Goal: Task Accomplishment & Management: Complete application form

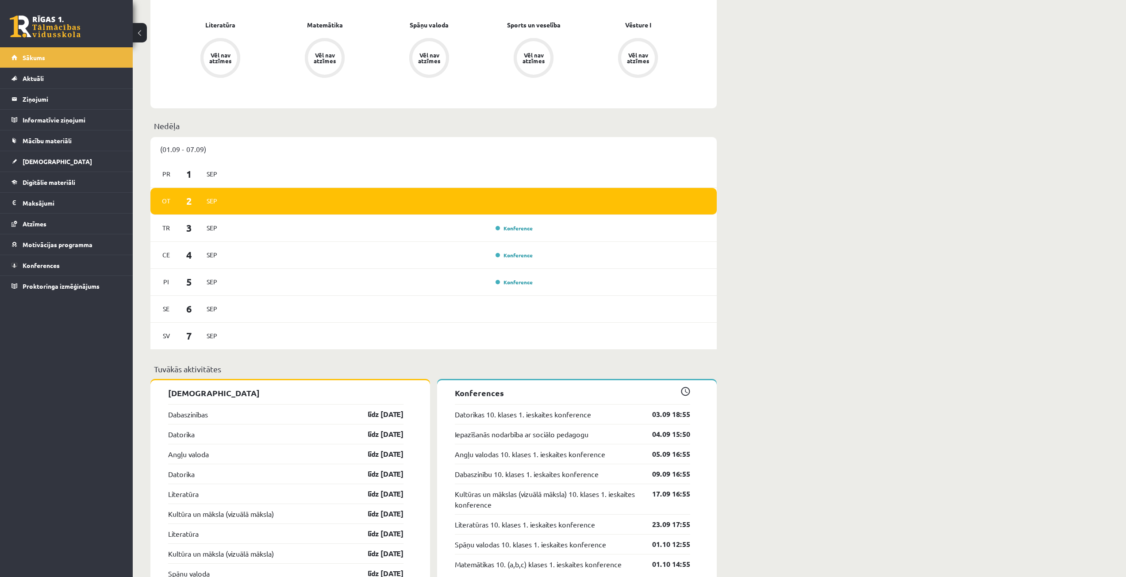
scroll to position [531, 0]
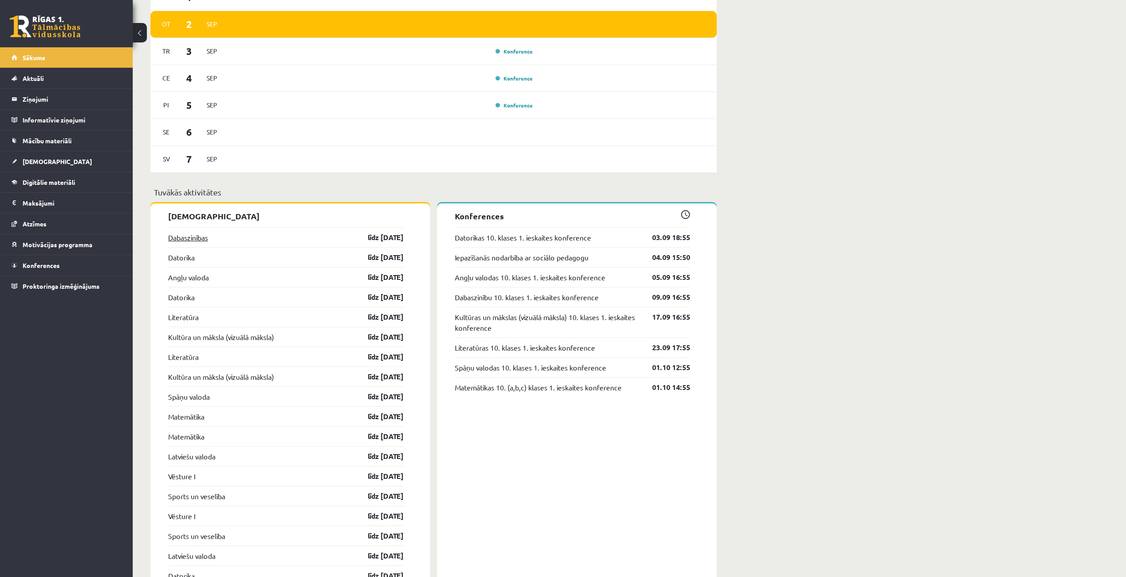
click at [198, 239] on link "Dabaszinības" at bounding box center [188, 237] width 40 height 11
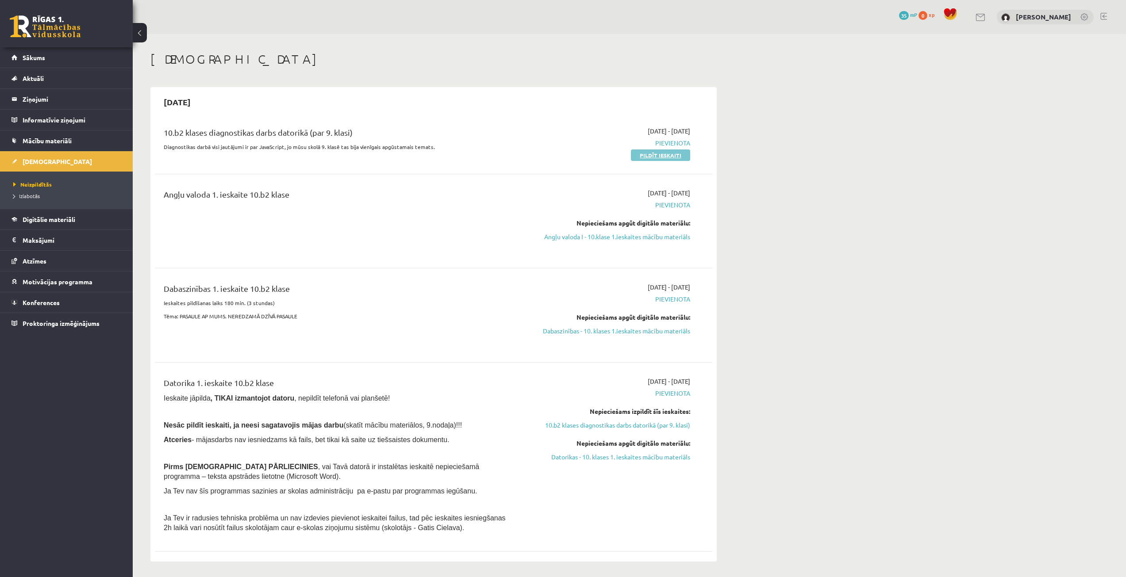
click at [660, 155] on link "Pildīt ieskaiti" at bounding box center [660, 156] width 59 height 12
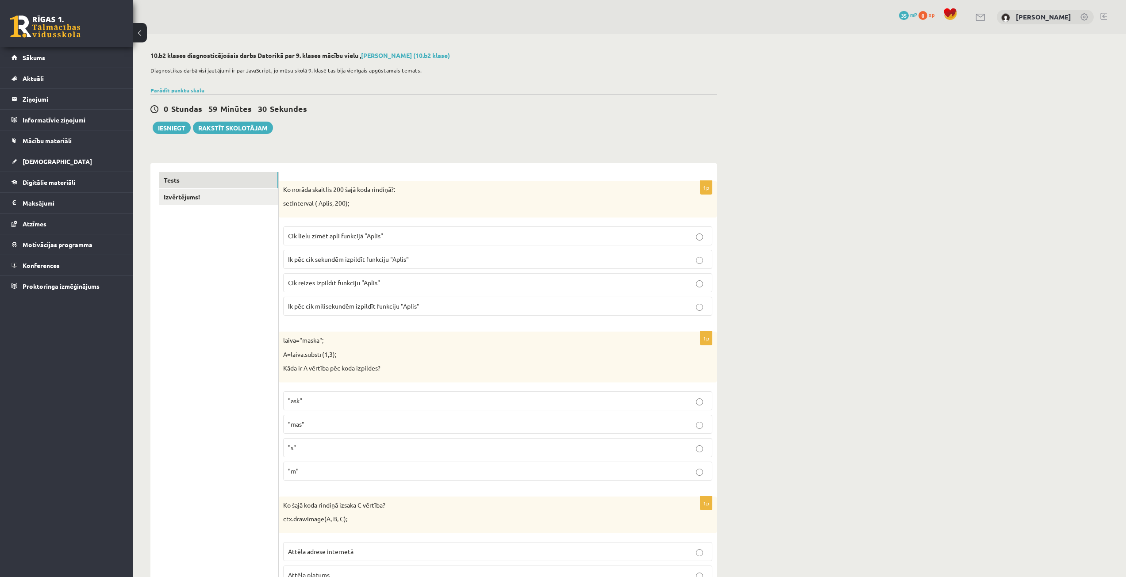
click at [330, 233] on span "Cik lielu zīmēt apli funkcijā "Aplis"" at bounding box center [335, 236] width 95 height 8
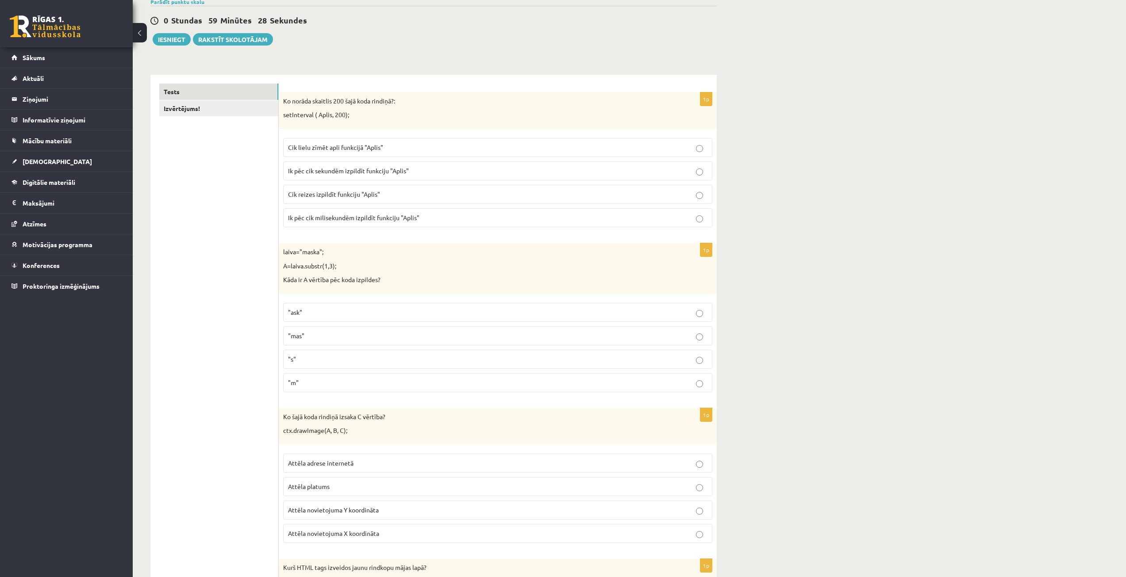
scroll to position [133, 0]
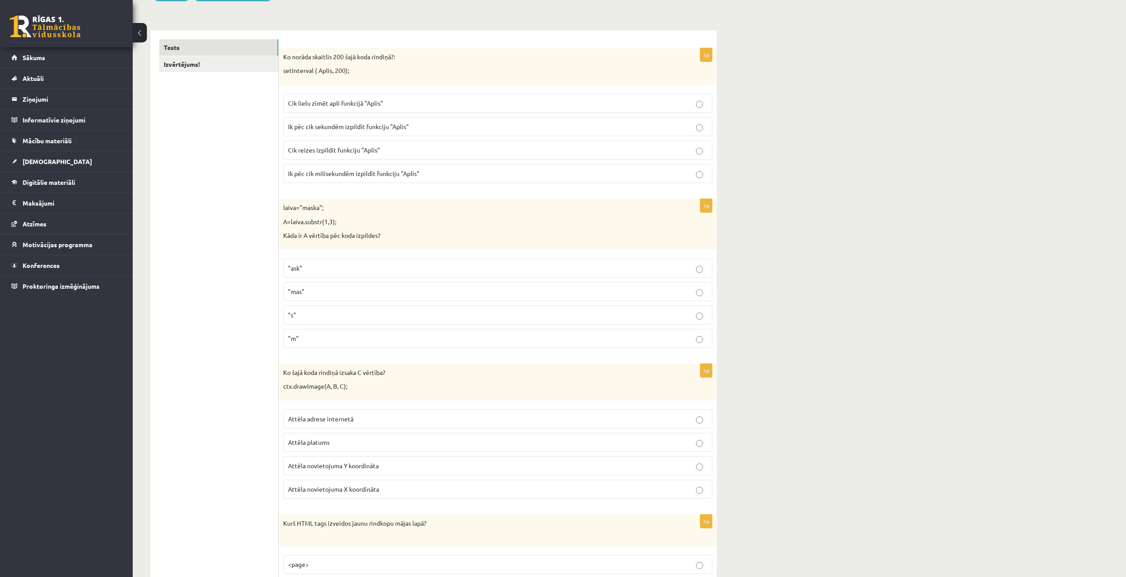
click at [307, 287] on p ""mas"" at bounding box center [497, 291] width 419 height 9
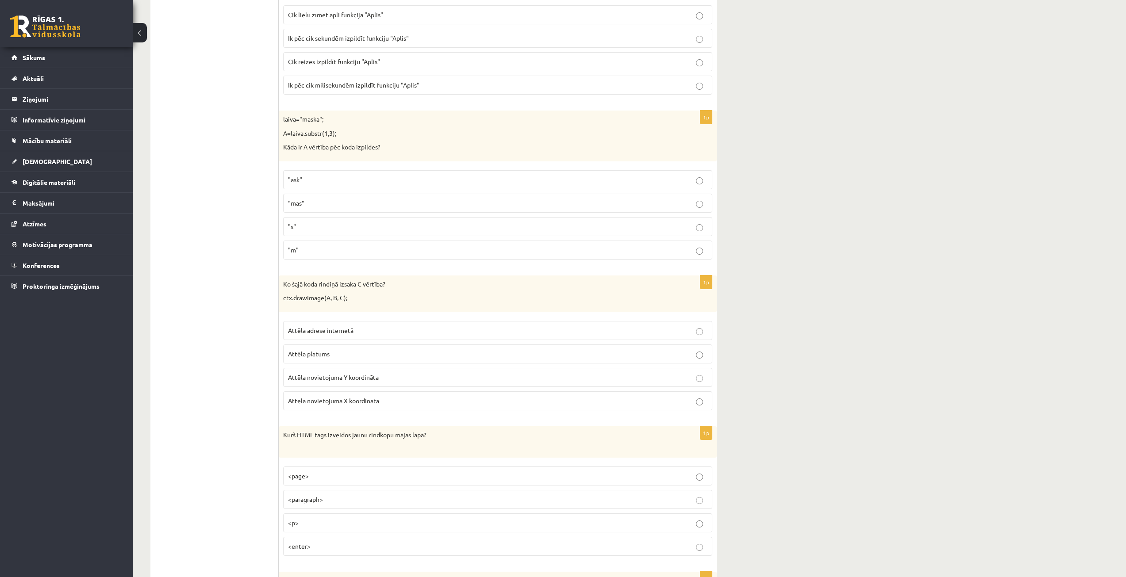
scroll to position [265, 0]
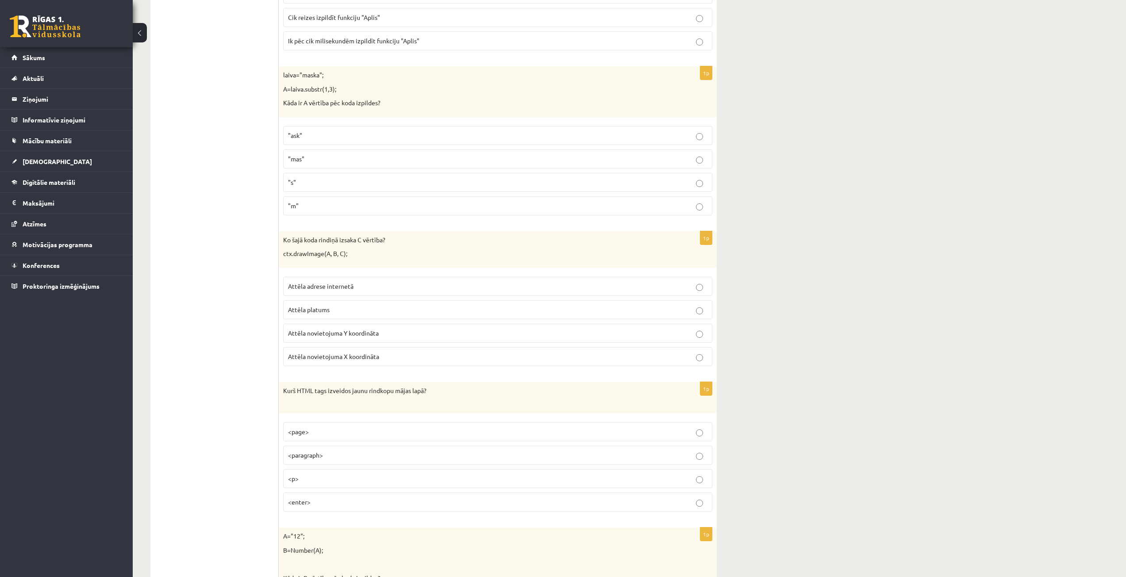
click at [332, 305] on p "Attēla platums" at bounding box center [497, 309] width 419 height 9
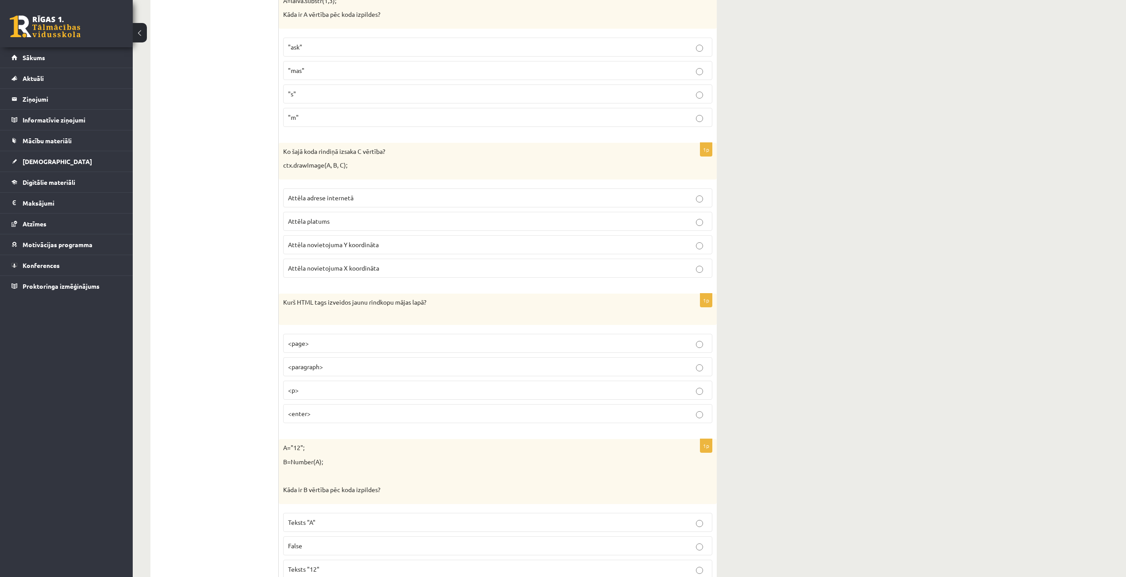
scroll to position [398, 0]
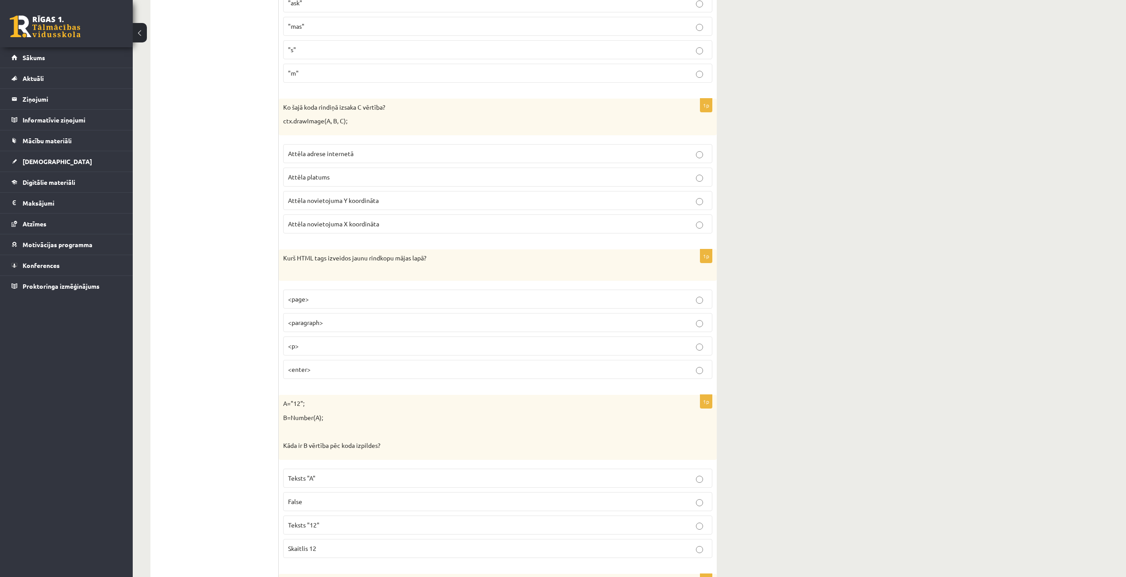
click at [319, 346] on p "<p>" at bounding box center [497, 346] width 419 height 9
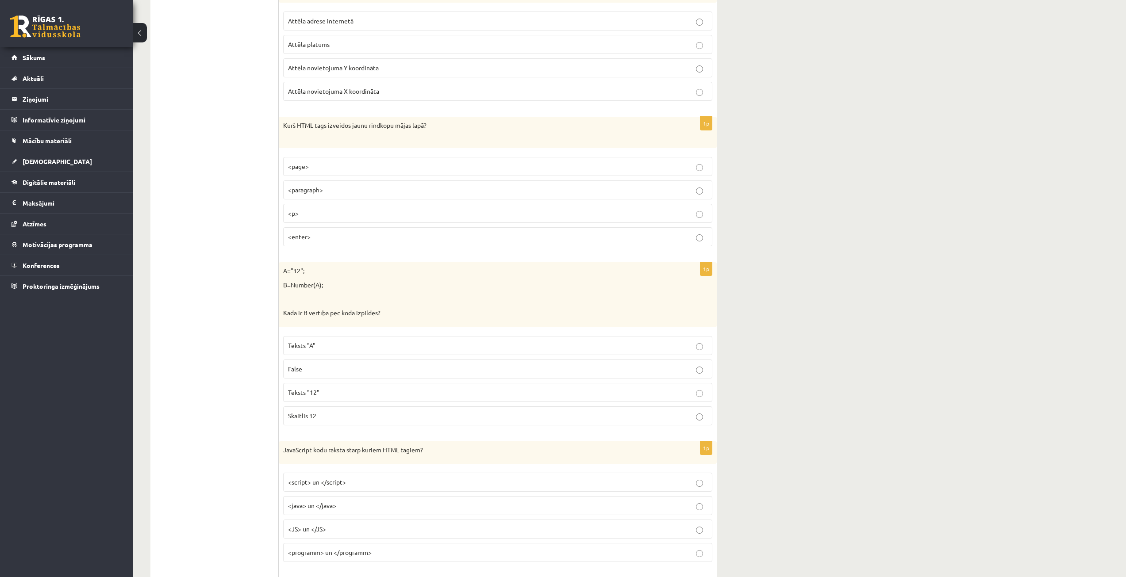
scroll to position [619, 0]
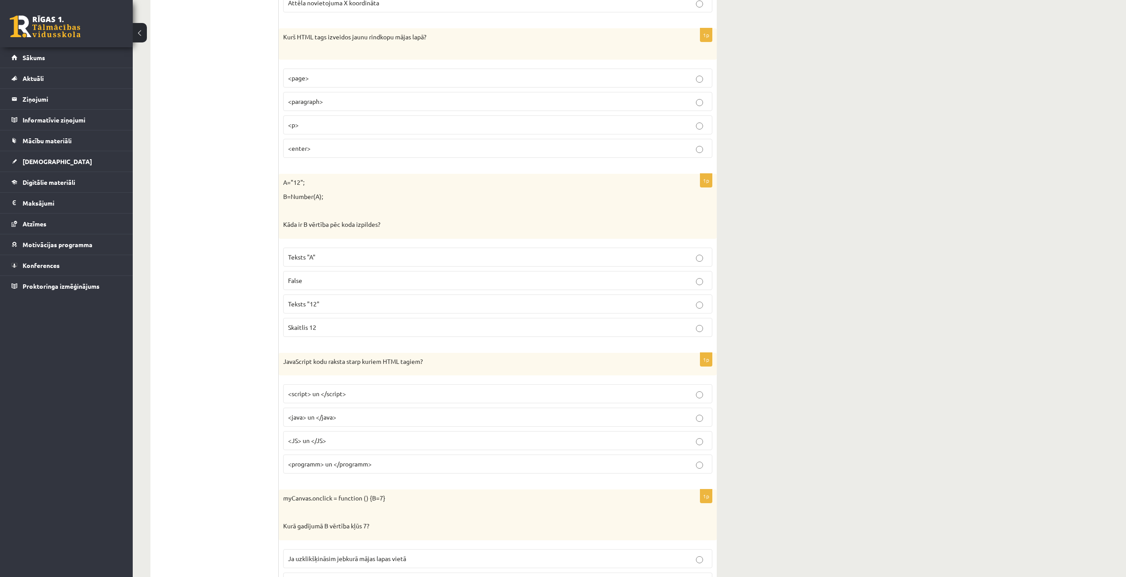
click at [330, 323] on p "Skaitlis 12" at bounding box center [497, 327] width 419 height 9
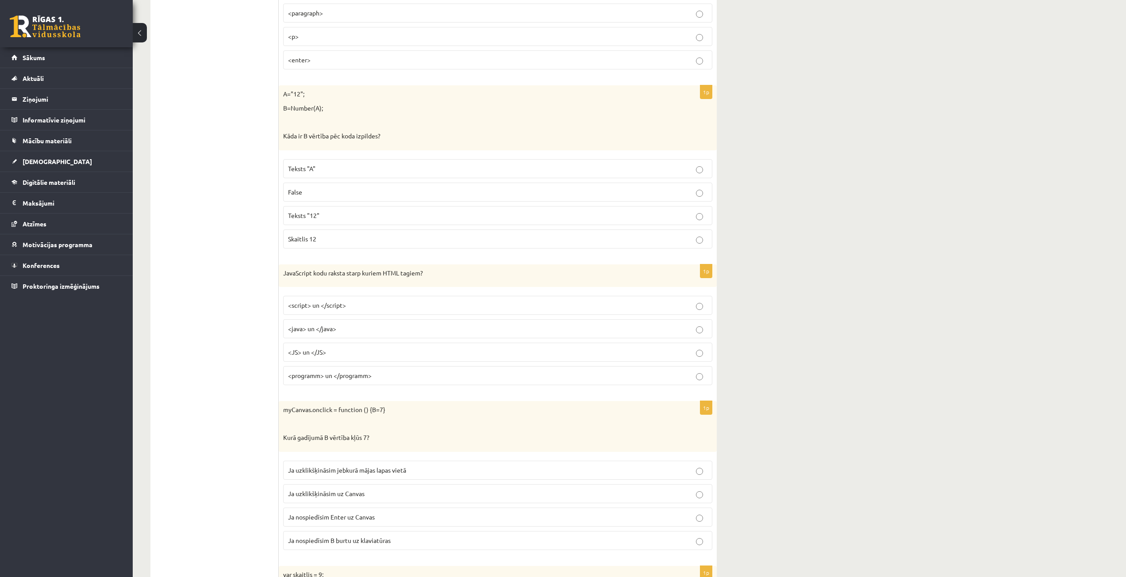
scroll to position [752, 0]
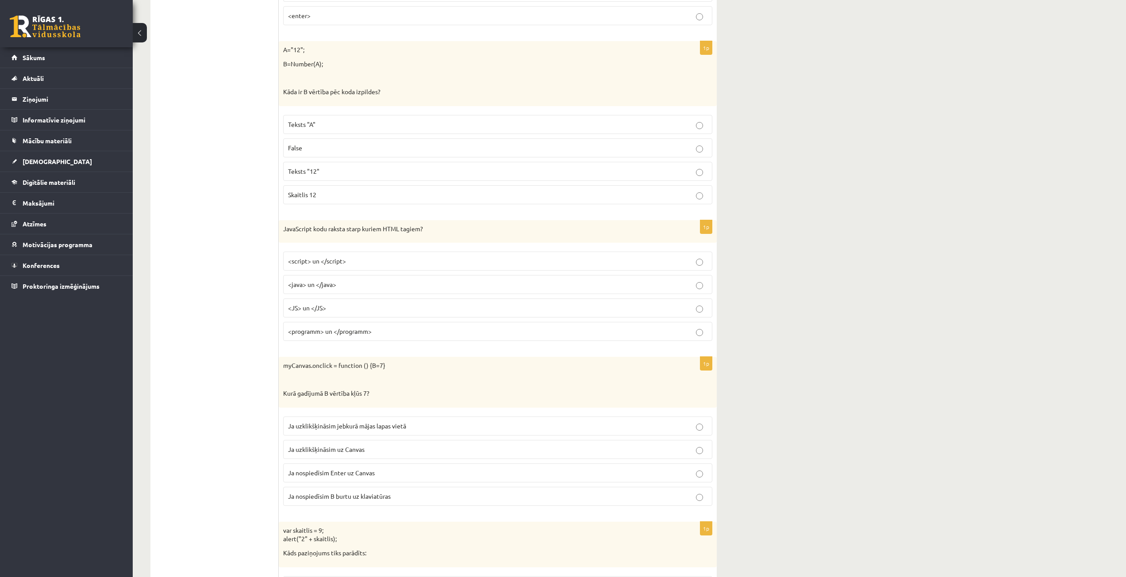
click at [327, 260] on span "<script> un </script>" at bounding box center [317, 261] width 58 height 8
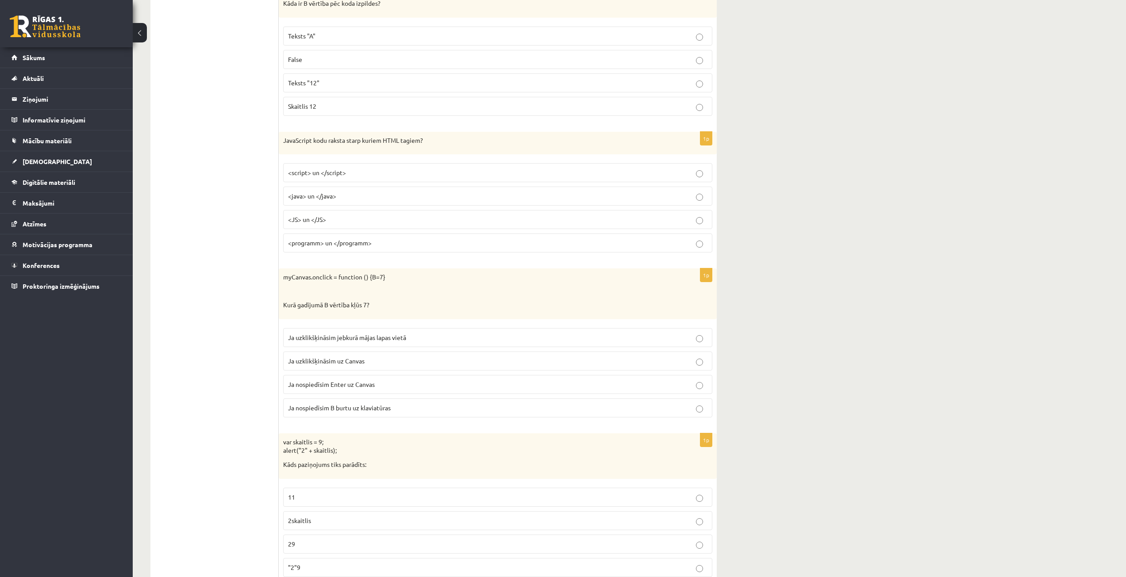
scroll to position [885, 0]
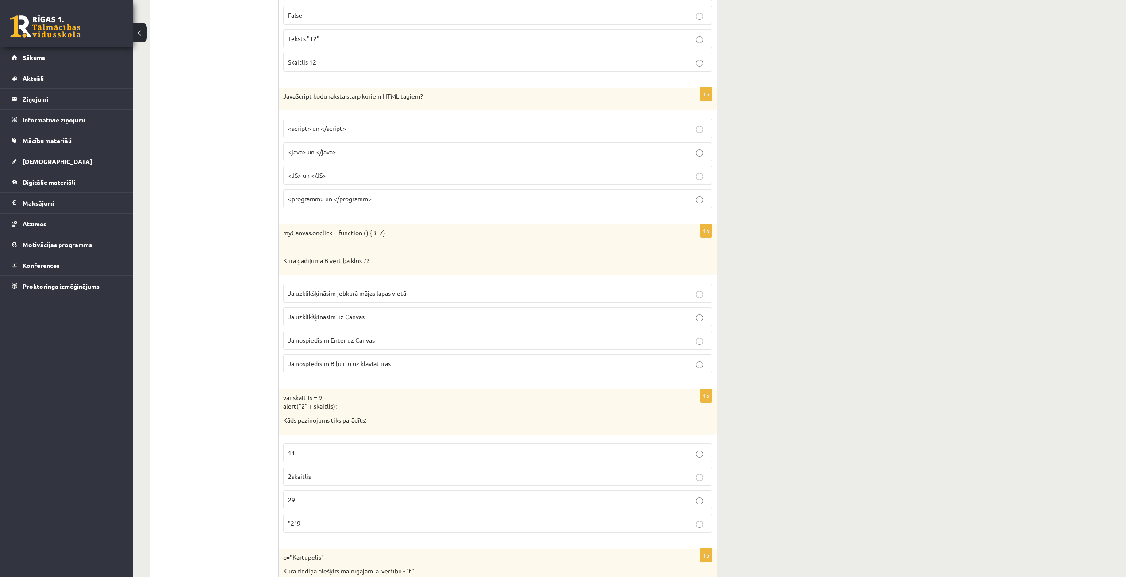
click at [334, 314] on span "Ja uzklikšķināsim uz Canvas" at bounding box center [326, 317] width 77 height 8
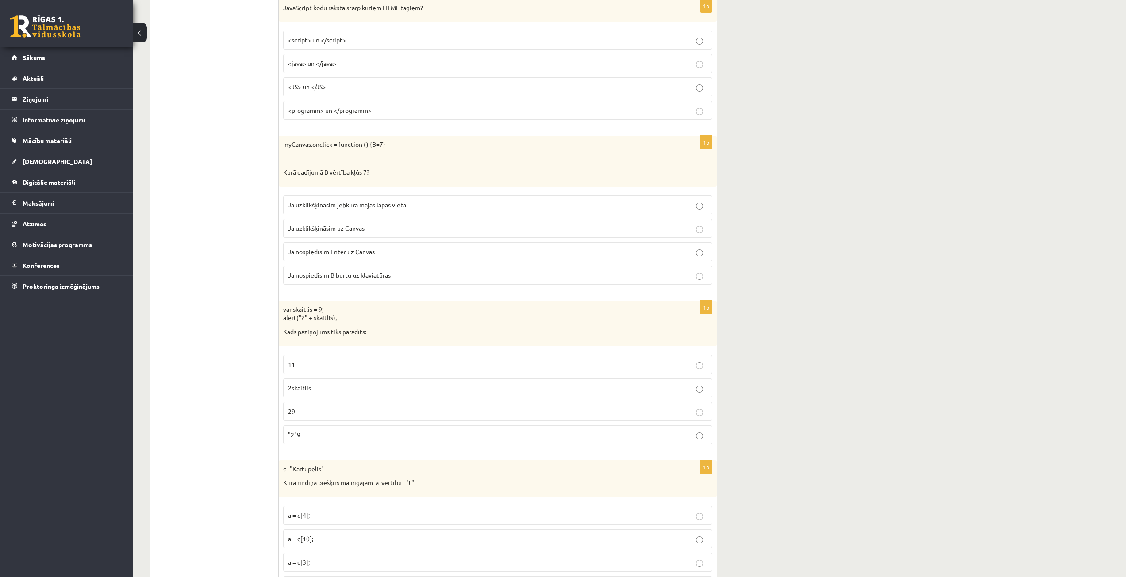
scroll to position [1018, 0]
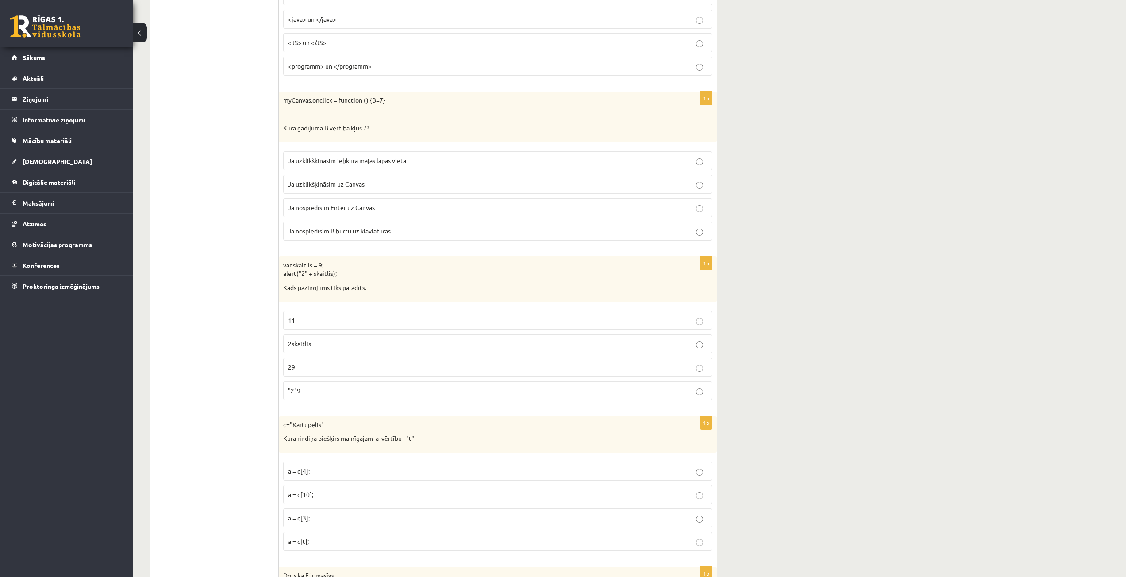
click at [334, 323] on p "11" at bounding box center [497, 320] width 419 height 9
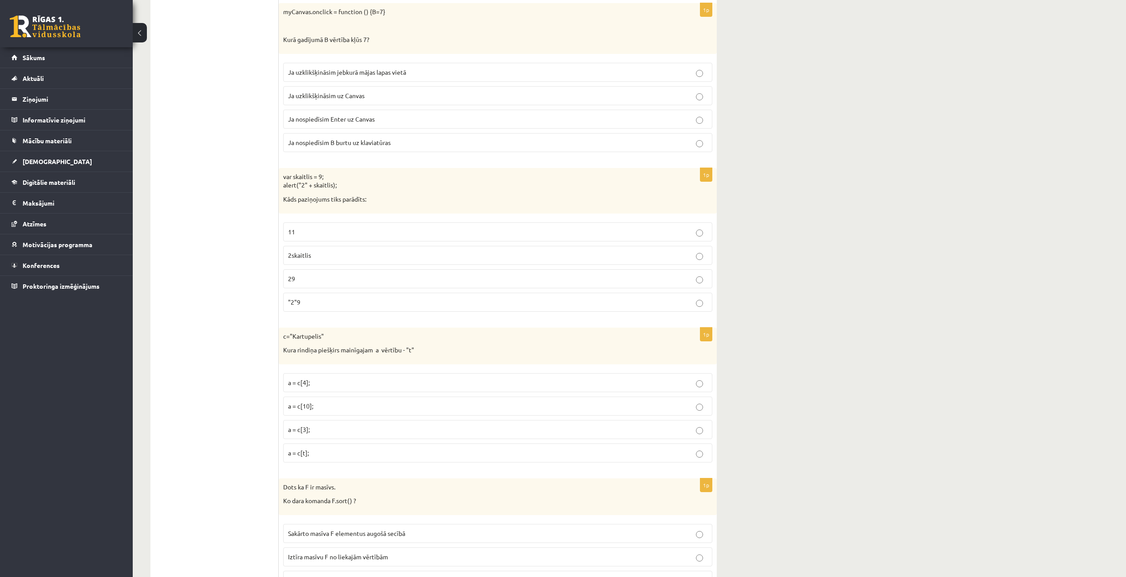
scroll to position [1150, 0]
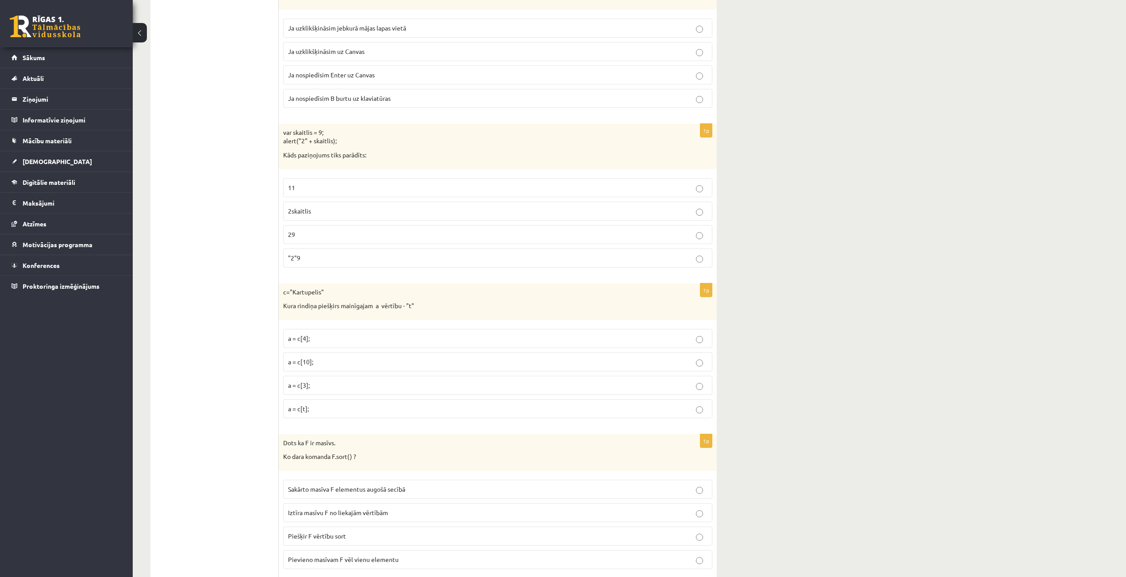
click at [330, 405] on p "a = c[t];" at bounding box center [497, 408] width 419 height 9
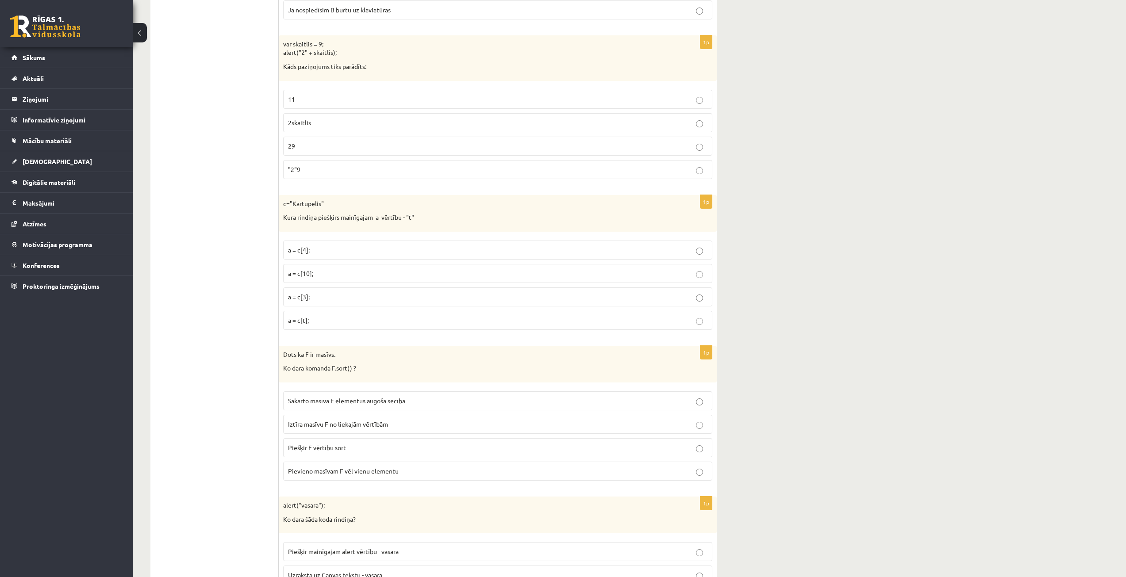
scroll to position [1327, 0]
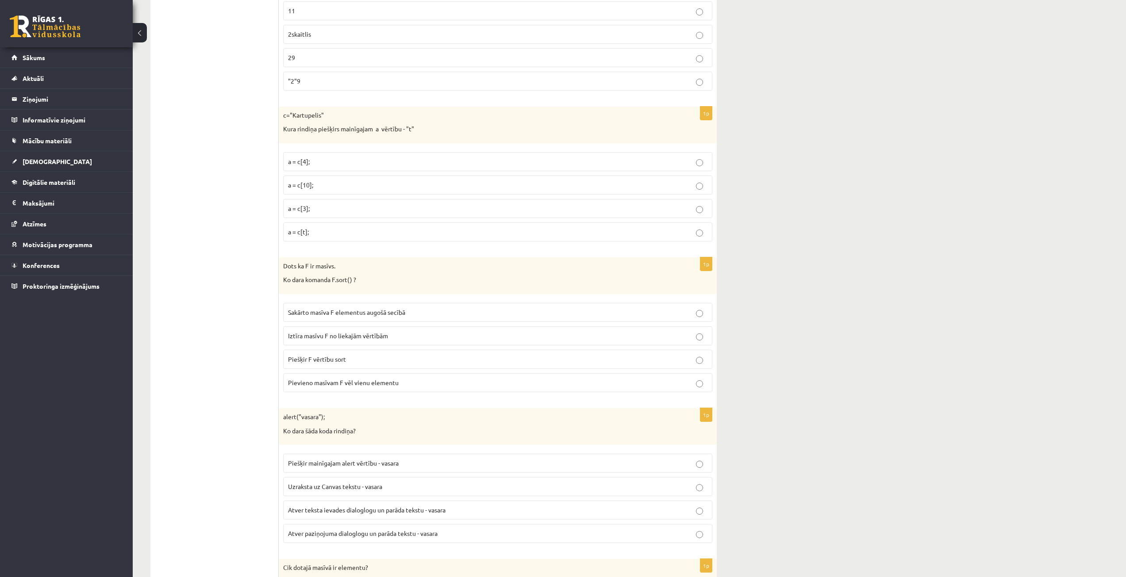
click at [372, 311] on span "Sakārto masīva F elementus augošā secībā" at bounding box center [346, 312] width 117 height 8
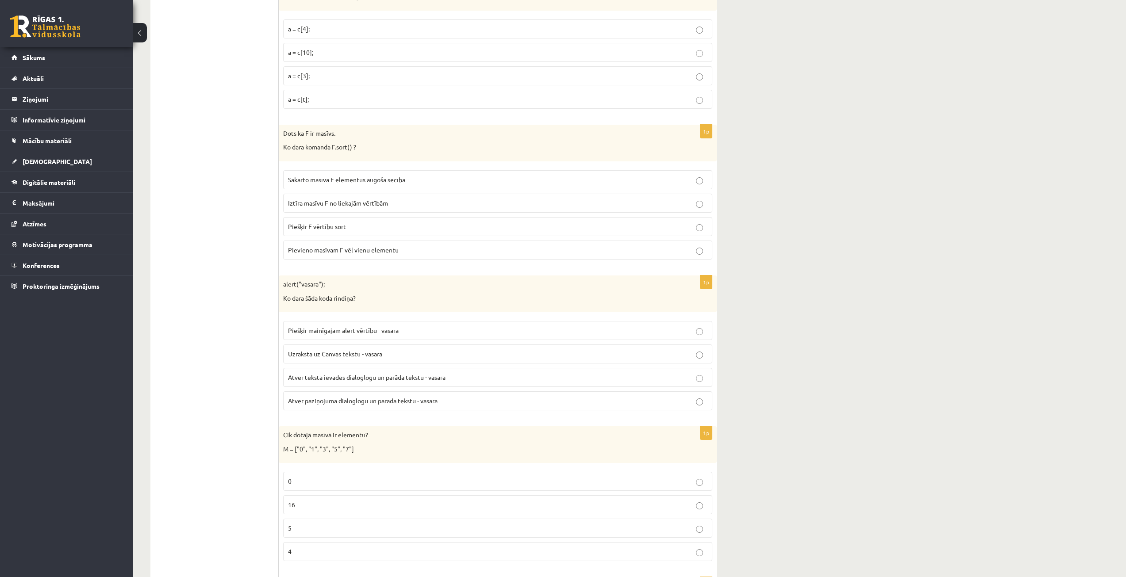
scroll to position [1504, 0]
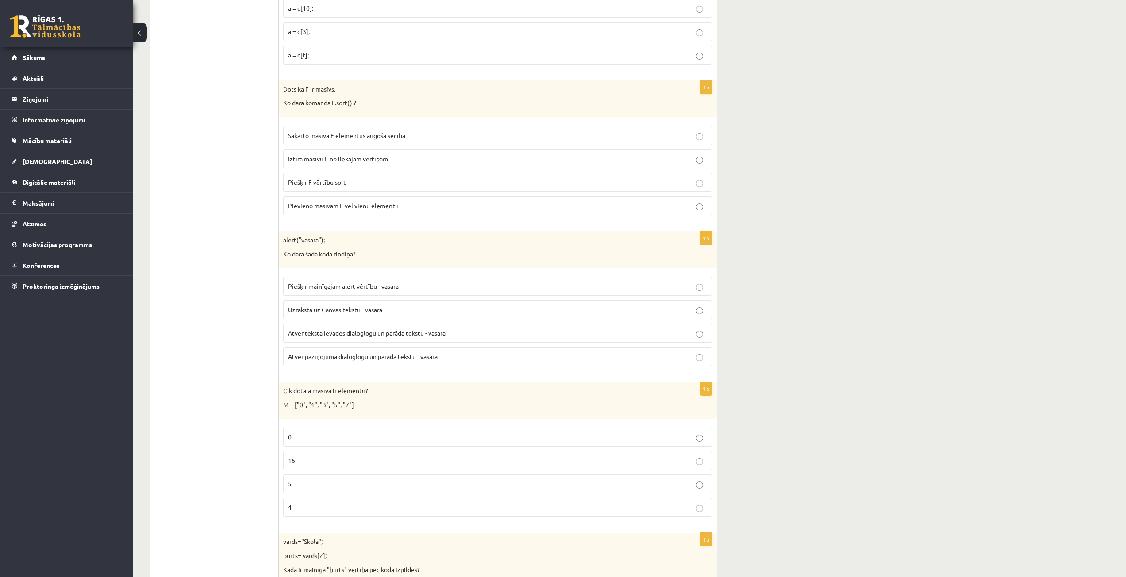
click at [369, 359] on span "Atver paziņojuma dialoglogu un parāda tekstu - vasara" at bounding box center [363, 357] width 150 height 8
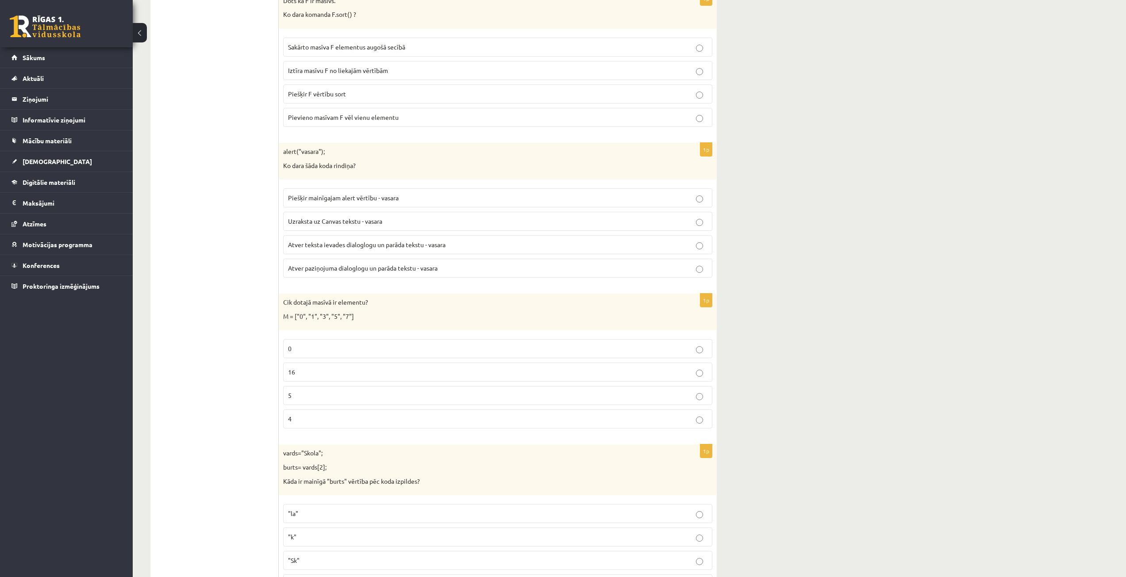
click at [315, 388] on label "5" at bounding box center [497, 395] width 429 height 19
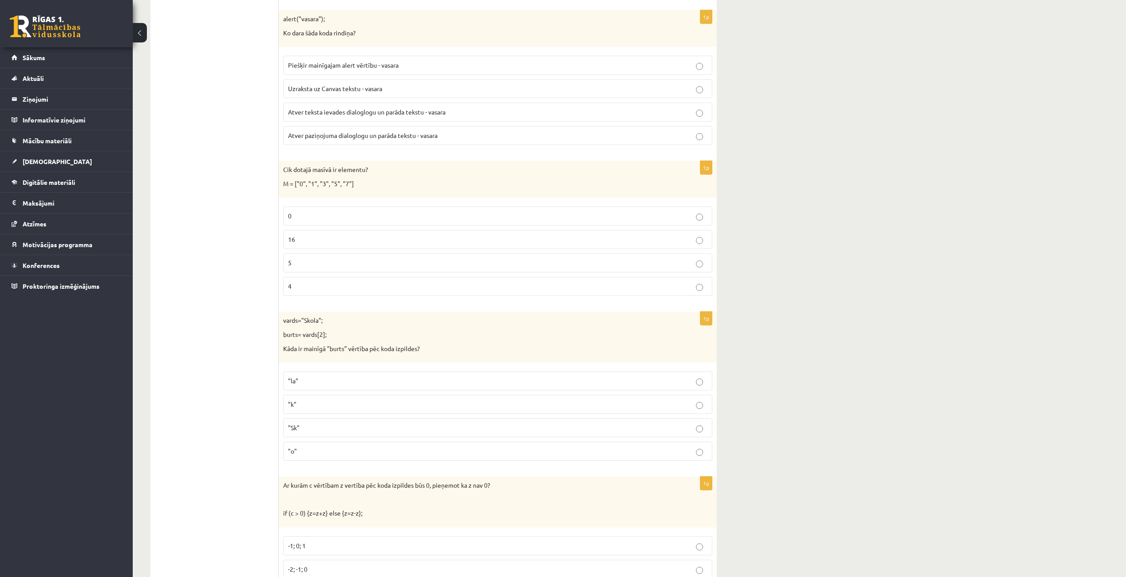
scroll to position [1814, 0]
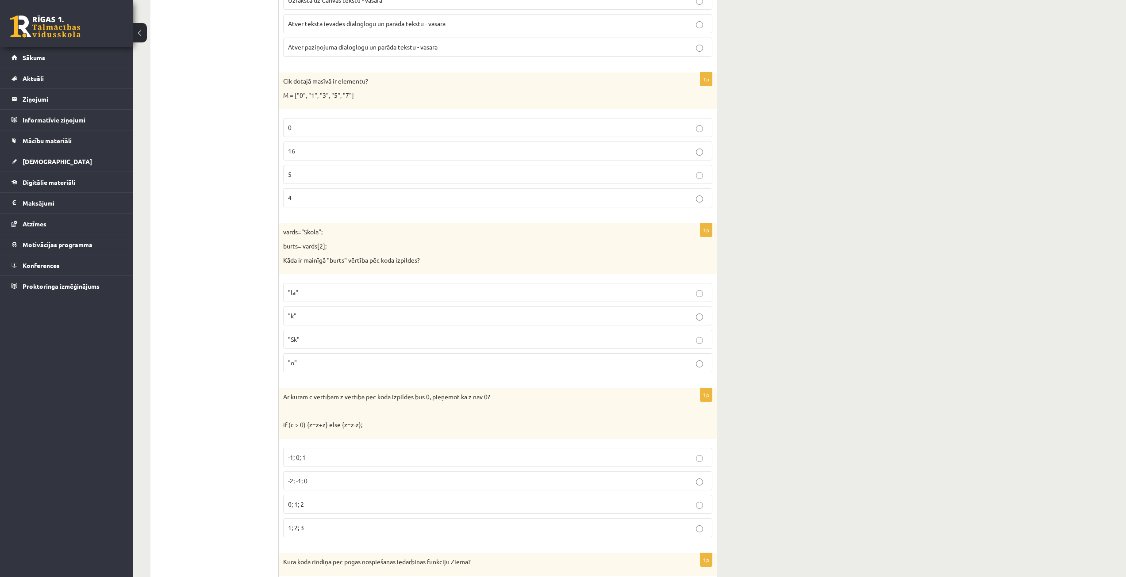
click at [313, 340] on p ""Sk"" at bounding box center [497, 339] width 419 height 9
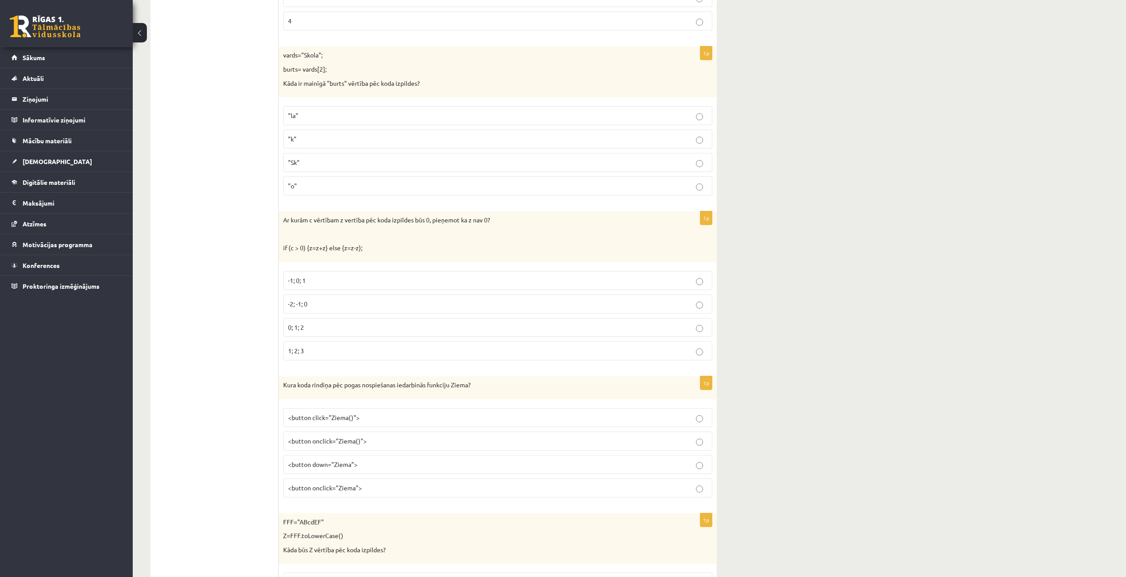
click at [329, 280] on p "-1; 0; 1" at bounding box center [497, 280] width 419 height 9
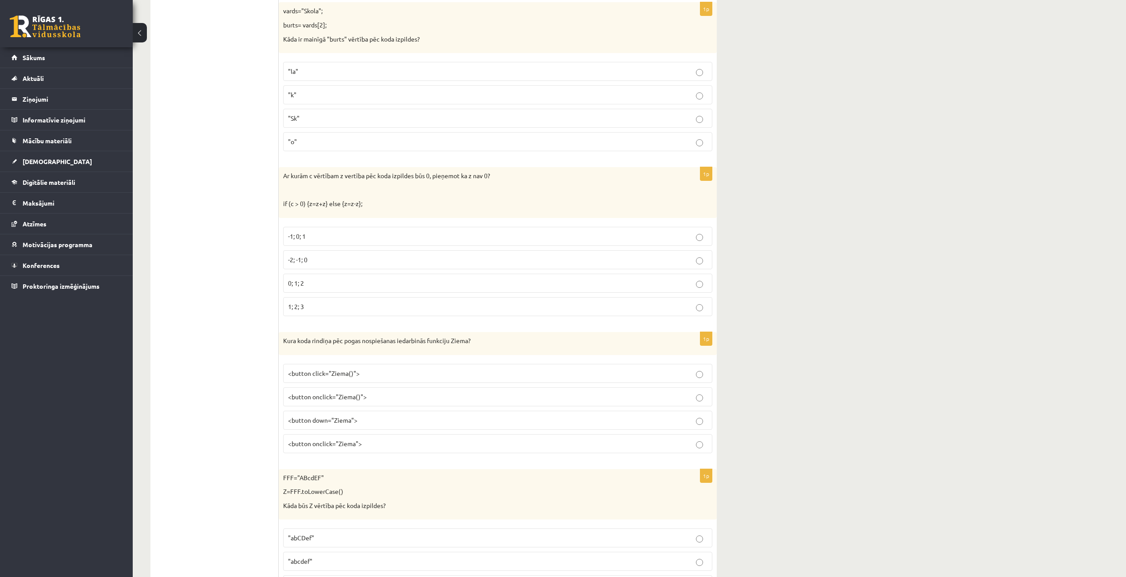
scroll to position [2124, 0]
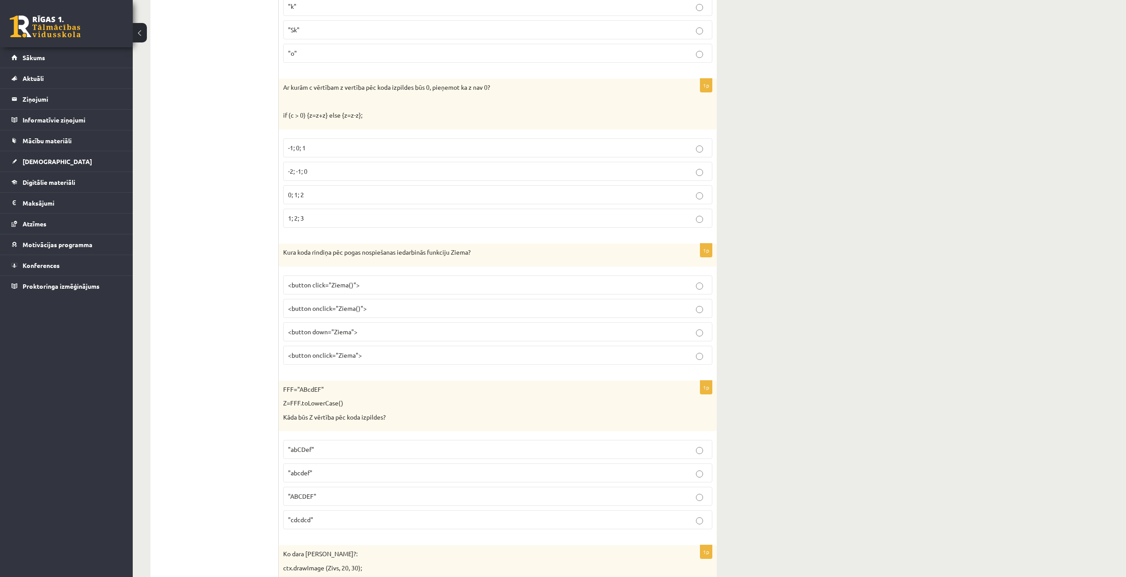
click at [330, 355] on span "<button onclick="Ziema">" at bounding box center [325, 355] width 74 height 8
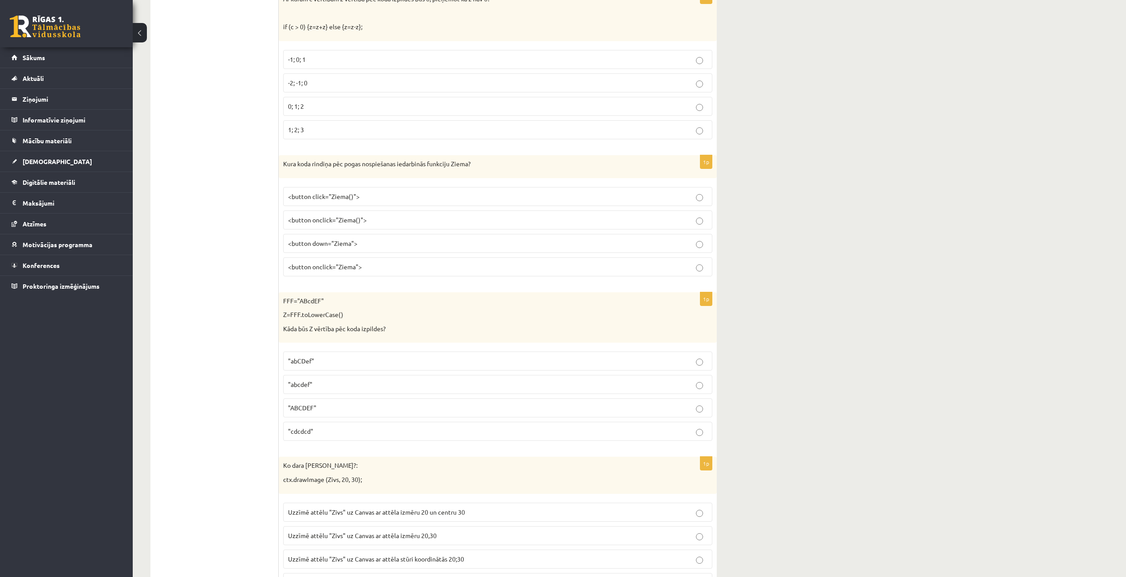
scroll to position [2256, 0]
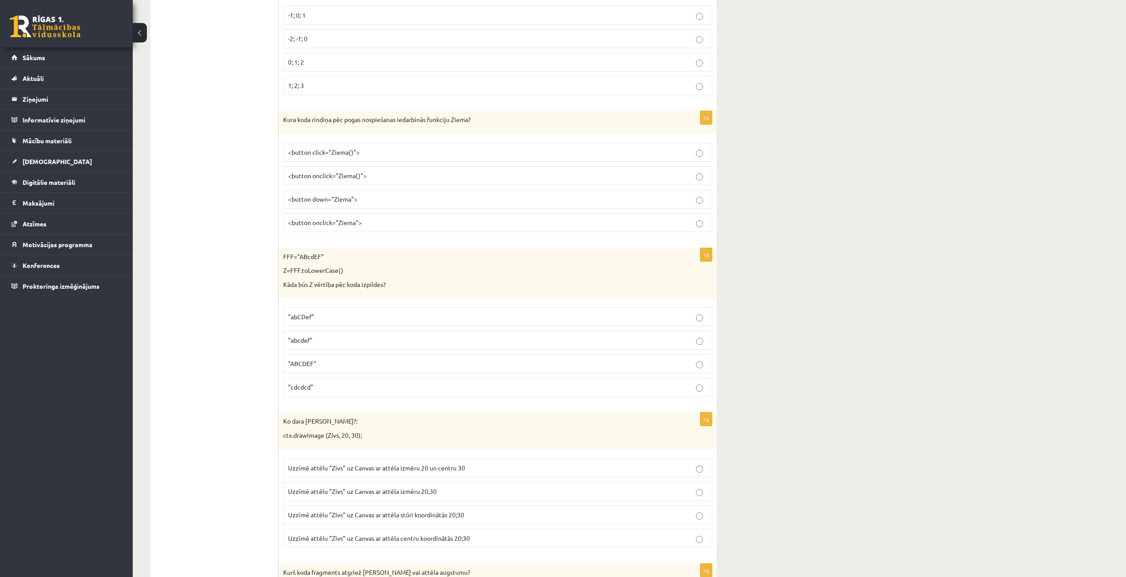
click at [303, 339] on span ""abcdef"" at bounding box center [300, 340] width 24 height 8
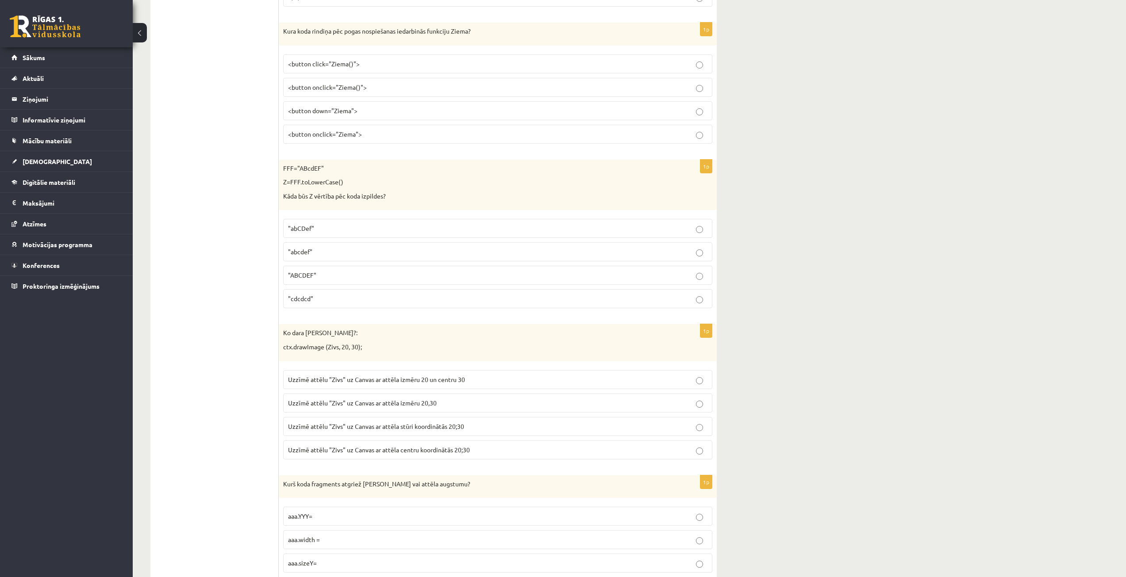
scroll to position [2389, 0]
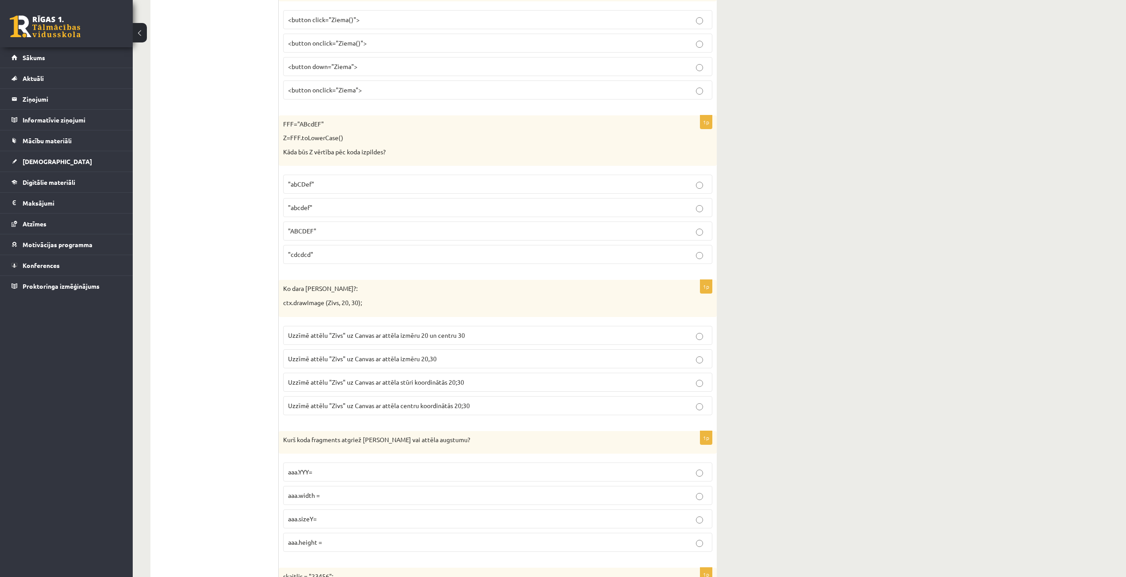
click at [353, 381] on span "Uzzīmē attēlu "Zivs" uz Canvas ar attēla stūri koordinātās 20;30" at bounding box center [376, 382] width 176 height 8
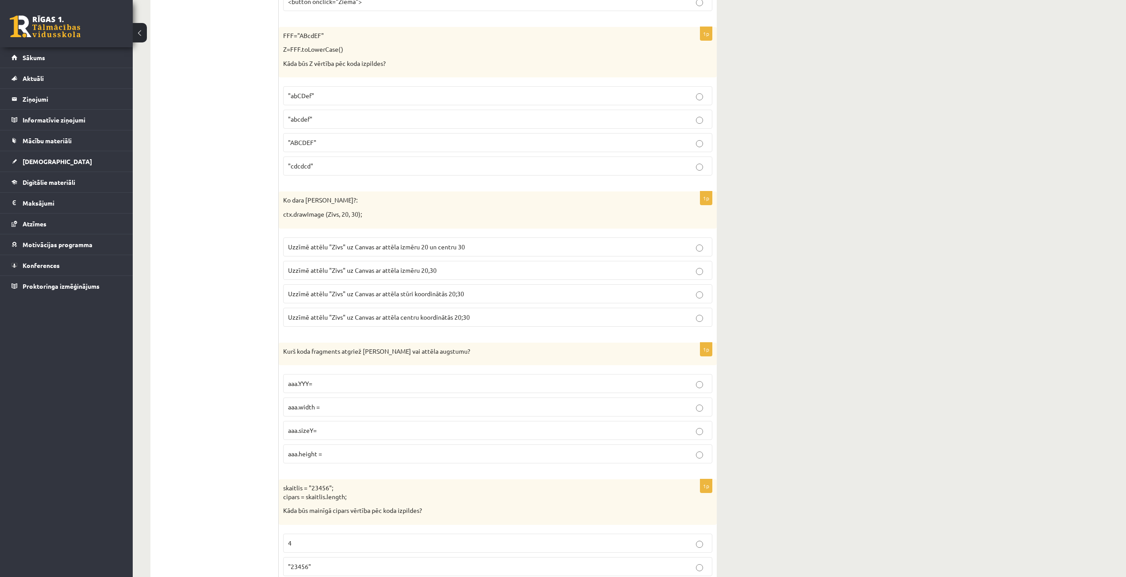
click at [425, 275] on p "Uzzīmē attēlu "Zivs" uz Canvas ar attēla izmēru 20,30" at bounding box center [497, 270] width 419 height 9
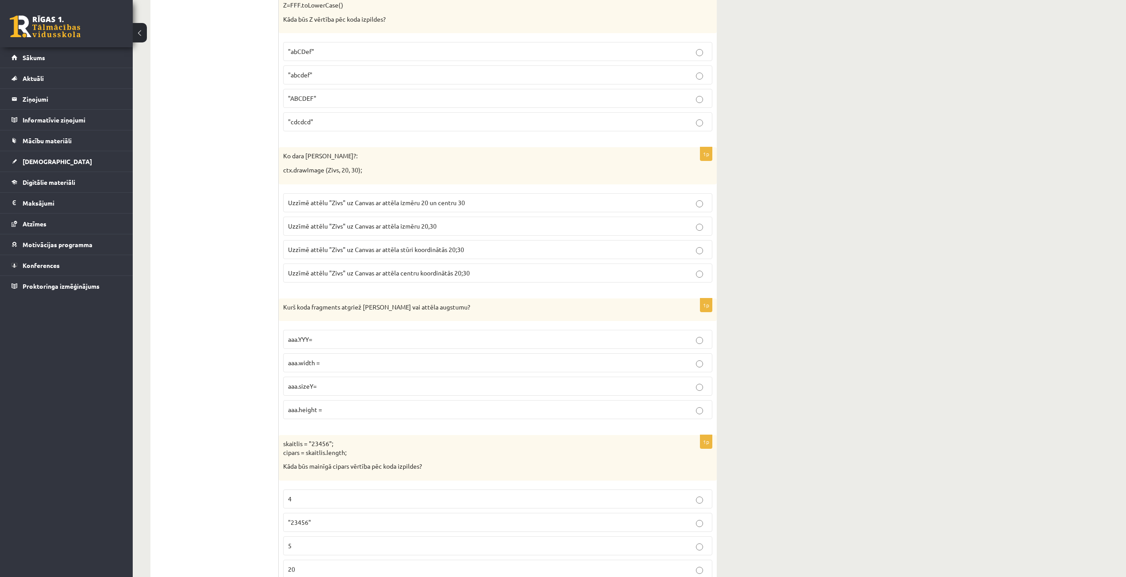
scroll to position [2566, 0]
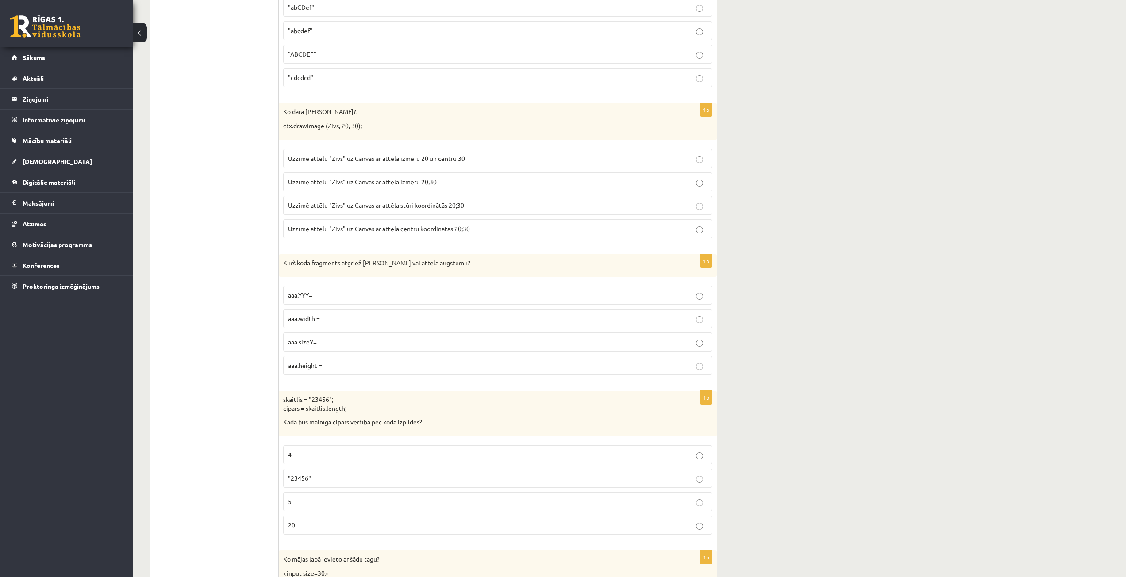
click at [310, 365] on span "aaa.height =" at bounding box center [305, 365] width 34 height 8
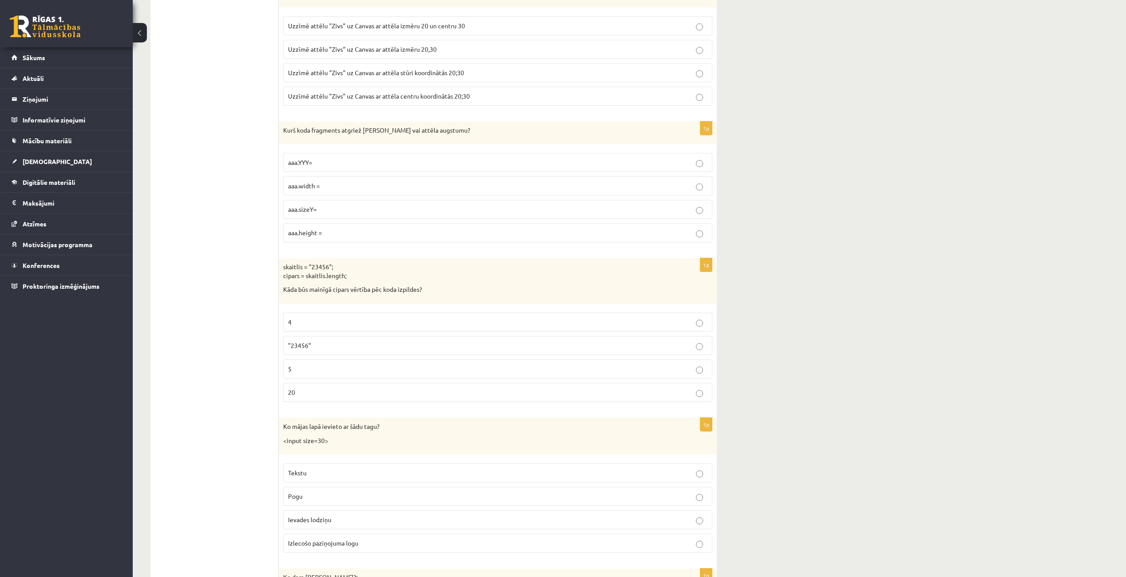
click at [300, 376] on label "5" at bounding box center [497, 369] width 429 height 19
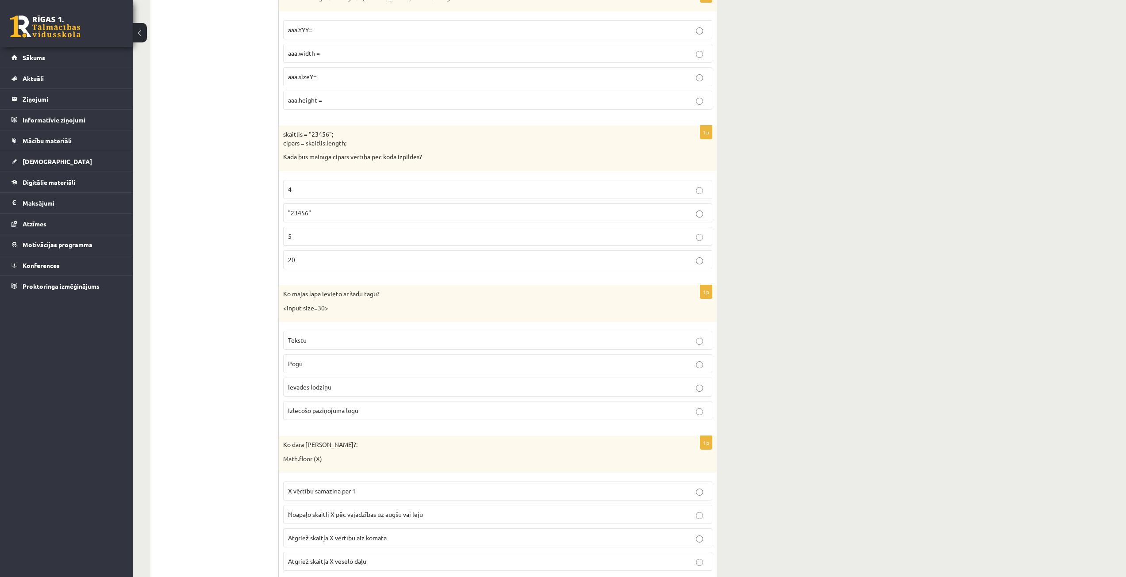
scroll to position [2920, 0]
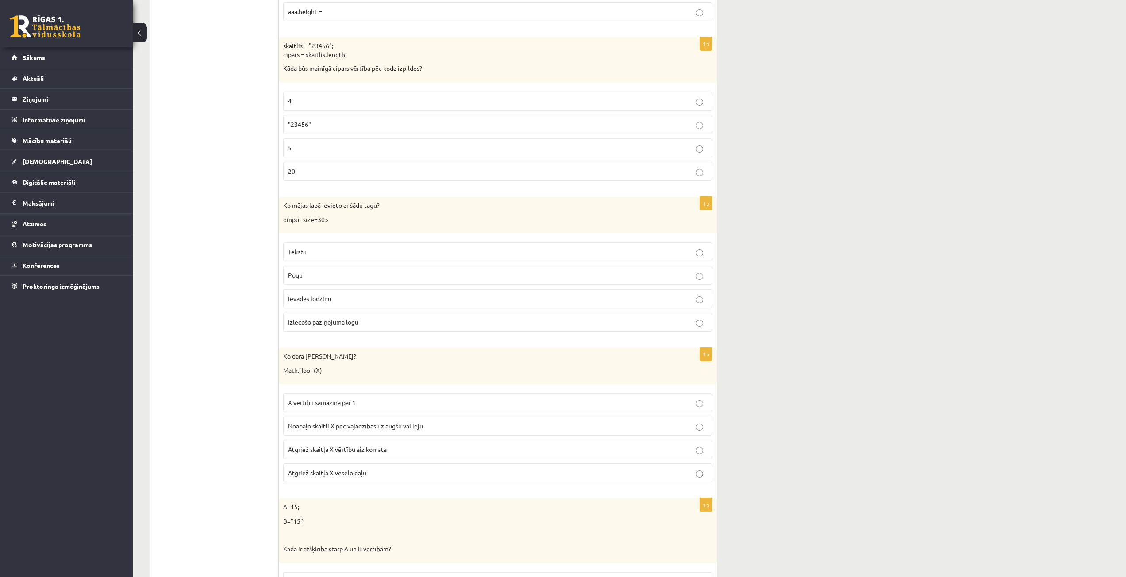
click at [306, 302] on span "Ievades lodziņu" at bounding box center [309, 299] width 43 height 8
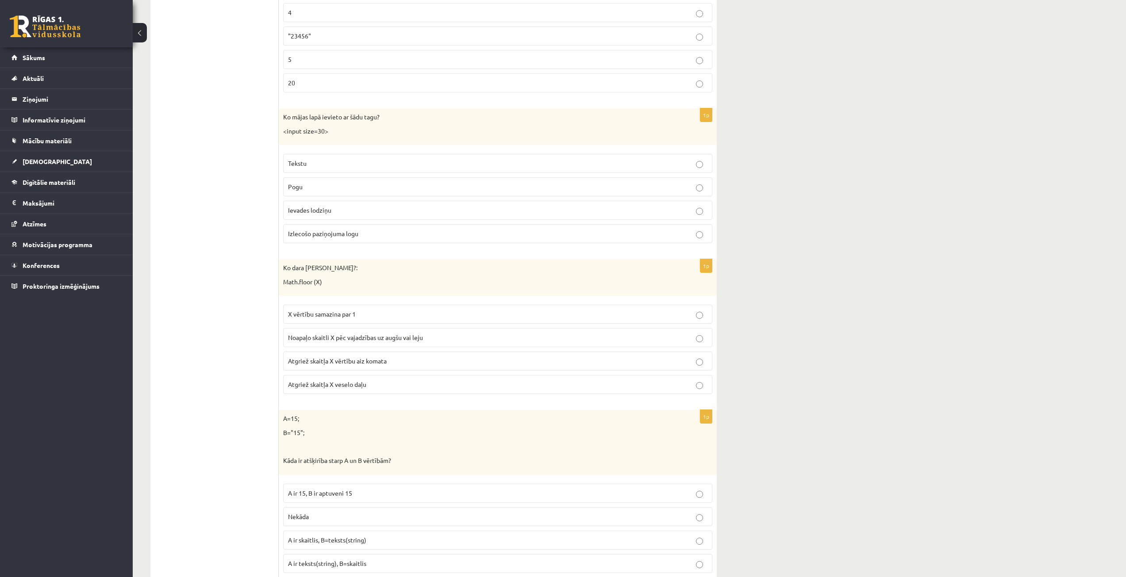
scroll to position [3097, 0]
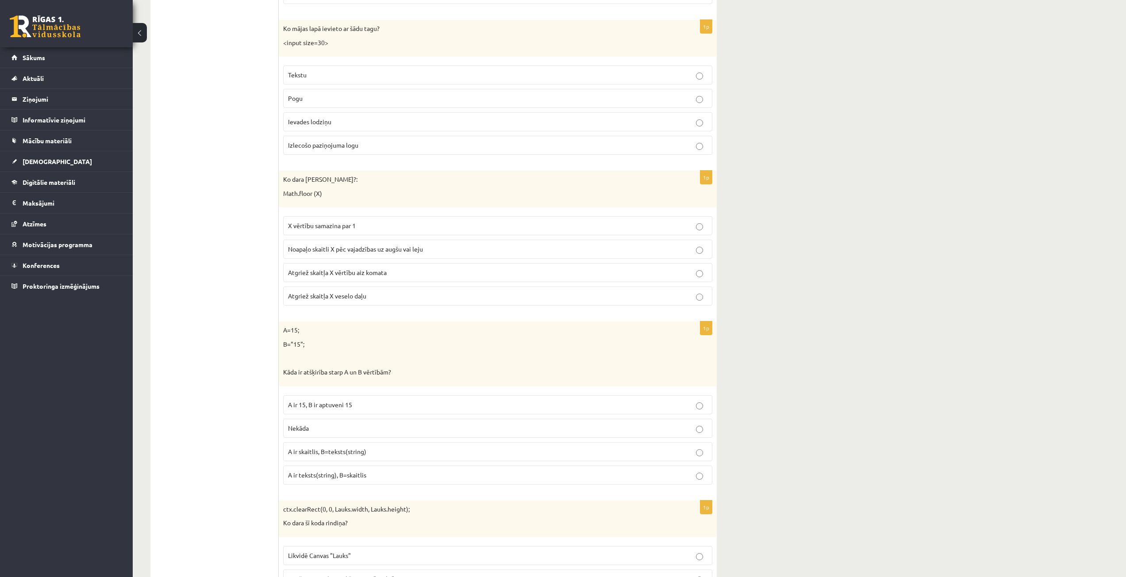
click at [348, 249] on span "Noapaļo skaitli X pēc vajadzības uz augšu vai leju" at bounding box center [355, 249] width 135 height 8
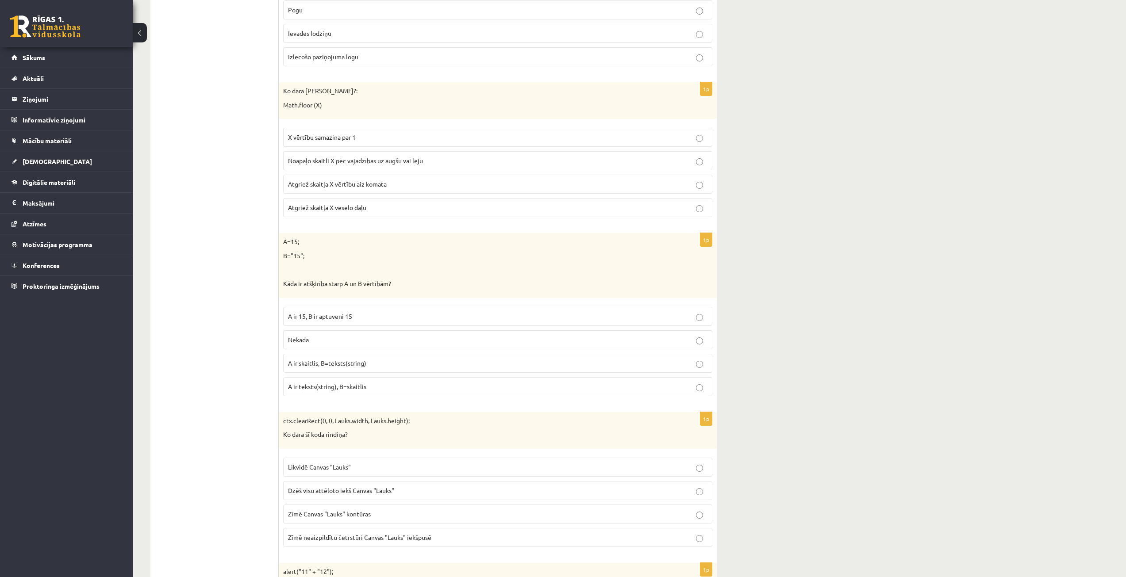
scroll to position [3230, 0]
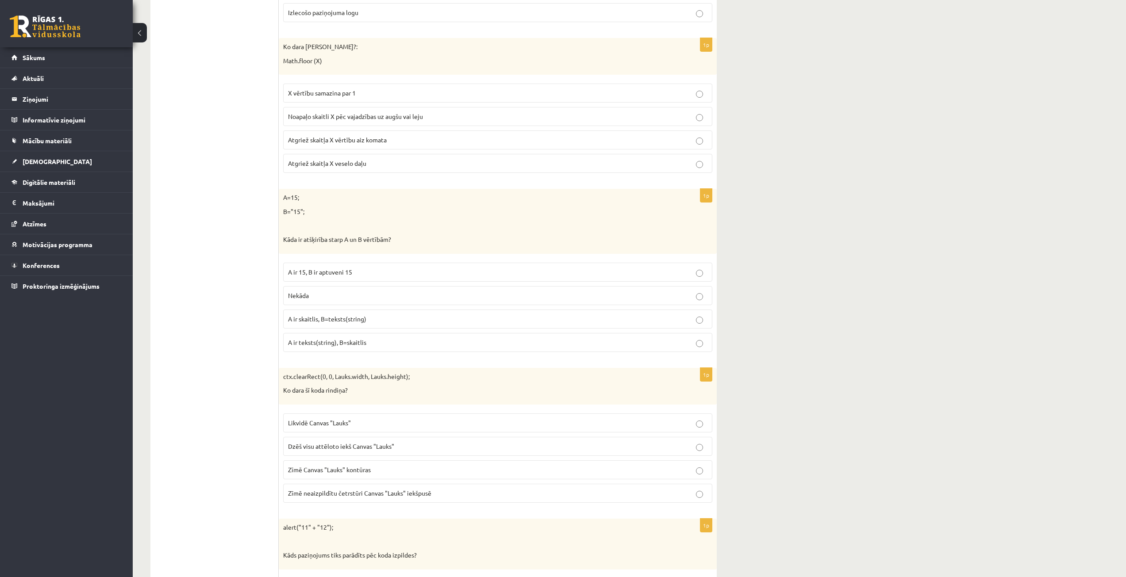
click at [360, 319] on span "A ir skaitlis, B=teksts(string)" at bounding box center [327, 319] width 78 height 8
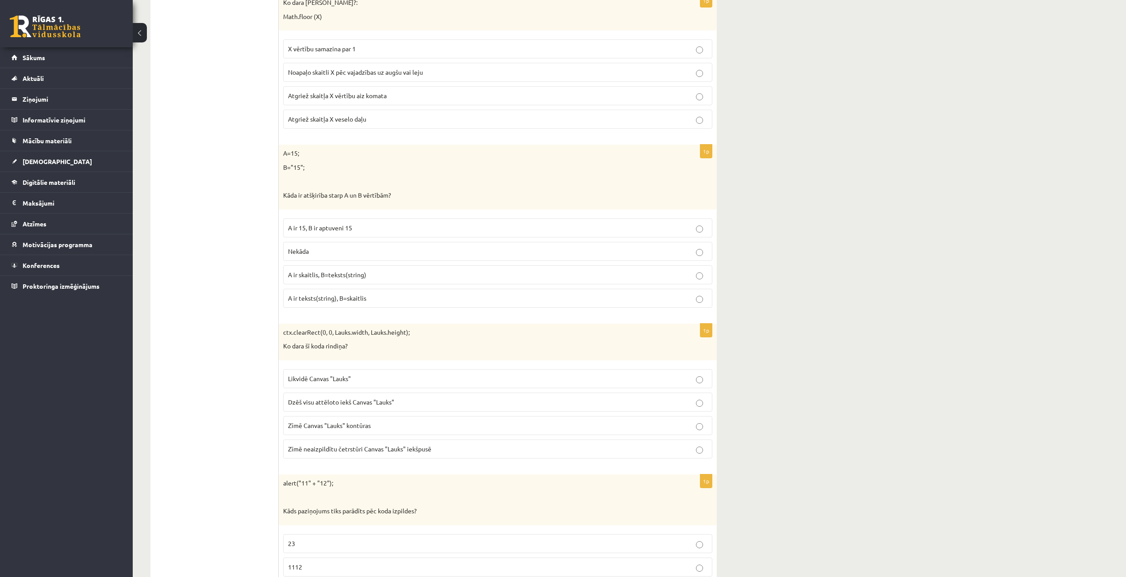
scroll to position [3318, 0]
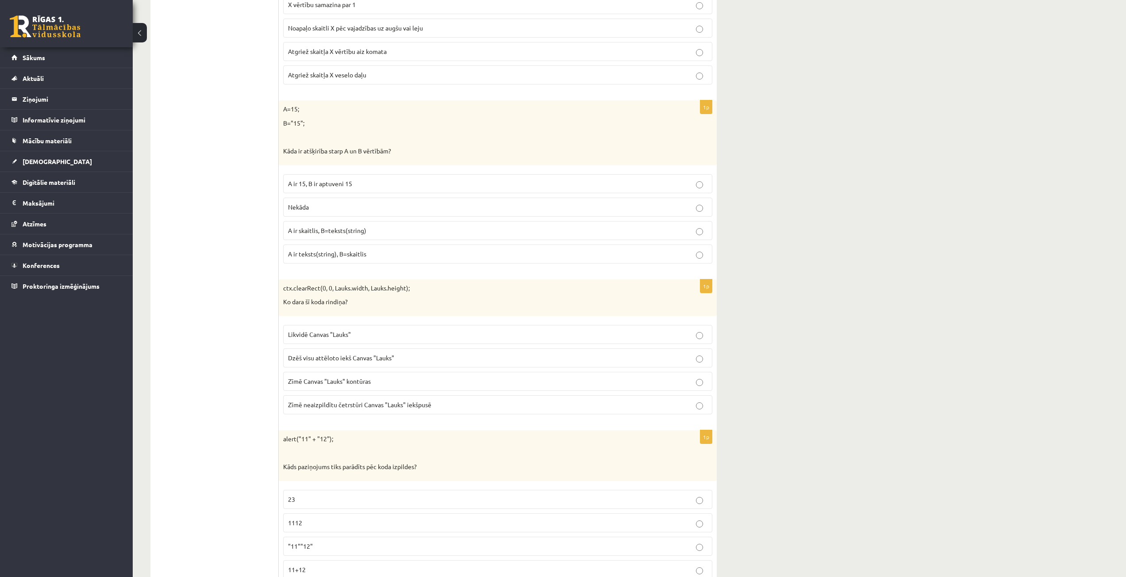
click at [336, 338] on p "Likvidē Canvas "Lauks"" at bounding box center [497, 334] width 419 height 9
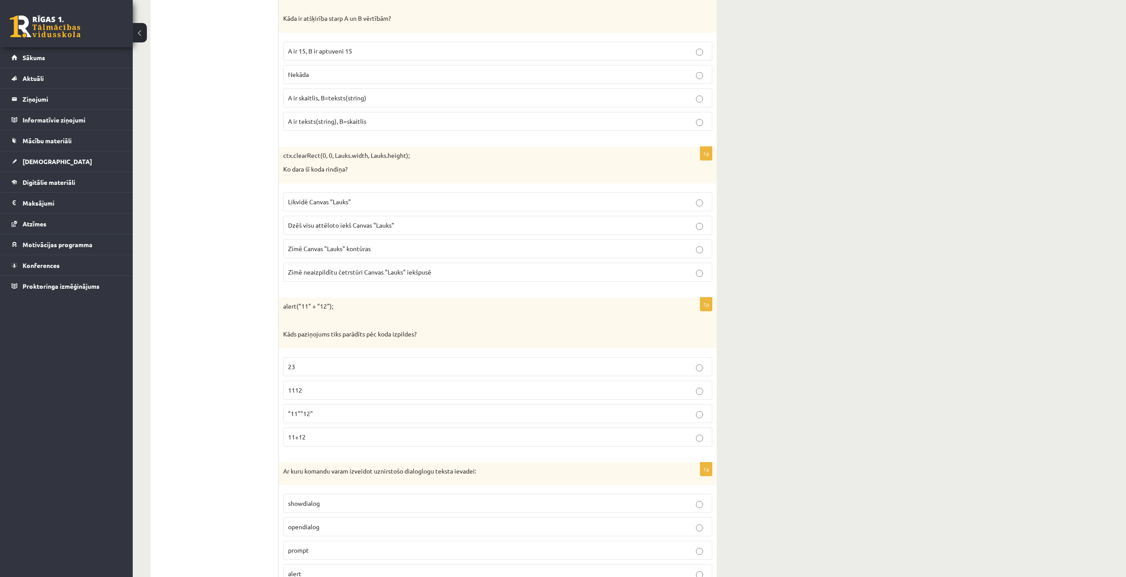
scroll to position [3495, 0]
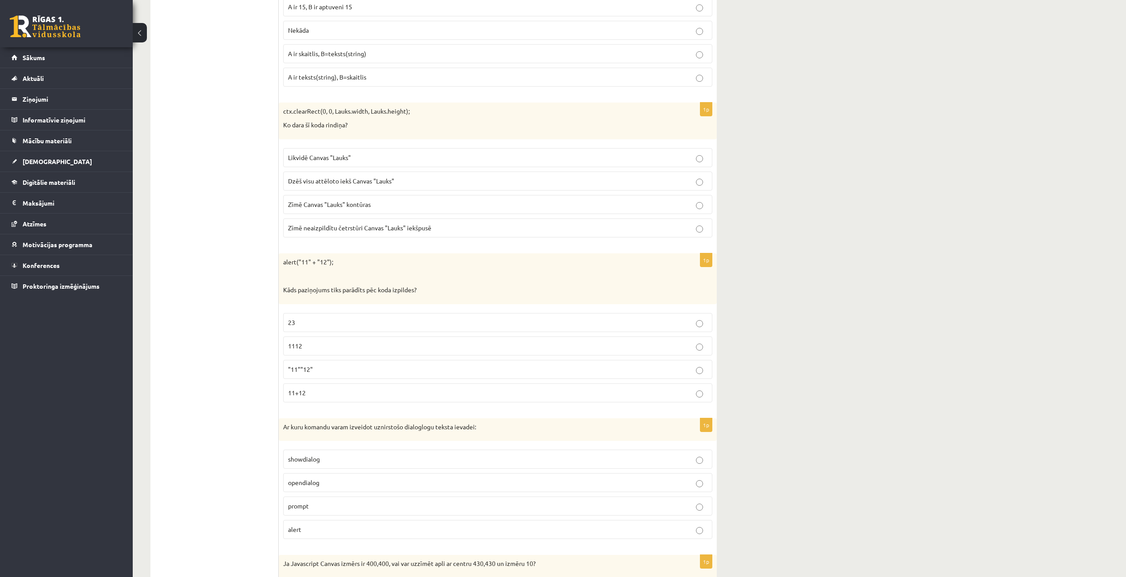
click at [337, 348] on p "1112" at bounding box center [497, 346] width 419 height 9
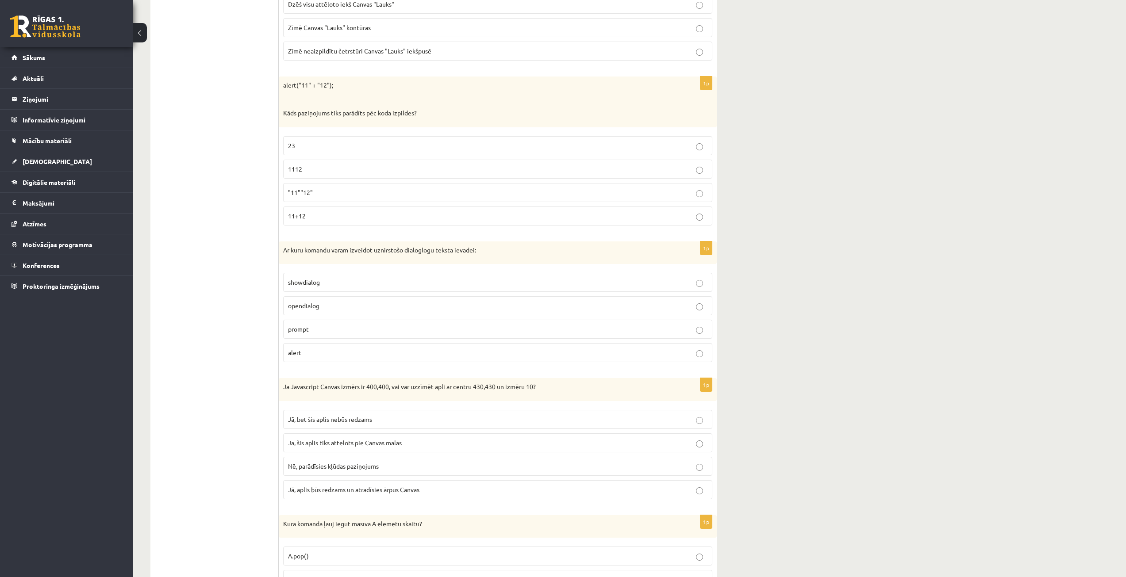
scroll to position [3628, 0]
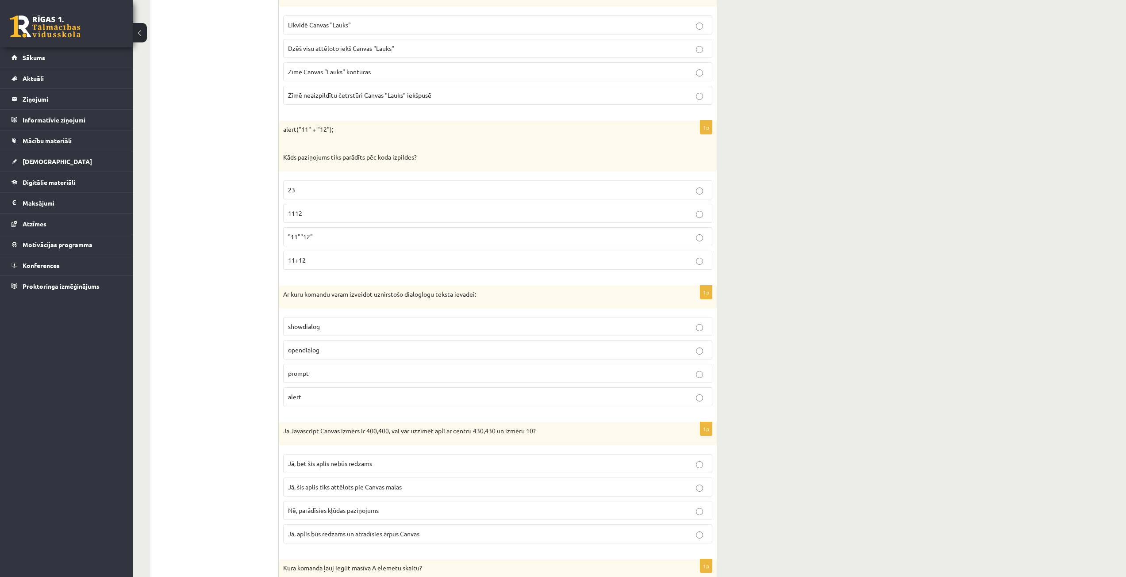
click at [311, 396] on p "alert" at bounding box center [497, 396] width 419 height 9
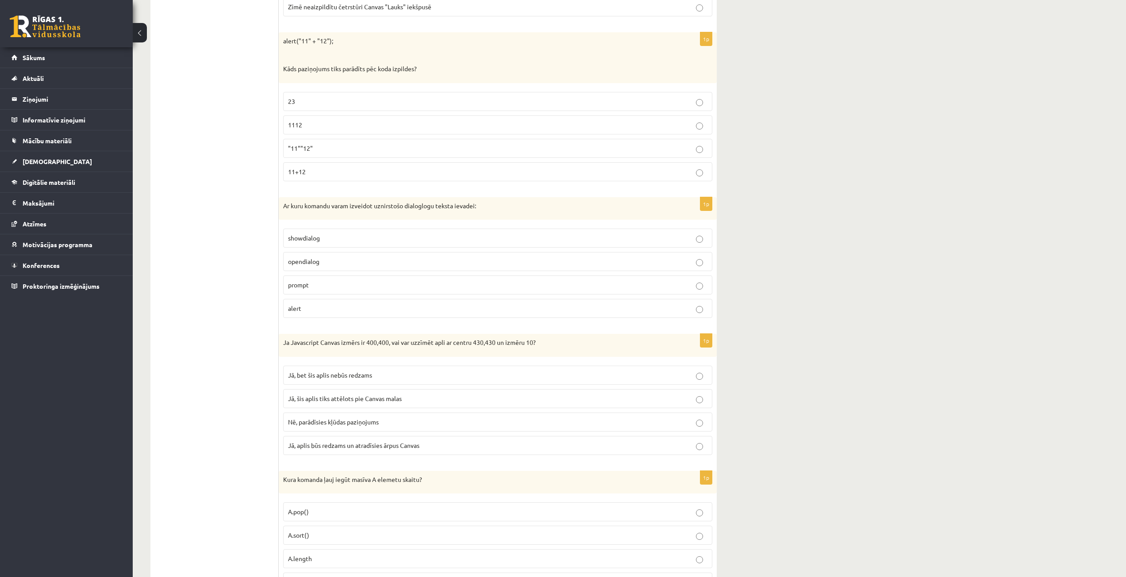
click at [328, 240] on p "showdialog" at bounding box center [497, 238] width 419 height 9
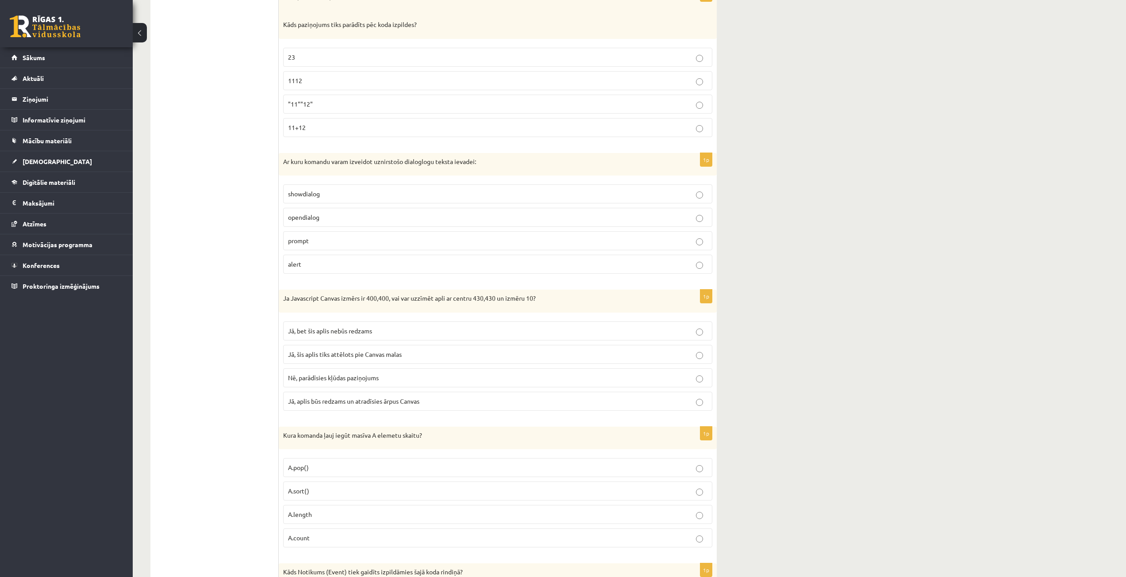
click at [337, 403] on span "Jā, aplis būs redzams un atradīsies ārpus Canvas" at bounding box center [353, 401] width 131 height 8
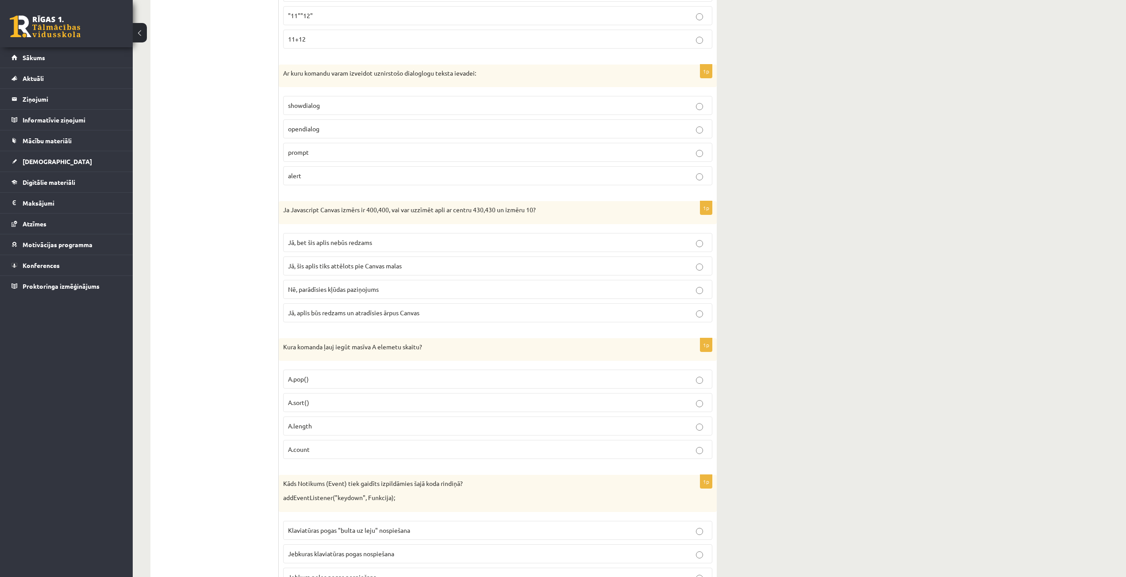
click at [321, 241] on span "Jā, bet šis aplis nebūs redzams" at bounding box center [330, 242] width 84 height 8
click at [318, 420] on label "A.length" at bounding box center [497, 426] width 429 height 19
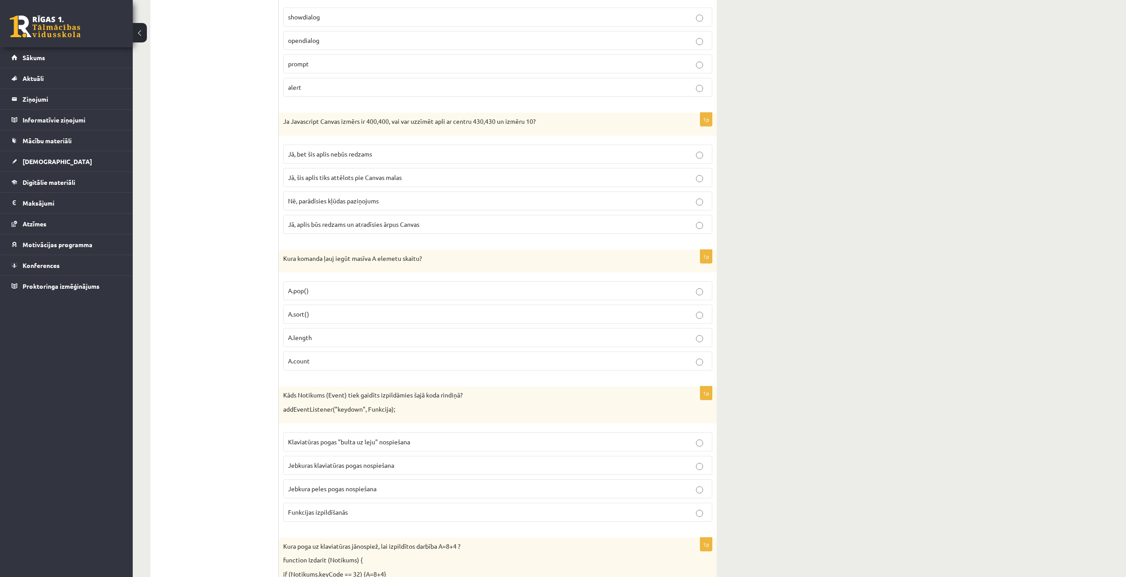
scroll to position [3982, 0]
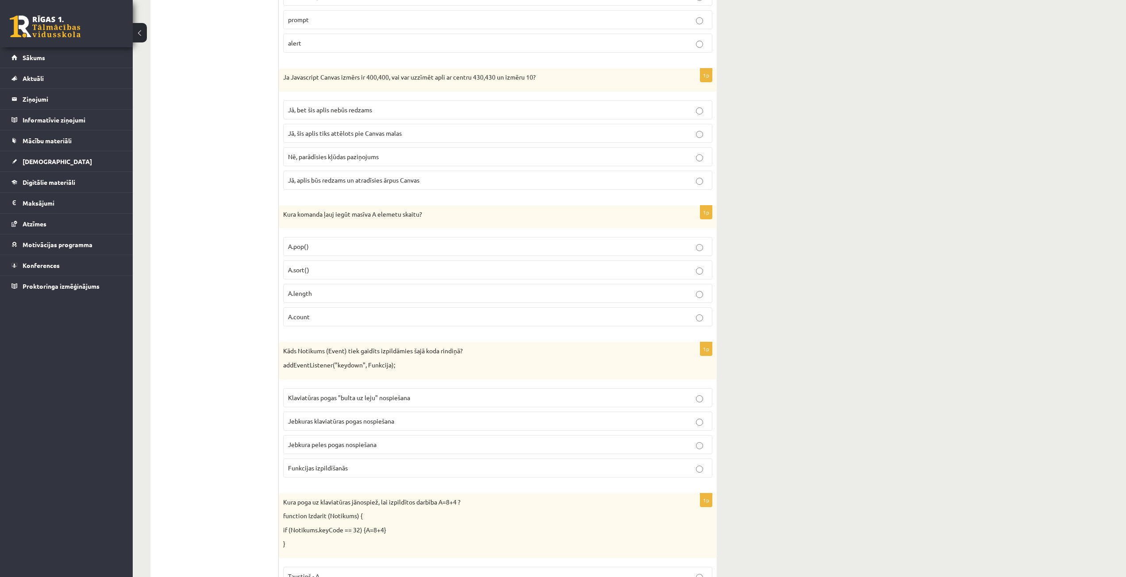
click at [362, 401] on span "Klaviatūras pogas "bulta uz leju" nospiešana" at bounding box center [349, 398] width 122 height 8
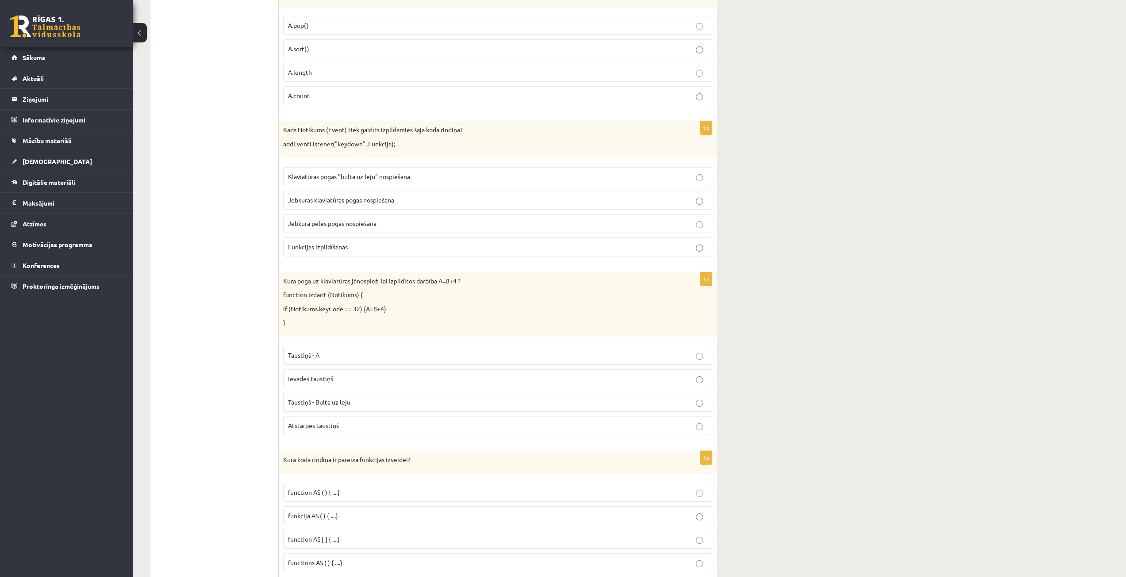
scroll to position [4232, 0]
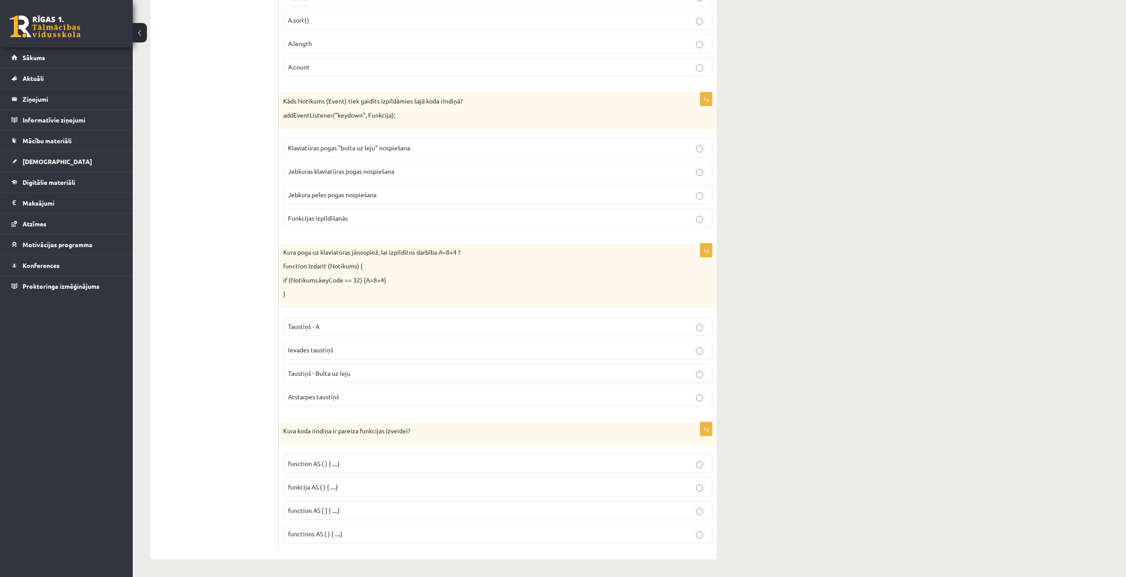
click at [338, 330] on p "Taustiņš - A" at bounding box center [497, 326] width 419 height 9
click at [304, 509] on span "function AS [ ] { ....}" at bounding box center [314, 511] width 52 height 8
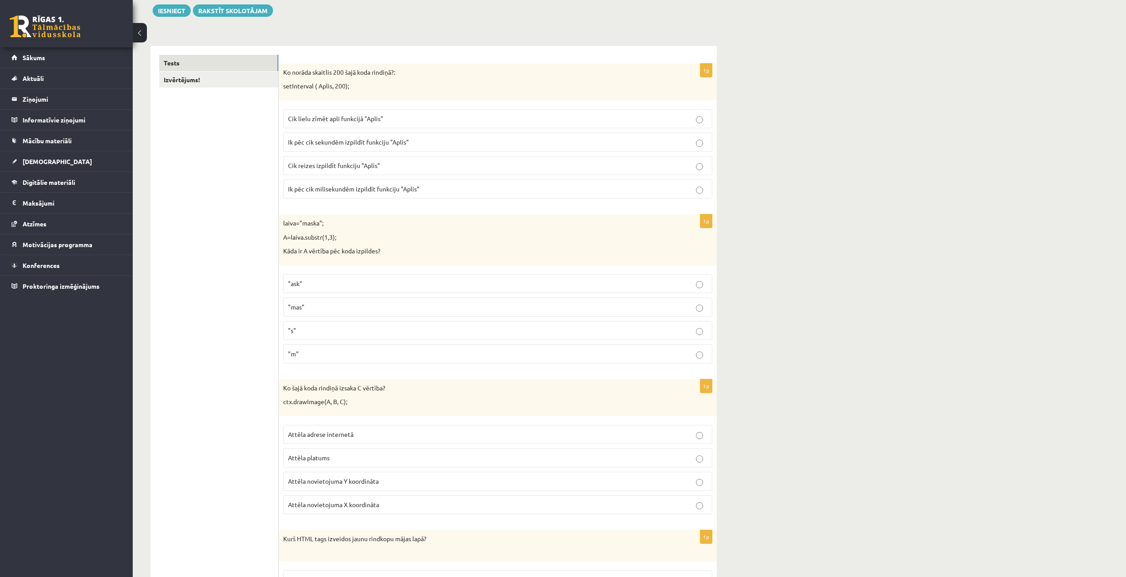
scroll to position [0, 0]
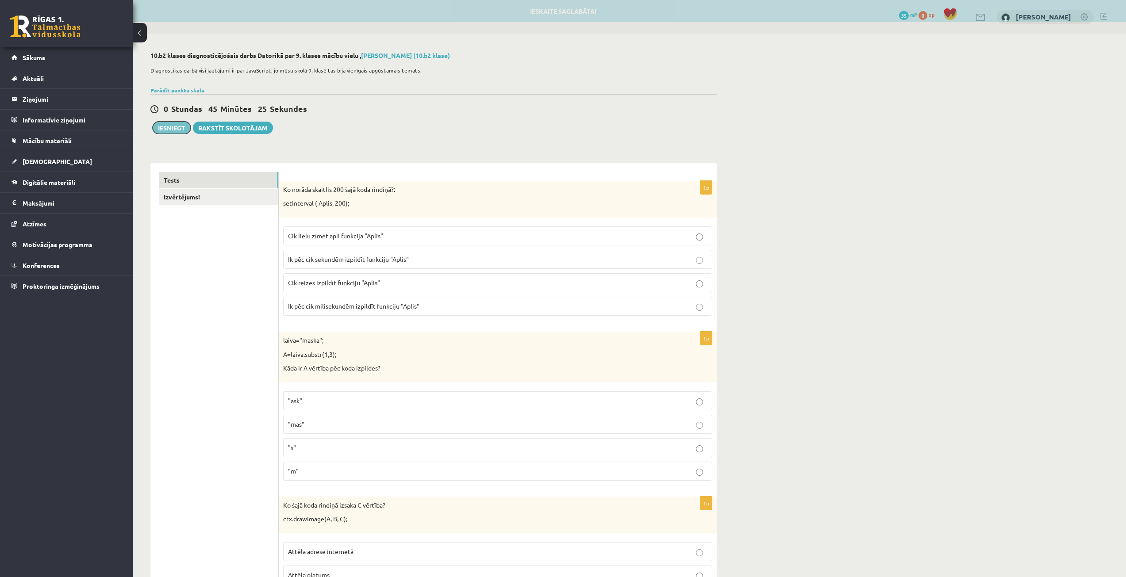
click at [172, 127] on button "Iesniegt" at bounding box center [172, 128] width 38 height 12
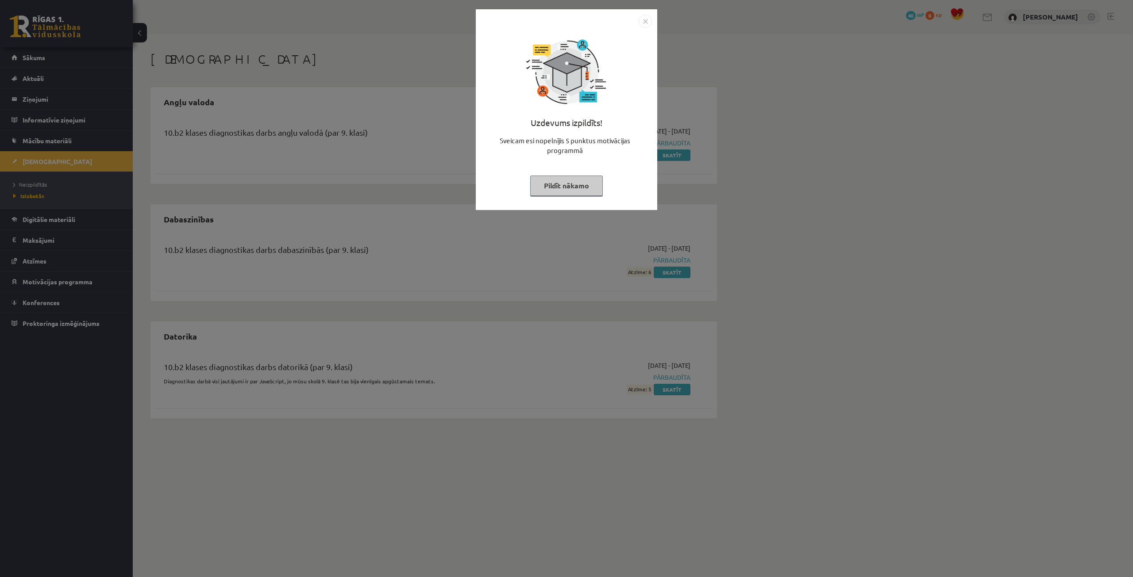
click at [646, 22] on img "Close" at bounding box center [644, 21] width 13 height 13
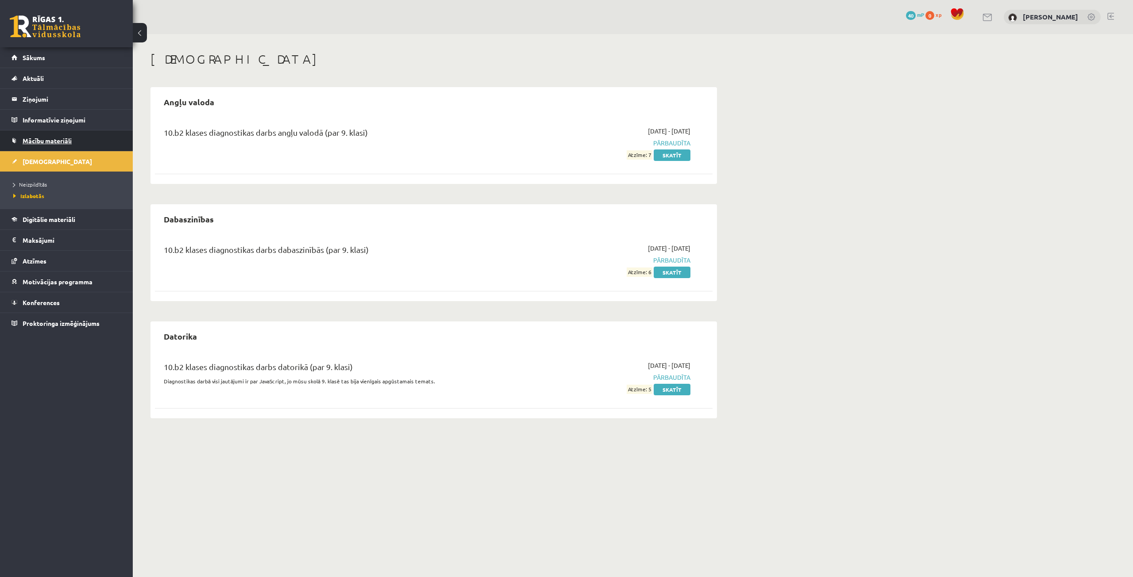
click at [27, 140] on span "Mācību materiāli" at bounding box center [47, 141] width 49 height 8
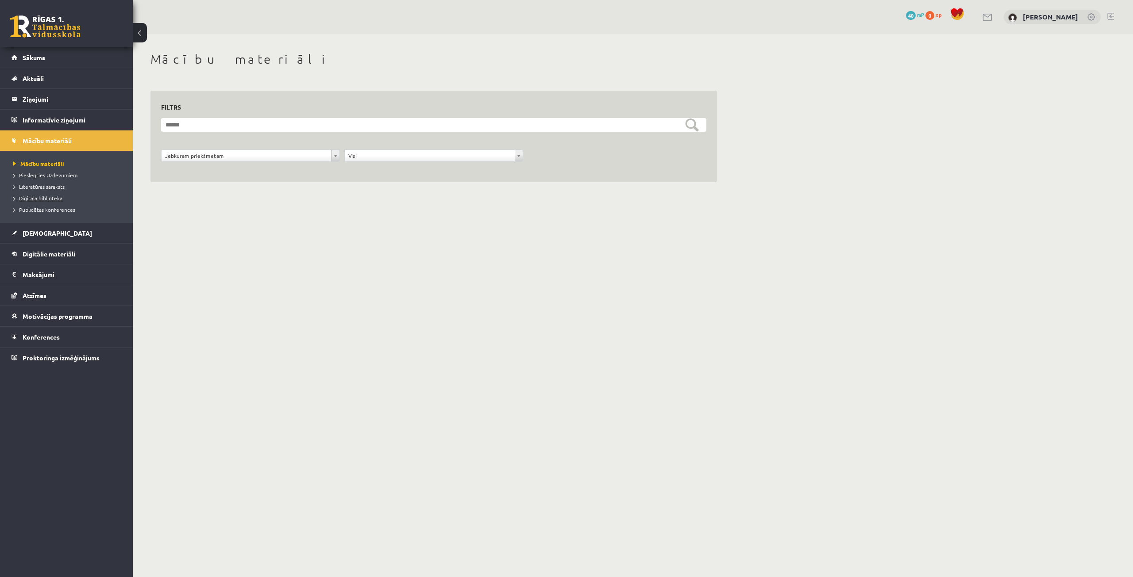
click at [28, 196] on span "Digitālā bibliotēka" at bounding box center [37, 198] width 49 height 7
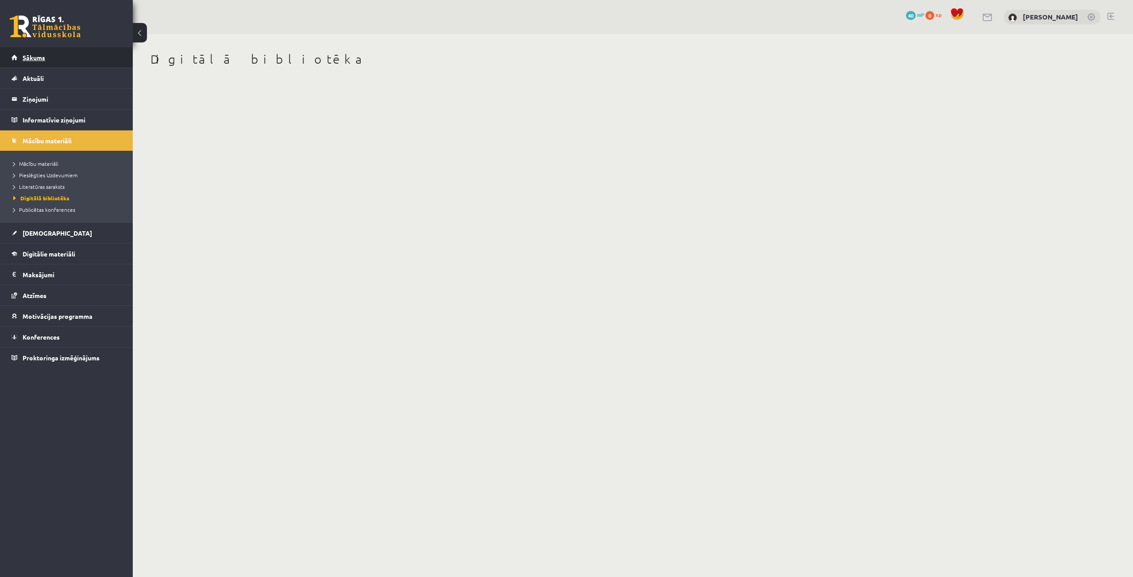
click at [38, 56] on span "Sākums" at bounding box center [34, 58] width 23 height 8
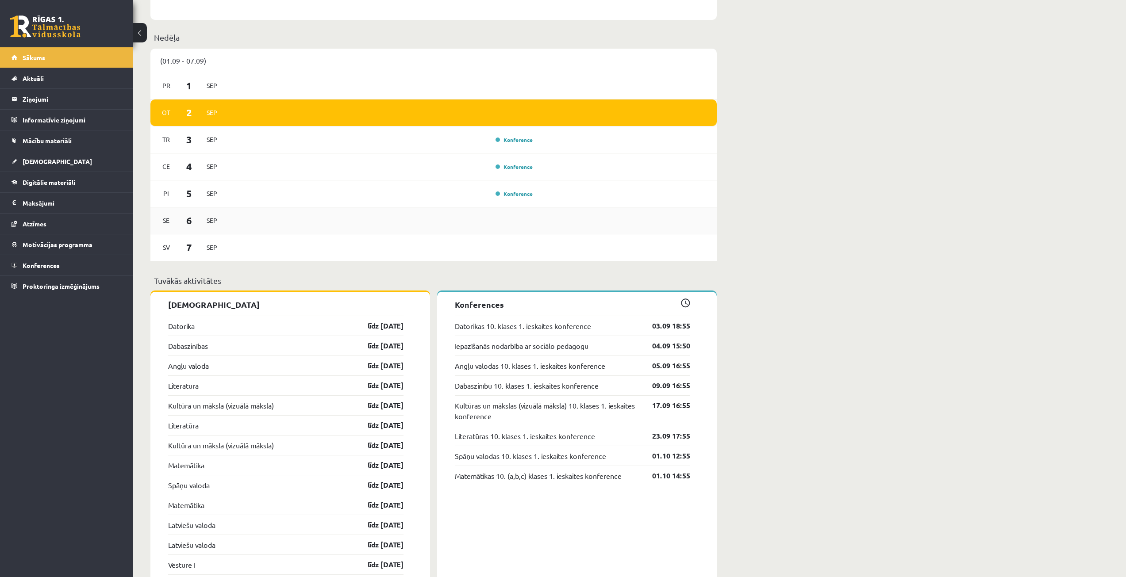
scroll to position [619, 0]
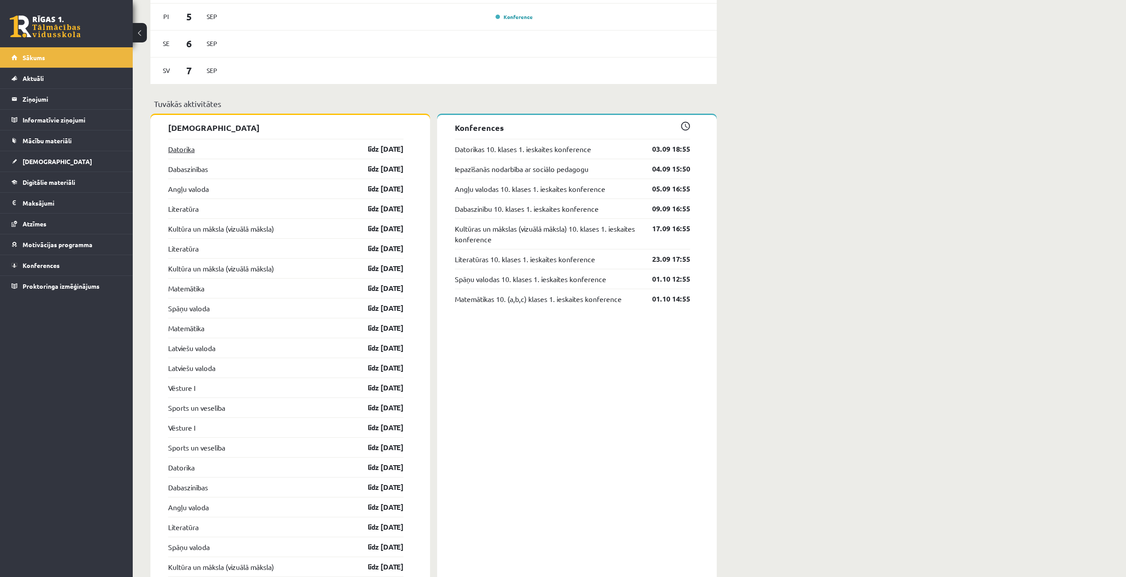
click at [174, 152] on link "Datorika" at bounding box center [181, 149] width 27 height 11
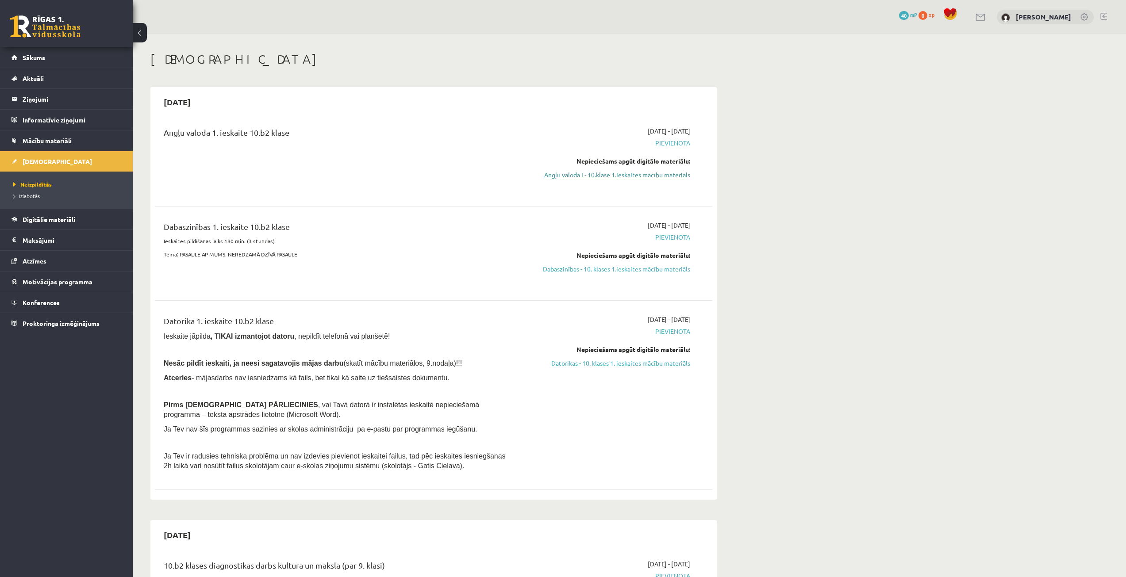
click at [593, 175] on link "Angļu valoda I - 10.klase 1.ieskaites mācību materiāls" at bounding box center [606, 174] width 167 height 9
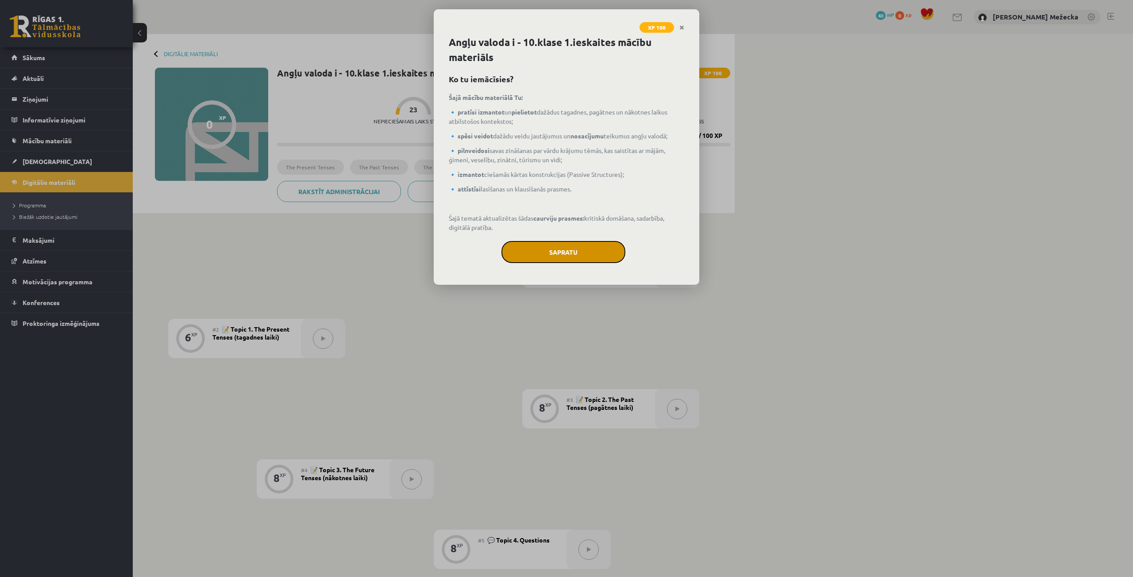
click at [534, 251] on button "Sapratu" at bounding box center [563, 252] width 124 height 22
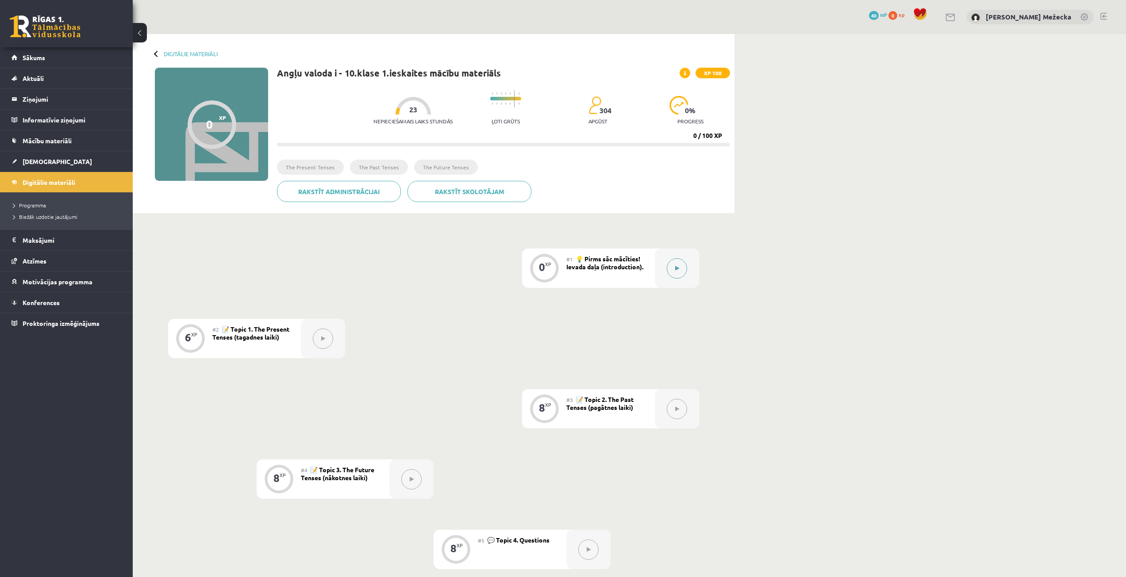
click at [681, 272] on button at bounding box center [677, 268] width 20 height 20
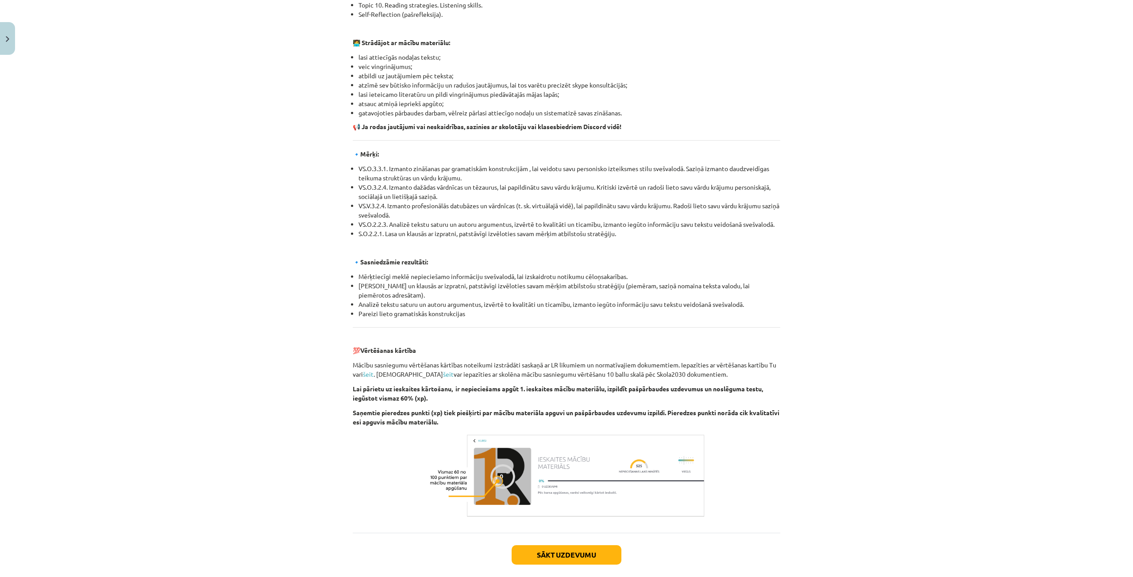
scroll to position [744, 0]
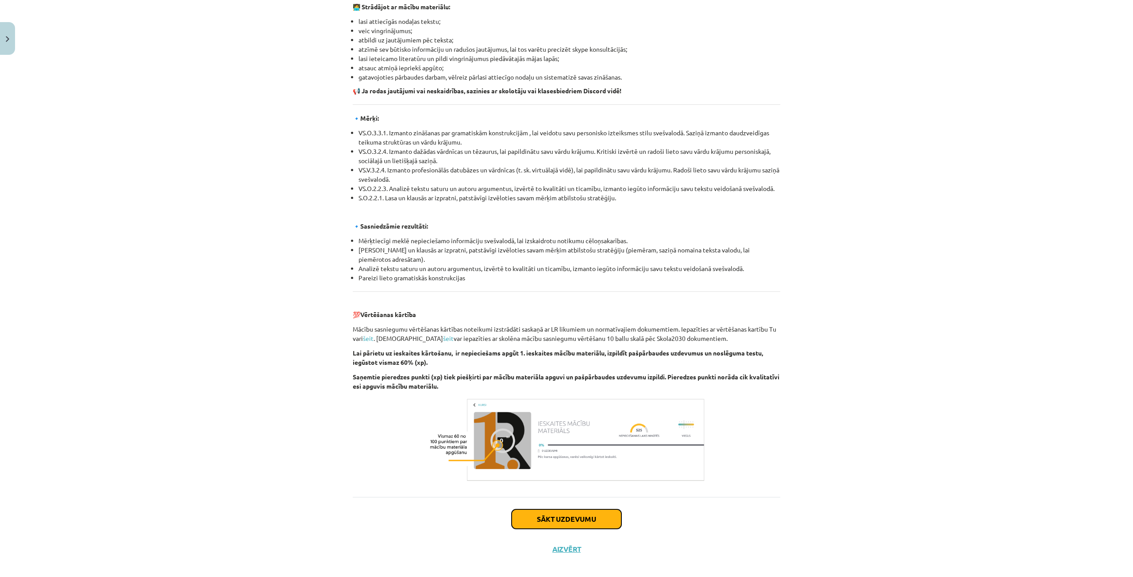
click at [561, 510] on button "Sākt uzdevumu" at bounding box center [566, 519] width 110 height 19
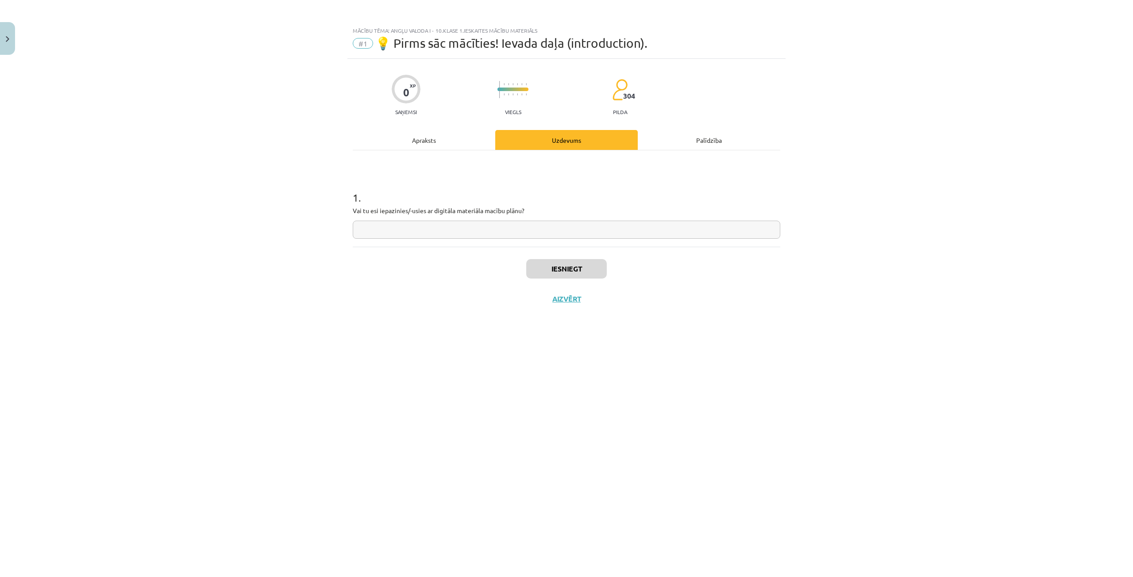
scroll to position [0, 0]
click at [425, 223] on input "text" at bounding box center [566, 230] width 427 height 18
type input "*"
type input "**"
click at [565, 256] on div "Iesniegt Aizvērt" at bounding box center [566, 278] width 427 height 62
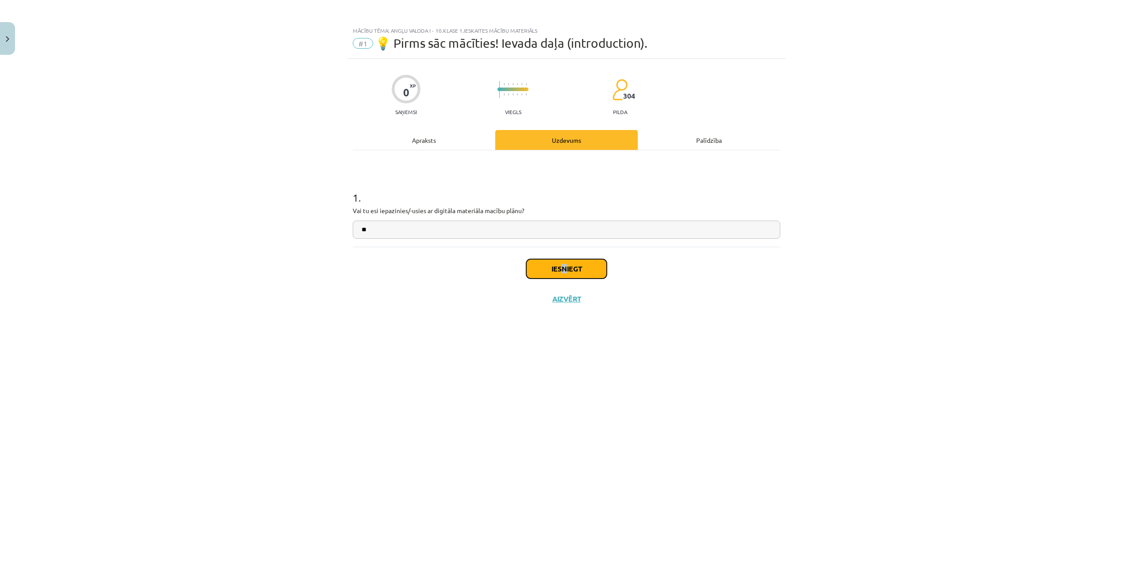
click at [561, 264] on button "Iesniegt" at bounding box center [566, 268] width 81 height 19
click at [565, 304] on button "Nākamā nodarbība" at bounding box center [566, 305] width 87 height 20
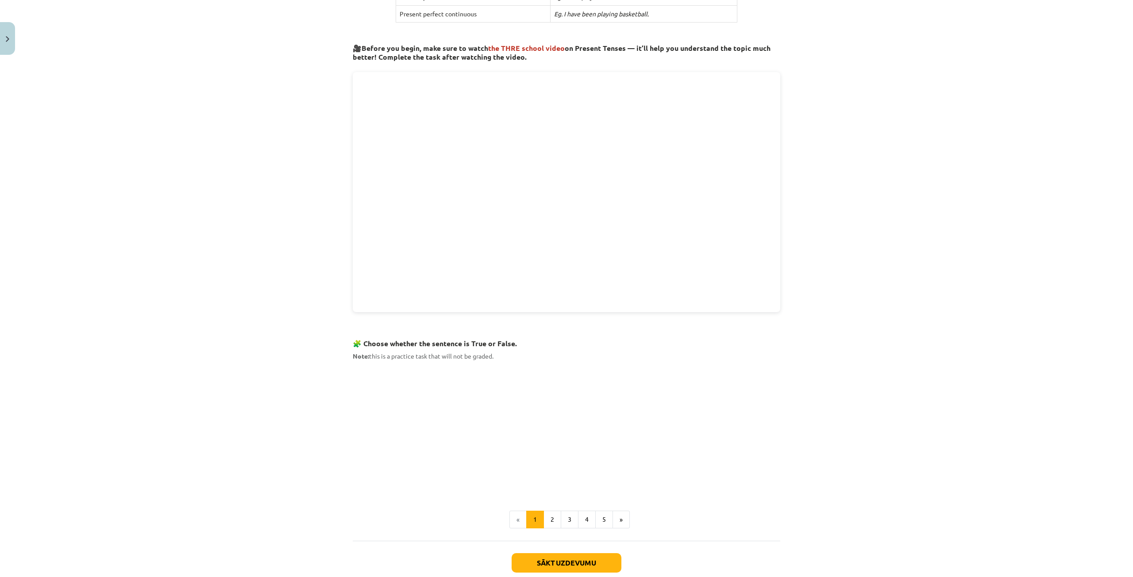
scroll to position [319, 0]
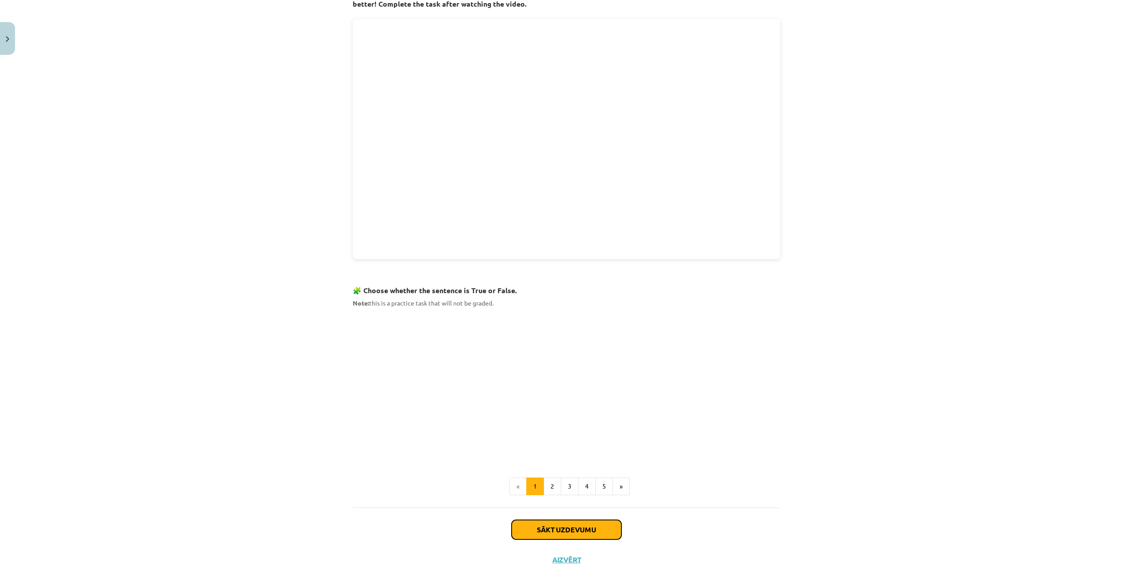
click at [549, 528] on button "Sākt uzdevumu" at bounding box center [566, 529] width 110 height 19
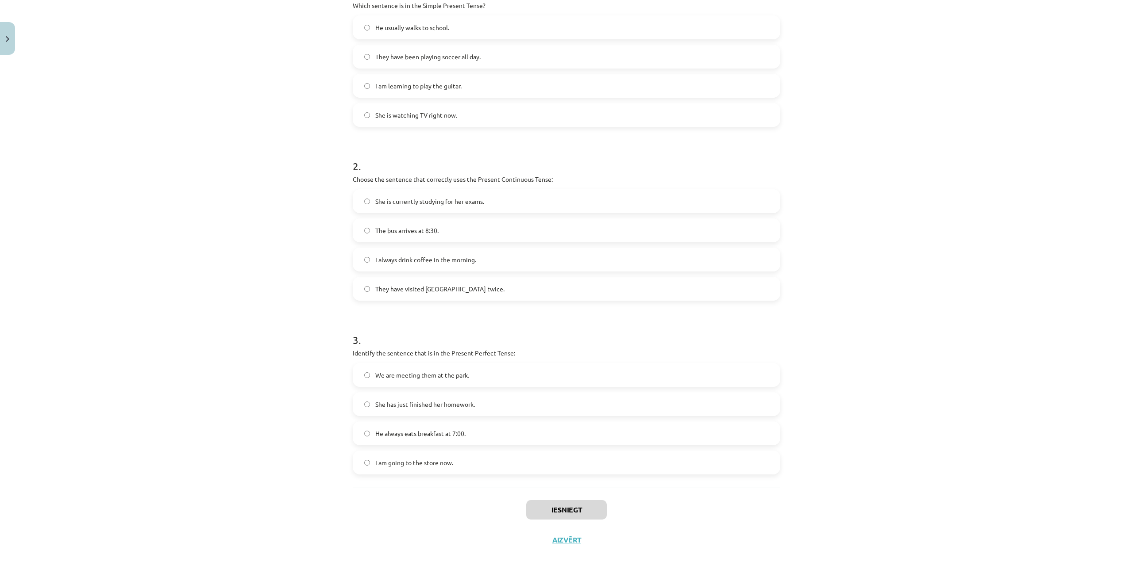
scroll to position [22, 0]
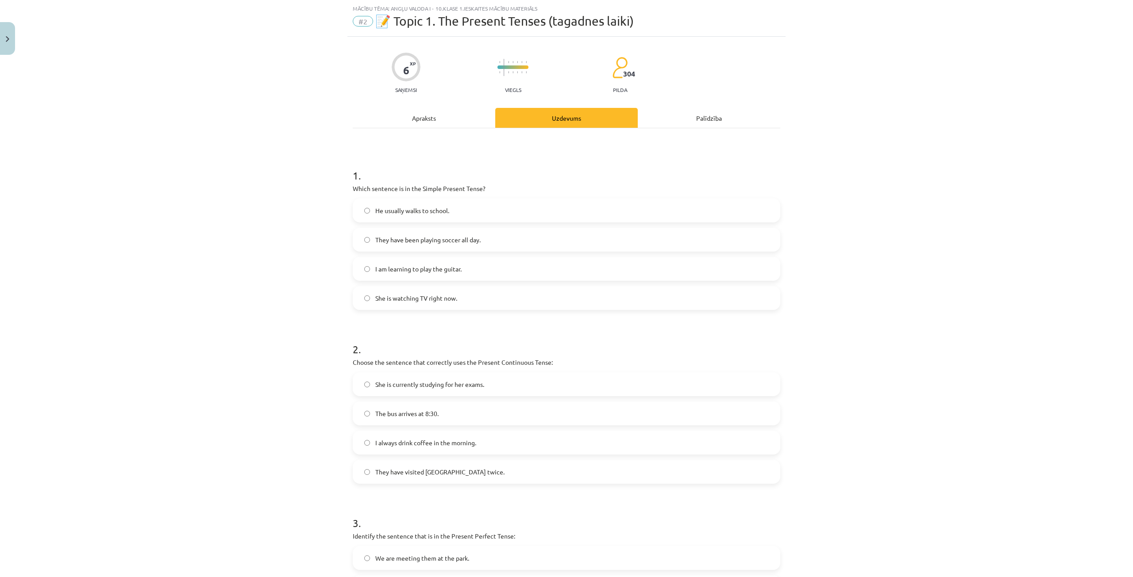
click at [434, 208] on span "He usually walks to school." at bounding box center [412, 210] width 74 height 9
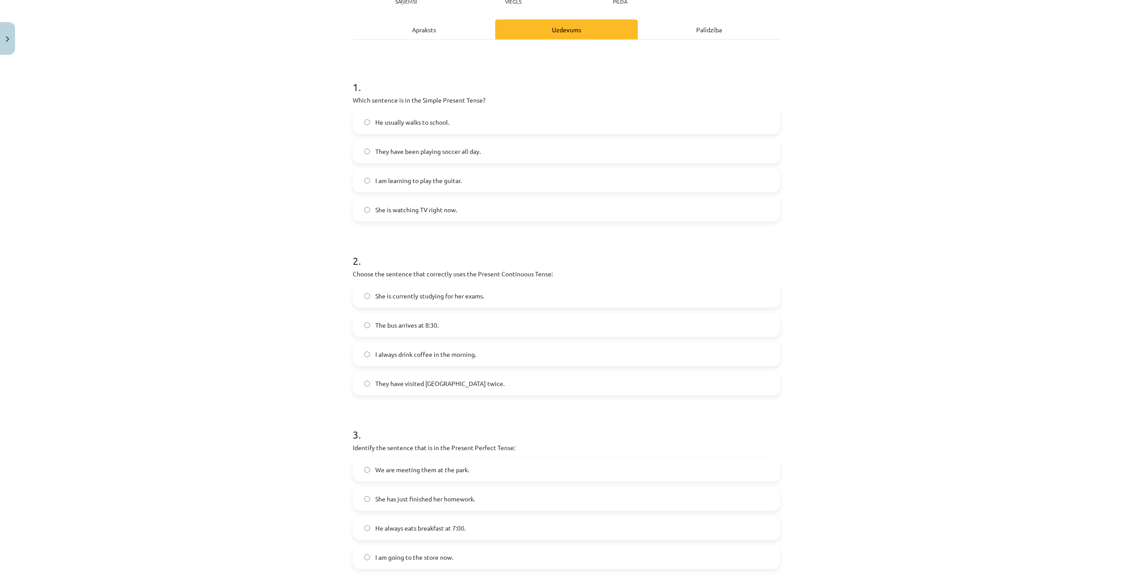
click at [426, 298] on span "She is currently studying for her exams." at bounding box center [429, 296] width 109 height 9
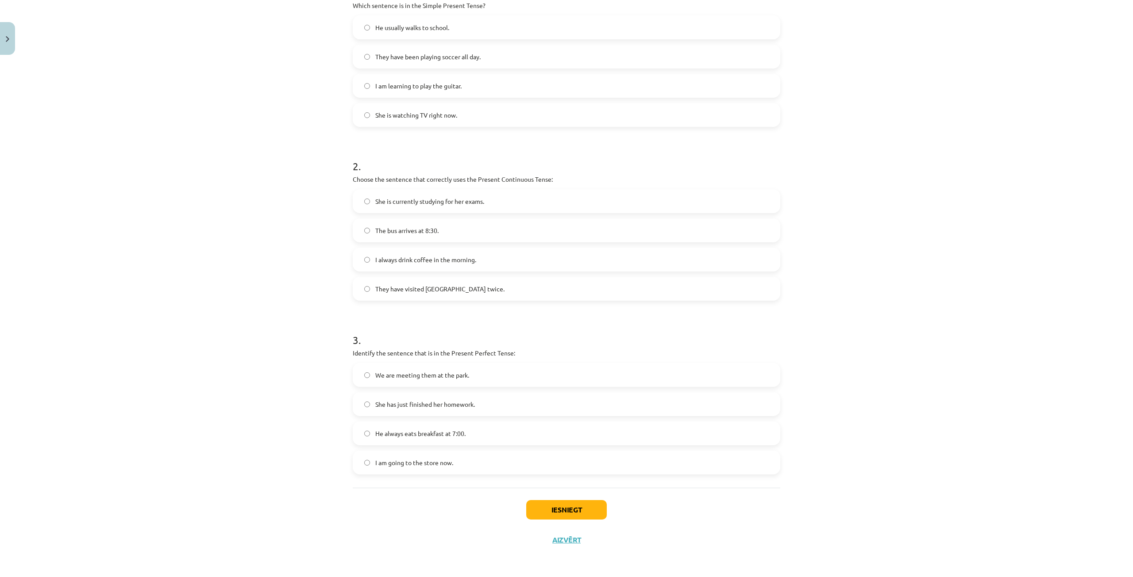
click at [412, 402] on span "She has just finished her homework." at bounding box center [425, 404] width 100 height 9
click at [554, 513] on button "Iesniegt" at bounding box center [566, 509] width 81 height 19
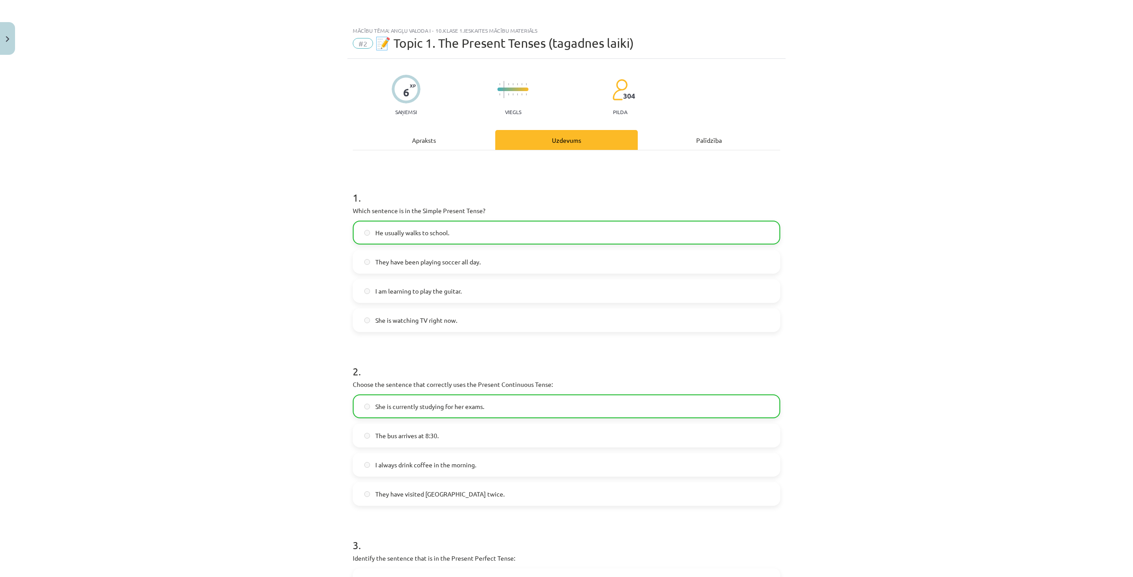
scroll to position [221, 0]
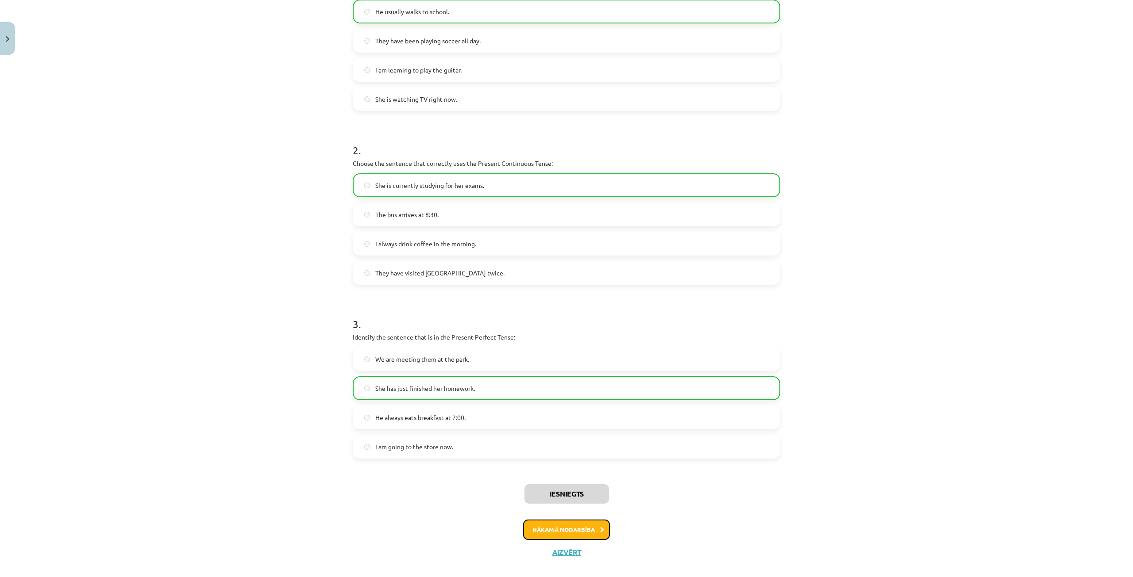
click at [560, 529] on button "Nākamā nodarbība" at bounding box center [566, 530] width 87 height 20
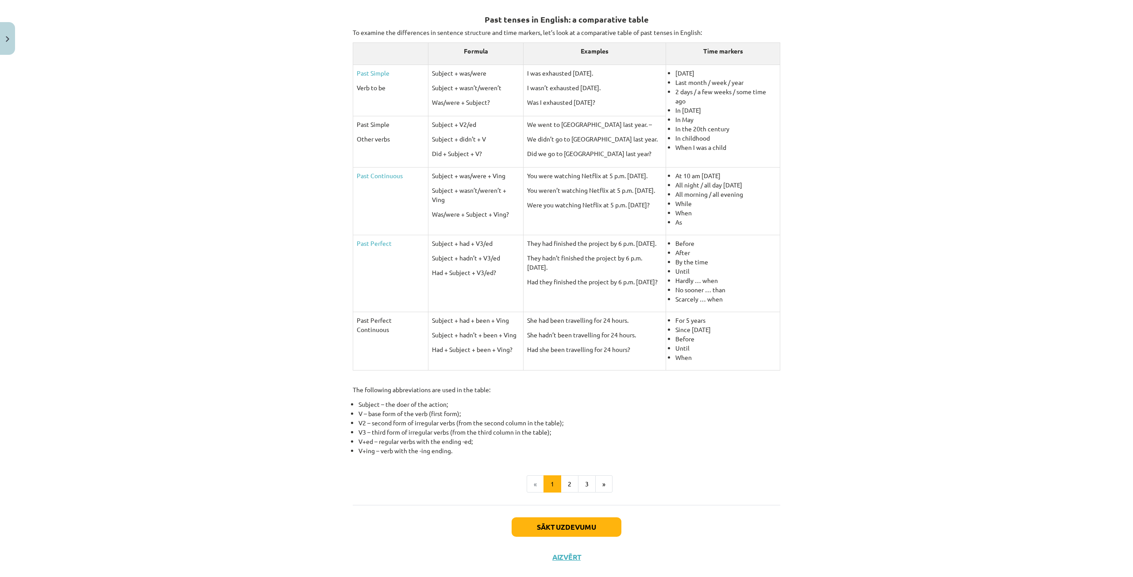
scroll to position [172, 0]
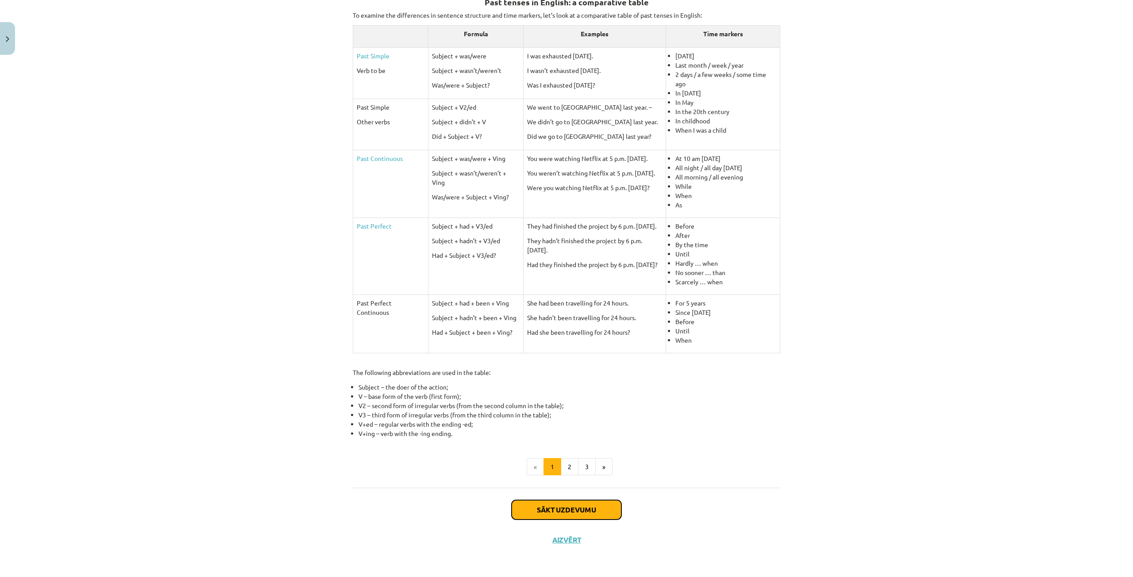
click at [571, 507] on button "Sākt uzdevumu" at bounding box center [566, 509] width 110 height 19
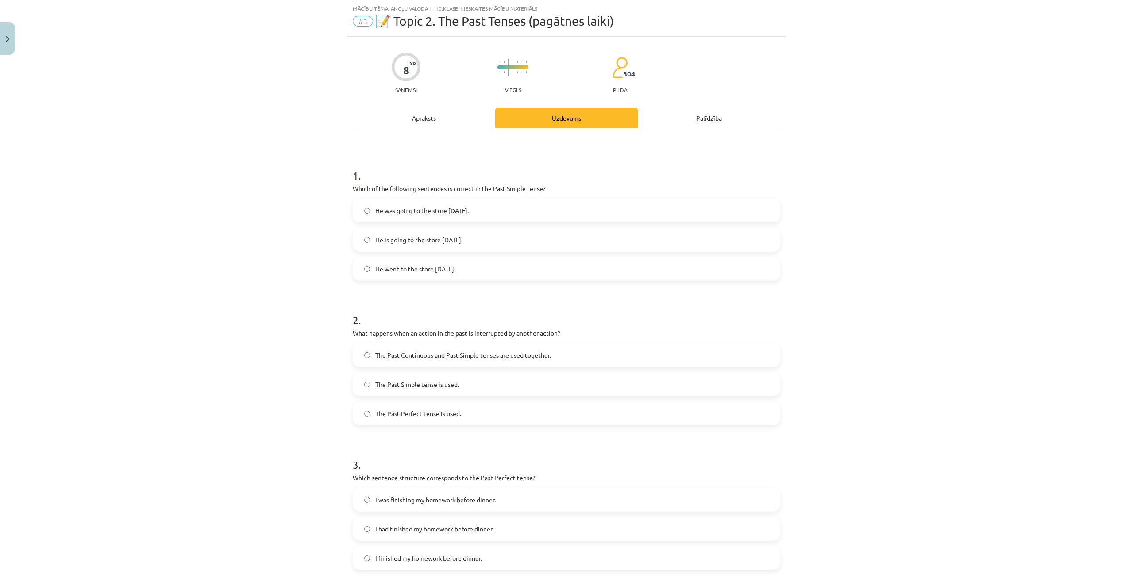
click at [397, 270] on span "He went to the store yesterday." at bounding box center [415, 269] width 80 height 9
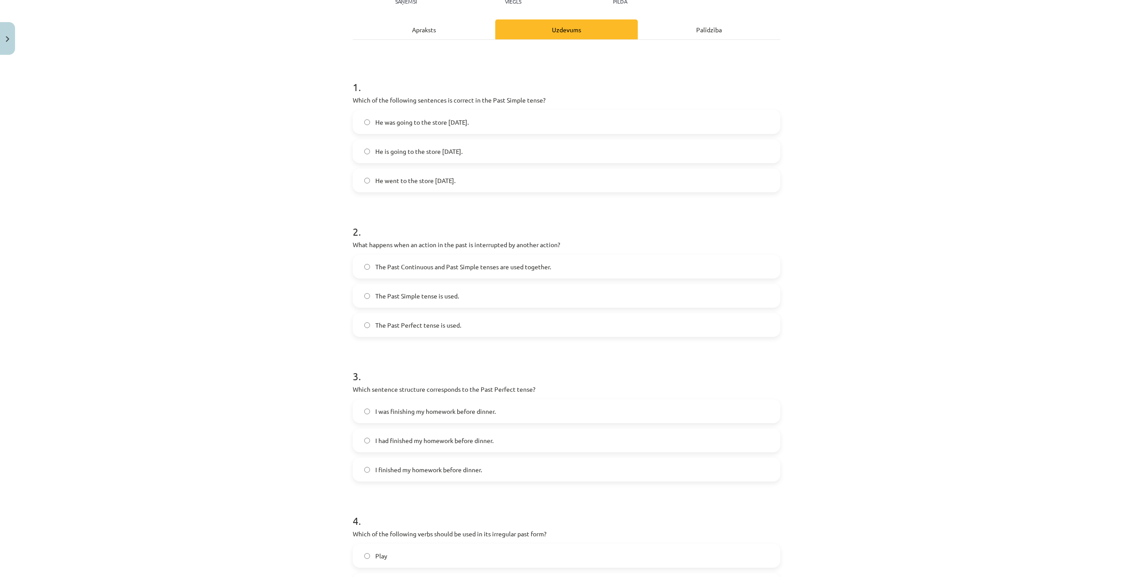
click at [465, 323] on label "The Past Perfect tense is used." at bounding box center [566, 325] width 426 height 22
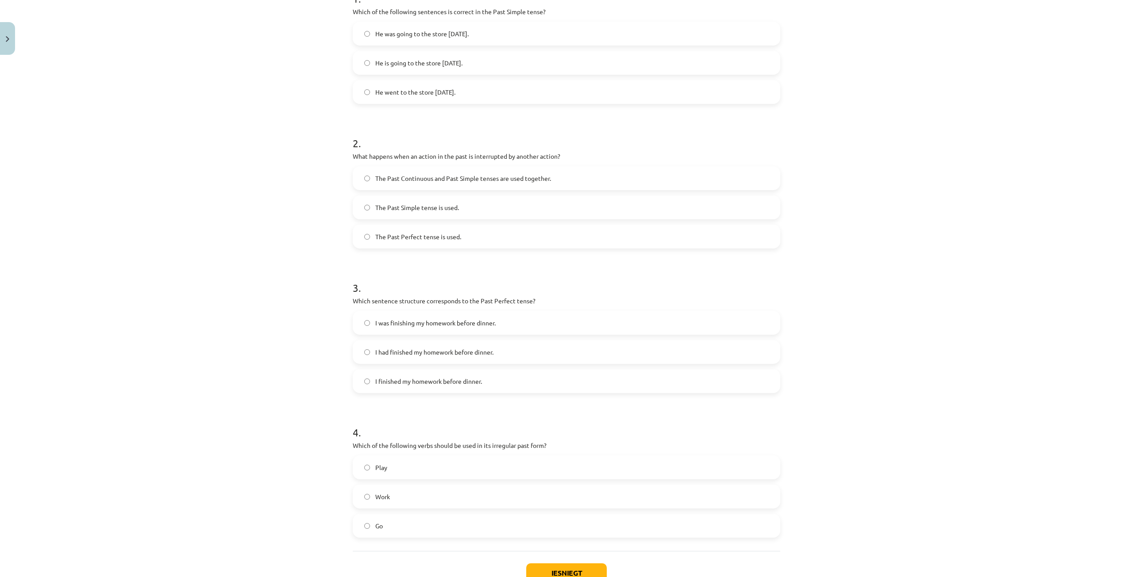
scroll to position [243, 0]
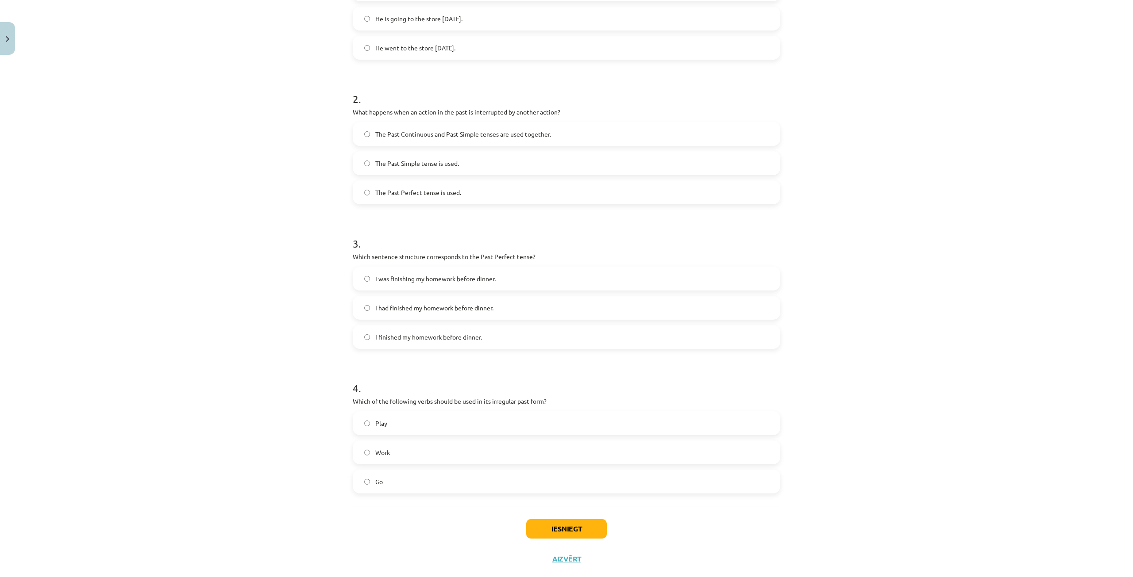
click at [468, 339] on span "I finished my homework before dinner." at bounding box center [428, 337] width 107 height 9
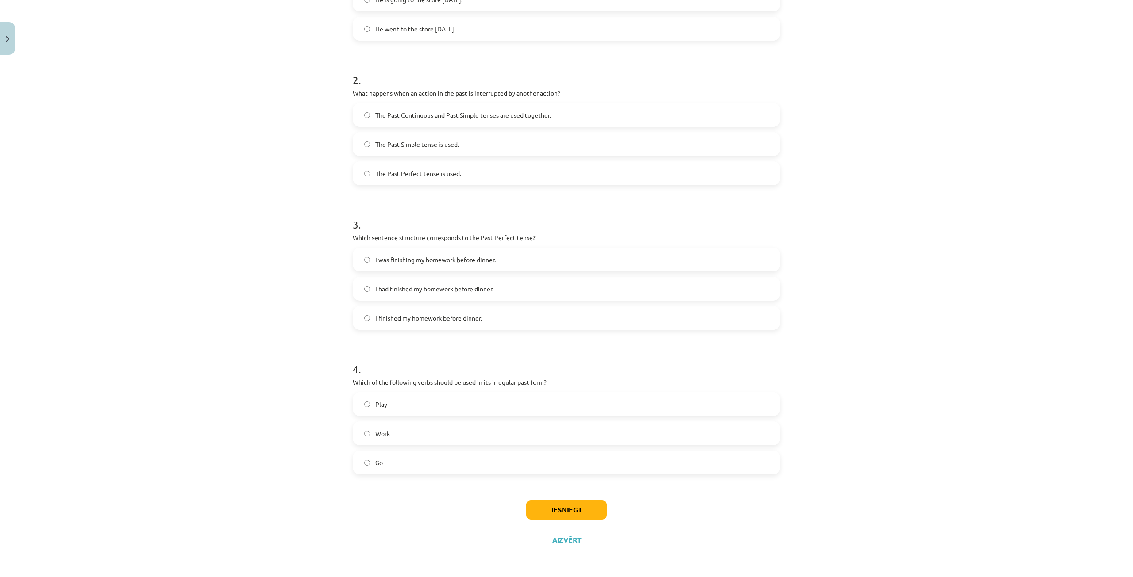
click at [360, 405] on label "Play" at bounding box center [566, 404] width 426 height 22
click at [366, 404] on label "Play" at bounding box center [566, 404] width 426 height 22
click at [375, 460] on span "Go" at bounding box center [379, 462] width 8 height 9
click at [540, 515] on button "Iesniegt" at bounding box center [566, 509] width 81 height 19
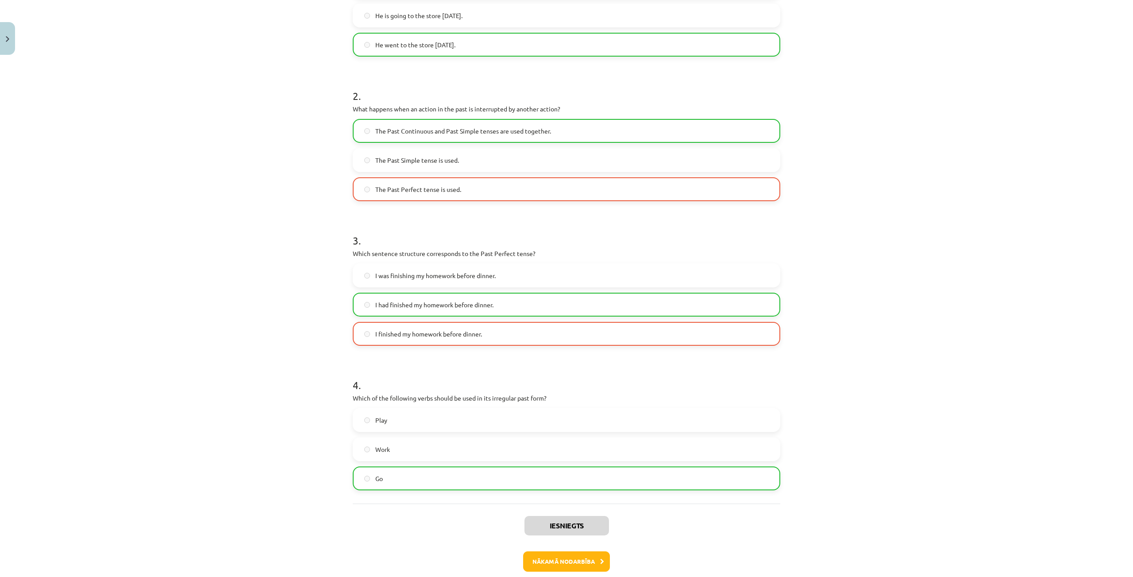
scroll to position [291, 0]
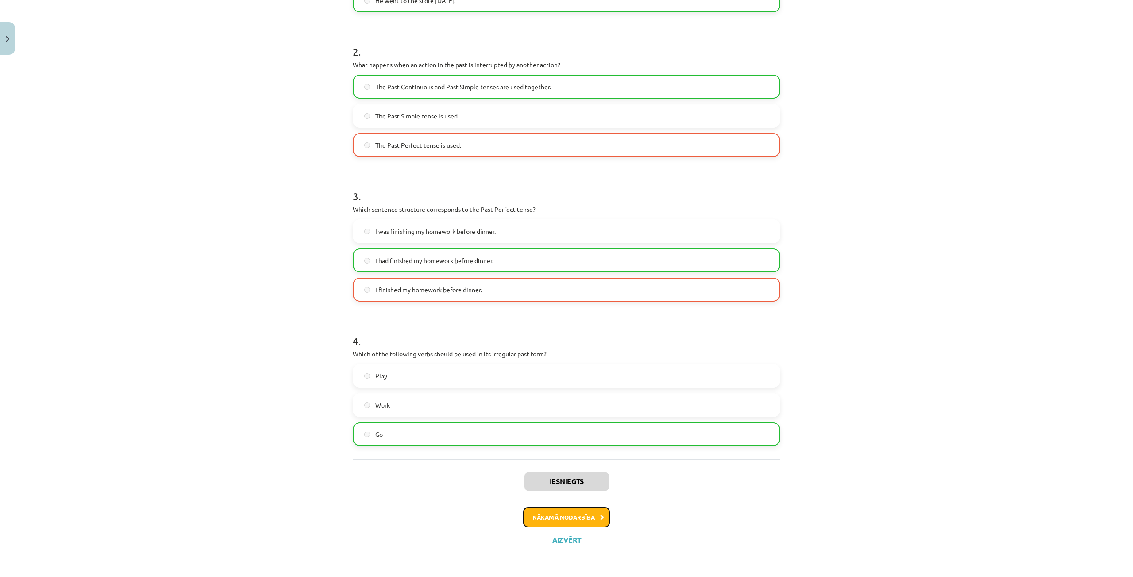
click at [584, 513] on button "Nākamā nodarbība" at bounding box center [566, 517] width 87 height 20
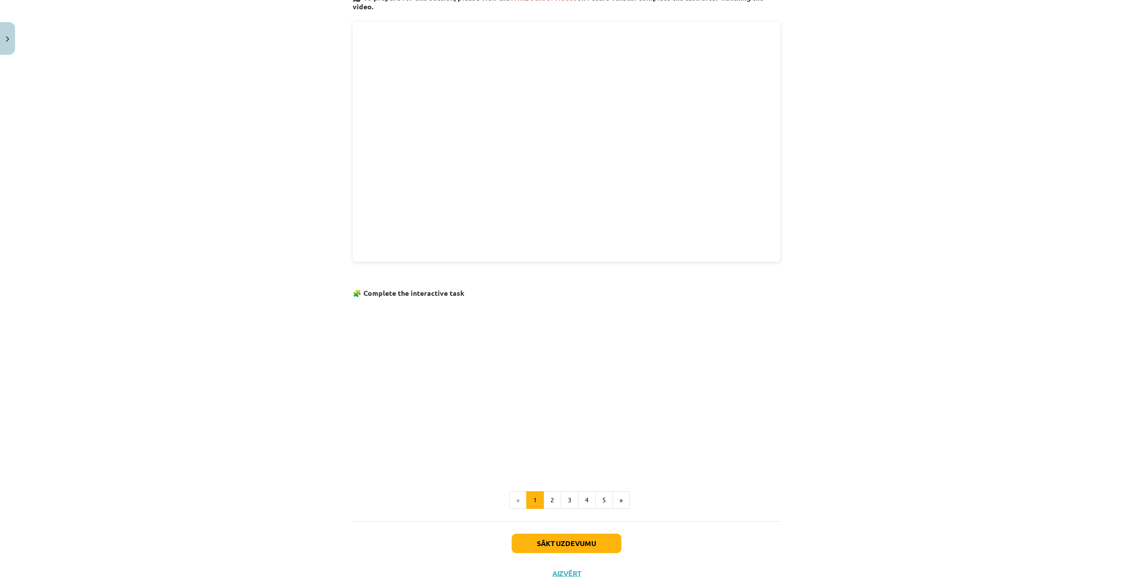
scroll to position [312, 0]
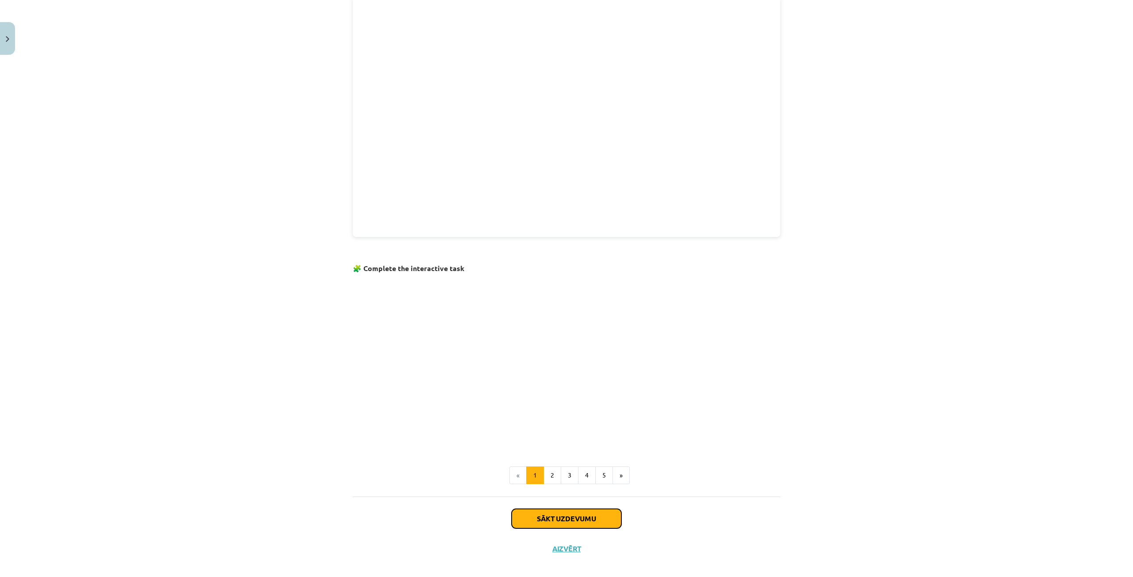
click at [575, 512] on button "Sākt uzdevumu" at bounding box center [566, 518] width 110 height 19
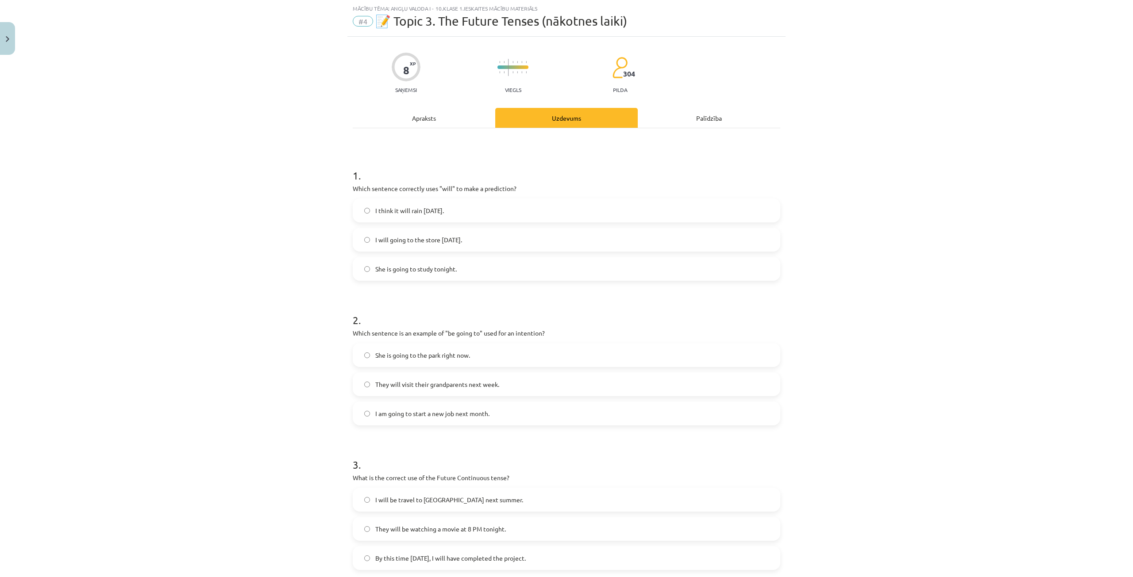
click at [409, 206] on span "I think it will rain tomorrow." at bounding box center [409, 210] width 69 height 9
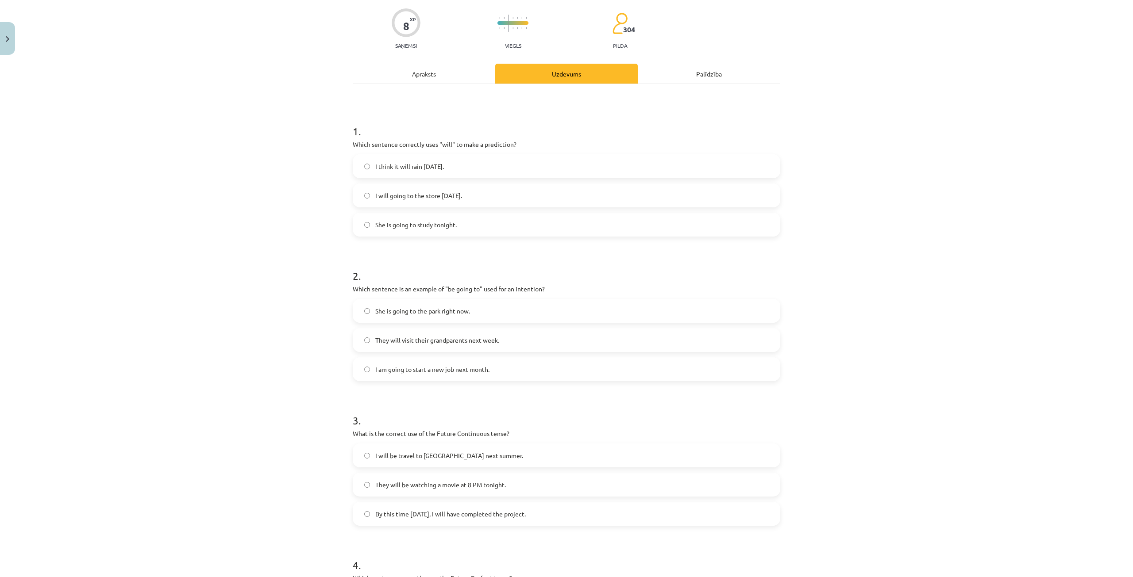
click at [426, 311] on span "She is going to the park right now." at bounding box center [422, 311] width 95 height 9
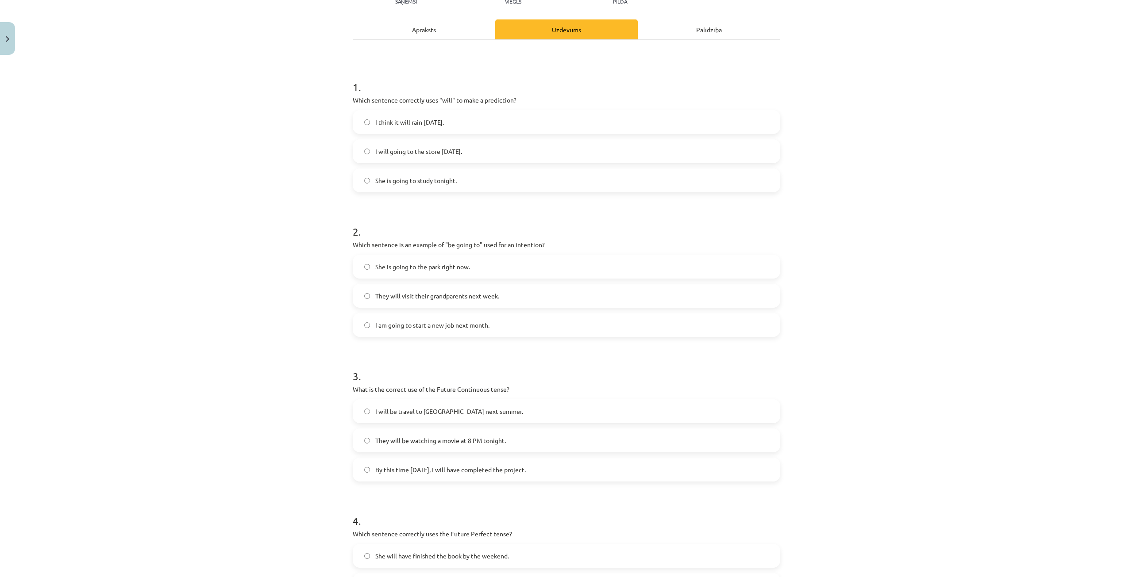
scroll to position [155, 0]
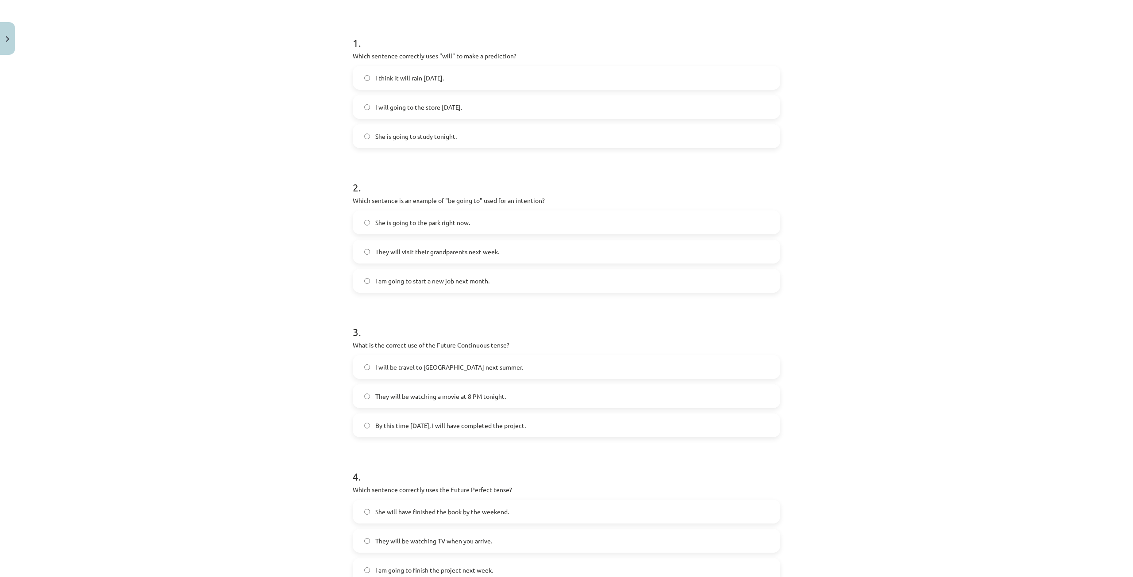
click at [449, 393] on span "They will be watching a movie at 8 PM tonight." at bounding box center [440, 396] width 131 height 9
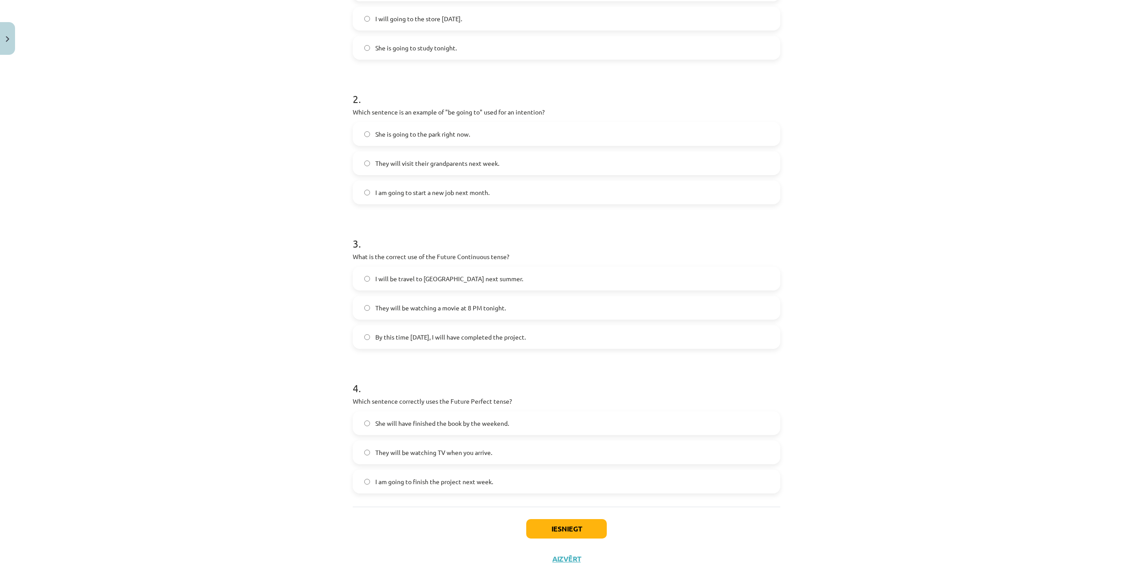
click at [459, 429] on label "She will have finished the book by the weekend." at bounding box center [566, 423] width 426 height 22
click at [558, 530] on button "Iesniegt" at bounding box center [566, 528] width 81 height 19
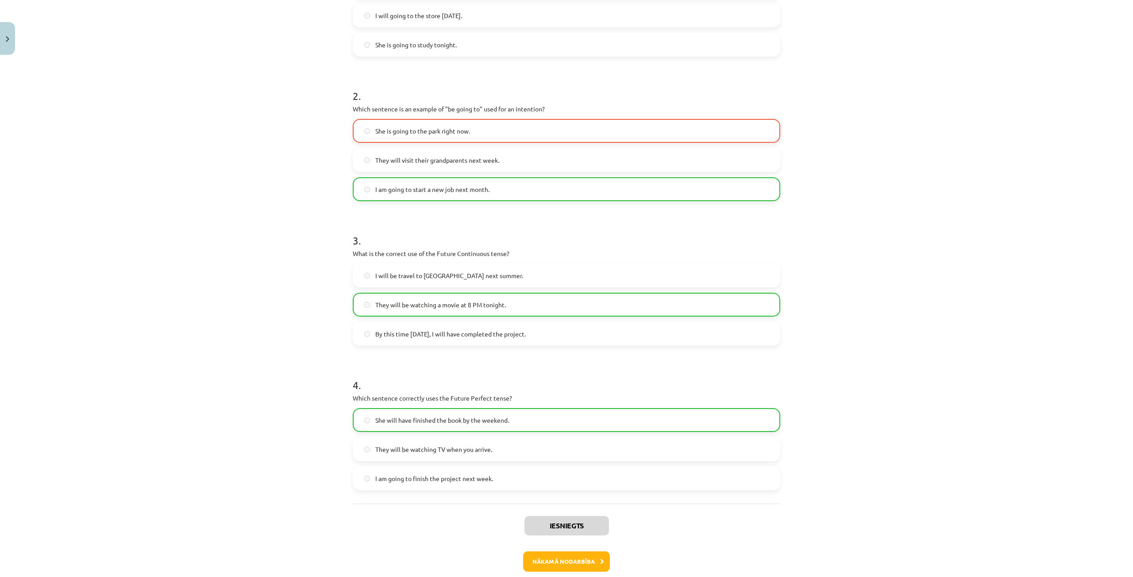
scroll to position [291, 0]
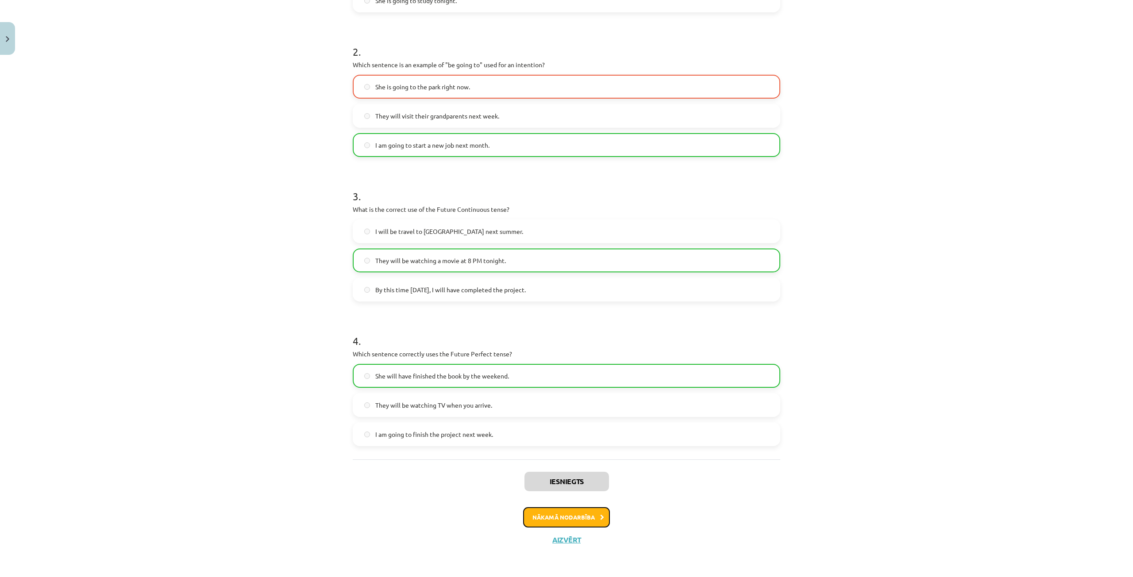
click at [573, 519] on button "Nākamā nodarbība" at bounding box center [566, 517] width 87 height 20
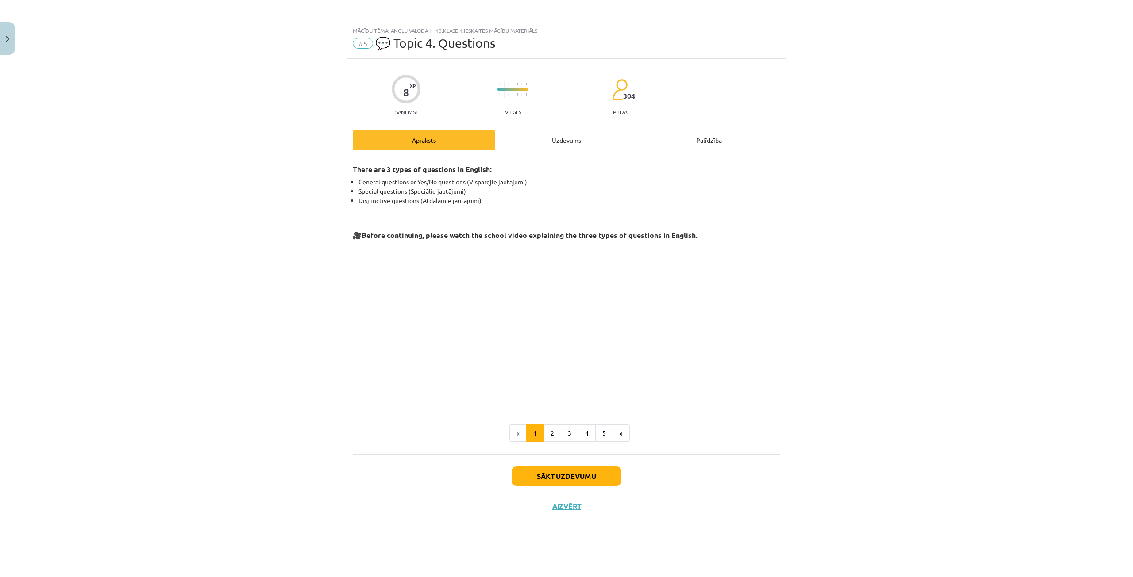
scroll to position [0, 0]
click at [561, 473] on button "Sākt uzdevumu" at bounding box center [566, 476] width 110 height 19
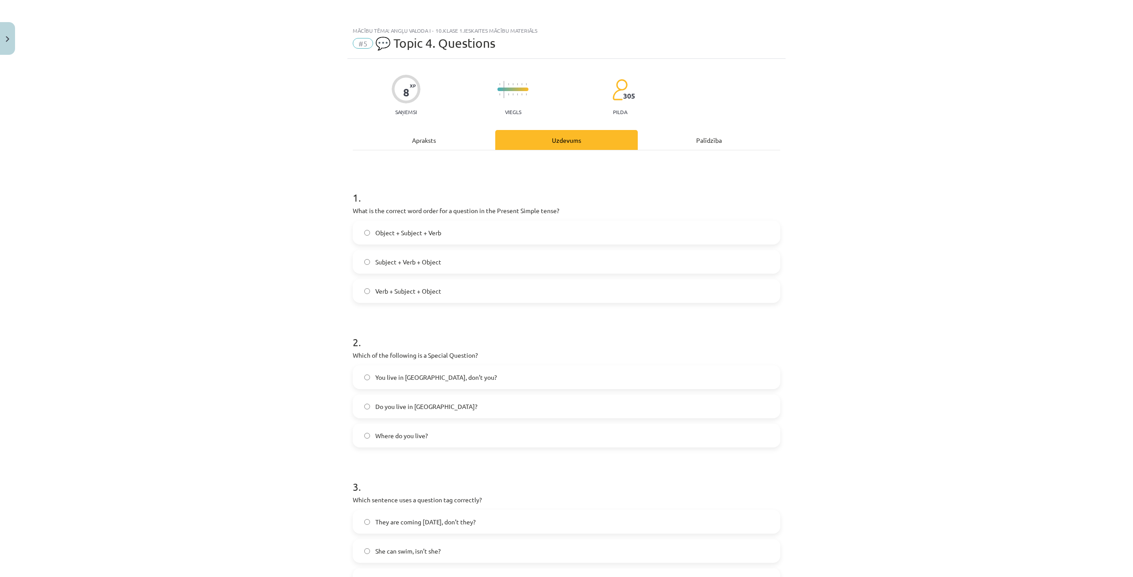
click at [393, 378] on span "You live in Riga, don’t you?" at bounding box center [436, 377] width 122 height 9
click at [364, 295] on label "Verb + Subject + Object" at bounding box center [566, 291] width 426 height 22
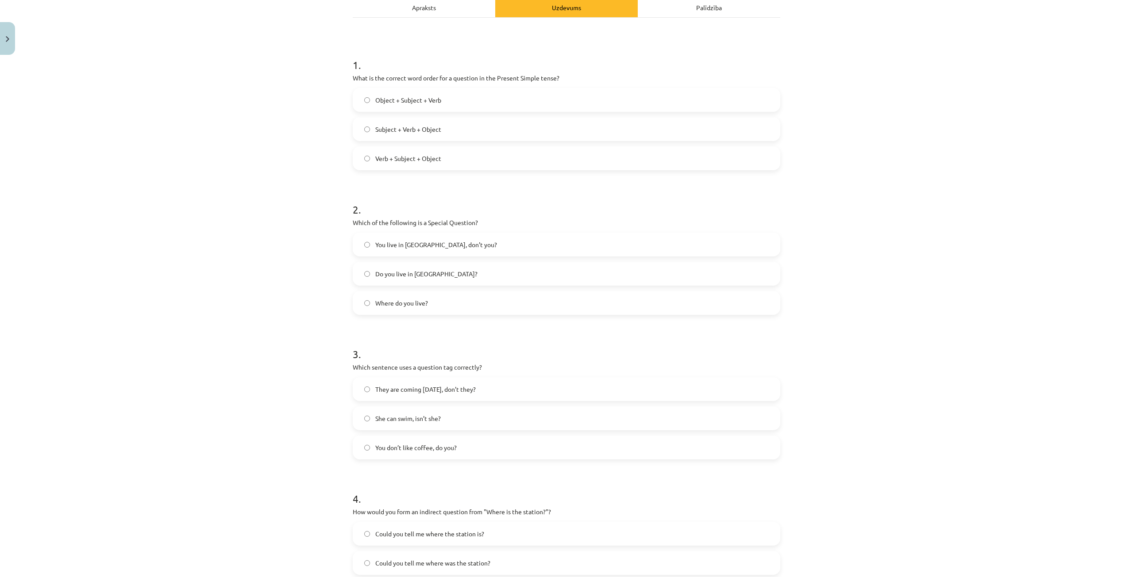
click at [423, 453] on label "You don’t like coffee, do you?" at bounding box center [566, 448] width 426 height 22
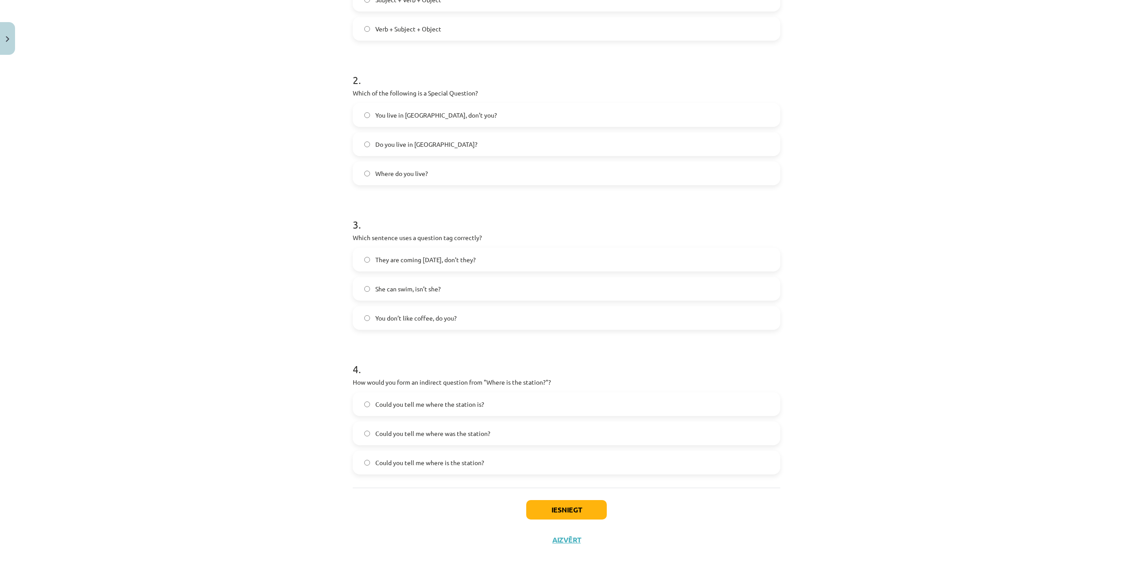
click at [464, 436] on span "Could you tell me where was the station?" at bounding box center [432, 433] width 115 height 9
click at [560, 504] on button "Iesniegt" at bounding box center [566, 509] width 81 height 19
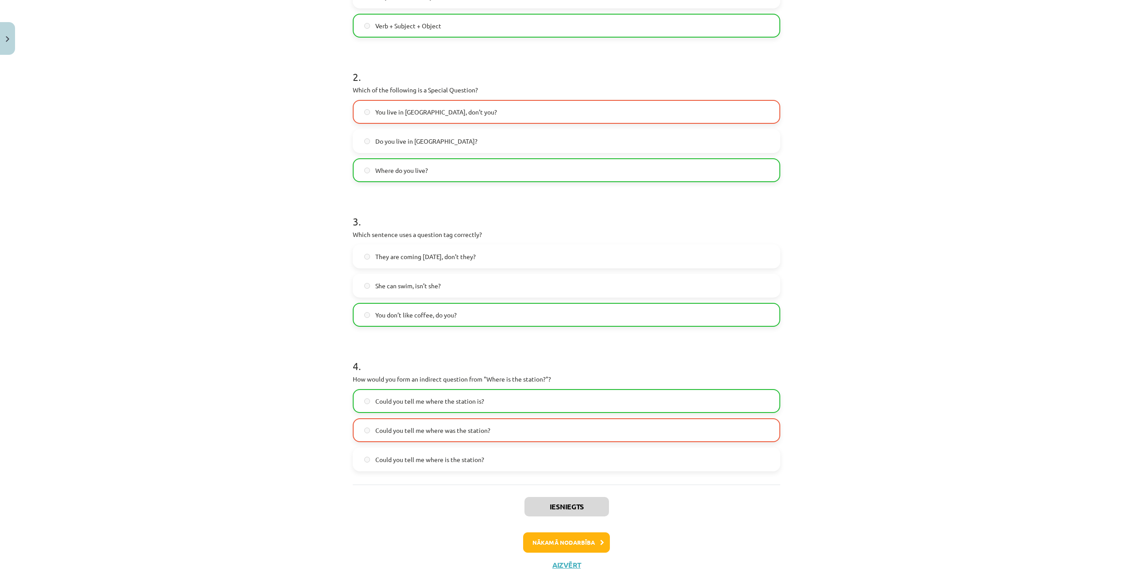
scroll to position [291, 0]
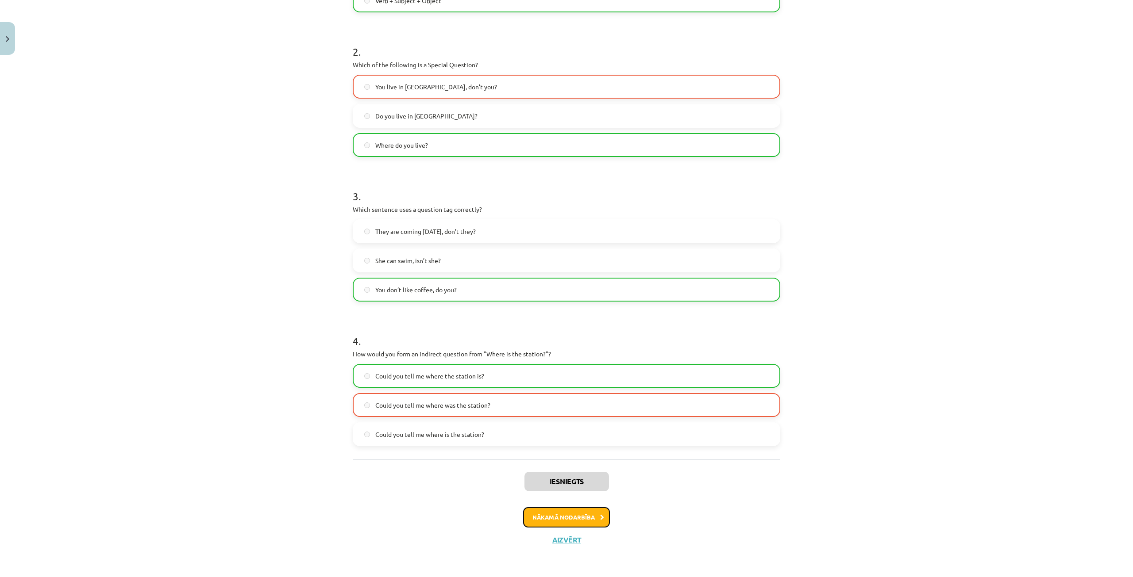
click at [576, 514] on button "Nākamā nodarbība" at bounding box center [566, 517] width 87 height 20
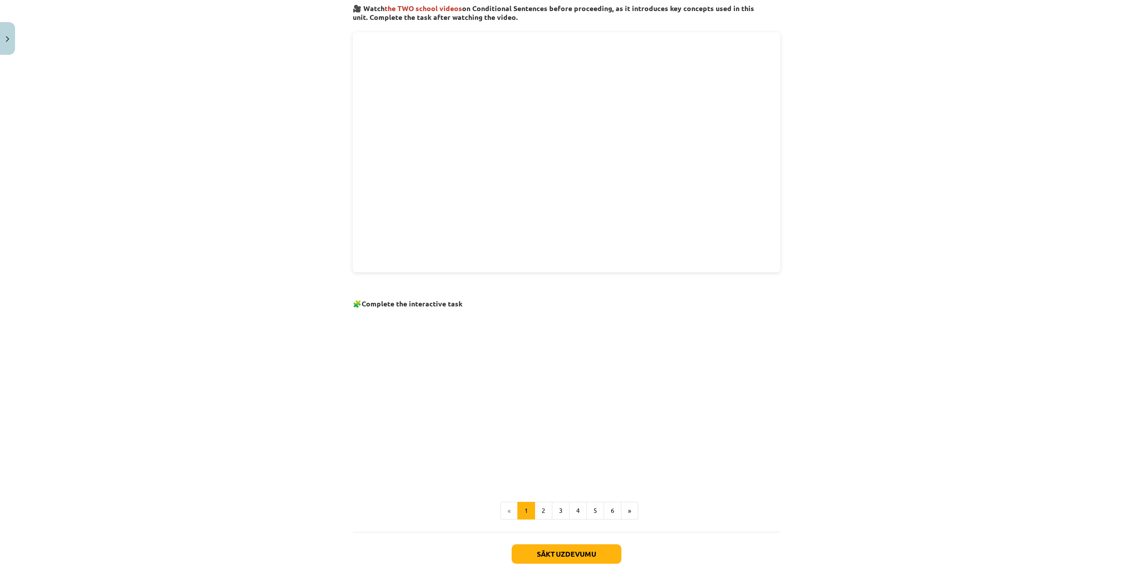
scroll to position [350, 0]
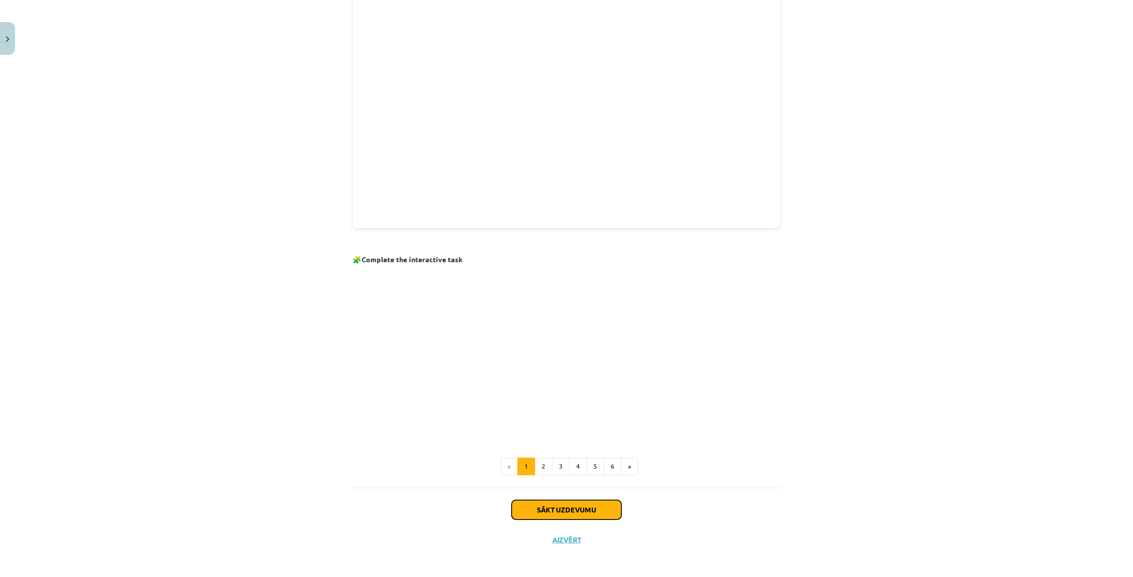
click at [571, 513] on button "Sākt uzdevumu" at bounding box center [566, 509] width 110 height 19
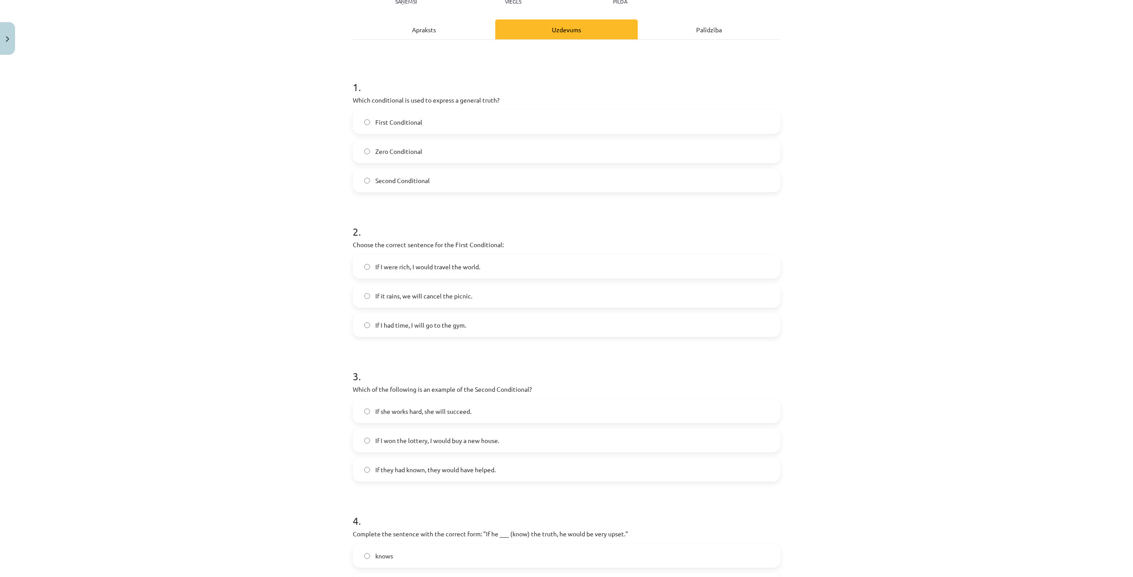
scroll to position [155, 0]
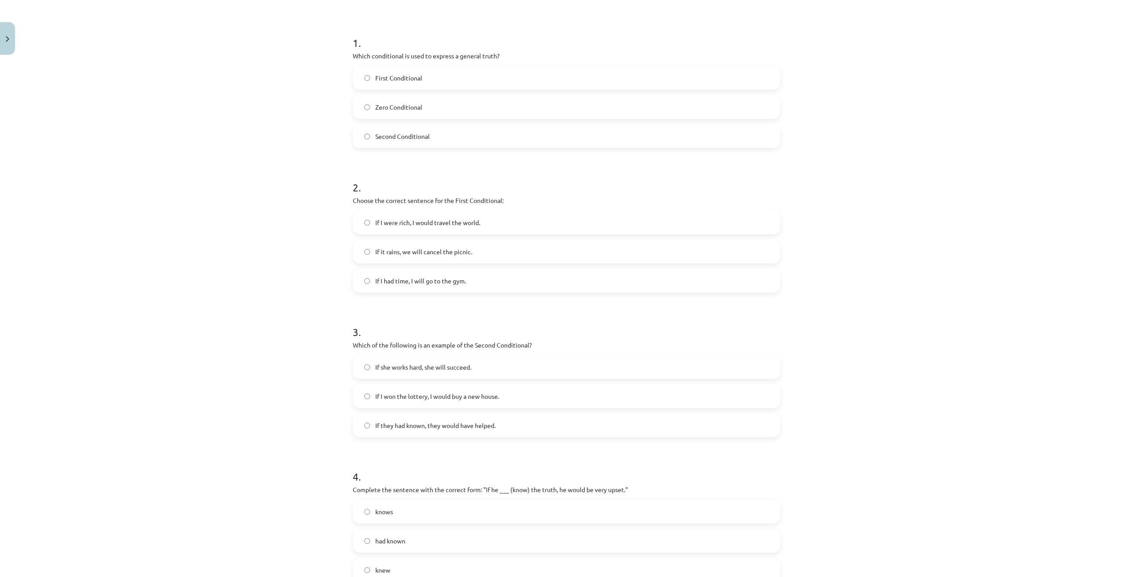
click at [428, 255] on span "If it rains, we will cancel the picnic." at bounding box center [423, 251] width 97 height 9
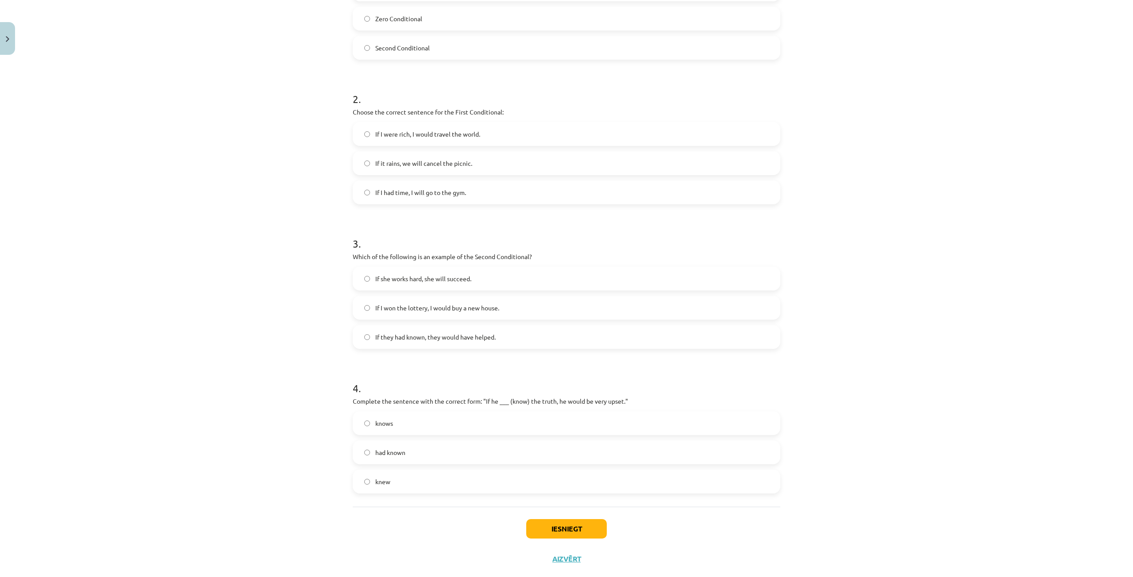
scroll to position [262, 0]
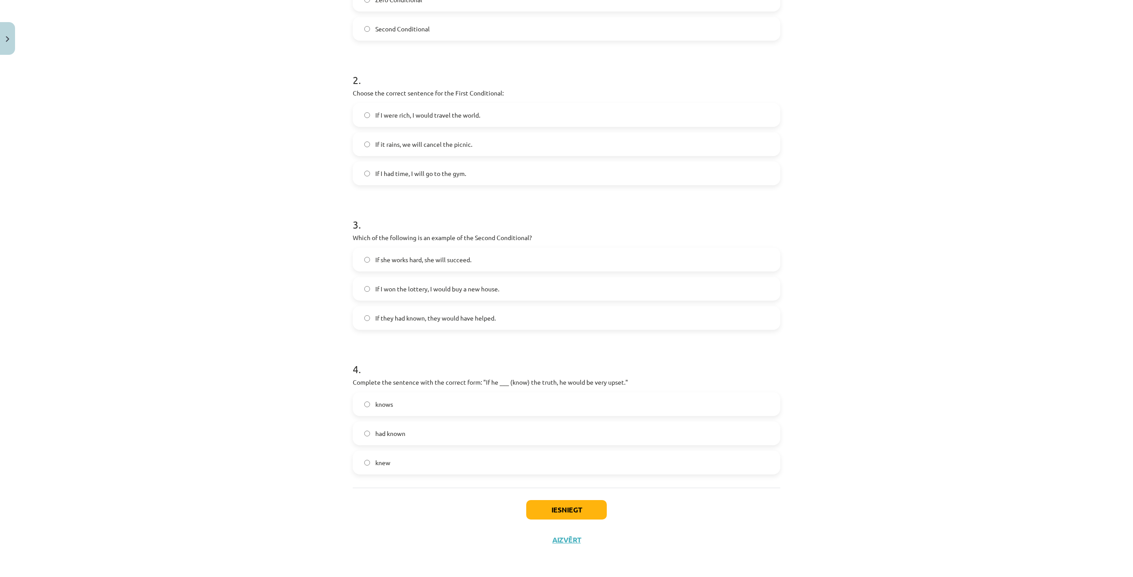
drag, startPoint x: 426, startPoint y: 261, endPoint x: 419, endPoint y: 264, distance: 7.1
click at [425, 261] on span "If she works hard, she will succeed." at bounding box center [423, 259] width 96 height 9
click at [419, 459] on label "knew" at bounding box center [566, 463] width 426 height 22
click at [548, 507] on button "Iesniegt" at bounding box center [566, 509] width 81 height 19
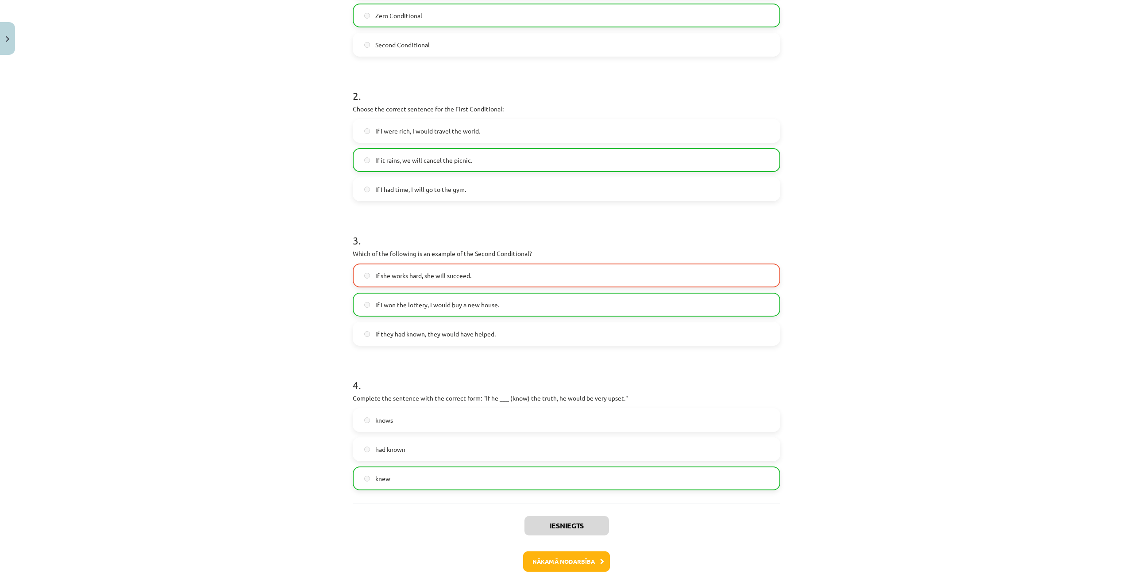
scroll to position [291, 0]
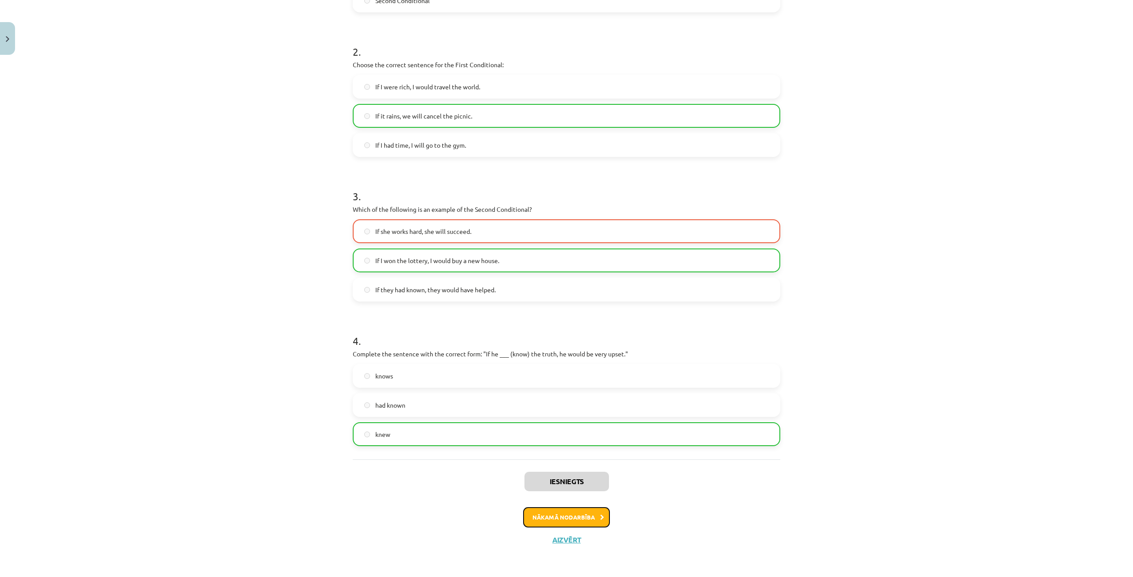
click at [570, 513] on button "Nākamā nodarbība" at bounding box center [566, 517] width 87 height 20
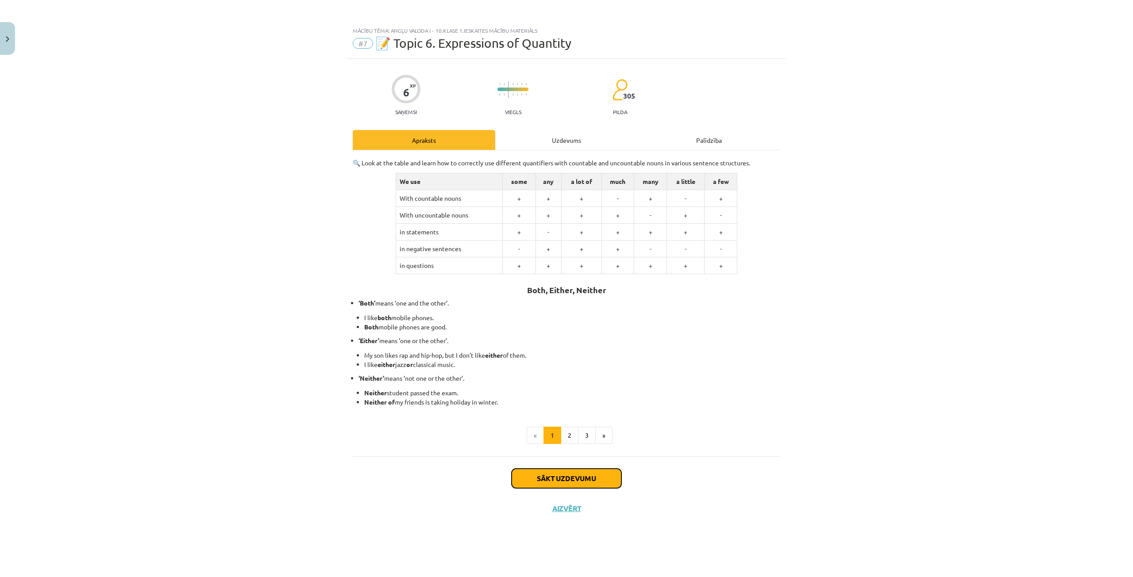
click at [569, 476] on button "Sākt uzdevumu" at bounding box center [566, 478] width 110 height 19
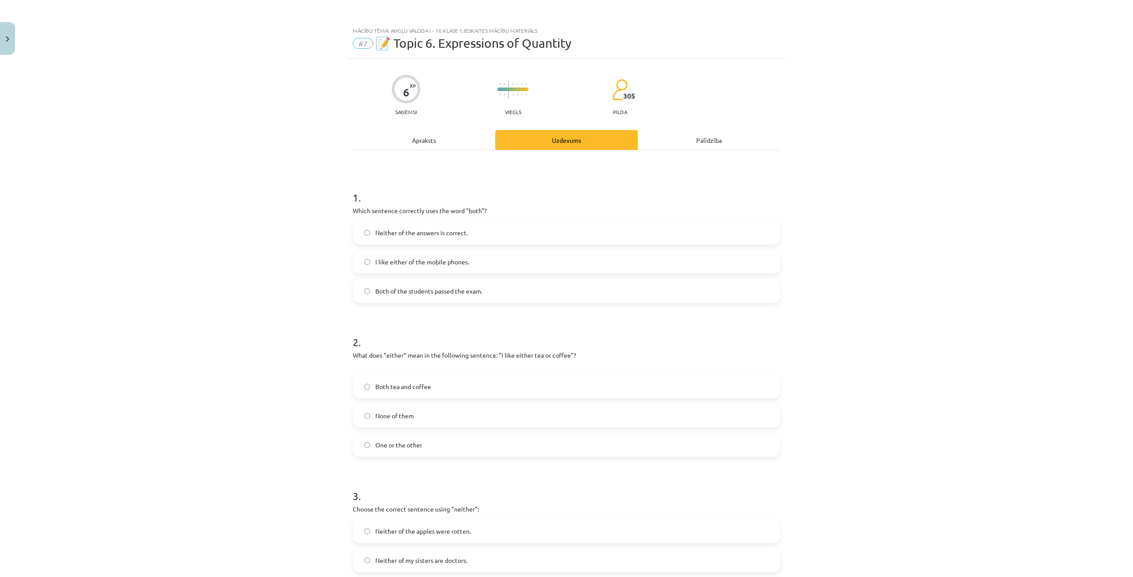
click at [424, 293] on span "Both of the students passed the exam." at bounding box center [428, 291] width 107 height 9
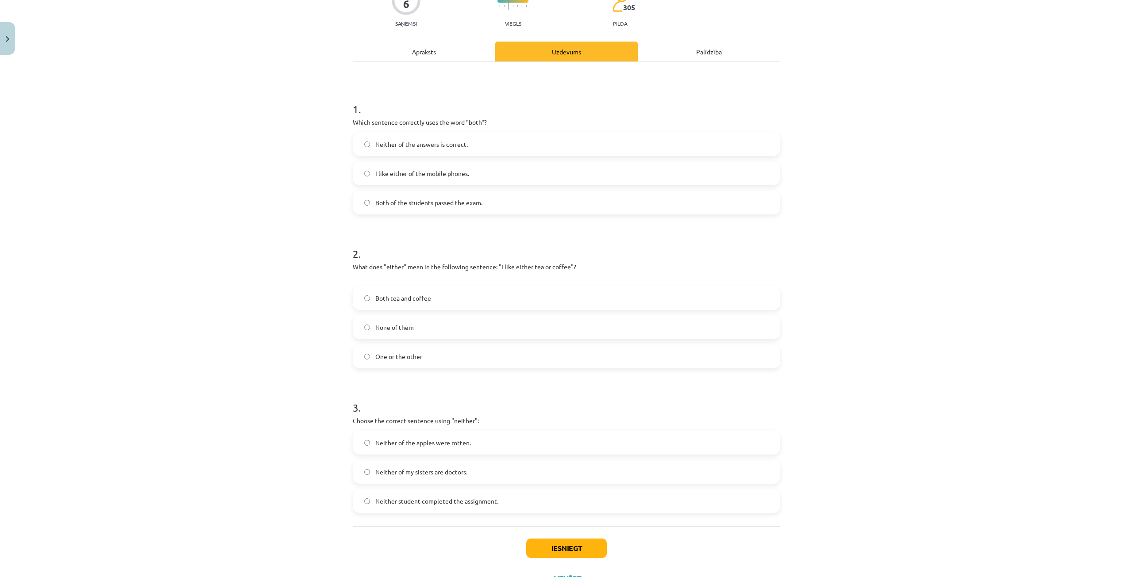
click at [417, 354] on span "One or the other" at bounding box center [398, 356] width 47 height 9
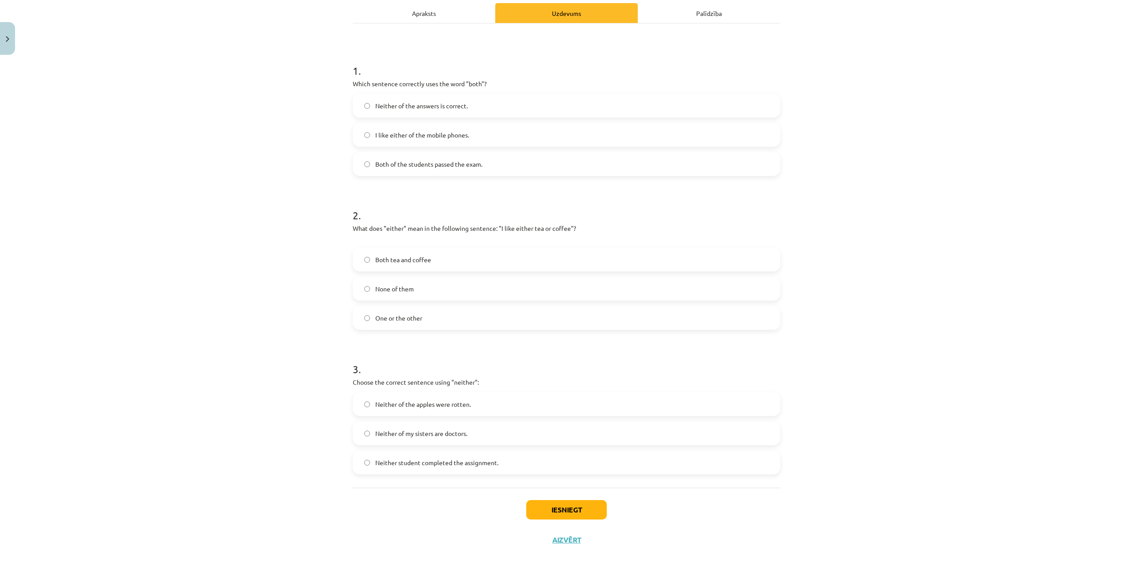
click at [389, 401] on span "Neither of the apples were rotten." at bounding box center [423, 404] width 96 height 9
click at [548, 505] on button "Iesniegt" at bounding box center [566, 509] width 81 height 19
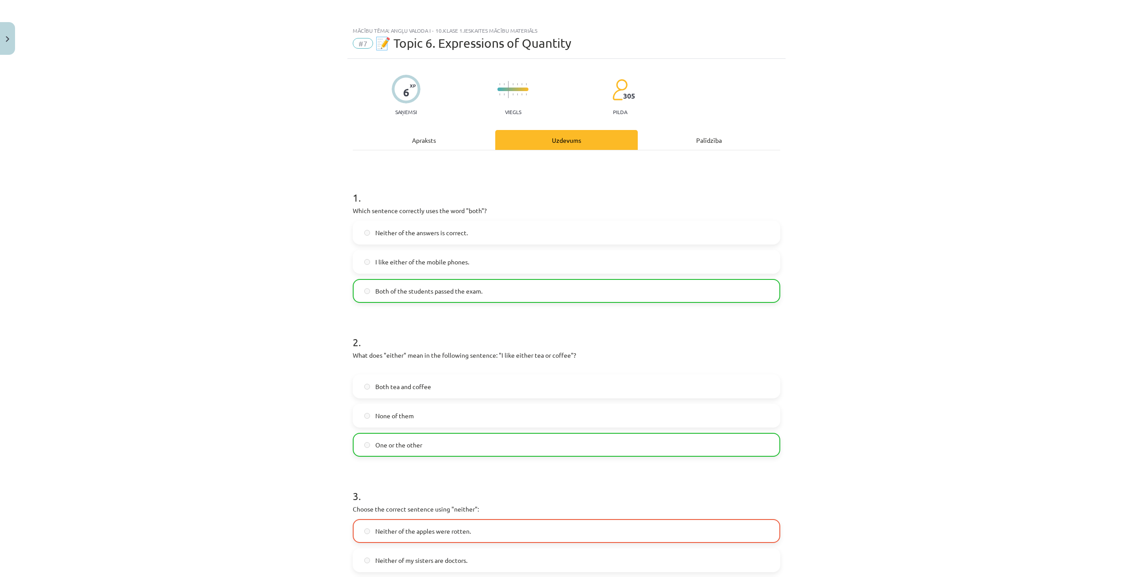
scroll to position [155, 0]
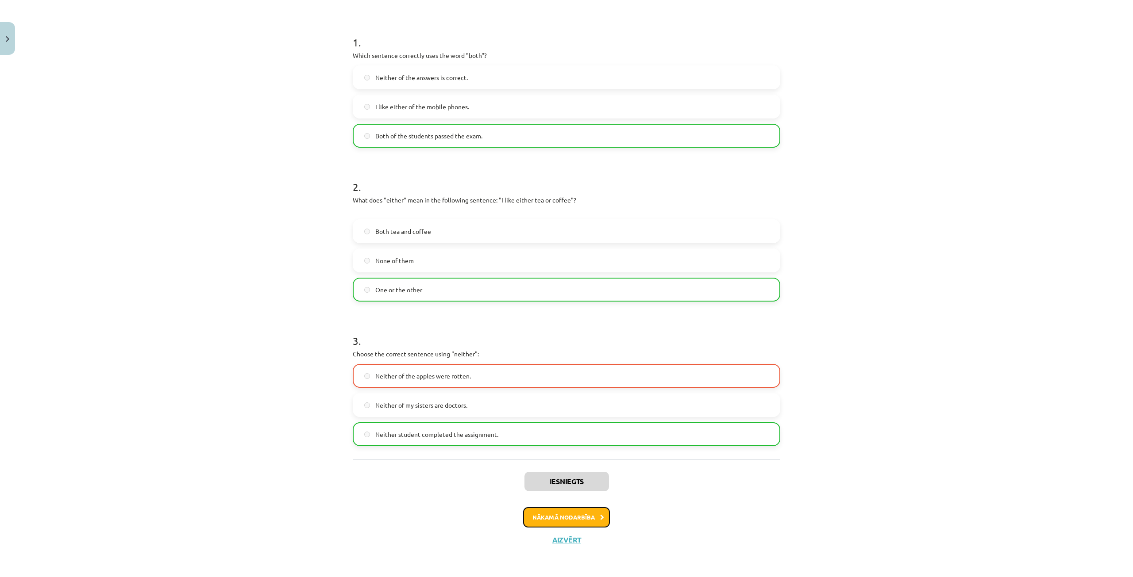
click at [565, 519] on button "Nākamā nodarbība" at bounding box center [566, 517] width 87 height 20
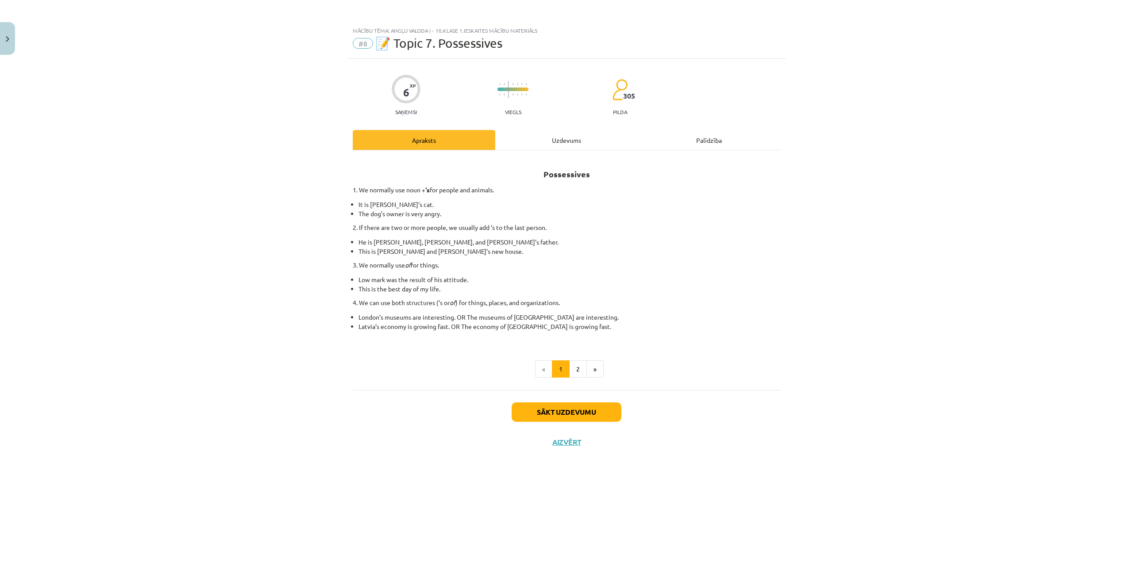
scroll to position [0, 0]
click at [565, 411] on button "Sākt uzdevumu" at bounding box center [566, 412] width 110 height 19
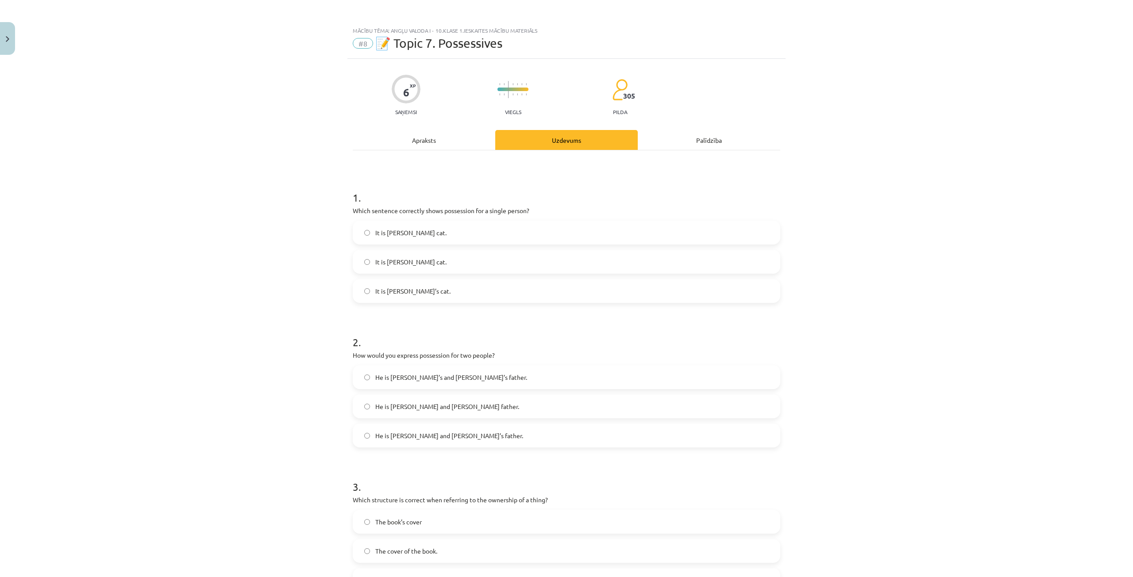
scroll to position [88, 0]
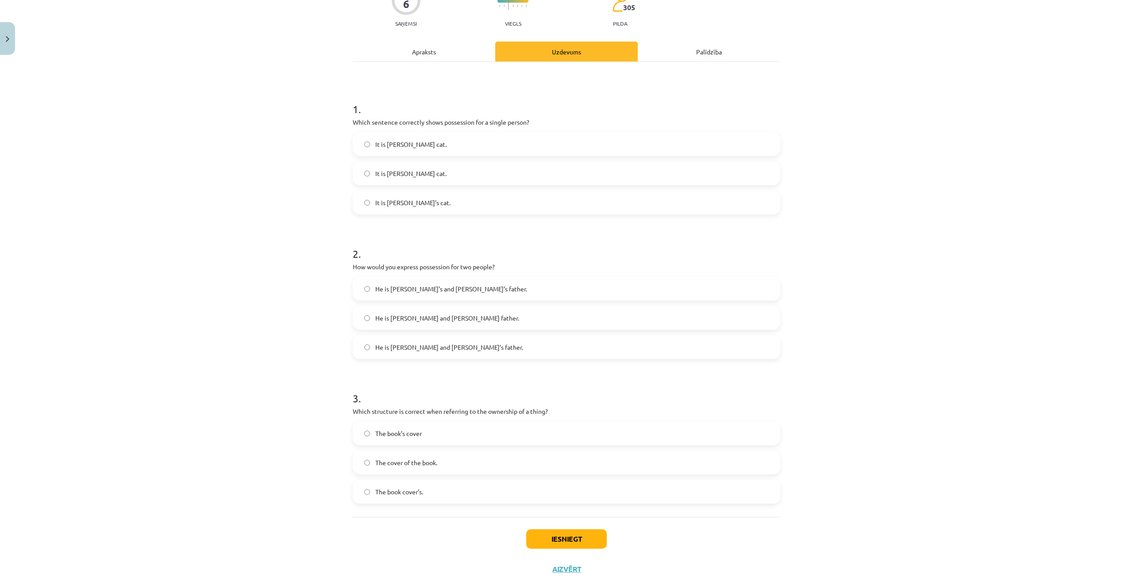
click at [438, 320] on span "He is Alice and James father." at bounding box center [447, 318] width 144 height 9
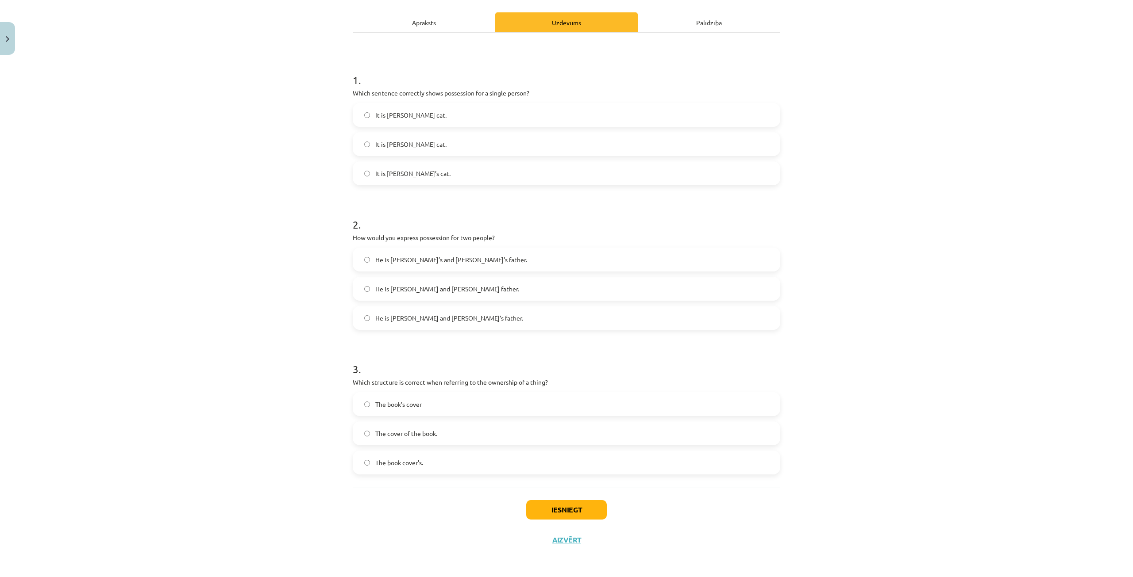
drag, startPoint x: 419, startPoint y: 405, endPoint x: 420, endPoint y: 411, distance: 5.6
click at [420, 411] on label "The book’s cover" at bounding box center [566, 404] width 426 height 22
click at [583, 515] on button "Iesniegt" at bounding box center [566, 509] width 81 height 19
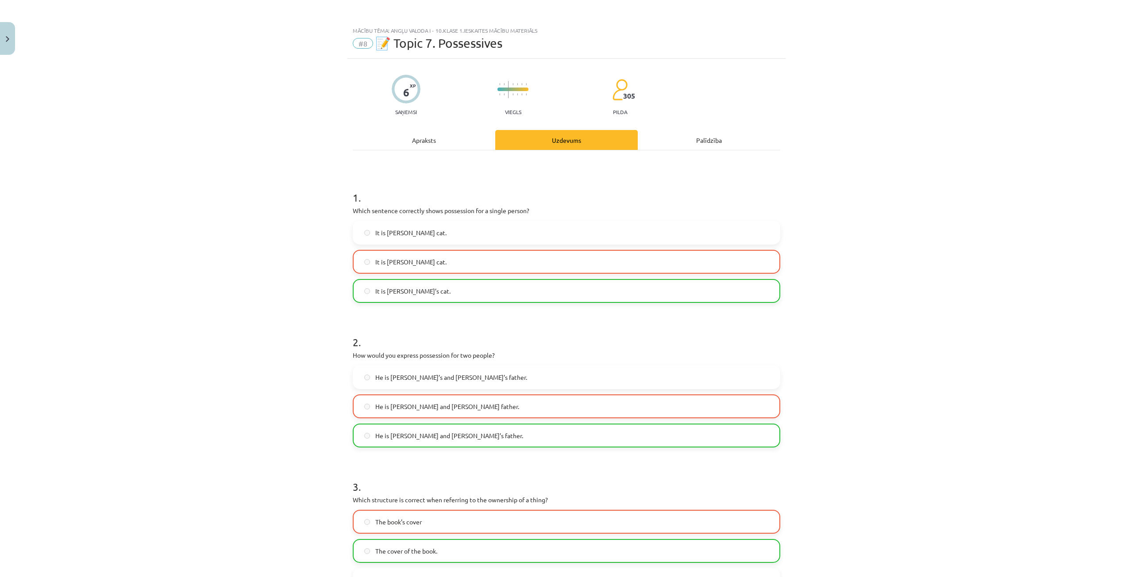
scroll to position [88, 0]
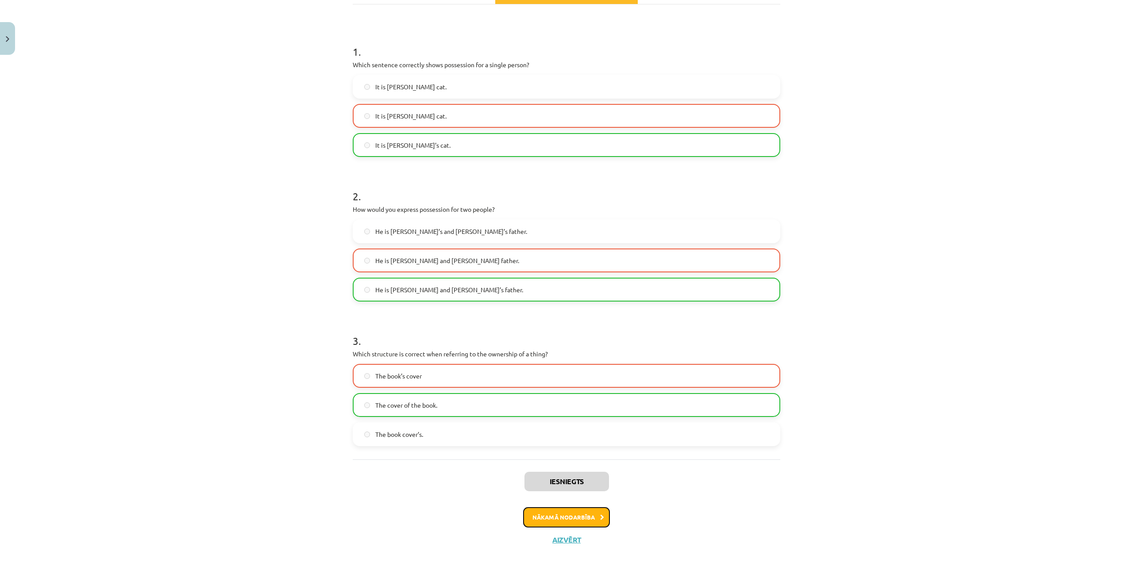
click at [551, 516] on button "Nākamā nodarbība" at bounding box center [566, 517] width 87 height 20
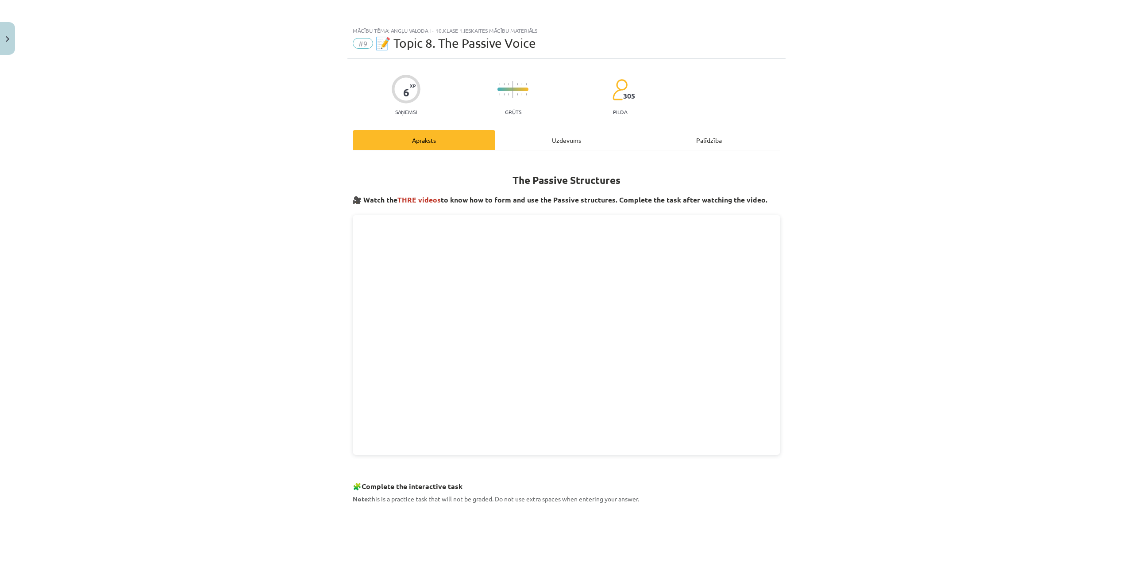
scroll to position [133, 0]
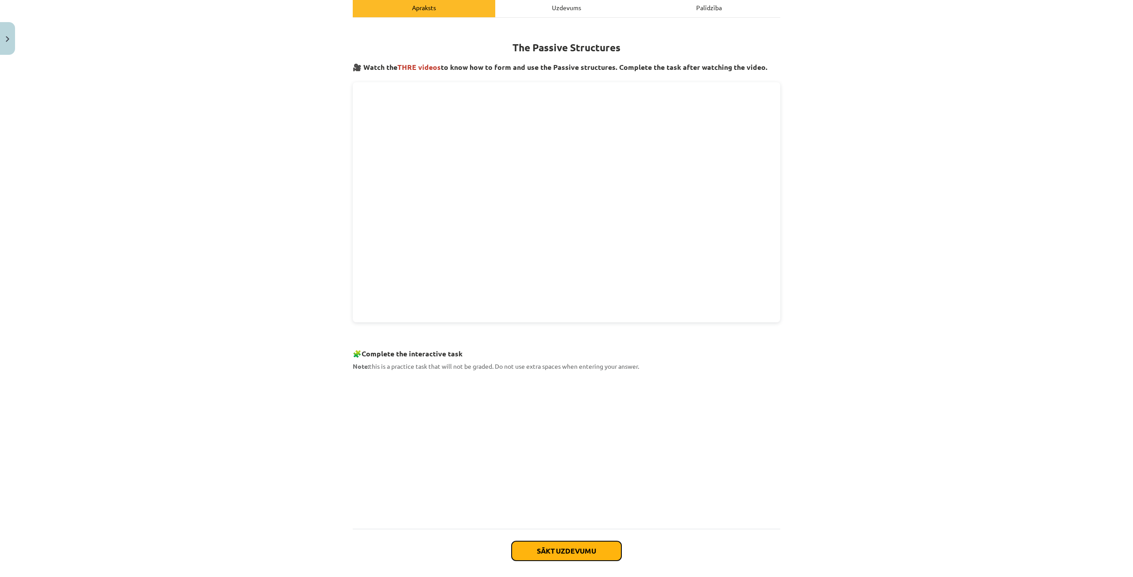
click at [546, 555] on button "Sākt uzdevumu" at bounding box center [566, 551] width 110 height 19
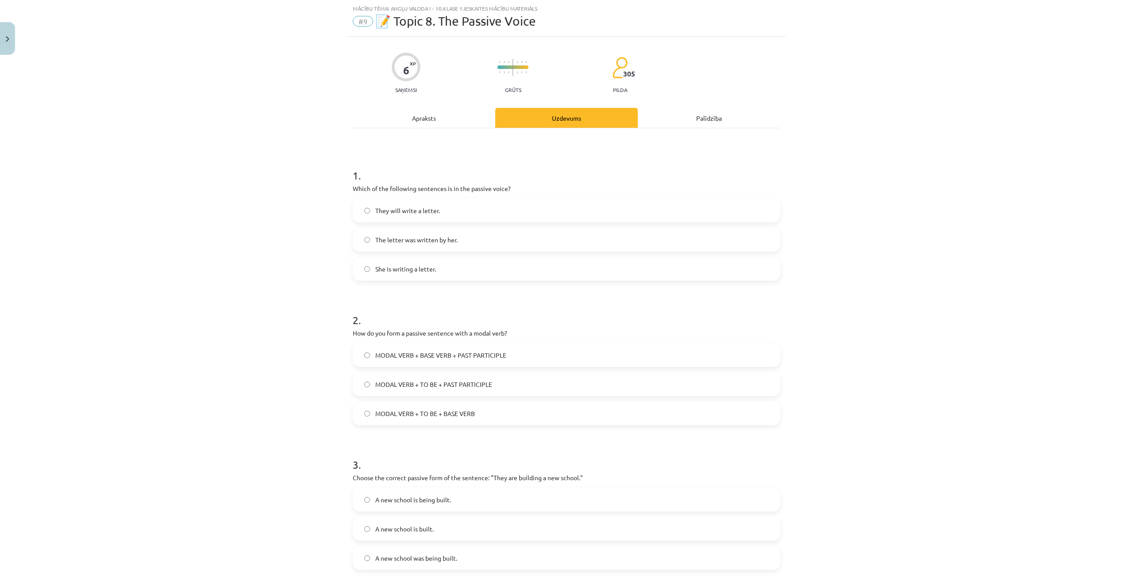
click at [398, 235] on span "The letter was written by her." at bounding box center [416, 239] width 82 height 9
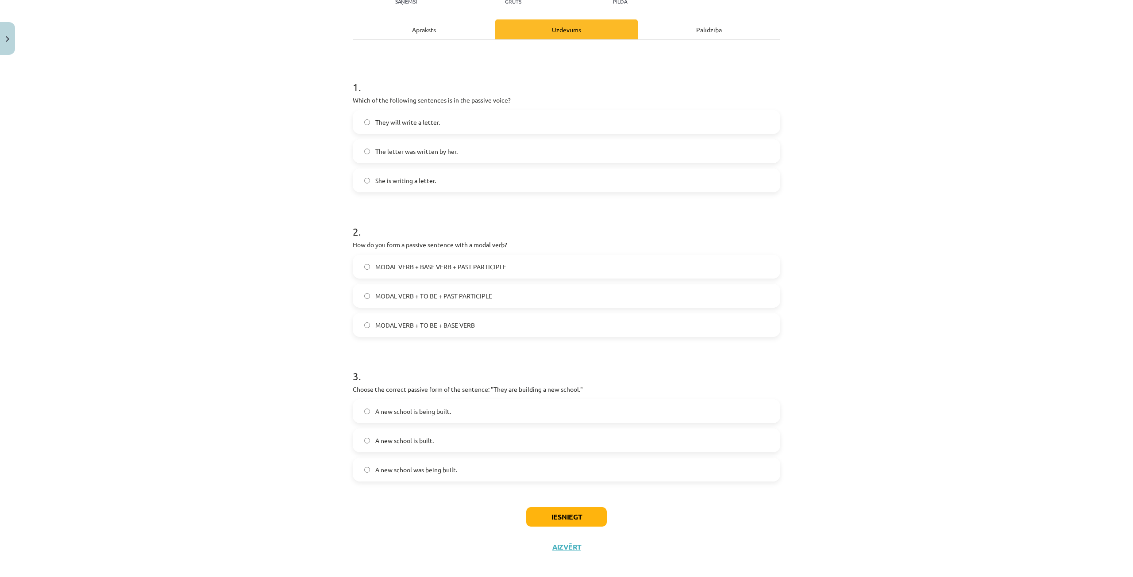
click at [419, 295] on span "MODAL VERB + TO BE + PAST PARTICIPLE" at bounding box center [433, 296] width 117 height 9
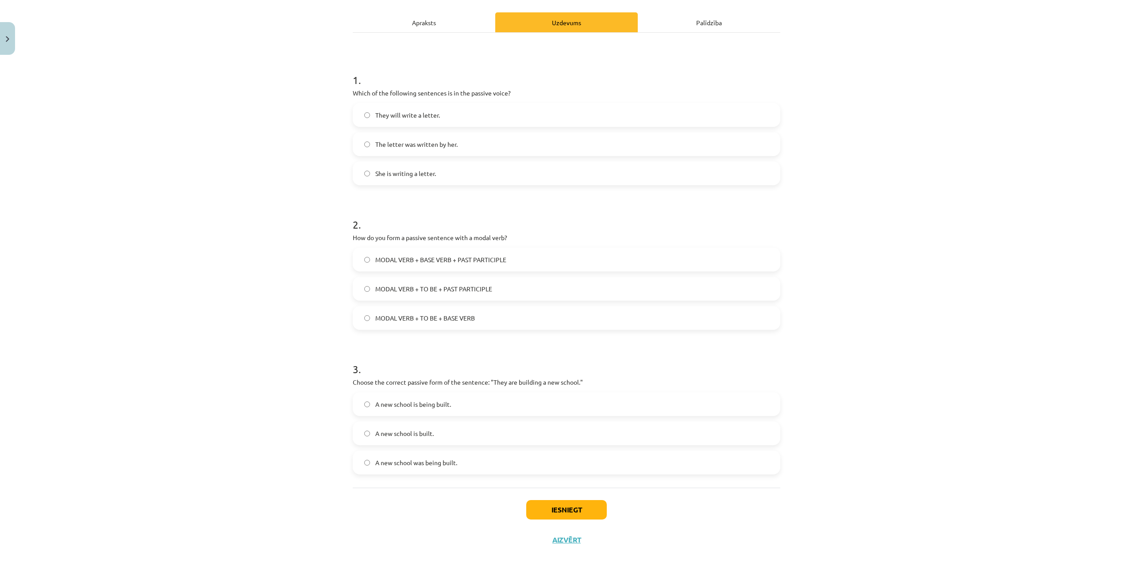
click at [423, 407] on span "A new school is being built." at bounding box center [413, 404] width 76 height 9
click at [565, 504] on button "Iesniegt" at bounding box center [566, 509] width 81 height 19
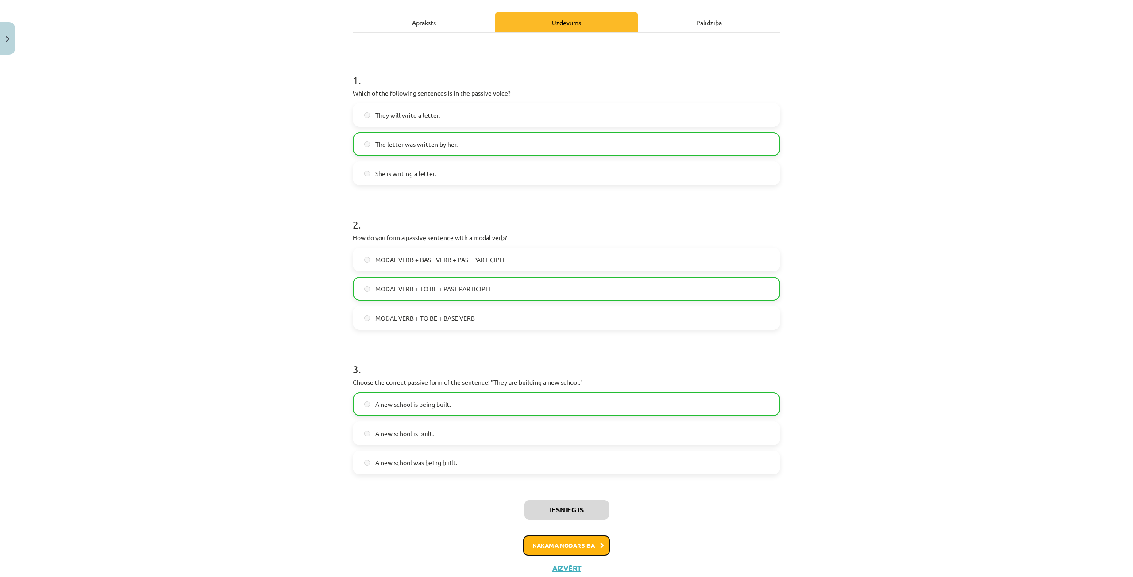
click at [557, 544] on button "Nākamā nodarbība" at bounding box center [566, 546] width 87 height 20
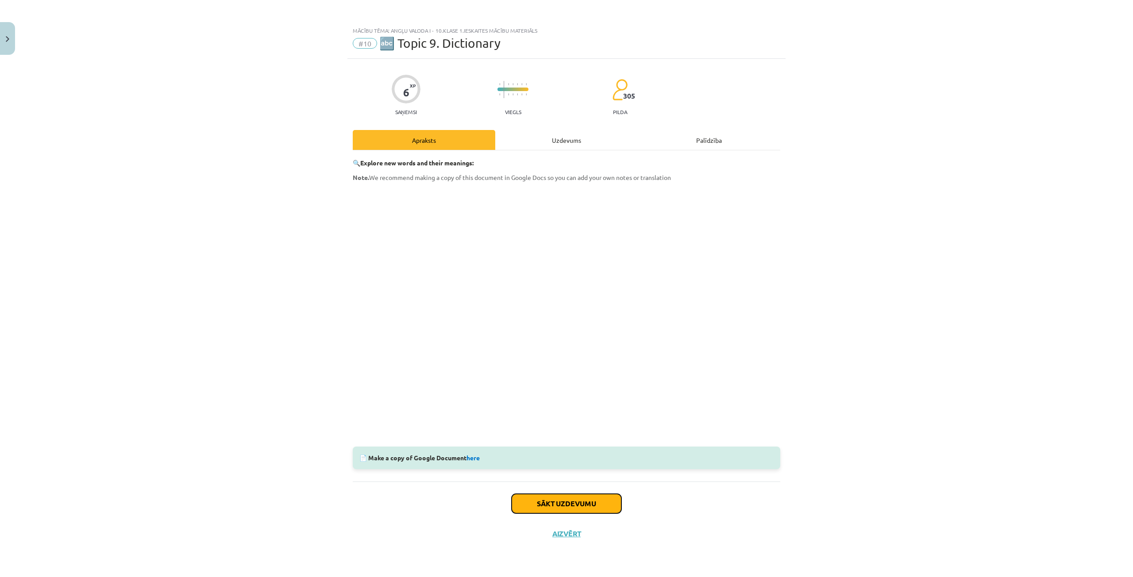
click at [576, 502] on button "Sākt uzdevumu" at bounding box center [566, 503] width 110 height 19
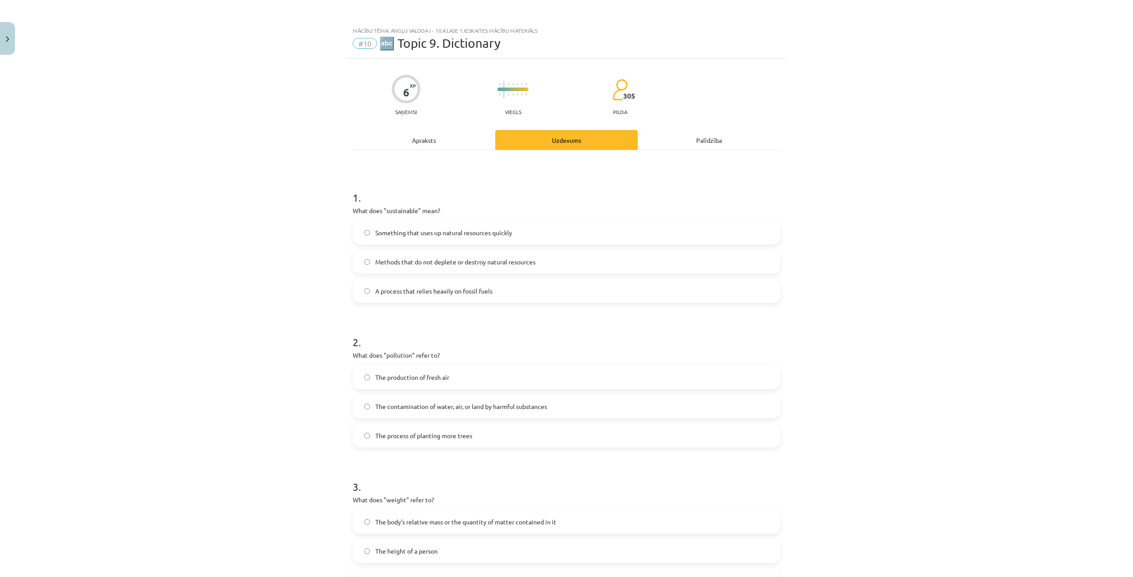
click at [420, 256] on label "Methods that do not deplete or destroy natural resources" at bounding box center [566, 262] width 426 height 22
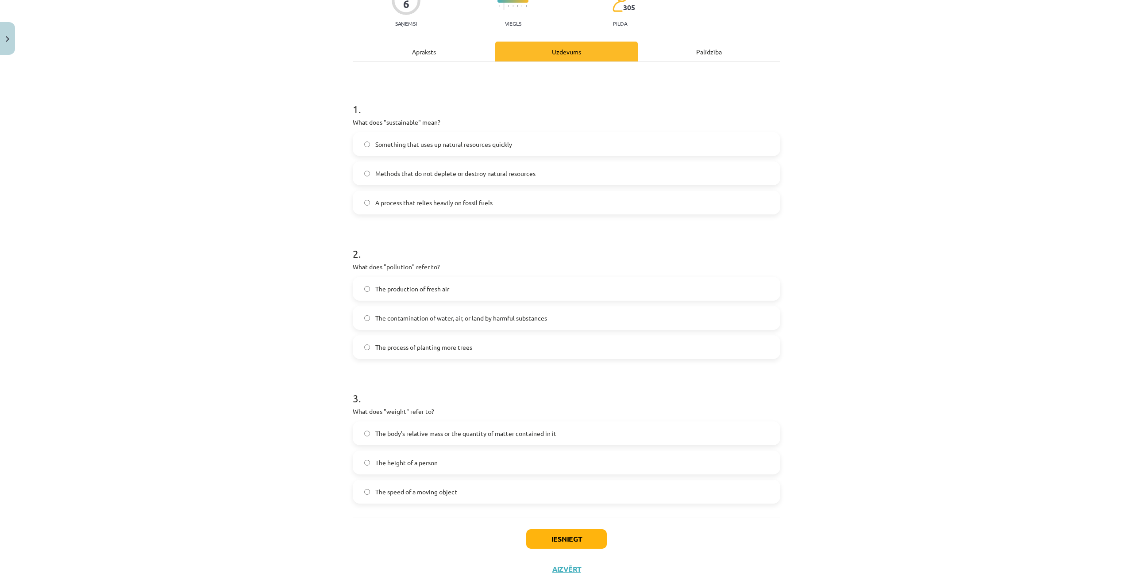
click at [426, 323] on label "The contamination of water, air, or land by harmful substances" at bounding box center [566, 318] width 426 height 22
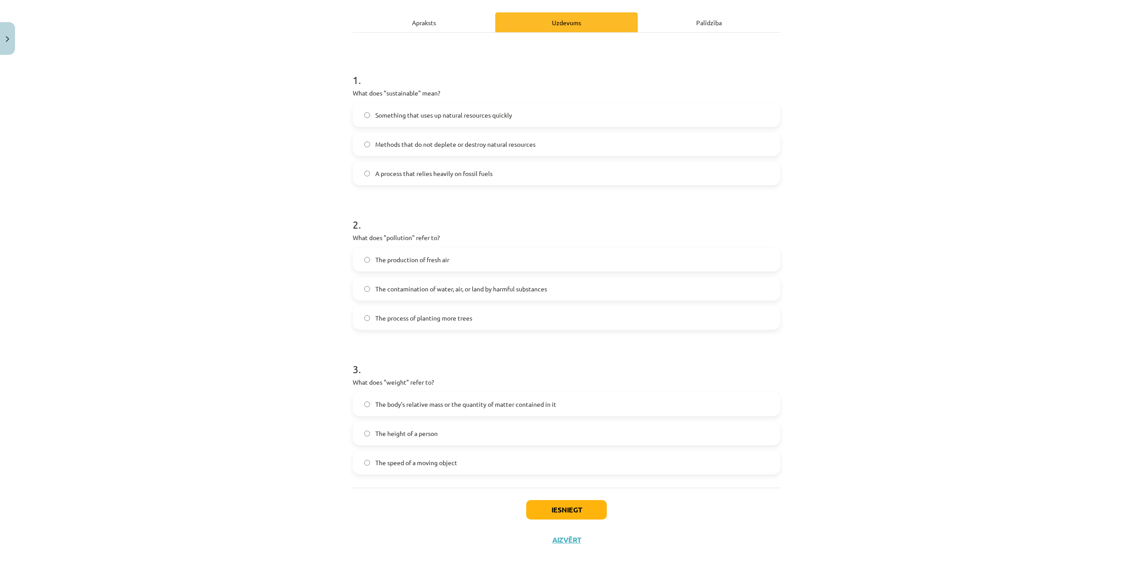
click at [425, 404] on span "The body's relative mass or the quantity of matter contained in it" at bounding box center [465, 404] width 181 height 9
click at [563, 511] on button "Iesniegt" at bounding box center [566, 509] width 81 height 19
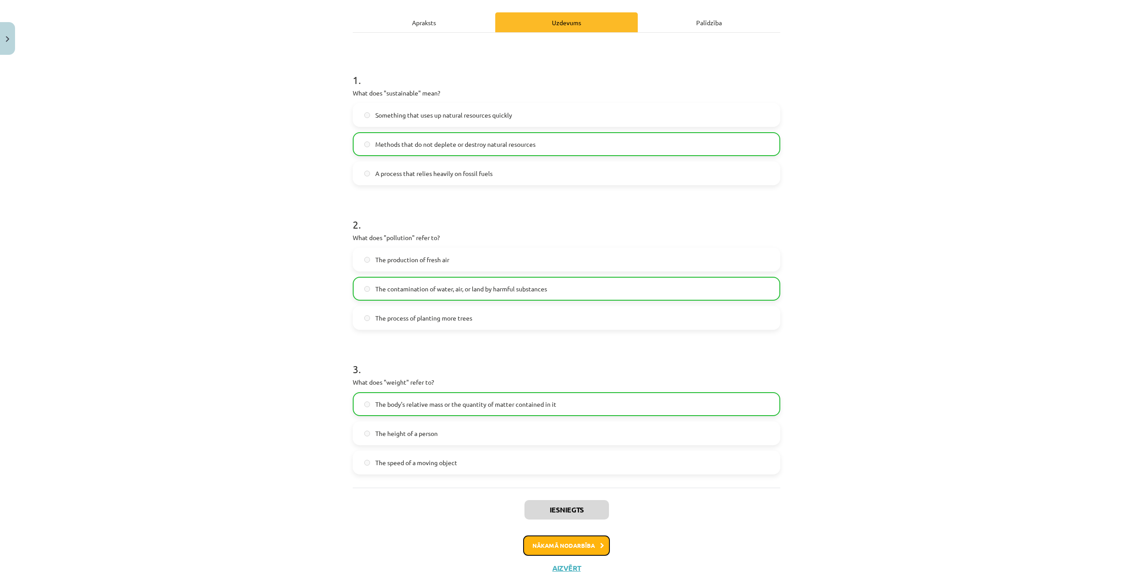
click at [553, 548] on button "Nākamā nodarbība" at bounding box center [566, 546] width 87 height 20
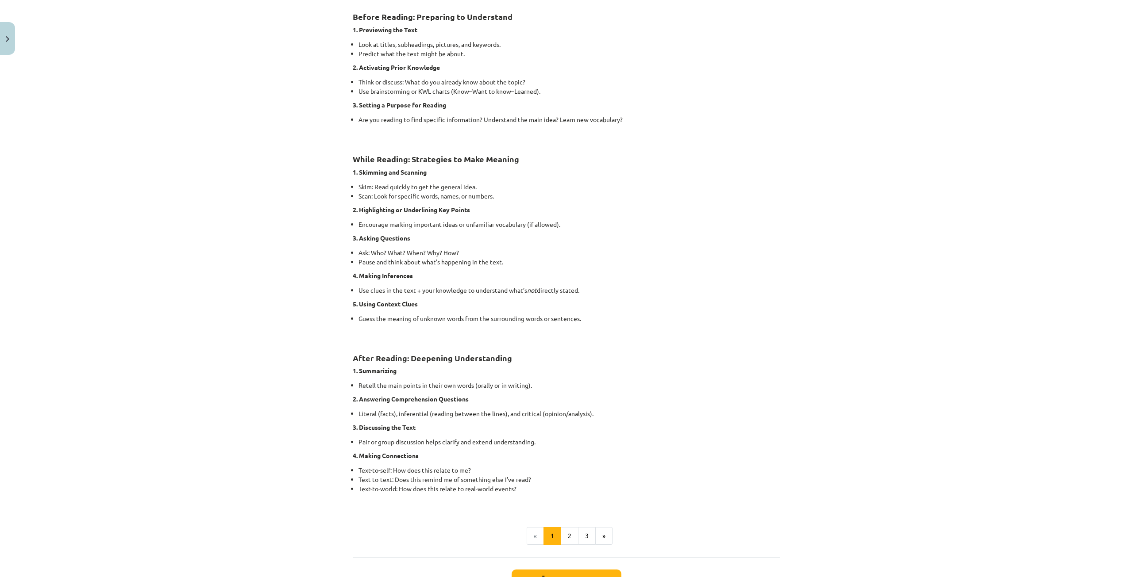
scroll to position [446, 0]
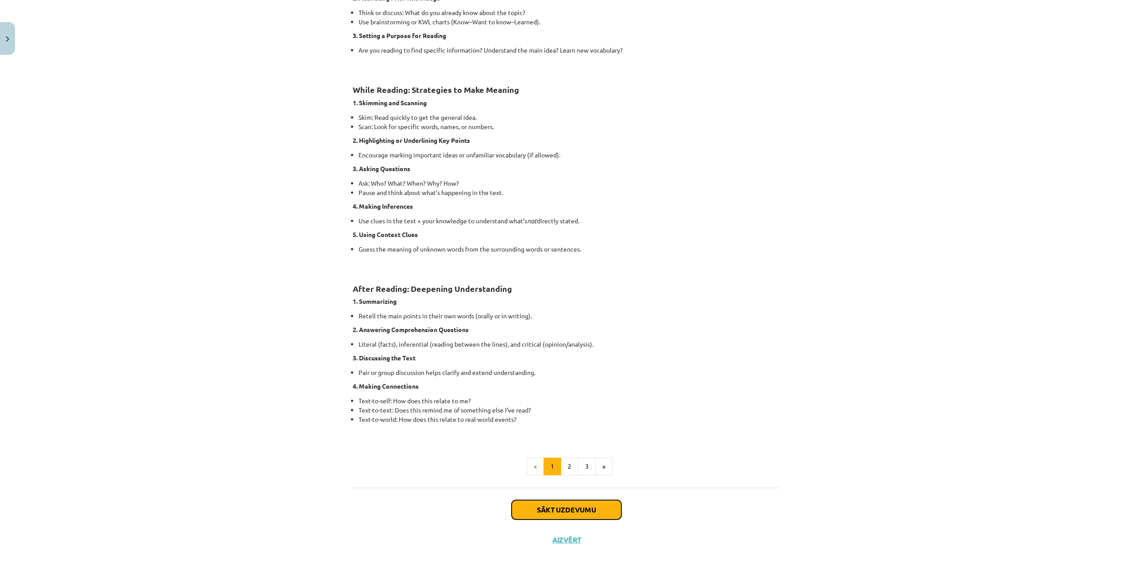
click at [562, 506] on button "Sākt uzdevumu" at bounding box center [566, 509] width 110 height 19
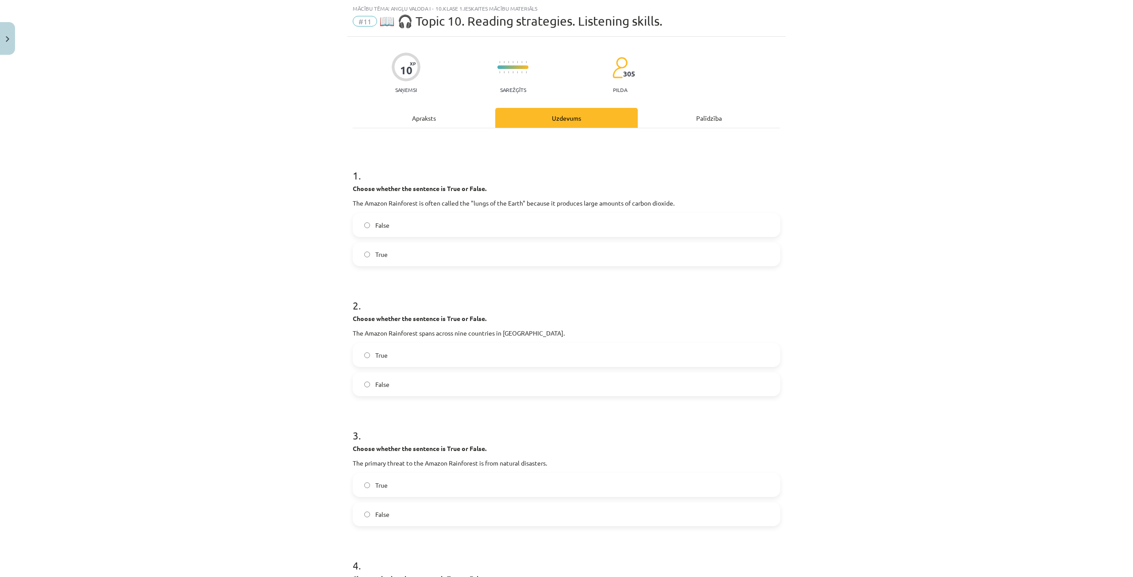
click at [360, 260] on label "True" at bounding box center [566, 254] width 426 height 22
click at [365, 234] on label "False" at bounding box center [566, 225] width 426 height 22
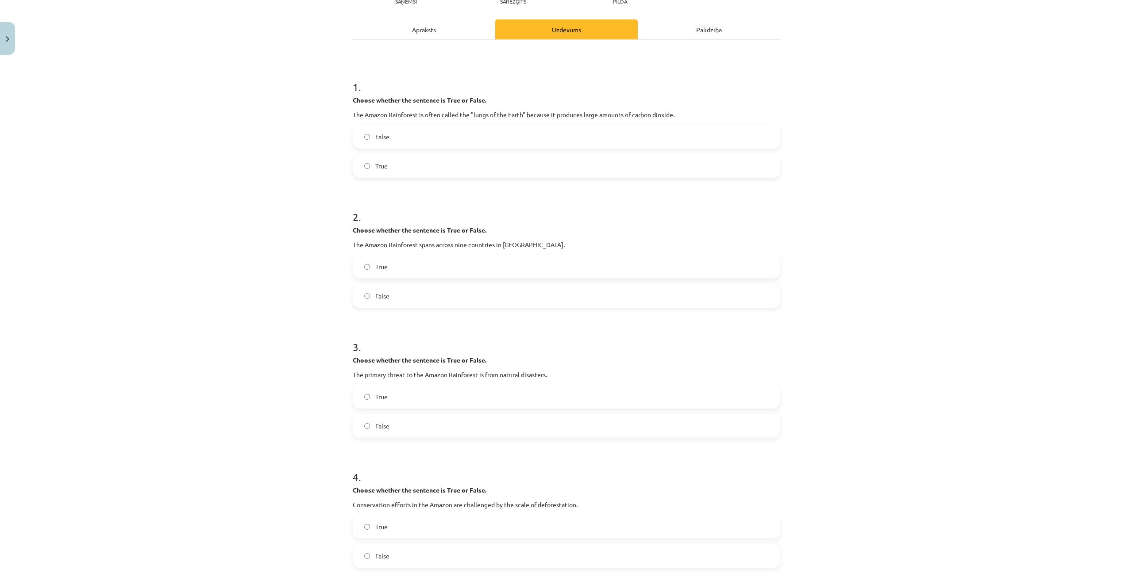
scroll to position [199, 0]
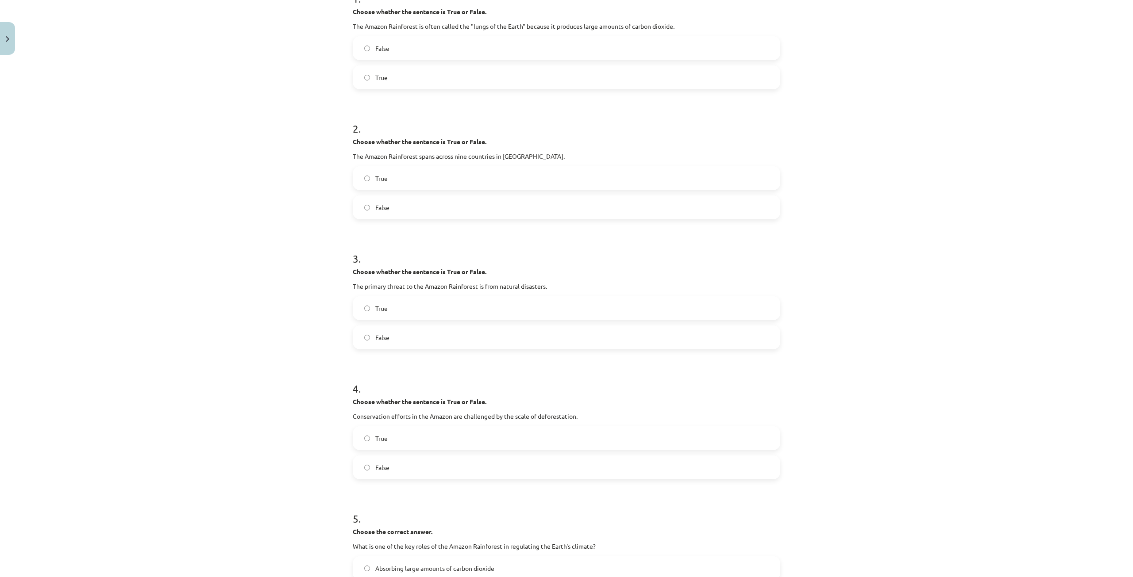
click at [363, 312] on label "True" at bounding box center [566, 308] width 426 height 22
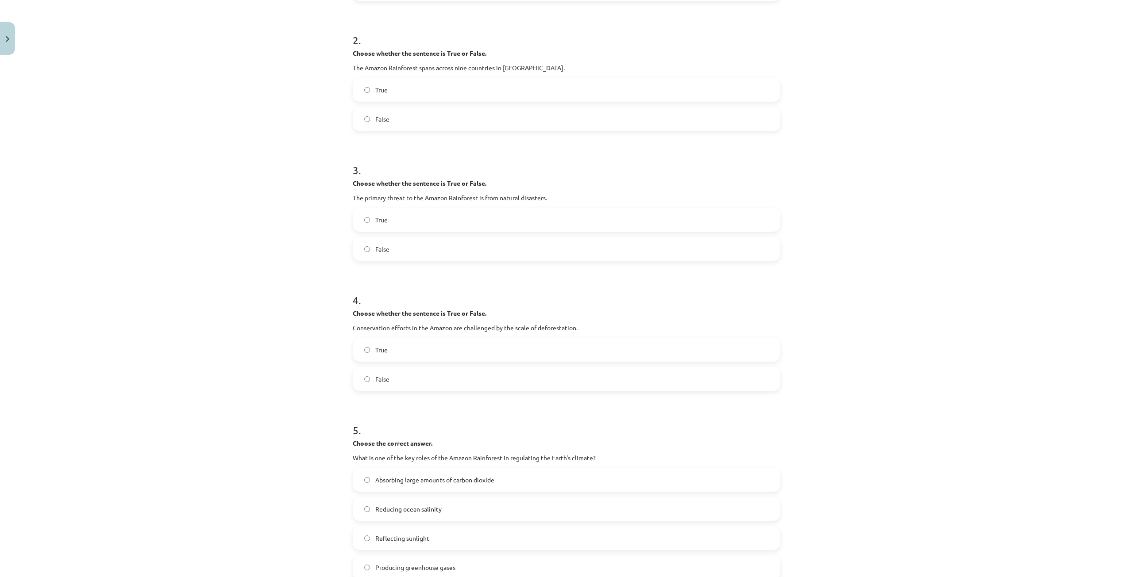
scroll to position [332, 0]
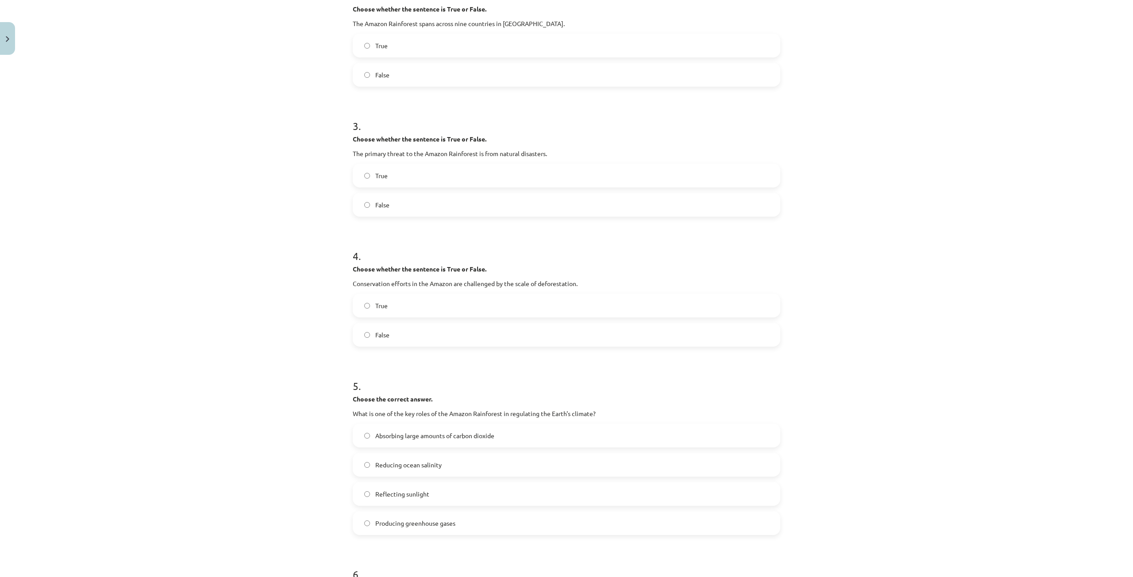
click at [361, 312] on label "True" at bounding box center [566, 306] width 426 height 22
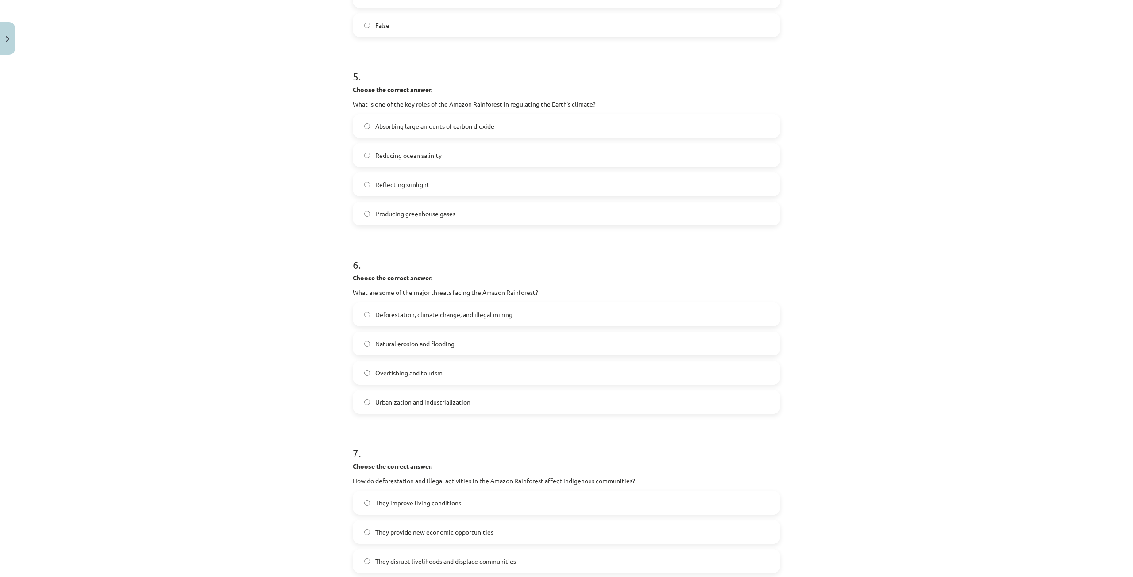
scroll to position [769, 0]
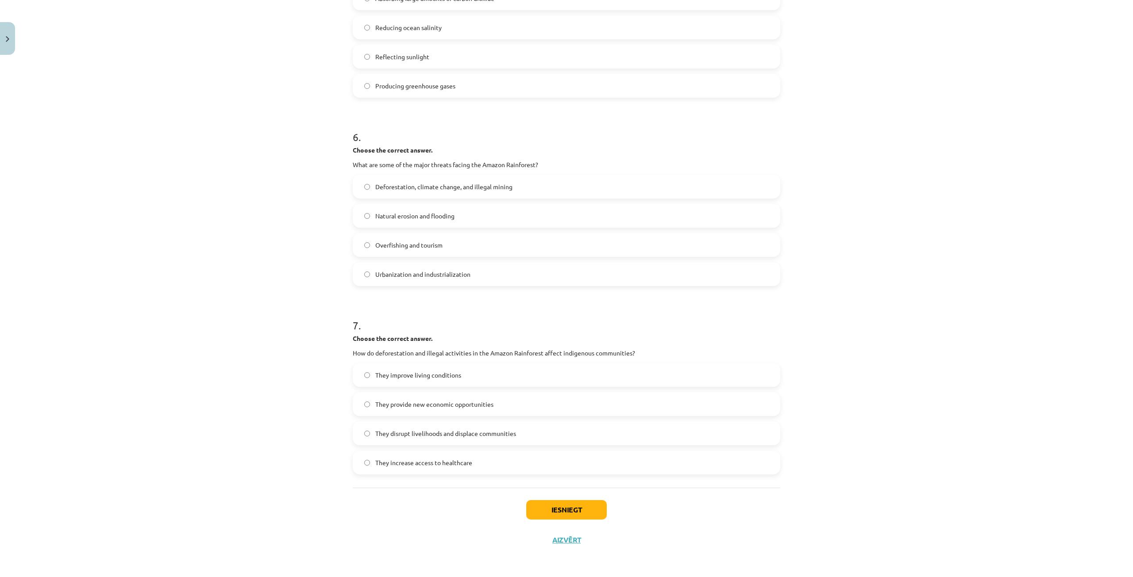
click at [408, 432] on span "They disrupt livelihoods and displace communities" at bounding box center [445, 433] width 141 height 9
click at [555, 512] on button "Iesniegt" at bounding box center [566, 509] width 81 height 19
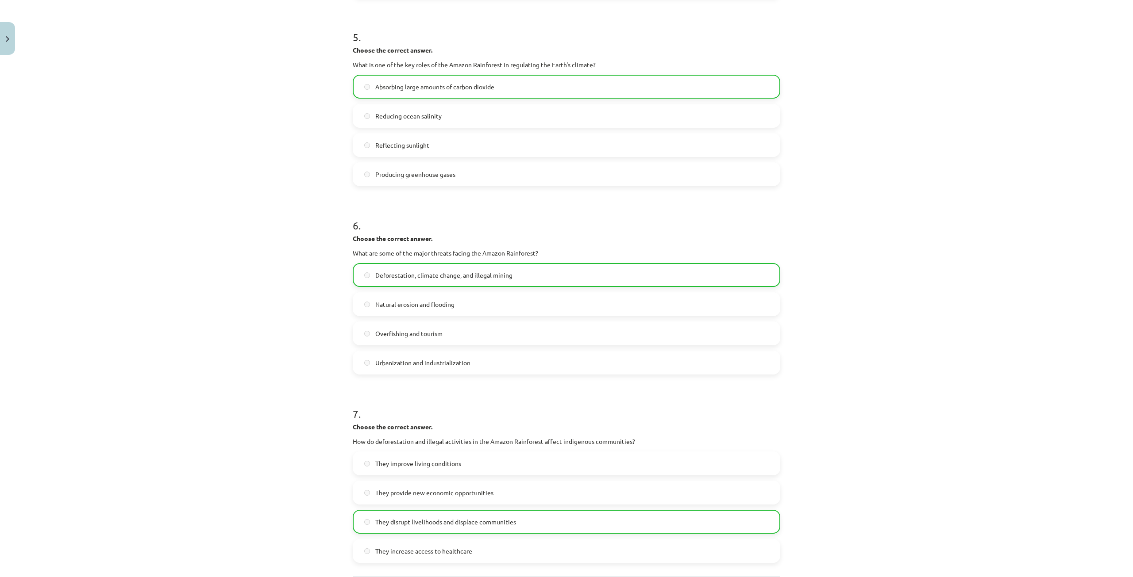
scroll to position [798, 0]
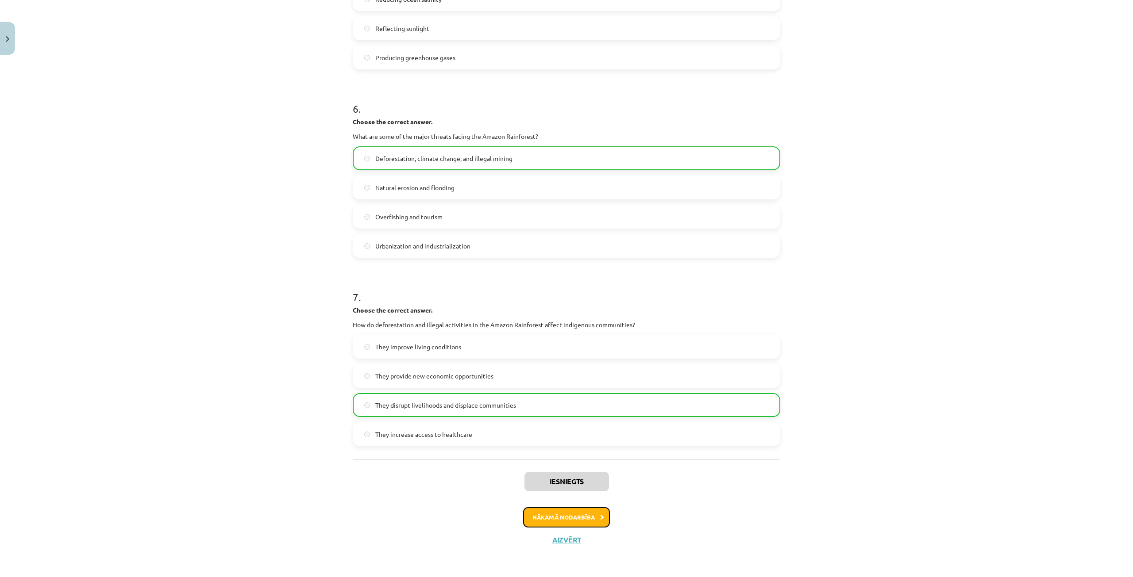
click at [551, 521] on button "Nākamā nodarbība" at bounding box center [566, 517] width 87 height 20
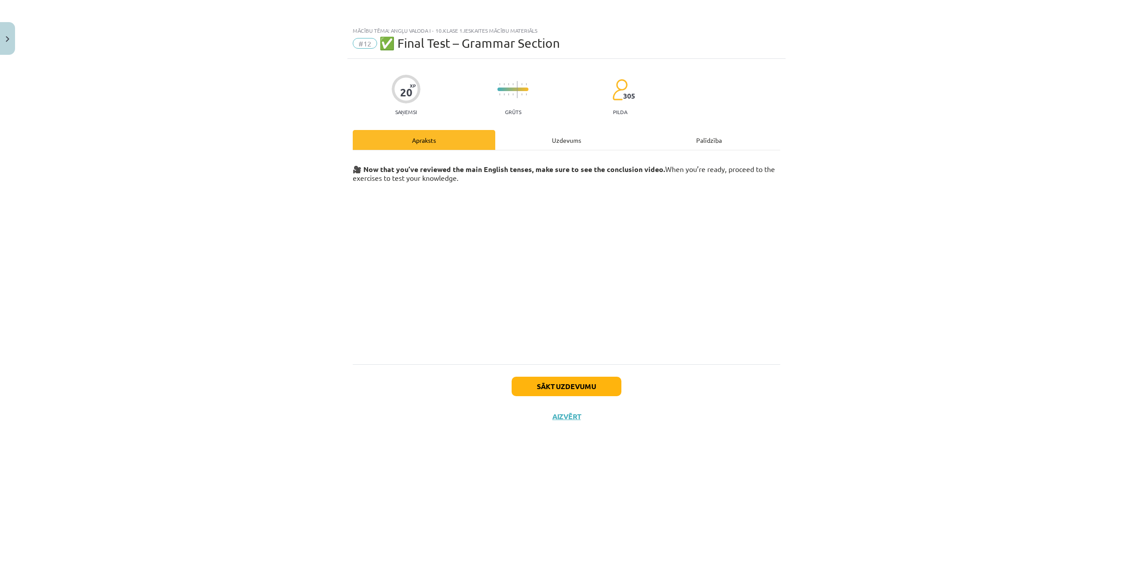
scroll to position [0, 0]
click at [572, 394] on button "Sākt uzdevumu" at bounding box center [566, 386] width 110 height 19
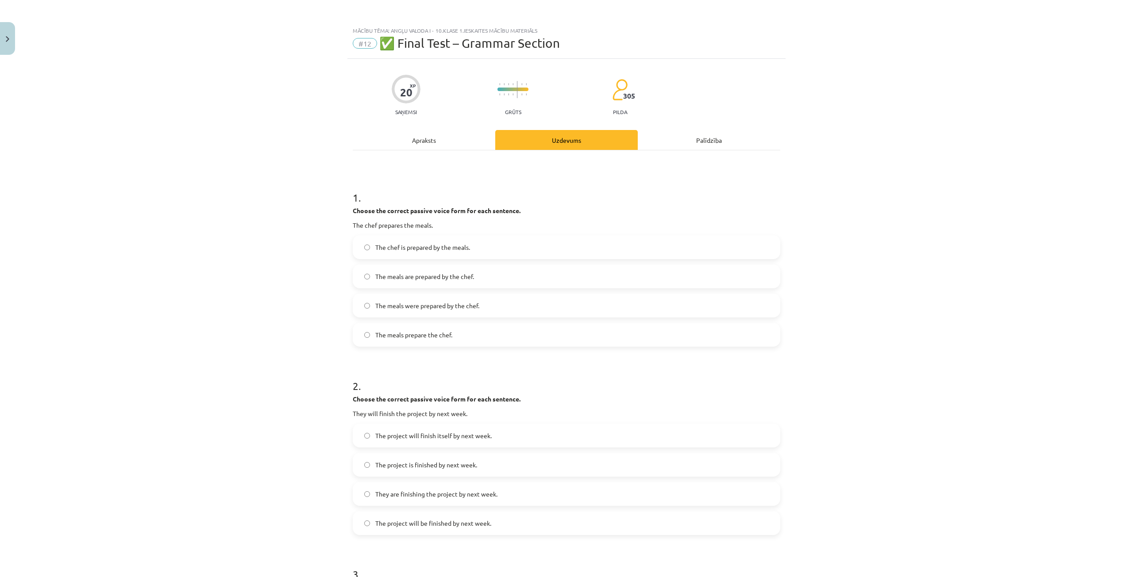
click at [439, 271] on label "The meals are prepared by the chef." at bounding box center [566, 276] width 426 height 22
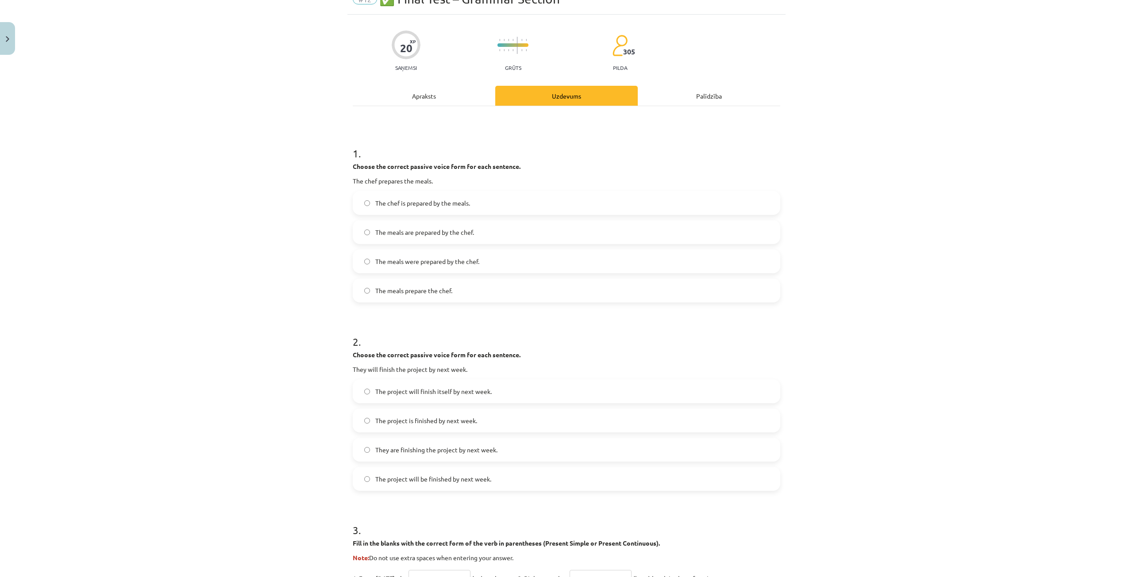
scroll to position [88, 0]
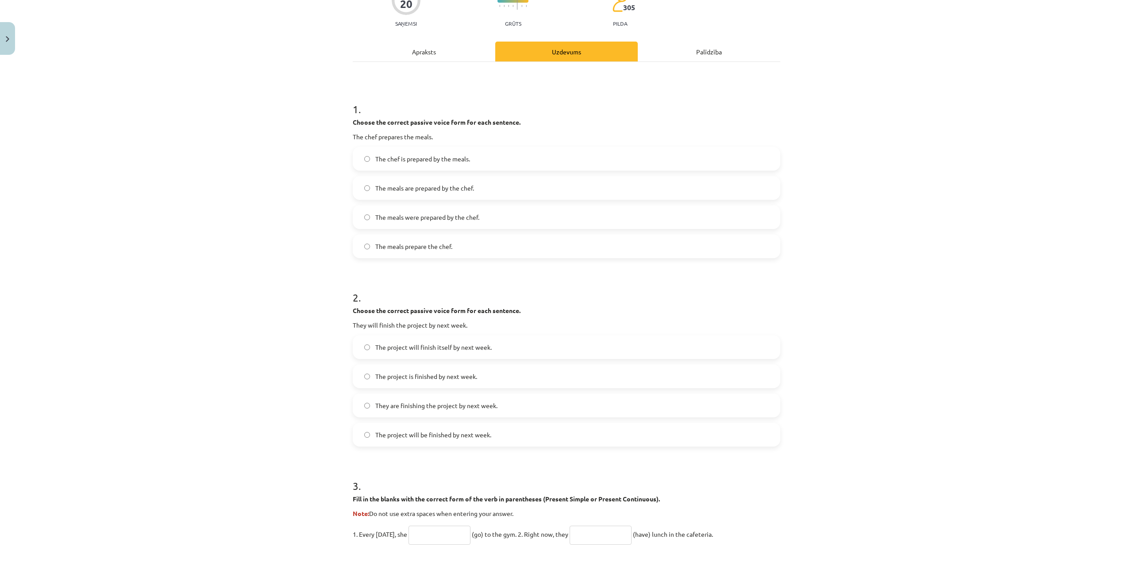
click at [433, 439] on span "The project will be finished by next week." at bounding box center [433, 434] width 116 height 9
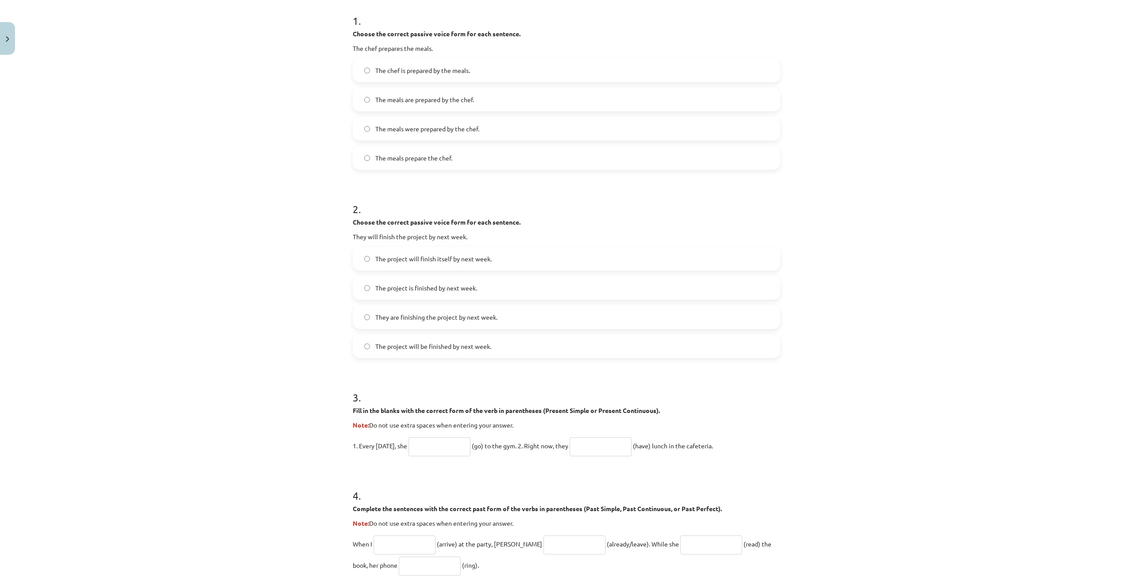
scroll to position [265, 0]
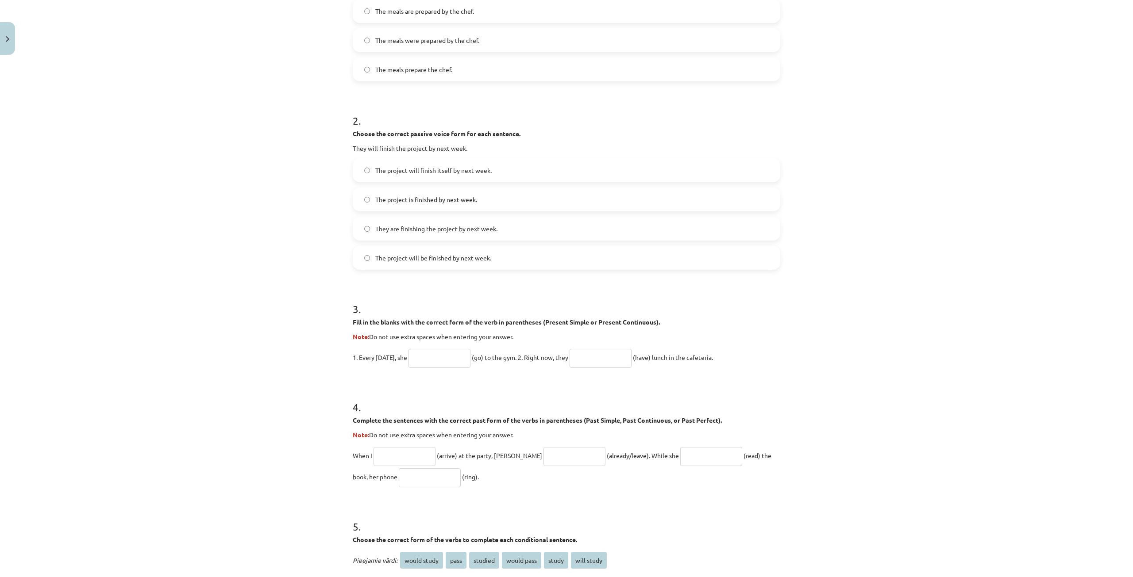
click at [446, 368] on form "1 . Choose the correct passive voice form for each sentence. The chef prepares …" at bounding box center [566, 315] width 427 height 808
click at [442, 354] on input "text" at bounding box center [439, 358] width 62 height 19
type input "****"
click at [600, 365] on input "text" at bounding box center [600, 358] width 62 height 19
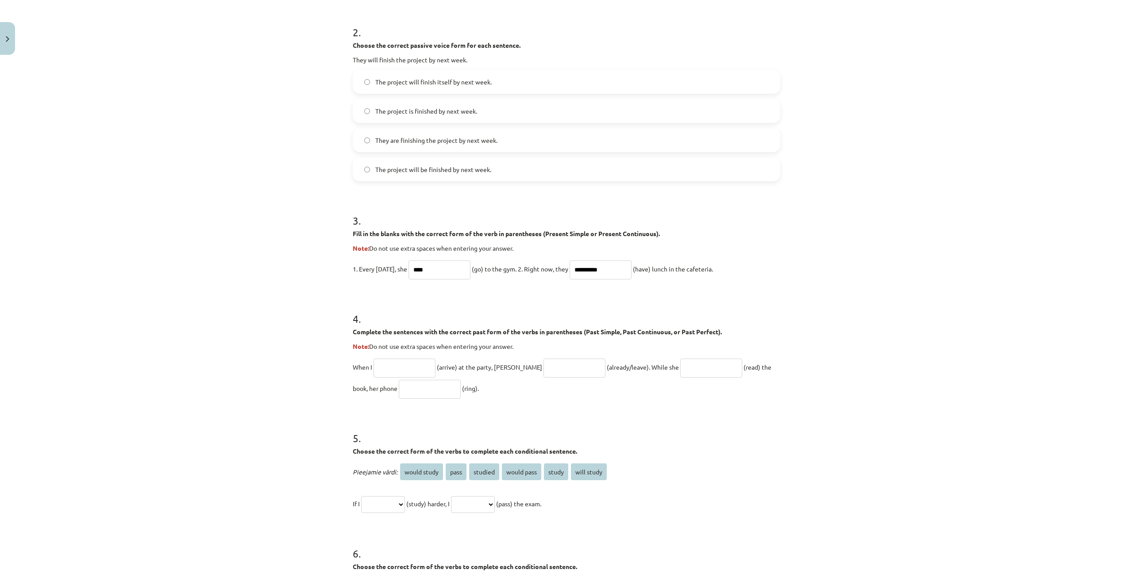
type input "**********"
click at [427, 373] on input "text" at bounding box center [404, 368] width 62 height 19
type input "*******"
click at [566, 368] on input "text" at bounding box center [574, 368] width 62 height 19
type input "**********"
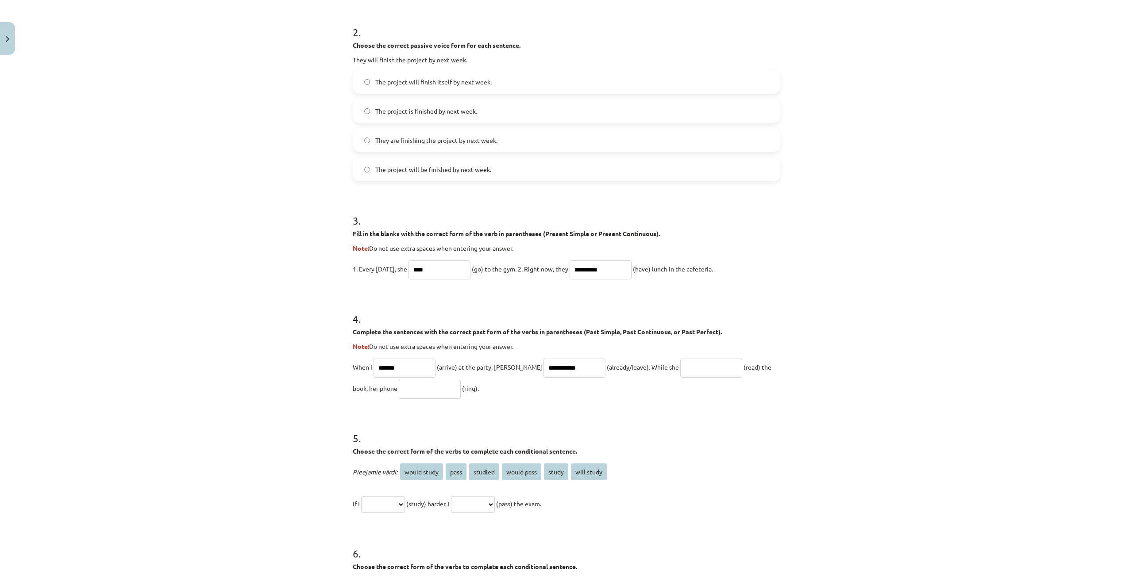
click at [694, 367] on input "text" at bounding box center [711, 368] width 62 height 19
type input "**********"
click at [399, 397] on input "text" at bounding box center [430, 389] width 62 height 19
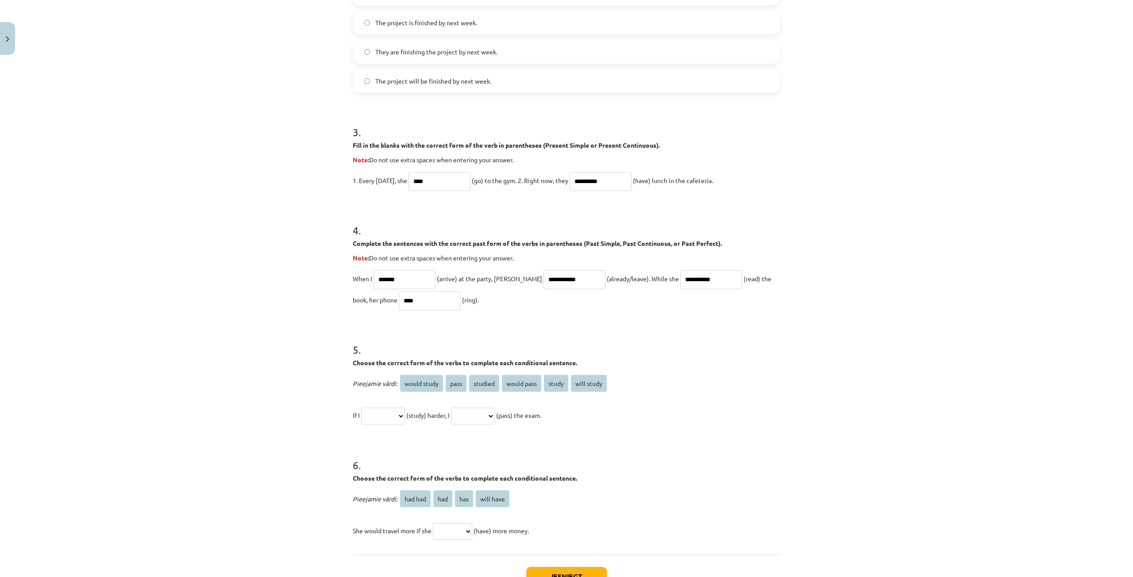
scroll to position [487, 0]
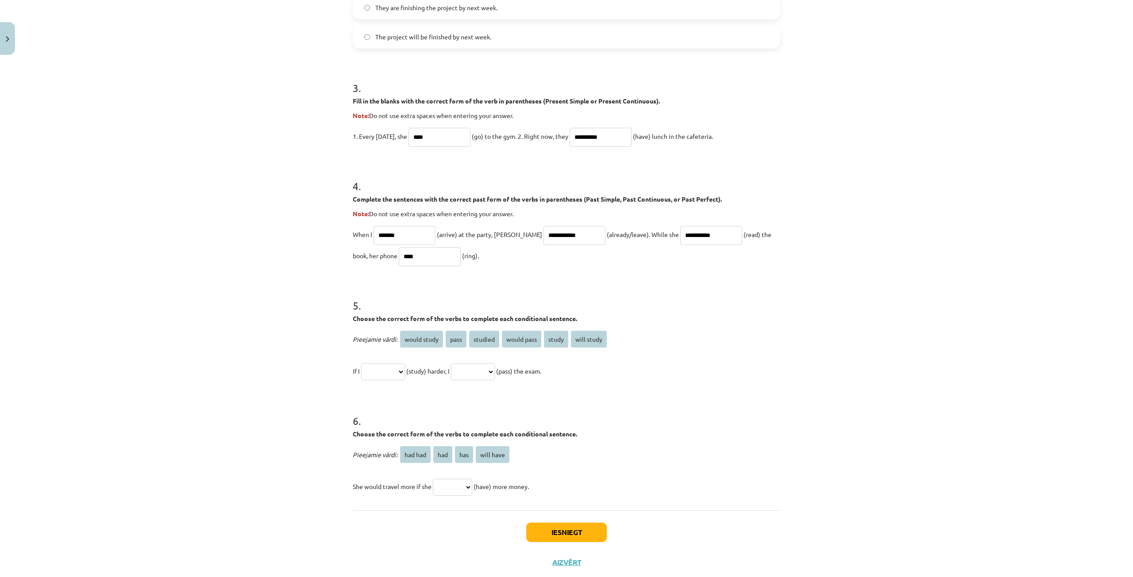
type input "****"
click at [405, 373] on select "**********" at bounding box center [383, 372] width 44 height 17
click at [405, 374] on select "**********" at bounding box center [383, 372] width 44 height 17
click at [416, 338] on span "would study" at bounding box center [421, 339] width 43 height 17
click at [404, 367] on select "**********" at bounding box center [383, 372] width 44 height 17
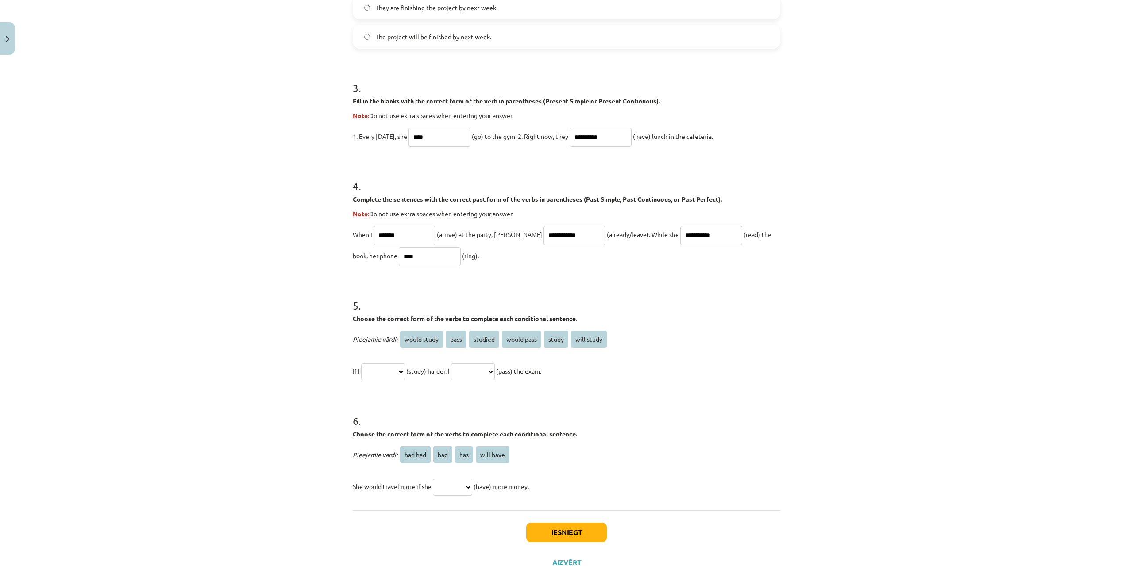
select select "**********"
click at [361, 364] on select "**********" at bounding box center [383, 372] width 44 height 17
click at [476, 374] on select "**********" at bounding box center [473, 372] width 44 height 17
select select "**********"
click at [458, 364] on select "**********" at bounding box center [473, 372] width 44 height 17
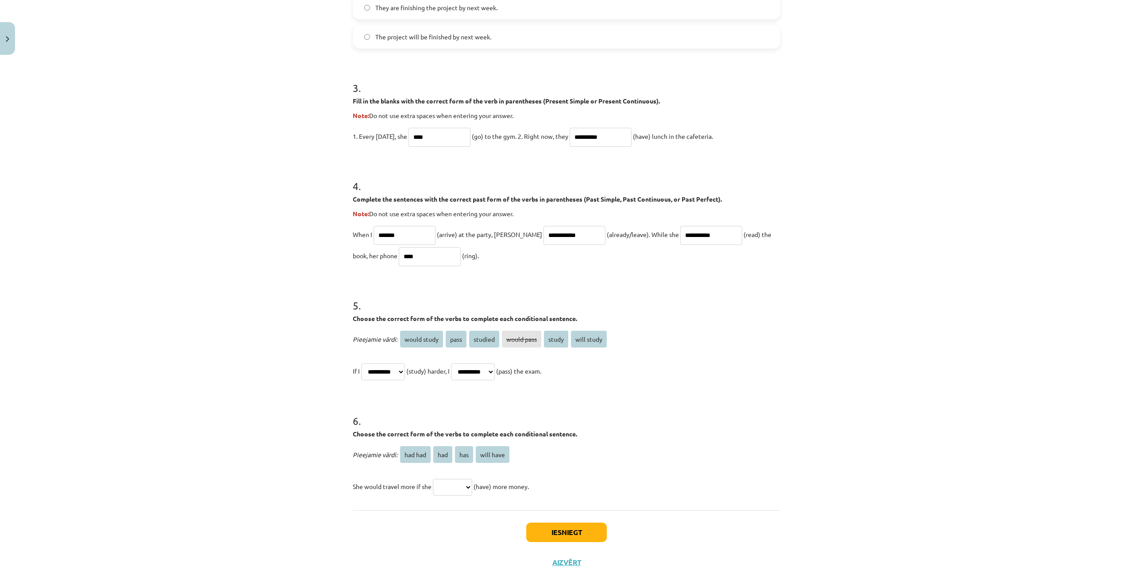
scroll to position [509, 0]
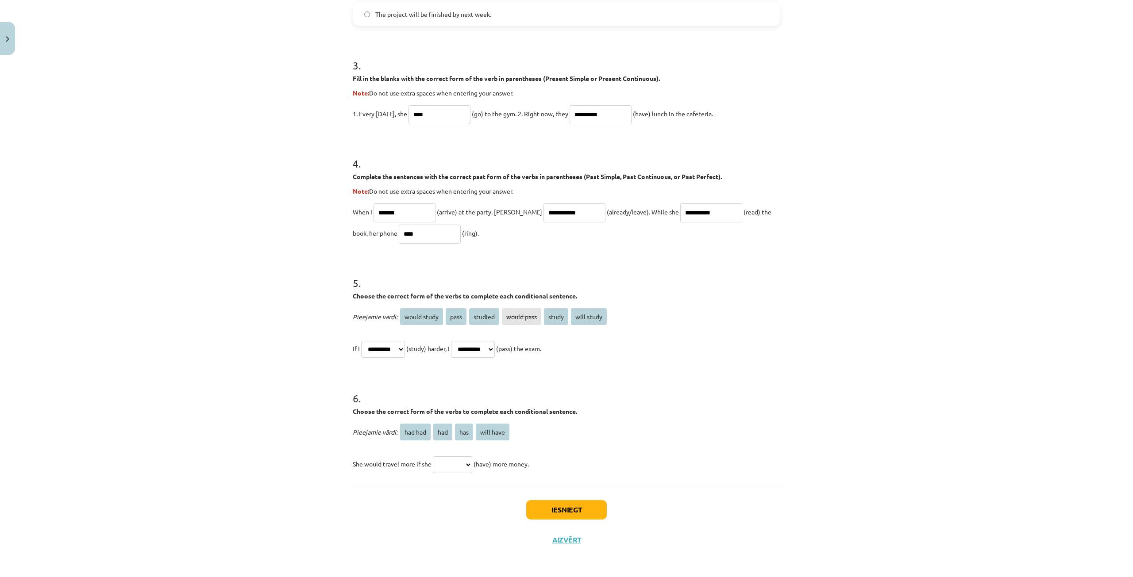
click at [460, 465] on select "******* *** *** *********" at bounding box center [452, 465] width 39 height 17
select select "***"
click at [433, 457] on select "******* *** *** *********" at bounding box center [452, 465] width 39 height 17
click at [549, 512] on button "Iesniegt" at bounding box center [566, 509] width 81 height 19
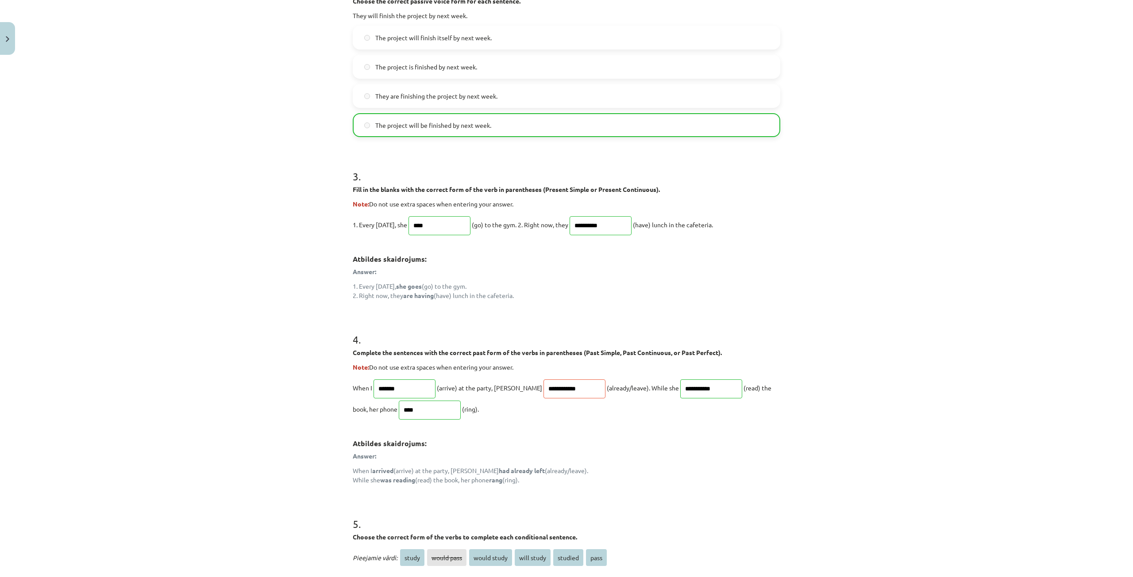
scroll to position [619, 0]
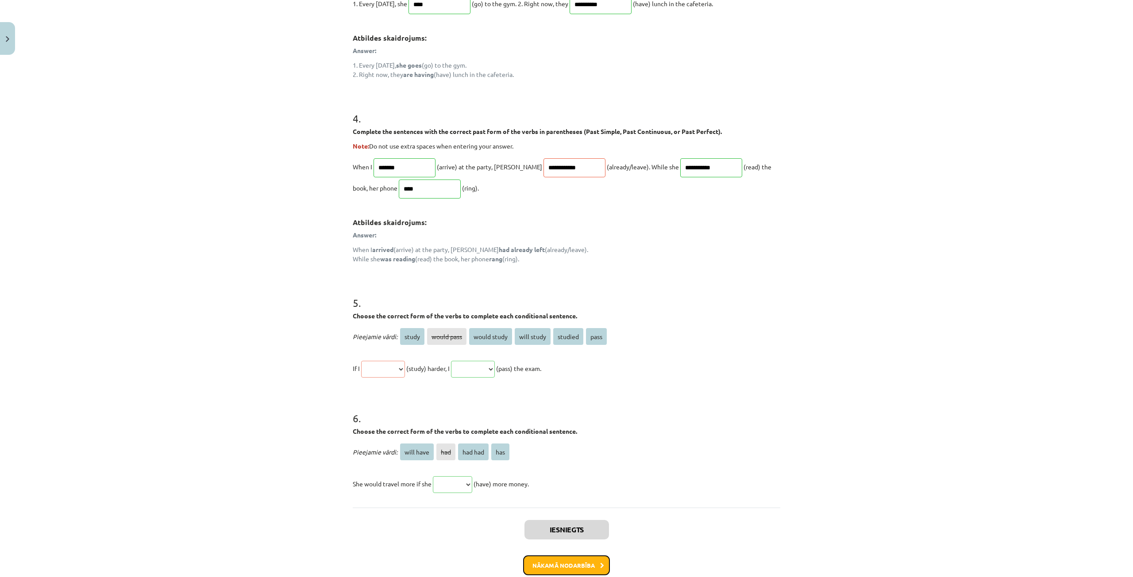
click at [549, 566] on button "Nākamā nodarbība" at bounding box center [566, 566] width 87 height 20
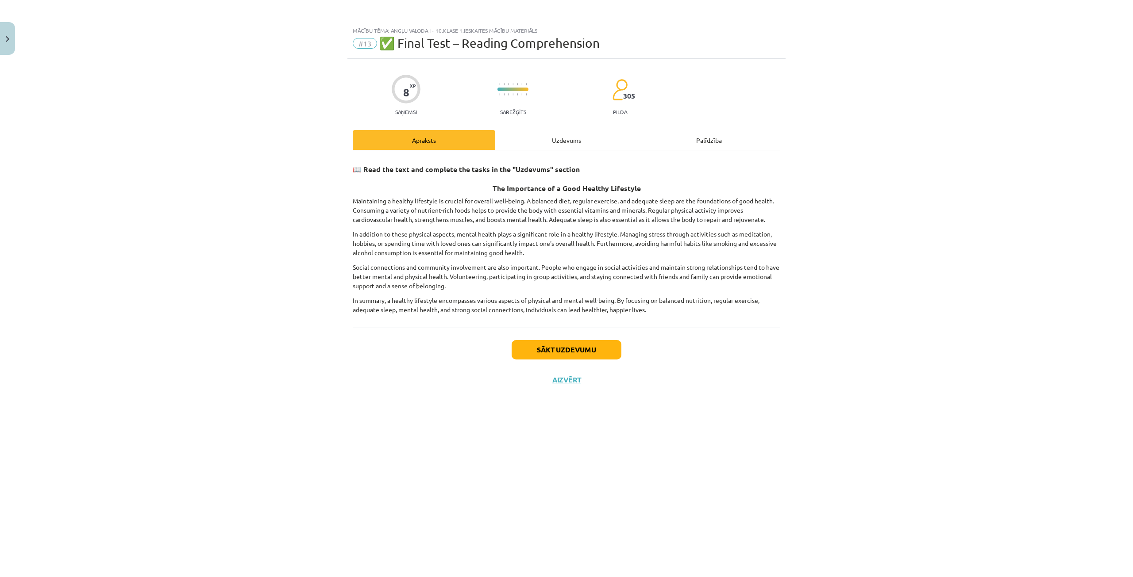
scroll to position [0, 0]
click at [552, 347] on button "Sākt uzdevumu" at bounding box center [566, 349] width 110 height 19
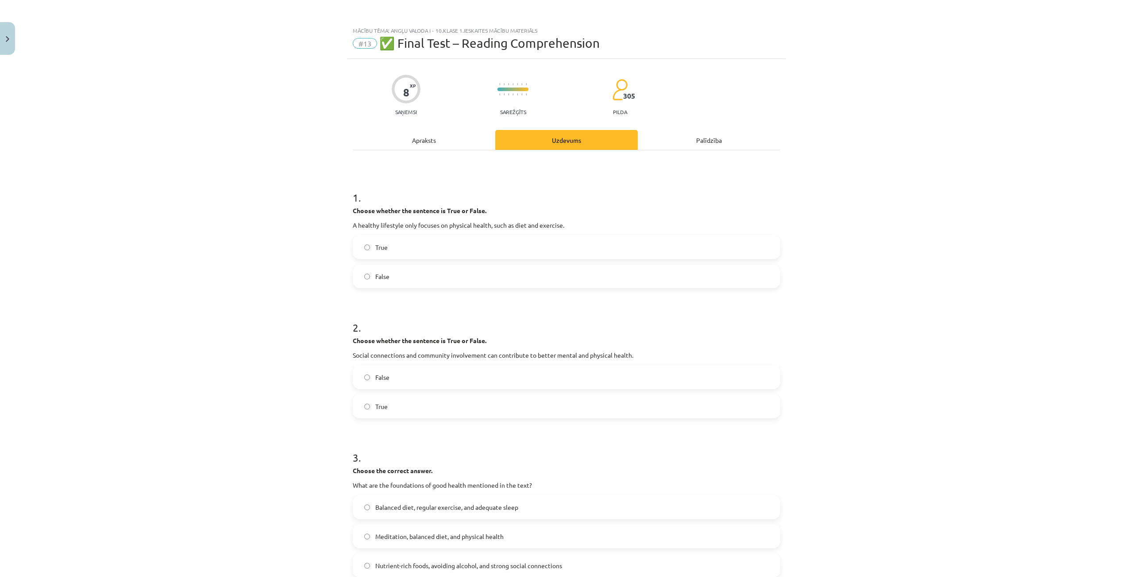
click at [364, 280] on label "False" at bounding box center [566, 276] width 426 height 22
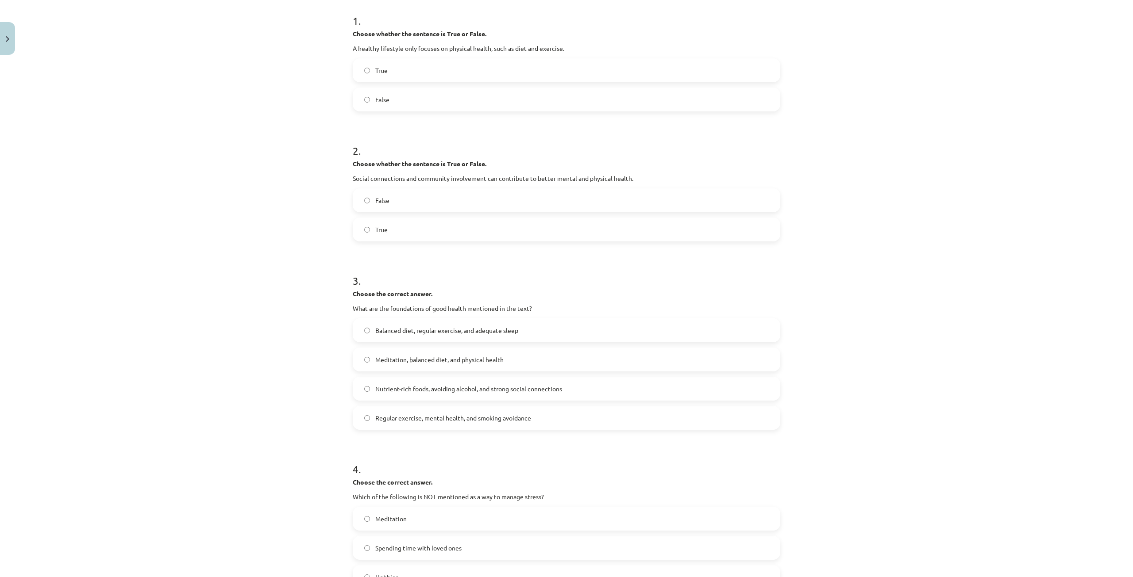
scroll to position [221, 0]
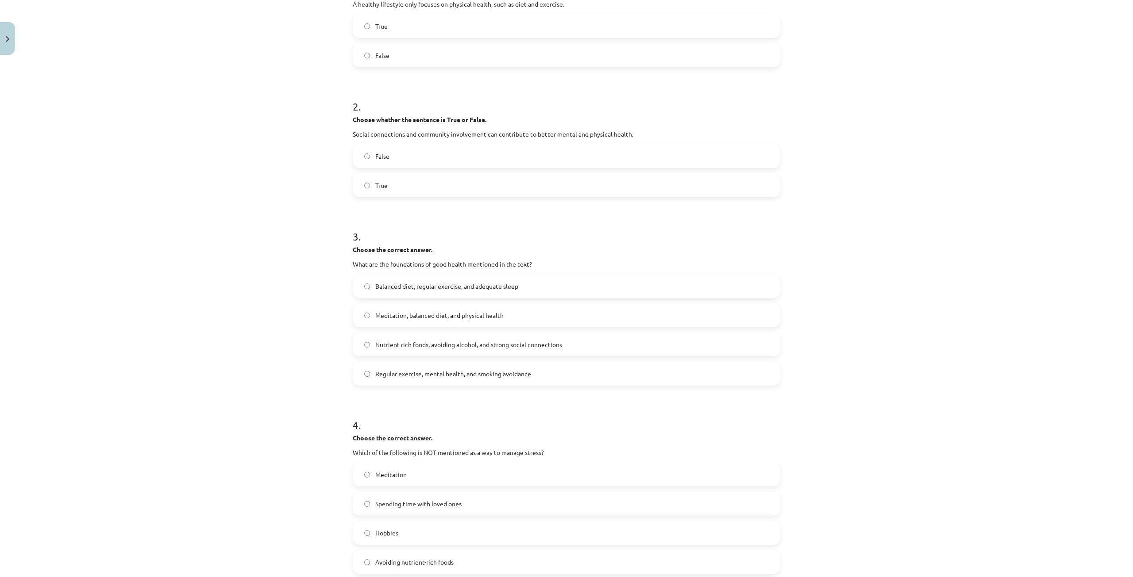
click at [364, 289] on label "Balanced diet, regular exercise, and adequate sleep" at bounding box center [566, 286] width 426 height 22
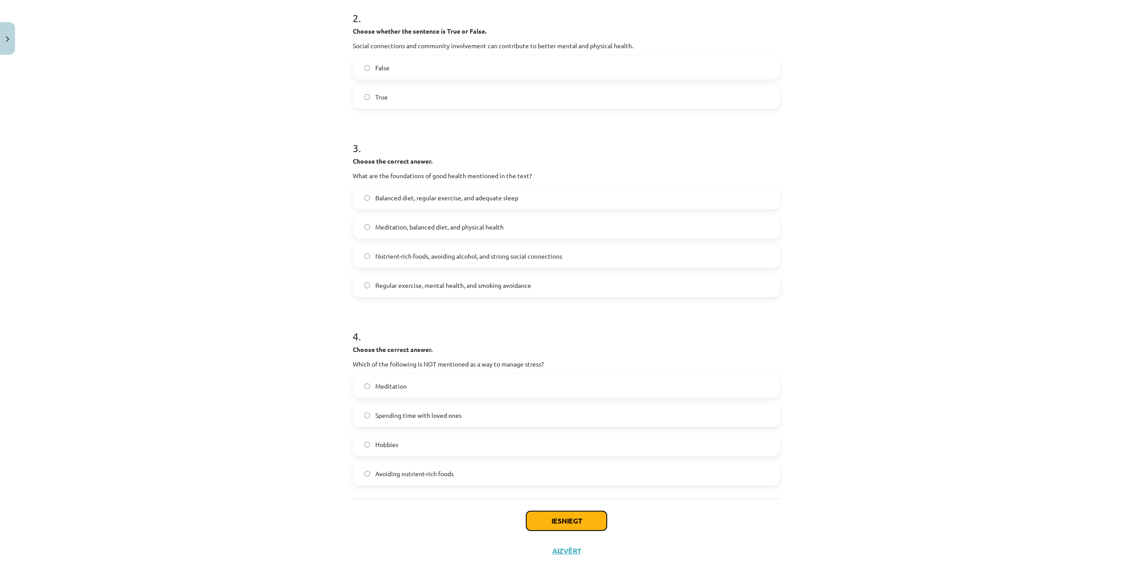
click at [564, 524] on button "Iesniegt" at bounding box center [566, 520] width 81 height 19
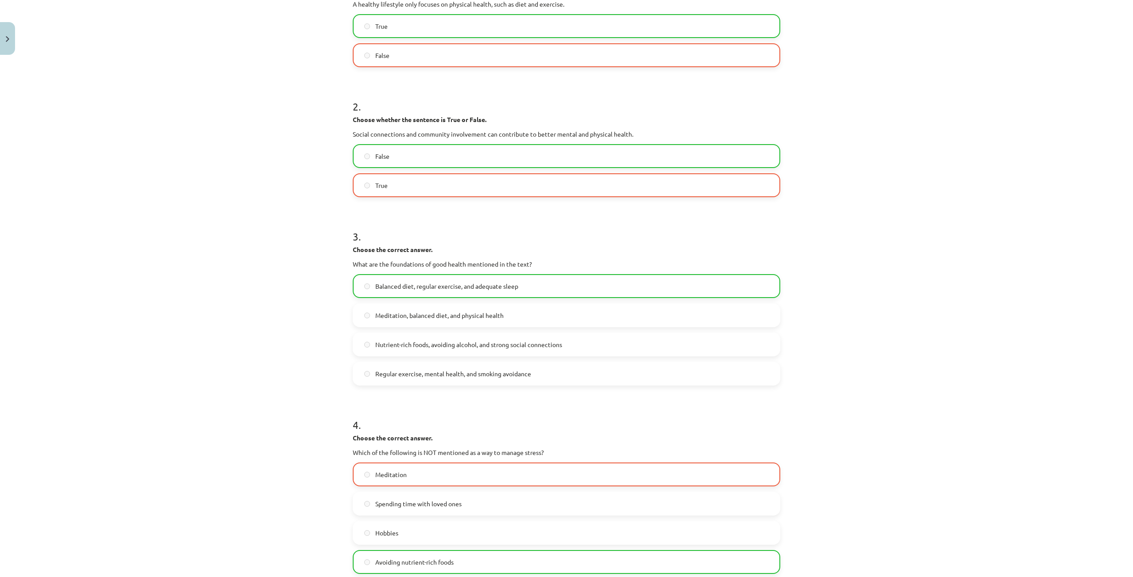
scroll to position [349, 0]
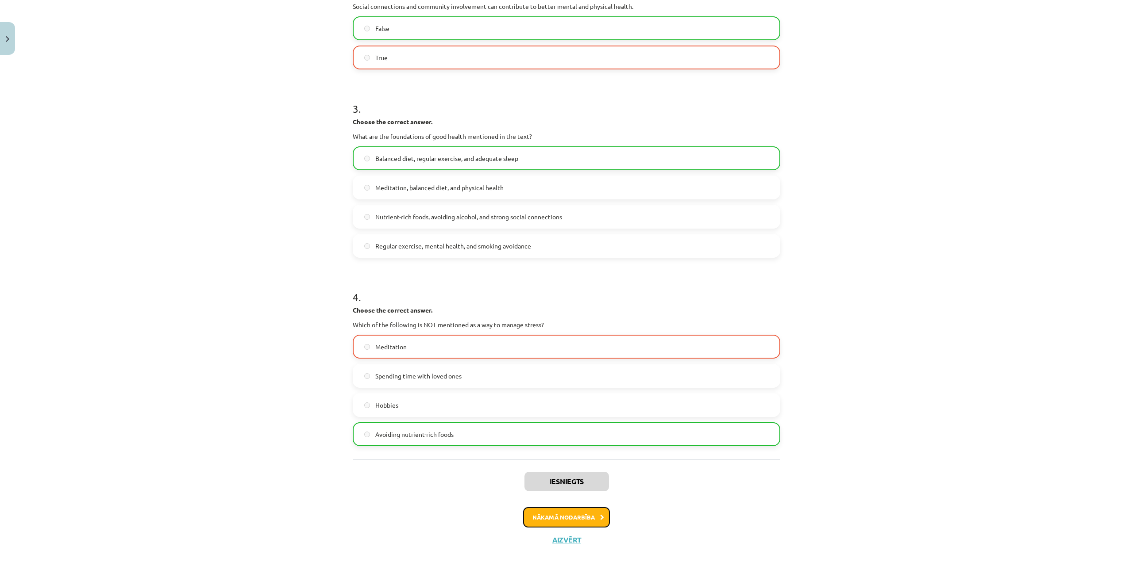
click at [576, 511] on button "Nākamā nodarbība" at bounding box center [566, 517] width 87 height 20
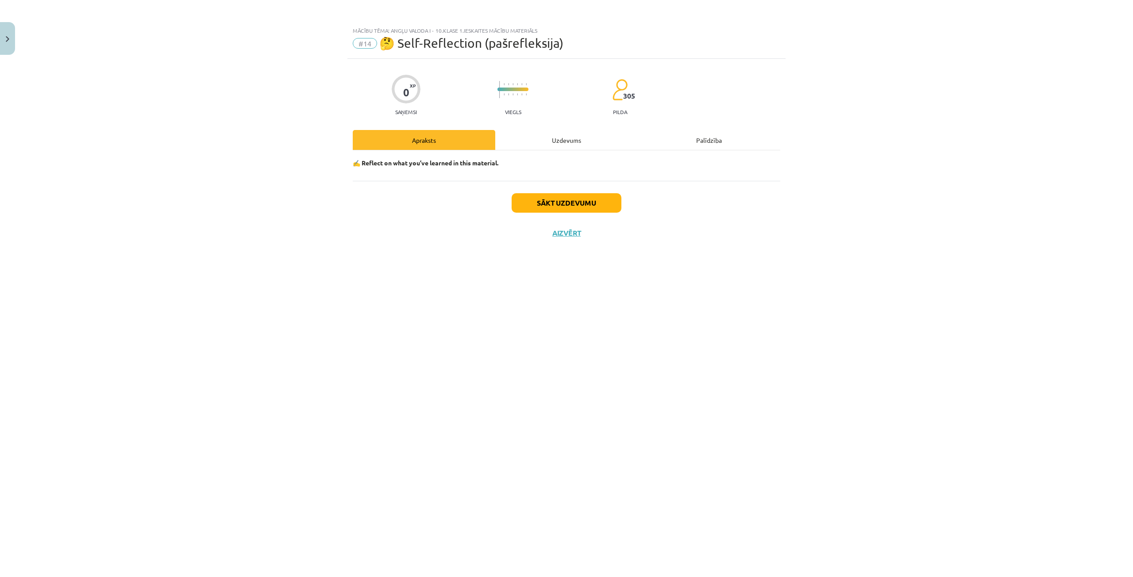
scroll to position [0, 0]
click at [565, 234] on button "Aizvērt" at bounding box center [566, 233] width 34 height 9
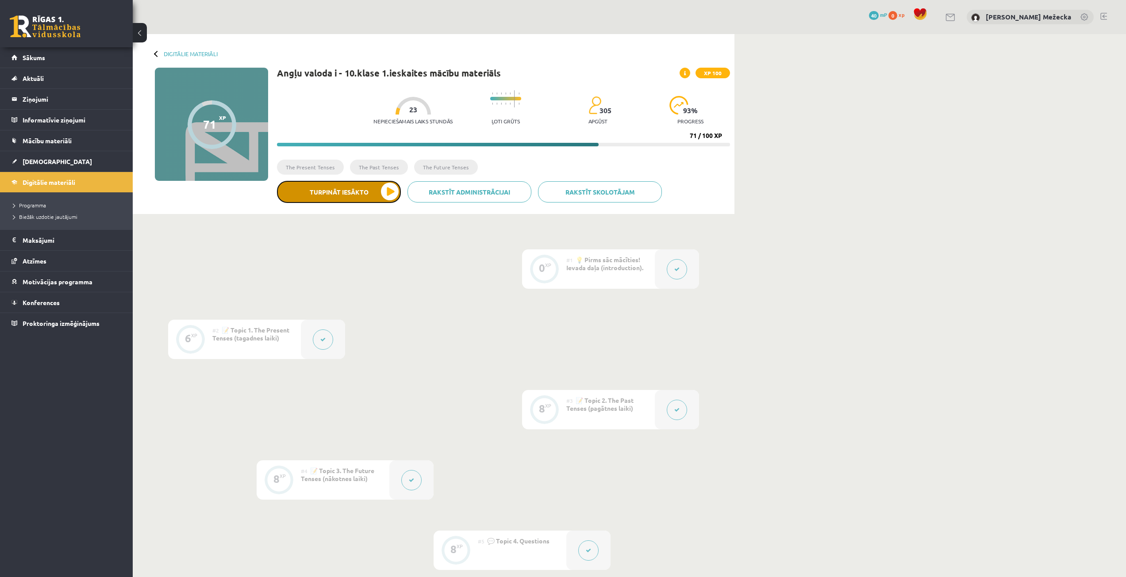
click at [330, 194] on button "Turpināt iesākto" at bounding box center [339, 192] width 124 height 22
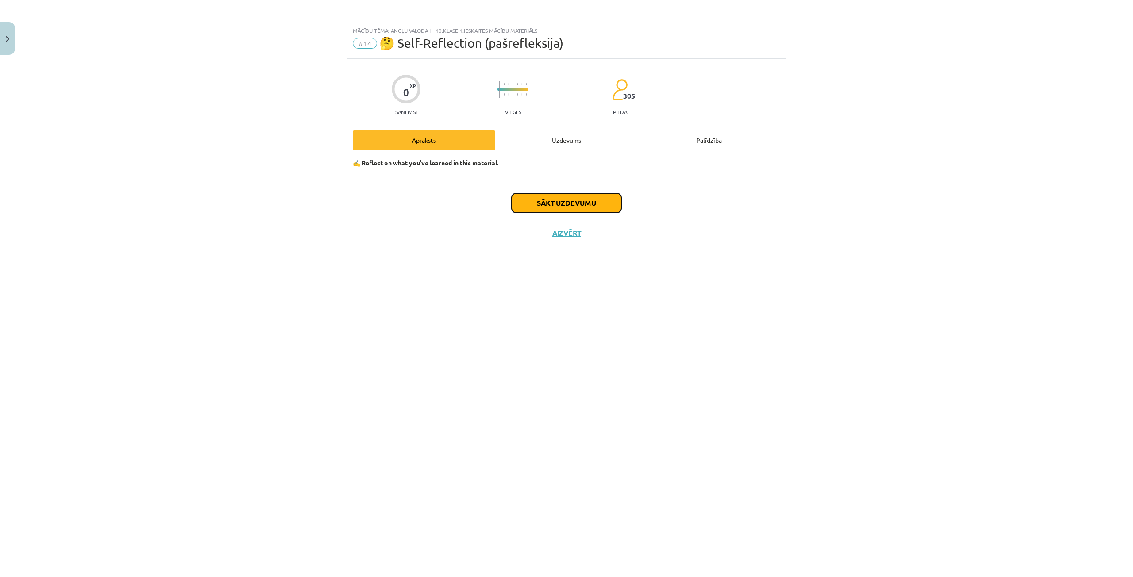
click at [554, 202] on button "Sākt uzdevumu" at bounding box center [566, 202] width 110 height 19
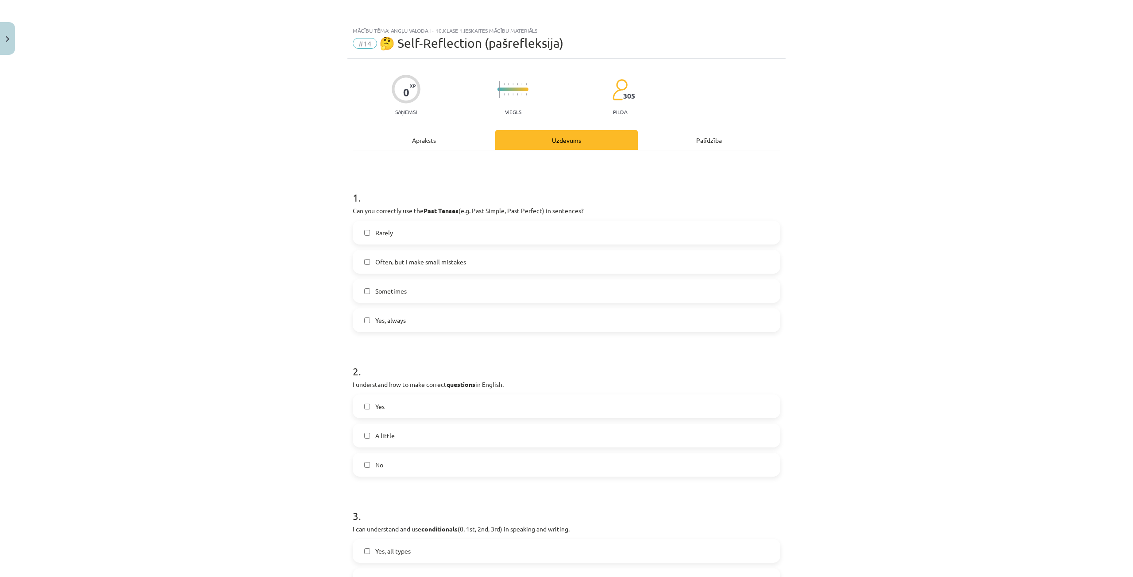
click at [365, 287] on label "Sometimes" at bounding box center [566, 291] width 426 height 22
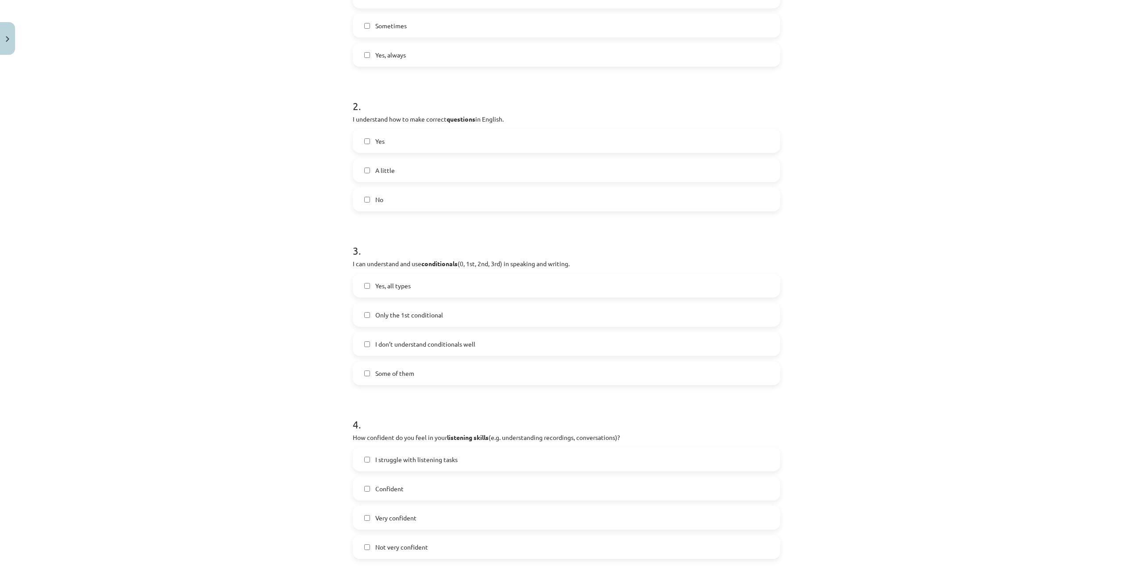
scroll to position [398, 0]
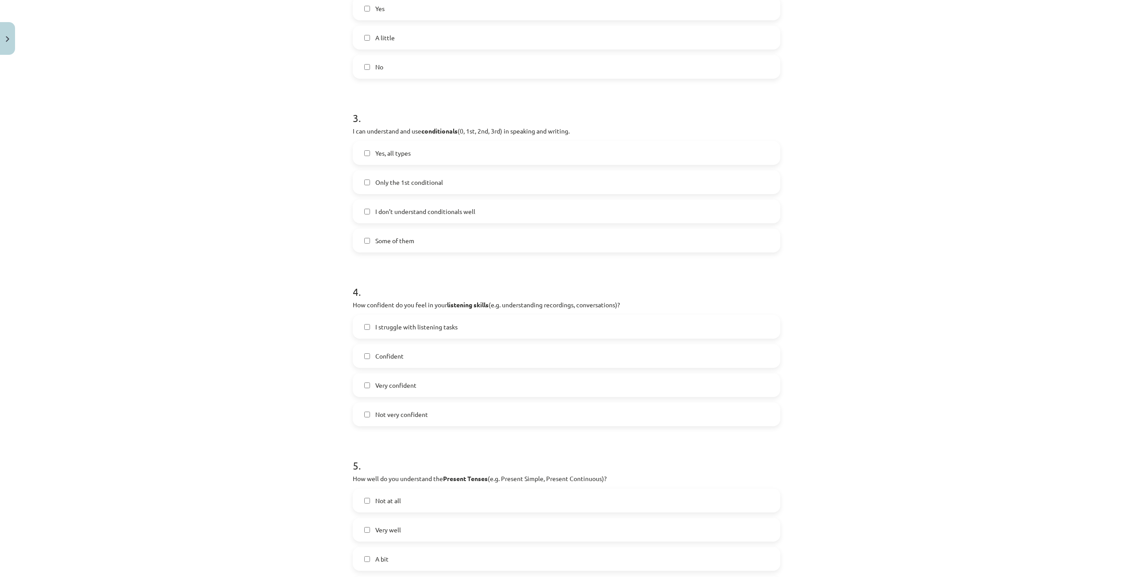
click at [361, 359] on label "Confident" at bounding box center [566, 356] width 426 height 22
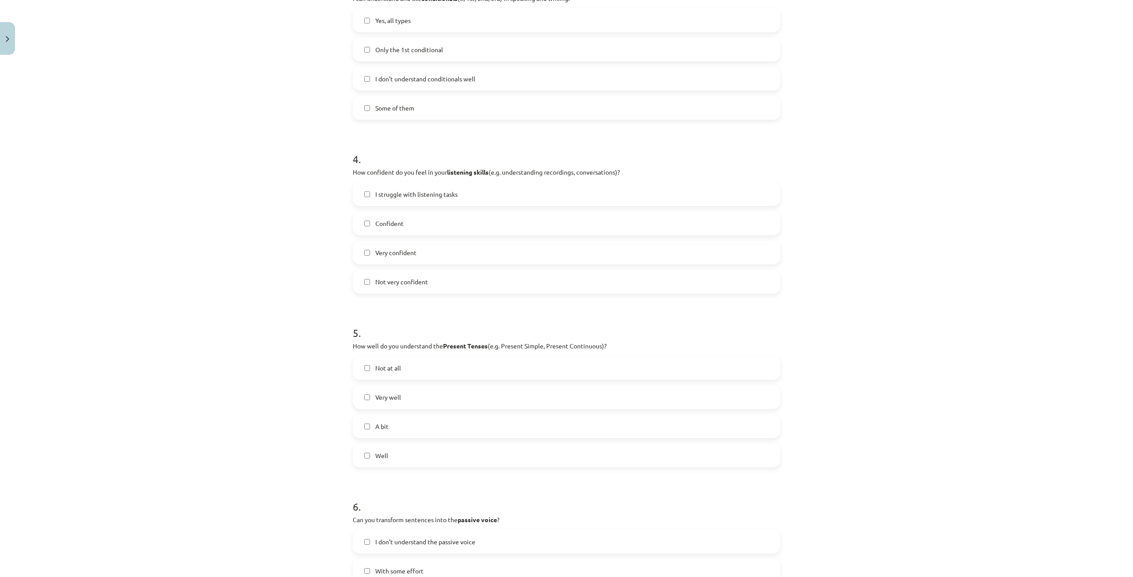
click at [360, 458] on label "Well" at bounding box center [566, 456] width 426 height 22
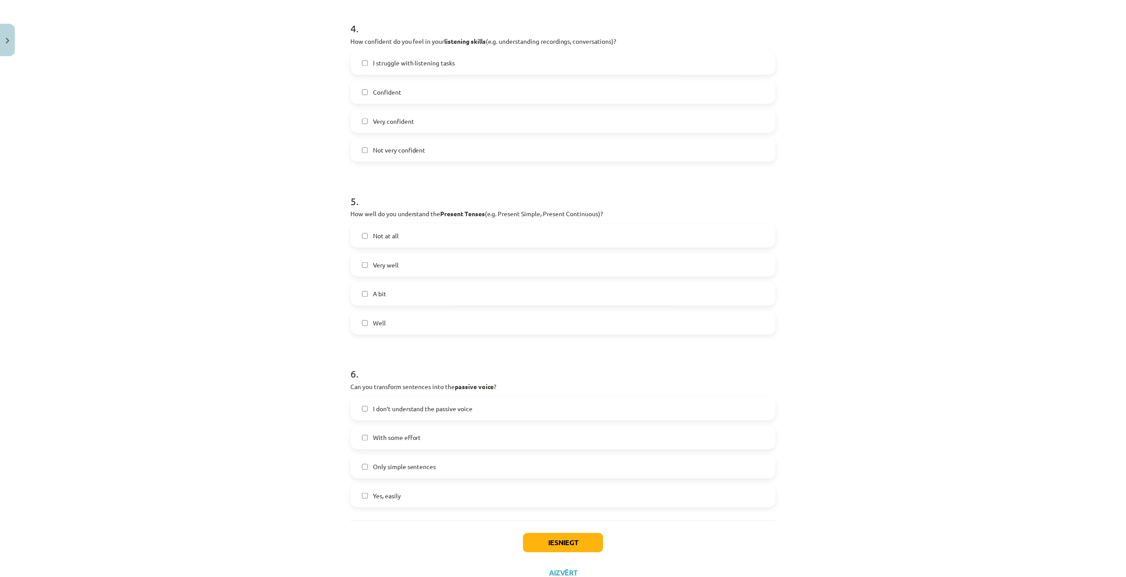
scroll to position [698, 0]
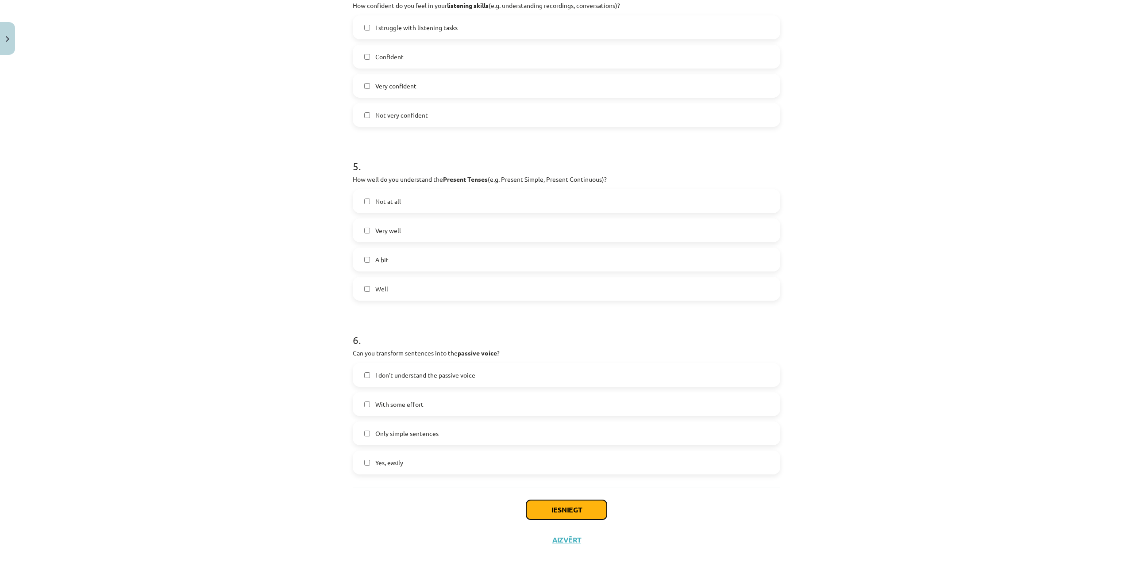
click at [550, 505] on button "Iesniegt" at bounding box center [566, 509] width 81 height 19
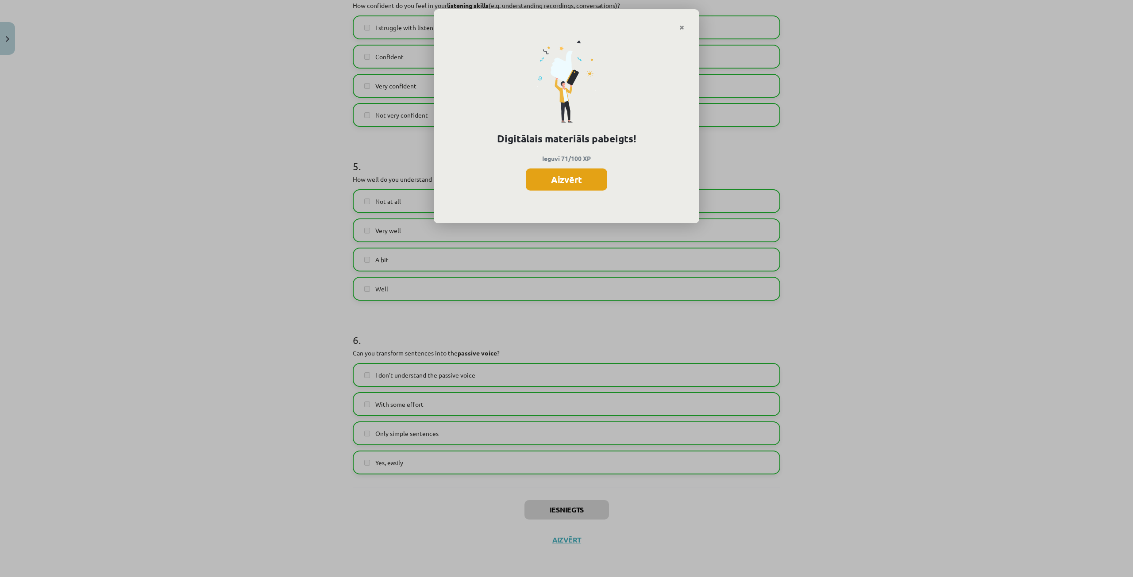
click at [571, 179] on button "Aizvērt" at bounding box center [566, 180] width 81 height 22
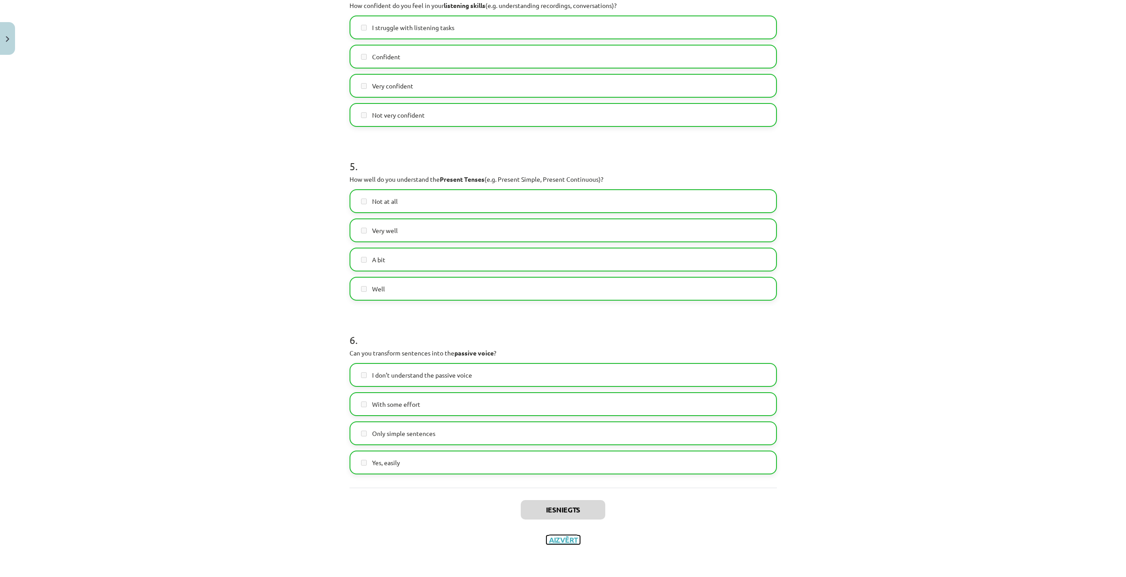
click at [558, 541] on button "Aizvērt" at bounding box center [563, 540] width 34 height 9
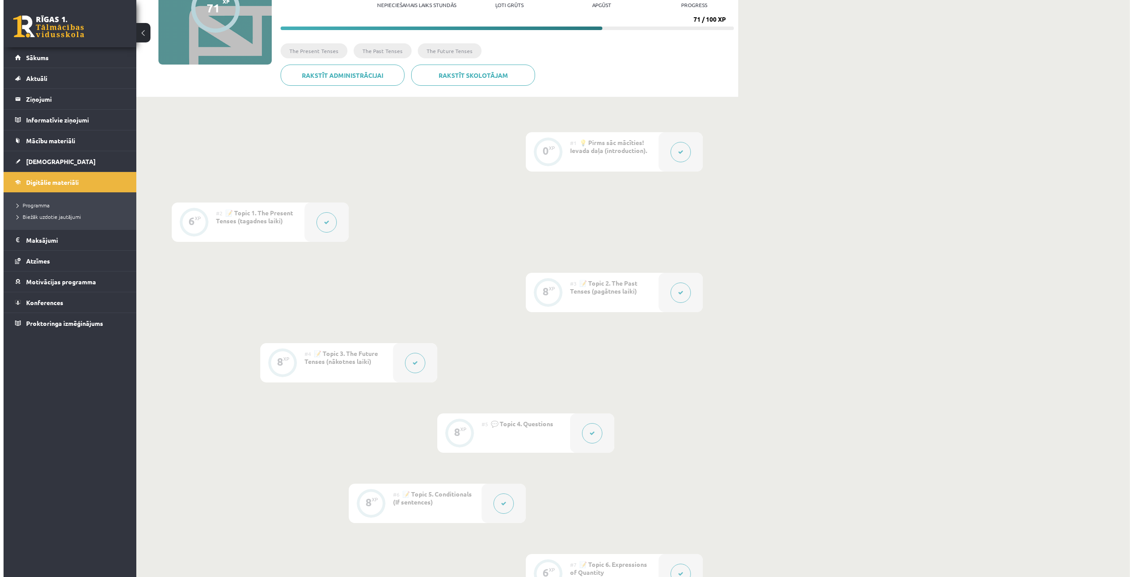
scroll to position [0, 0]
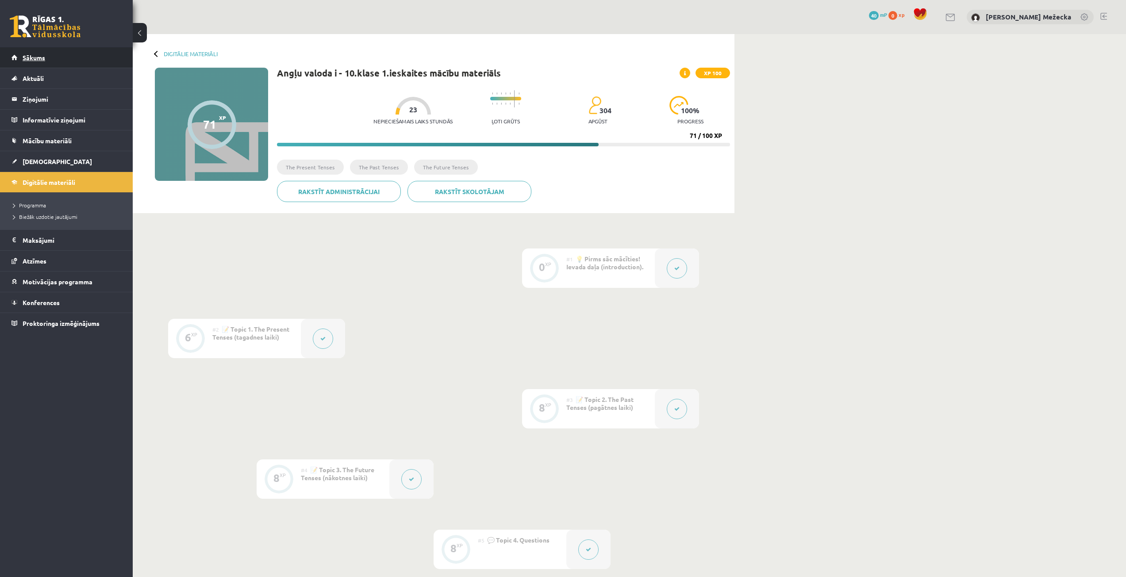
click at [69, 54] on link "Sākums" at bounding box center [67, 57] width 110 height 20
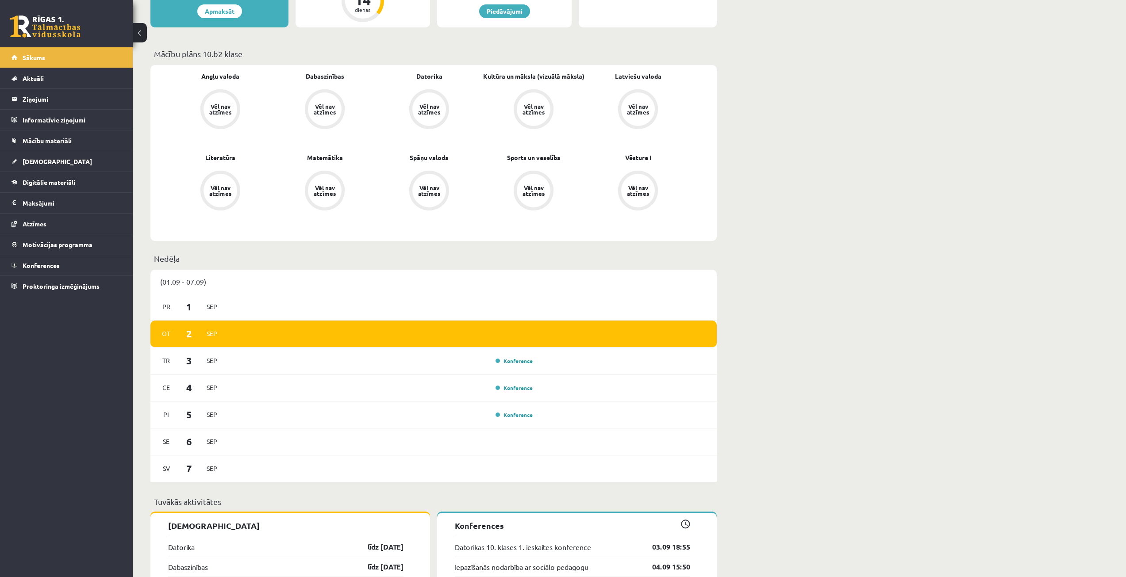
scroll to position [398, 0]
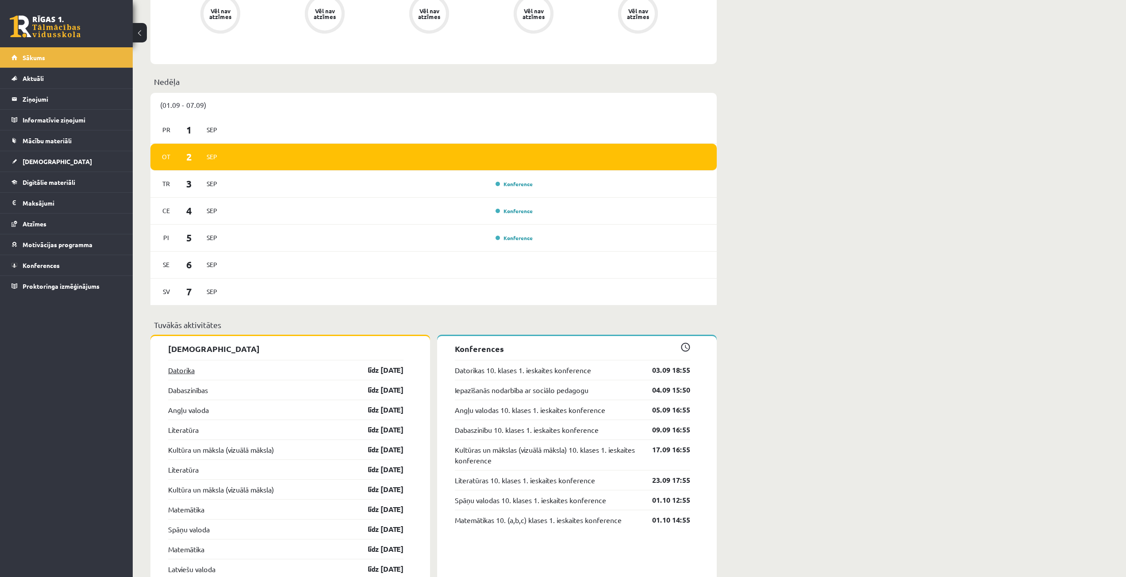
click at [185, 366] on link "Datorika" at bounding box center [181, 370] width 27 height 11
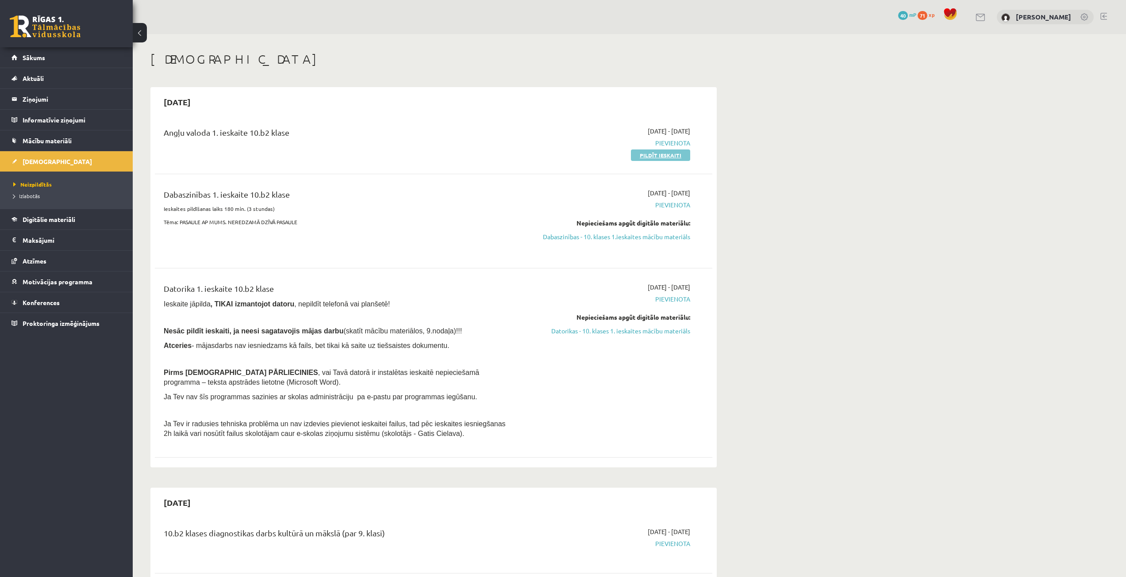
click at [639, 155] on link "Pildīt ieskaiti" at bounding box center [660, 156] width 59 height 12
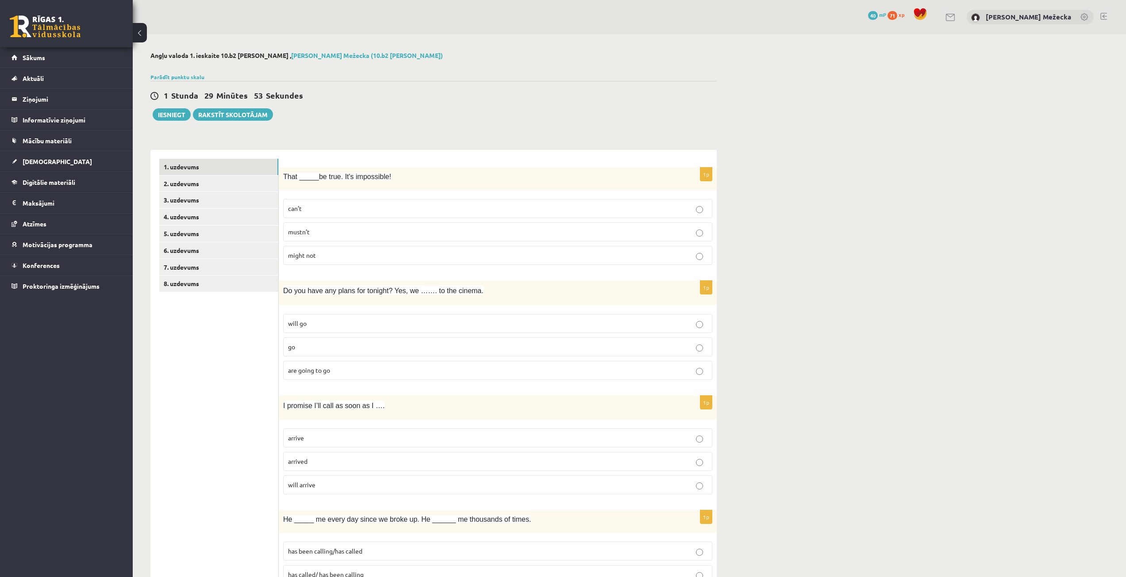
click at [312, 211] on p "can’t" at bounding box center [497, 208] width 419 height 9
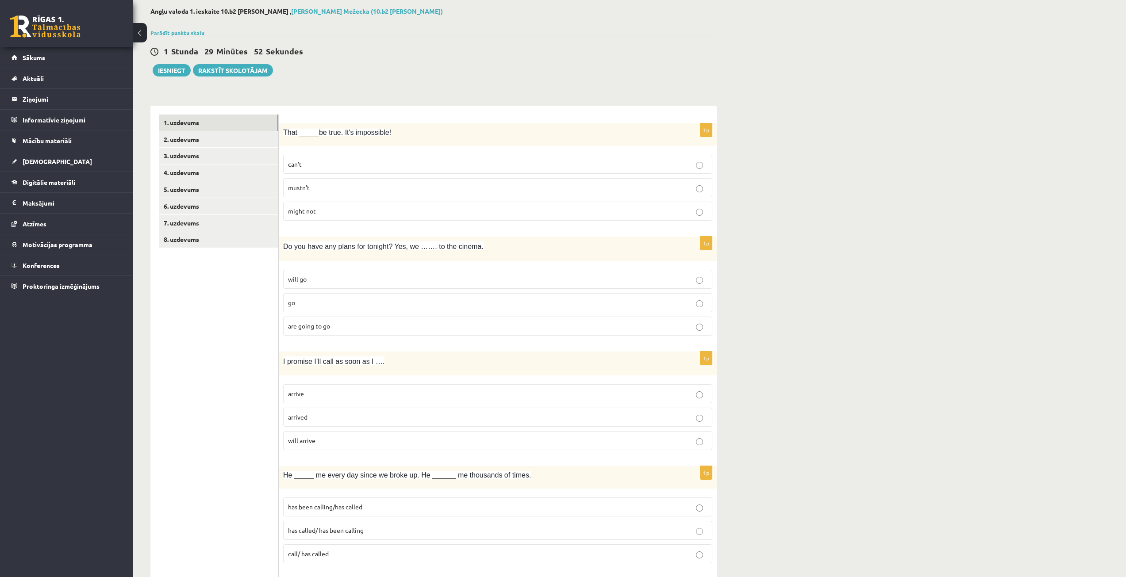
scroll to position [88, 0]
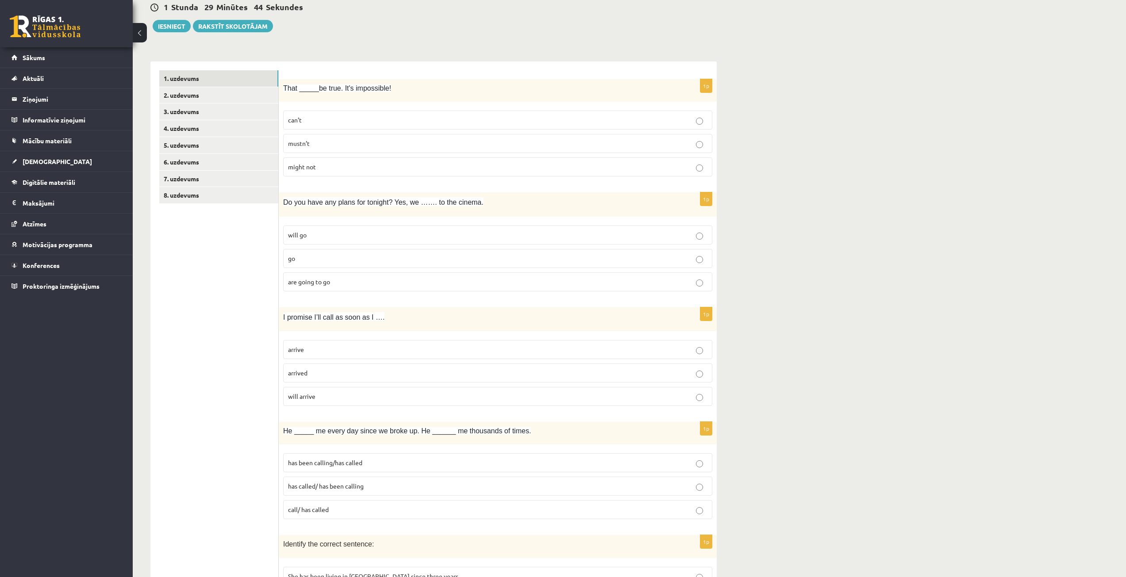
click at [330, 237] on p "will go" at bounding box center [497, 234] width 419 height 9
click at [320, 282] on span "are going to go" at bounding box center [309, 282] width 42 height 8
click at [334, 230] on p "will go" at bounding box center [497, 234] width 419 height 9
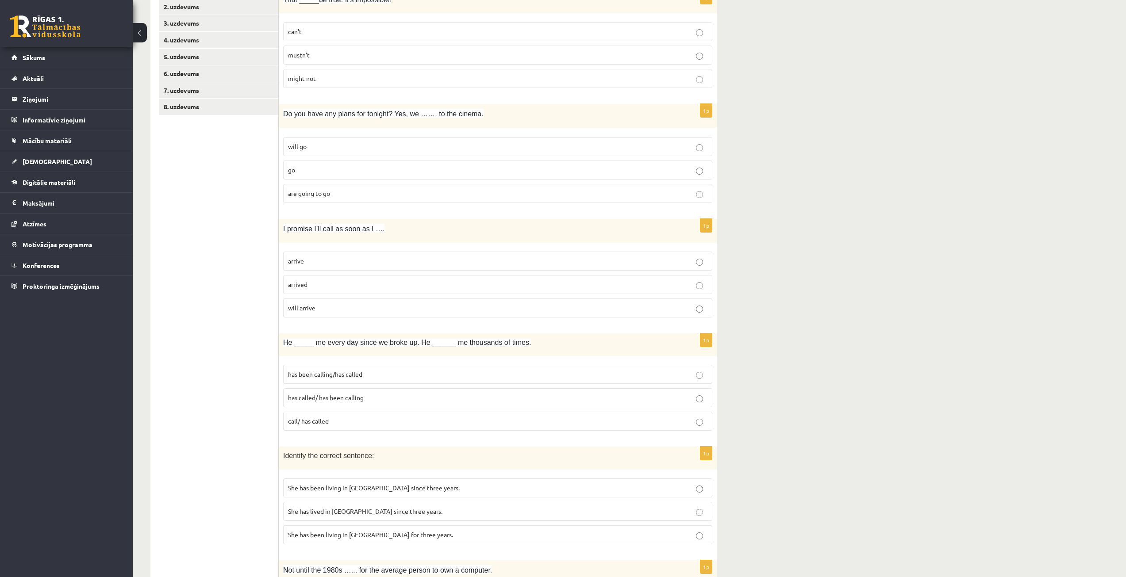
click at [323, 263] on p "arrive" at bounding box center [497, 261] width 419 height 9
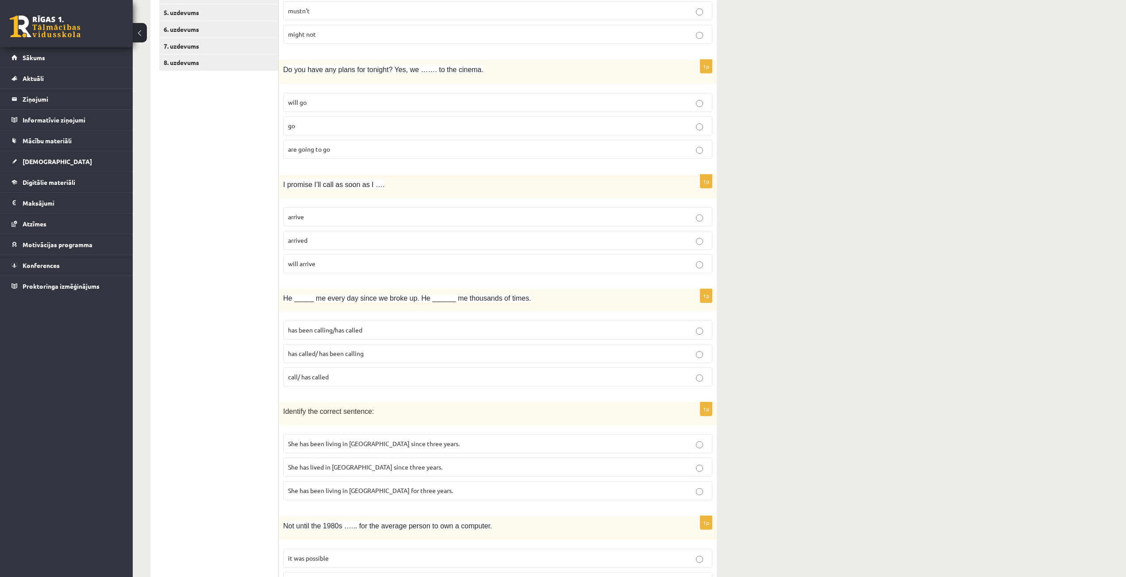
scroll to position [265, 0]
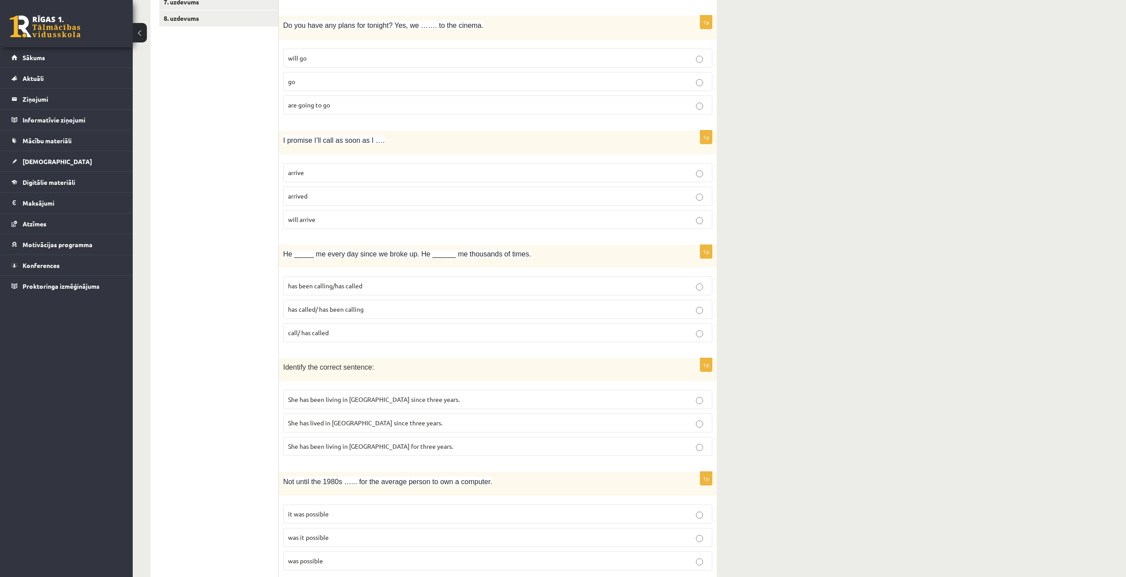
click at [357, 289] on span "has been calling/has called" at bounding box center [325, 286] width 74 height 8
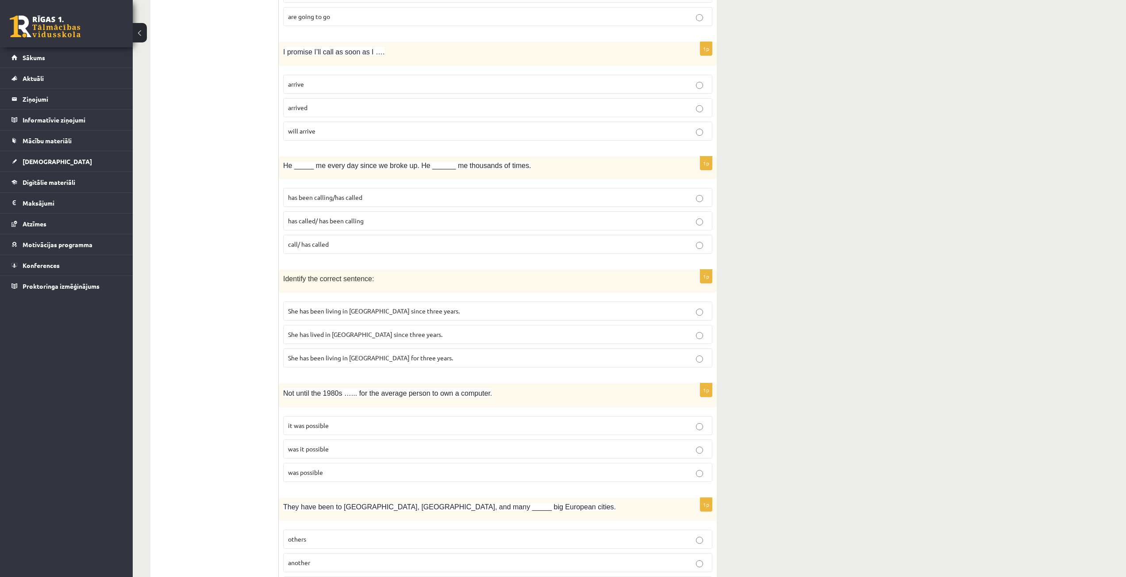
scroll to position [398, 0]
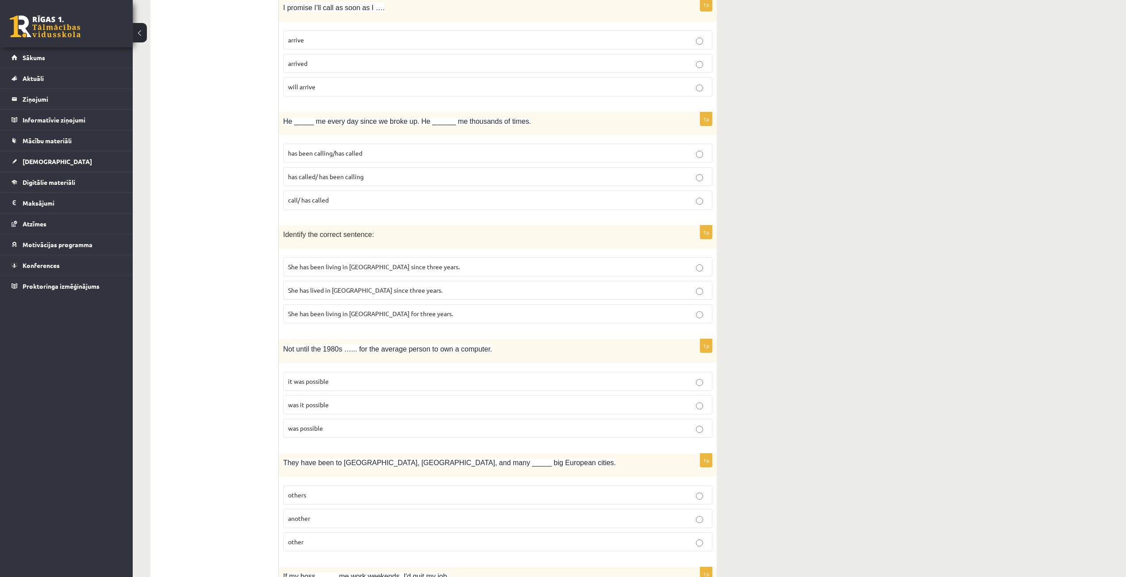
click at [367, 316] on span "She has been living in Paris for three years." at bounding box center [370, 314] width 165 height 8
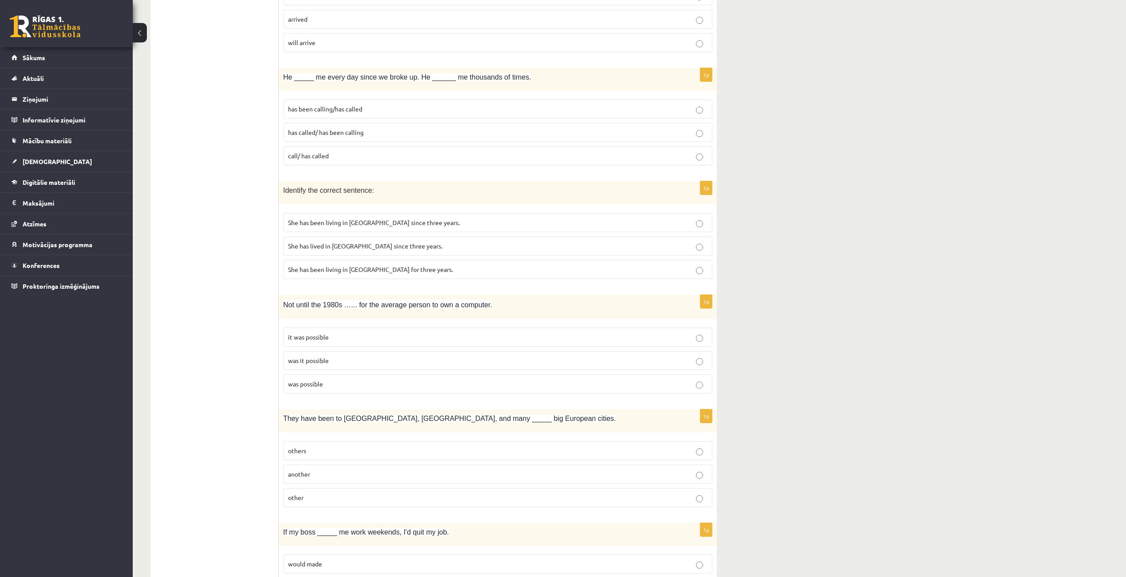
scroll to position [487, 0]
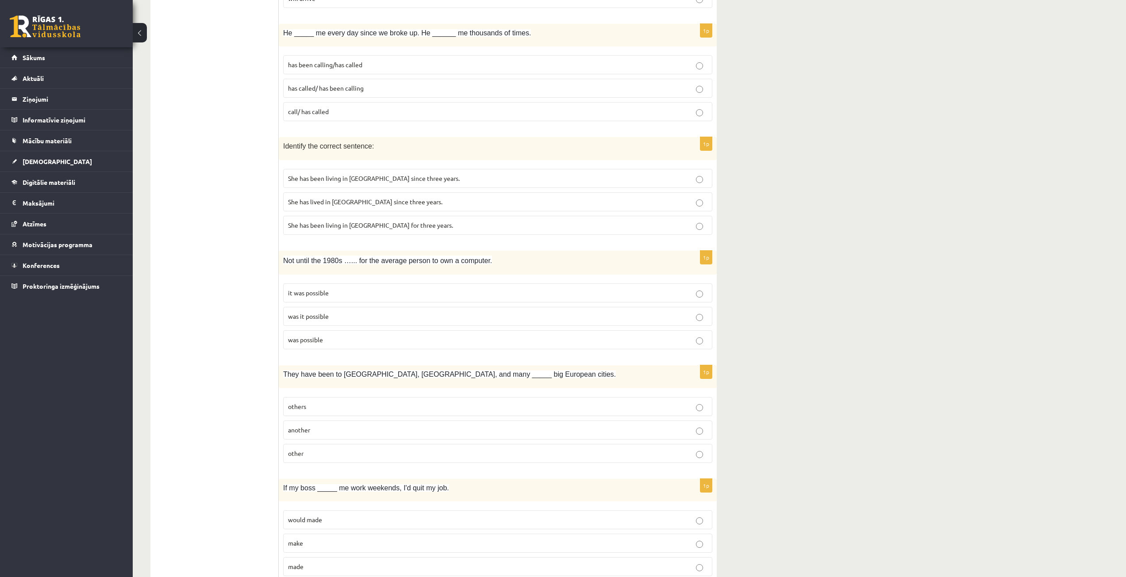
click at [320, 293] on span "it was possible" at bounding box center [308, 293] width 41 height 8
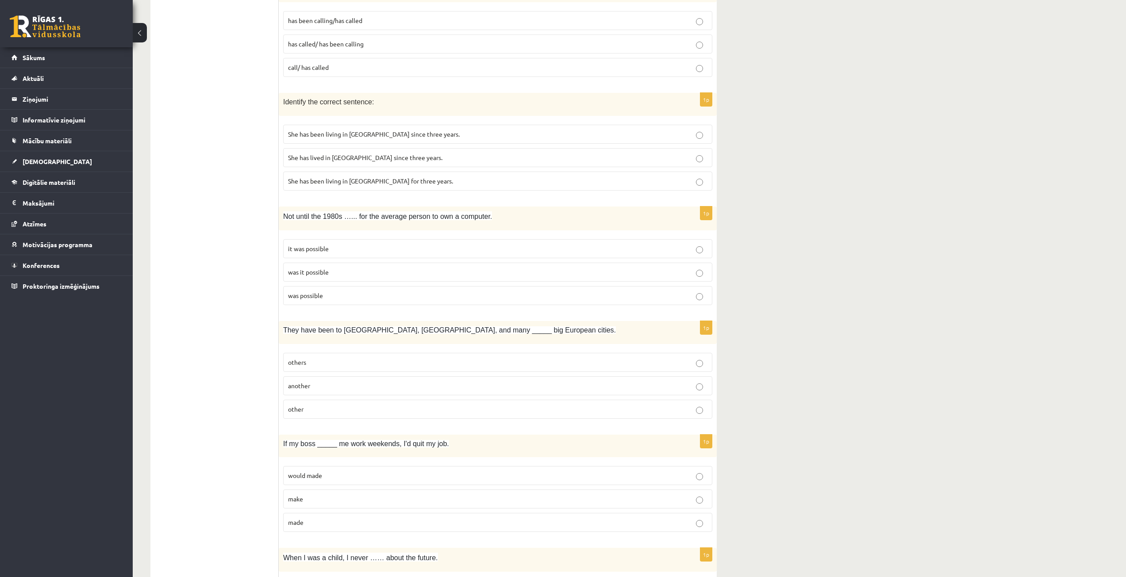
scroll to position [575, 0]
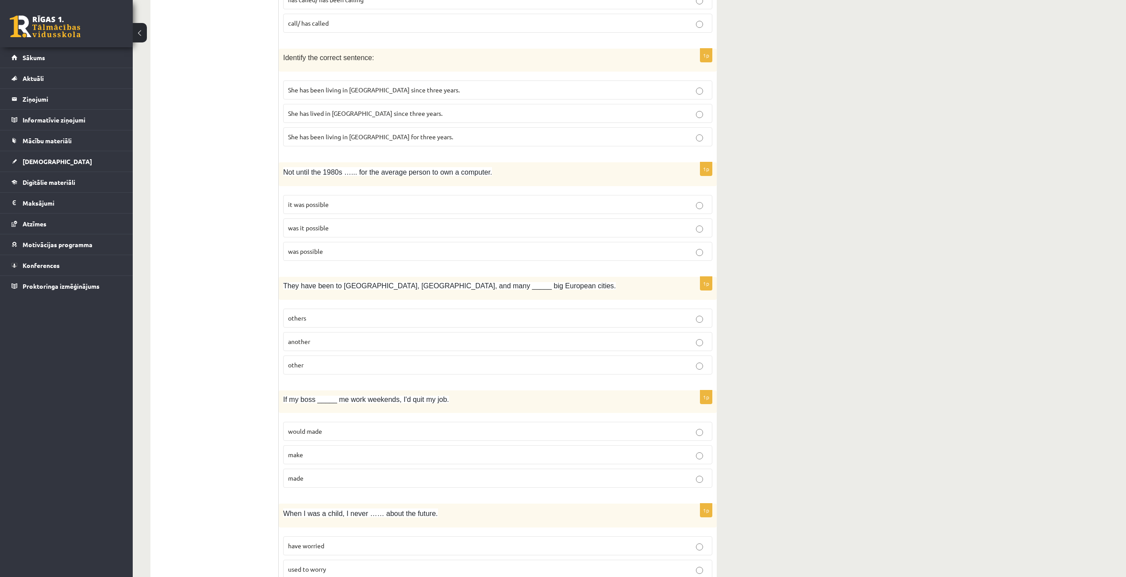
click at [303, 367] on span "other" at bounding box center [295, 365] width 15 height 8
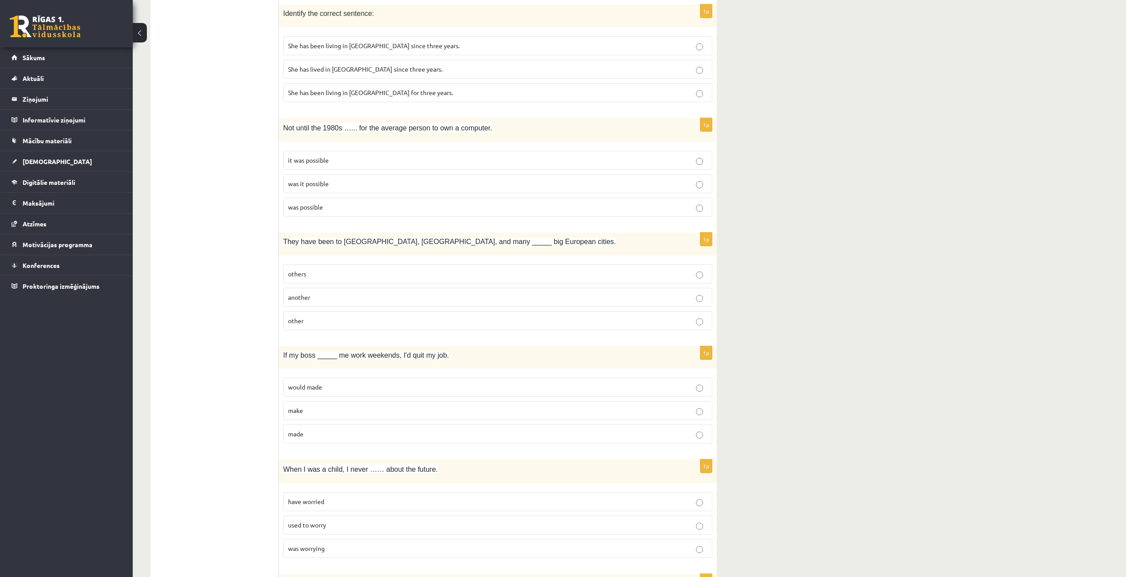
scroll to position [664, 0]
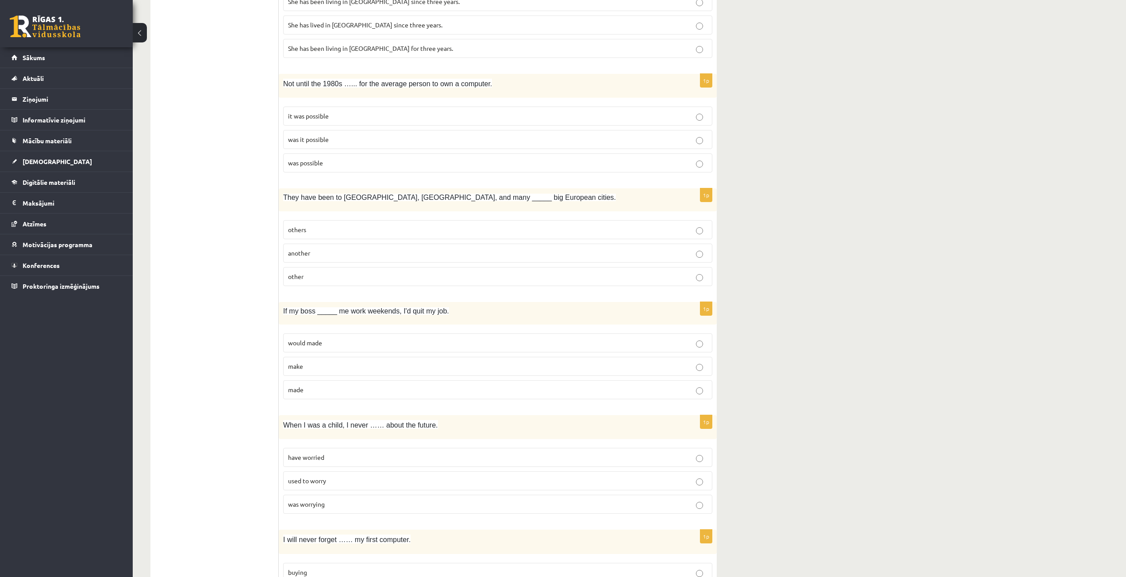
click at [310, 365] on p "make" at bounding box center [497, 366] width 419 height 9
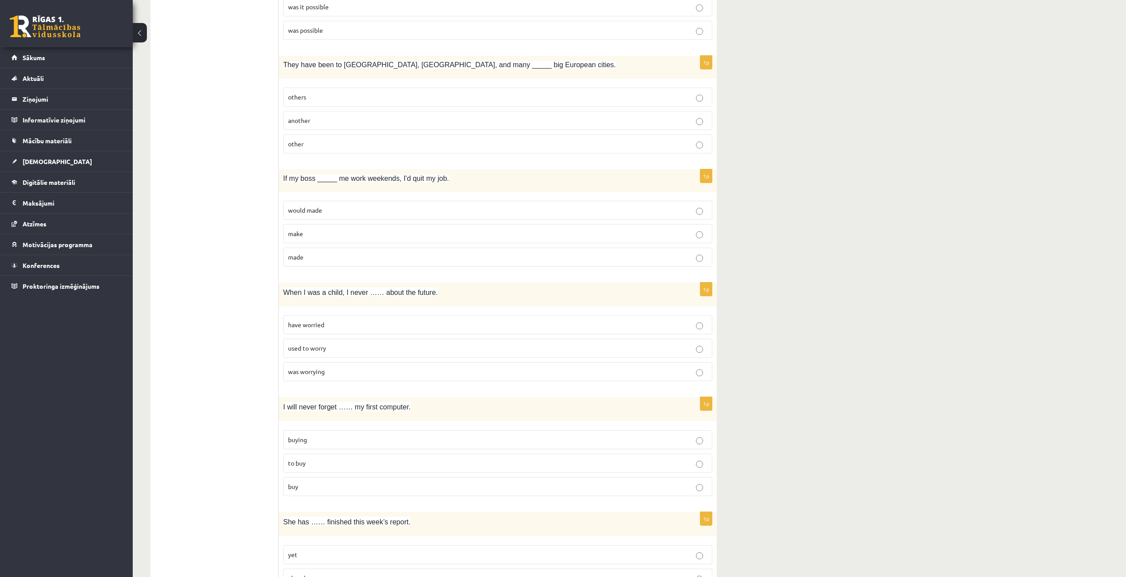
click at [327, 353] on p "used to worry" at bounding box center [497, 348] width 419 height 9
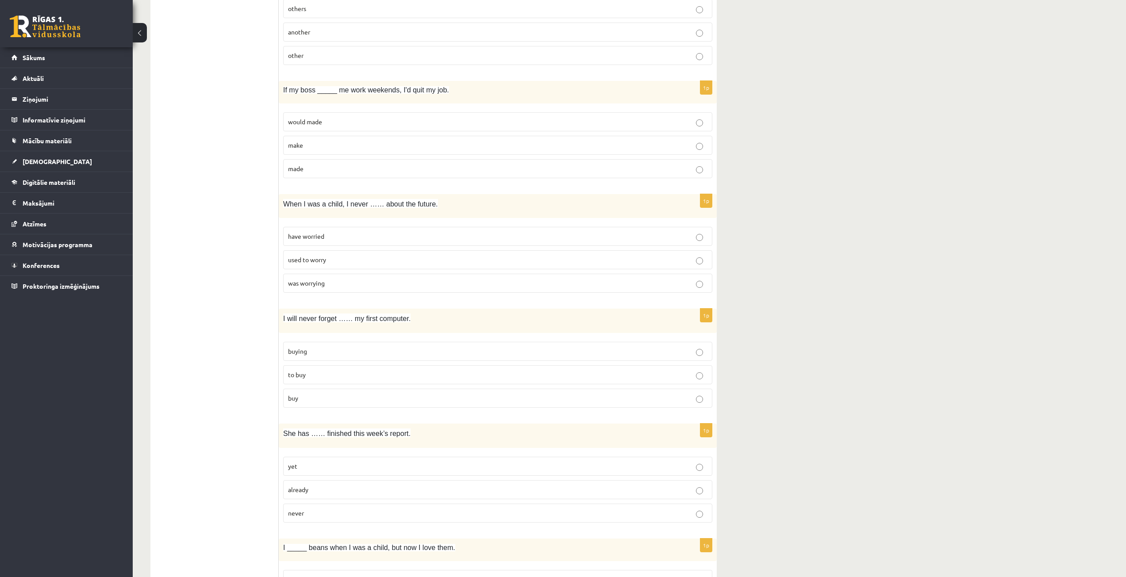
scroll to position [929, 0]
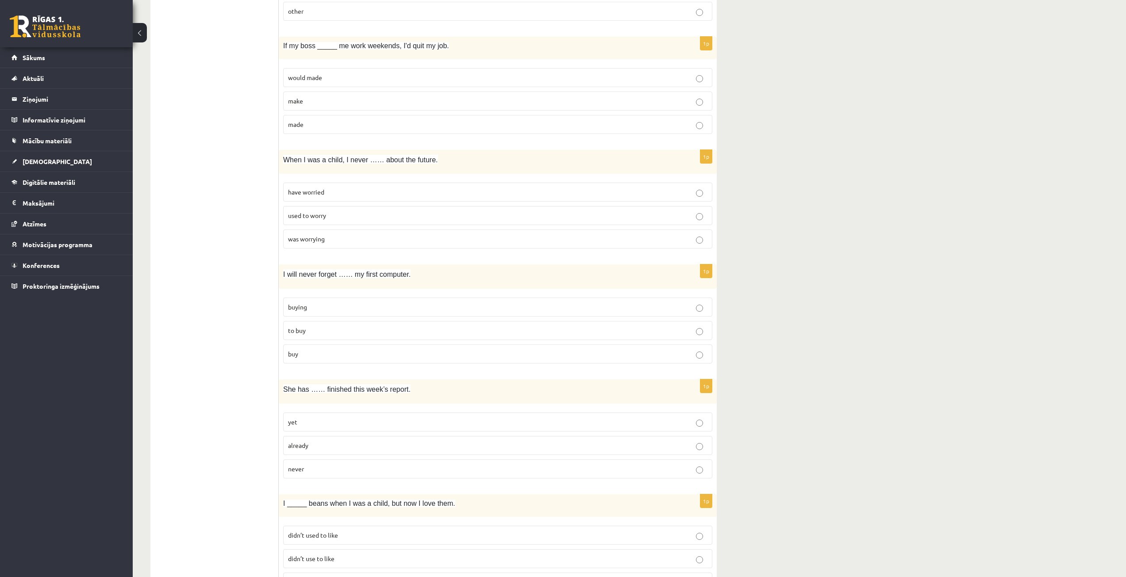
click at [320, 311] on p "buying" at bounding box center [497, 307] width 419 height 9
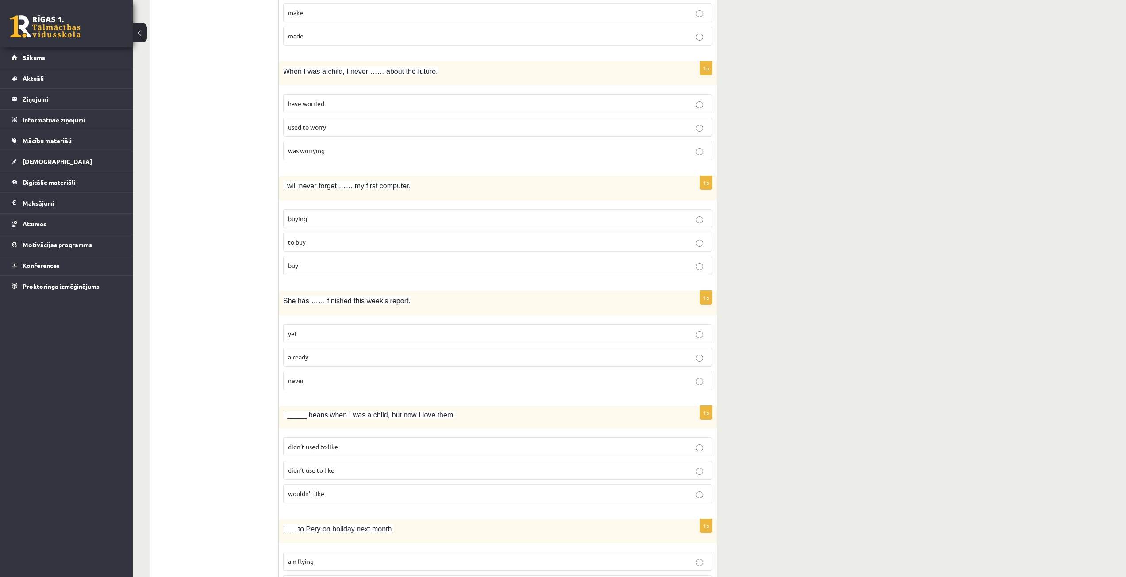
scroll to position [1106, 0]
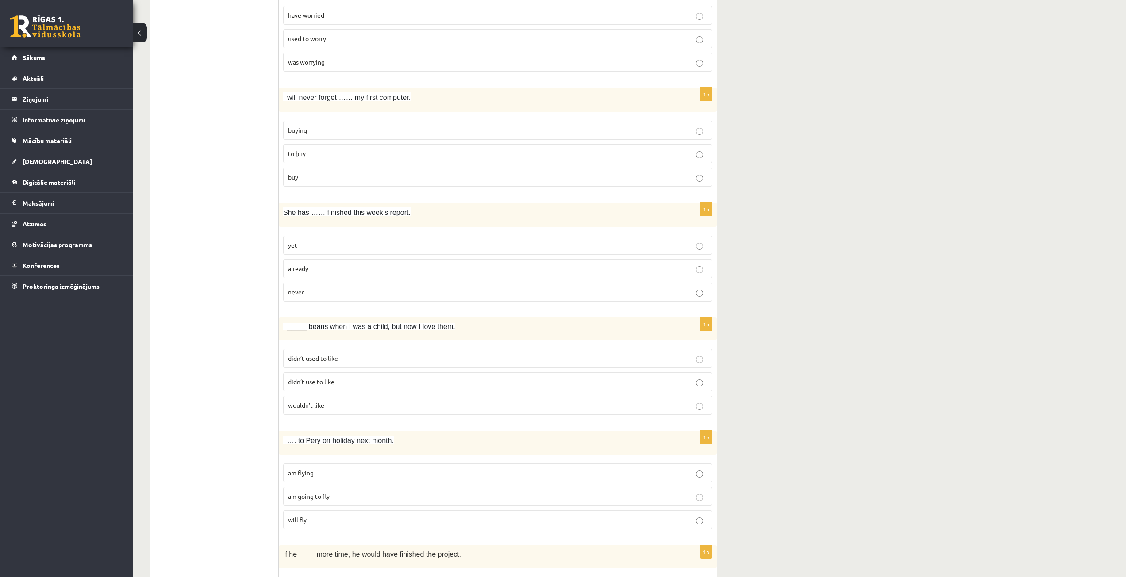
click at [320, 269] on p "already" at bounding box center [497, 268] width 419 height 9
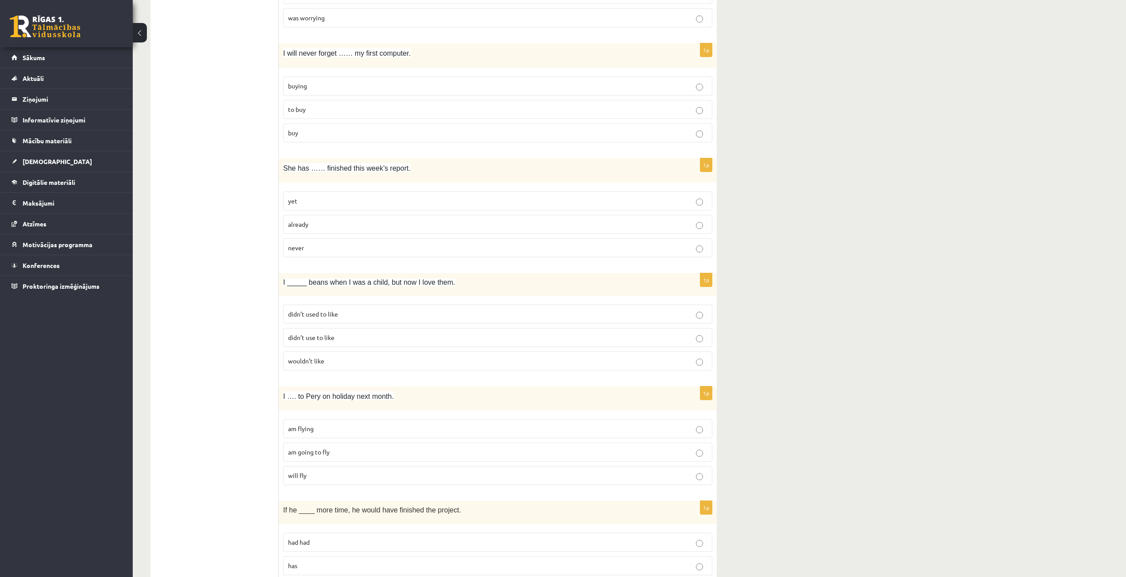
scroll to position [1195, 0]
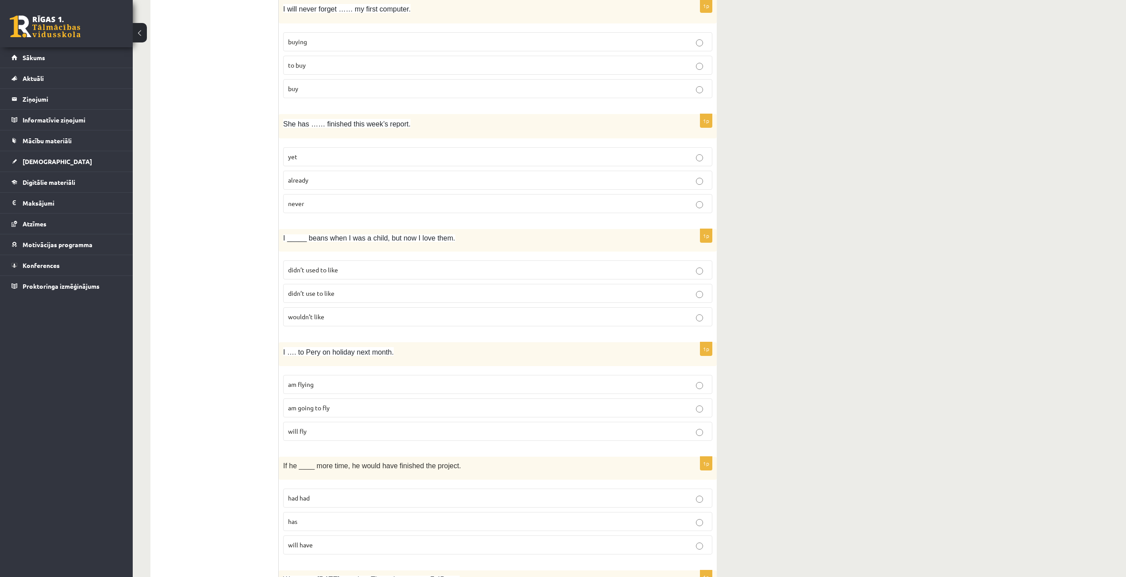
click at [328, 297] on span "didn’t use to like" at bounding box center [311, 293] width 46 height 8
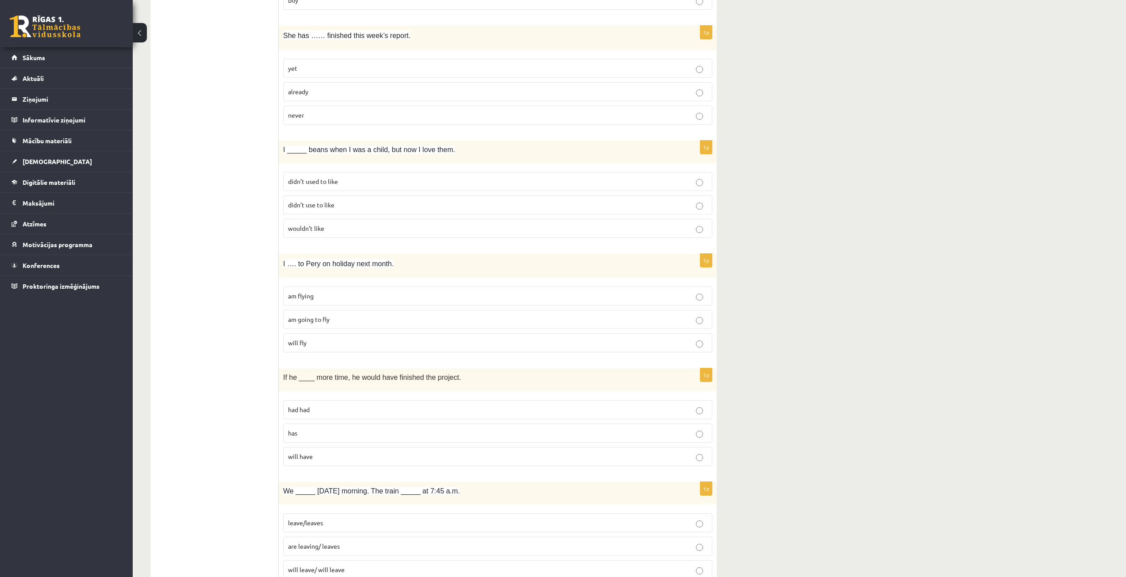
click at [318, 319] on span "am going to fly" at bounding box center [309, 319] width 42 height 8
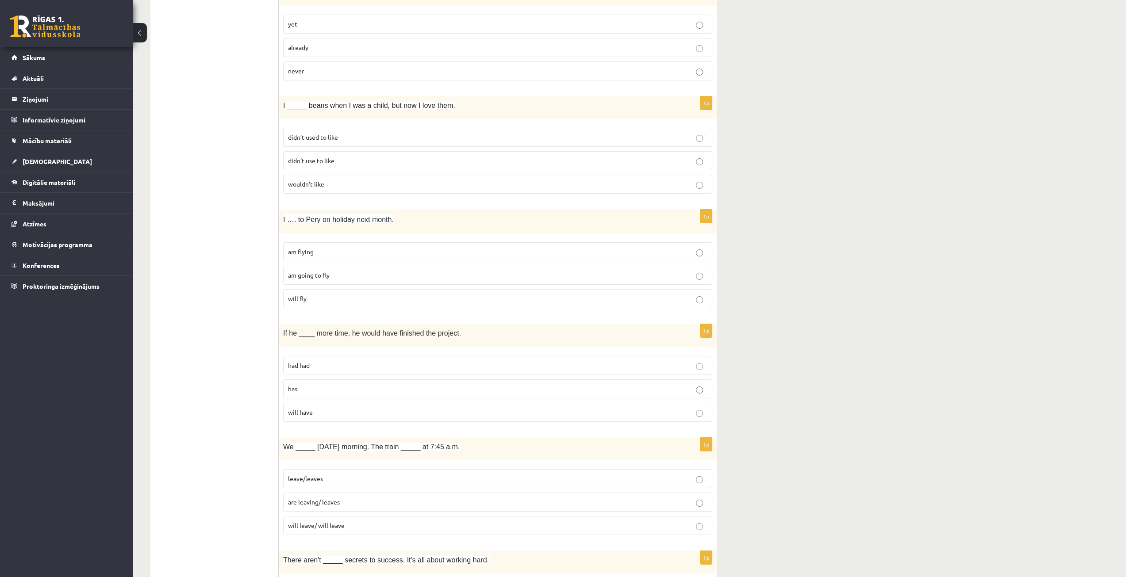
scroll to position [1416, 0]
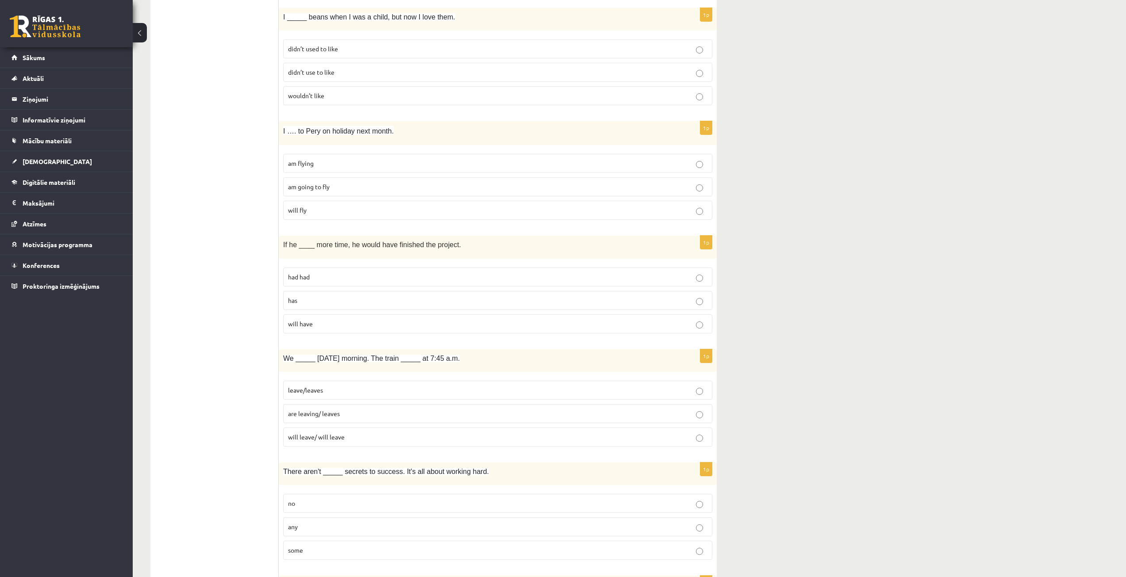
click at [325, 273] on p "had had" at bounding box center [497, 277] width 419 height 9
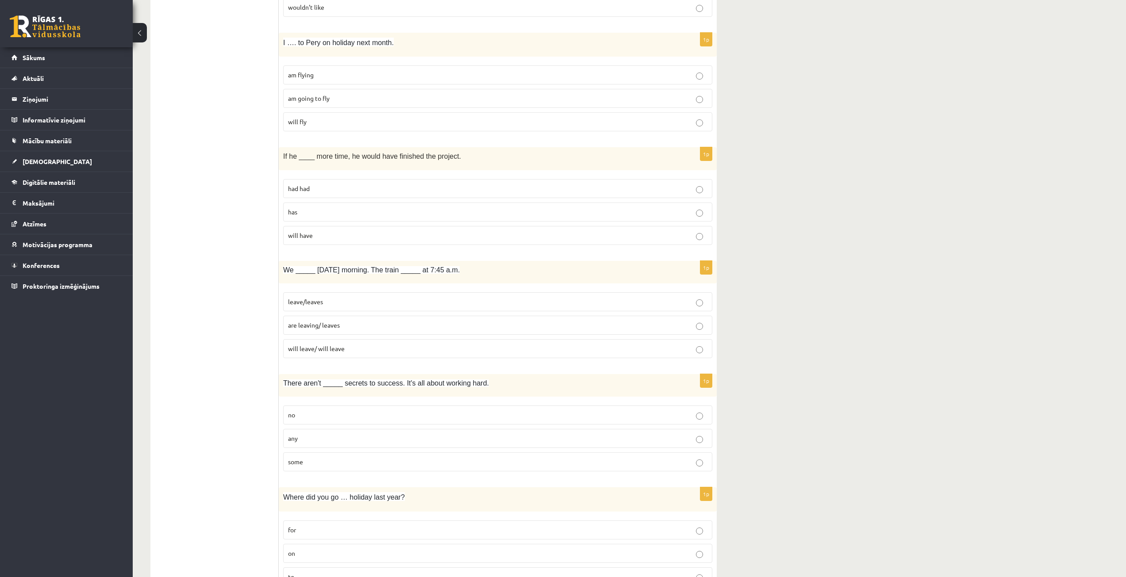
click at [322, 323] on span "are leaving/ leaves" at bounding box center [314, 325] width 52 height 8
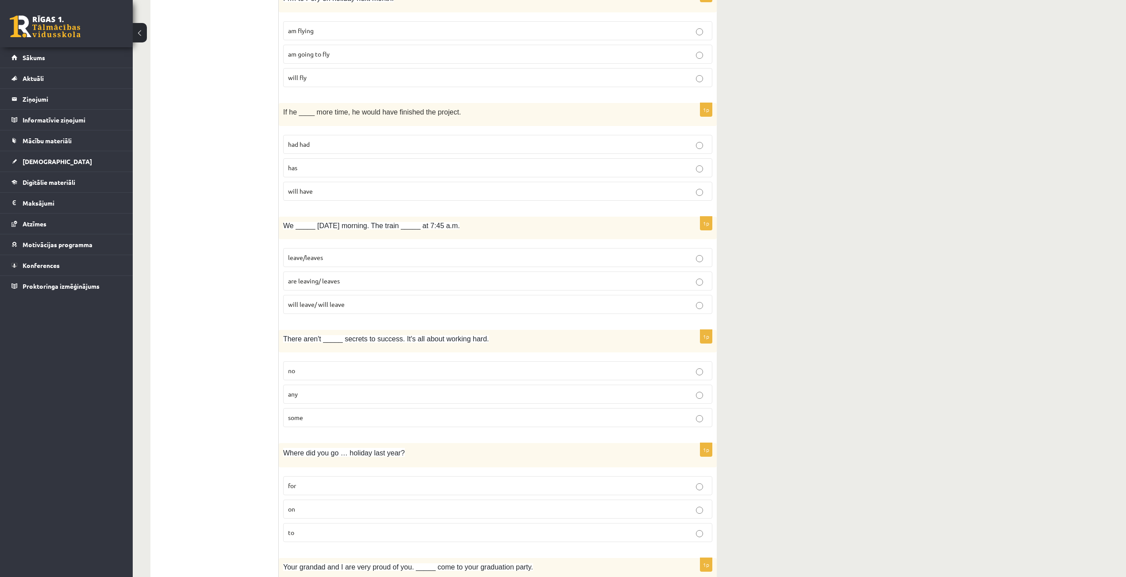
scroll to position [1593, 0]
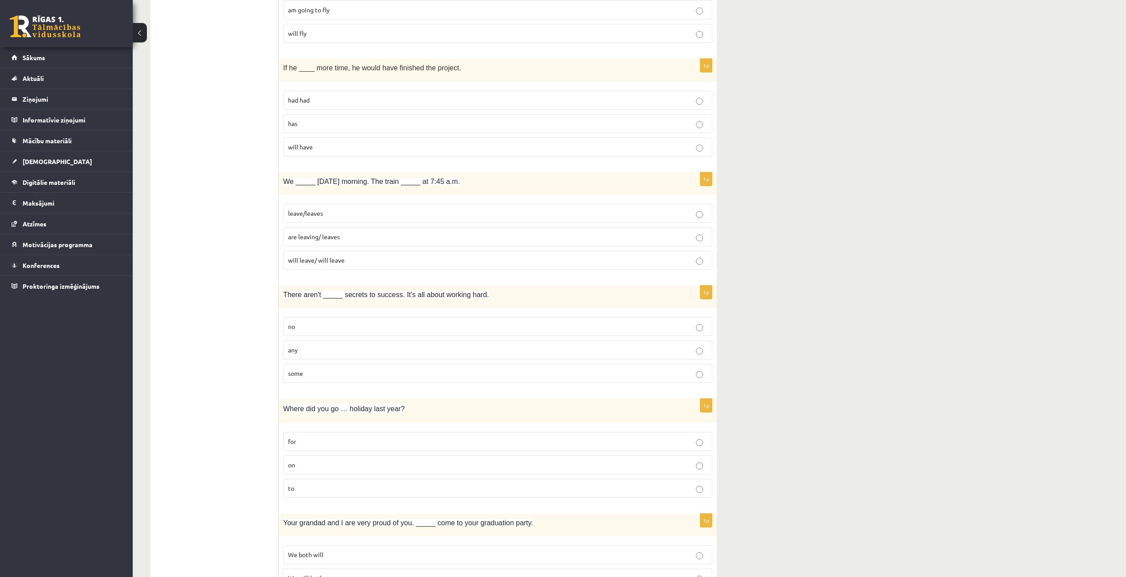
click at [307, 351] on p "any" at bounding box center [497, 350] width 419 height 9
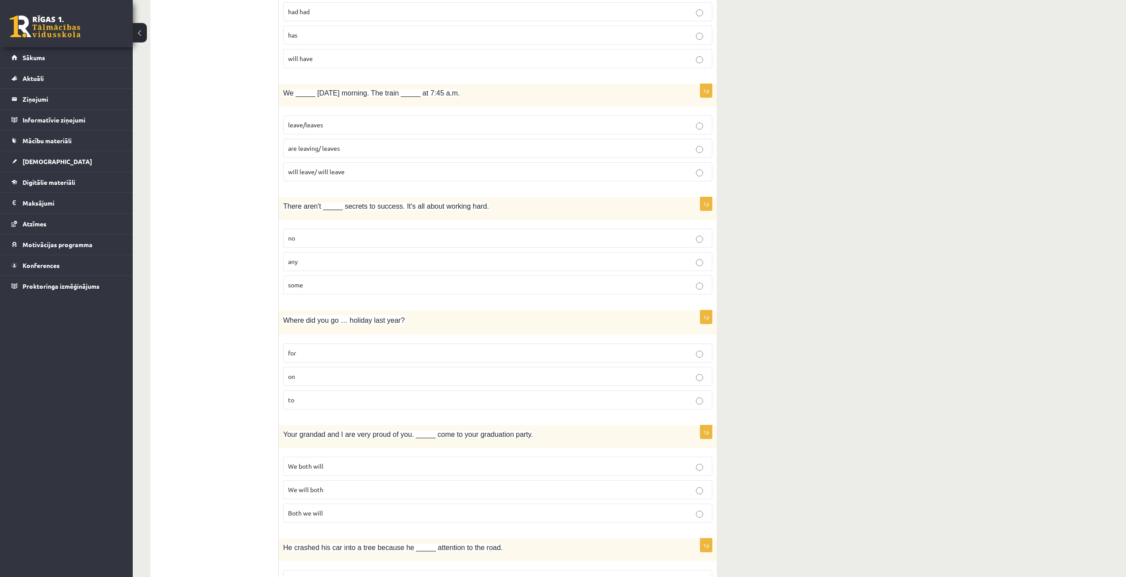
click at [316, 347] on label "for" at bounding box center [497, 353] width 429 height 19
click at [307, 397] on p "to" at bounding box center [497, 400] width 419 height 9
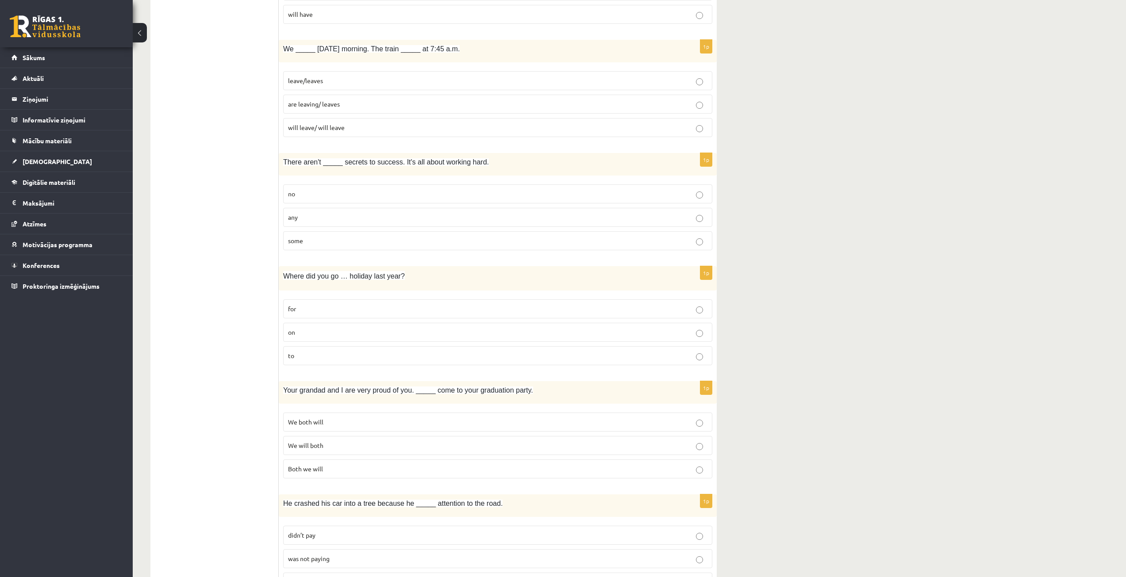
scroll to position [1770, 0]
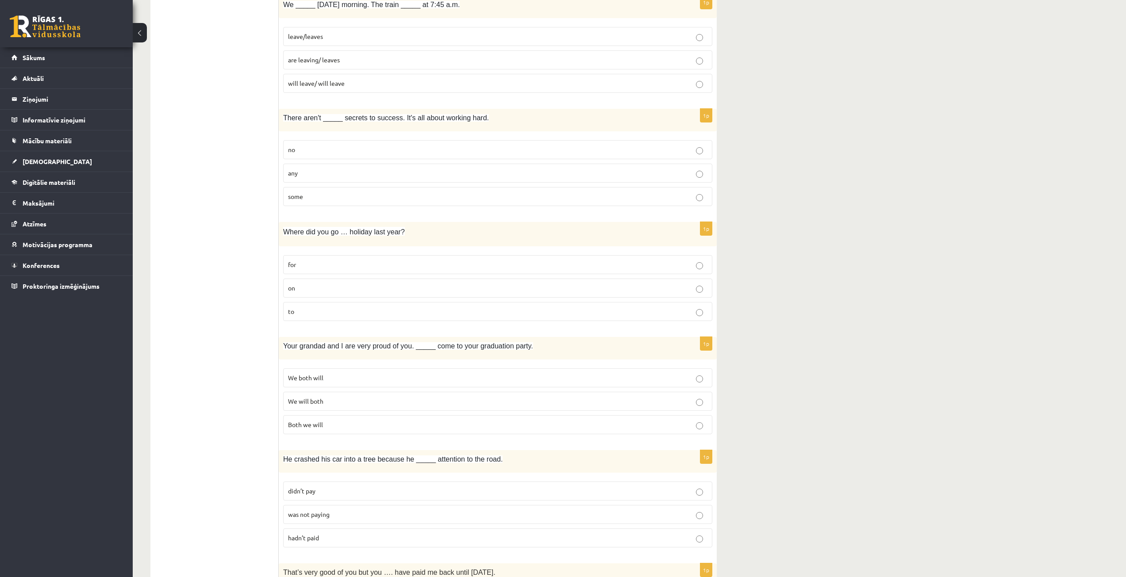
click at [319, 399] on span "We will both" at bounding box center [305, 401] width 35 height 8
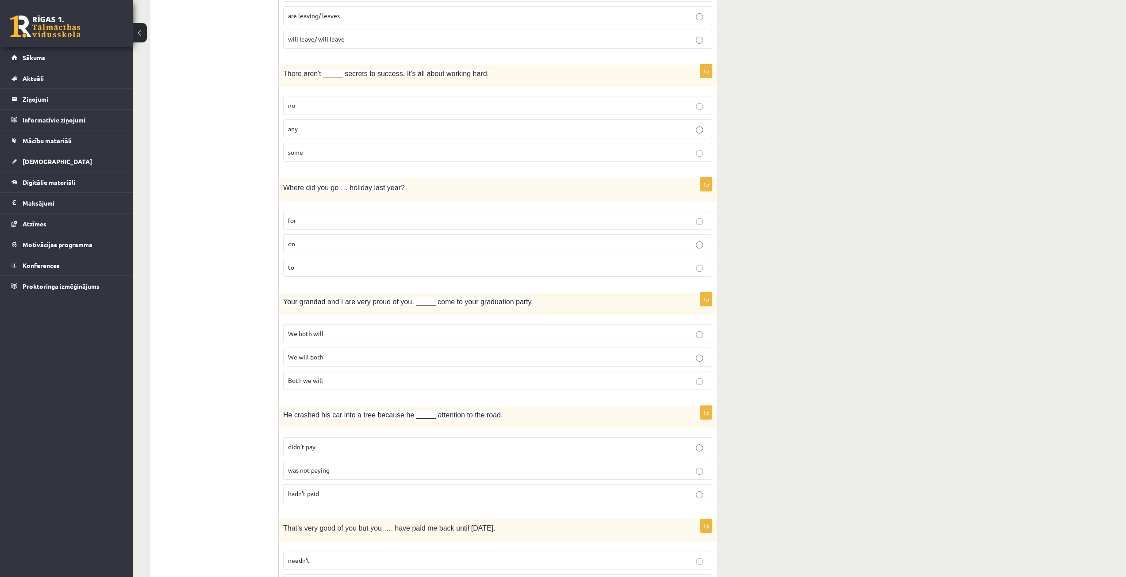
scroll to position [1858, 0]
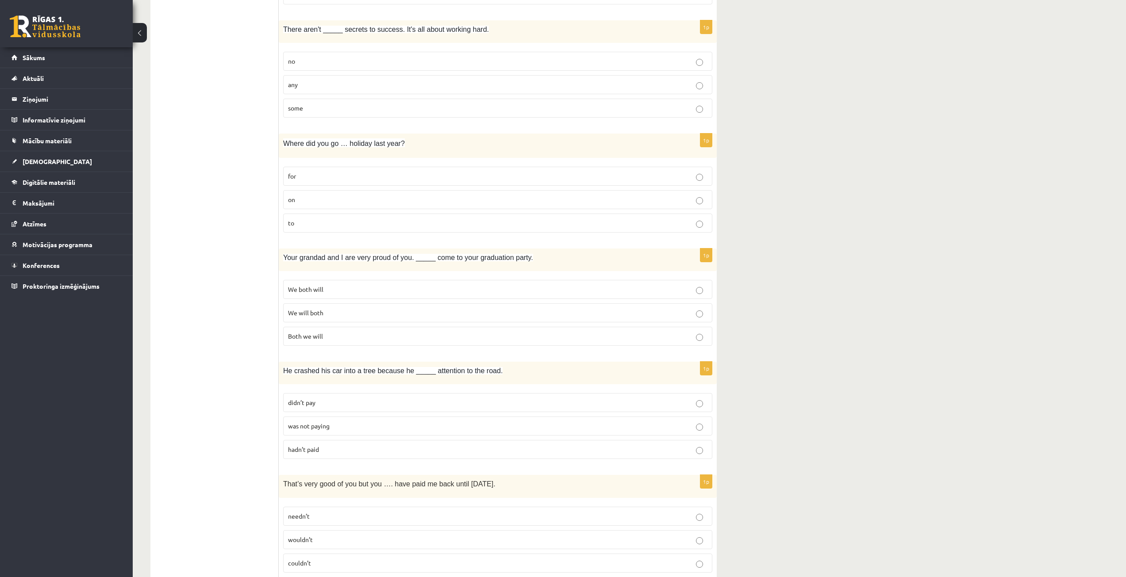
click at [319, 400] on p "didn’t pay" at bounding box center [497, 402] width 419 height 9
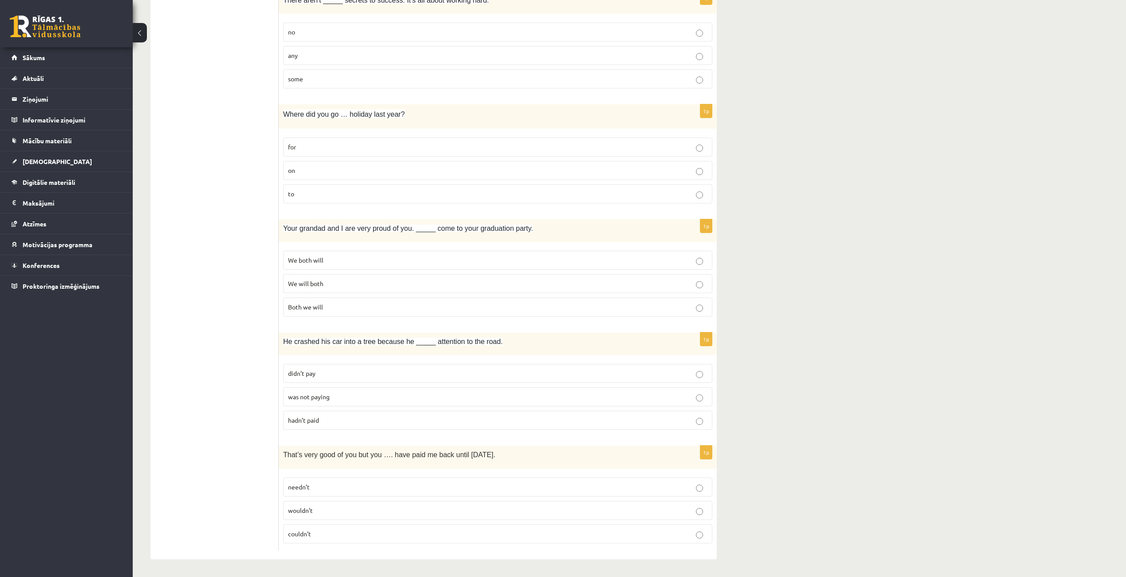
click at [321, 535] on p "couldn’t" at bounding box center [497, 534] width 419 height 9
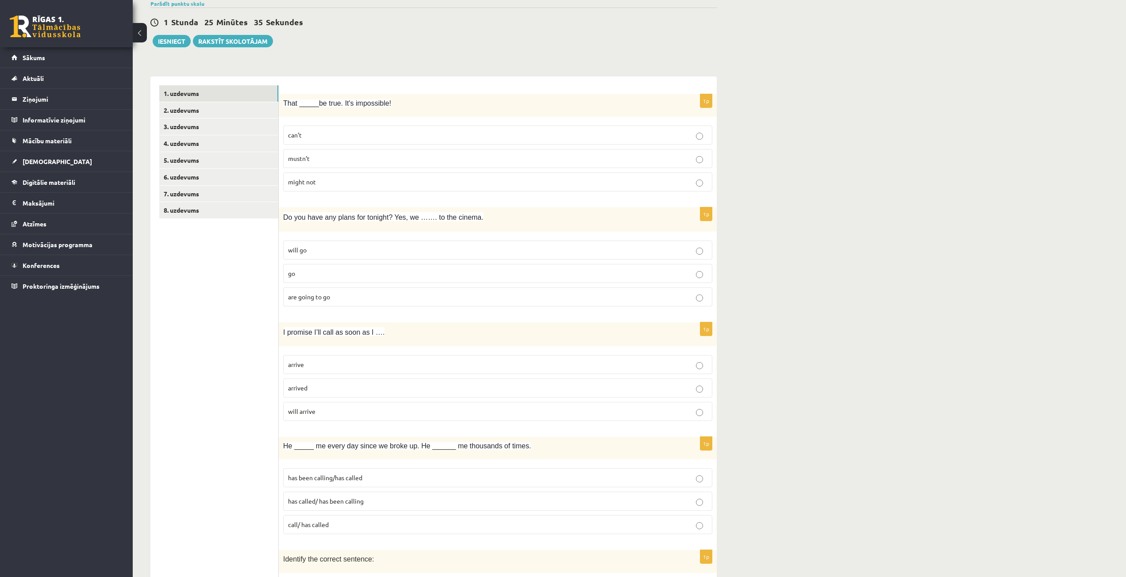
scroll to position [0, 0]
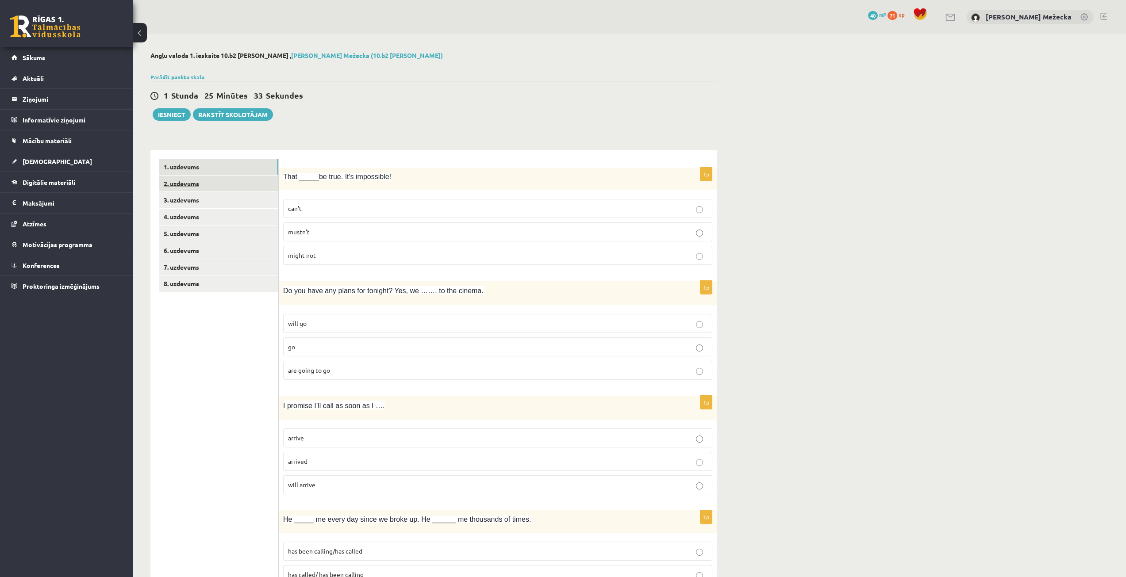
click at [210, 179] on link "2. uzdevums" at bounding box center [218, 184] width 119 height 16
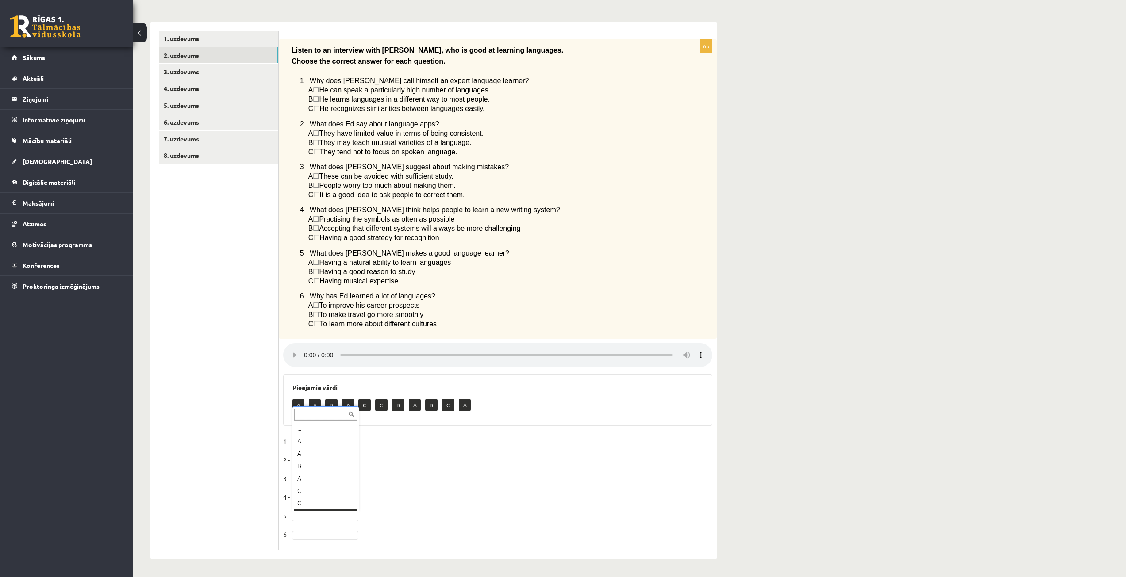
scroll to position [11, 0]
click at [309, 542] on fieldset "1 - B * 2 - C * 3 - B * 4 - C * 5 - B * 6 -" at bounding box center [497, 490] width 429 height 111
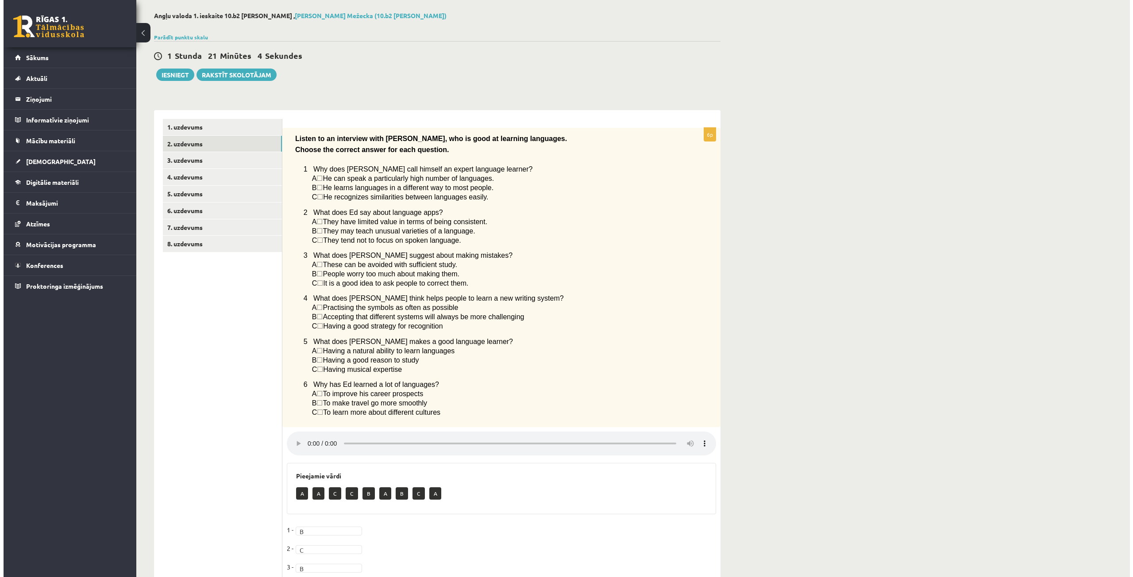
scroll to position [0, 0]
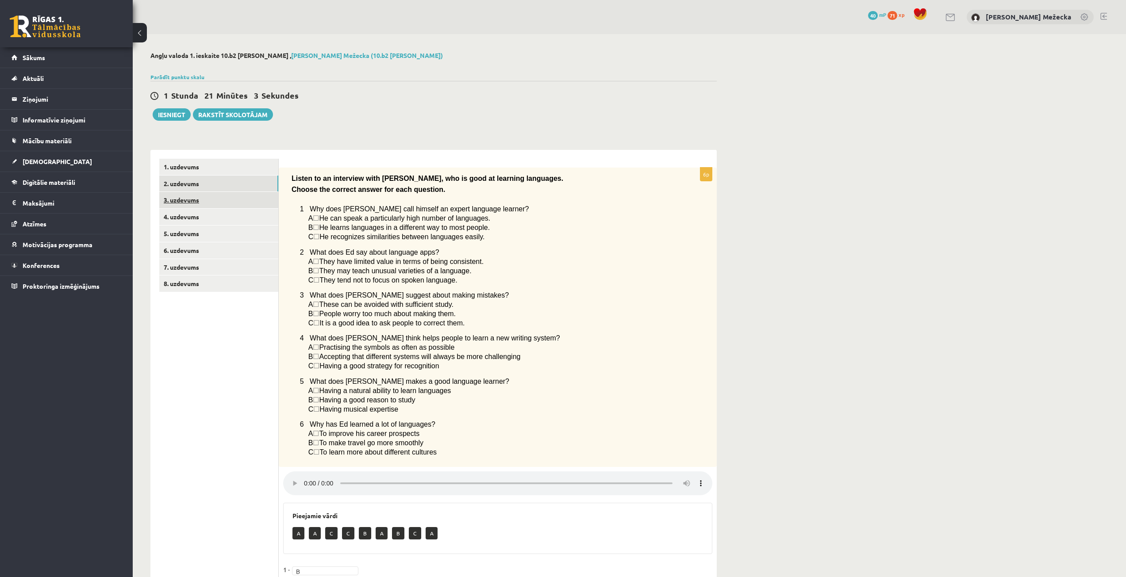
click at [167, 200] on link "3. uzdevums" at bounding box center [218, 200] width 119 height 16
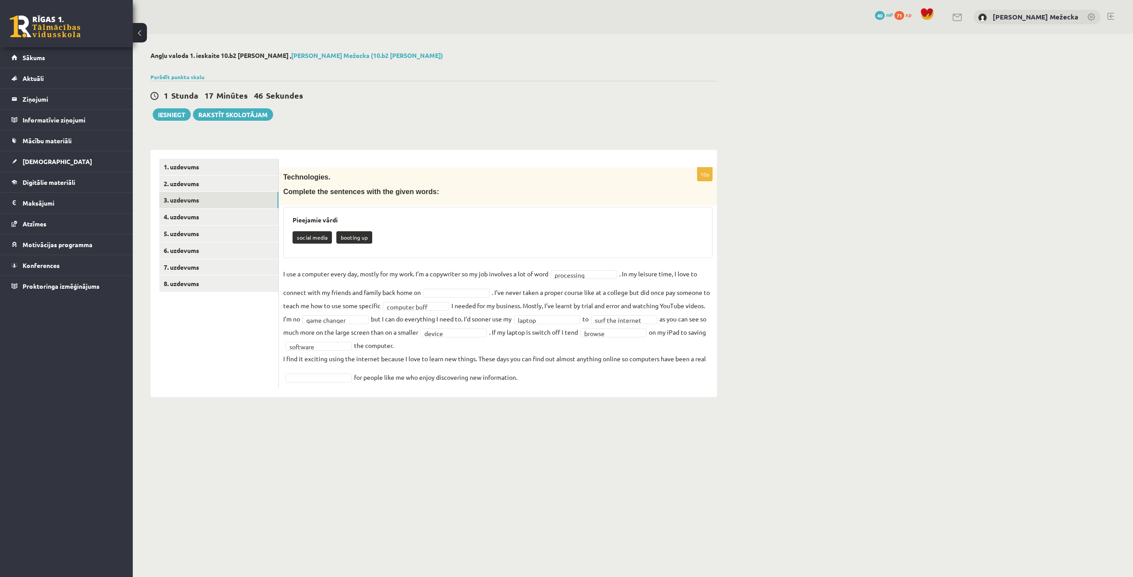
click at [457, 287] on fieldset "**********" at bounding box center [497, 325] width 429 height 117
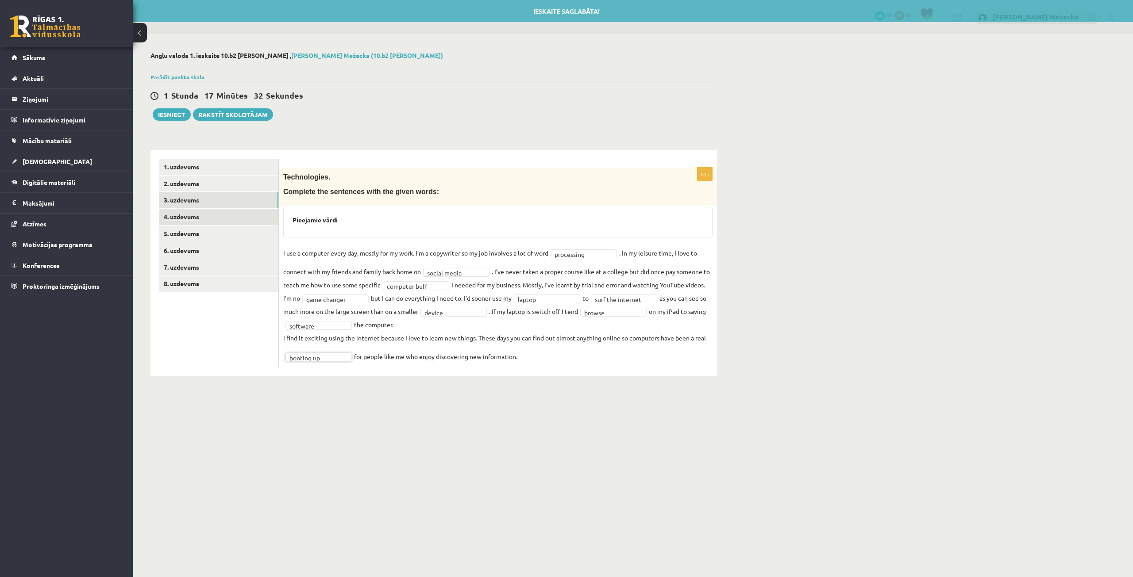
click at [231, 211] on link "4. uzdevums" at bounding box center [218, 217] width 119 height 16
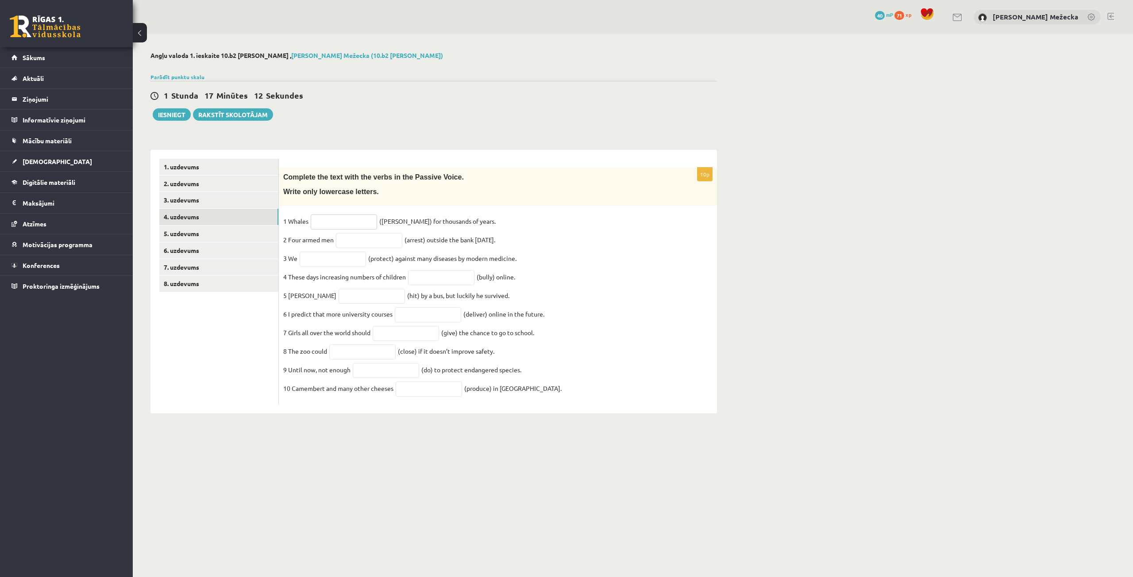
click at [341, 226] on input "text" at bounding box center [344, 222] width 66 height 15
type input "****"
click at [355, 243] on input "text" at bounding box center [369, 240] width 66 height 15
type input "**********"
click at [338, 264] on input "text" at bounding box center [333, 259] width 66 height 15
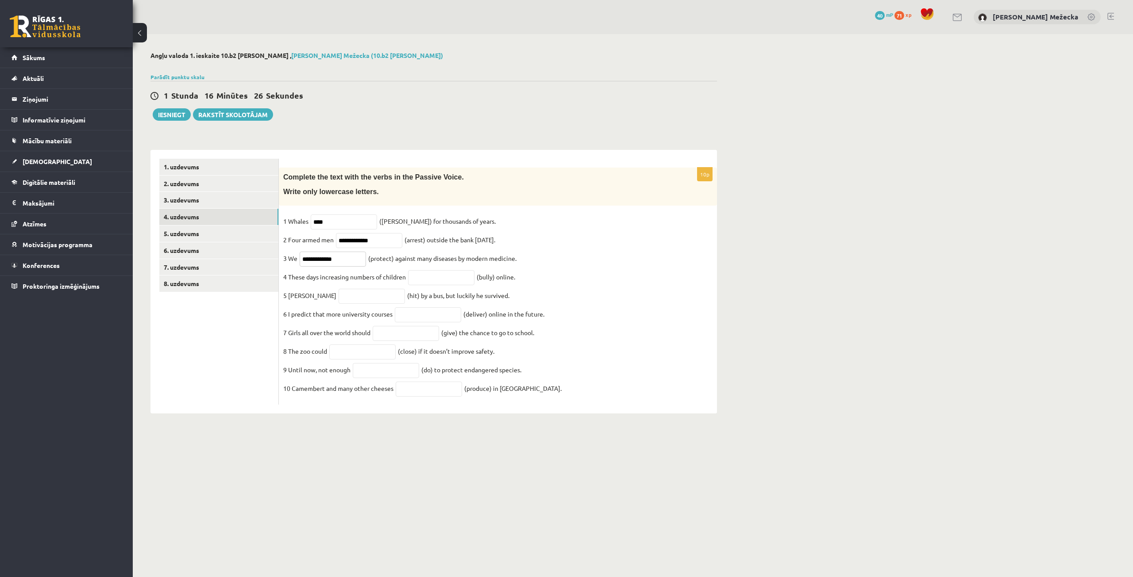
type input "**********"
click at [420, 280] on input "text" at bounding box center [441, 277] width 66 height 15
type input "********"
click at [338, 304] on input "text" at bounding box center [371, 296] width 66 height 15
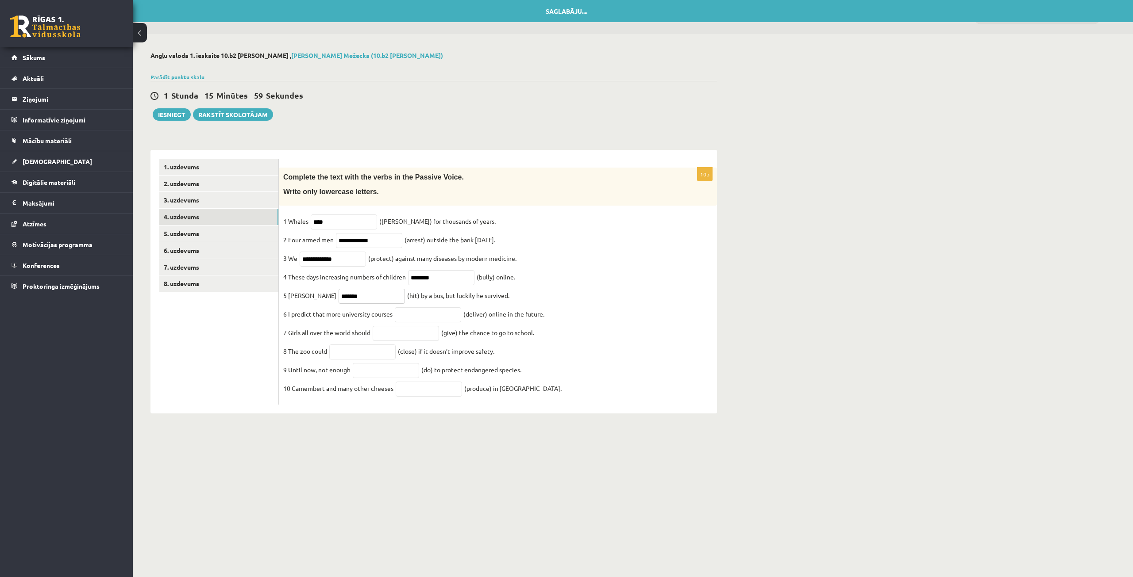
type input "*******"
click at [426, 322] on input "text" at bounding box center [428, 314] width 66 height 15
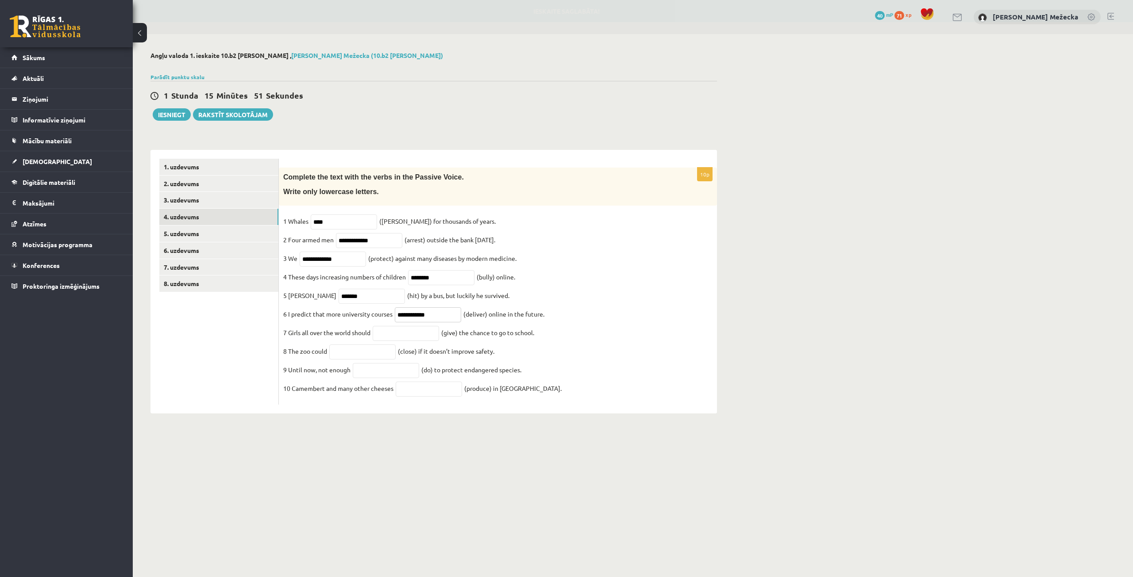
type input "**********"
click at [403, 335] on input "text" at bounding box center [406, 333] width 66 height 15
type input "********"
click at [332, 360] on input "text" at bounding box center [362, 352] width 66 height 15
type input "*********"
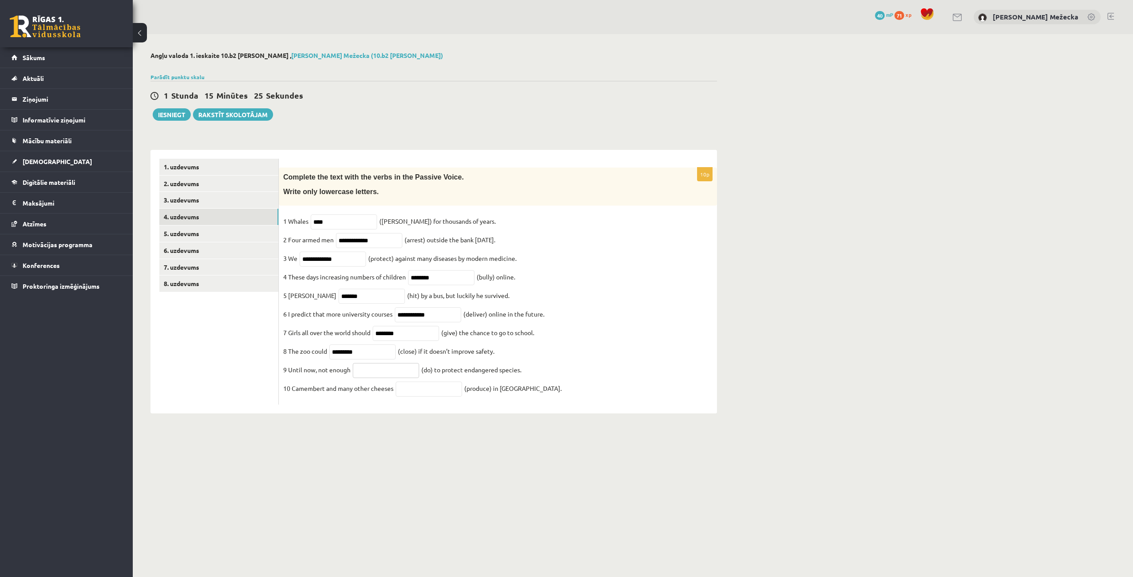
click at [407, 373] on input "text" at bounding box center [386, 370] width 66 height 15
type input "**********"
click at [428, 397] on input "text" at bounding box center [429, 389] width 66 height 15
type input "**********"
click at [186, 233] on link "5. uzdevums" at bounding box center [218, 234] width 119 height 16
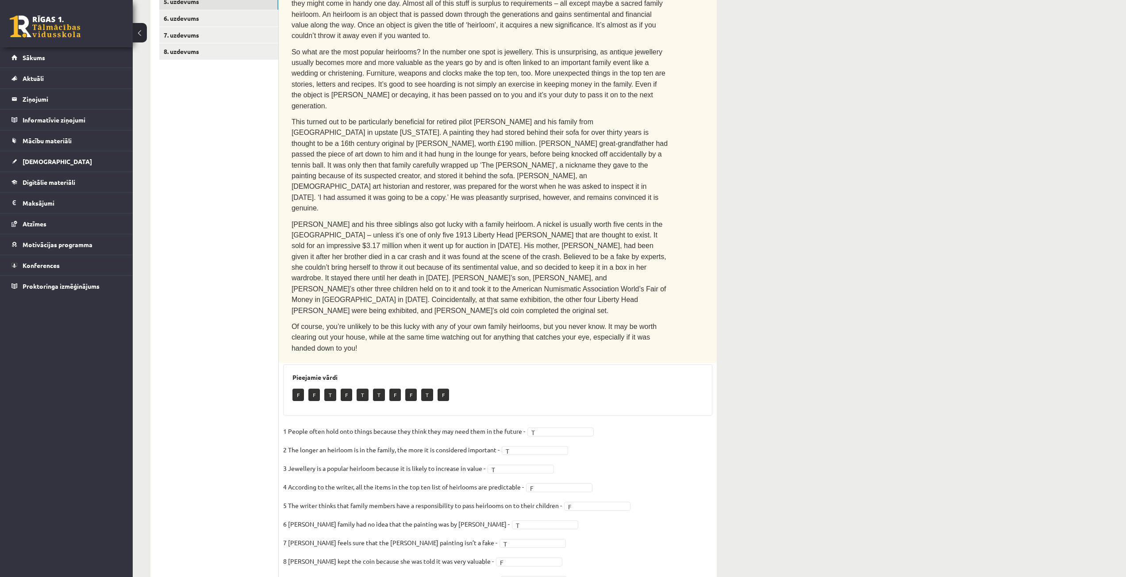
scroll to position [55, 0]
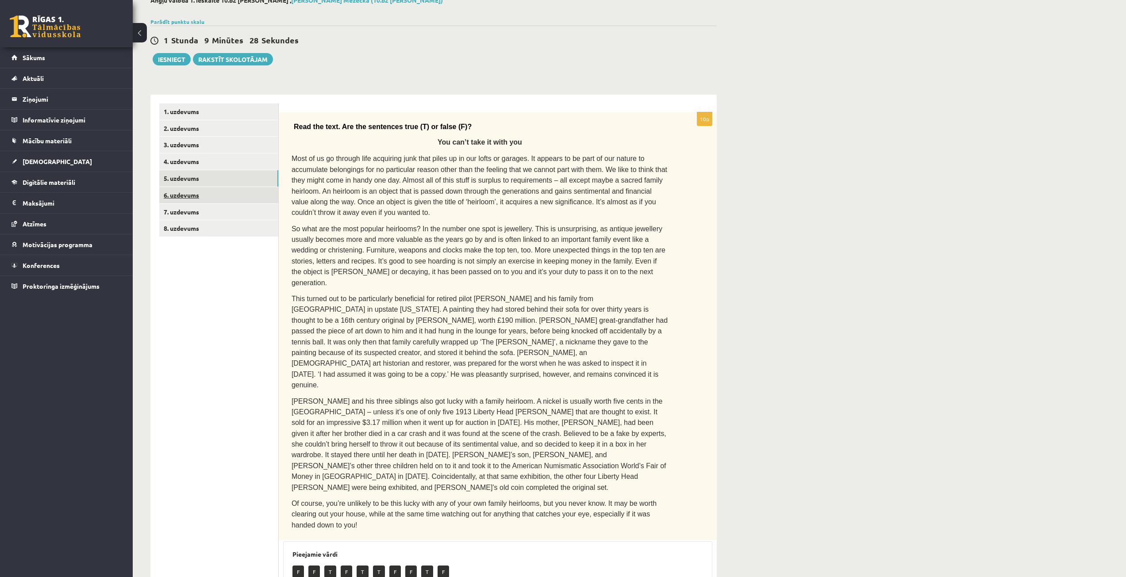
click at [180, 199] on link "6. uzdevums" at bounding box center [218, 195] width 119 height 16
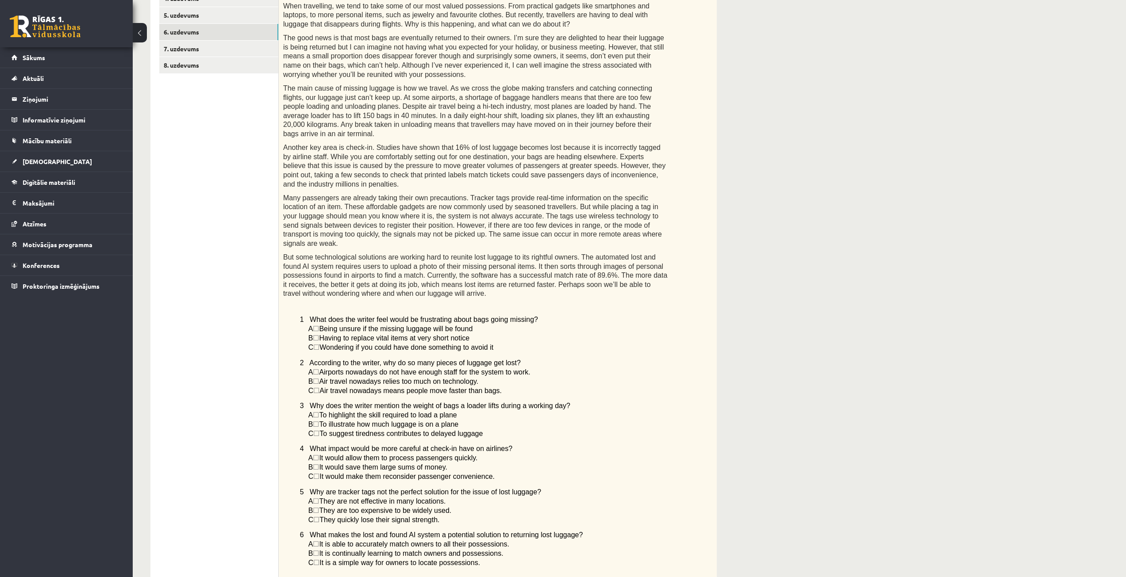
scroll to position [174, 0]
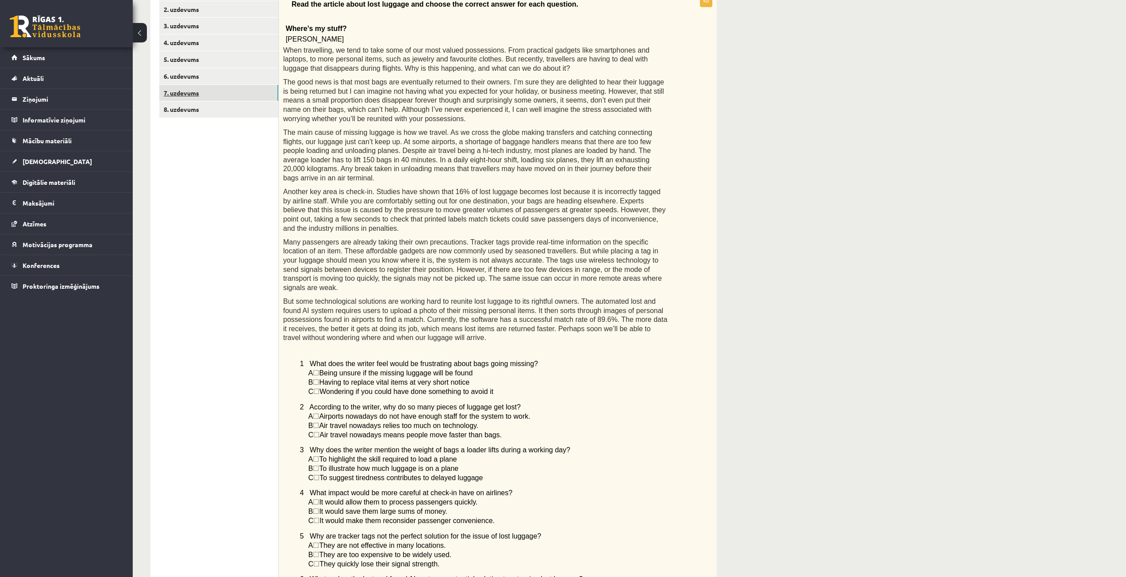
click at [181, 95] on link "7. uzdevums" at bounding box center [218, 93] width 119 height 16
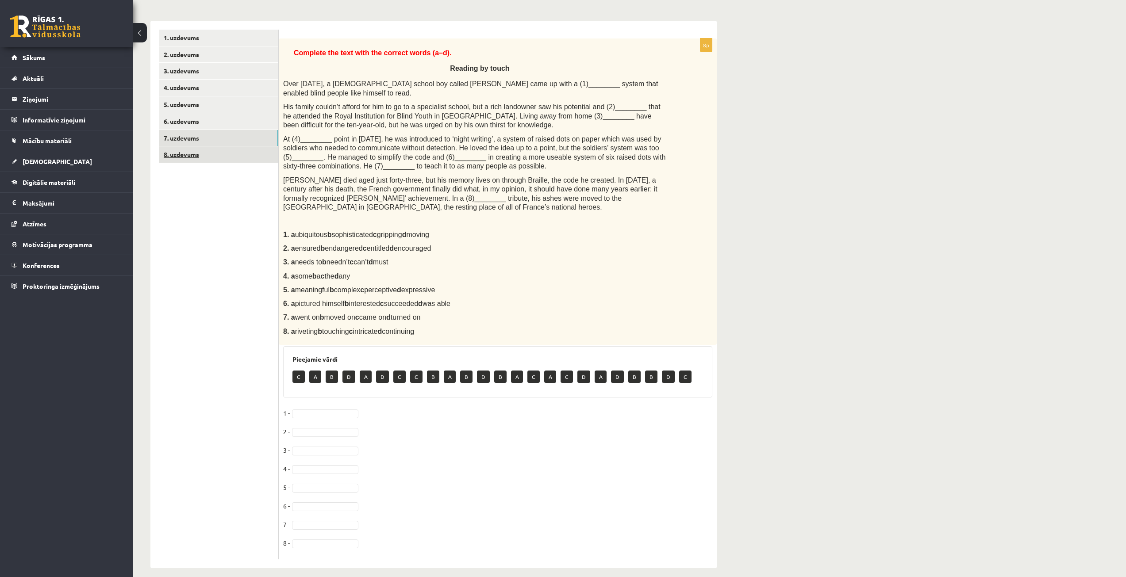
click at [190, 154] on link "8. uzdevums" at bounding box center [218, 154] width 119 height 16
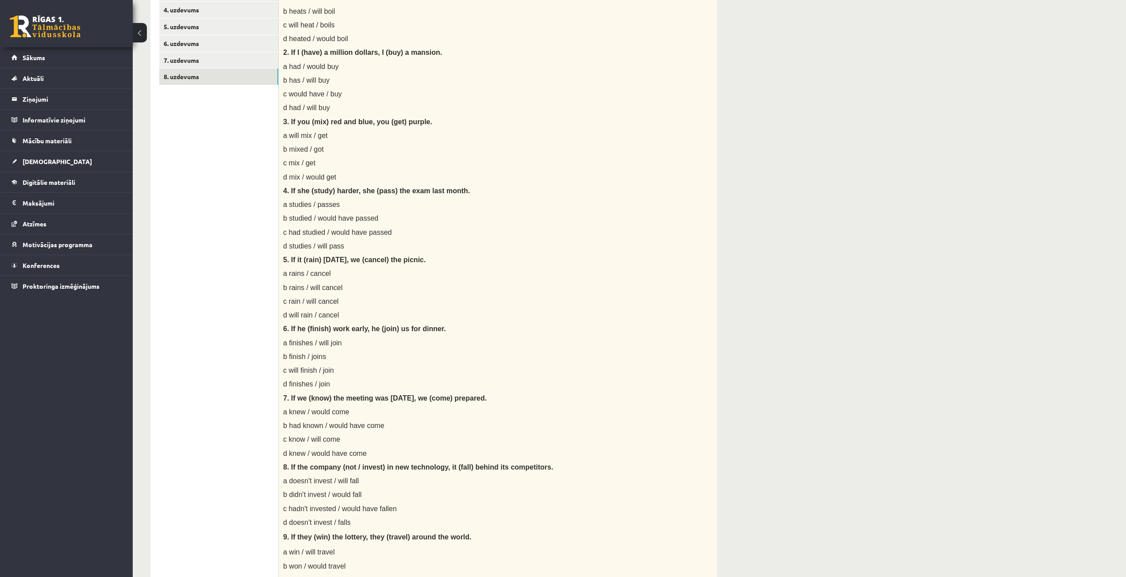
scroll to position [0, 0]
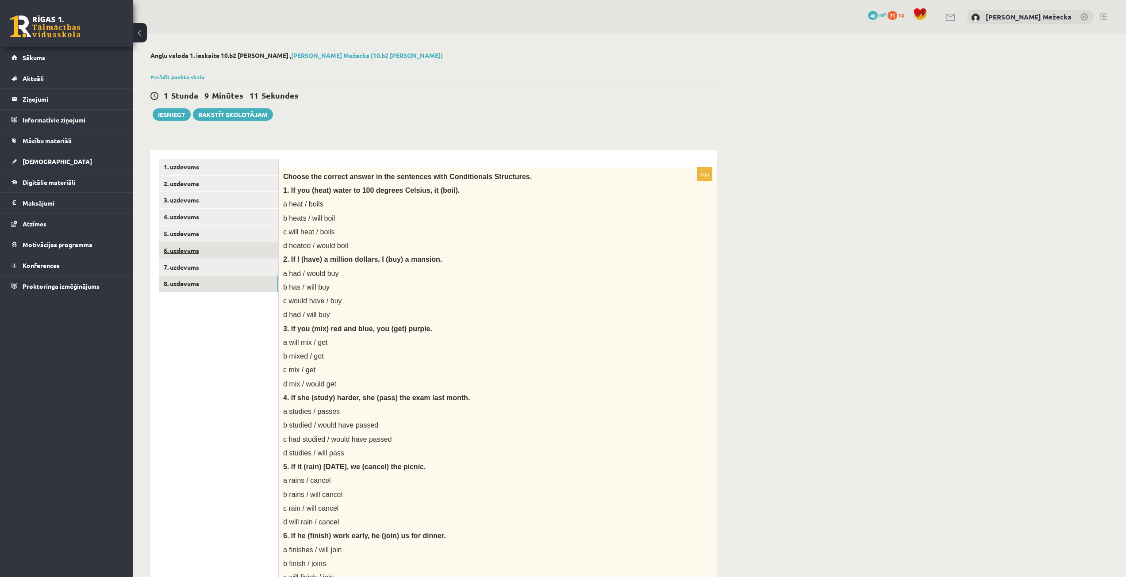
click at [190, 255] on link "6. uzdevums" at bounding box center [218, 250] width 119 height 16
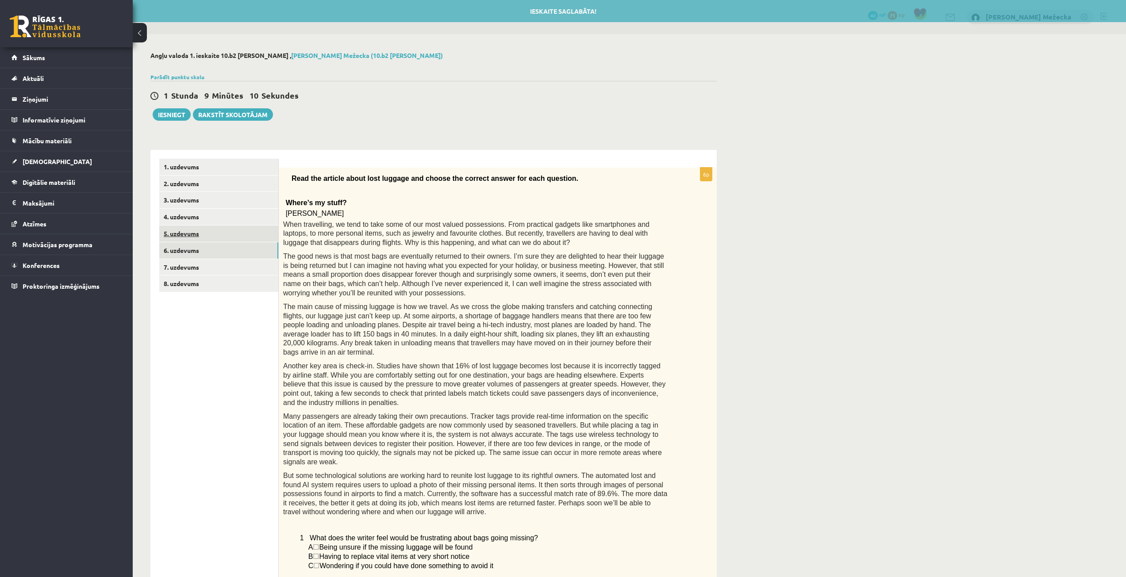
click at [186, 233] on link "5. uzdevums" at bounding box center [218, 234] width 119 height 16
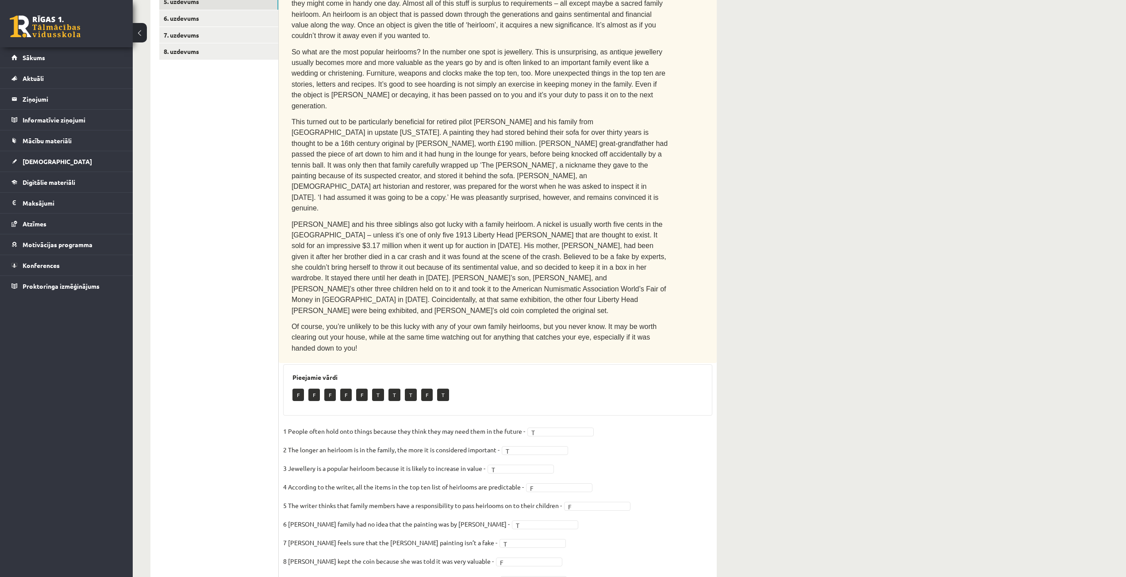
scroll to position [55, 0]
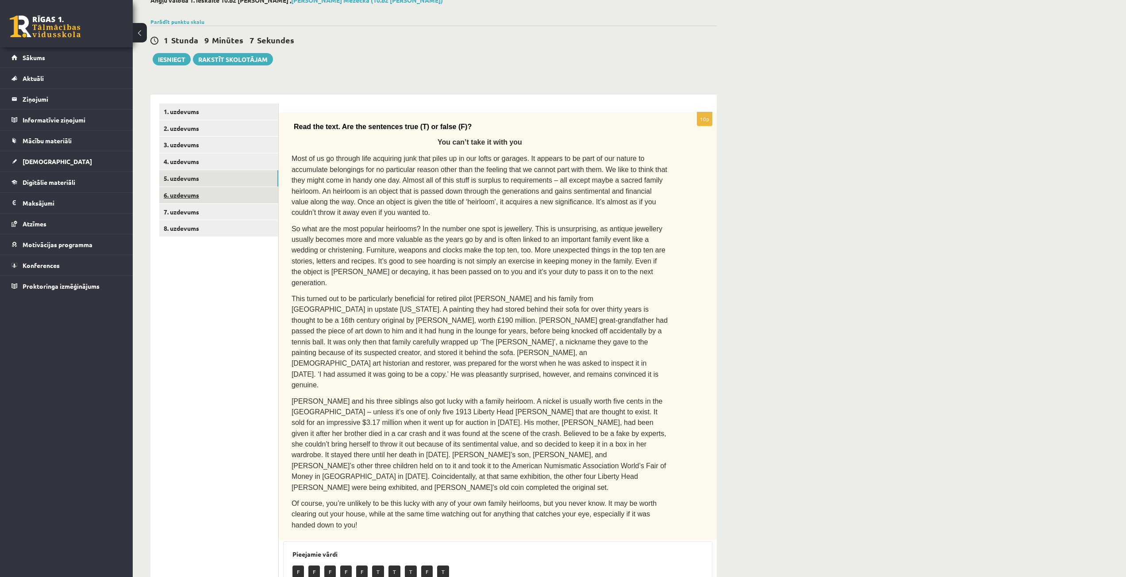
click at [196, 190] on link "6. uzdevums" at bounding box center [218, 195] width 119 height 16
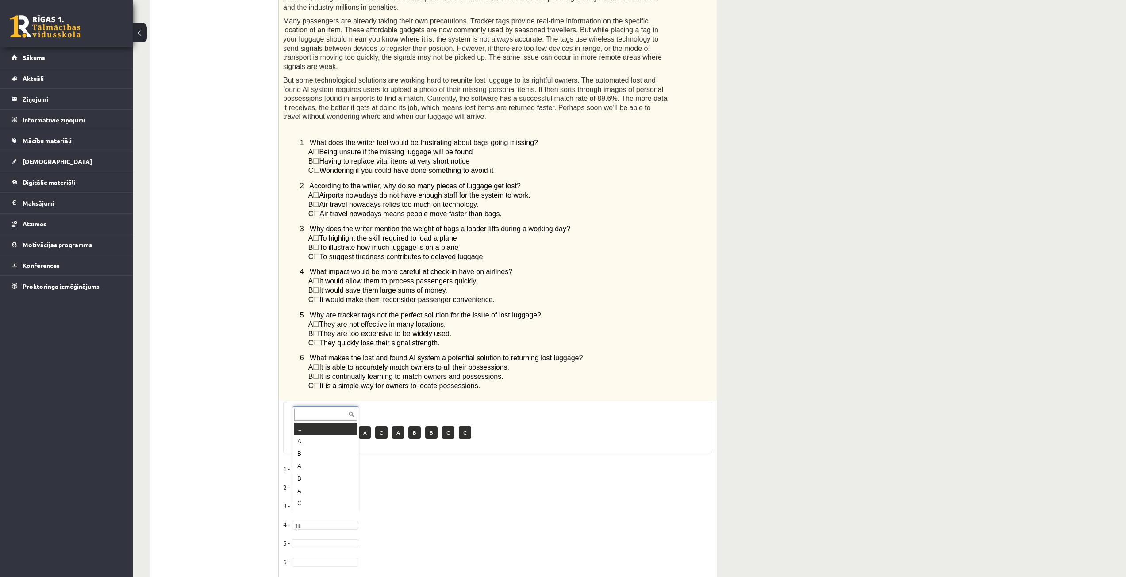
scroll to position [11, 0]
click at [303, 522] on fieldset "1 - A * 2 - C * 3 - C * 4 - B * 5 - A * 6 -" at bounding box center [497, 517] width 429 height 111
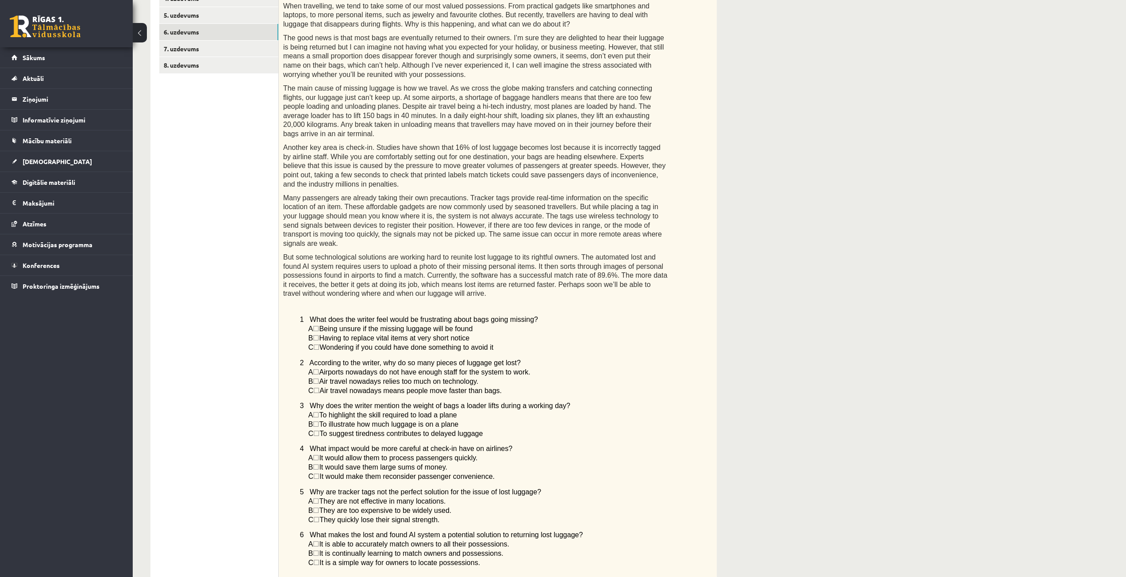
scroll to position [42, 0]
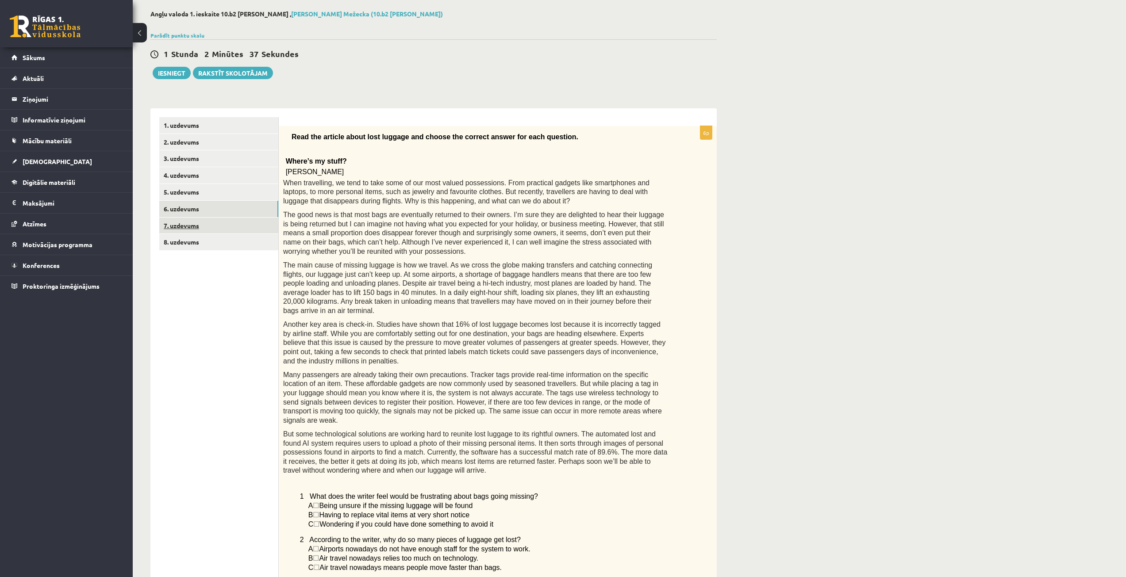
click at [205, 228] on link "7. uzdevums" at bounding box center [218, 226] width 119 height 16
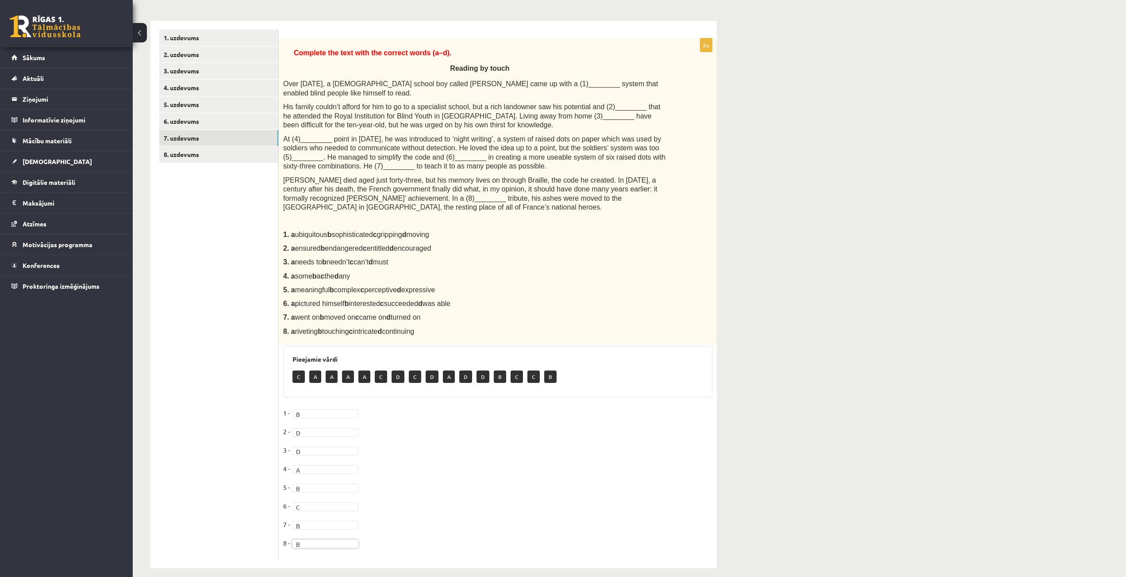
scroll to position [0, 0]
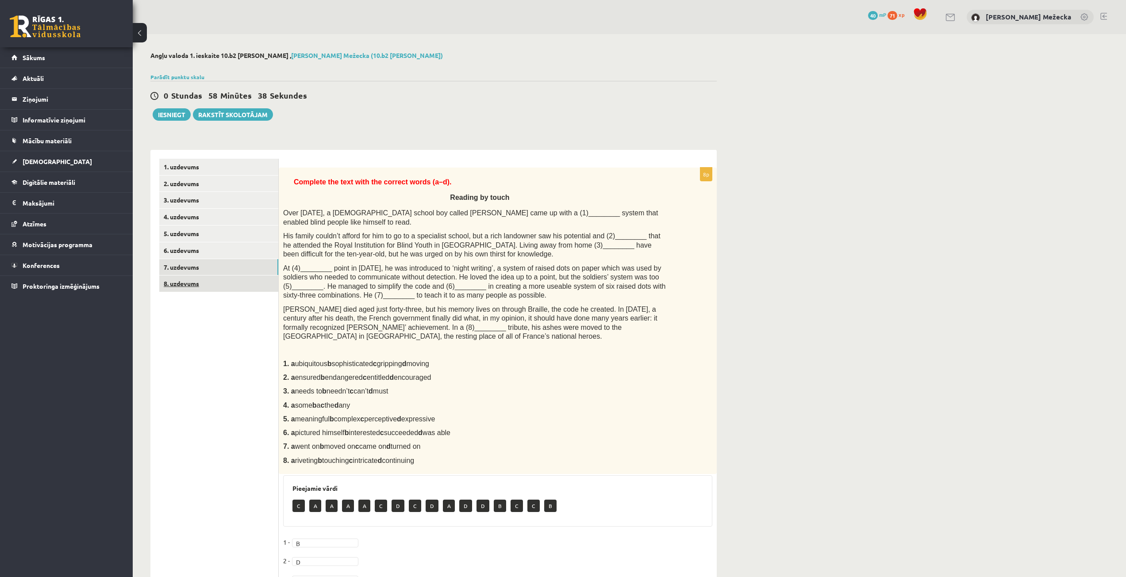
click at [183, 282] on link "8. uzdevums" at bounding box center [218, 284] width 119 height 16
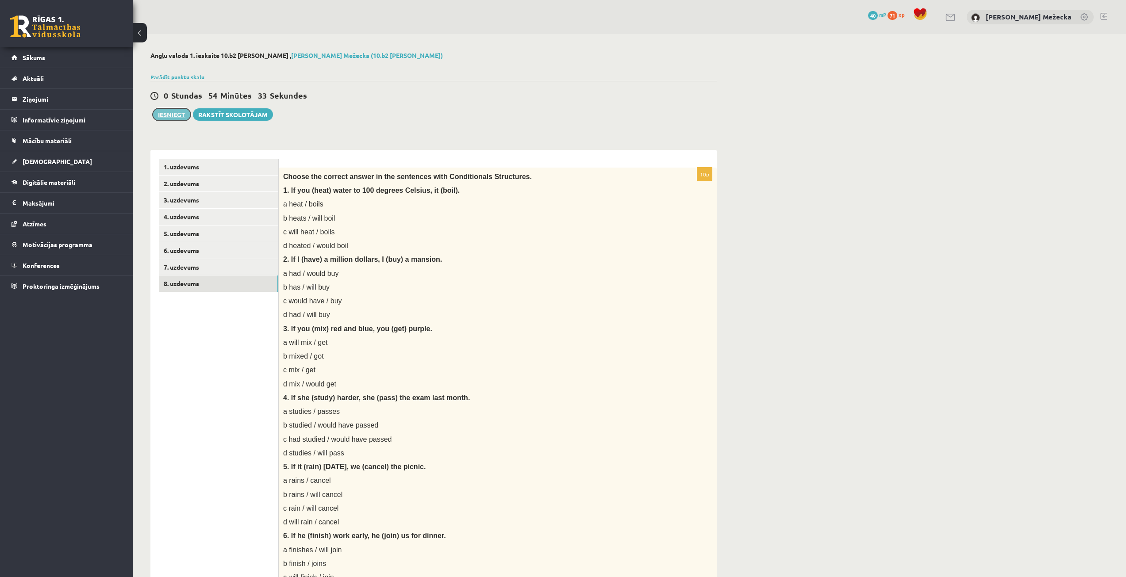
click at [177, 115] on button "Iesniegt" at bounding box center [172, 114] width 38 height 12
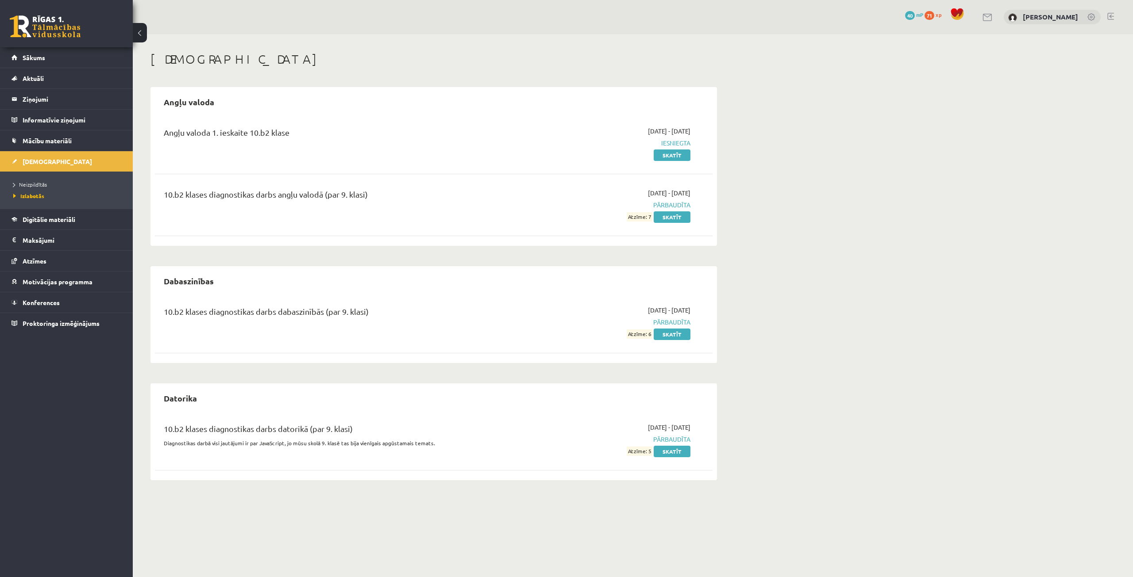
click at [666, 149] on div "[DATE] - [DATE] Iesniegta Skatīt" at bounding box center [607, 143] width 180 height 33
click at [666, 152] on link "Skatīt" at bounding box center [671, 156] width 37 height 12
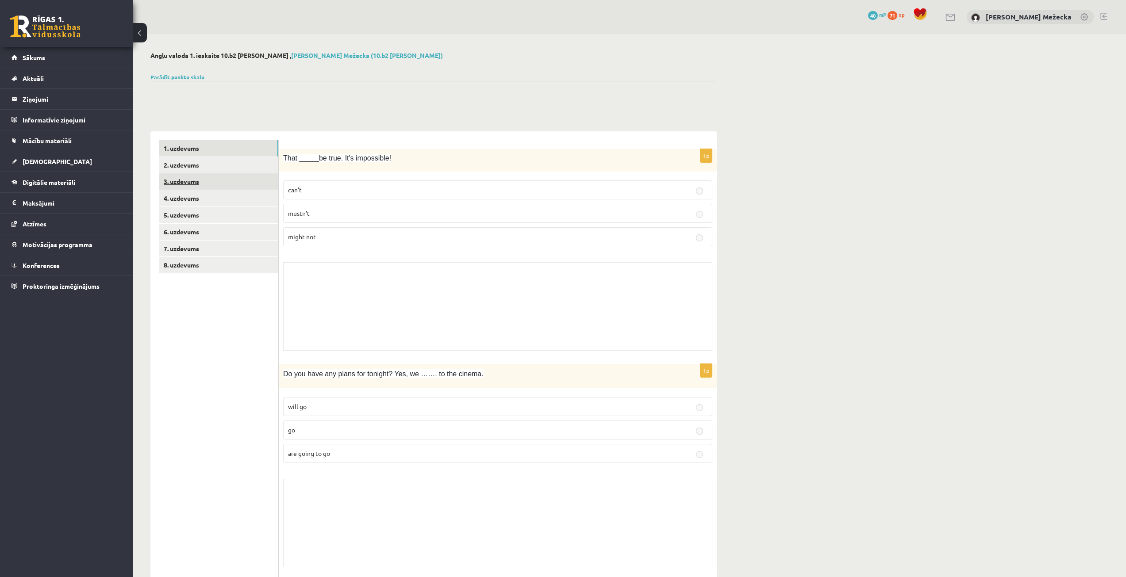
click at [210, 189] on link "3. uzdevums" at bounding box center [218, 181] width 119 height 16
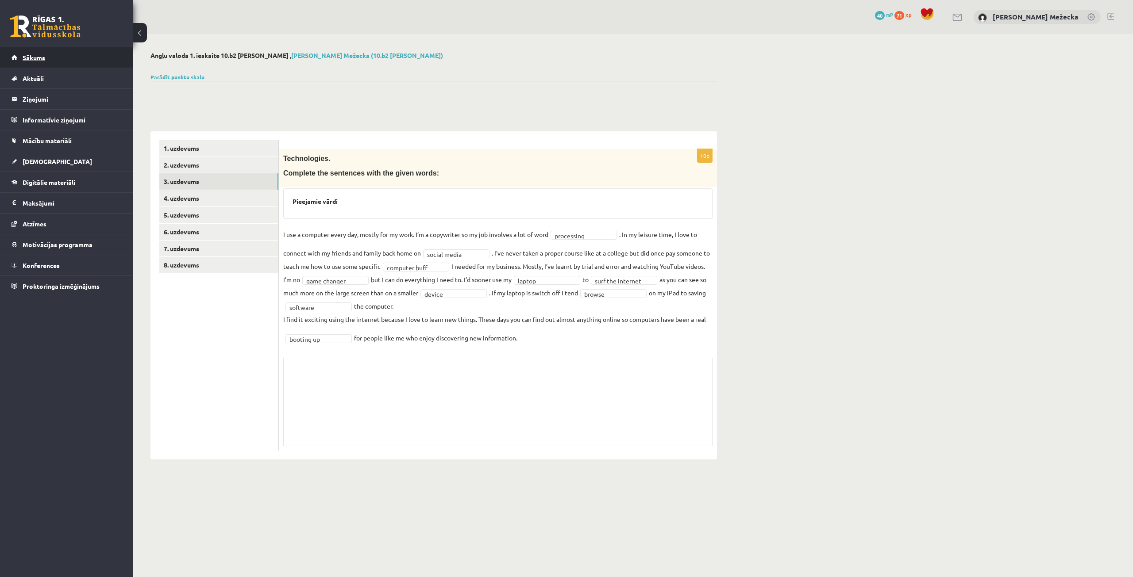
click at [51, 58] on link "Sākums" at bounding box center [67, 57] width 110 height 20
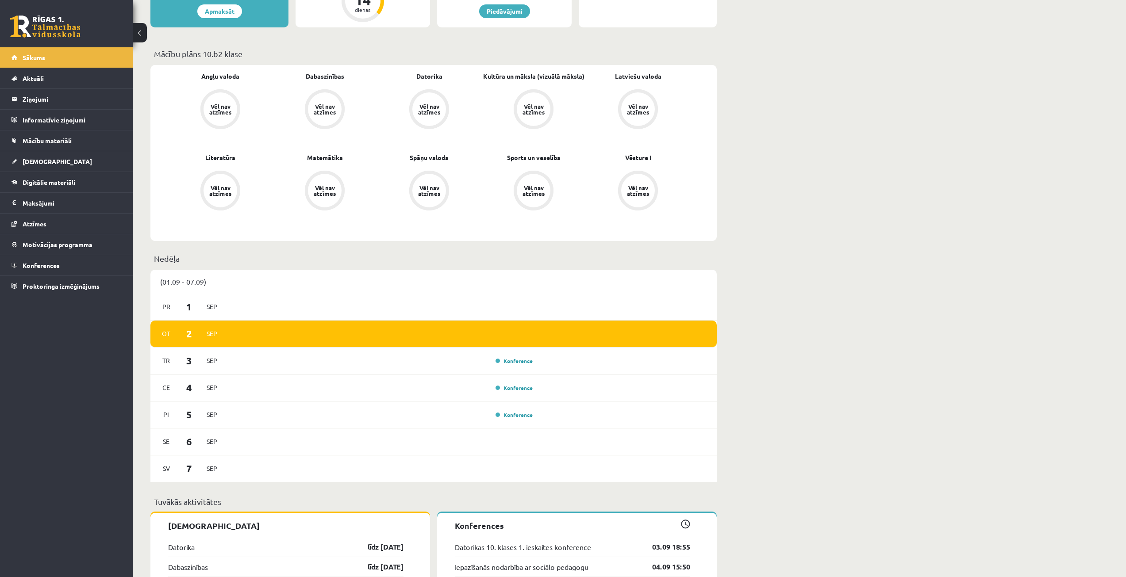
scroll to position [487, 0]
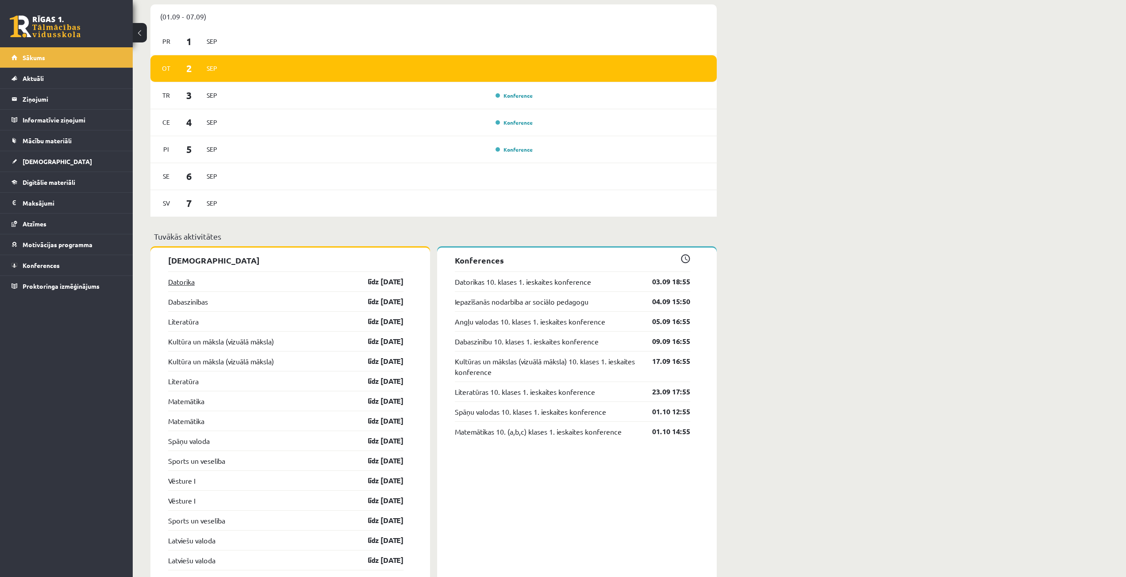
click at [189, 283] on link "Datorika" at bounding box center [181, 282] width 27 height 11
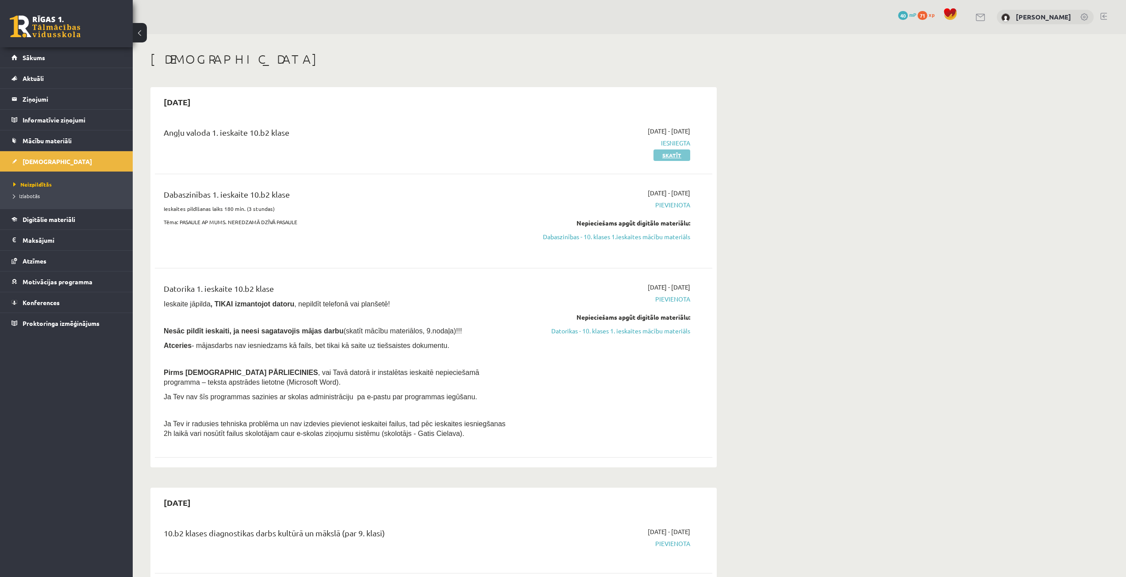
click at [670, 150] on link "Skatīt" at bounding box center [671, 156] width 37 height 12
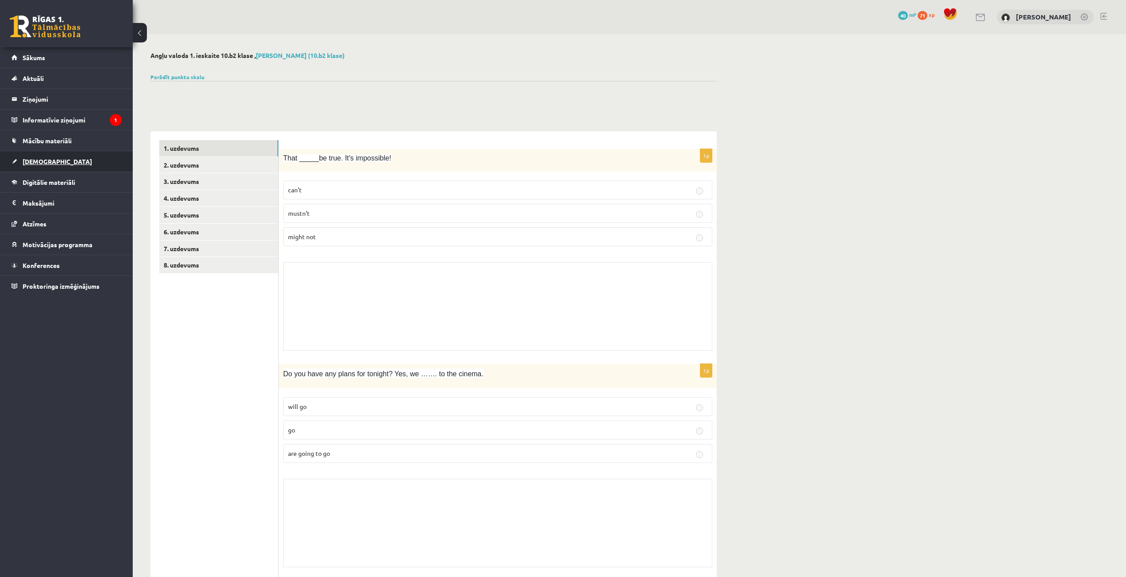
click at [46, 166] on link "[DEMOGRAPHIC_DATA]" at bounding box center [67, 161] width 110 height 20
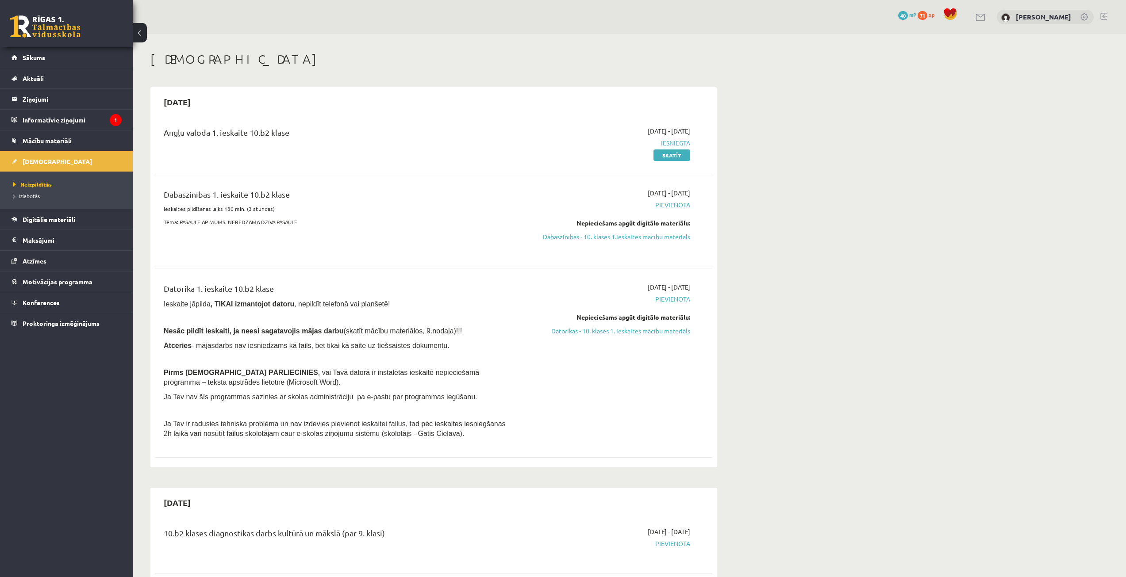
scroll to position [44, 0]
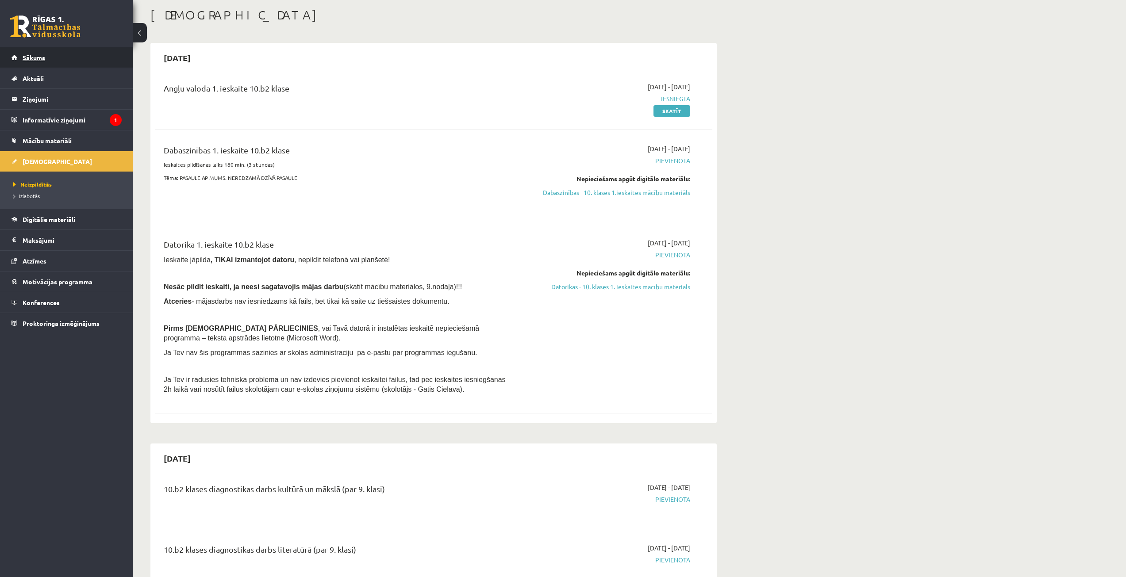
click at [37, 57] on span "Sākums" at bounding box center [34, 58] width 23 height 8
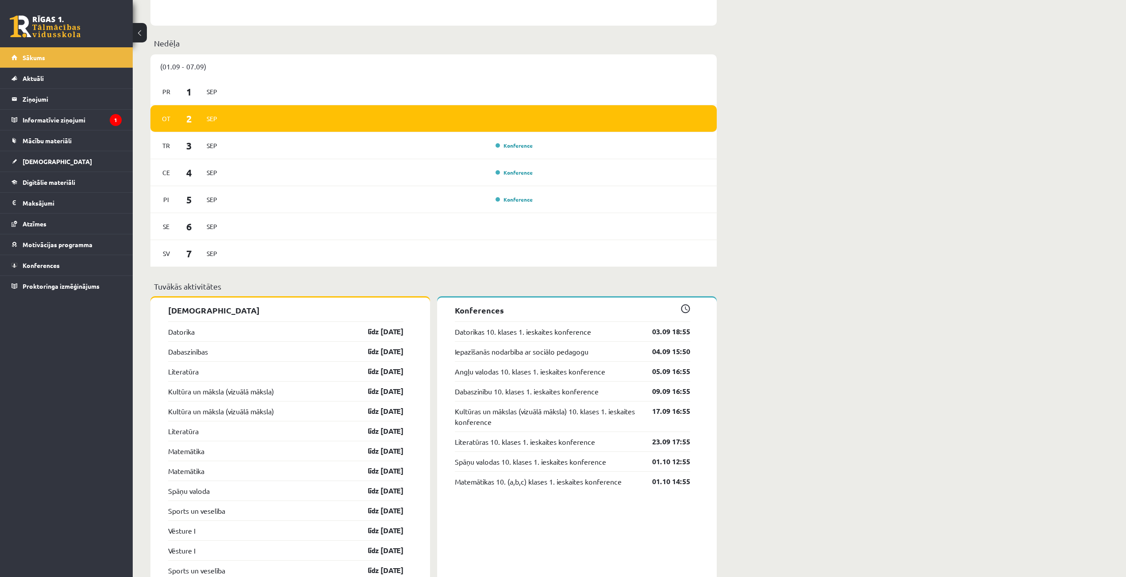
scroll to position [664, 0]
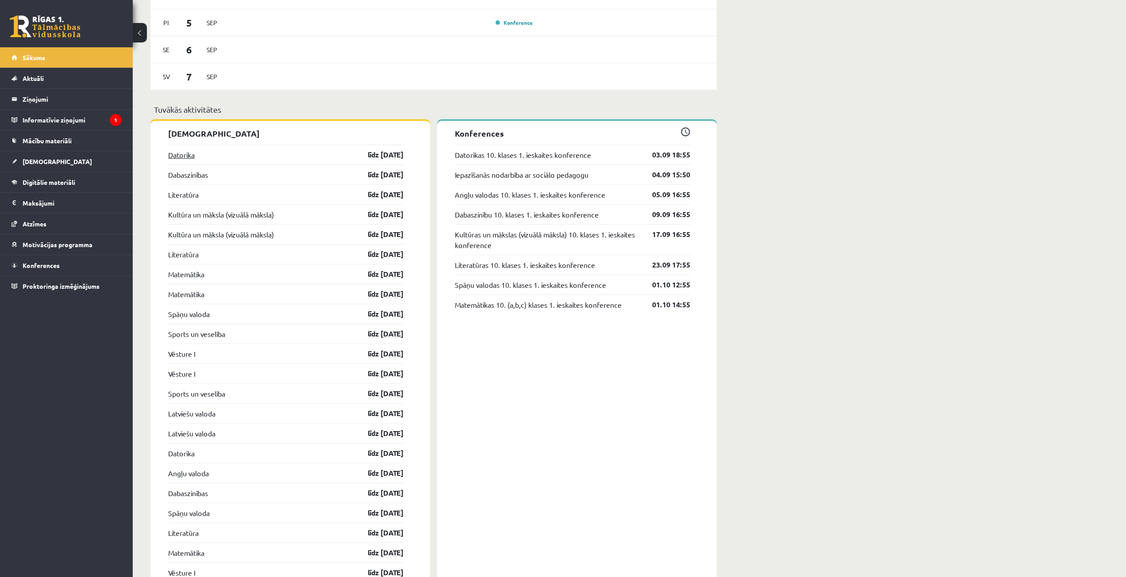
click at [186, 153] on link "Datorika" at bounding box center [181, 155] width 27 height 11
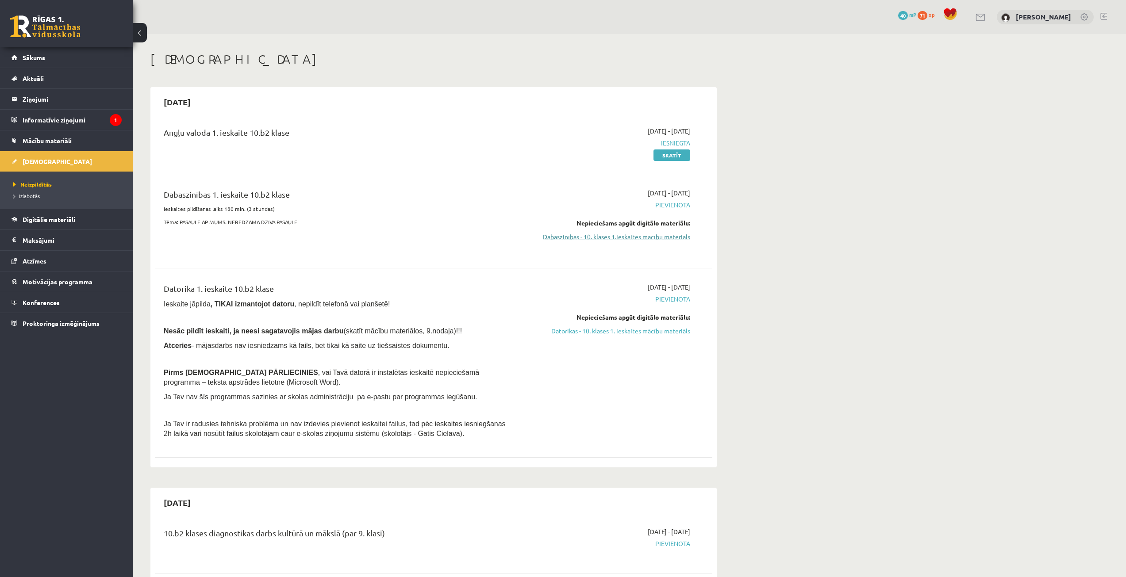
click at [618, 235] on link "Dabaszinības - 10. klases 1.ieskaites mācību materiāls" at bounding box center [606, 236] width 167 height 9
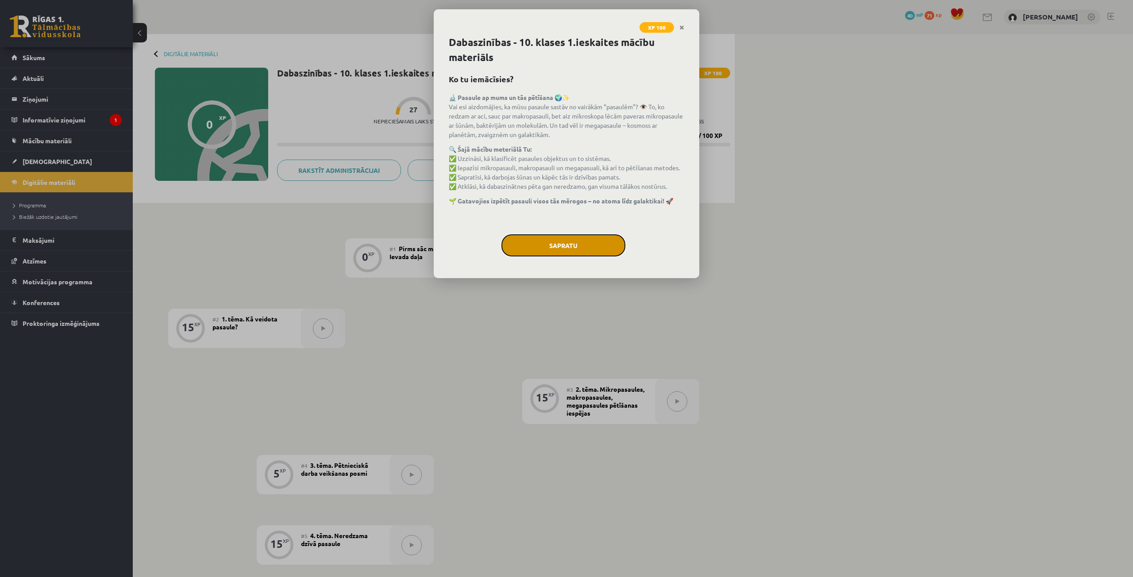
click at [556, 242] on button "Sapratu" at bounding box center [563, 245] width 124 height 22
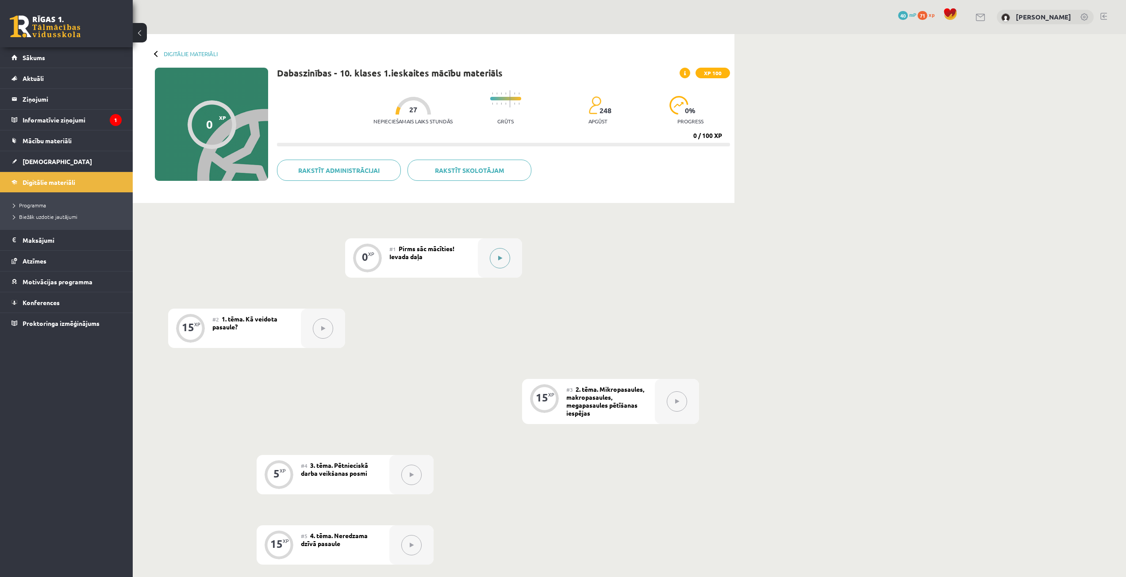
click at [507, 263] on button at bounding box center [500, 258] width 20 height 20
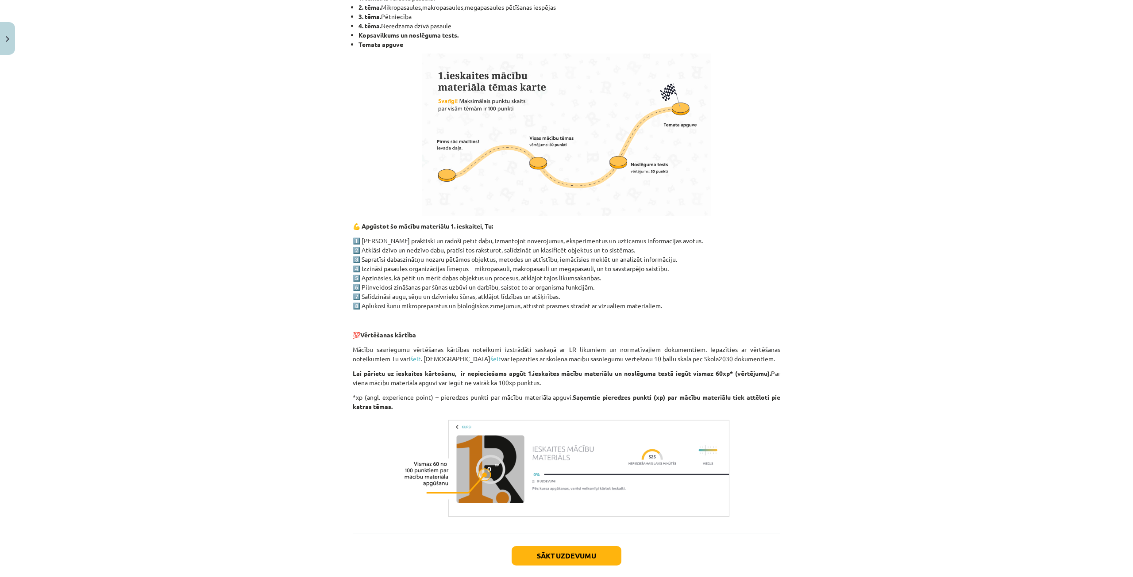
scroll to position [444, 0]
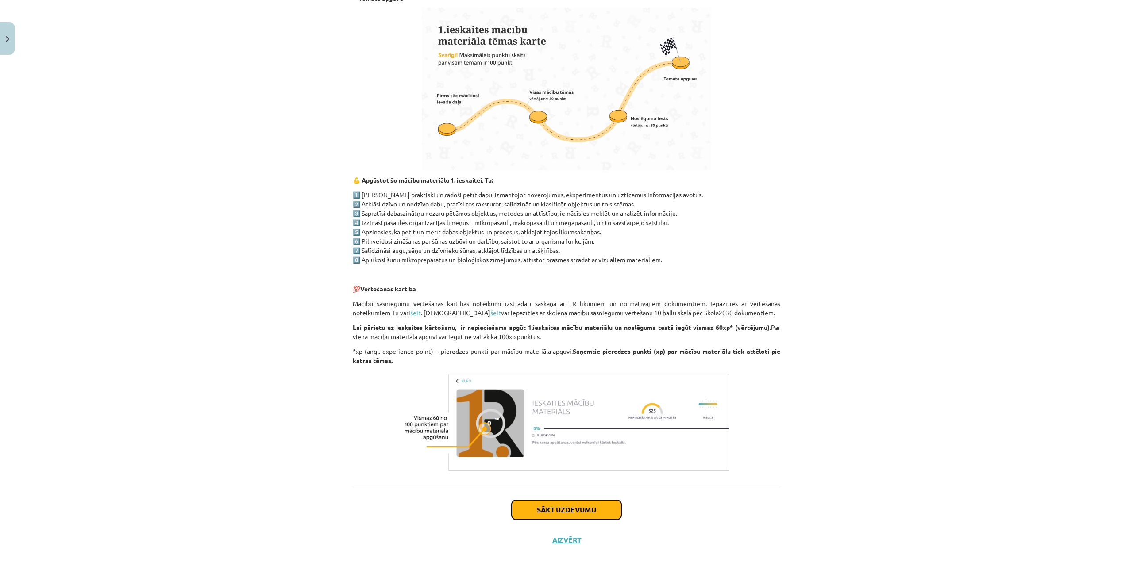
click at [547, 505] on button "Sākt uzdevumu" at bounding box center [566, 509] width 110 height 19
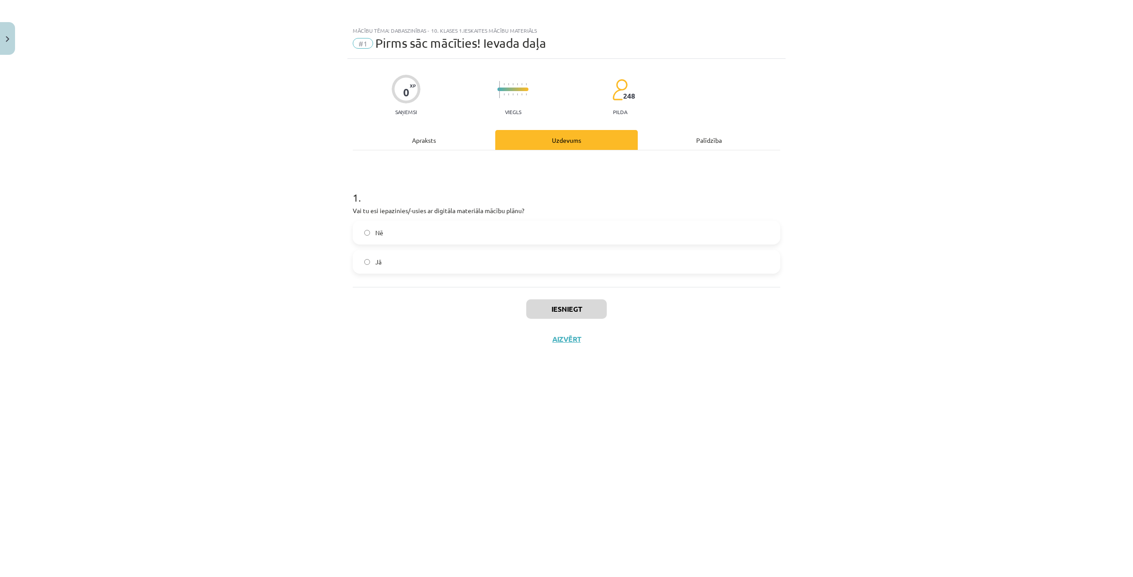
scroll to position [0, 0]
click at [378, 259] on span "Jā" at bounding box center [378, 261] width 6 height 9
click at [554, 305] on button "Iesniegt" at bounding box center [566, 309] width 81 height 19
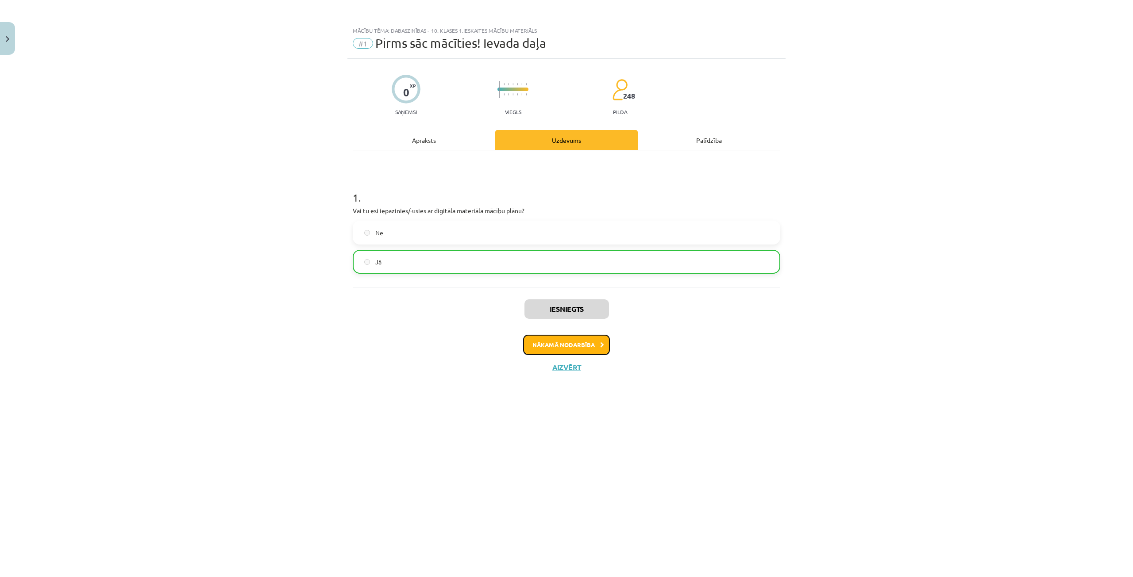
click at [559, 346] on button "Nākamā nodarbība" at bounding box center [566, 345] width 87 height 20
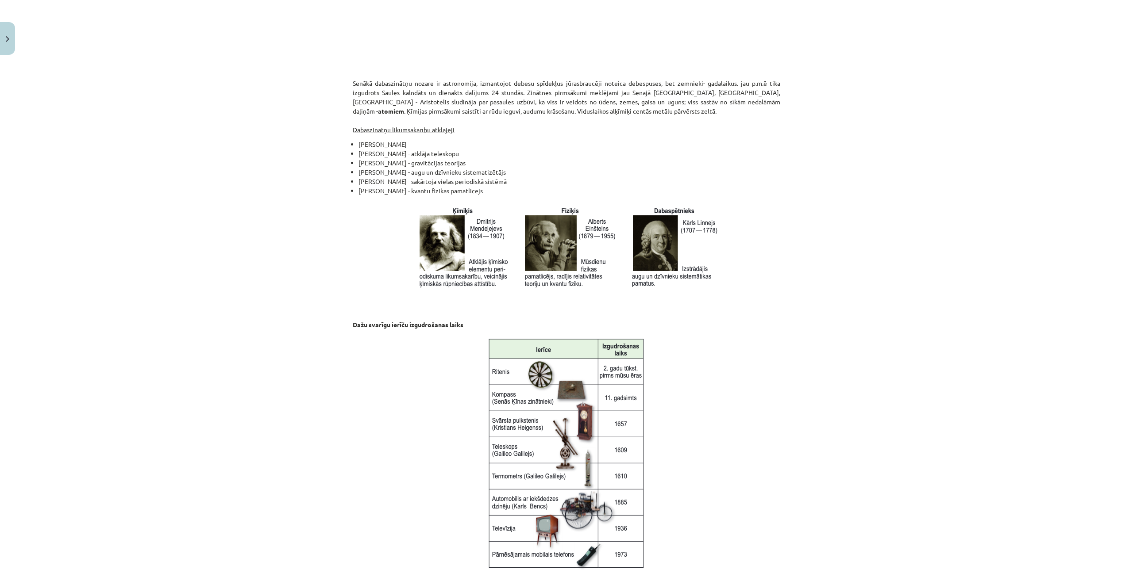
scroll to position [940, 0]
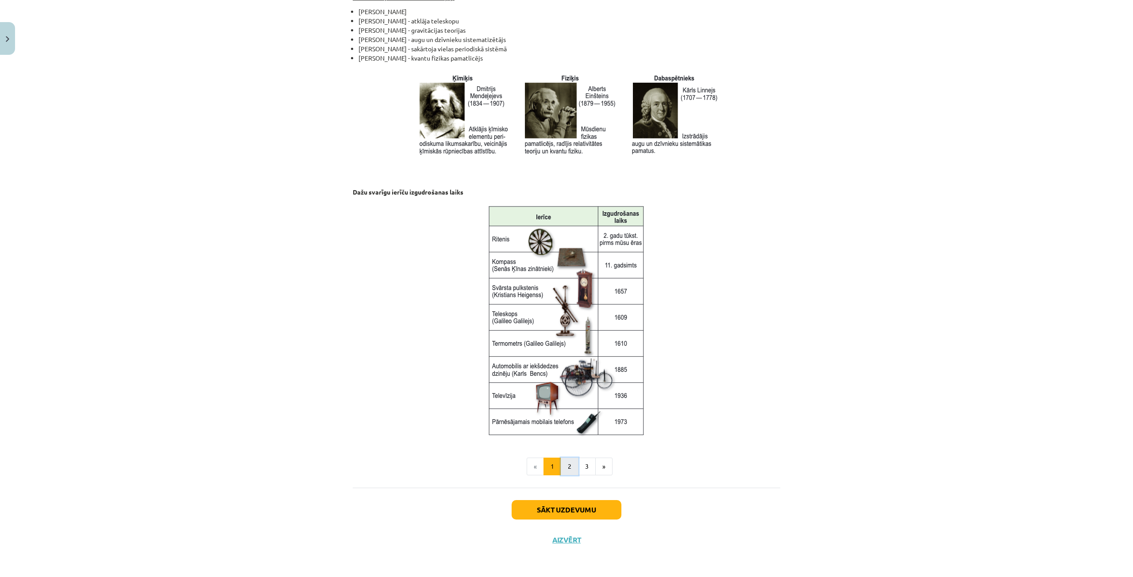
click at [562, 467] on button "2" at bounding box center [570, 467] width 18 height 18
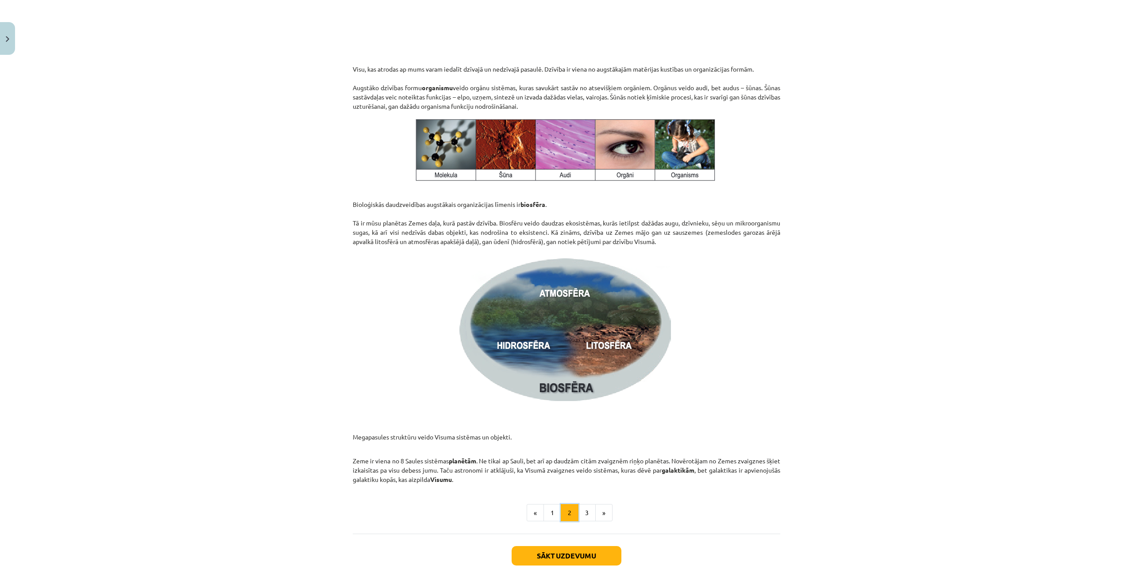
scroll to position [1089, 0]
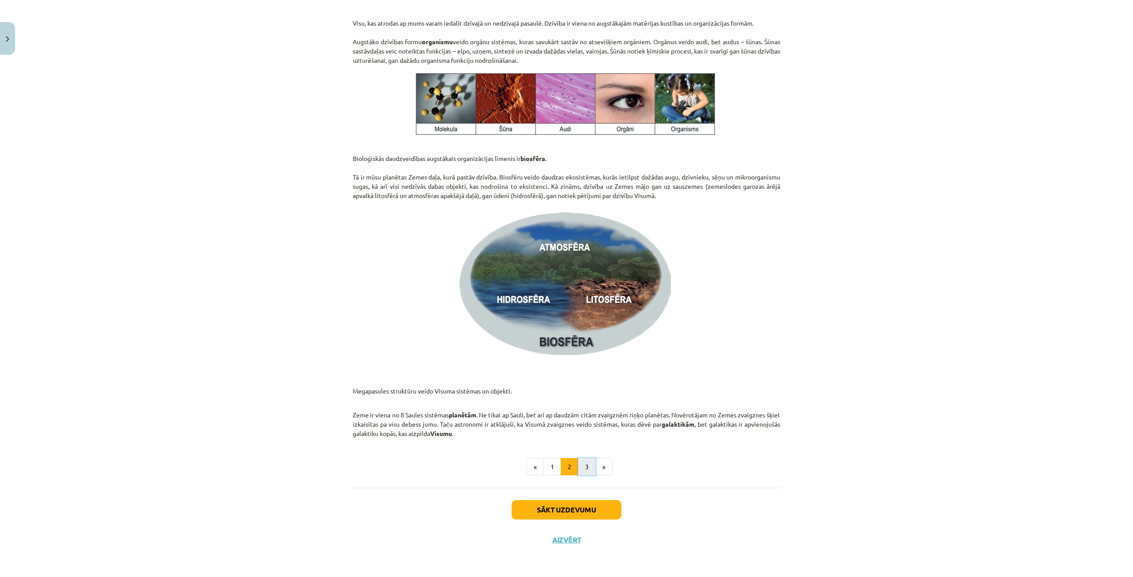
click at [590, 468] on button "3" at bounding box center [587, 467] width 18 height 18
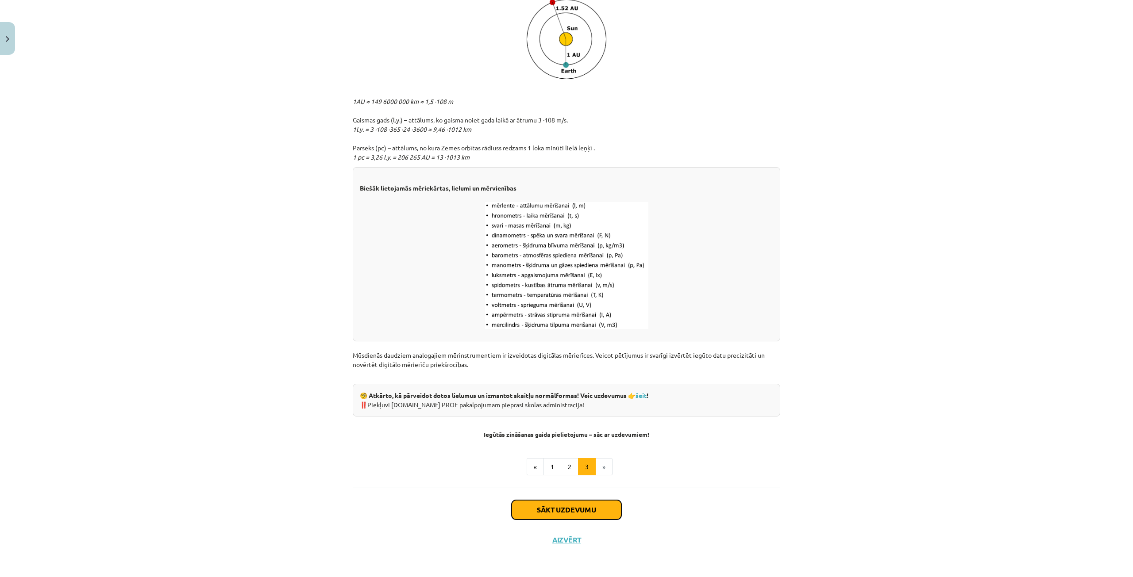
click at [567, 509] on button "Sākt uzdevumu" at bounding box center [566, 509] width 110 height 19
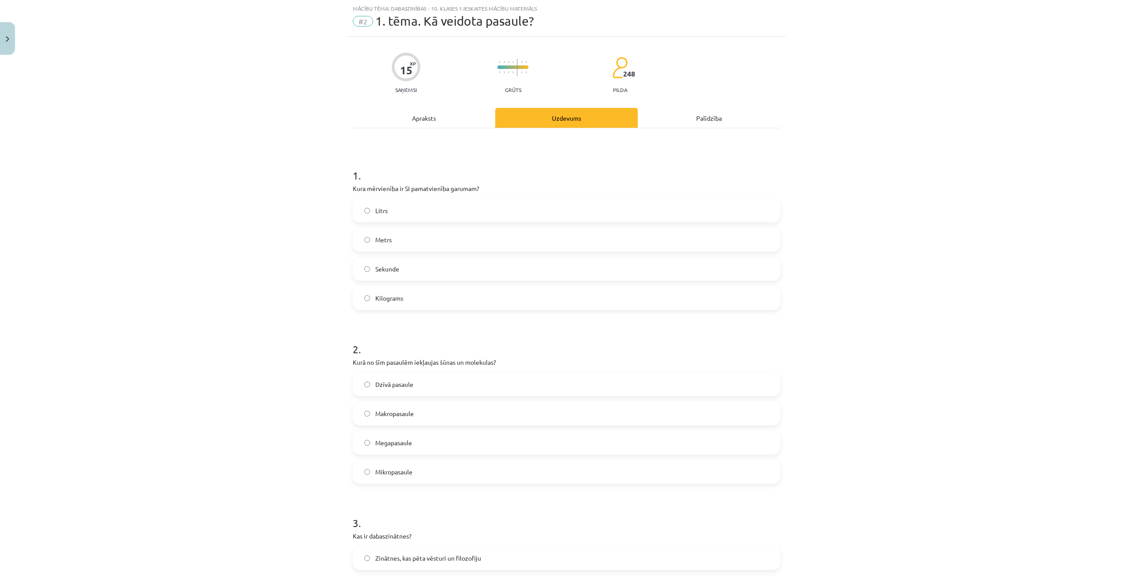
click at [384, 208] on label "Litrs" at bounding box center [566, 211] width 426 height 22
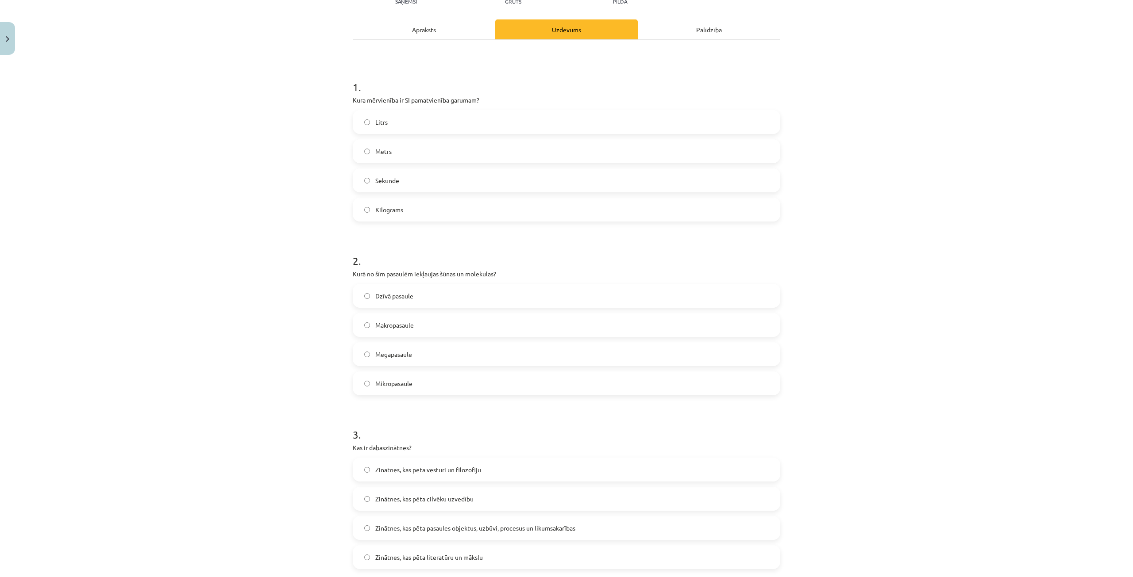
click at [415, 385] on label "Mikropasaule" at bounding box center [566, 384] width 426 height 22
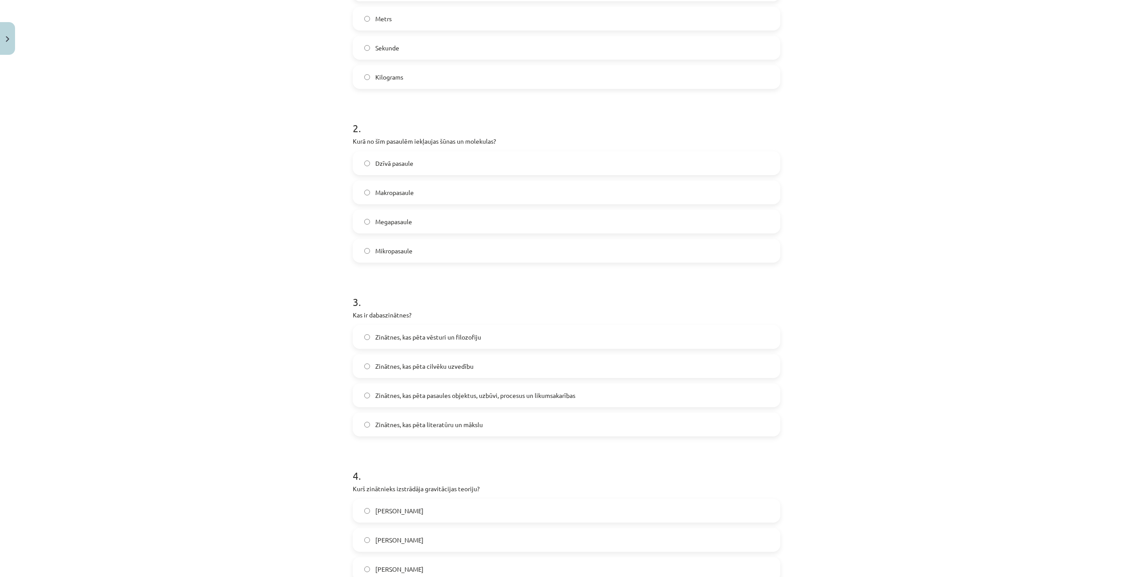
scroll to position [288, 0]
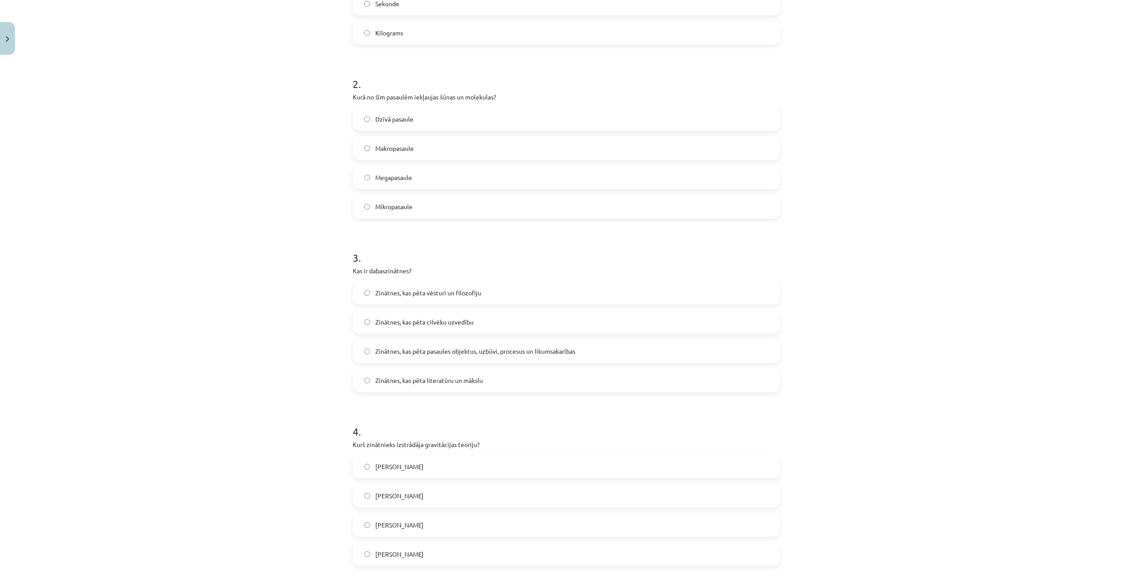
click at [431, 349] on span "Zinātnes, kas pēta pasaules objektus, uzbūvi, procesus un likumsakarības" at bounding box center [475, 351] width 200 height 9
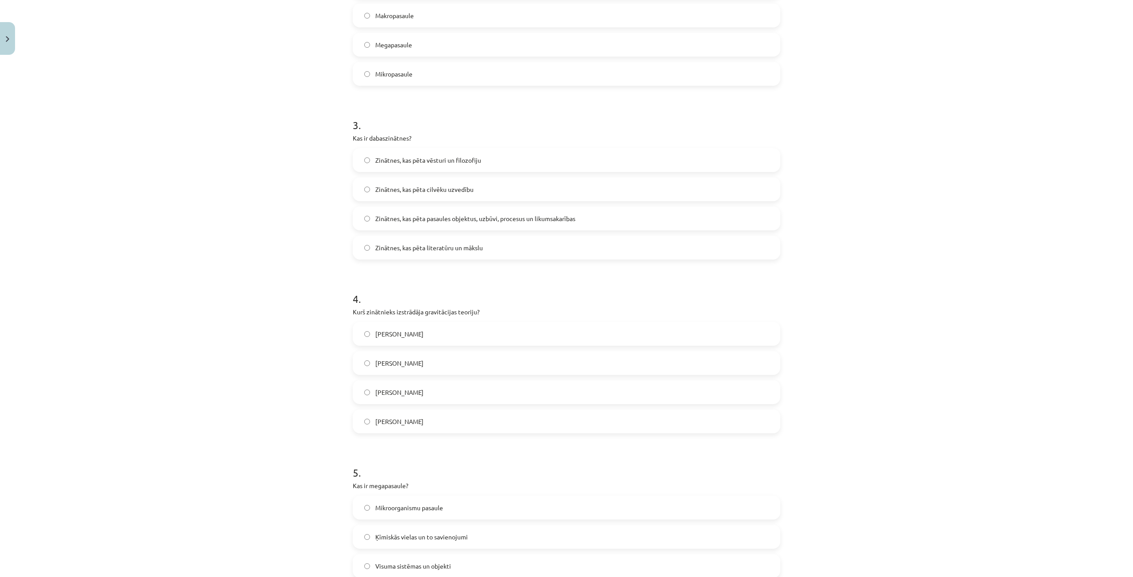
click at [410, 419] on label "Īzaks Ņūtons" at bounding box center [566, 422] width 426 height 22
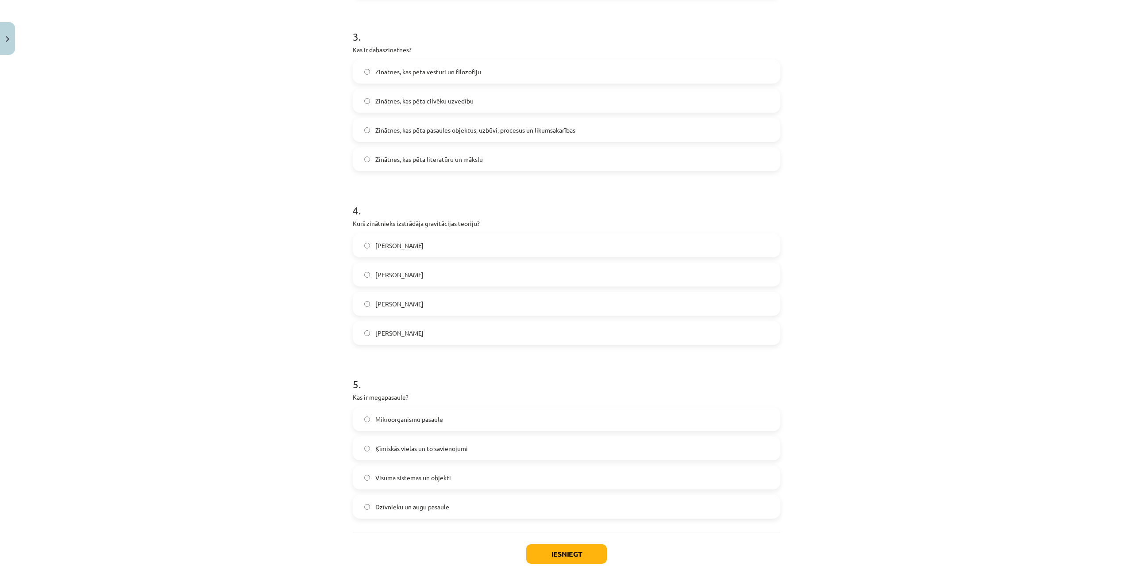
scroll to position [553, 0]
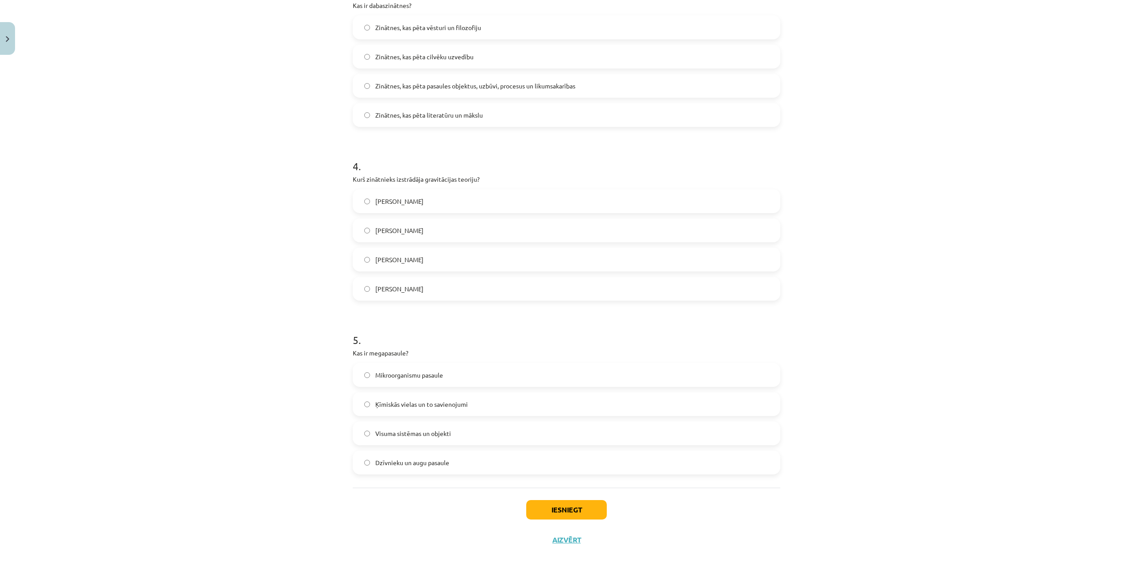
click at [425, 439] on label "Visuma sistēmas un objekti" at bounding box center [566, 434] width 426 height 22
click at [538, 507] on button "Iesniegt" at bounding box center [566, 509] width 81 height 19
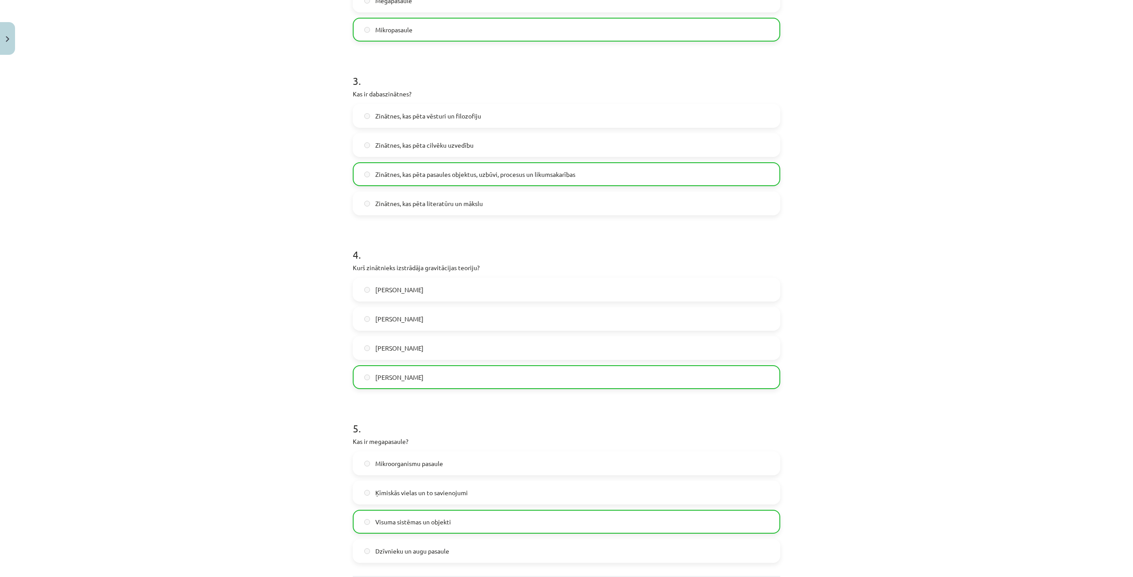
scroll to position [581, 0]
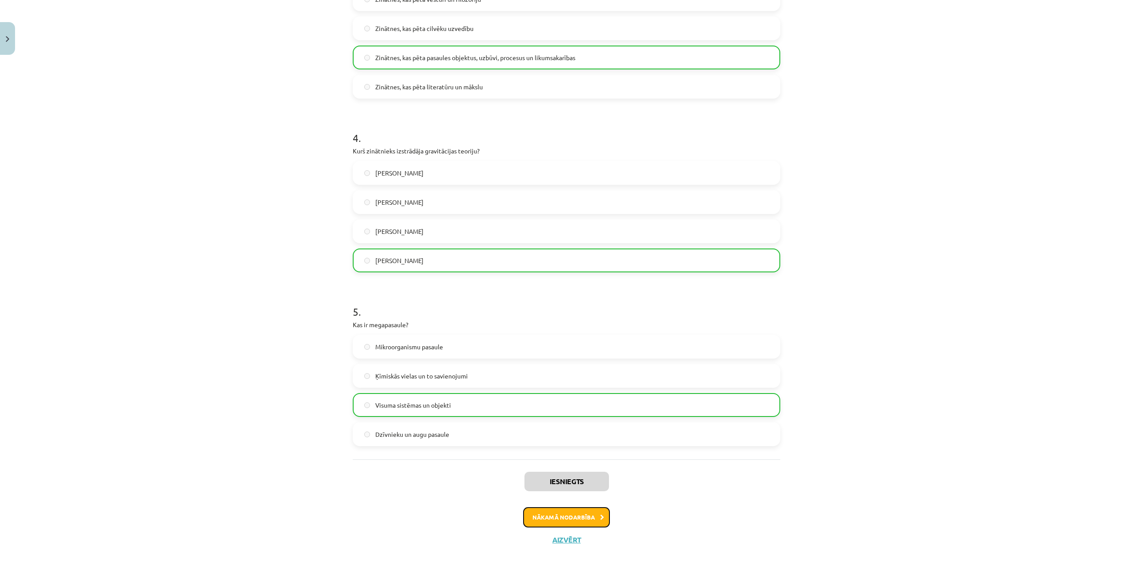
click at [569, 513] on button "Nākamā nodarbība" at bounding box center [566, 517] width 87 height 20
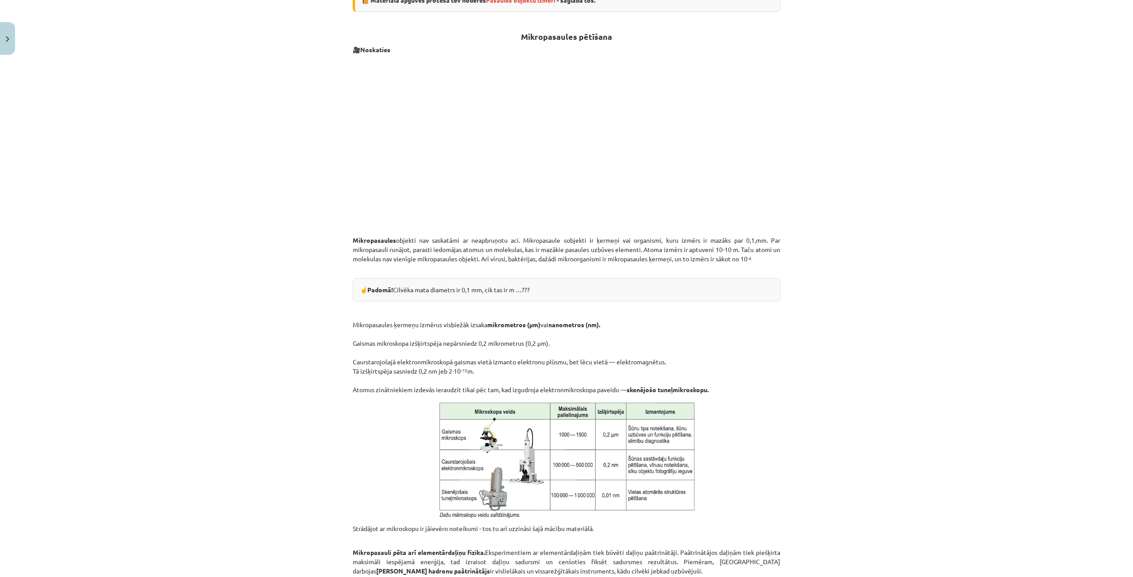
scroll to position [194, 0]
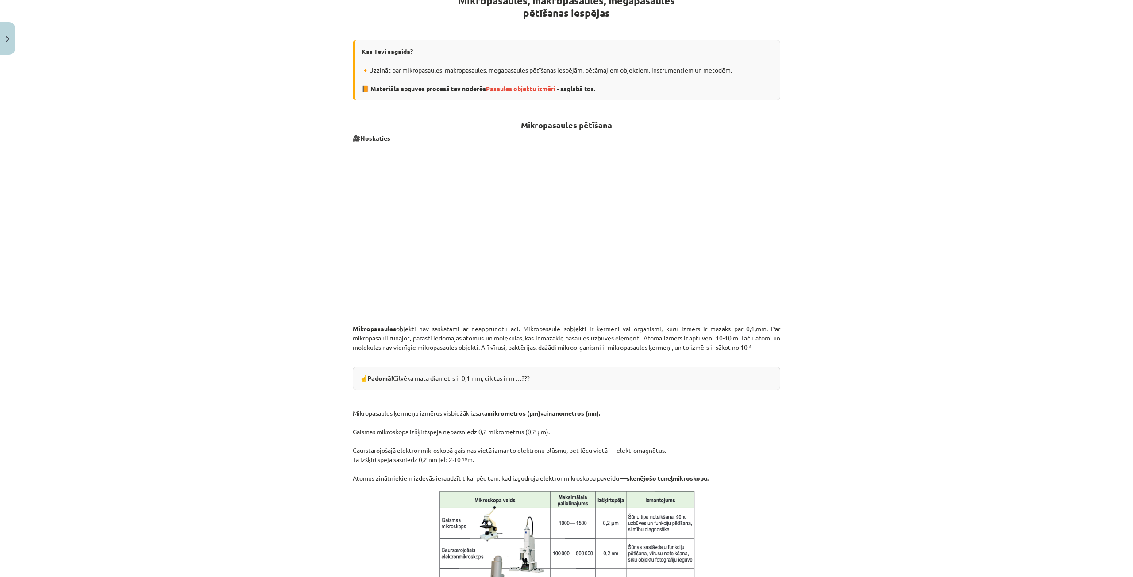
click at [549, 342] on p "Mikropasaules objekti nav saskatāmi ar neapbruņotu aci. Mikropasaule sobjekti i…" at bounding box center [566, 342] width 427 height 37
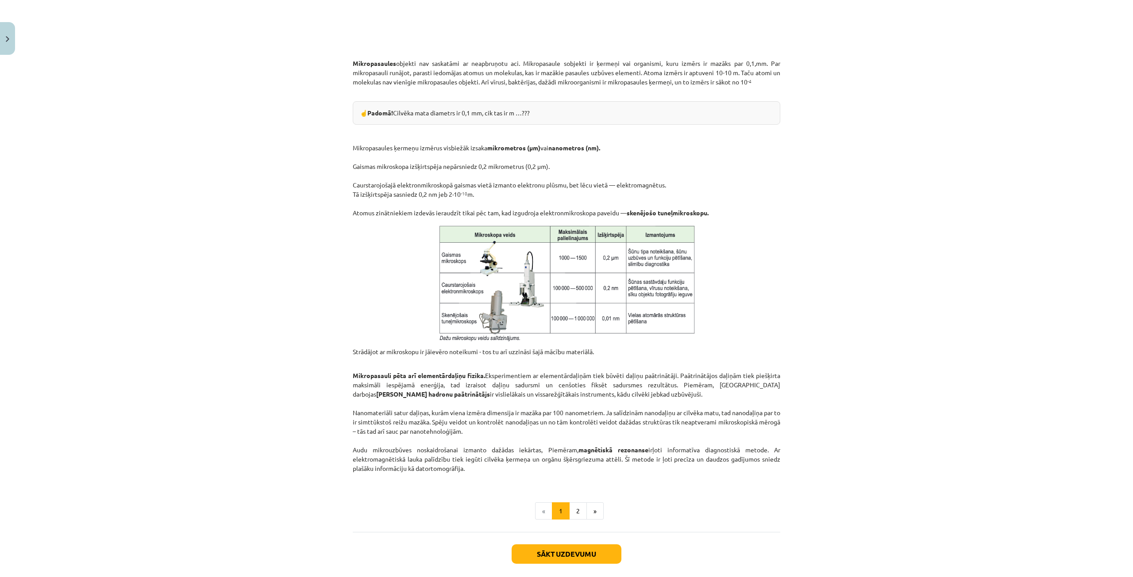
scroll to position [503, 0]
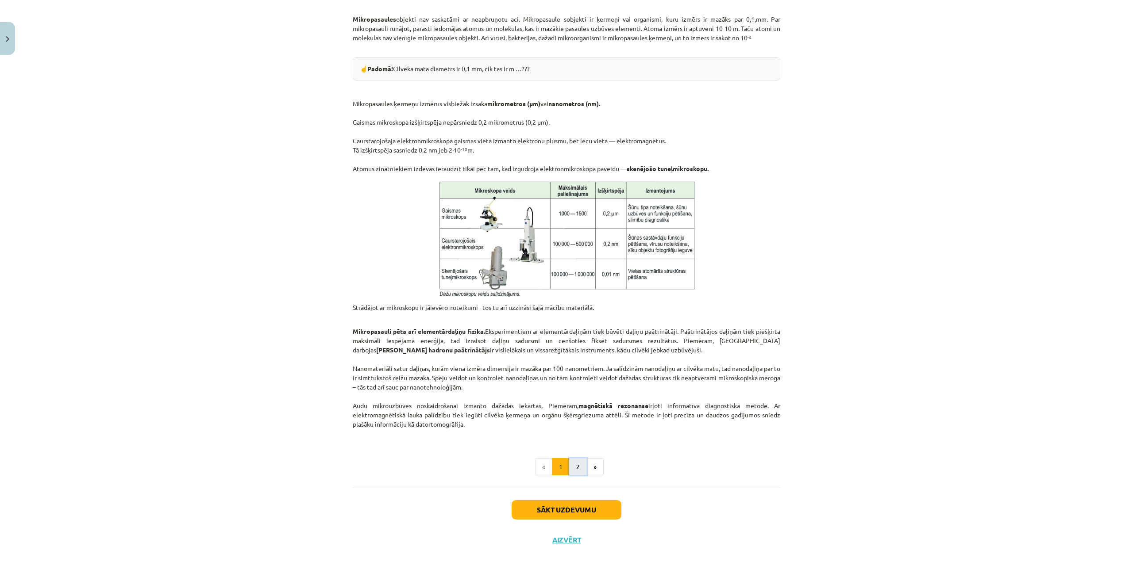
click at [569, 465] on button "2" at bounding box center [578, 467] width 18 height 18
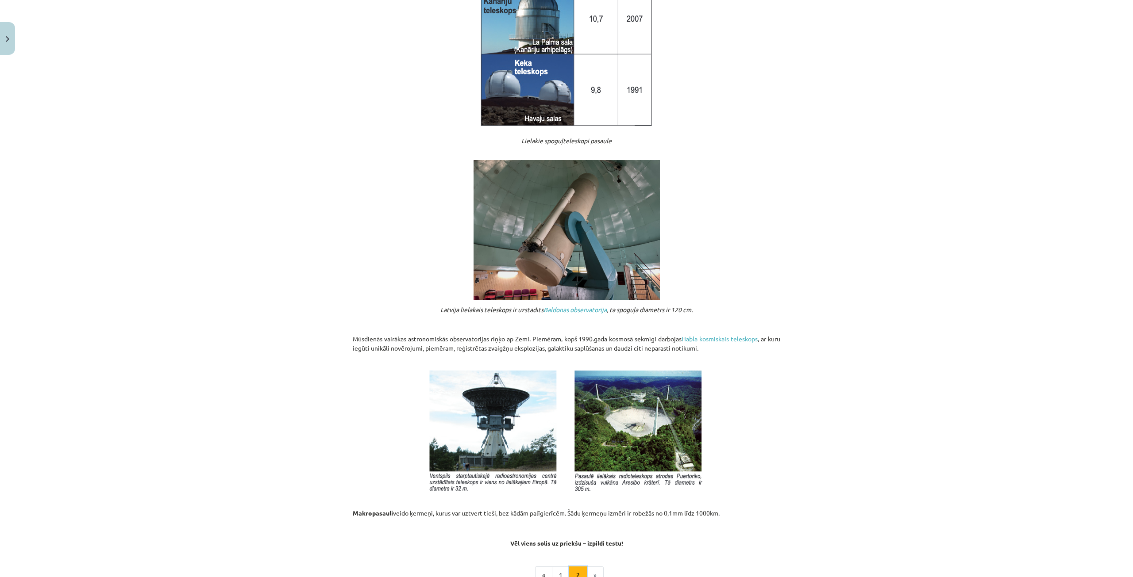
scroll to position [703, 0]
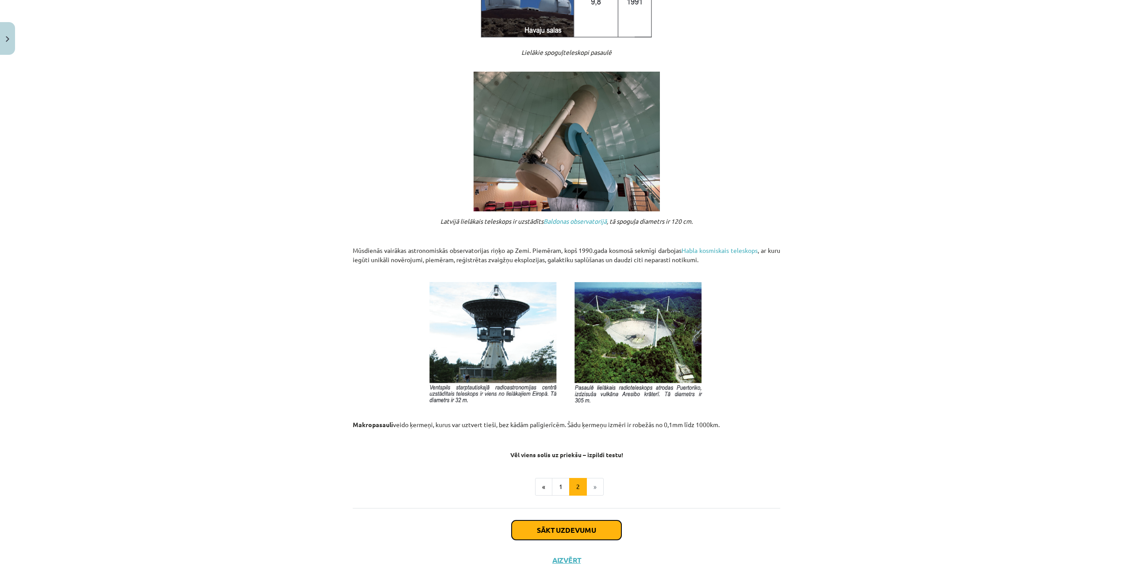
click at [573, 523] on button "Sākt uzdevumu" at bounding box center [566, 530] width 110 height 19
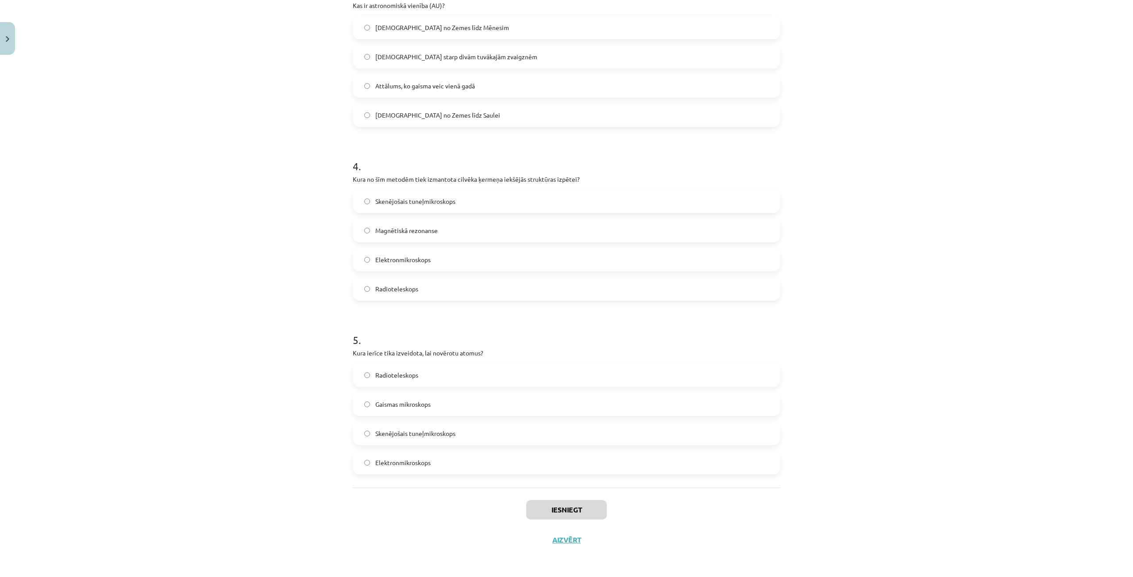
scroll to position [22, 0]
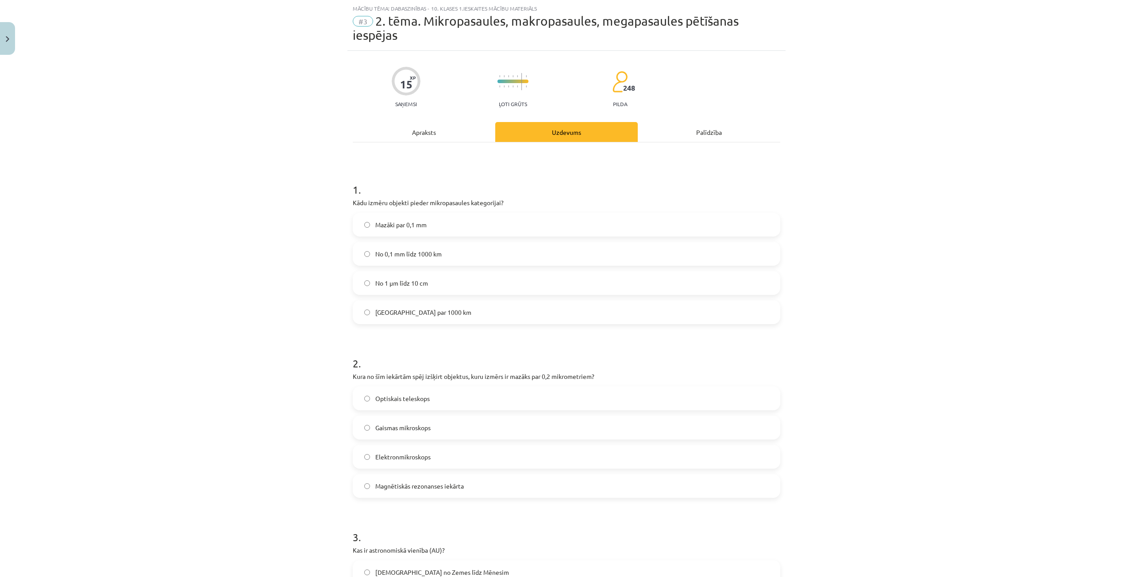
click at [415, 224] on span "Mazāki par 0,1 mm" at bounding box center [400, 224] width 51 height 9
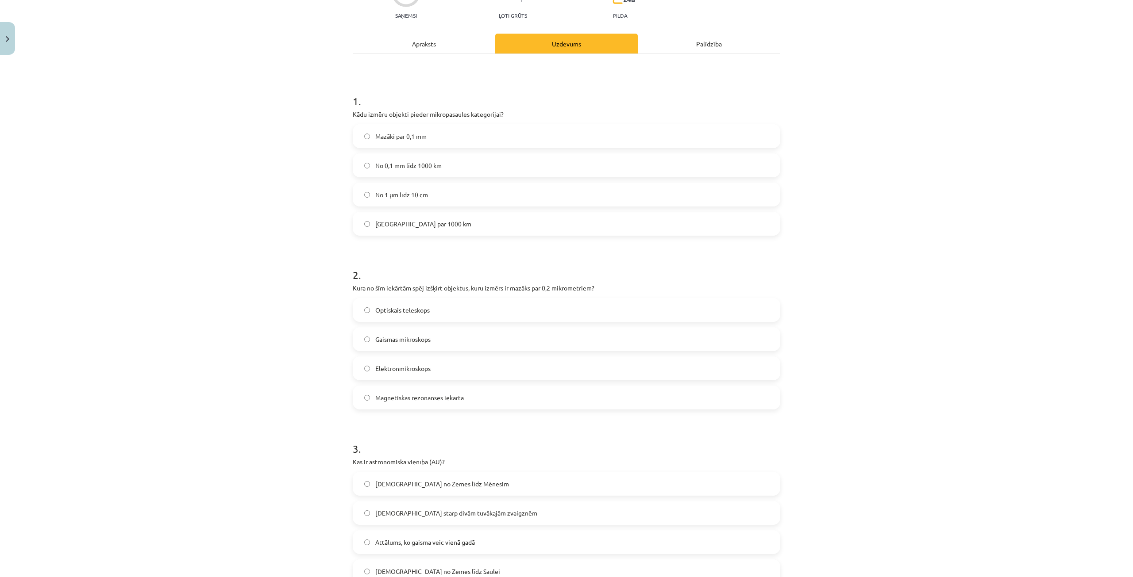
click at [442, 375] on label "Elektronmikroskops" at bounding box center [566, 368] width 426 height 22
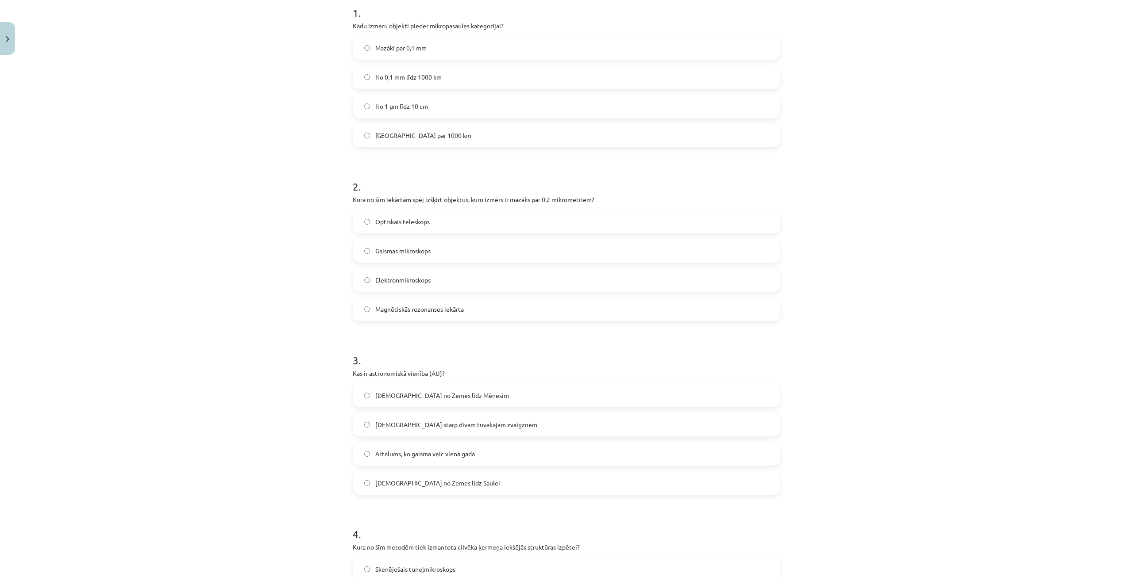
scroll to position [243, 0]
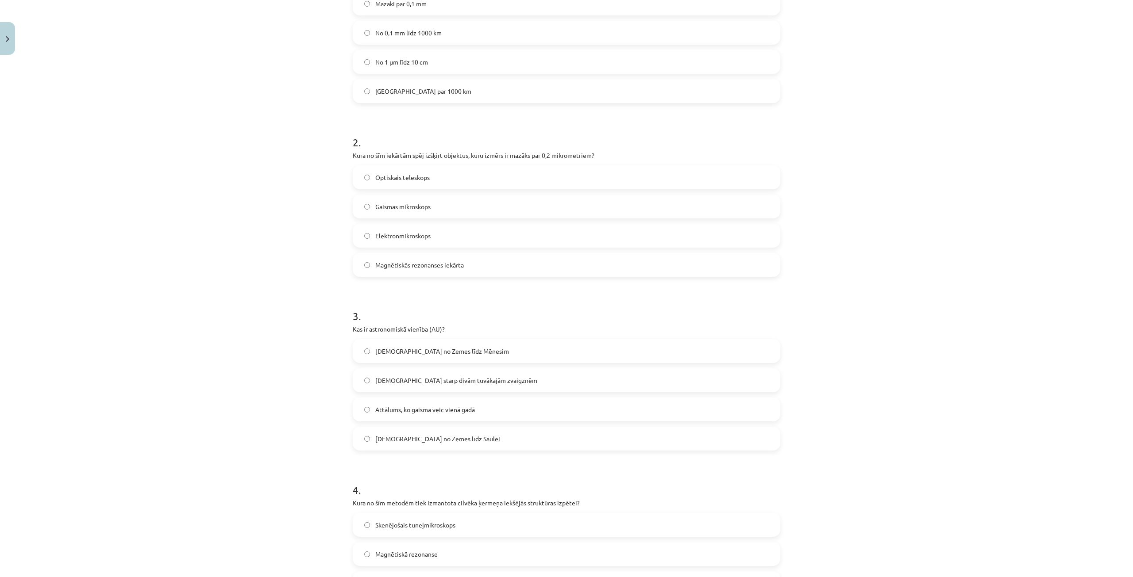
click at [426, 439] on span "Attālums no Zemes līdz Saulei" at bounding box center [437, 438] width 125 height 9
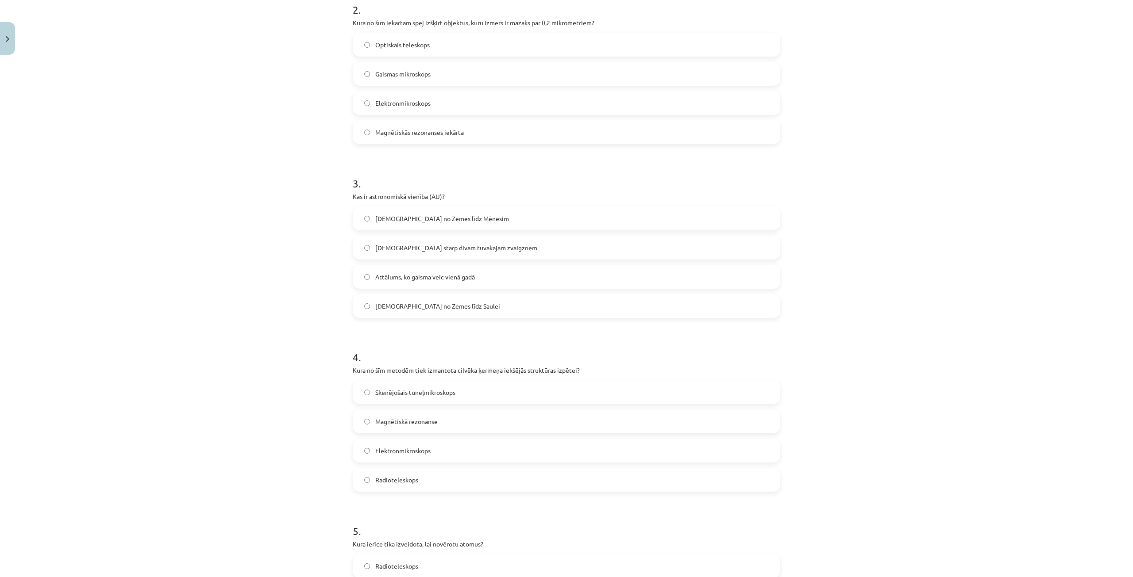
click at [434, 421] on span "Magnētiskā rezonanse" at bounding box center [406, 421] width 62 height 9
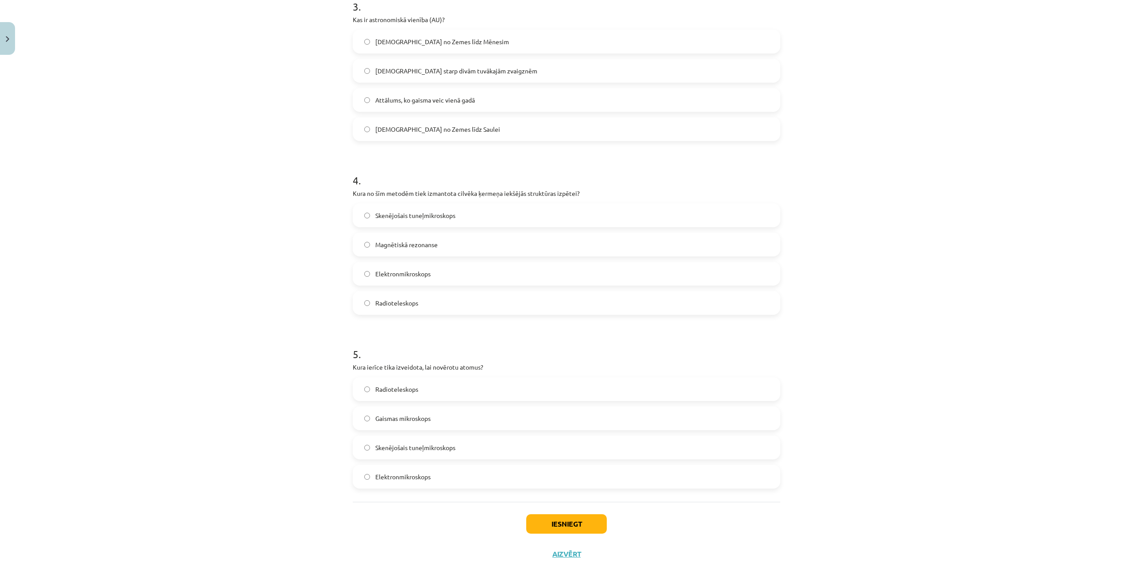
click at [414, 480] on span "Elektronmikroskops" at bounding box center [402, 477] width 55 height 9
click at [562, 519] on button "Iesniegt" at bounding box center [566, 524] width 81 height 19
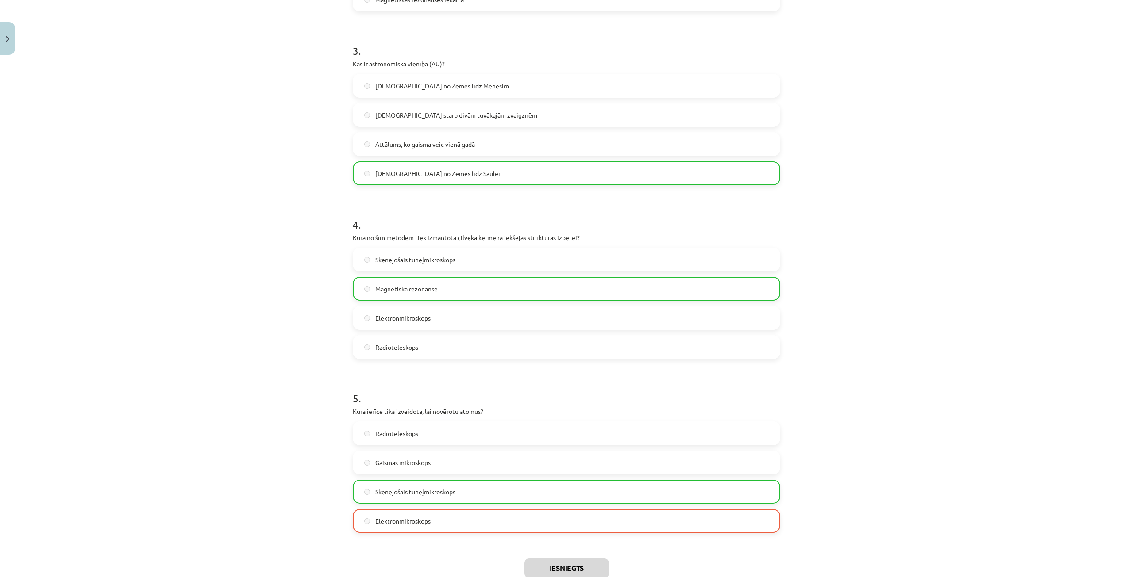
scroll to position [595, 0]
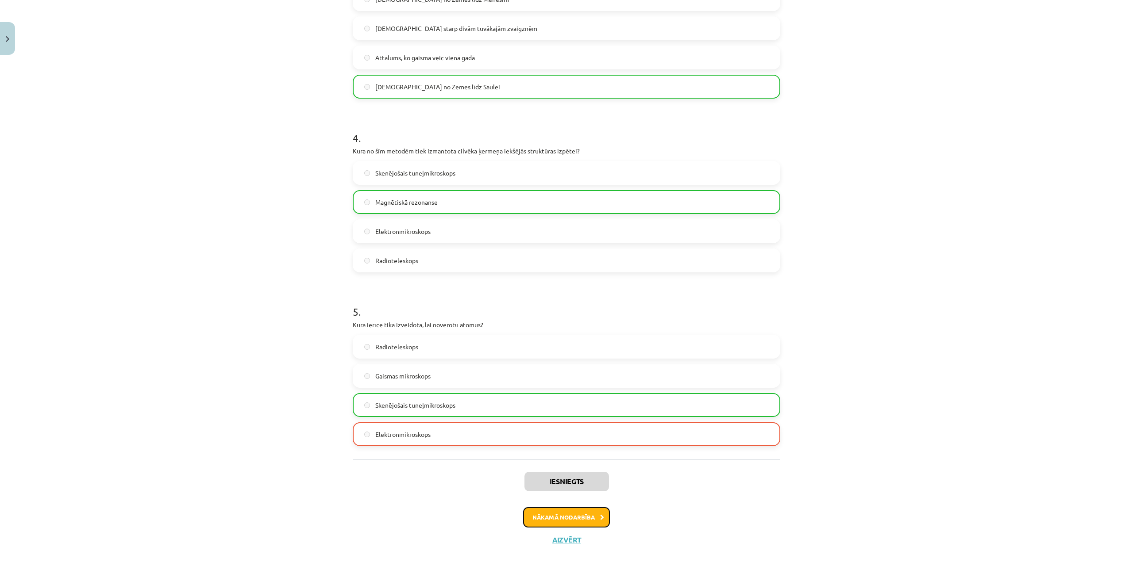
click at [558, 517] on button "Nākamā nodarbība" at bounding box center [566, 517] width 87 height 20
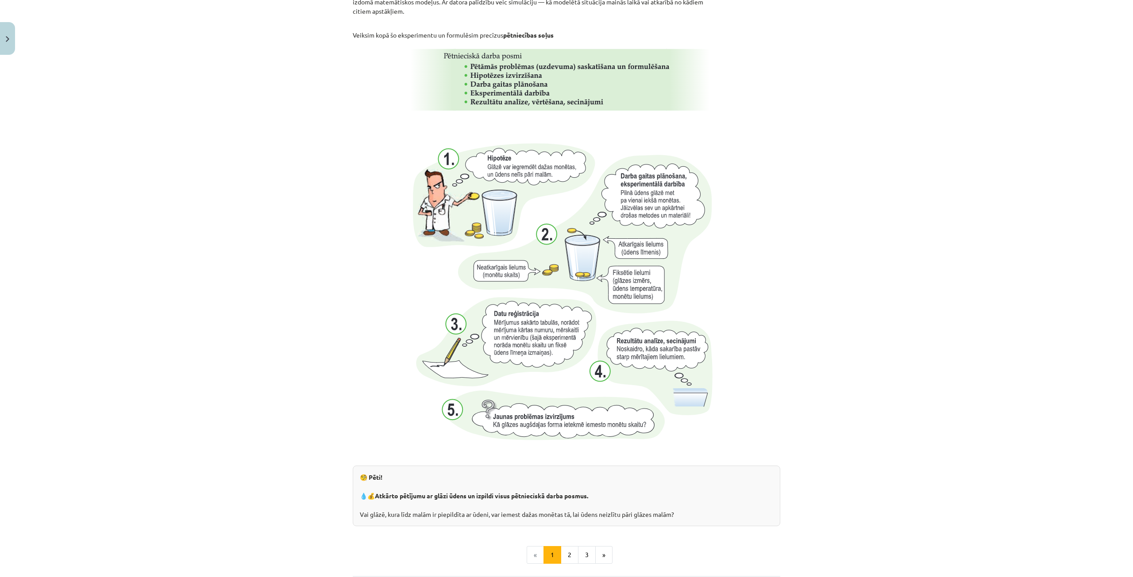
scroll to position [694, 0]
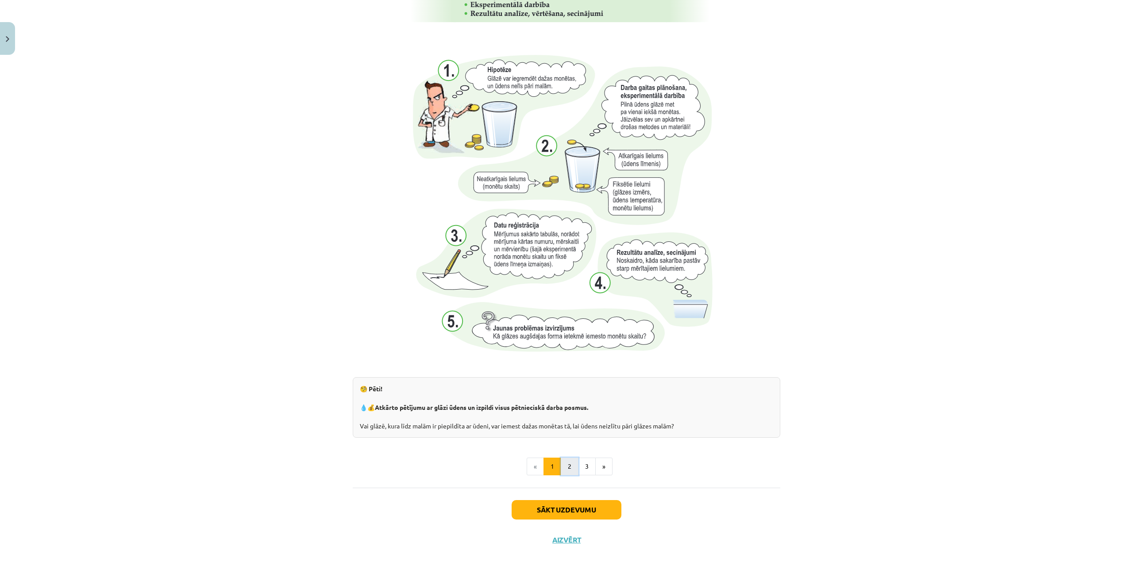
click at [563, 469] on button "2" at bounding box center [570, 467] width 18 height 18
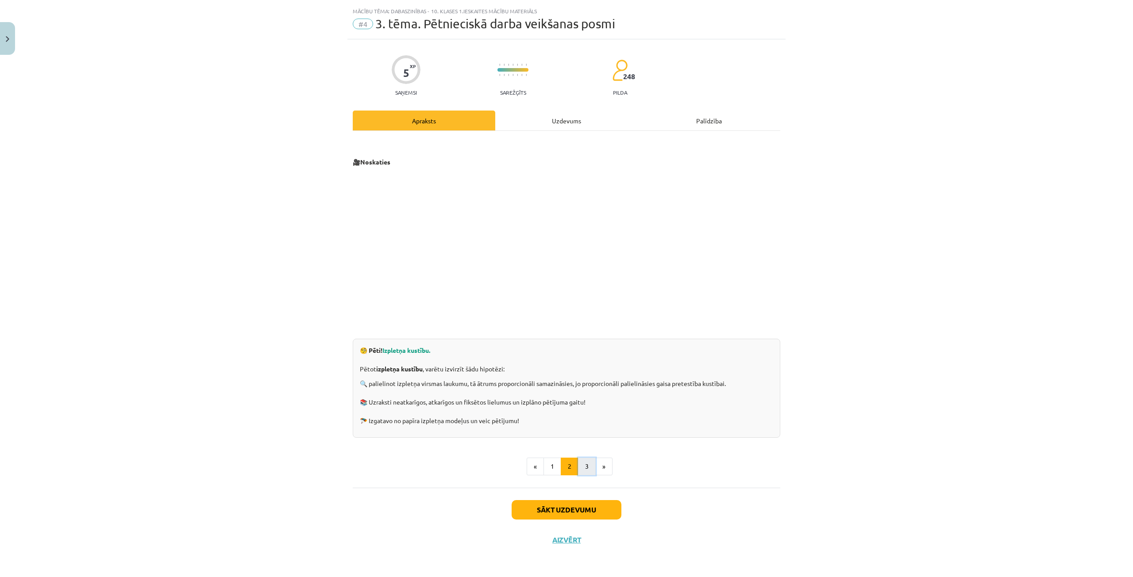
click at [584, 471] on button "3" at bounding box center [587, 467] width 18 height 18
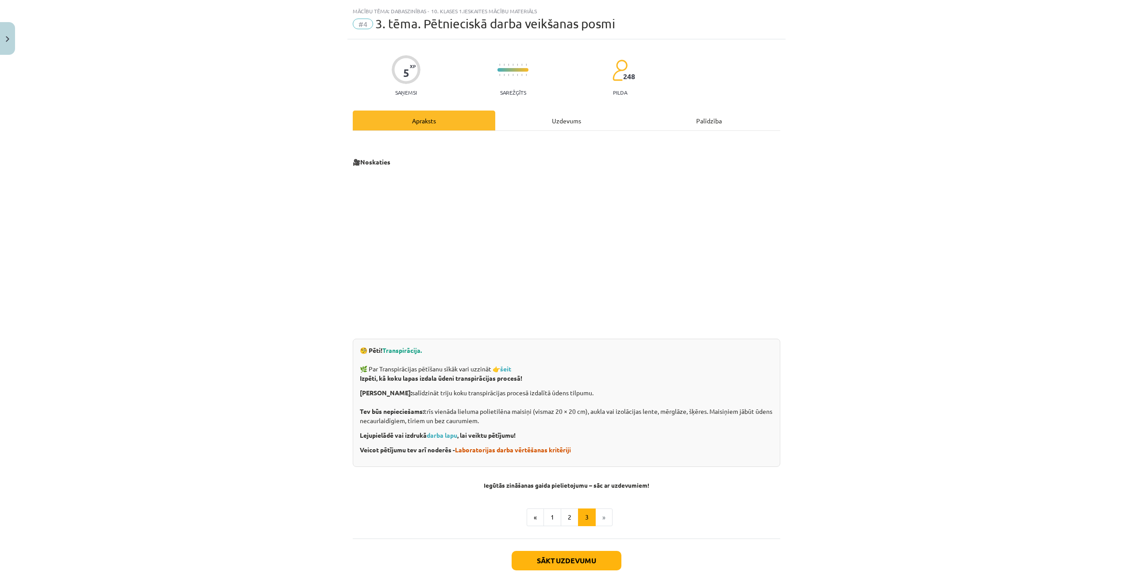
scroll to position [70, 0]
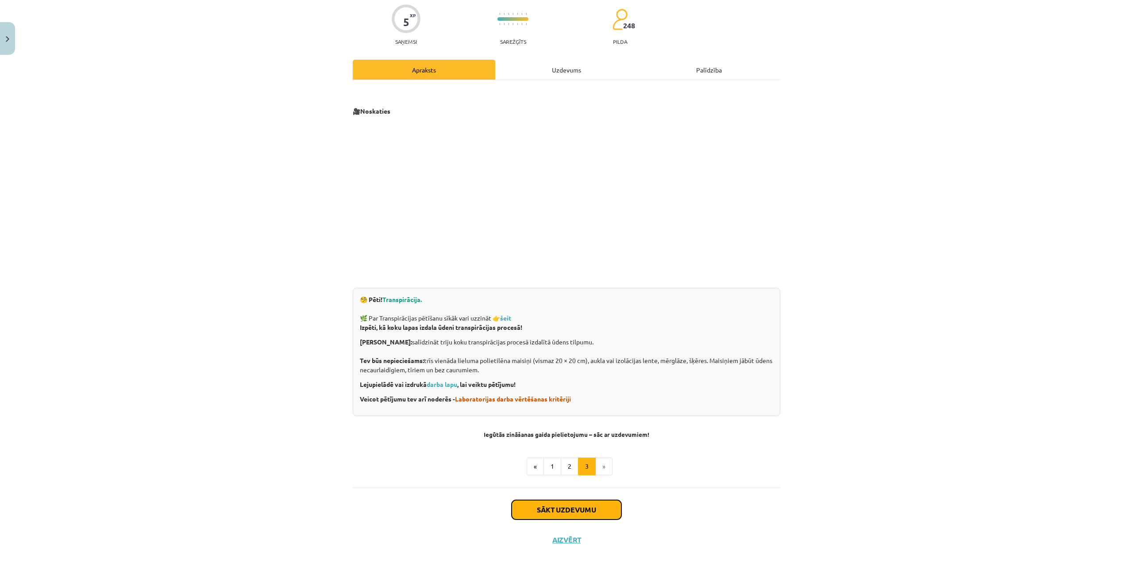
click at [553, 513] on button "Sākt uzdevumu" at bounding box center [566, 509] width 110 height 19
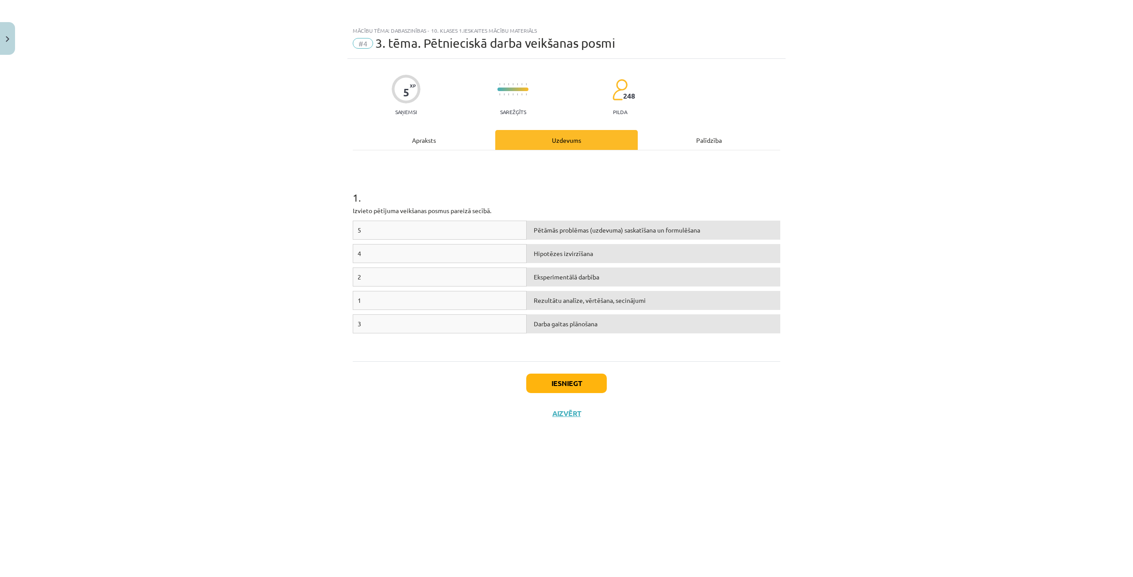
click at [574, 260] on div "Hipotēzes izvirzīšana" at bounding box center [653, 253] width 254 height 19
drag, startPoint x: 450, startPoint y: 301, endPoint x: 450, endPoint y: 280, distance: 20.4
click at [450, 280] on div "5 Pētāmās problēmas (uzdevuma) saskatīšana un formulēšana 4 Hipotēzes izvirzīša…" at bounding box center [566, 287] width 427 height 133
click at [421, 295] on div "1" at bounding box center [440, 300] width 174 height 19
click at [553, 247] on div "Hipotēzes izvirzīšana" at bounding box center [653, 253] width 254 height 19
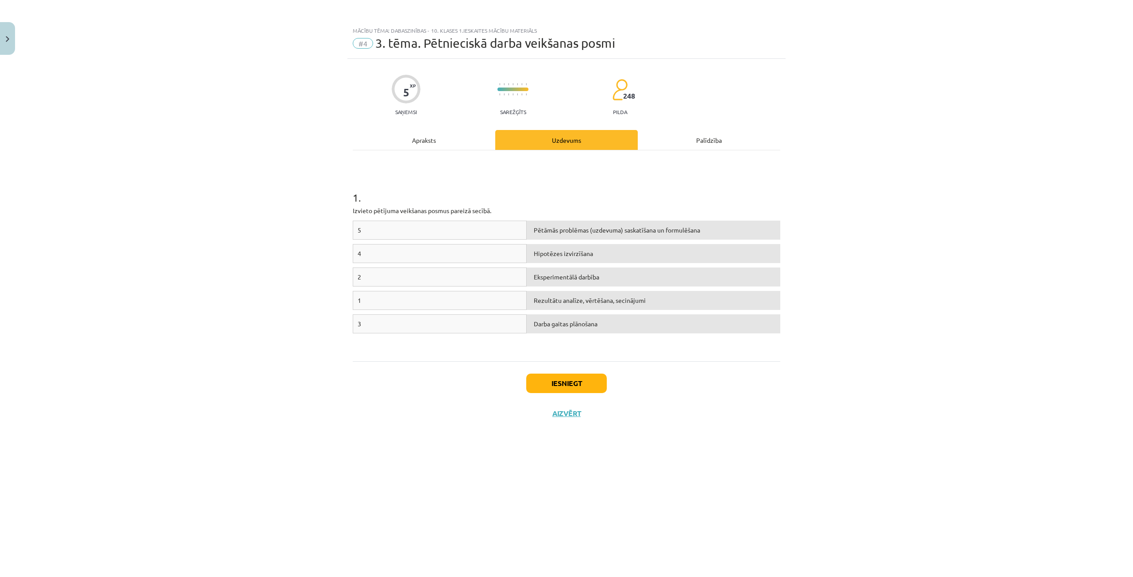
drag, startPoint x: 553, startPoint y: 247, endPoint x: 558, endPoint y: 275, distance: 28.4
click at [558, 275] on div "5 Pētāmās problēmas (uzdevuma) saskatīšana un formulēšana 4 Hipotēzes izvirzīša…" at bounding box center [566, 287] width 427 height 133
click at [384, 261] on div "4" at bounding box center [440, 253] width 174 height 19
click at [391, 248] on div "4" at bounding box center [440, 253] width 174 height 19
click at [547, 260] on div "Hipotēzes izvirzīšana" at bounding box center [653, 253] width 254 height 19
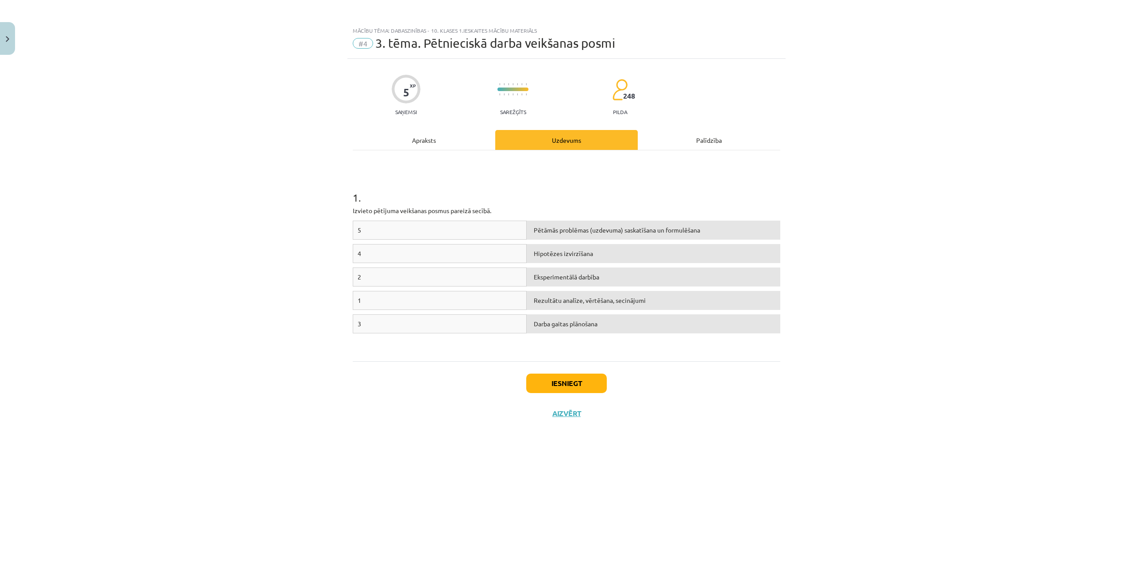
click at [551, 251] on div "Hipotēzes izvirzīšana" at bounding box center [653, 253] width 254 height 19
drag, startPoint x: 551, startPoint y: 251, endPoint x: 553, endPoint y: 279, distance: 27.9
click at [553, 279] on div "5 Pētāmās problēmas (uzdevuma) saskatīšana un formulēšana 4 Hipotēzes izvirzīša…" at bounding box center [566, 287] width 427 height 133
click at [566, 385] on button "Iesniegt" at bounding box center [566, 383] width 81 height 19
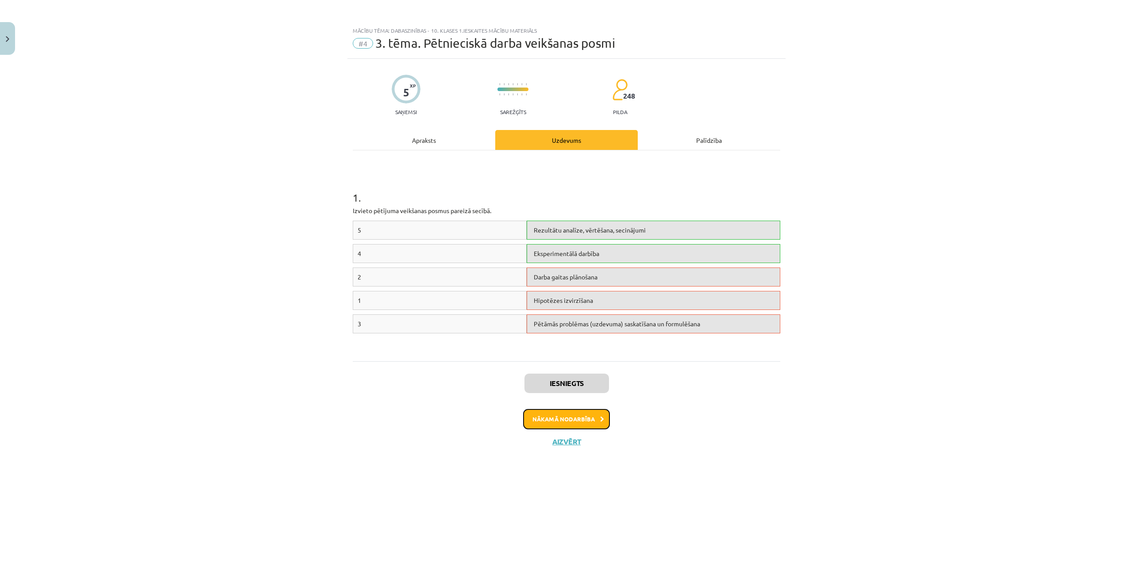
click at [564, 423] on button "Nākamā nodarbība" at bounding box center [566, 419] width 87 height 20
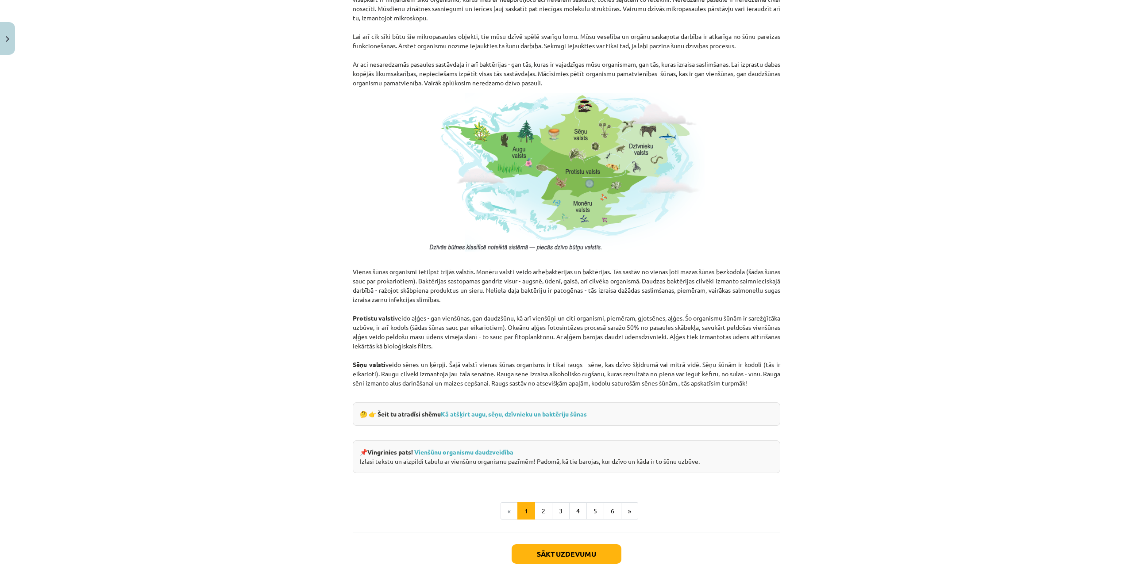
scroll to position [578, 0]
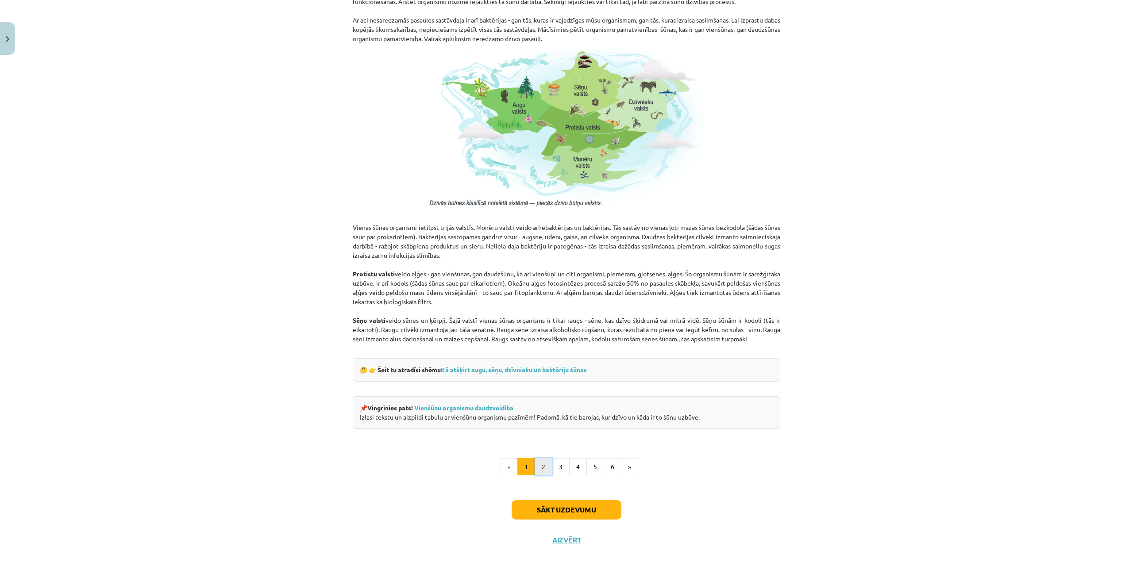
click at [542, 473] on button "2" at bounding box center [543, 467] width 18 height 18
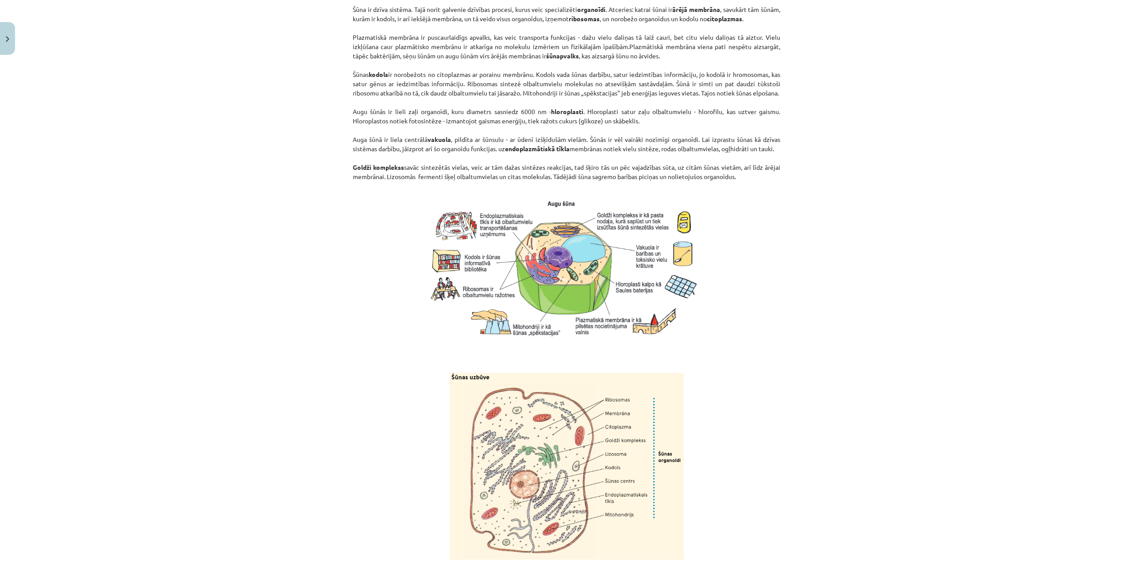
scroll to position [829, 0]
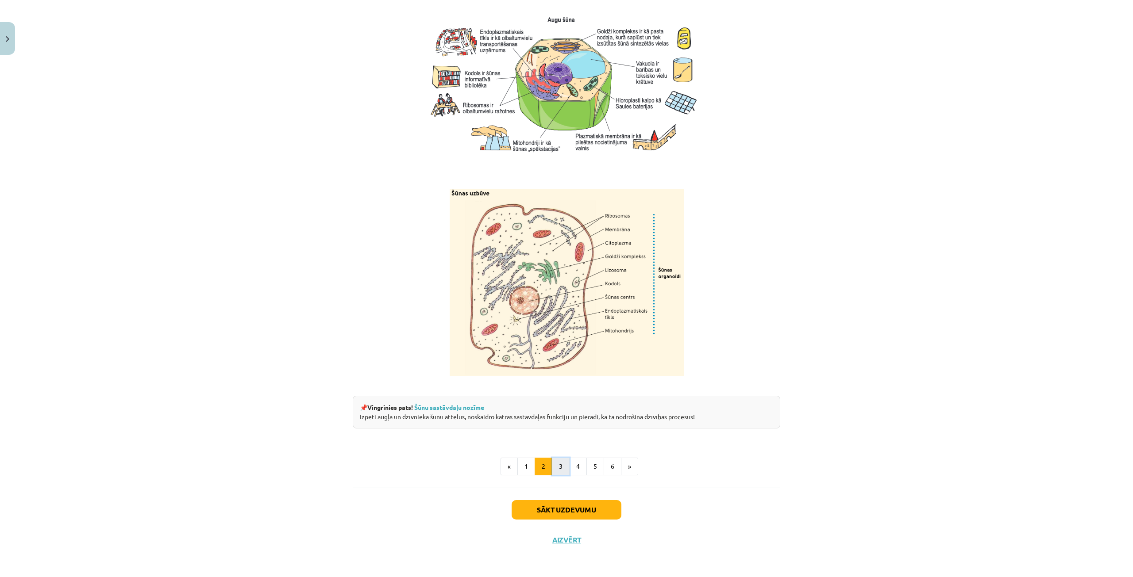
click at [556, 470] on button "3" at bounding box center [561, 467] width 18 height 18
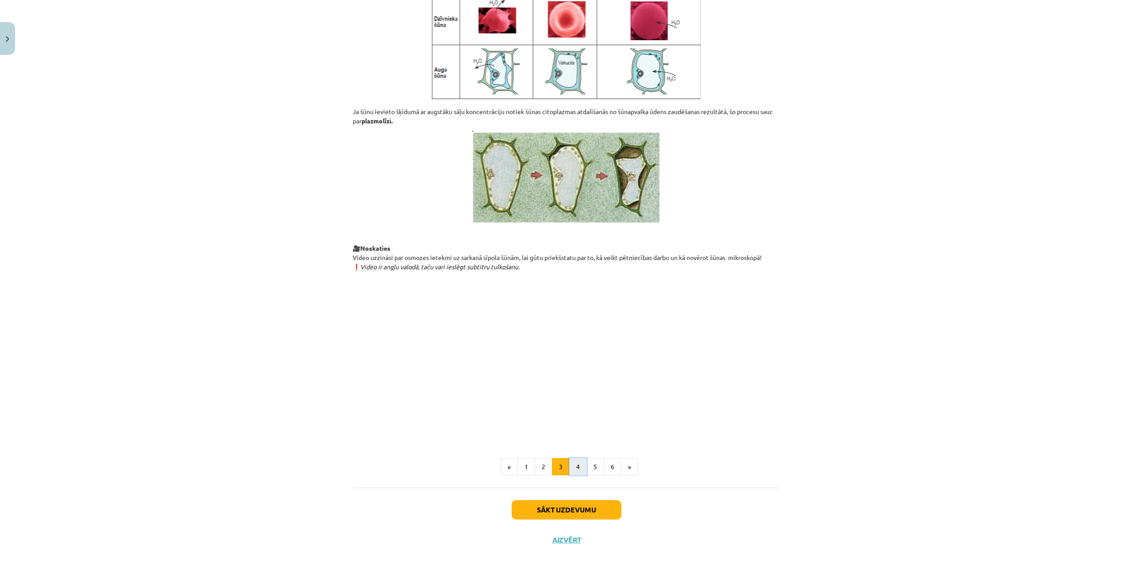
click at [577, 462] on button "4" at bounding box center [578, 467] width 18 height 18
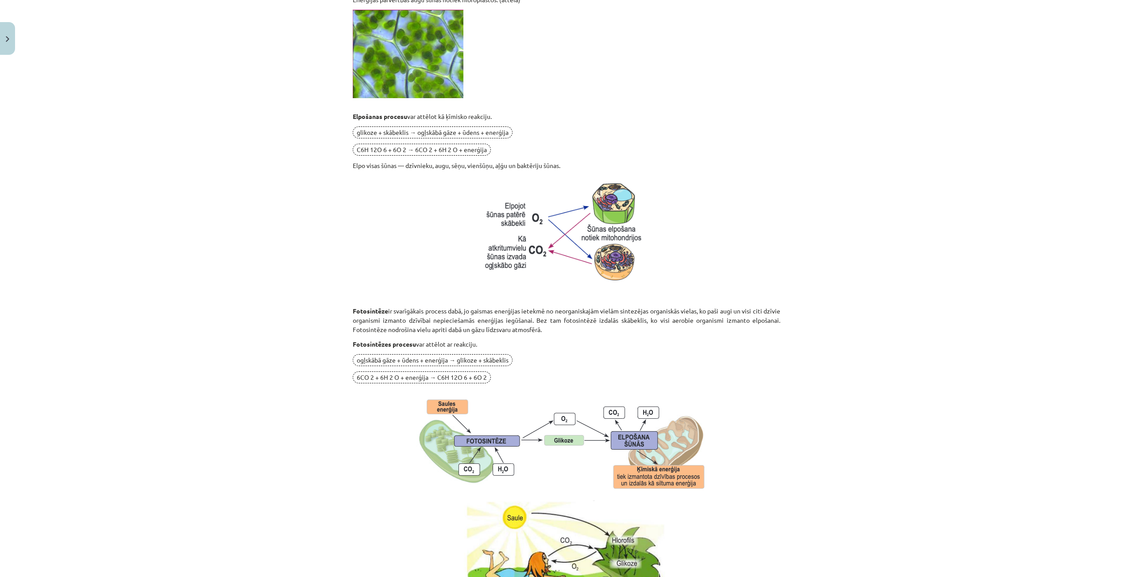
scroll to position [666, 0]
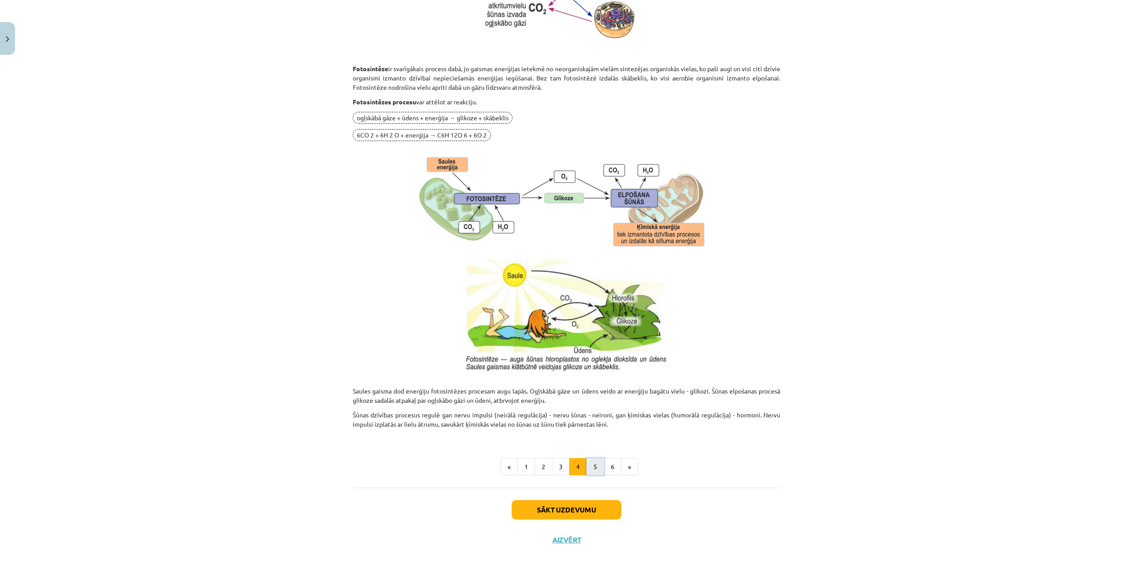
click at [592, 459] on button "5" at bounding box center [595, 467] width 18 height 18
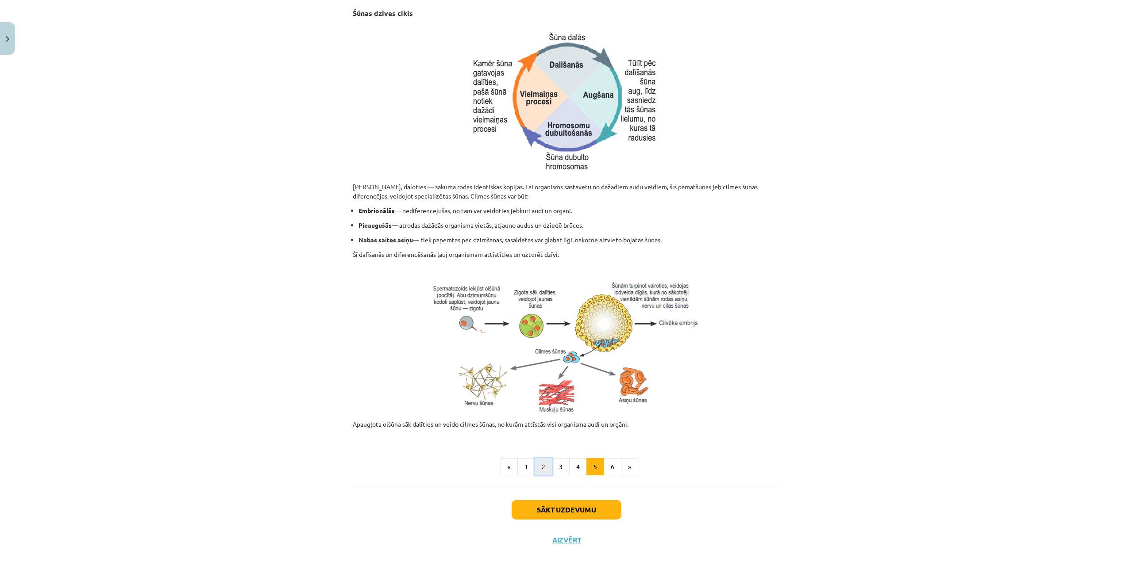
click at [537, 473] on button "2" at bounding box center [543, 467] width 18 height 18
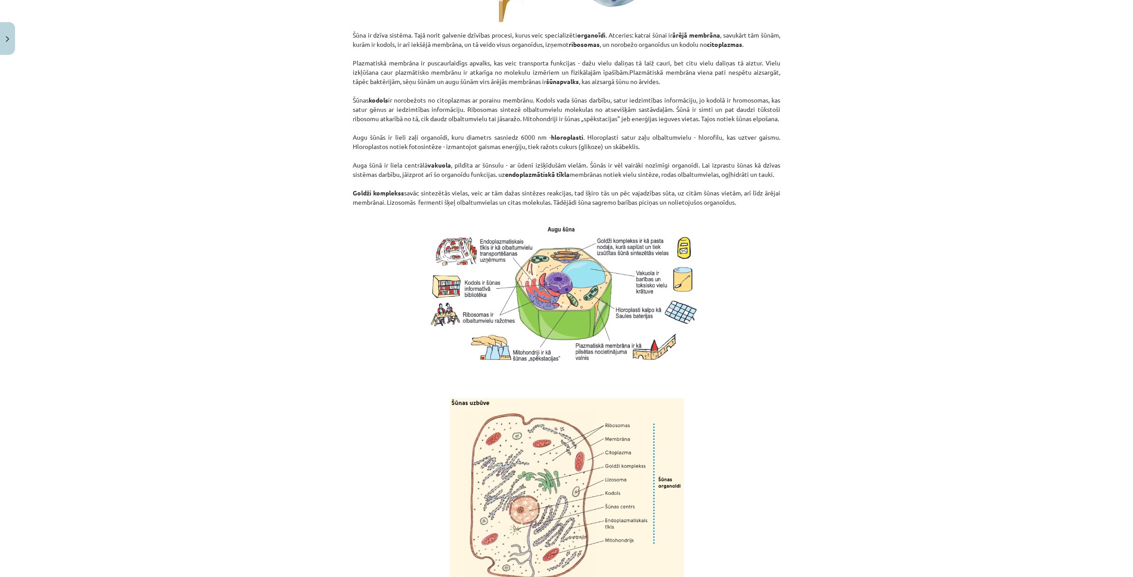
scroll to position [829, 0]
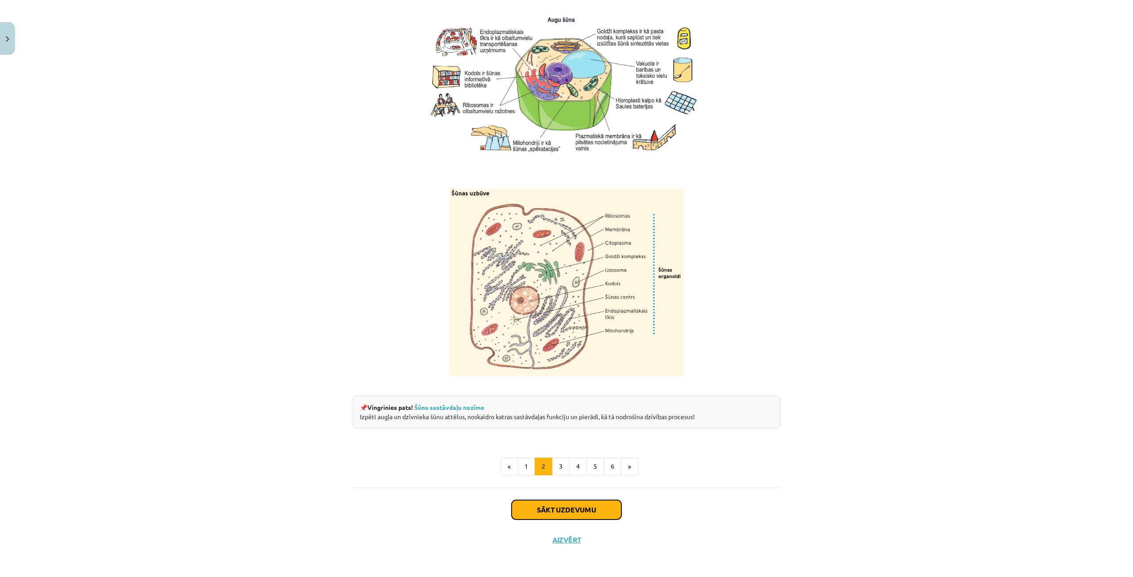
click at [583, 504] on button "Sākt uzdevumu" at bounding box center [566, 509] width 110 height 19
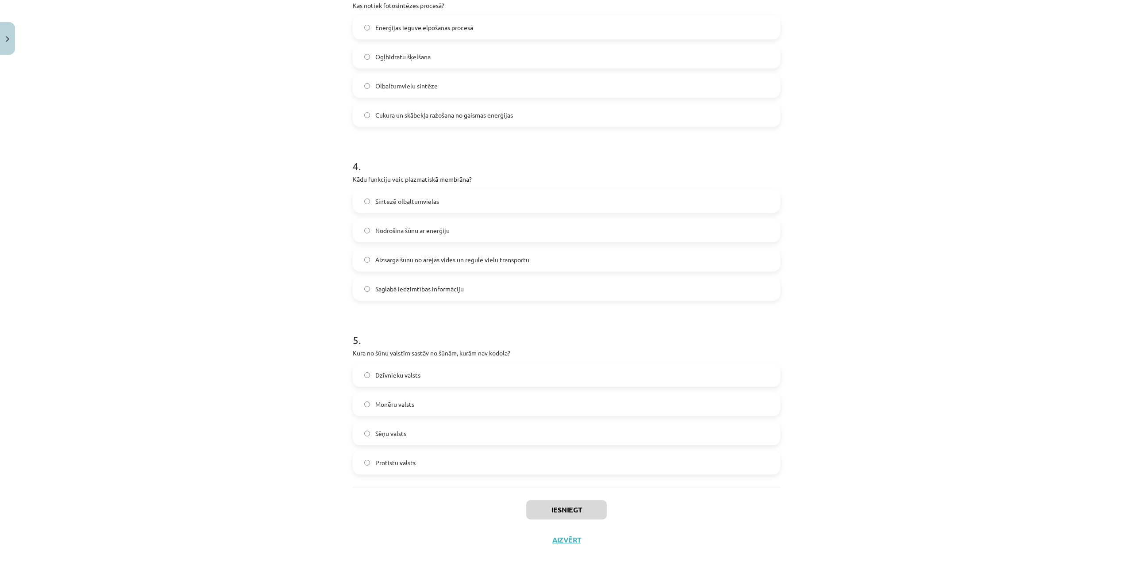
scroll to position [22, 0]
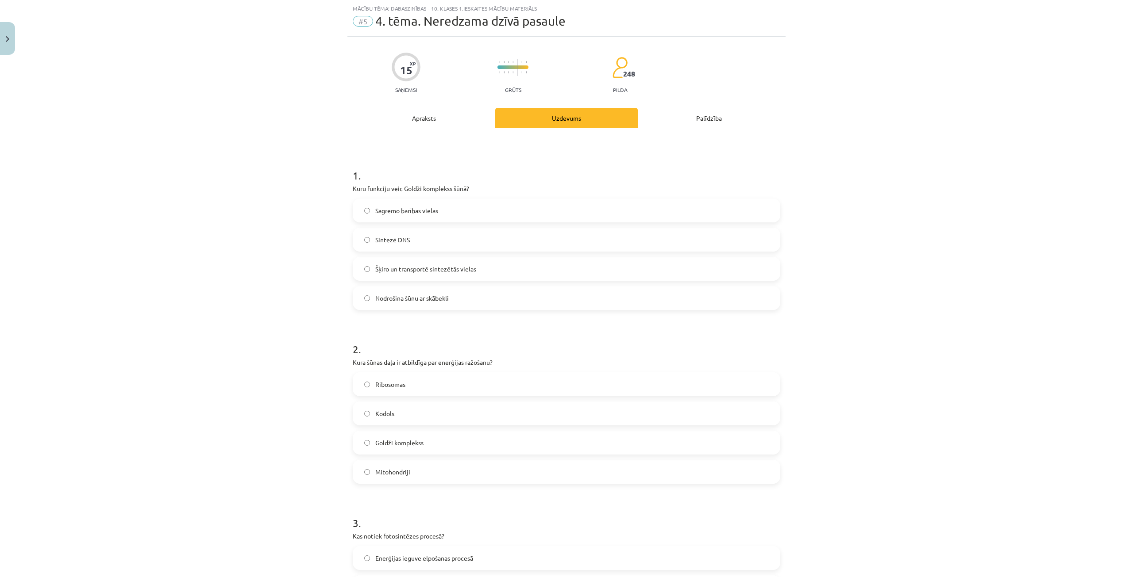
click at [387, 248] on label "Sintezē DNS" at bounding box center [566, 240] width 426 height 22
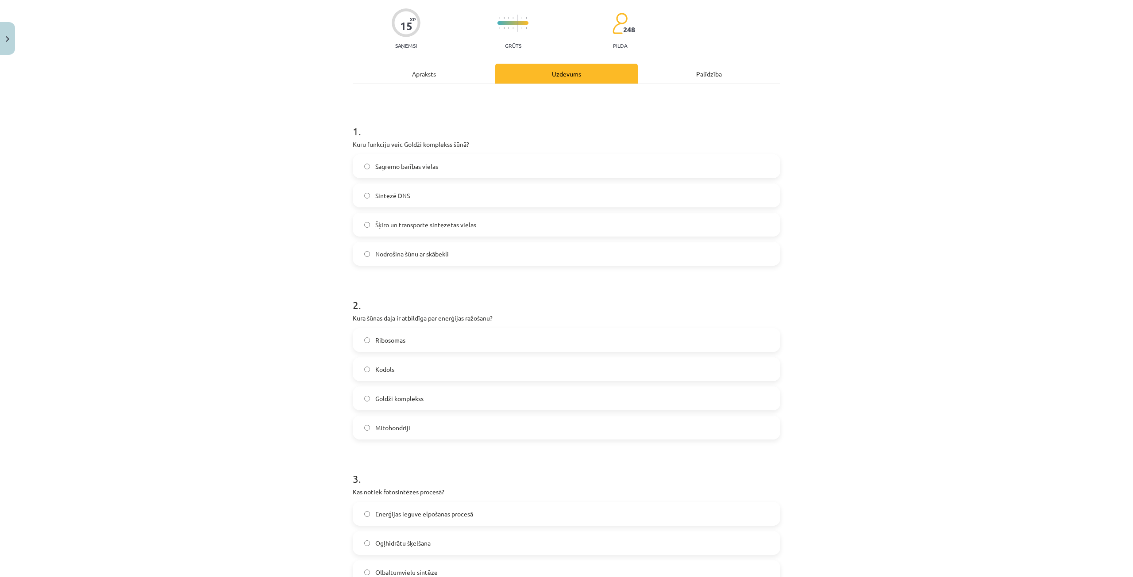
scroll to position [111, 0]
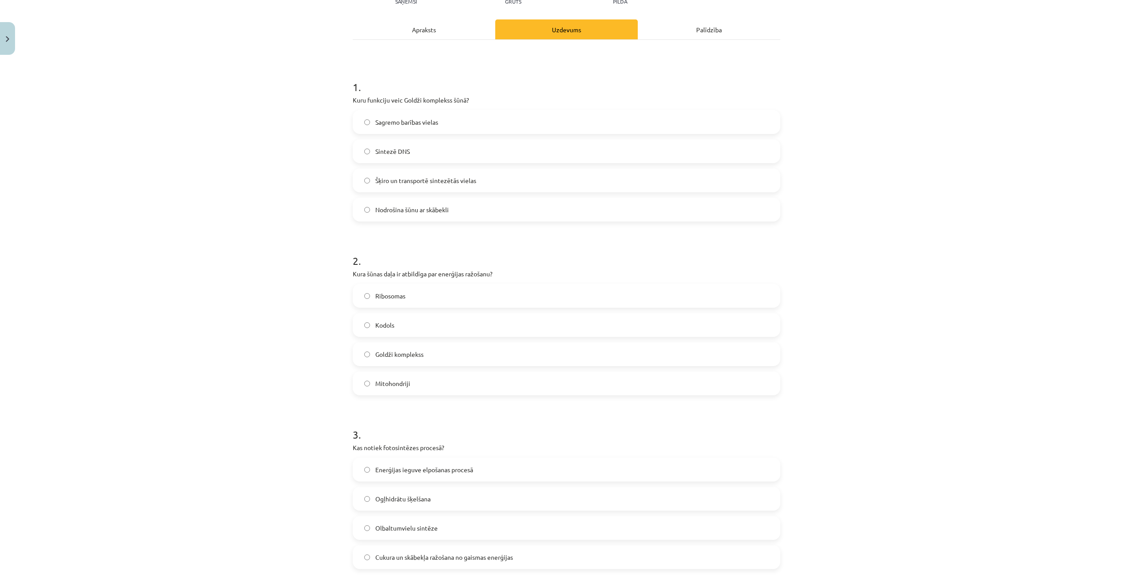
click at [419, 389] on label "Mitohondriji" at bounding box center [566, 384] width 426 height 22
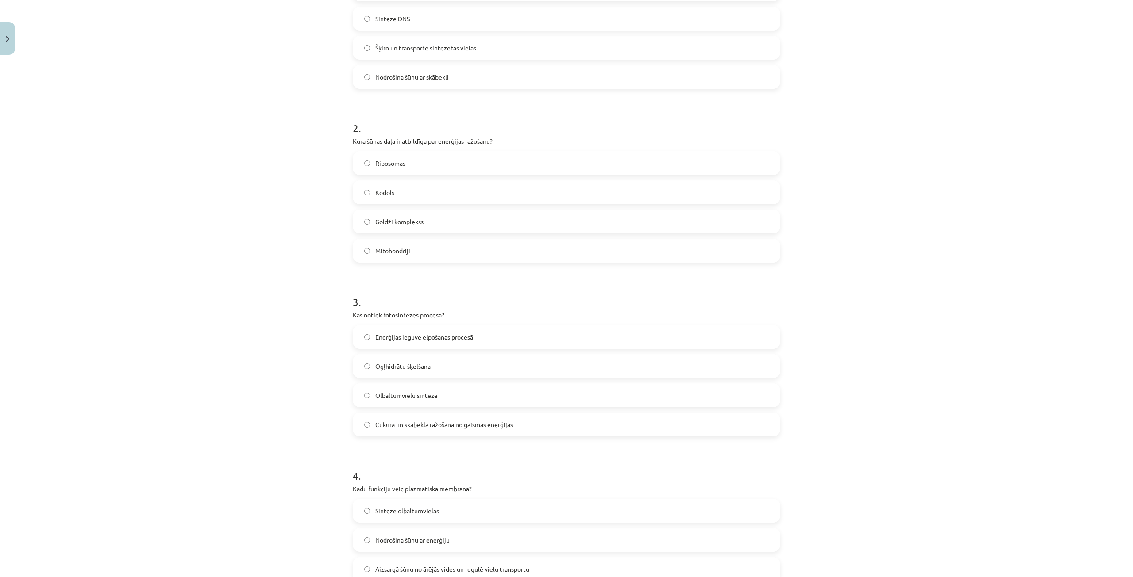
scroll to position [332, 0]
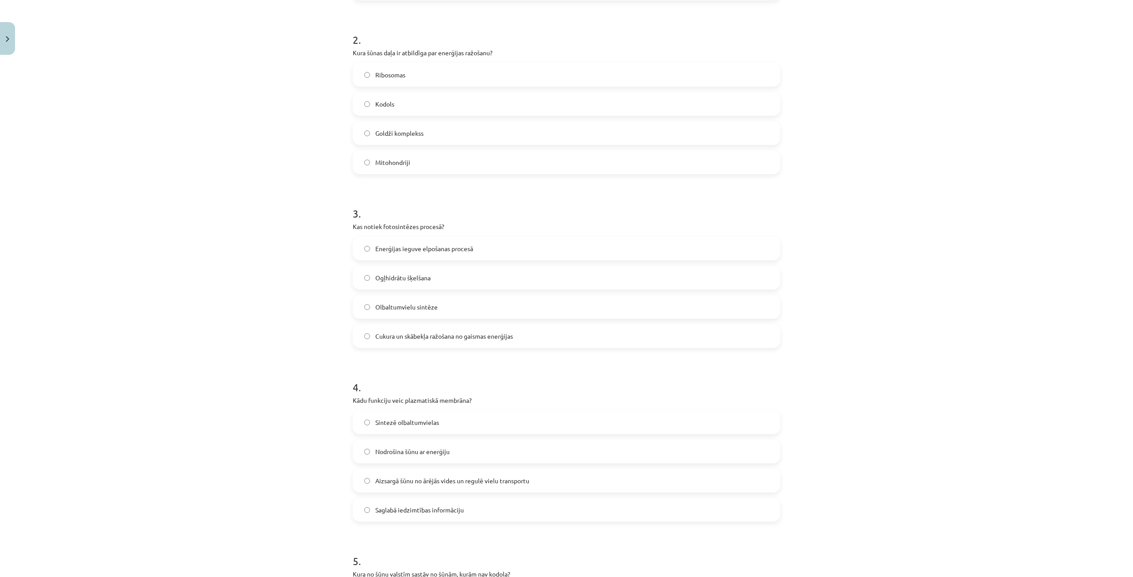
click at [434, 338] on span "Cukura un skābekļa ražošana no gaismas enerģijas" at bounding box center [444, 336] width 138 height 9
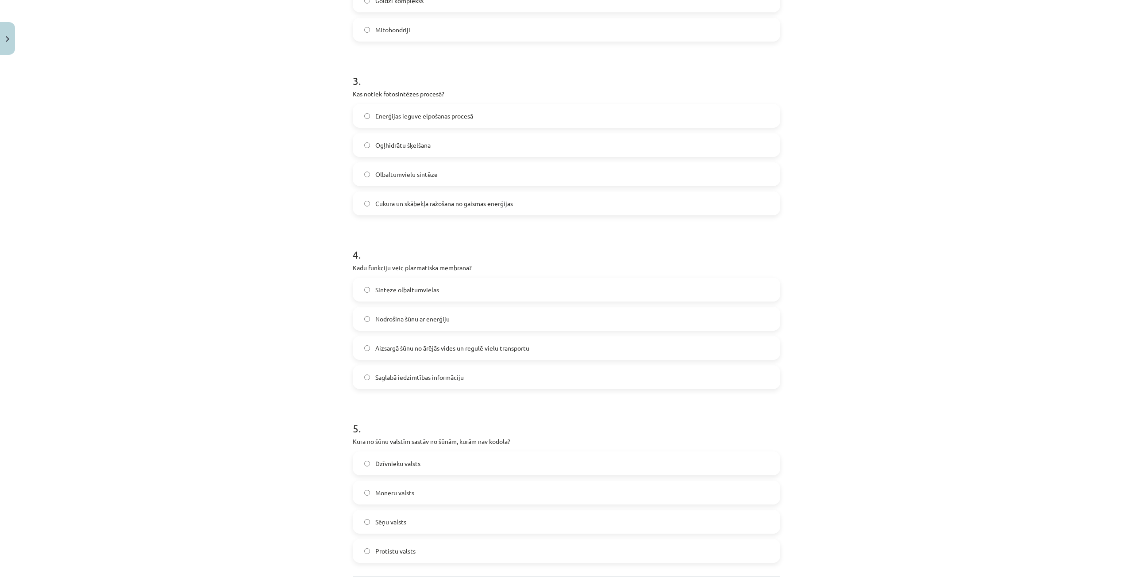
click at [431, 352] on span "Aizsargā šūnu no ārējās vides un regulē vielu transportu" at bounding box center [452, 348] width 154 height 9
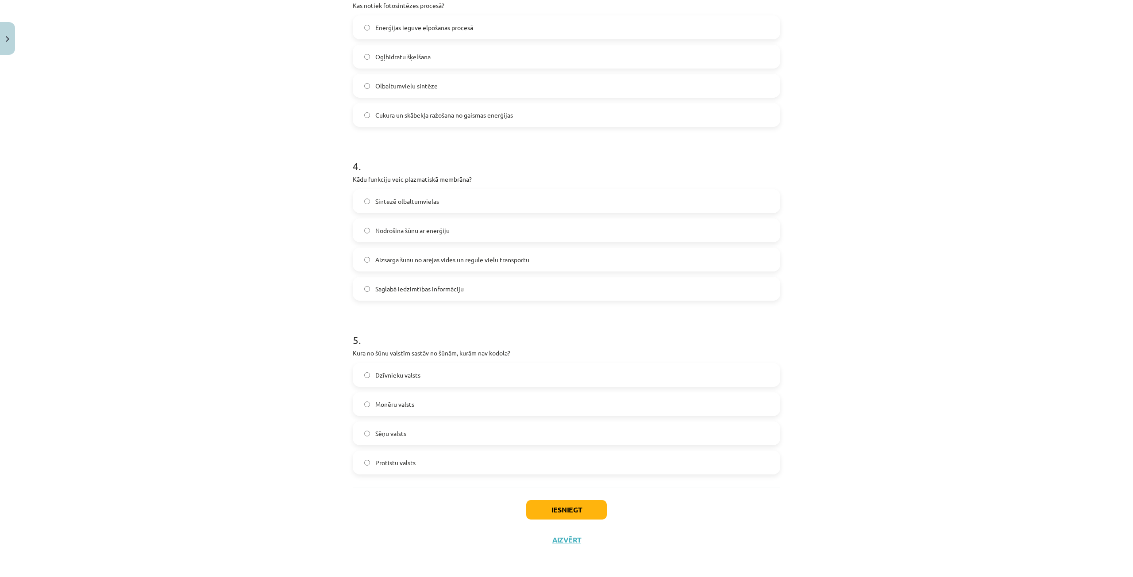
click at [423, 376] on label "Dzīvnieku valsts" at bounding box center [566, 375] width 426 height 22
click at [547, 507] on button "Iesniegt" at bounding box center [566, 509] width 81 height 19
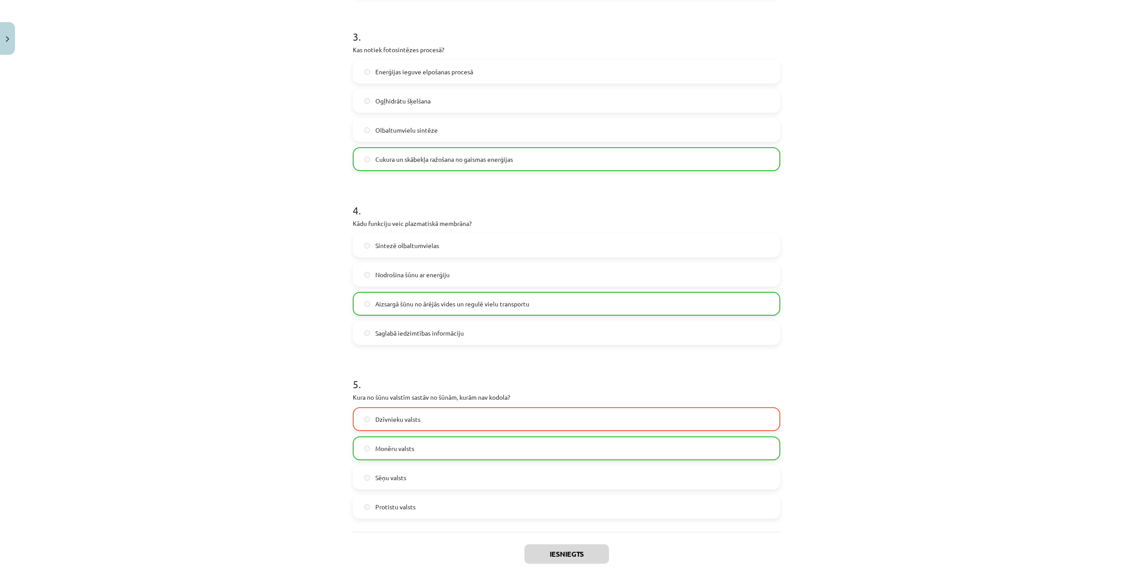
scroll to position [581, 0]
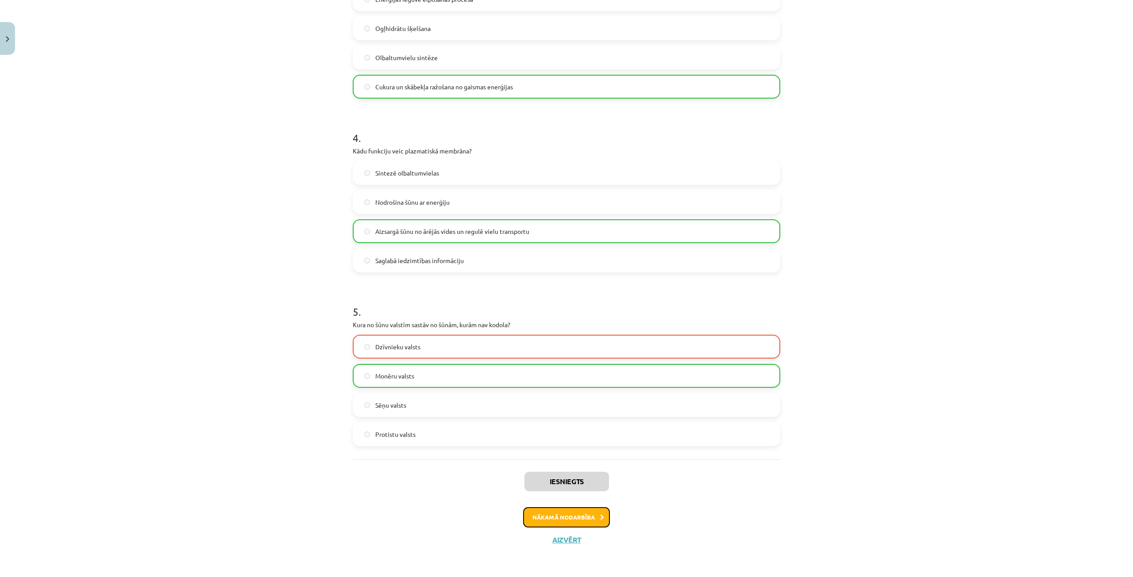
click at [559, 521] on button "Nākamā nodarbība" at bounding box center [566, 517] width 87 height 20
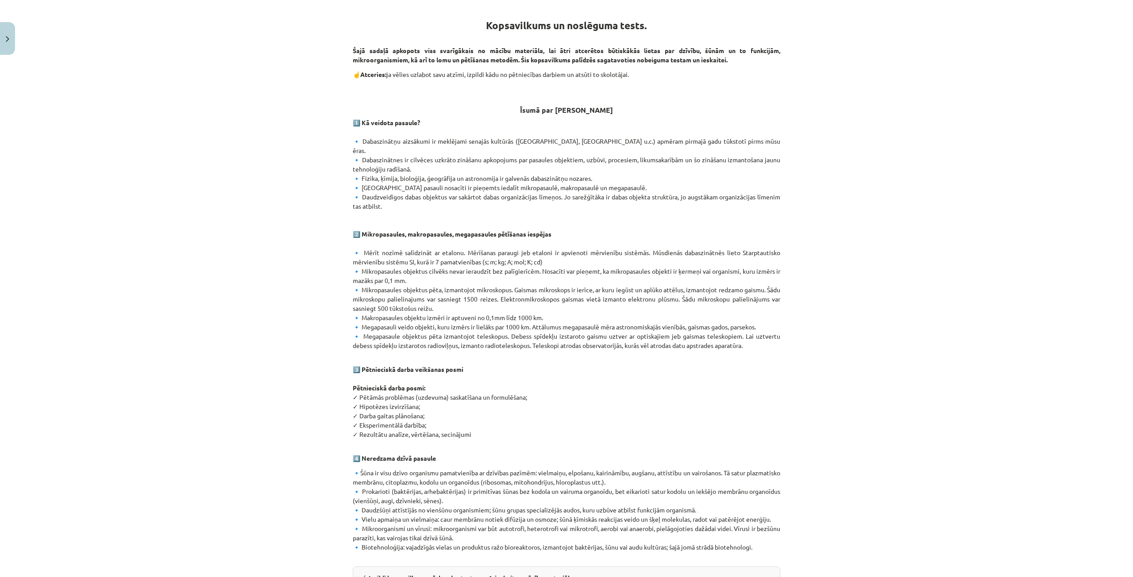
scroll to position [274, 0]
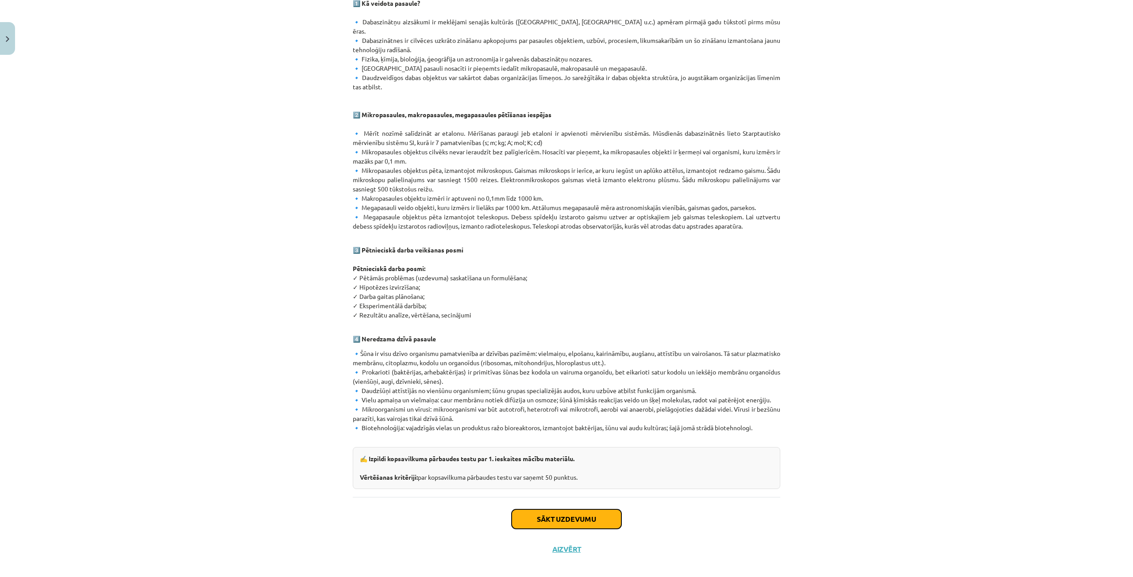
click at [538, 510] on button "Sākt uzdevumu" at bounding box center [566, 519] width 110 height 19
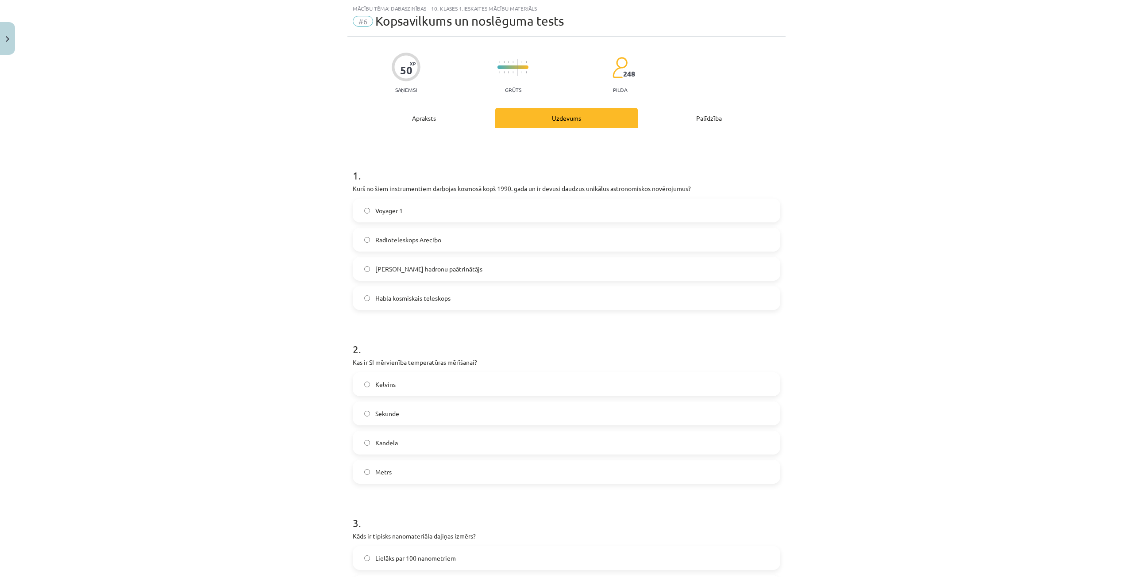
click at [402, 207] on label "Voyager 1" at bounding box center [566, 211] width 426 height 22
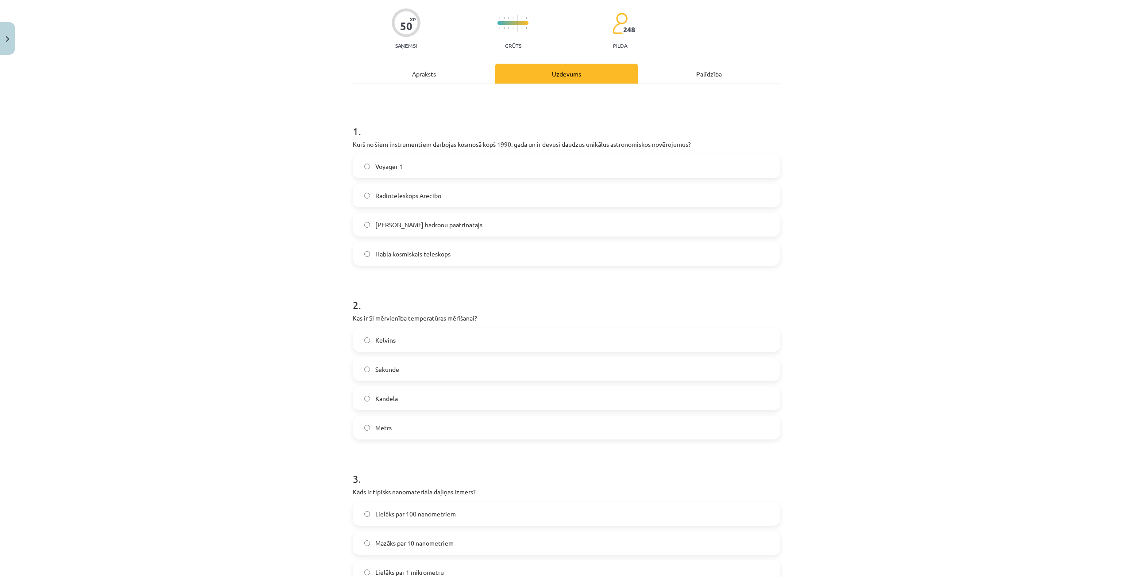
scroll to position [111, 0]
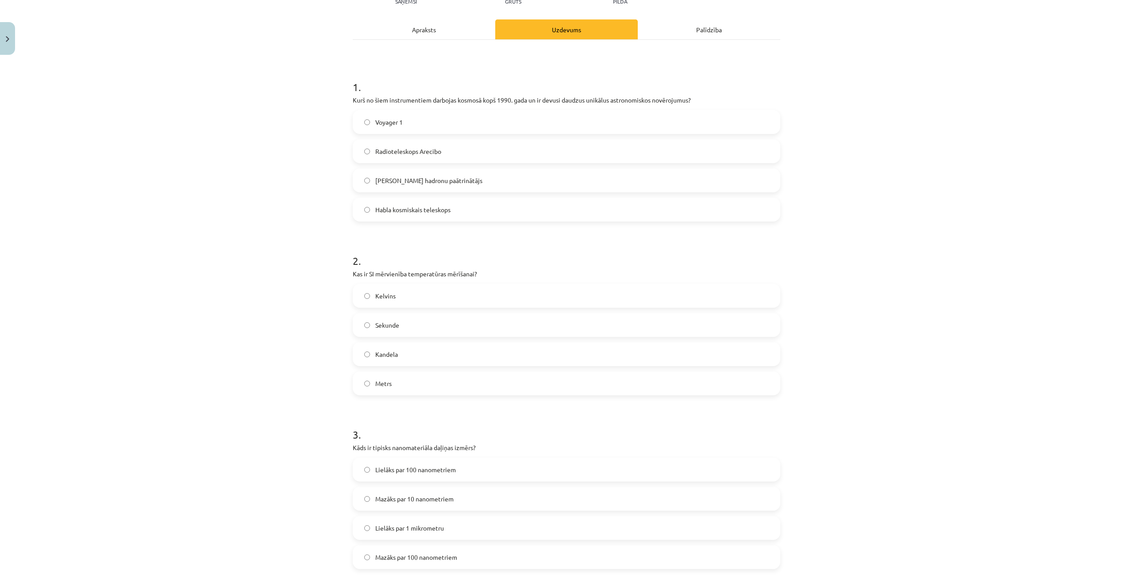
click at [398, 301] on label "Kelvins" at bounding box center [566, 296] width 426 height 22
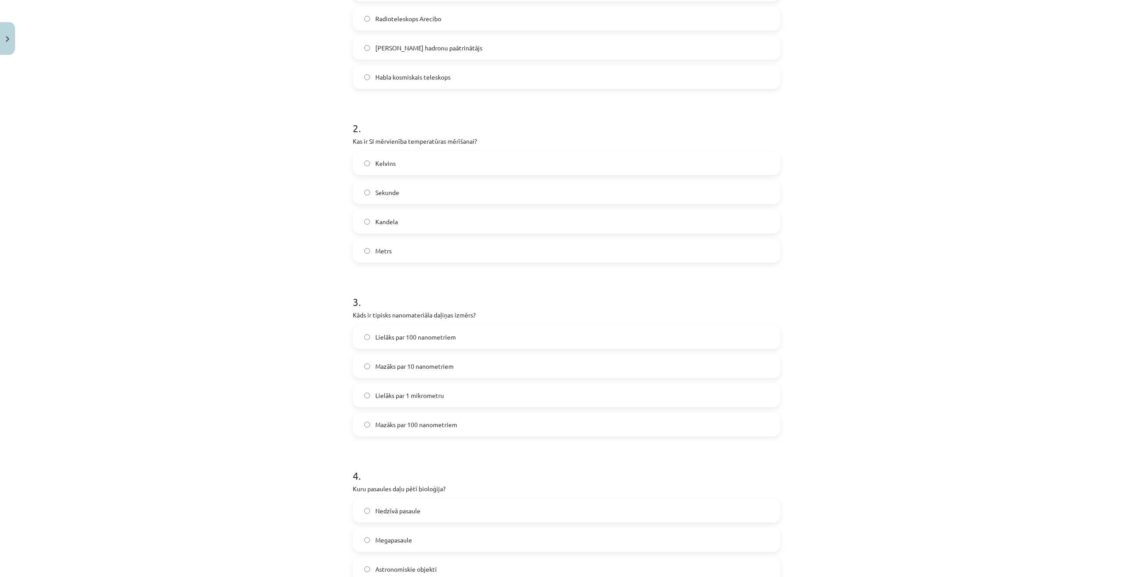
drag, startPoint x: 415, startPoint y: 365, endPoint x: 415, endPoint y: 372, distance: 7.1
click at [415, 372] on label "Mazāks par 10 nanometriem" at bounding box center [566, 366] width 426 height 22
click at [427, 424] on label "Dzīvā pasaule" at bounding box center [566, 422] width 426 height 22
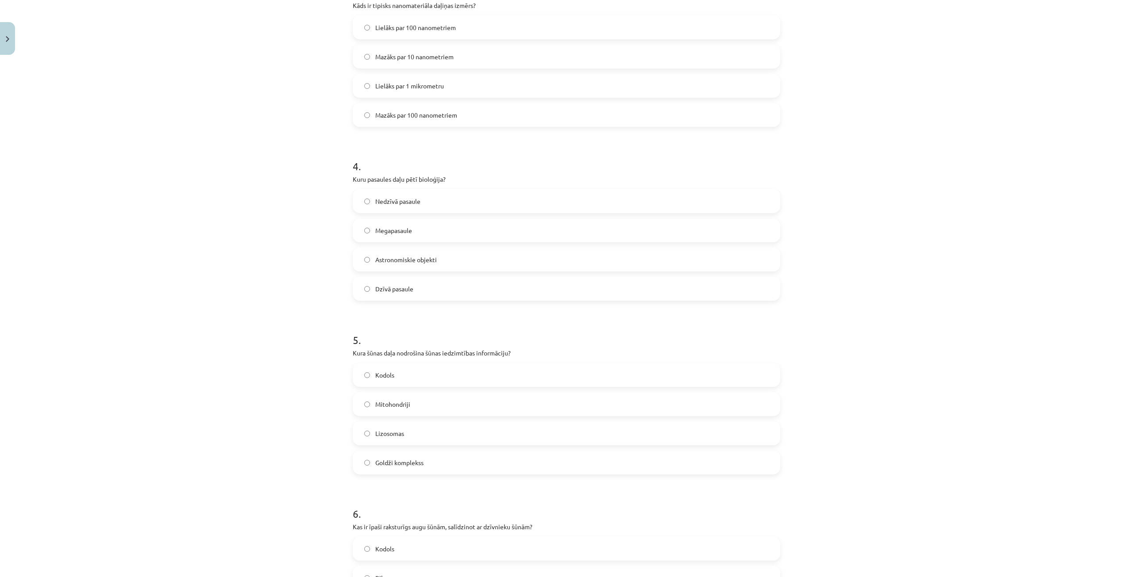
click at [413, 374] on label "Kodols" at bounding box center [566, 375] width 426 height 22
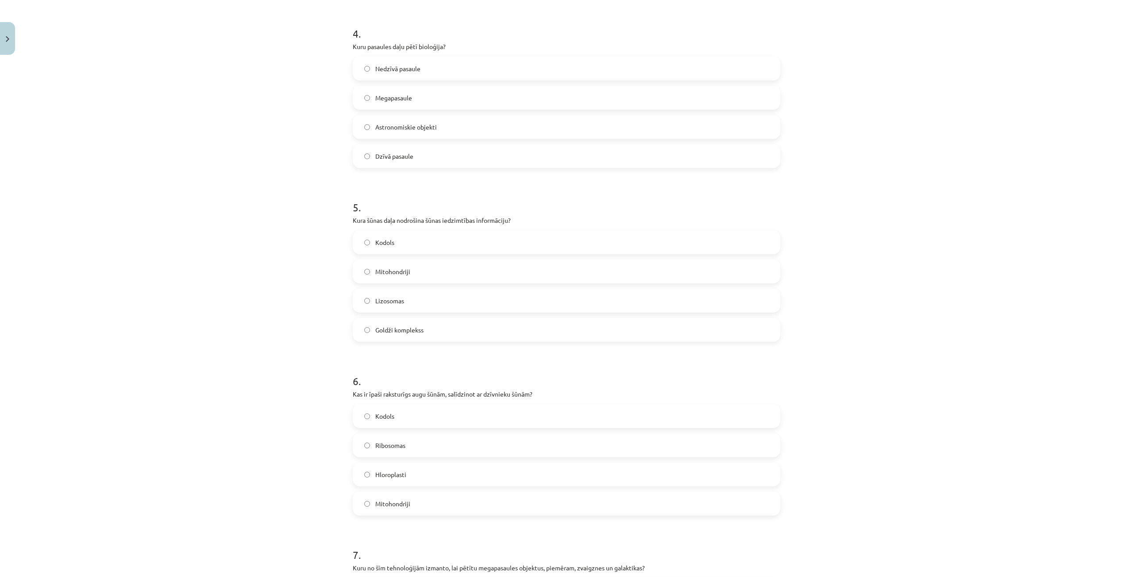
click at [409, 413] on label "Kodols" at bounding box center [566, 416] width 426 height 22
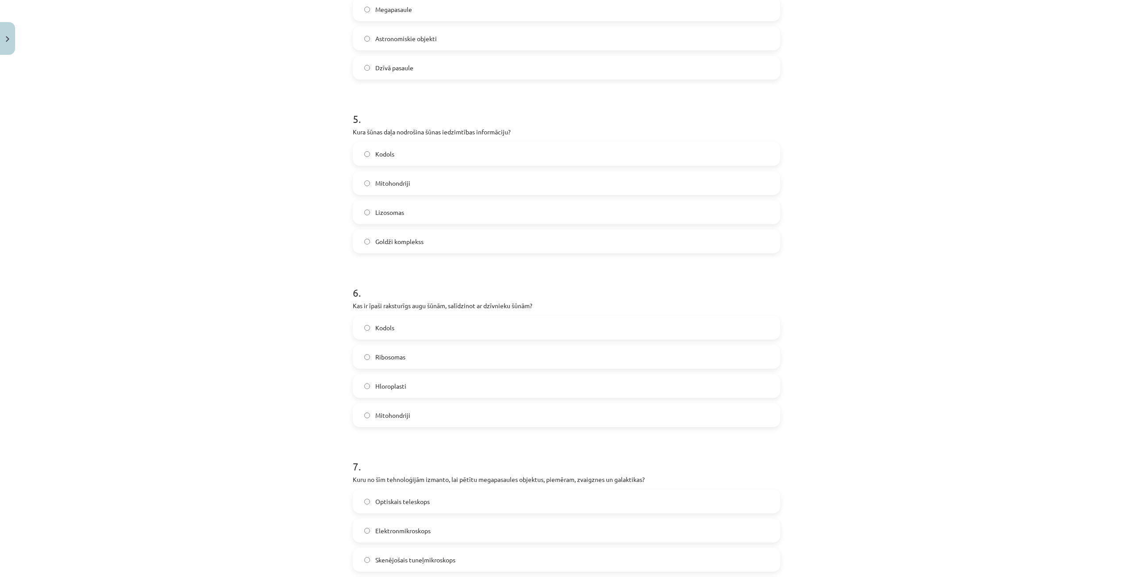
scroll to position [818, 0]
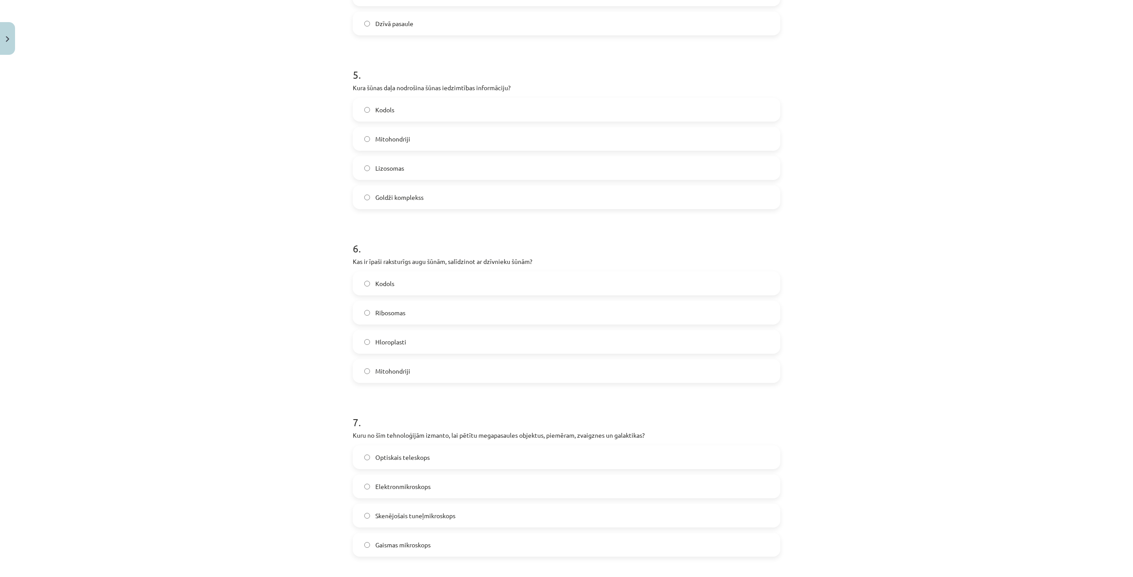
click at [402, 314] on label "Ribosomas" at bounding box center [566, 313] width 426 height 22
click at [414, 335] on label "Hloroplasti" at bounding box center [566, 342] width 426 height 22
click at [406, 307] on label "Ribosomas" at bounding box center [566, 313] width 426 height 22
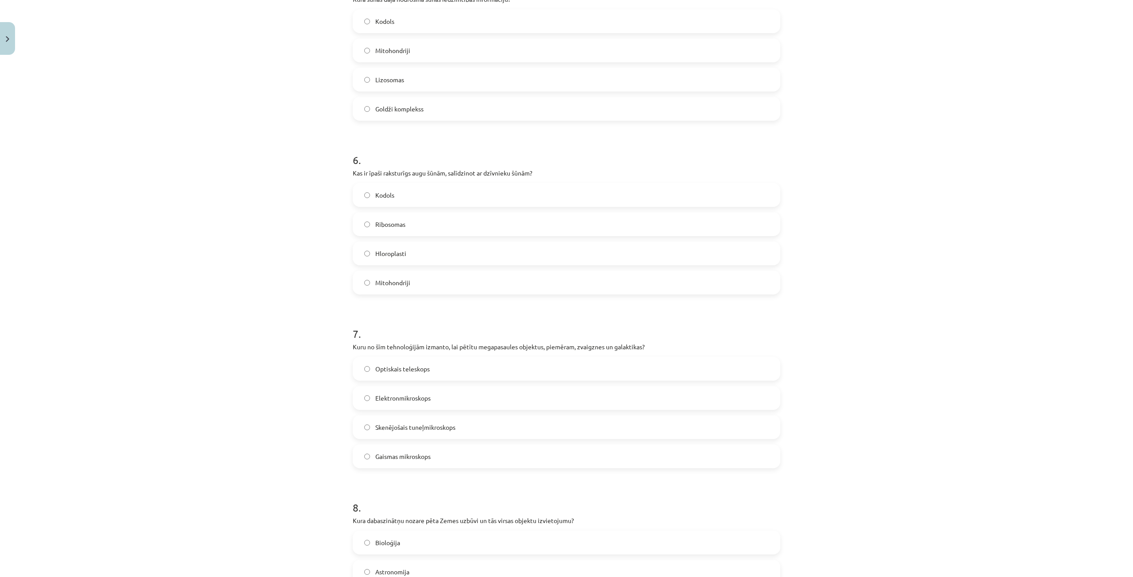
scroll to position [951, 0]
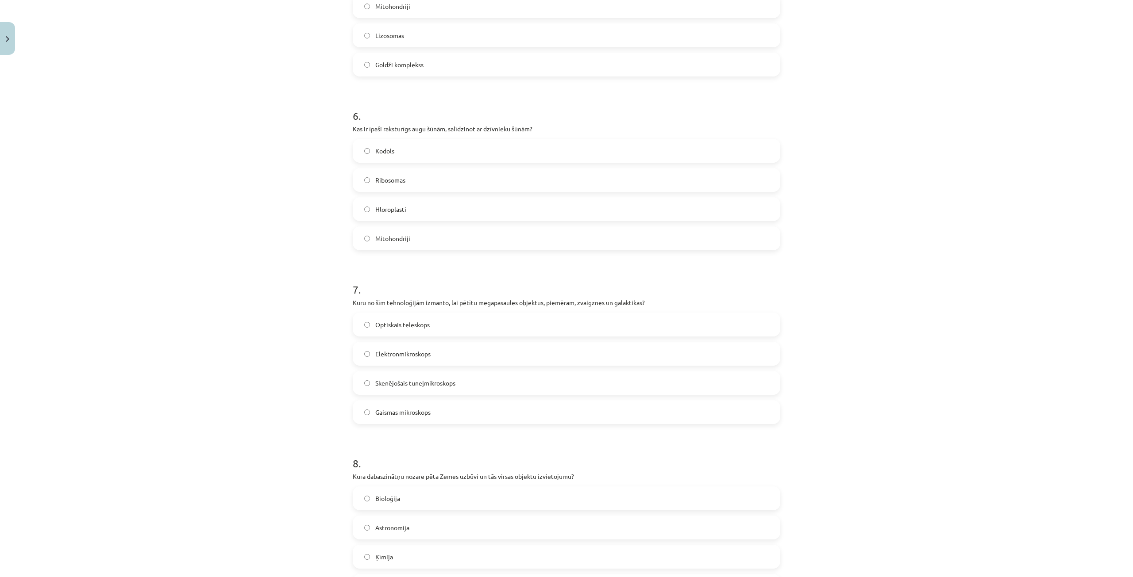
click at [421, 324] on span "Optiskais teleskops" at bounding box center [402, 324] width 54 height 9
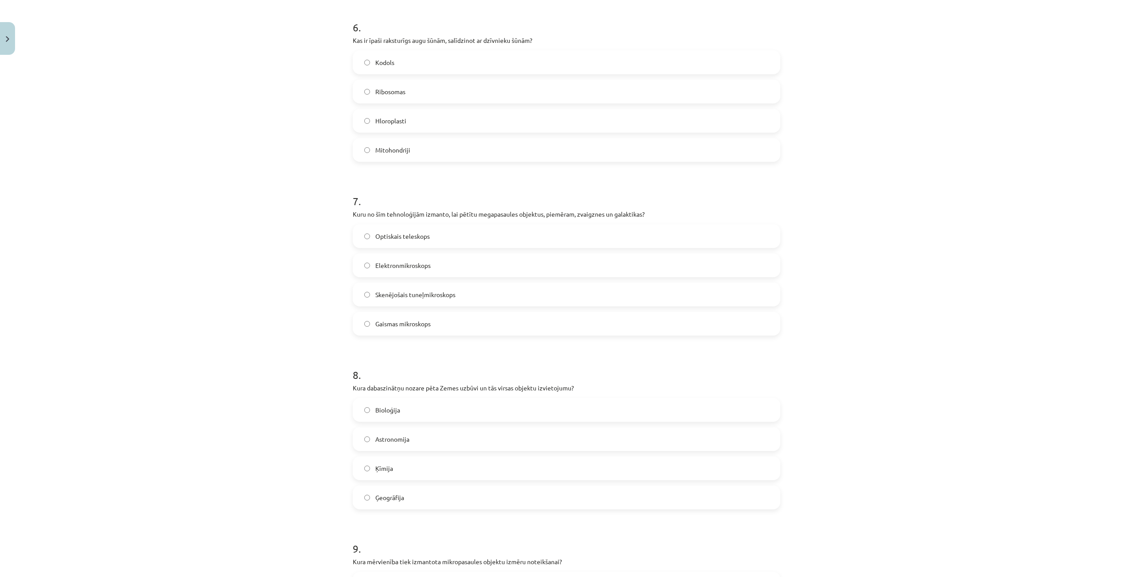
scroll to position [1084, 0]
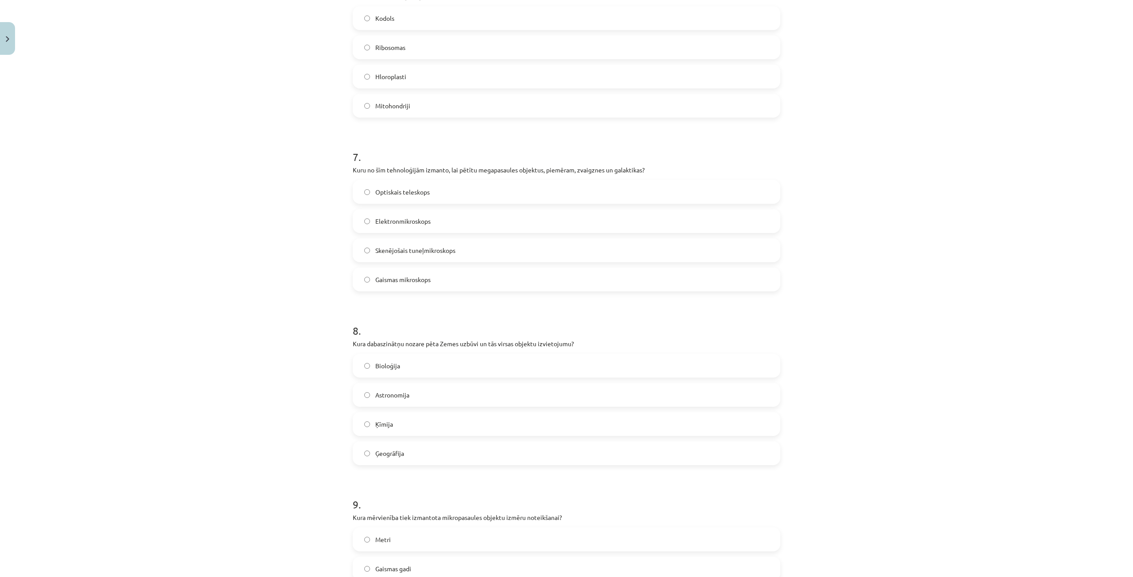
click at [391, 447] on label "Ģeogrāfija" at bounding box center [566, 453] width 426 height 22
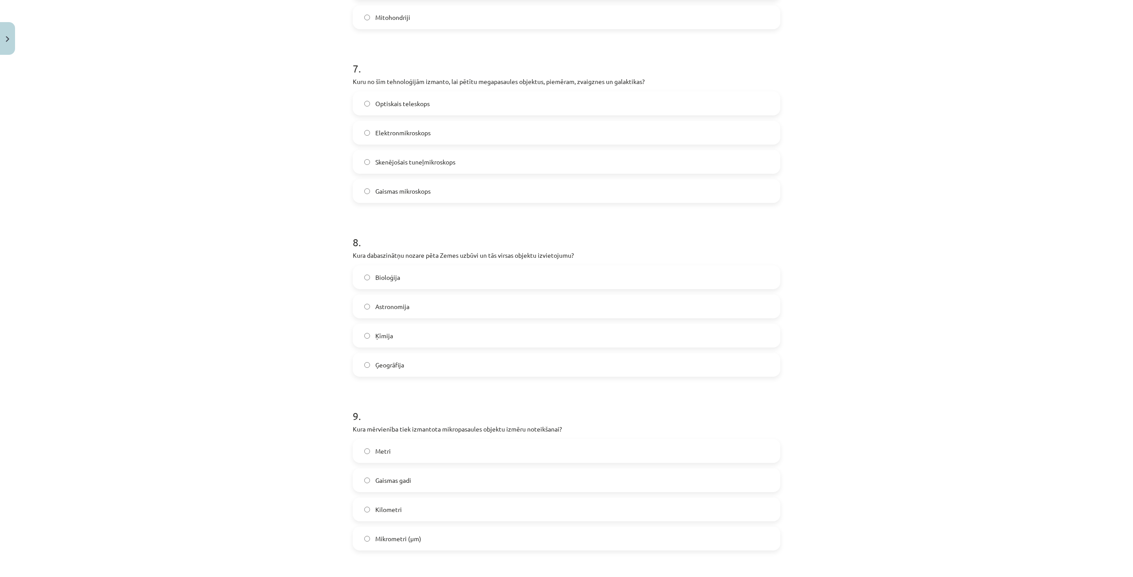
scroll to position [1217, 0]
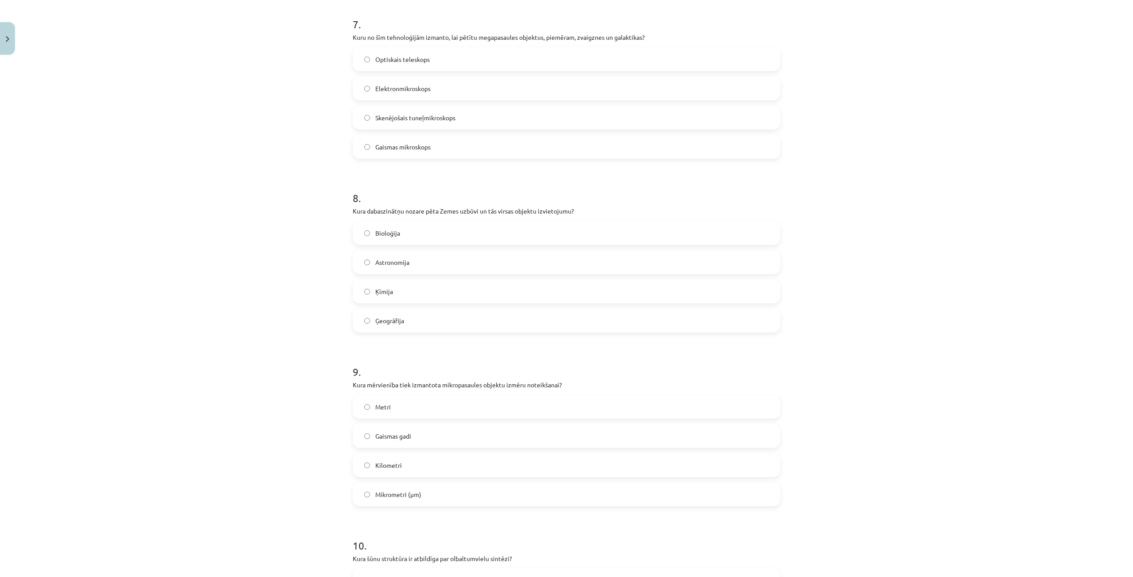
click at [426, 492] on label "Mikrometri (μm)" at bounding box center [566, 495] width 426 height 22
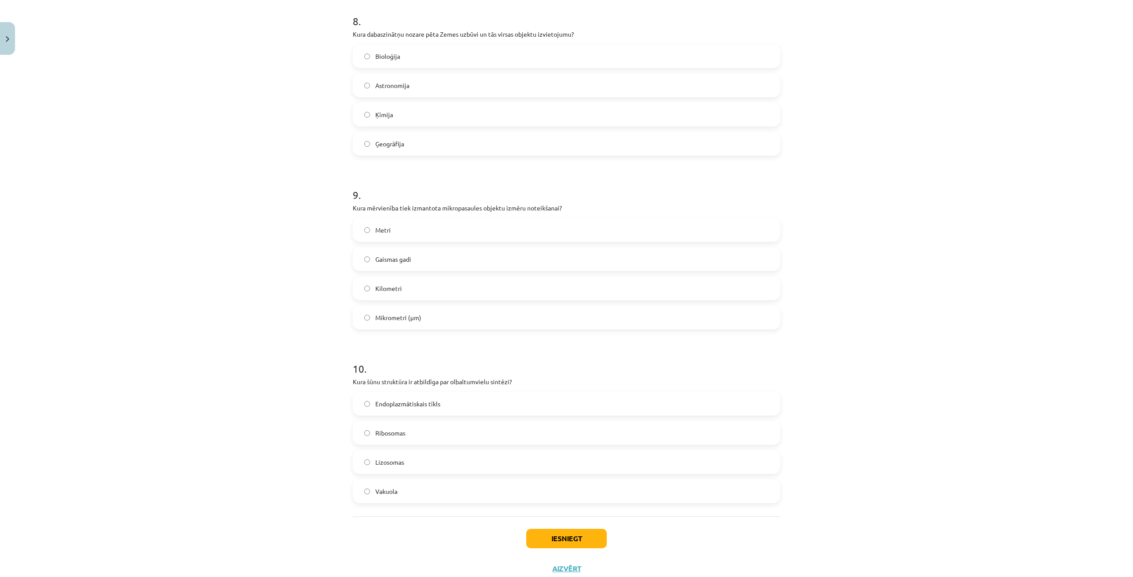
click at [390, 492] on span "Vakuola" at bounding box center [386, 491] width 22 height 9
click at [539, 535] on button "Iesniegt" at bounding box center [566, 538] width 81 height 19
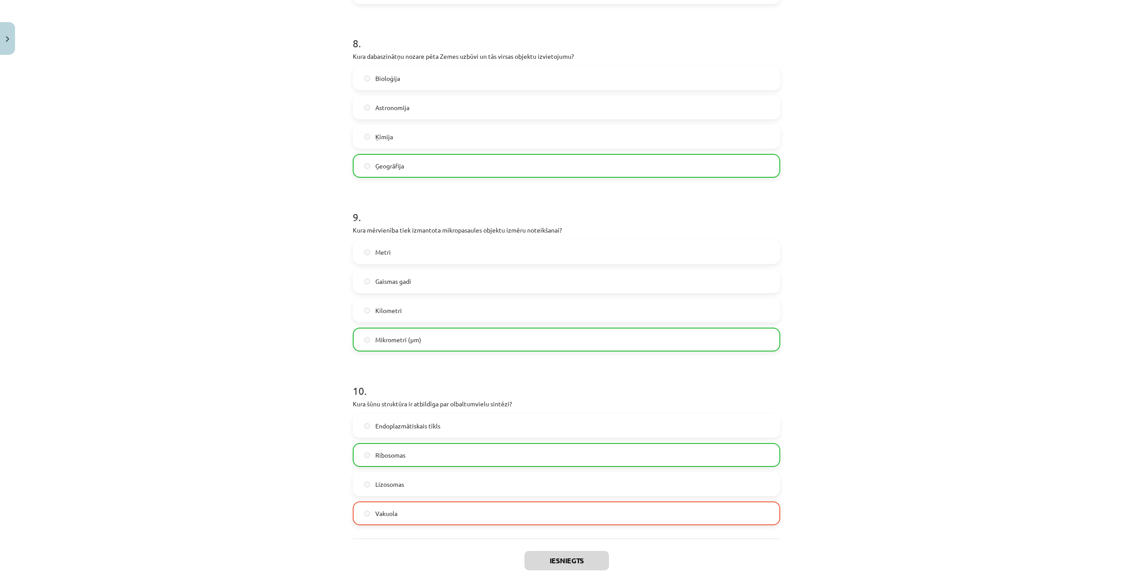
scroll to position [1451, 0]
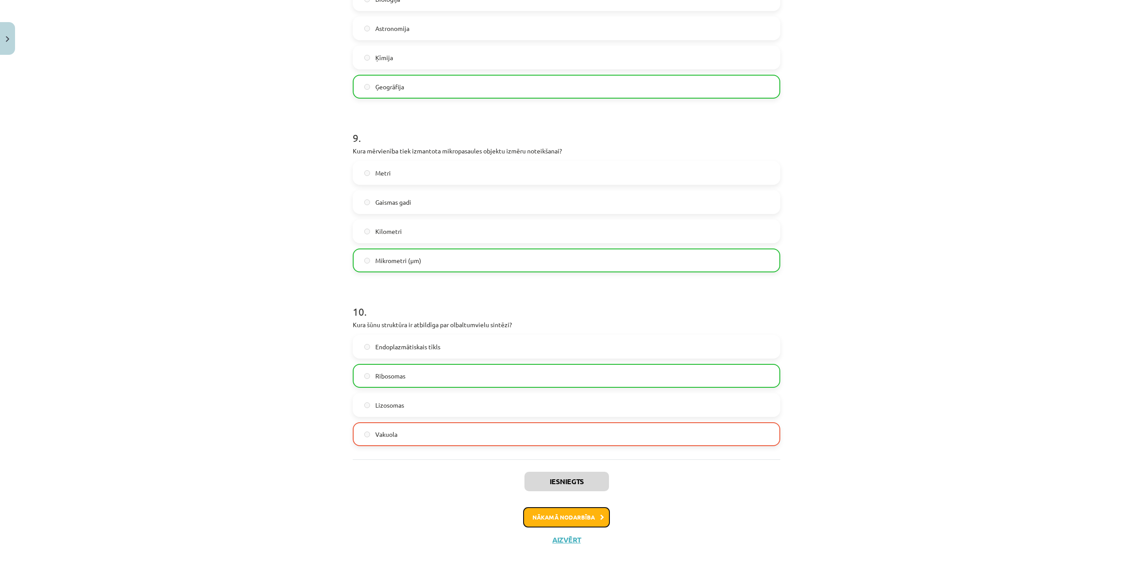
click at [566, 515] on button "Nākamā nodarbība" at bounding box center [566, 517] width 87 height 20
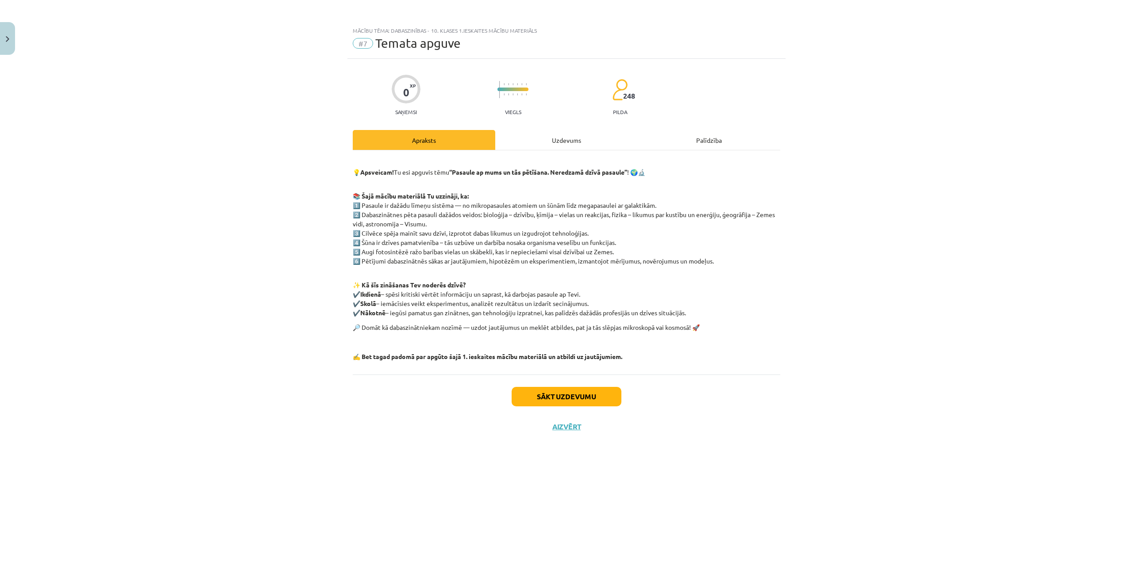
scroll to position [0, 0]
click at [547, 395] on button "Sākt uzdevumu" at bounding box center [566, 396] width 110 height 19
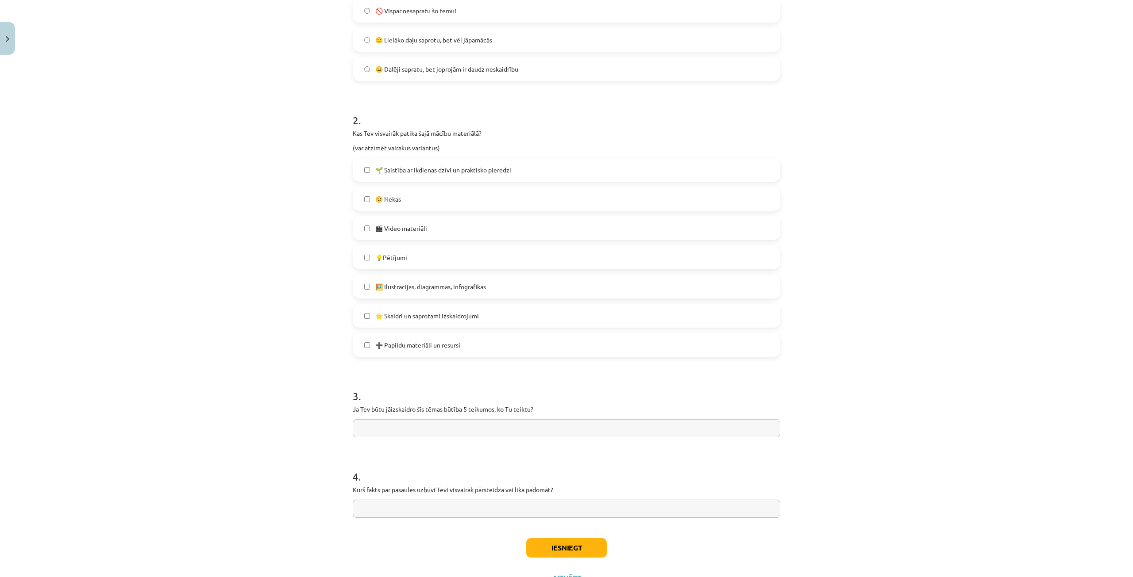
scroll to position [348, 0]
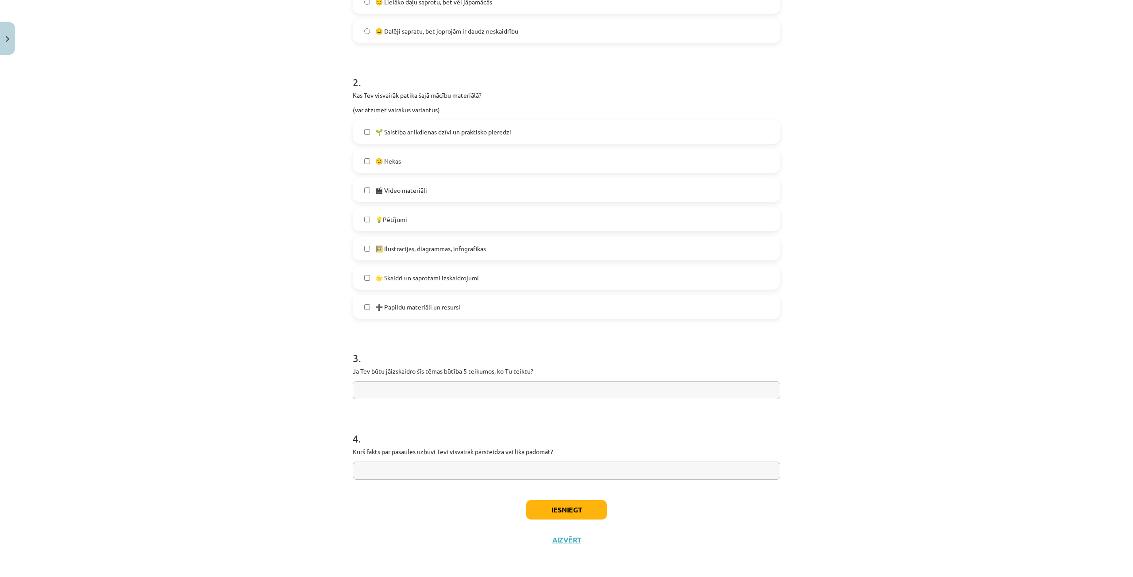
click at [467, 386] on input "text" at bounding box center [566, 390] width 427 height 18
click at [362, 390] on input "**********" at bounding box center [566, 390] width 427 height 18
click at [407, 388] on input "**********" at bounding box center [566, 390] width 427 height 18
click at [426, 393] on input "**********" at bounding box center [566, 390] width 427 height 18
click at [417, 394] on input "**********" at bounding box center [566, 390] width 427 height 18
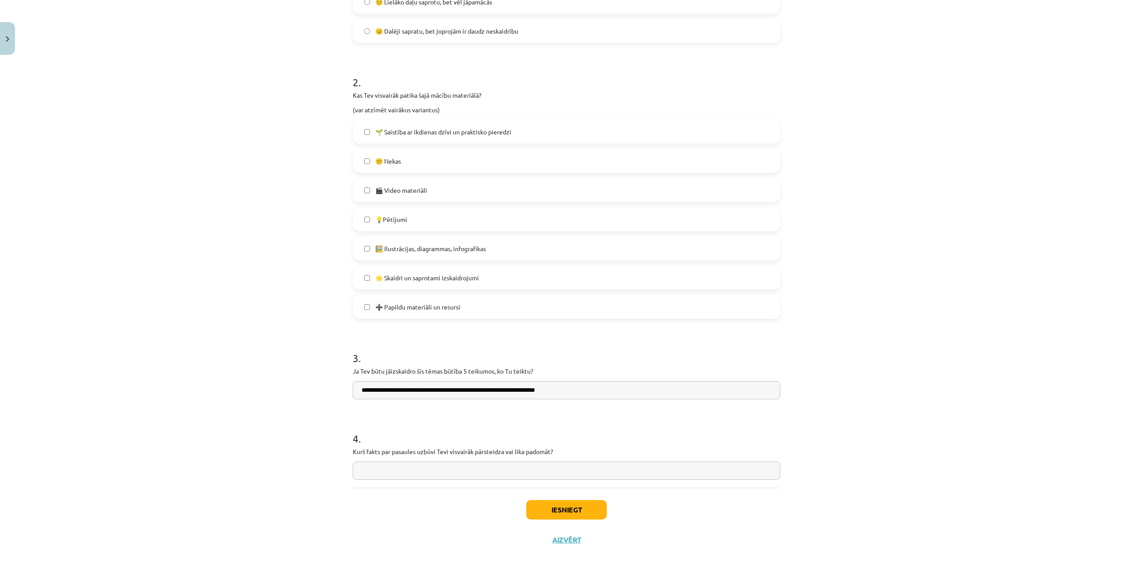
click at [557, 395] on input "**********" at bounding box center [566, 390] width 427 height 18
type input "**********"
click at [394, 472] on input "text" at bounding box center [566, 471] width 427 height 18
type input "**********"
click at [541, 508] on button "Iesniegt" at bounding box center [566, 509] width 81 height 19
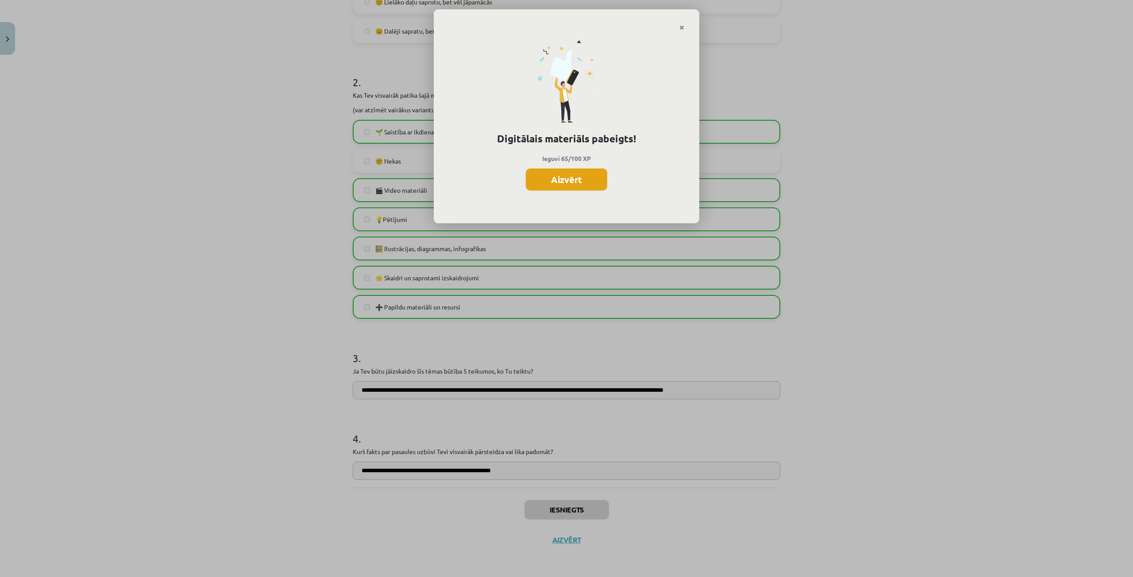
click at [574, 183] on button "Aizvērt" at bounding box center [566, 180] width 81 height 22
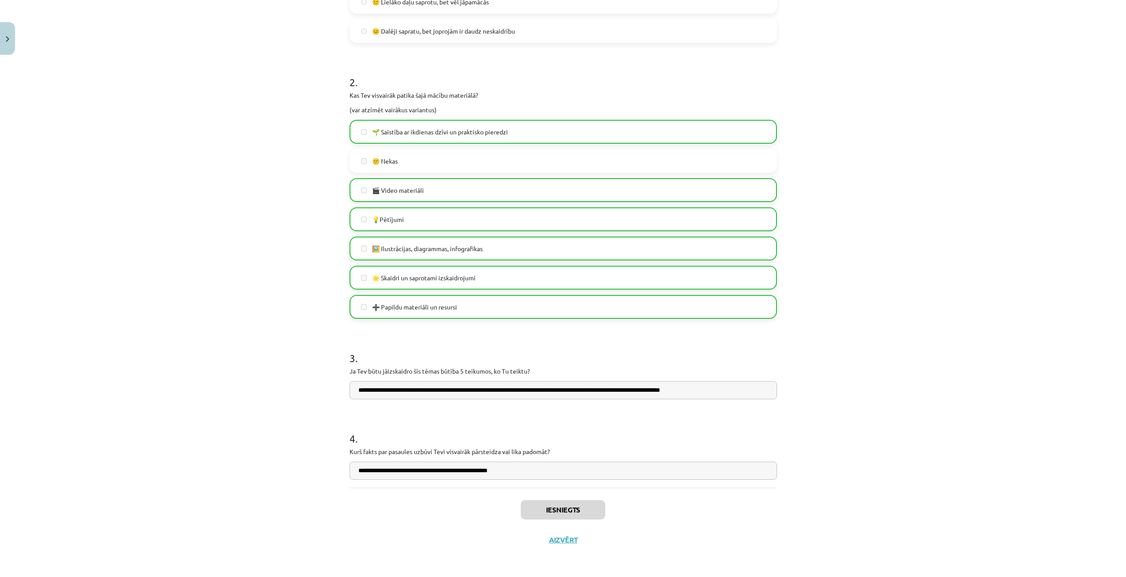
scroll to position [177, 0]
click at [564, 540] on button "Aizvērt" at bounding box center [563, 540] width 34 height 9
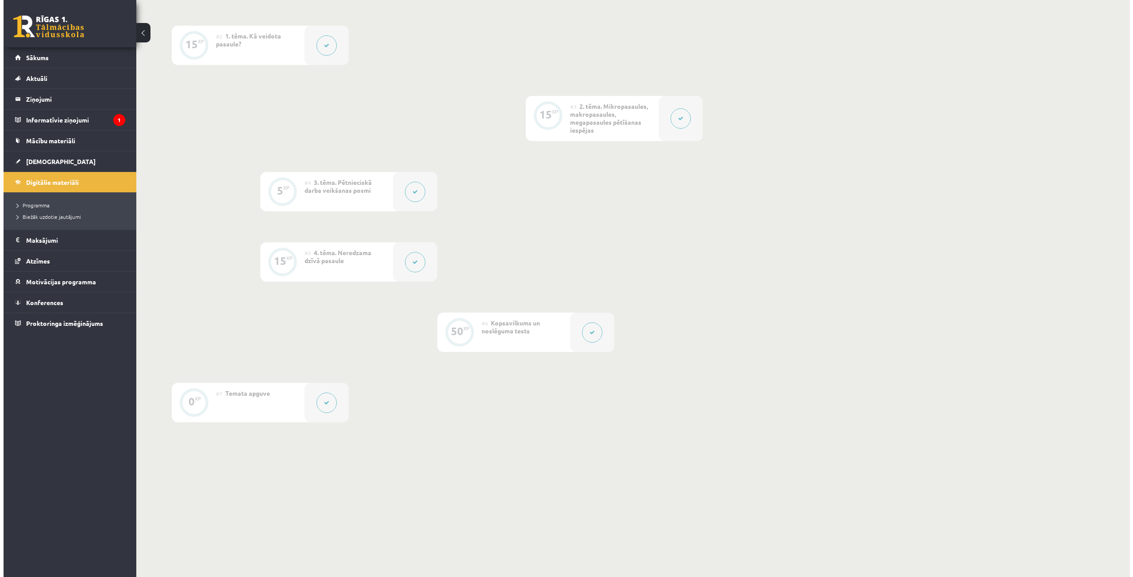
scroll to position [0, 0]
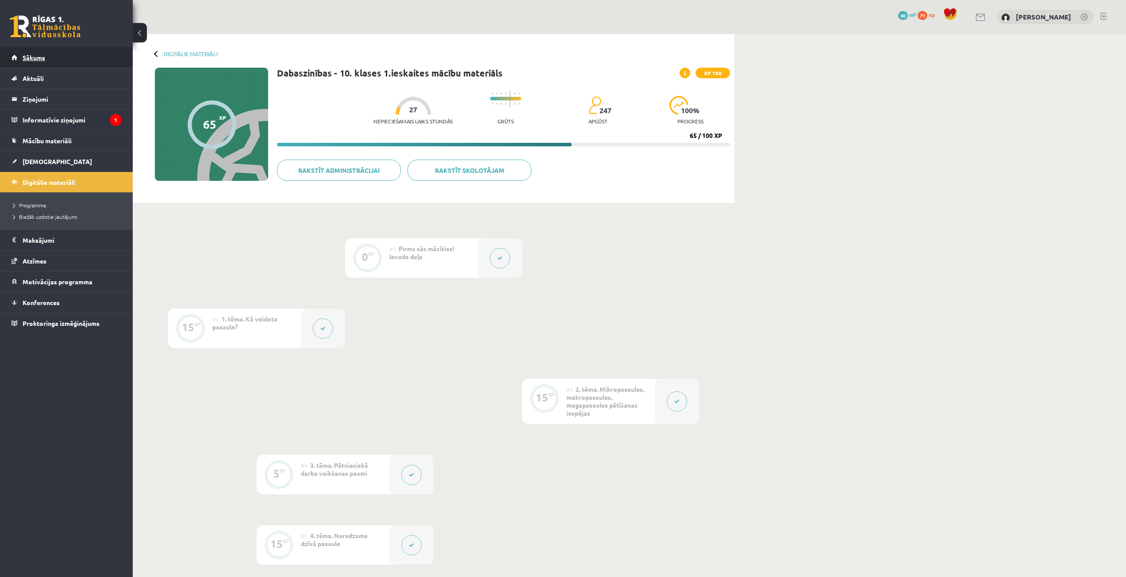
click at [56, 62] on link "Sākums" at bounding box center [67, 57] width 110 height 20
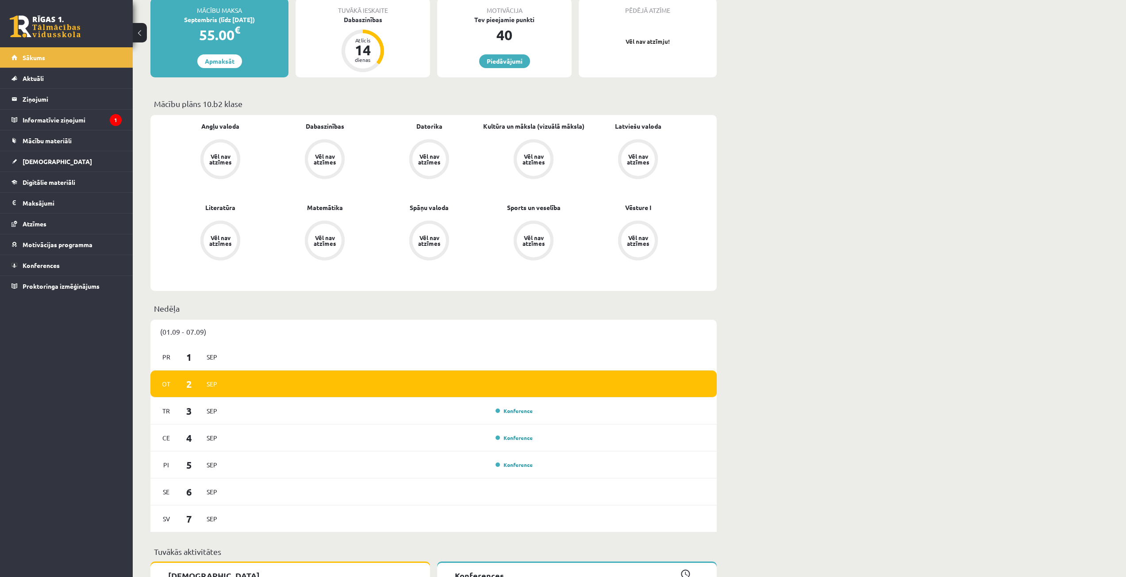
scroll to position [398, 0]
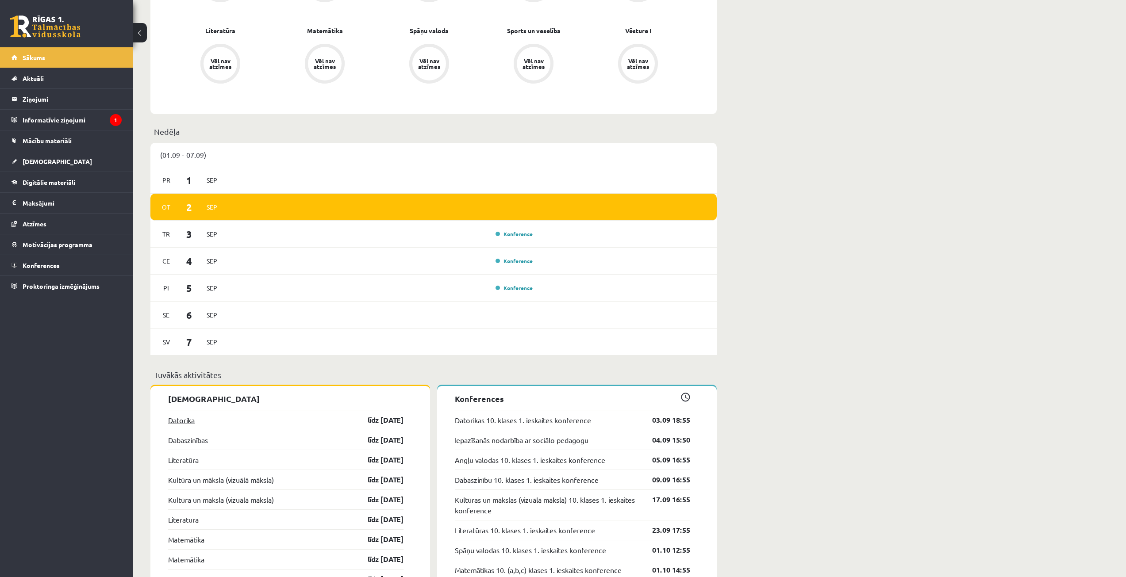
click at [179, 419] on link "Datorika" at bounding box center [181, 420] width 27 height 11
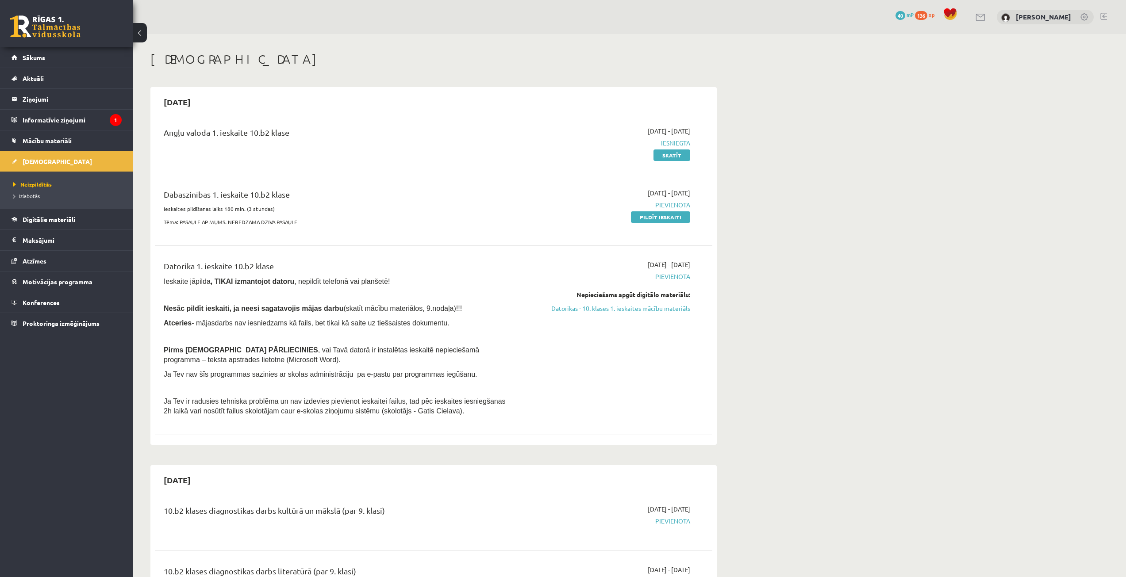
drag, startPoint x: 665, startPoint y: 218, endPoint x: 599, endPoint y: 47, distance: 183.3
click at [665, 218] on link "Pildīt ieskaiti" at bounding box center [660, 217] width 59 height 12
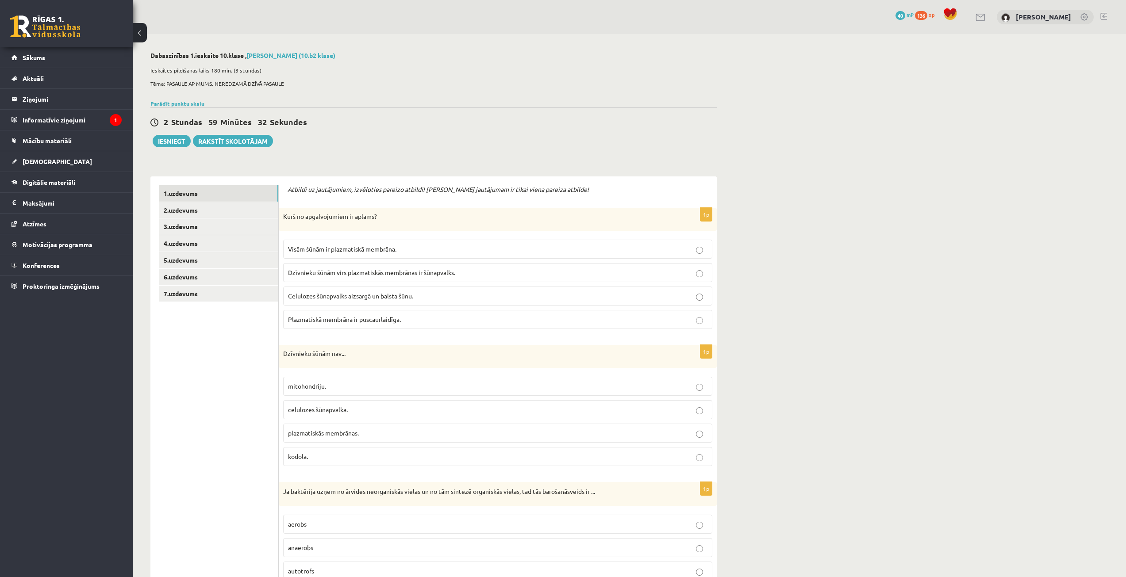
click at [343, 271] on span "Dzīvnieku šūnām virs plazmatiskās membrānas ir šūnapvalks." at bounding box center [371, 273] width 167 height 8
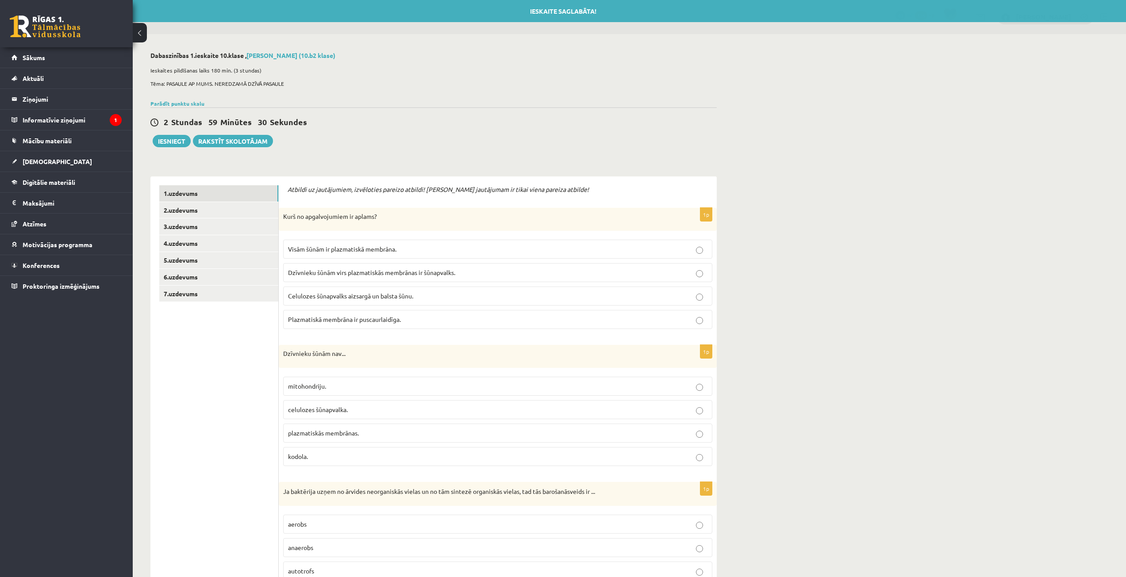
scroll to position [133, 0]
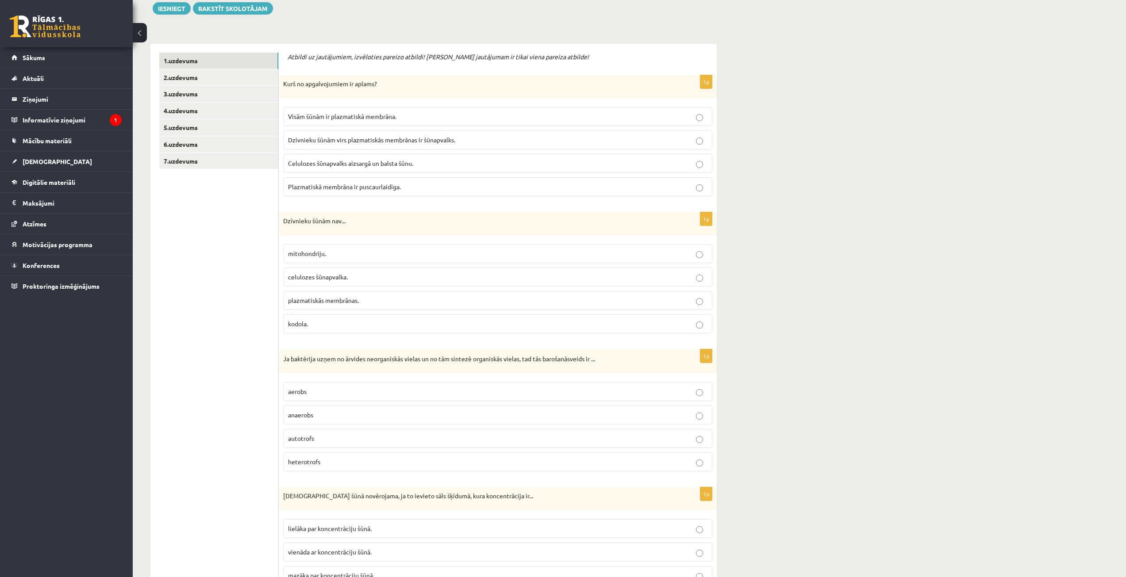
click at [329, 255] on p "mitohondriju." at bounding box center [497, 253] width 419 height 9
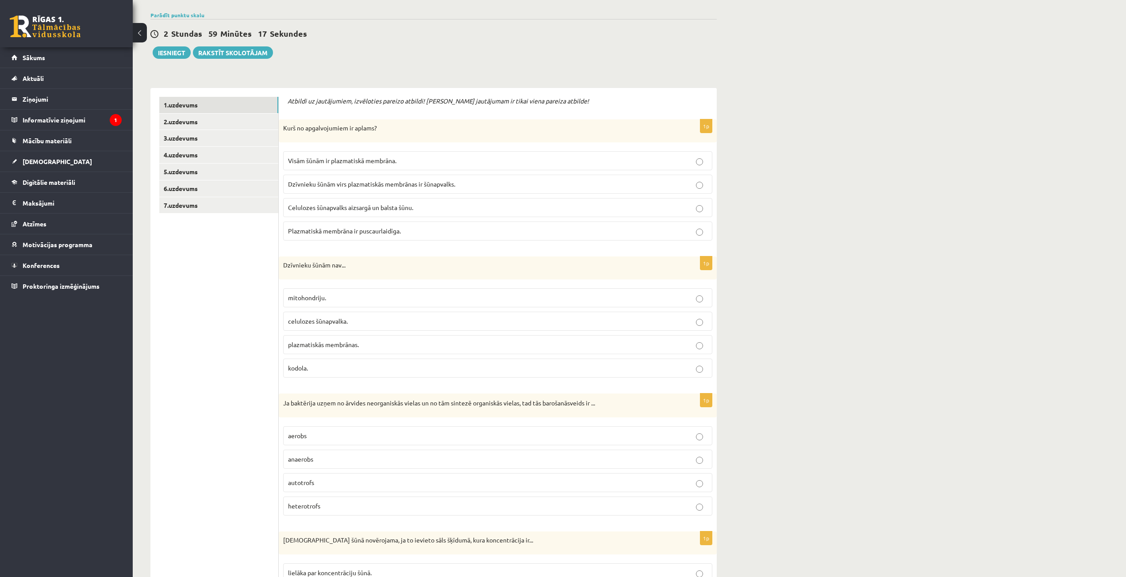
scroll to position [221, 0]
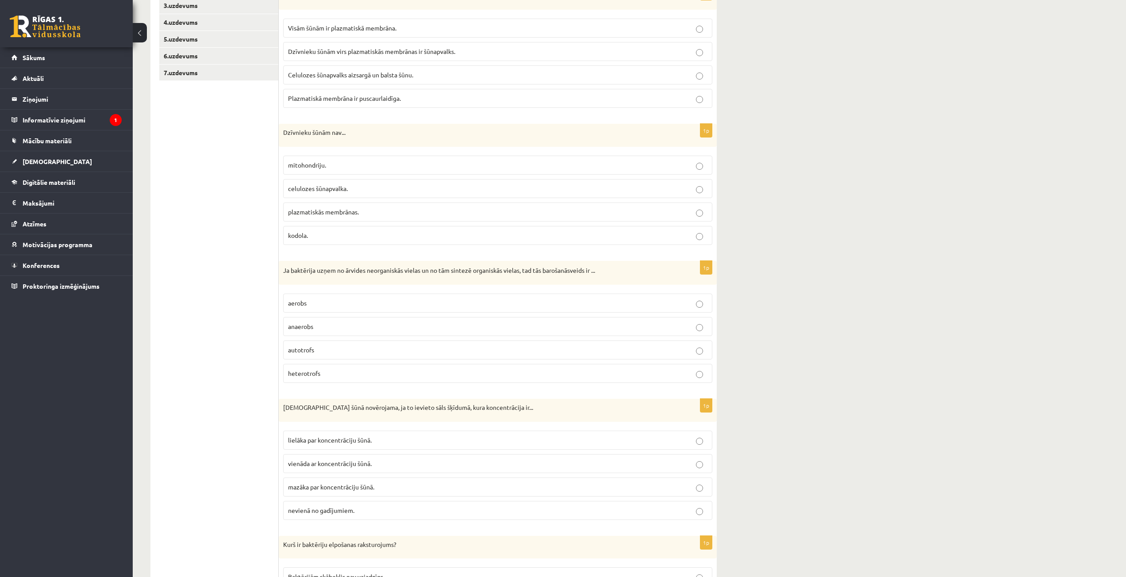
click at [305, 350] on span "autotrofs" at bounding box center [301, 350] width 26 height 8
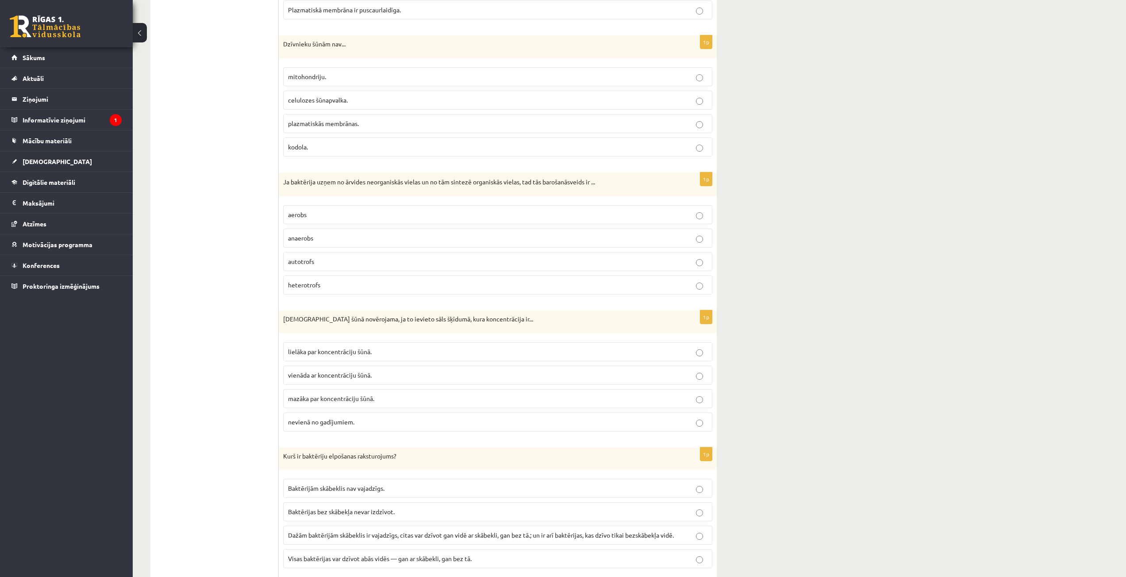
click at [346, 357] on label "lielāka par koncentrāciju šūnā." at bounding box center [497, 351] width 429 height 19
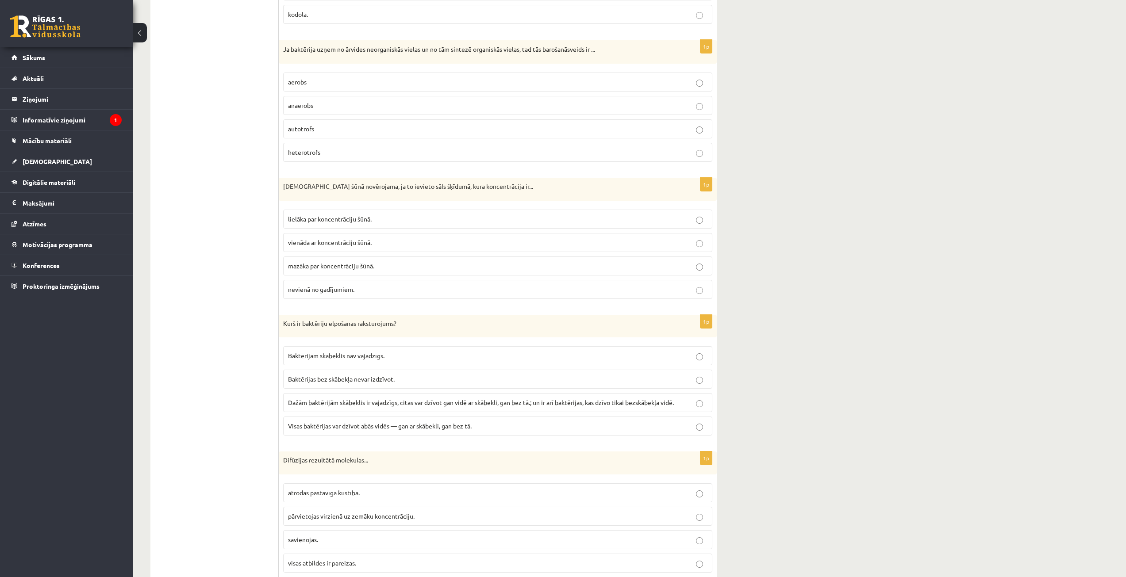
scroll to position [487, 0]
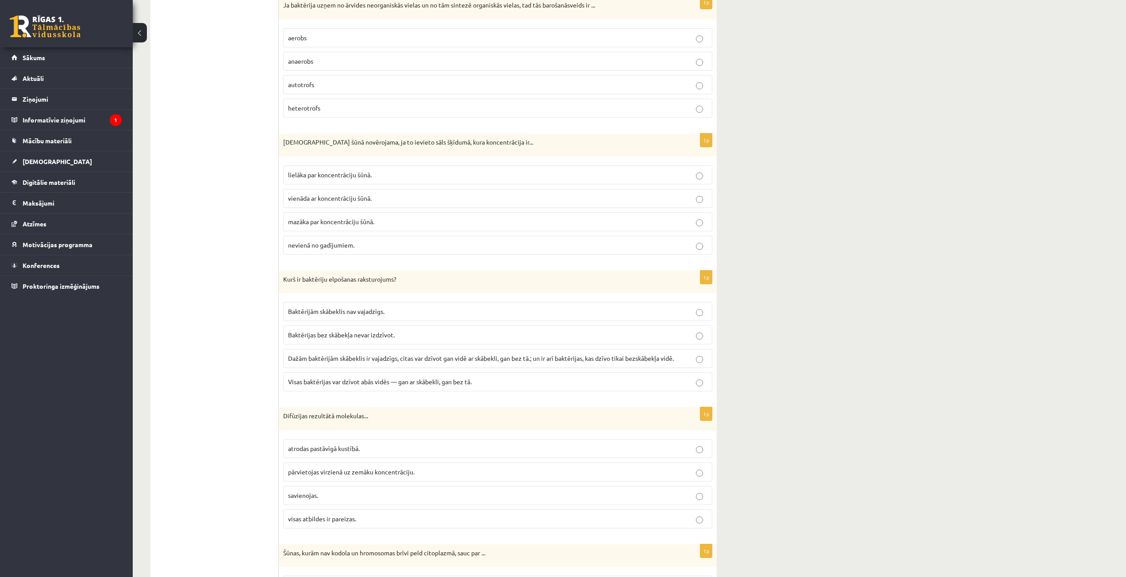
click at [362, 333] on span "Baktērijas bez skābekļa nevar izdzīvot." at bounding box center [341, 335] width 107 height 8
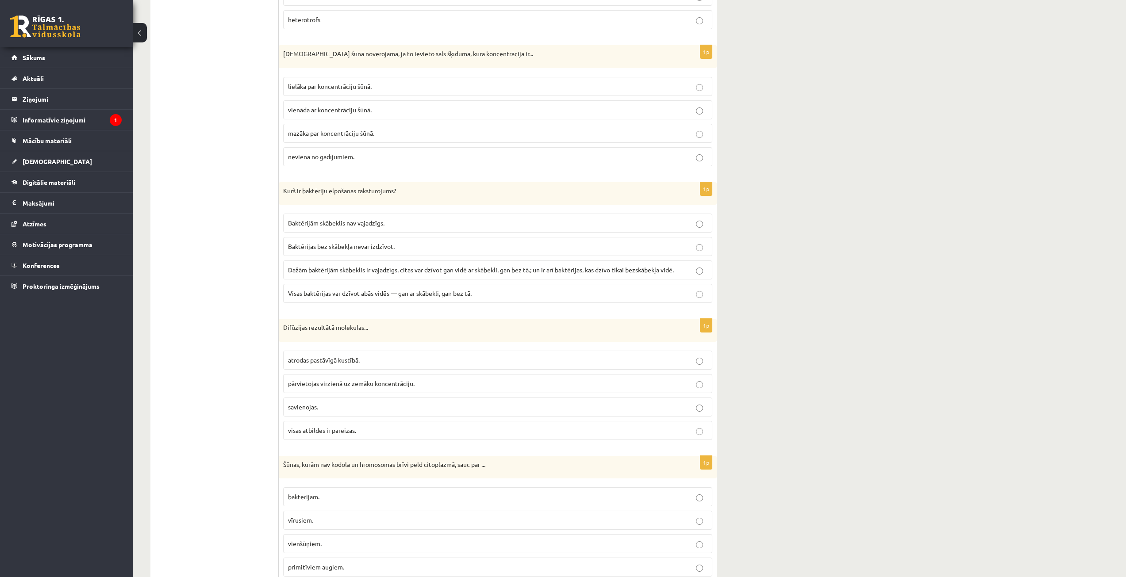
click at [397, 384] on span "pārvietojas virzienā uz zemāku koncentrāciju." at bounding box center [351, 384] width 127 height 8
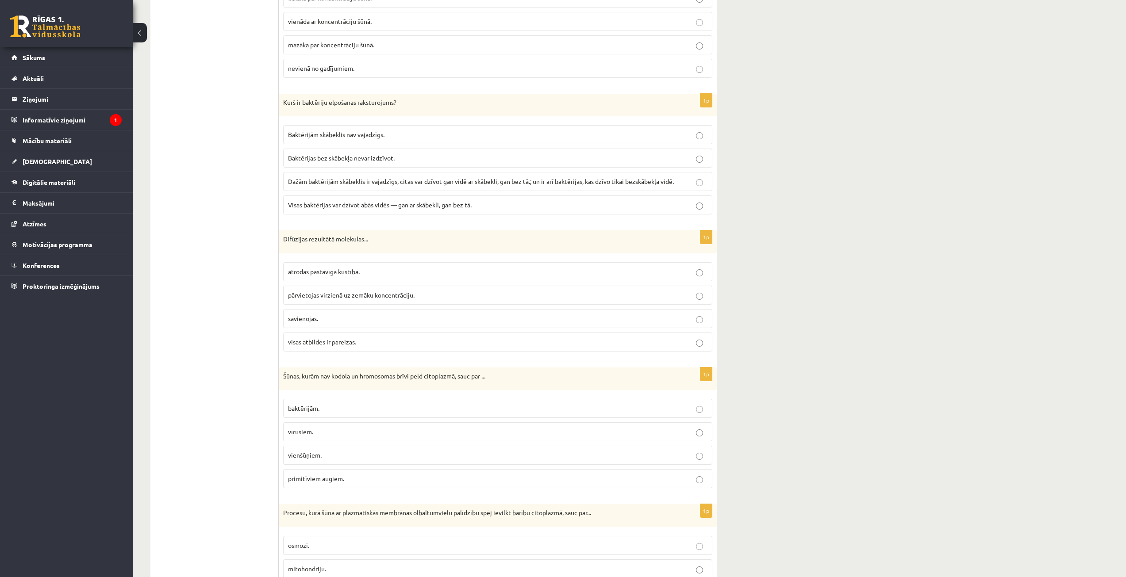
click at [318, 459] on span "vienšūņiem." at bounding box center [305, 455] width 34 height 8
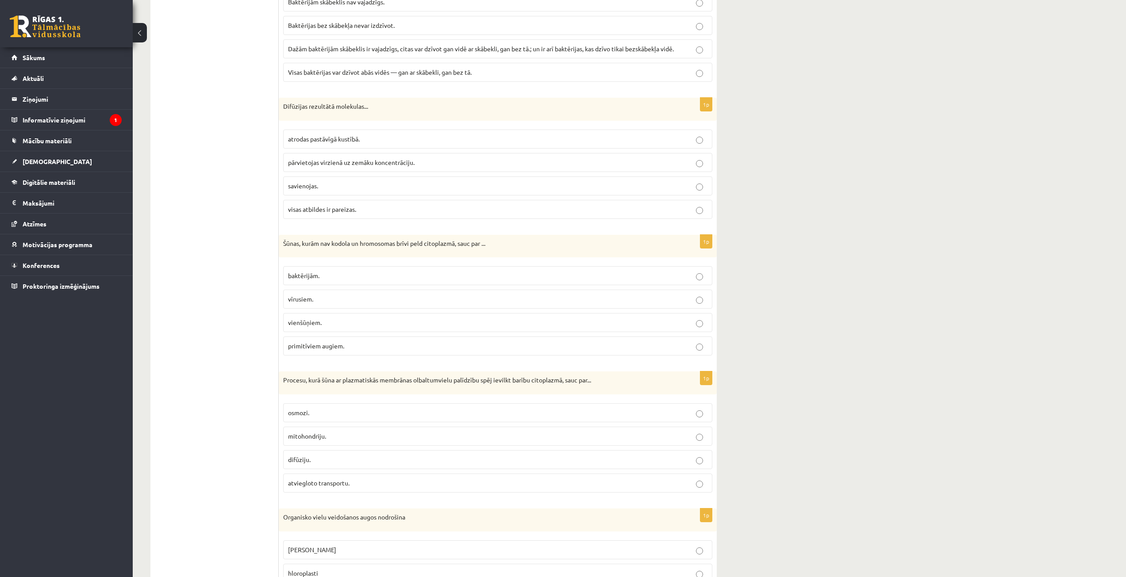
scroll to position [841, 0]
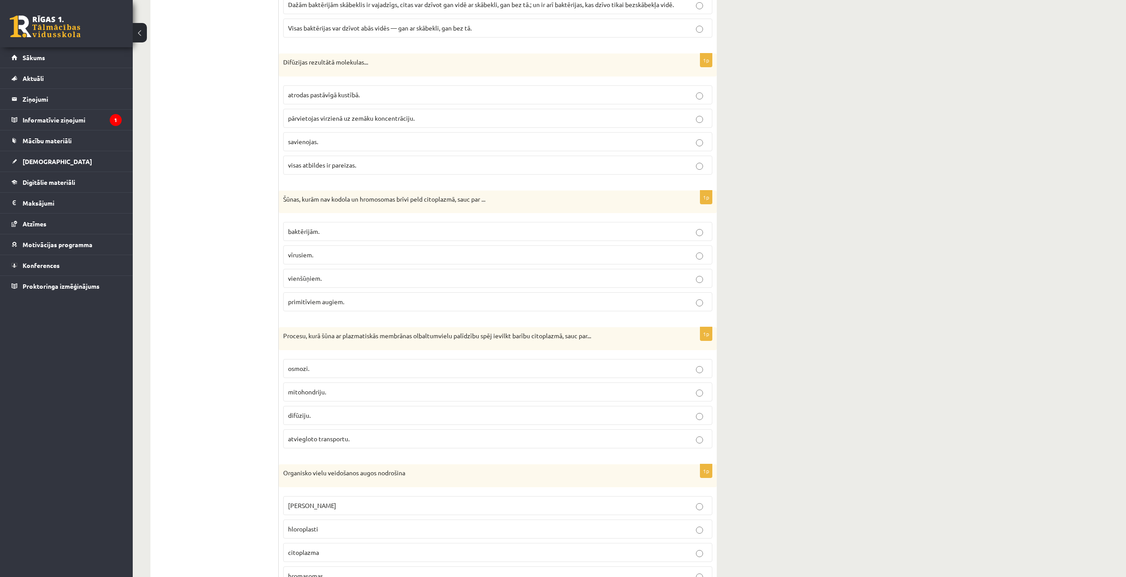
click at [315, 367] on p "osmozi." at bounding box center [497, 368] width 419 height 9
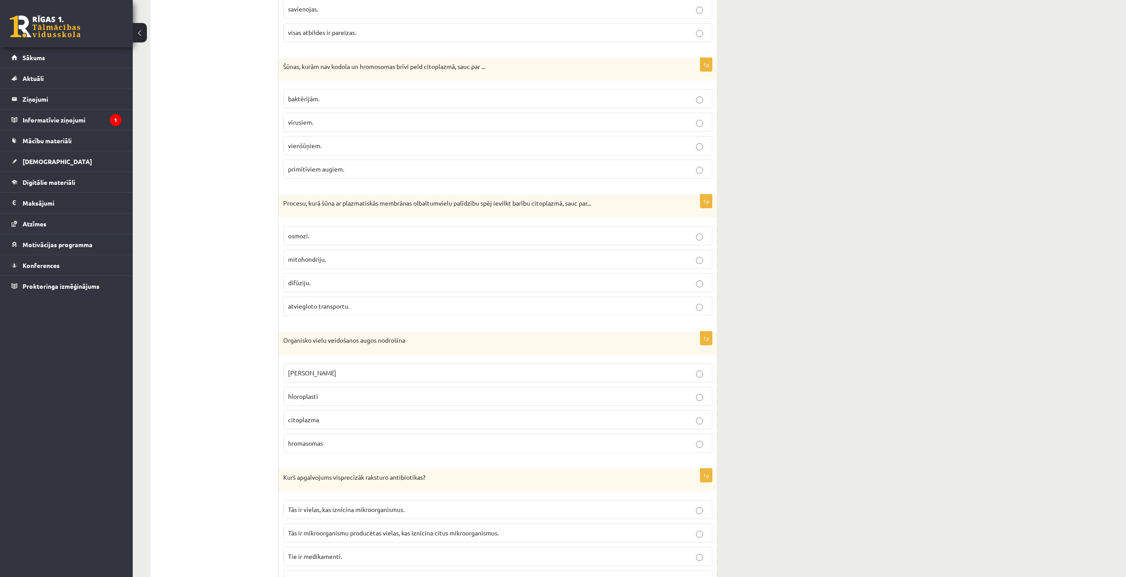
click at [331, 396] on p "hloroplasti" at bounding box center [497, 396] width 419 height 9
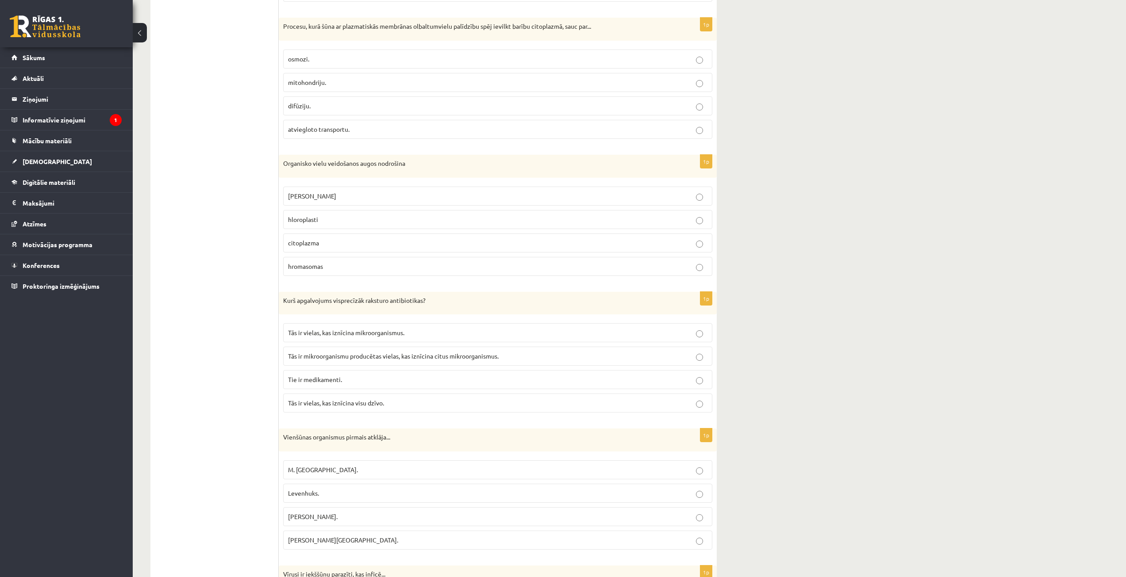
click at [357, 331] on span "Tās ir vielas, kas iznīcina mikroorganismus." at bounding box center [346, 333] width 116 height 8
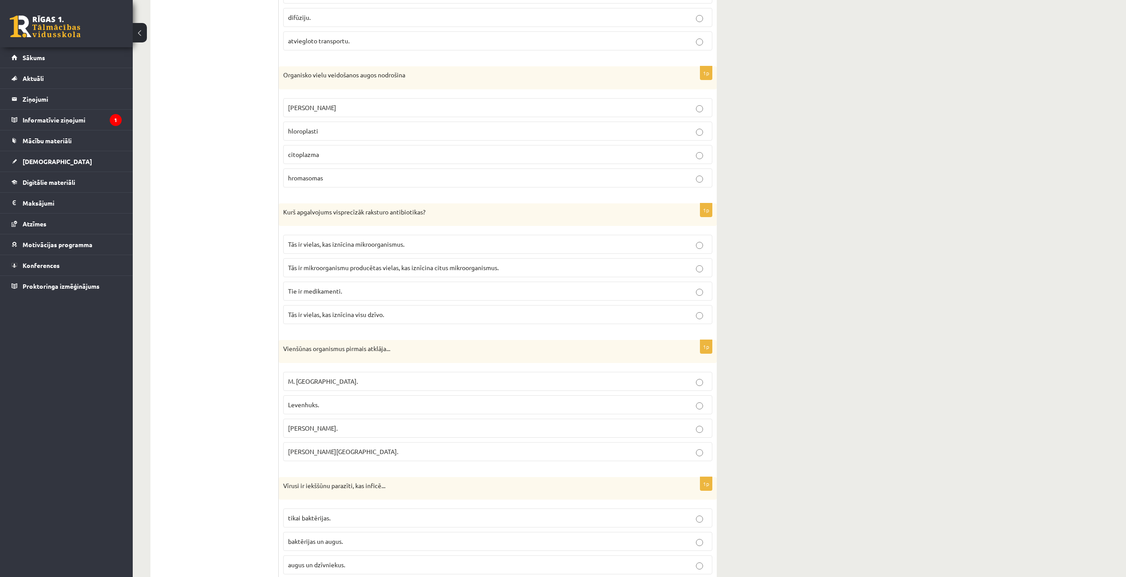
click at [311, 405] on span "Levenhuks." at bounding box center [303, 405] width 31 height 8
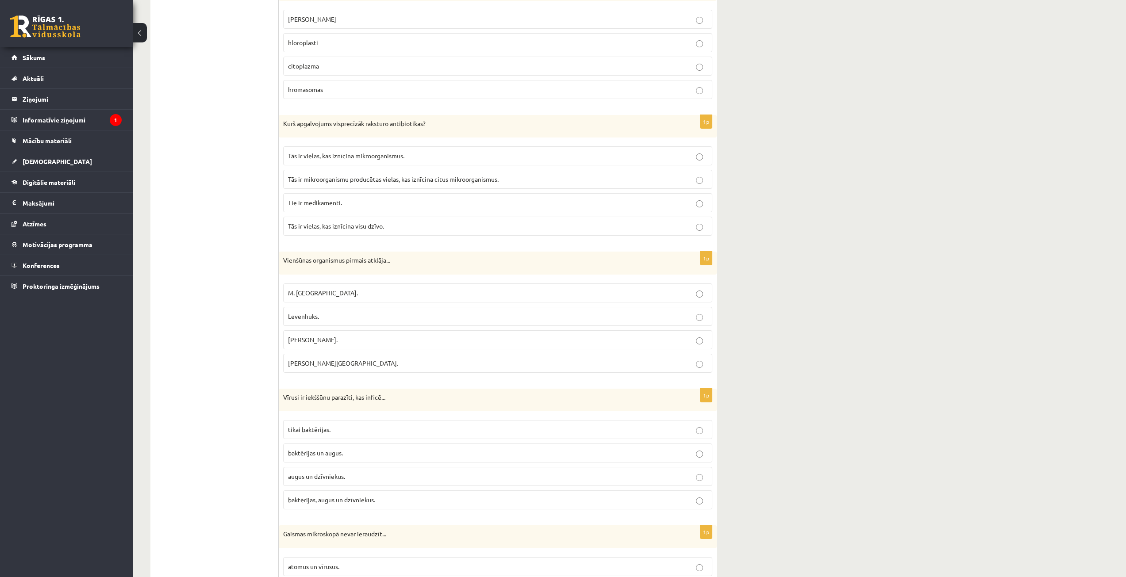
scroll to position [1416, 0]
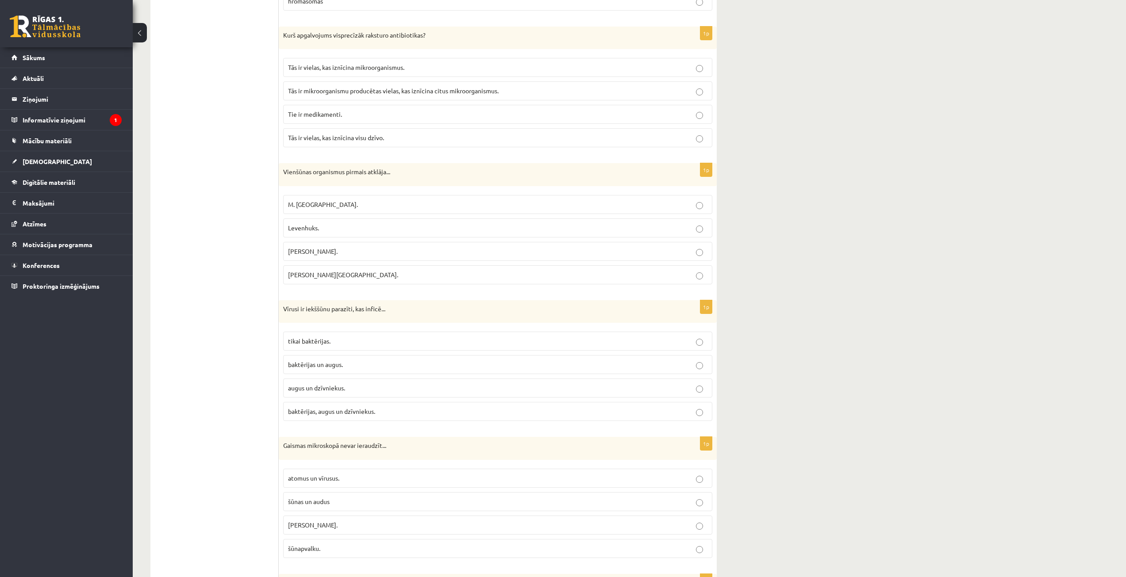
click at [333, 390] on span "augus un dzīvniekus." at bounding box center [316, 388] width 57 height 8
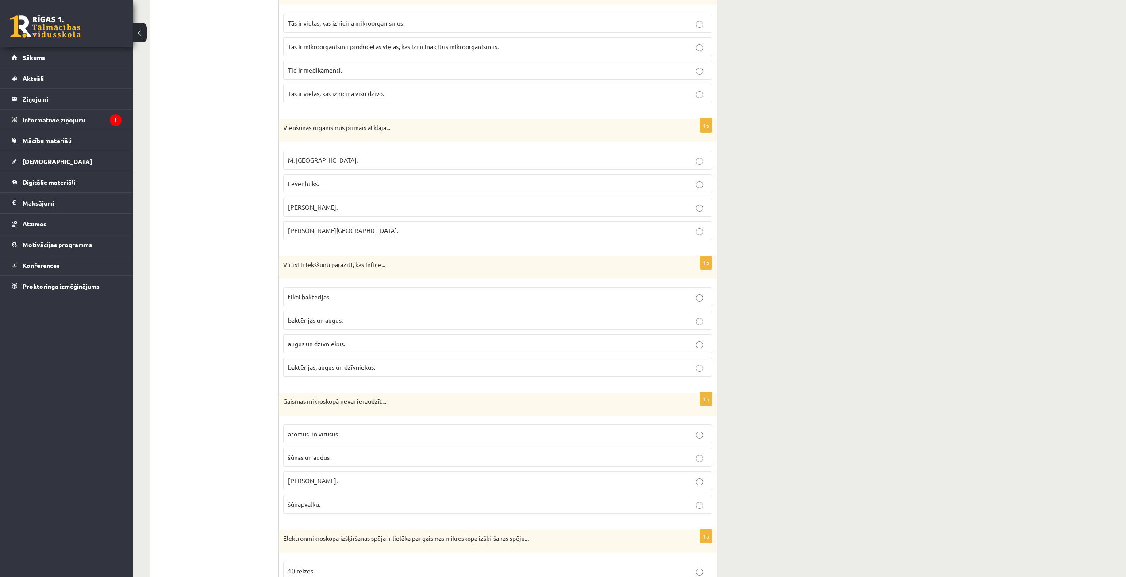
scroll to position [1504, 0]
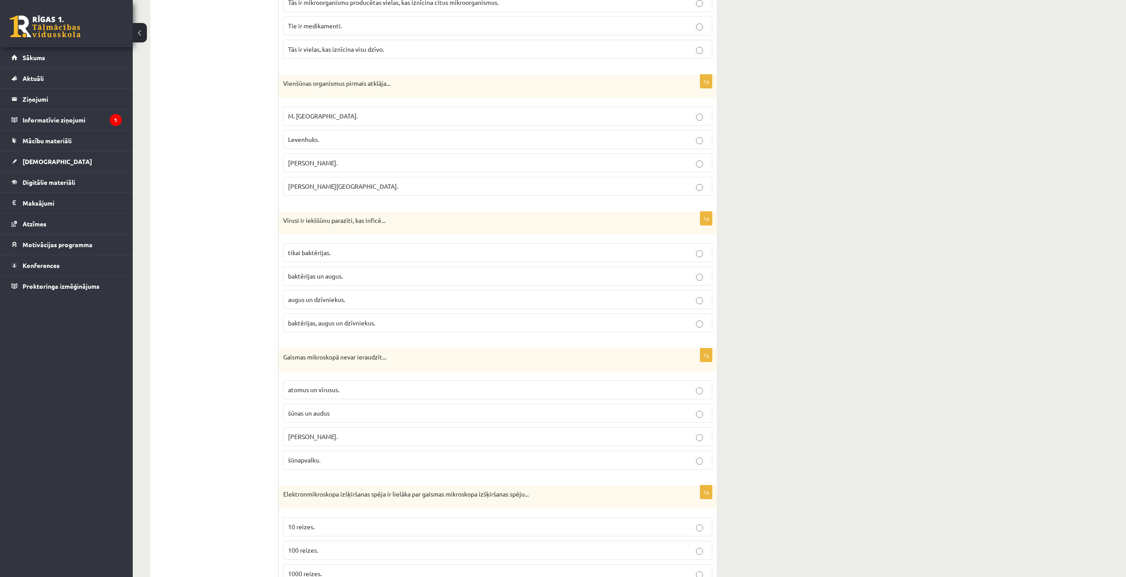
click at [334, 412] on p "šūnas un audus" at bounding box center [497, 413] width 419 height 9
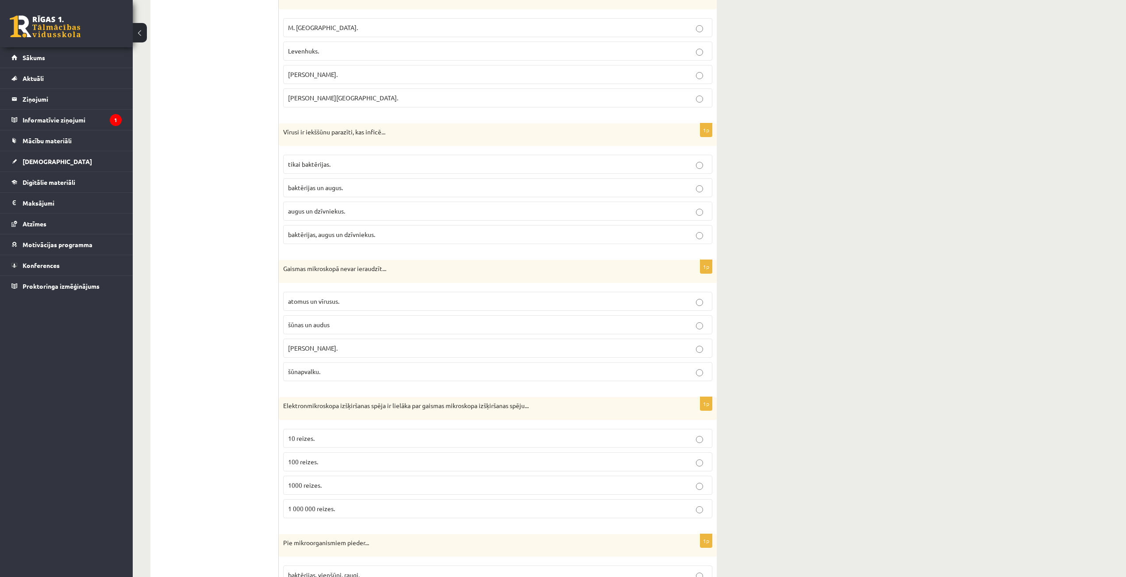
click at [325, 438] on p "10 reizes." at bounding box center [497, 438] width 419 height 9
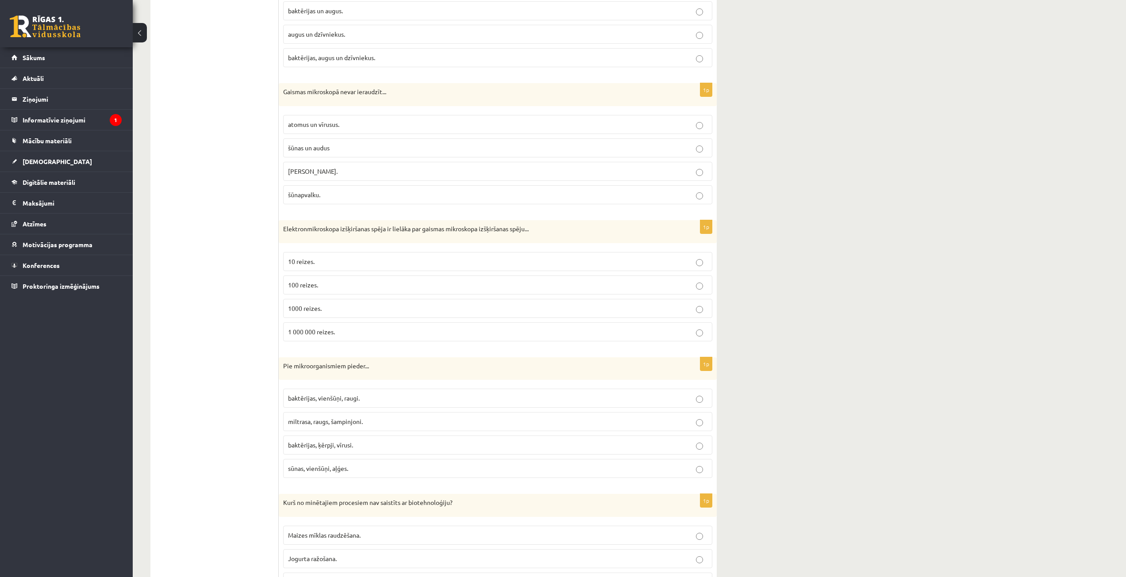
drag, startPoint x: 342, startPoint y: 438, endPoint x: 342, endPoint y: 443, distance: 4.9
click at [342, 439] on label "baktērijas, ķērpji, vīrusi." at bounding box center [497, 445] width 429 height 19
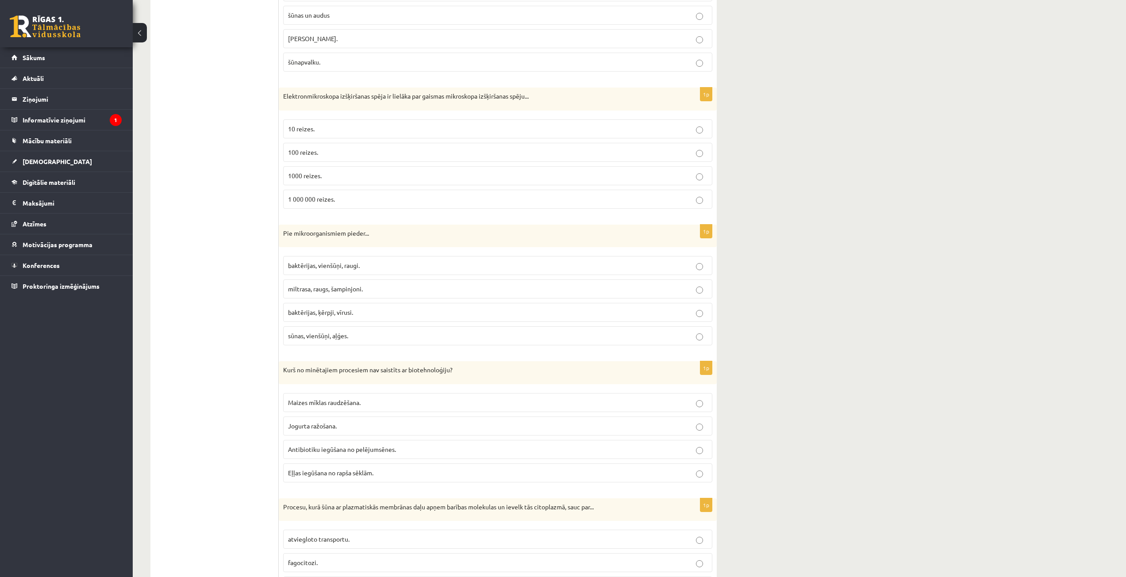
click at [319, 402] on span "Maizes mīklas raudzēšana." at bounding box center [324, 403] width 73 height 8
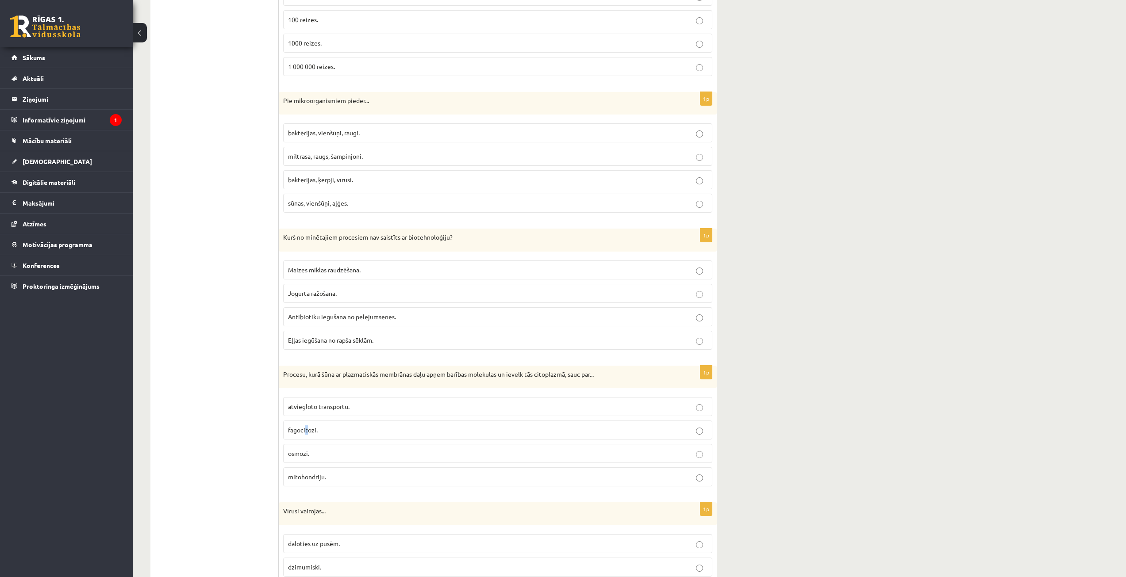
click at [306, 433] on span "fagocitozi." at bounding box center [303, 430] width 30 height 8
click at [314, 427] on span "fagocitozi." at bounding box center [303, 430] width 30 height 8
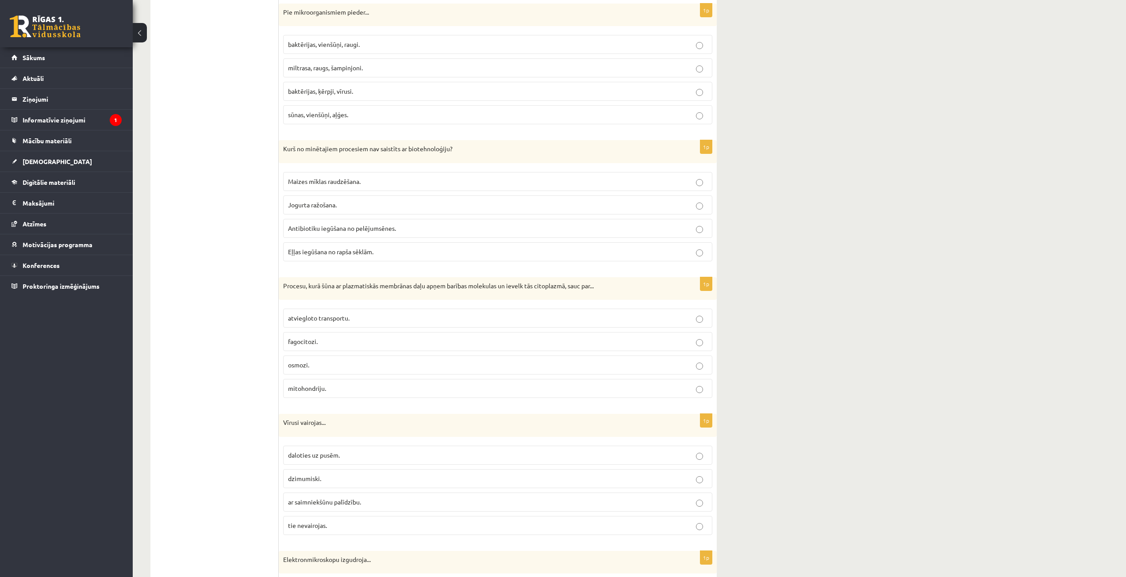
scroll to position [2168, 0]
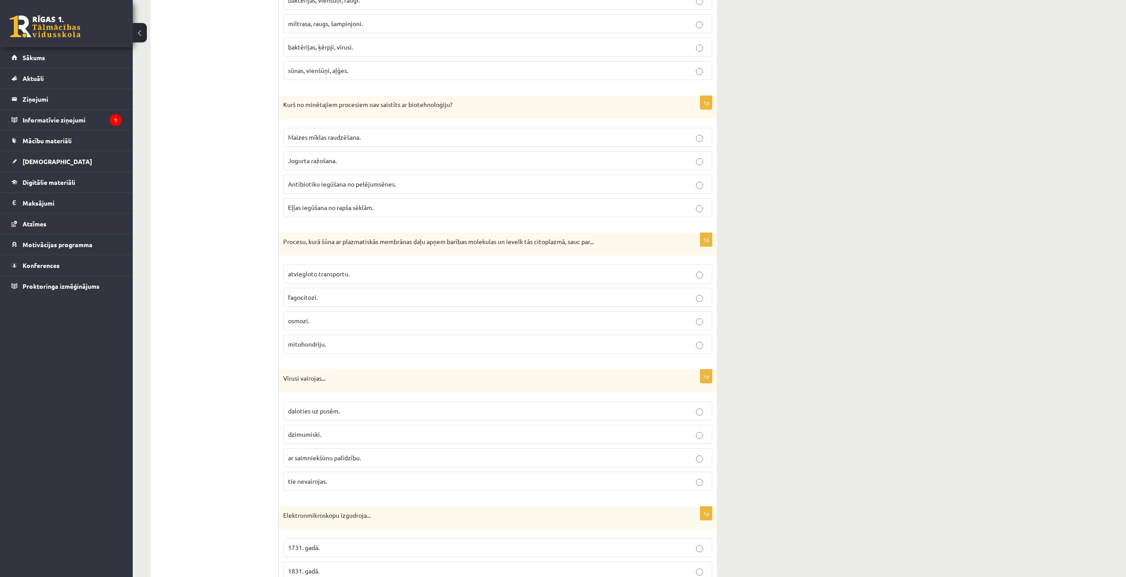
click at [316, 461] on span "ar saimniekšūnu palīdzību." at bounding box center [324, 458] width 73 height 8
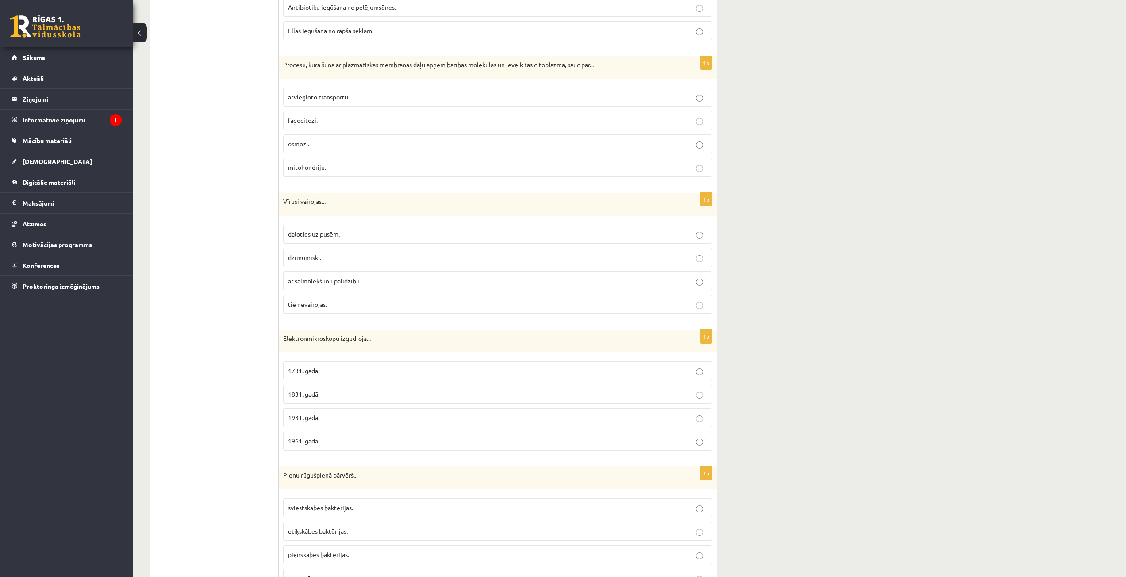
click at [326, 443] on p "1961. gadā." at bounding box center [497, 441] width 419 height 9
click at [330, 440] on p "1961. gadā." at bounding box center [497, 441] width 419 height 9
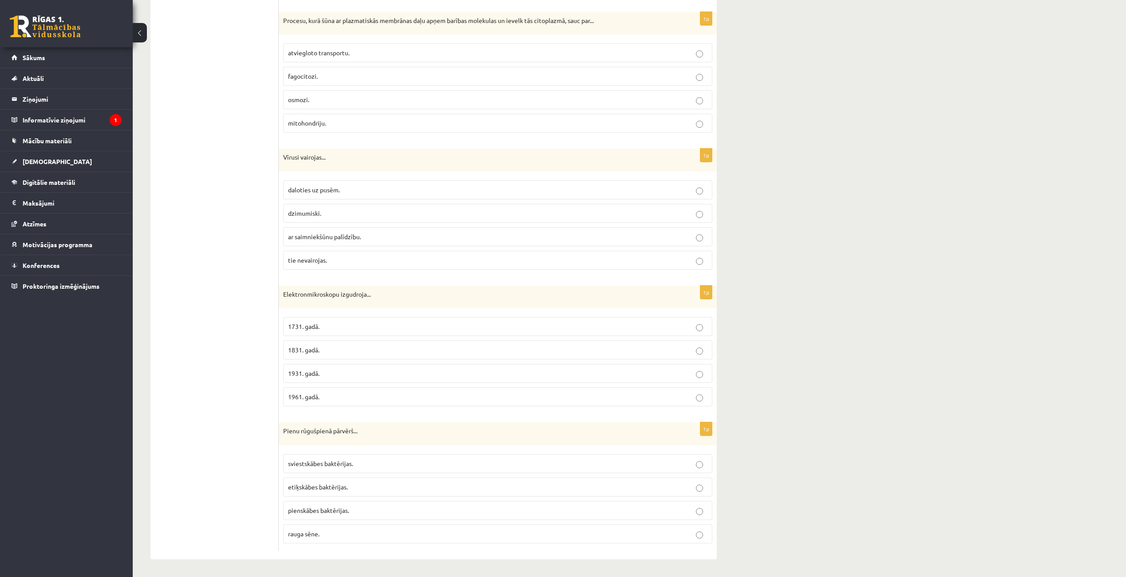
click at [336, 514] on span "pienskābes baktērijas." at bounding box center [318, 511] width 61 height 8
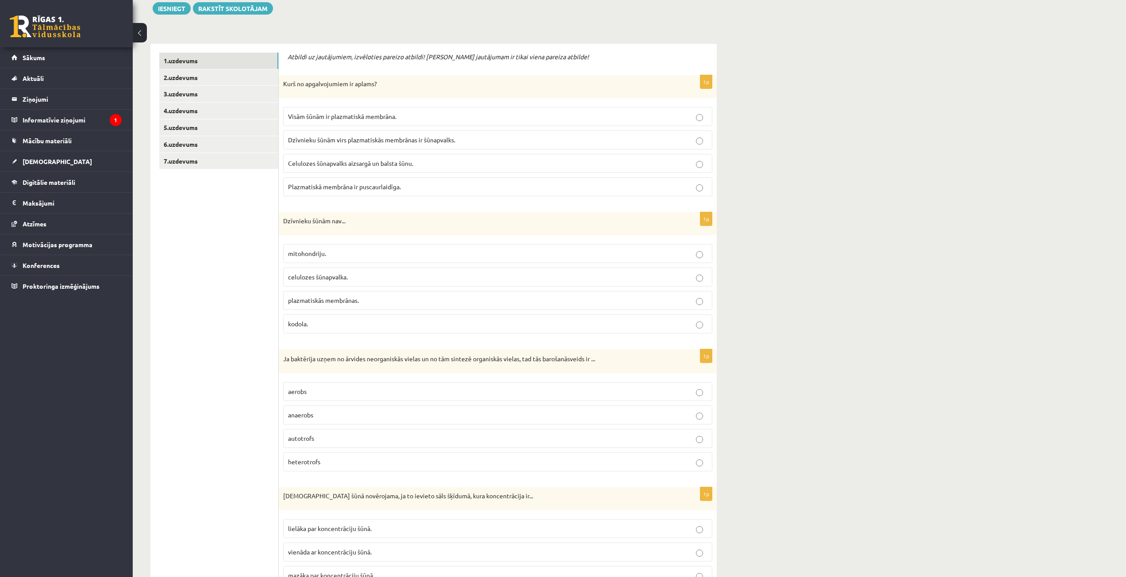
scroll to position [0, 0]
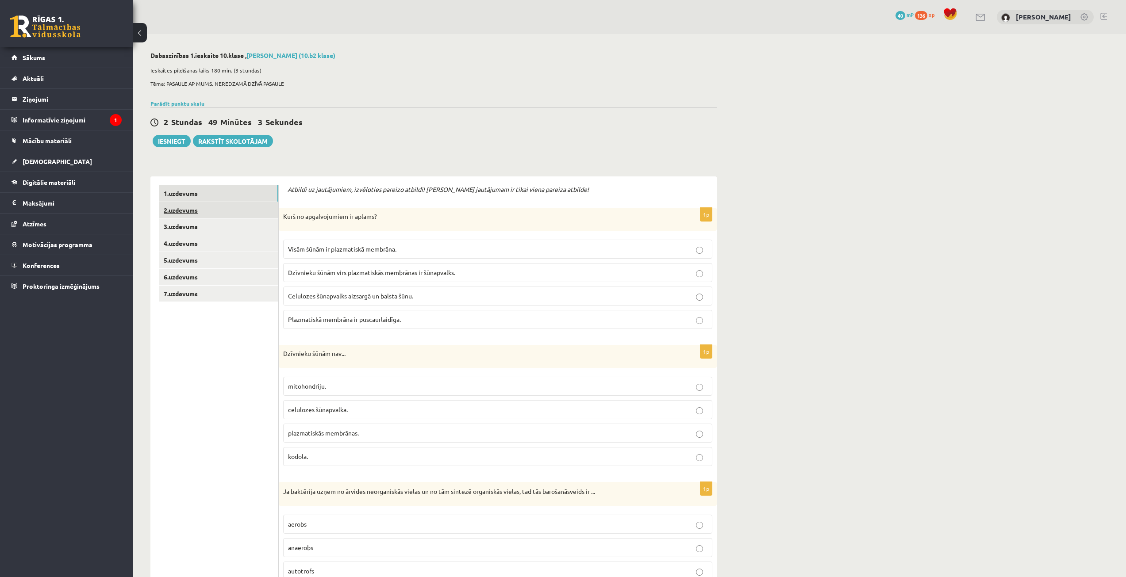
click at [199, 211] on link "2.uzdevums" at bounding box center [218, 210] width 119 height 16
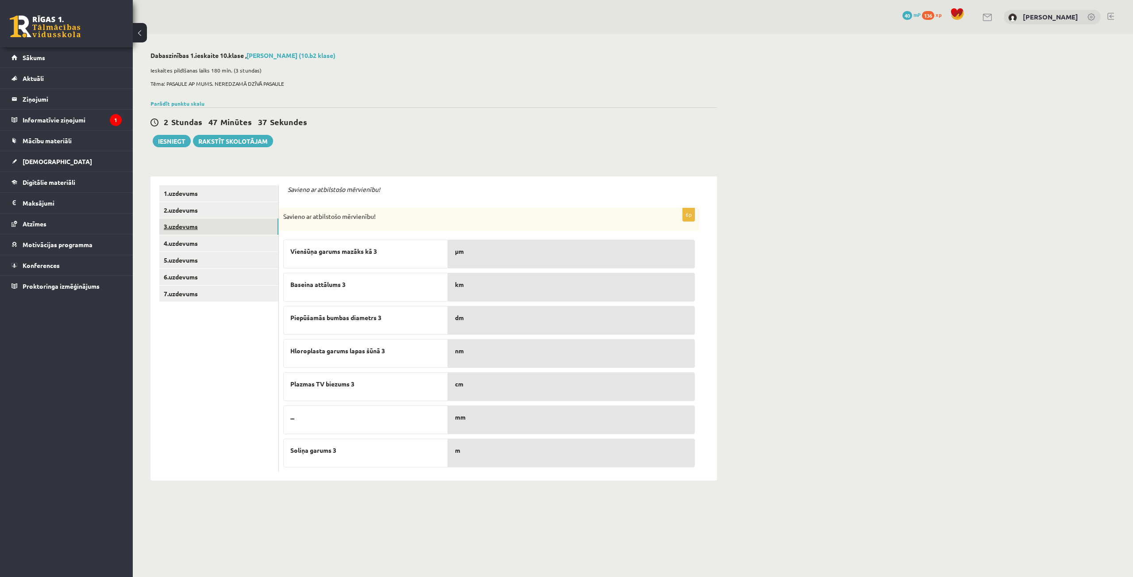
click at [194, 226] on link "3.uzdevums" at bounding box center [218, 227] width 119 height 16
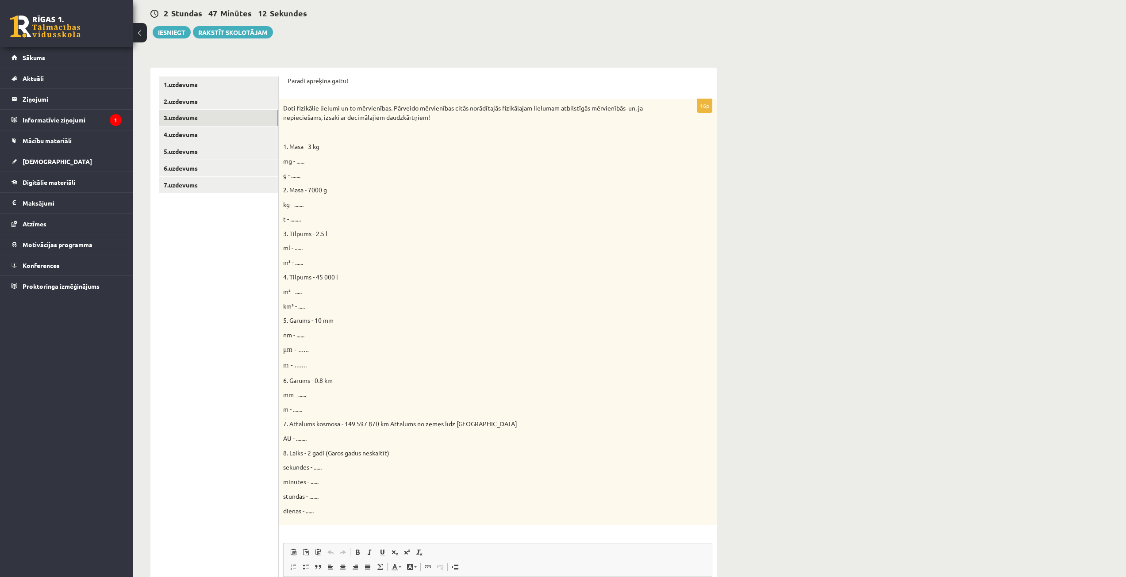
scroll to position [286, 0]
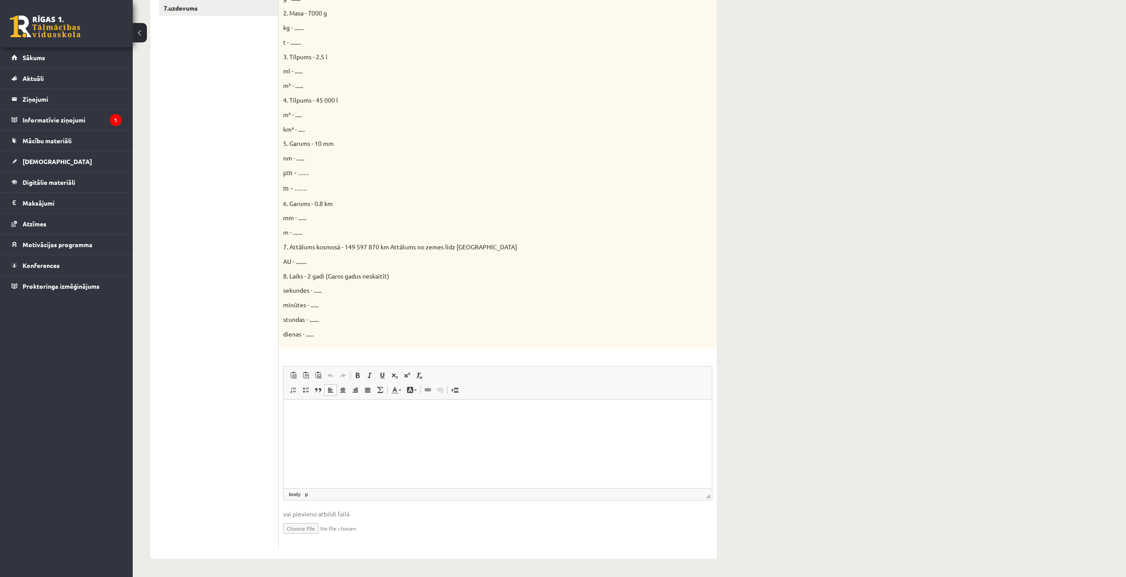
click at [348, 409] on p "Editor, wiswyg-editor-user-answer-47363849737140" at bounding box center [497, 412] width 411 height 9
click at [296, 526] on input "file" at bounding box center [497, 528] width 429 height 18
click at [293, 416] on p "Editor, wiswyg-editor-user-answer-47363849737140" at bounding box center [497, 412] width 411 height 9
click at [316, 414] on p "*******" at bounding box center [497, 412] width 411 height 9
click at [311, 415] on p "**********" at bounding box center [497, 412] width 411 height 9
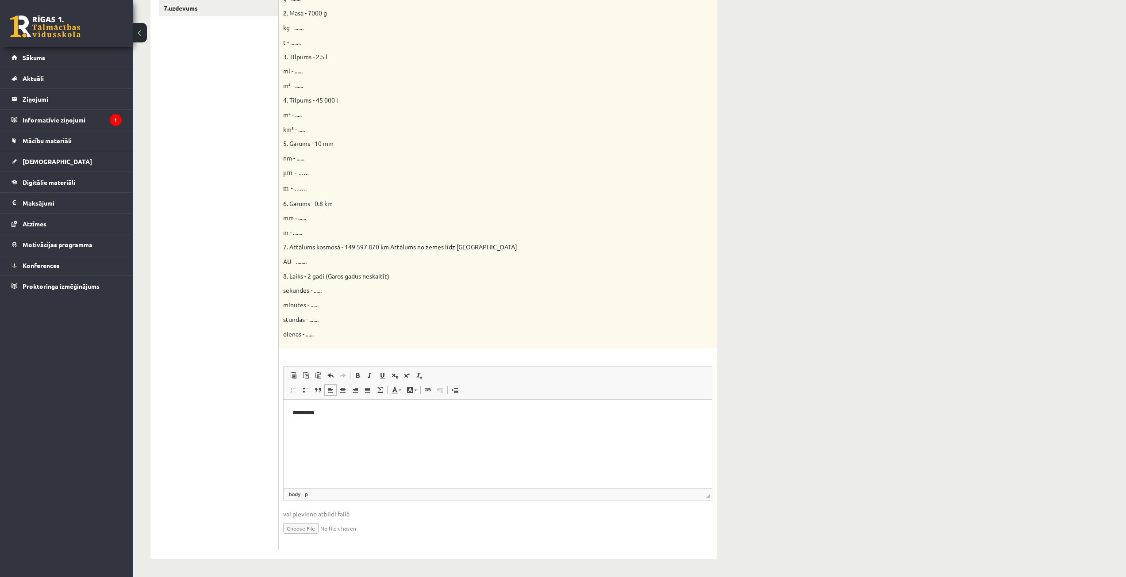
click at [303, 434] on html "**********" at bounding box center [498, 421] width 428 height 42
click at [294, 407] on html "**********" at bounding box center [498, 421] width 428 height 42
click at [289, 407] on html "**********" at bounding box center [498, 428] width 428 height 57
click at [297, 414] on p "*****" at bounding box center [497, 412] width 411 height 9
click at [322, 456] on html "**********" at bounding box center [498, 428] width 428 height 57
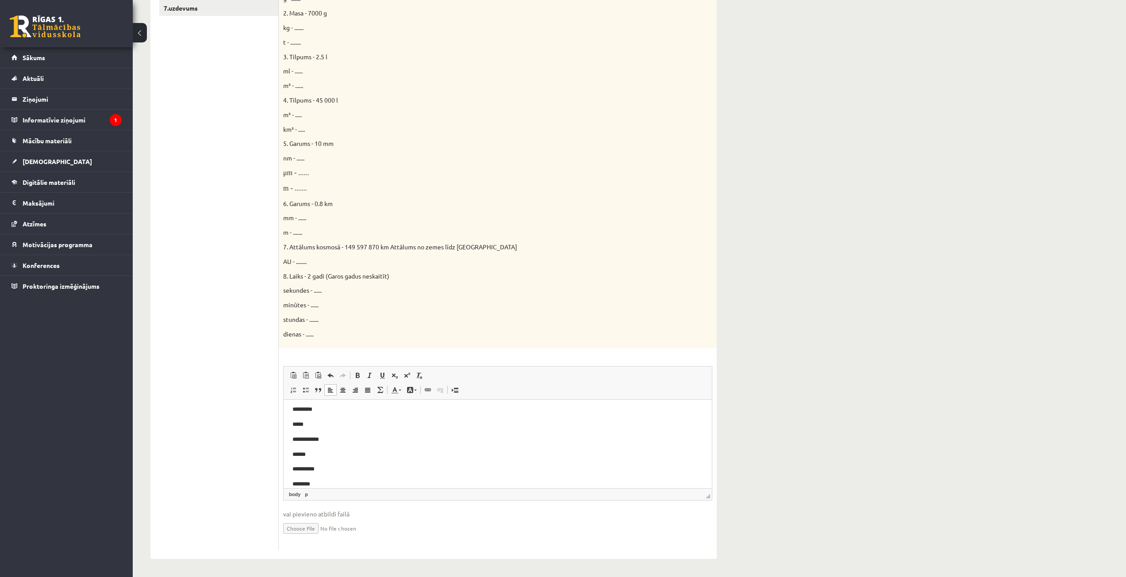
scroll to position [148, 0]
click at [307, 485] on html "**********" at bounding box center [498, 370] width 428 height 236
click at [351, 475] on p "********" at bounding box center [494, 474] width 404 height 9
click at [297, 471] on p "*******" at bounding box center [494, 469] width 404 height 9
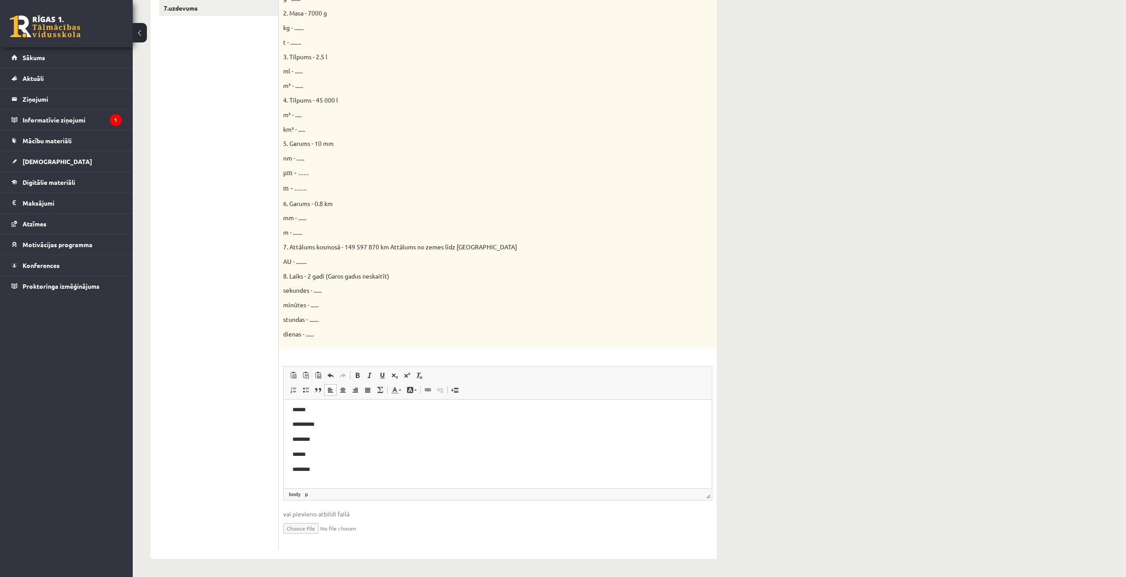
click at [323, 478] on body "**********" at bounding box center [497, 357] width 411 height 263
click at [296, 458] on p "********" at bounding box center [494, 459] width 404 height 9
click at [340, 460] on p "********" at bounding box center [494, 459] width 404 height 9
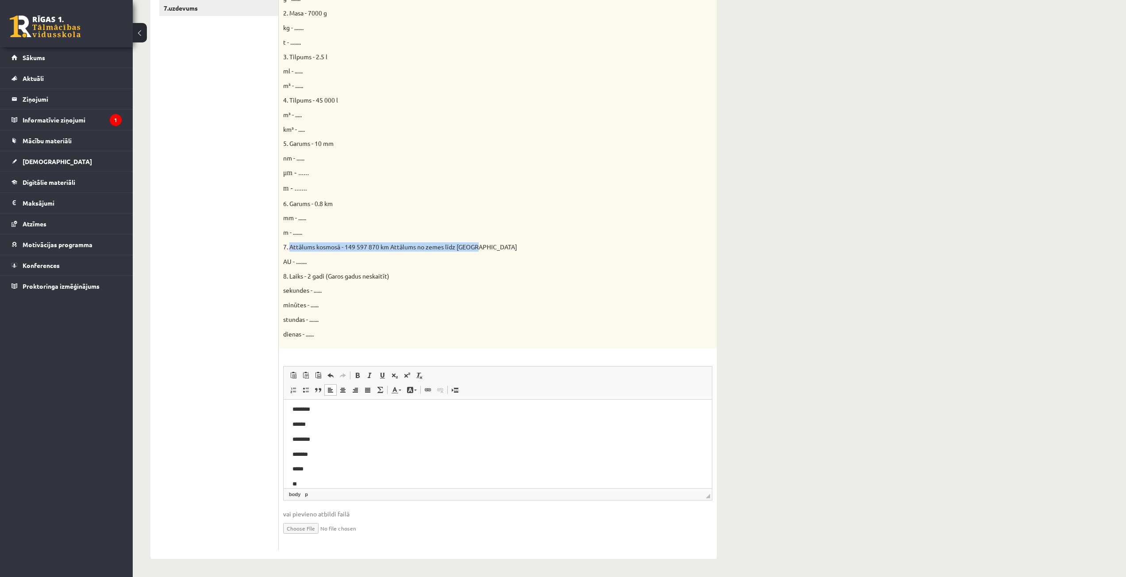
drag, startPoint x: 290, startPoint y: 246, endPoint x: 481, endPoint y: 245, distance: 191.1
click at [481, 245] on p "7. Attālums kosmosā - 149 597 870 km Attālums no zemes līdz [GEOGRAPHIC_DATA]" at bounding box center [475, 246] width 385 height 9
copy span "[DEMOGRAPHIC_DATA] kosmosā - 149 597 870 km Attālums no zemes līdz [GEOGRAPHIC_…"
click at [306, 484] on p "**" at bounding box center [494, 484] width 404 height 9
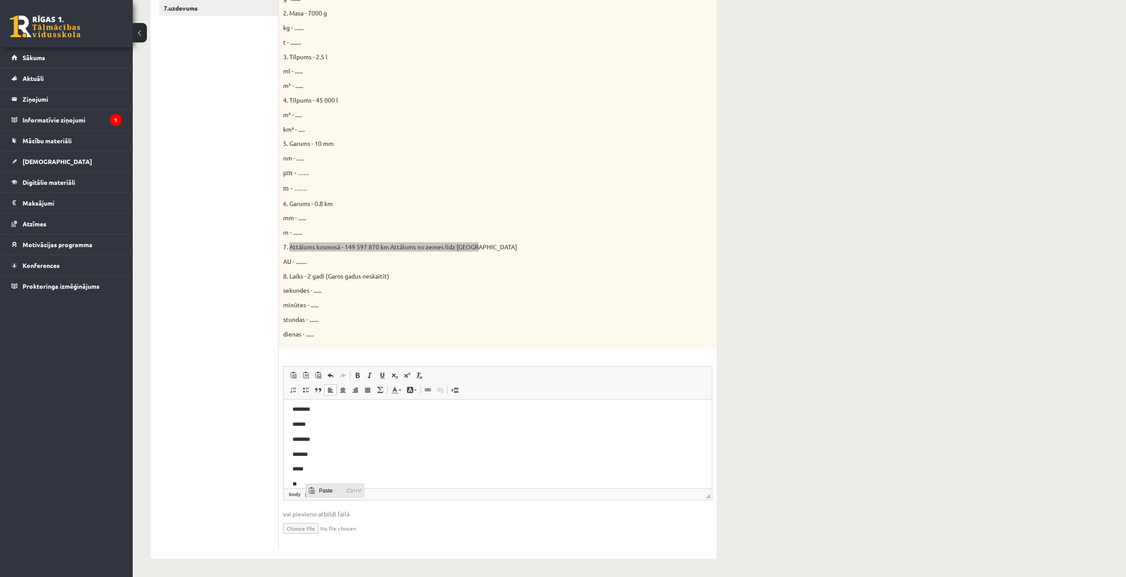
click at [323, 492] on span "Paste" at bounding box center [330, 490] width 27 height 13
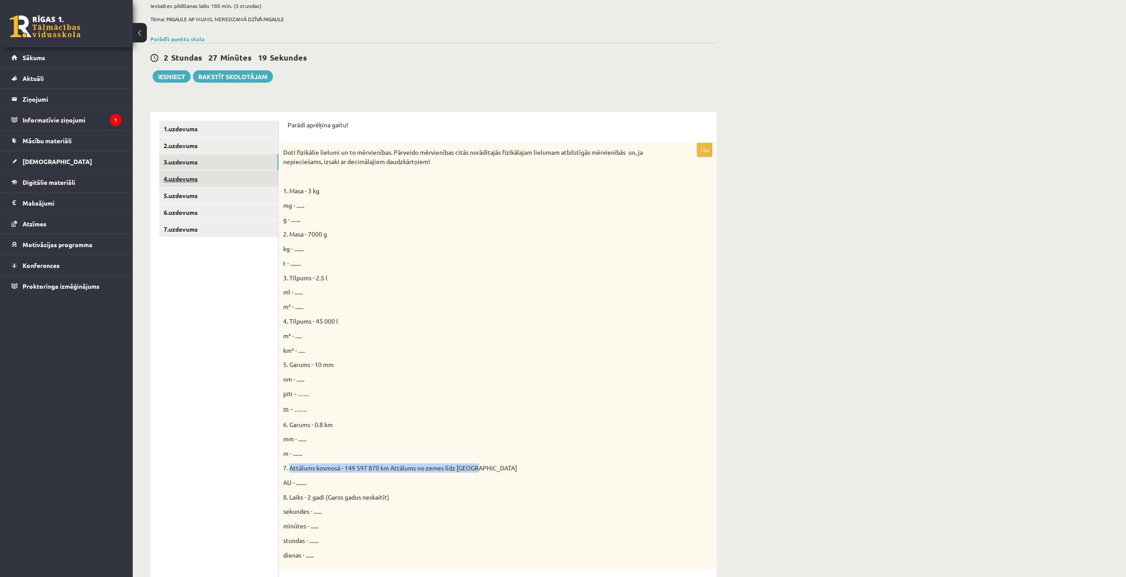
click at [202, 179] on link "4.uzdevums" at bounding box center [218, 179] width 119 height 16
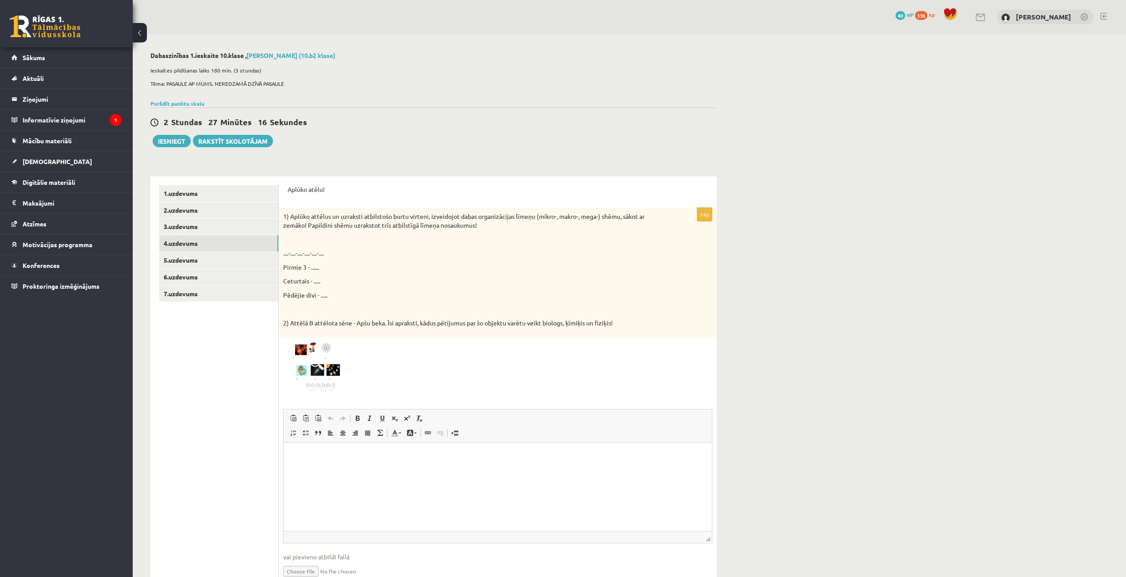
scroll to position [44, 0]
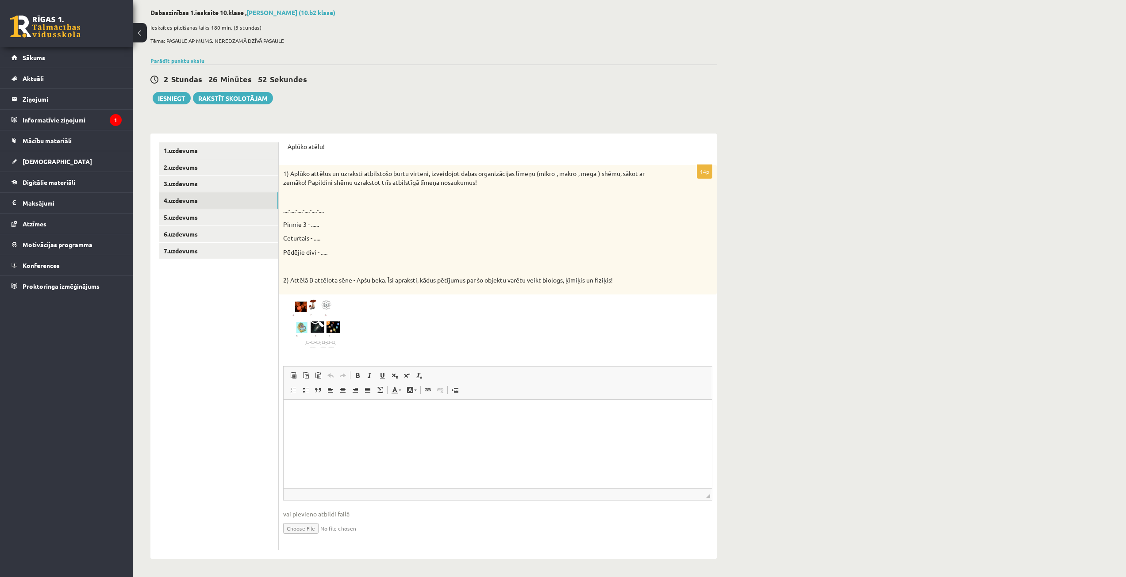
click at [307, 312] on img at bounding box center [316, 324] width 66 height 50
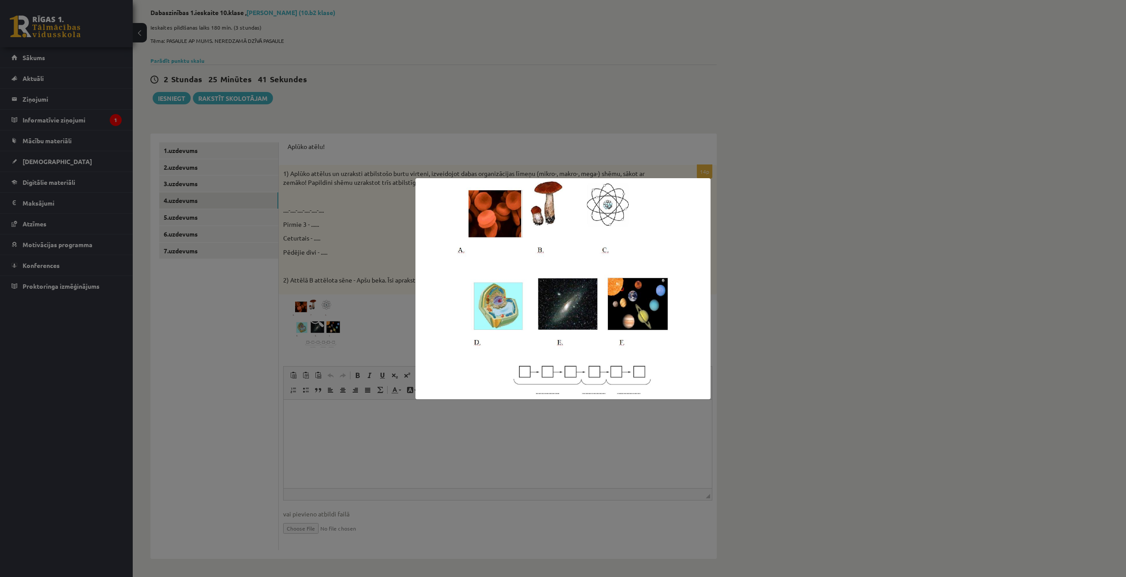
click at [719, 170] on div at bounding box center [563, 288] width 1126 height 577
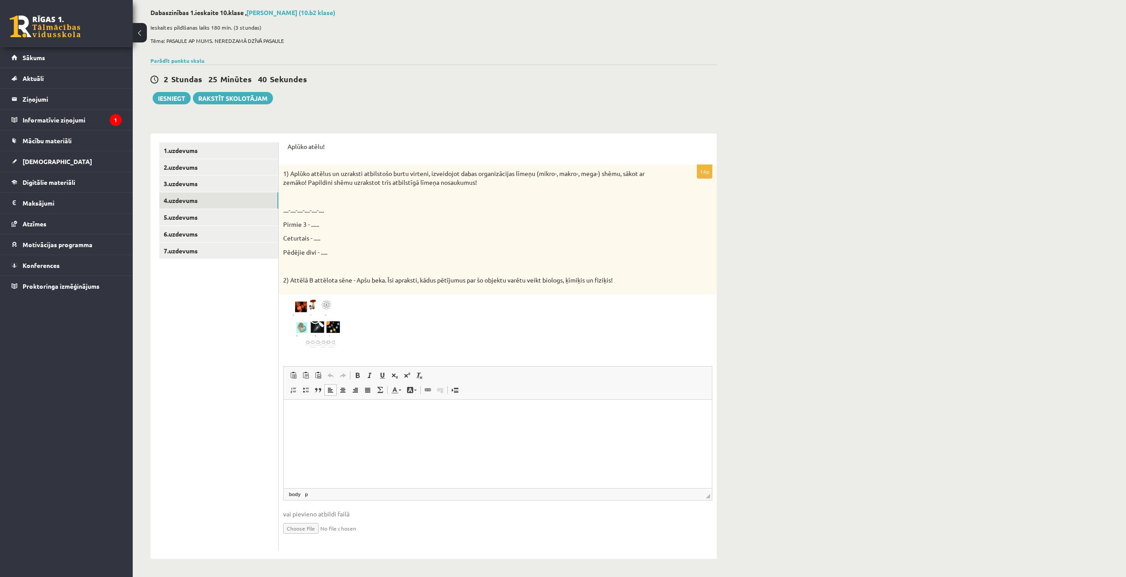
click at [349, 418] on p "Editor, wiswyg-editor-user-answer-47363873435640" at bounding box center [497, 413] width 411 height 9
click at [335, 321] on img at bounding box center [316, 324] width 66 height 50
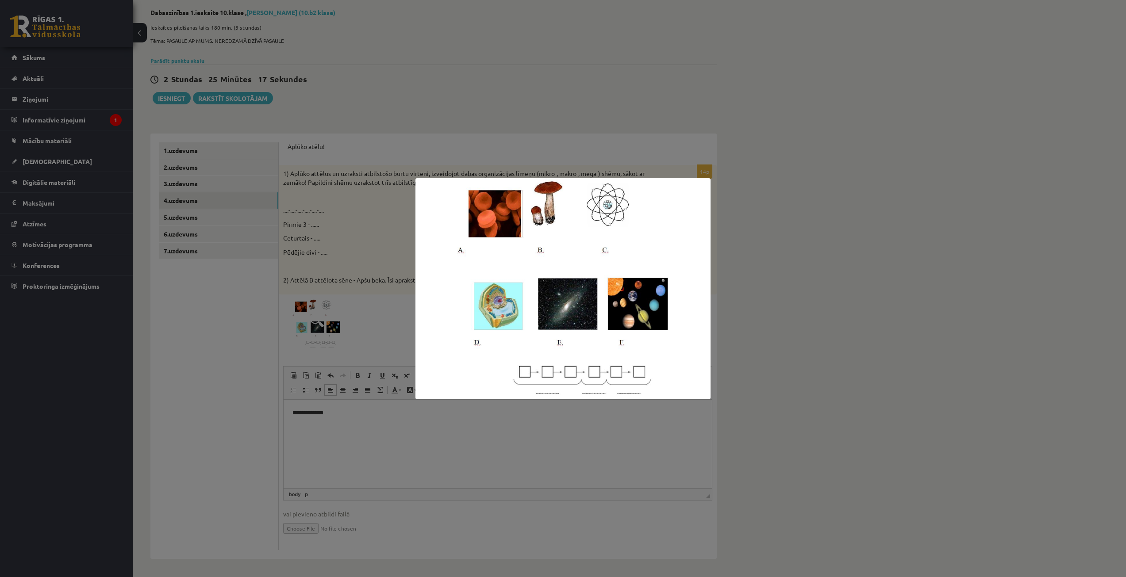
click at [706, 171] on div at bounding box center [563, 288] width 1126 height 577
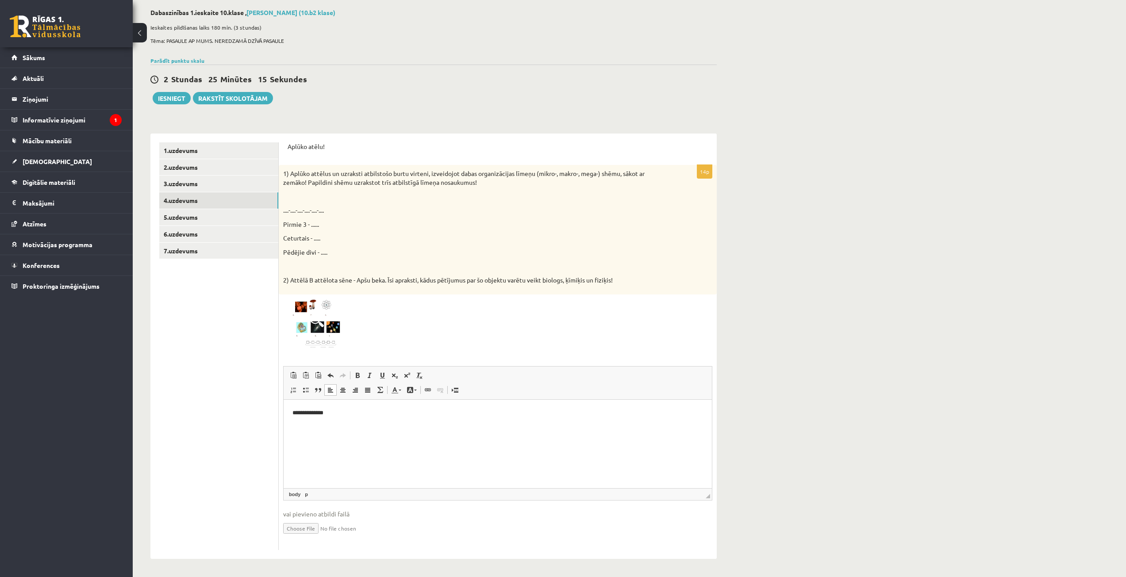
click at [373, 415] on p "**********" at bounding box center [497, 413] width 411 height 9
click at [300, 308] on img at bounding box center [316, 324] width 66 height 50
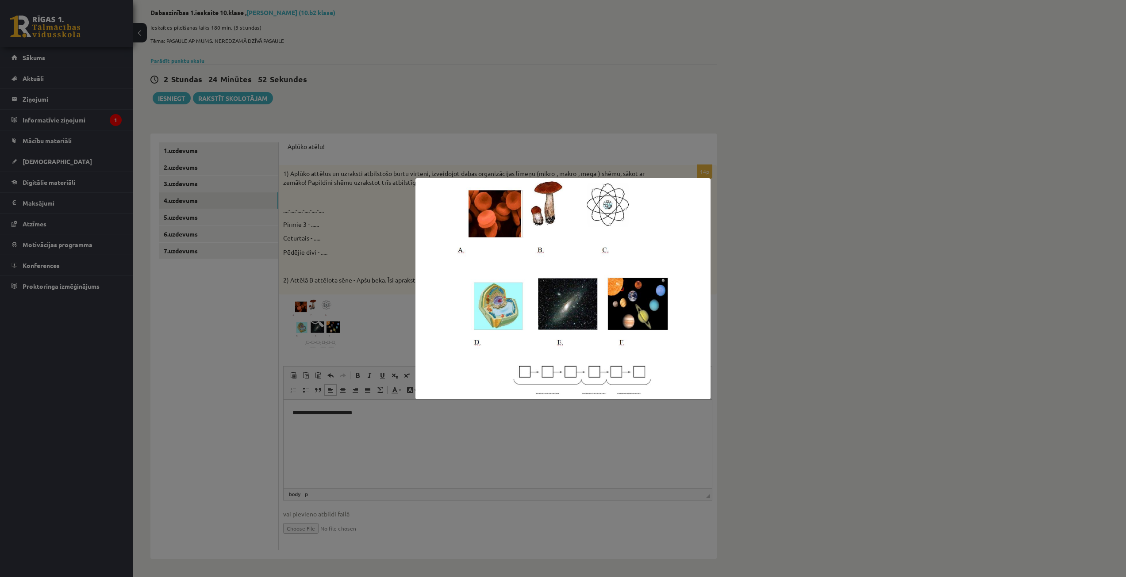
click at [714, 154] on div at bounding box center [563, 288] width 1126 height 577
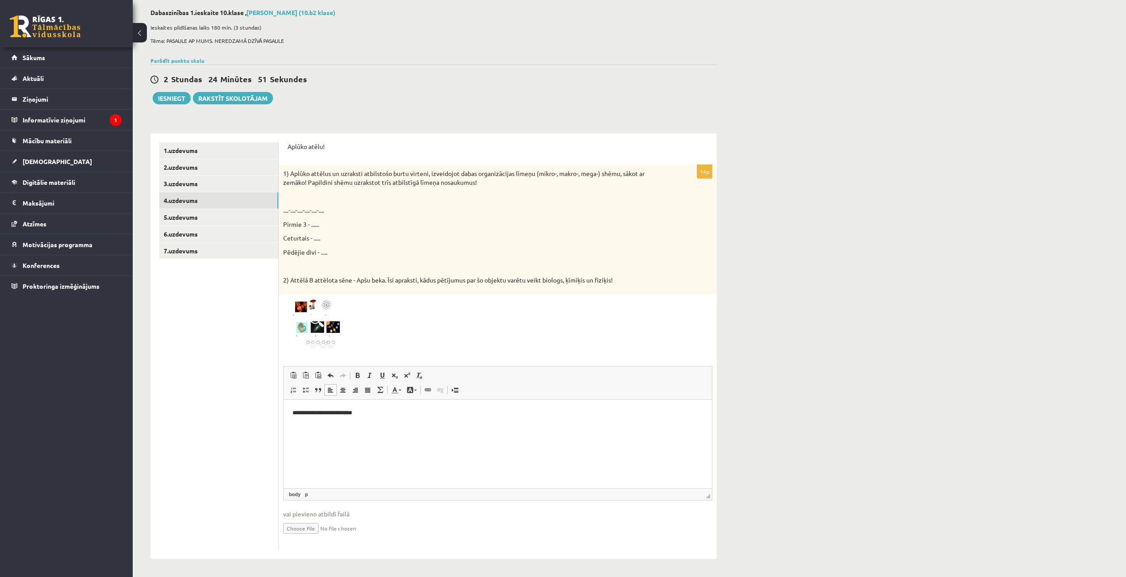
click at [392, 419] on html "**********" at bounding box center [498, 413] width 428 height 27
click at [297, 412] on p "**********" at bounding box center [497, 413] width 411 height 9
click at [295, 417] on p "**********" at bounding box center [497, 413] width 411 height 9
click at [301, 416] on p "**********" at bounding box center [497, 413] width 411 height 9
click at [308, 413] on p "**********" at bounding box center [497, 413] width 411 height 9
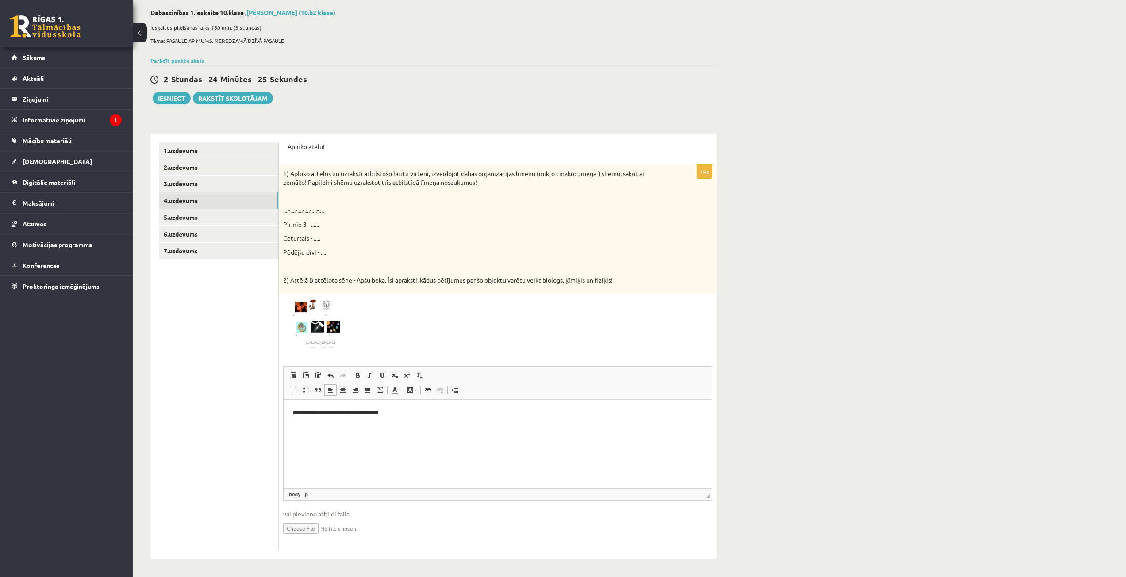
click at [306, 319] on img at bounding box center [316, 324] width 66 height 50
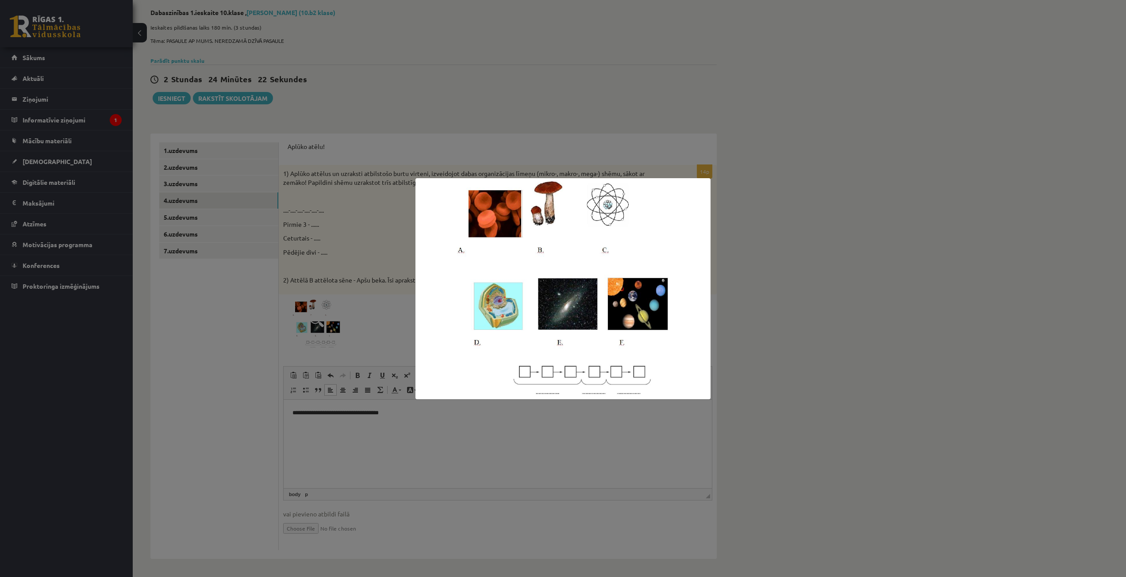
click at [738, 167] on div at bounding box center [563, 288] width 1126 height 577
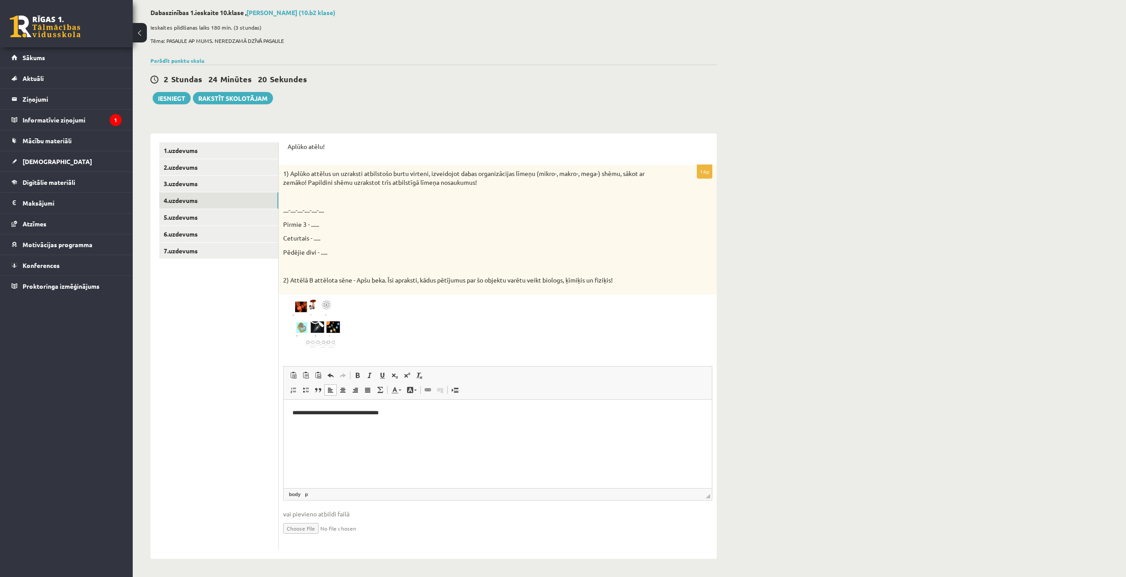
click at [306, 415] on p "**********" at bounding box center [497, 413] width 411 height 9
click at [188, 219] on link "5.uzdevums" at bounding box center [218, 217] width 119 height 16
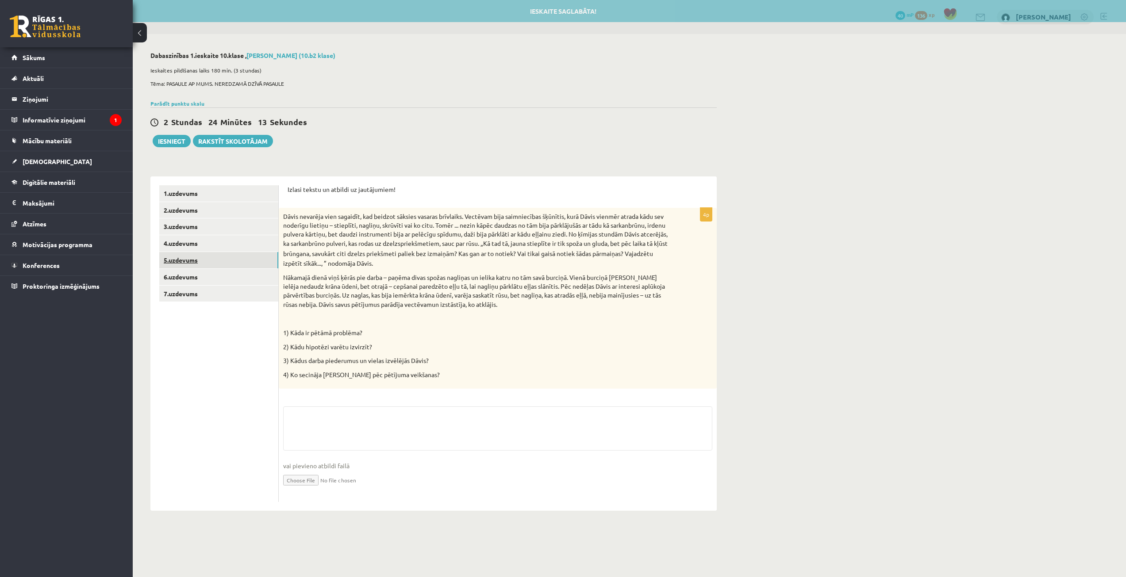
scroll to position [0, 0]
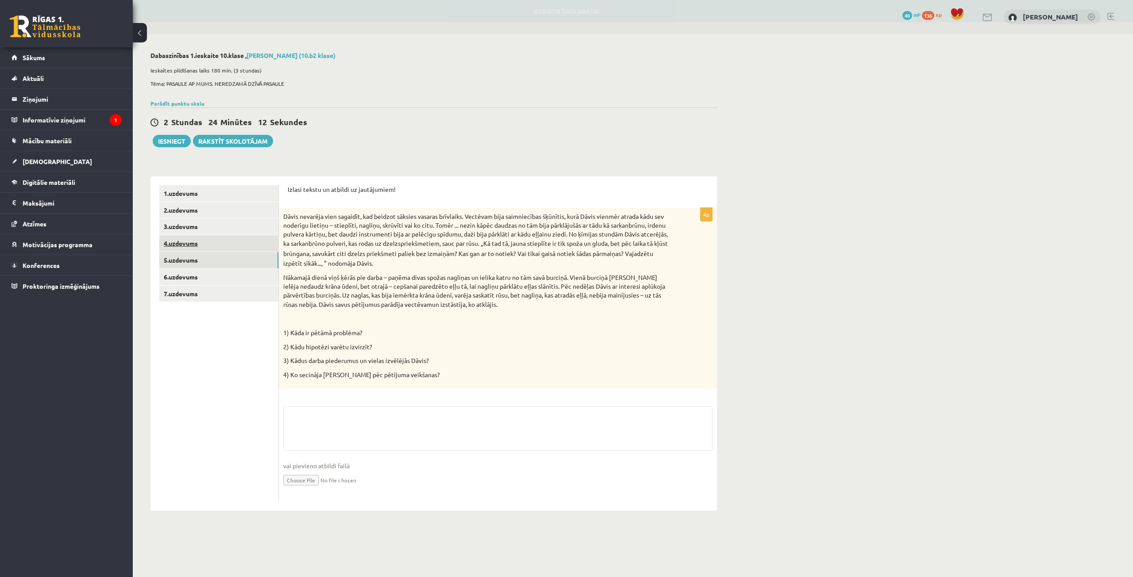
click at [179, 239] on link "4.uzdevums" at bounding box center [218, 243] width 119 height 16
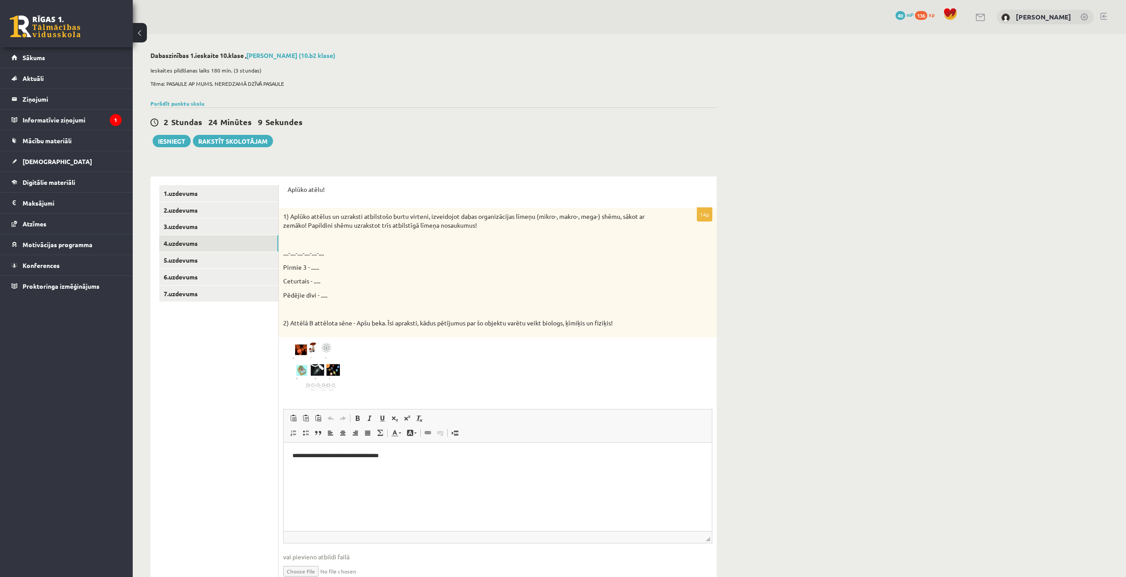
click at [400, 457] on p "**********" at bounding box center [497, 456] width 411 height 9
click at [214, 257] on link "5.uzdevums" at bounding box center [218, 260] width 119 height 16
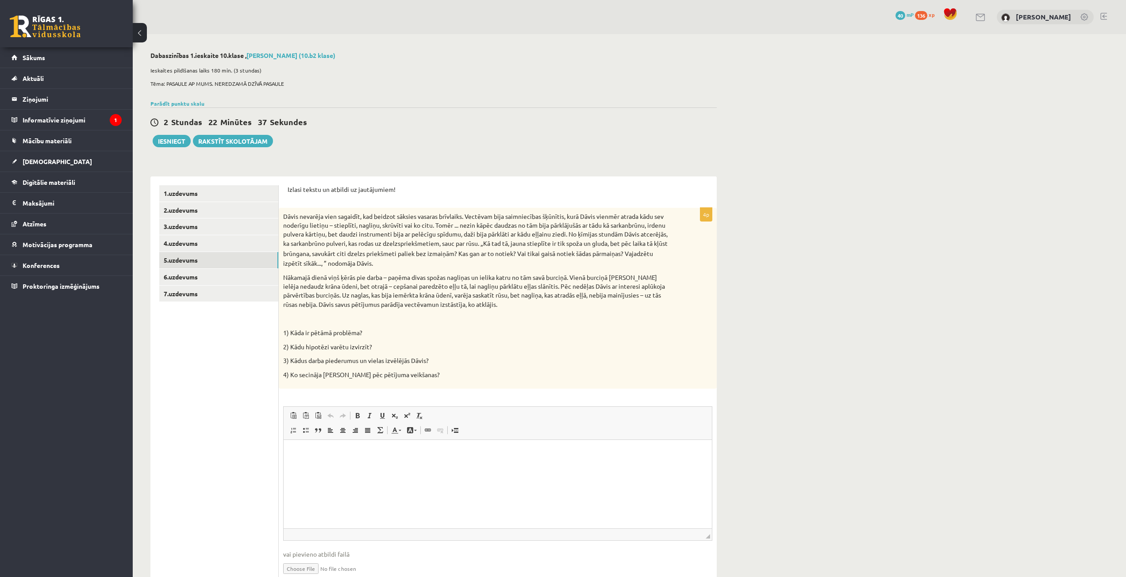
scroll to position [41, 0]
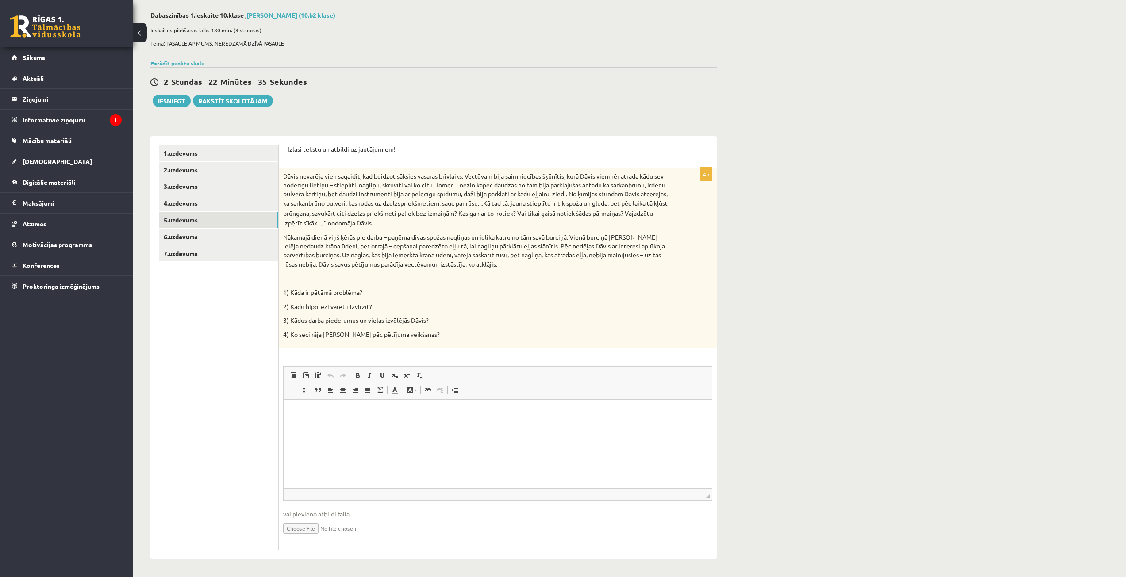
click at [312, 415] on p "Editor, wiswyg-editor-user-answer-47363963955920" at bounding box center [497, 413] width 411 height 9
click at [344, 450] on html "**********" at bounding box center [498, 428] width 428 height 57
click at [327, 443] on p "**********" at bounding box center [497, 443] width 411 height 9
click at [339, 445] on p "**********" at bounding box center [497, 443] width 411 height 9
click at [352, 441] on p "**********" at bounding box center [497, 443] width 411 height 9
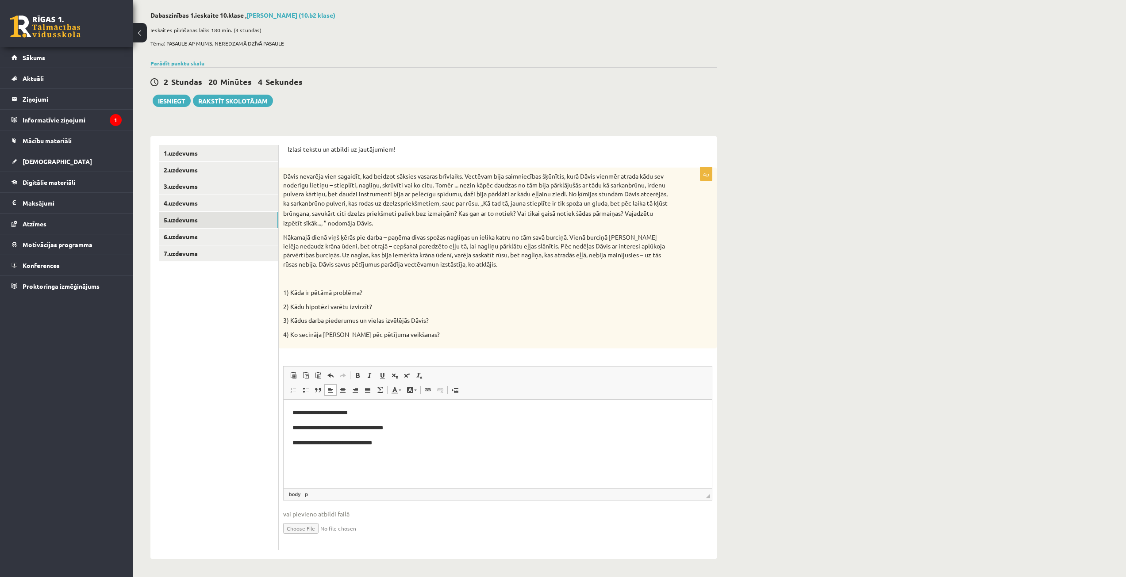
click at [397, 441] on p "**********" at bounding box center [497, 443] width 411 height 9
click at [177, 230] on link "6.uzdevums" at bounding box center [218, 237] width 119 height 16
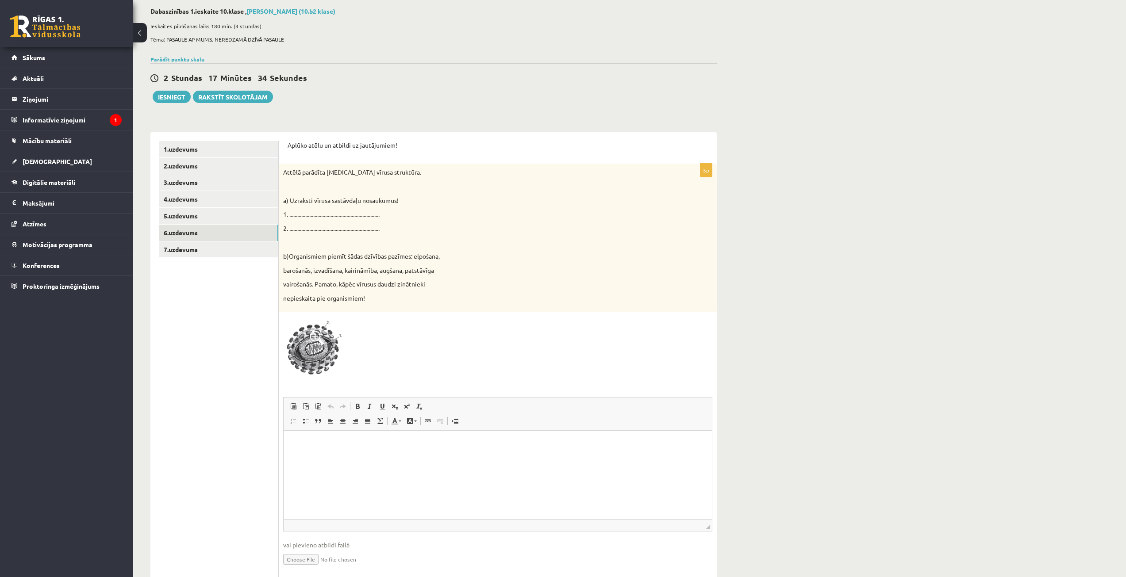
scroll to position [76, 0]
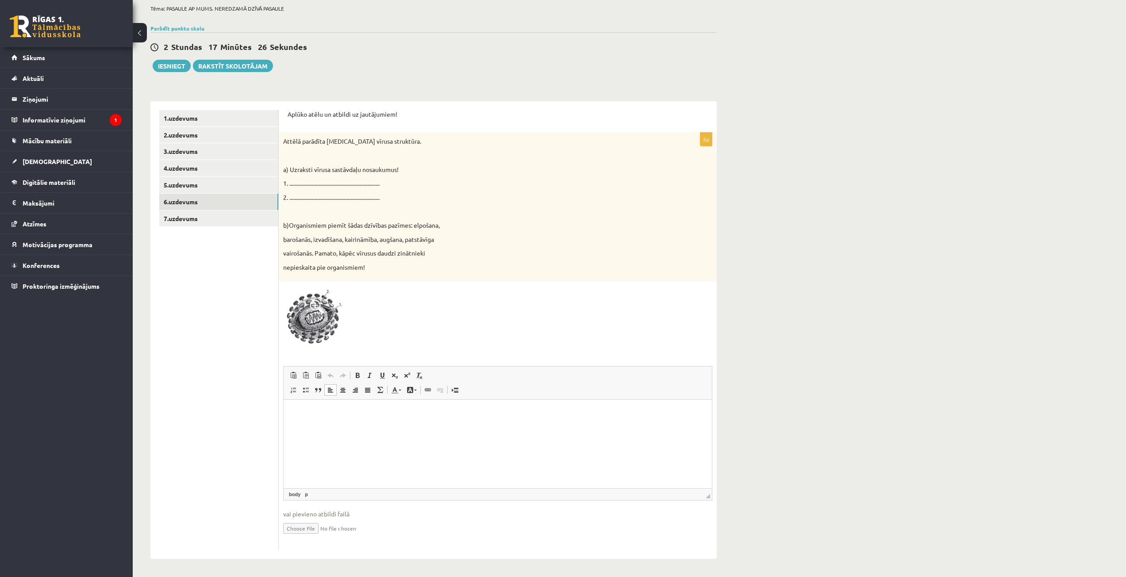
click at [306, 417] on p "Editor, wiswyg-editor-user-answer-47363960889840" at bounding box center [497, 412] width 411 height 9
click at [301, 416] on p "**********" at bounding box center [497, 412] width 411 height 9
click at [308, 428] on p "**" at bounding box center [497, 427] width 411 height 9
click at [186, 220] on link "7.uzdevums" at bounding box center [218, 219] width 119 height 16
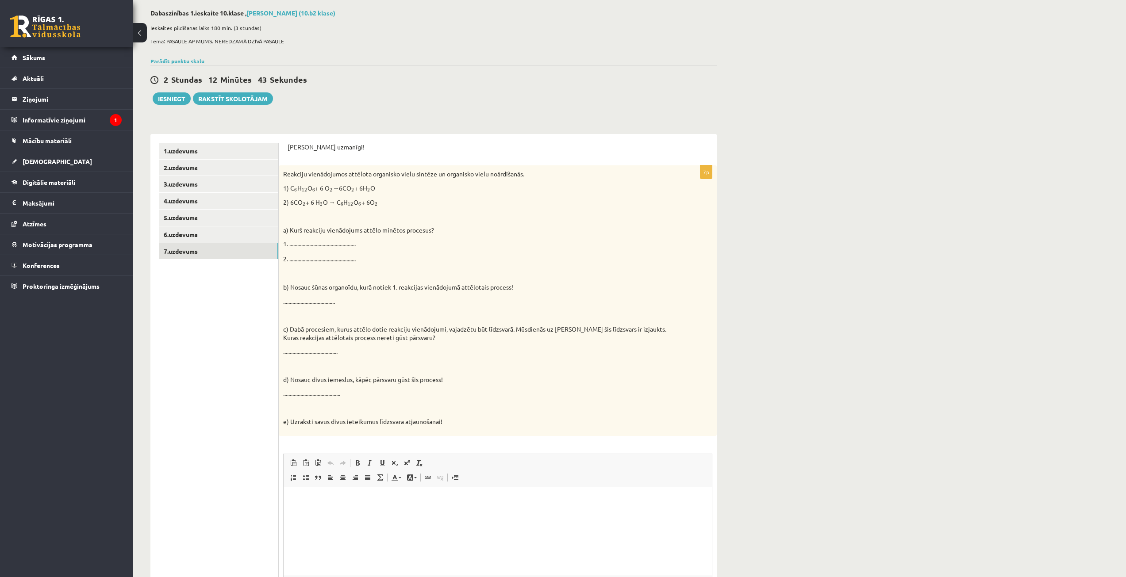
scroll to position [131, 0]
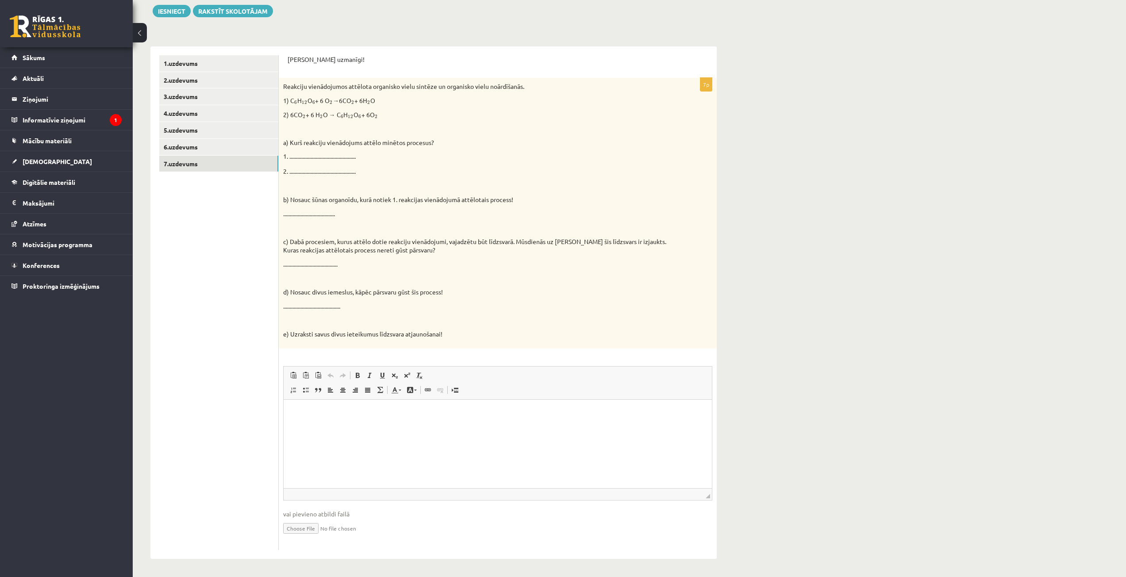
click at [349, 417] on p "Editor, wiswyg-editor-user-answer-47363971767960" at bounding box center [497, 412] width 411 height 9
click at [303, 413] on p "**********" at bounding box center [497, 412] width 411 height 9
click at [370, 423] on html "**********" at bounding box center [498, 413] width 428 height 27
click at [165, 8] on button "Iesniegt" at bounding box center [172, 11] width 38 height 12
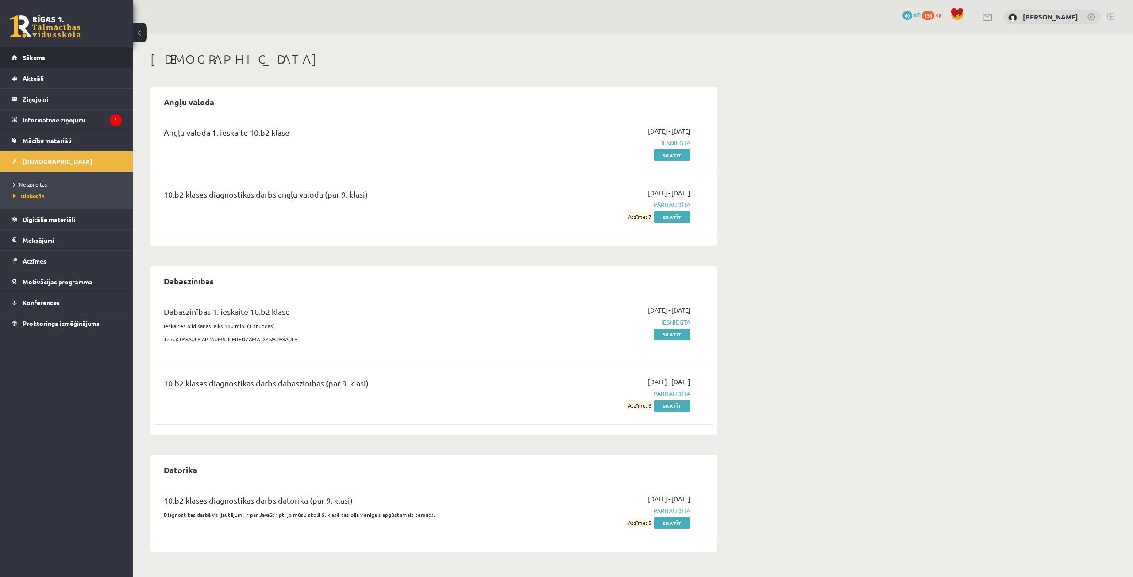
click at [39, 58] on span "Sākums" at bounding box center [34, 58] width 23 height 8
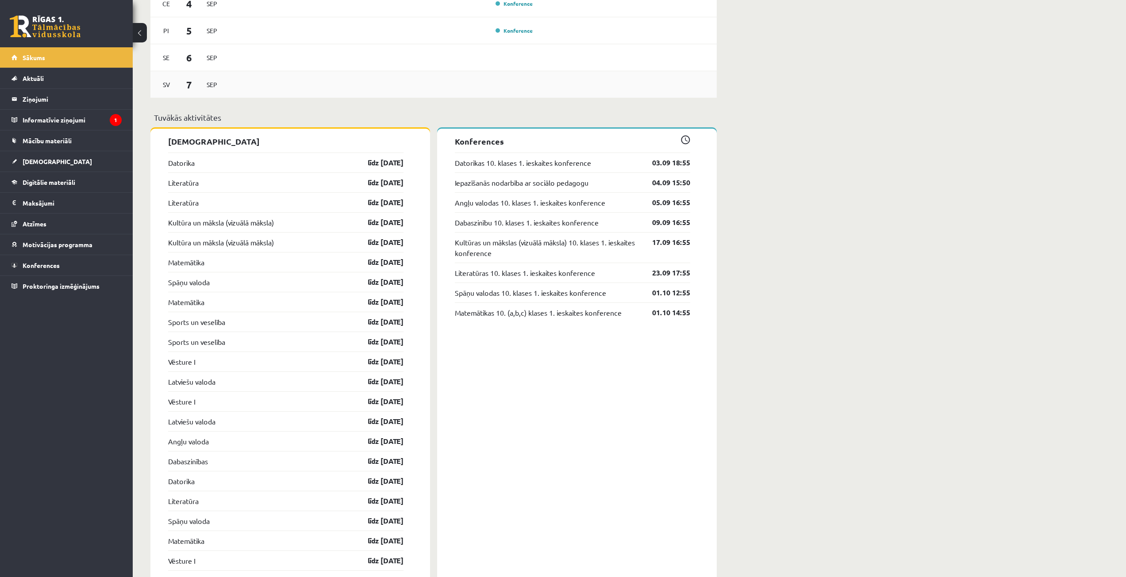
scroll to position [479, 0]
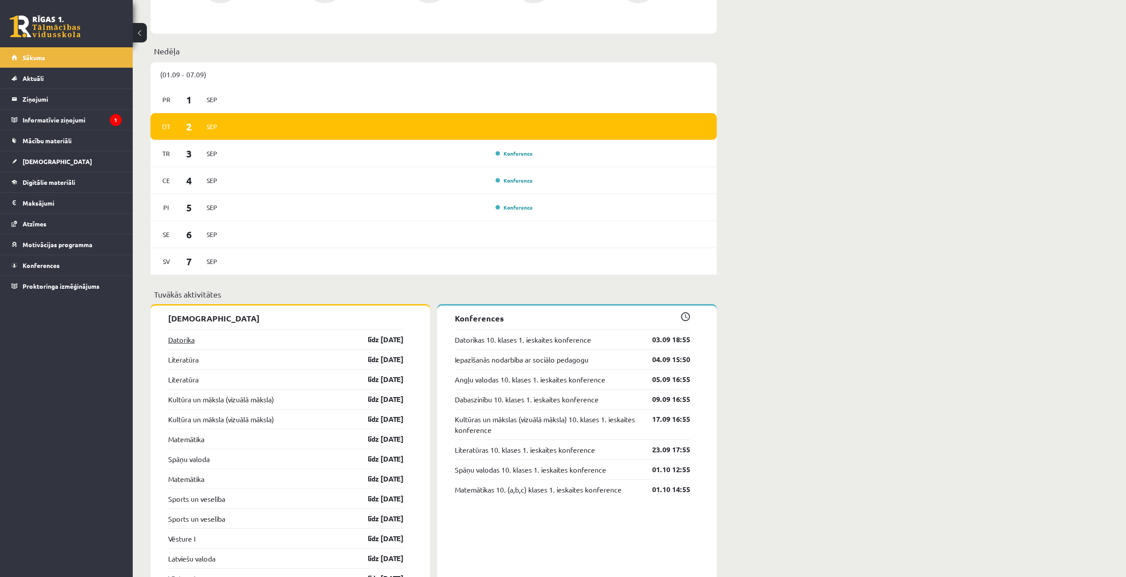
click at [178, 343] on link "Datorika" at bounding box center [181, 339] width 27 height 11
click at [179, 344] on link "Datorika" at bounding box center [181, 339] width 27 height 11
click at [182, 338] on link "Datorika" at bounding box center [181, 339] width 27 height 11
click at [510, 155] on link "Konference" at bounding box center [514, 153] width 37 height 7
click at [177, 343] on link "Datorika" at bounding box center [181, 339] width 27 height 11
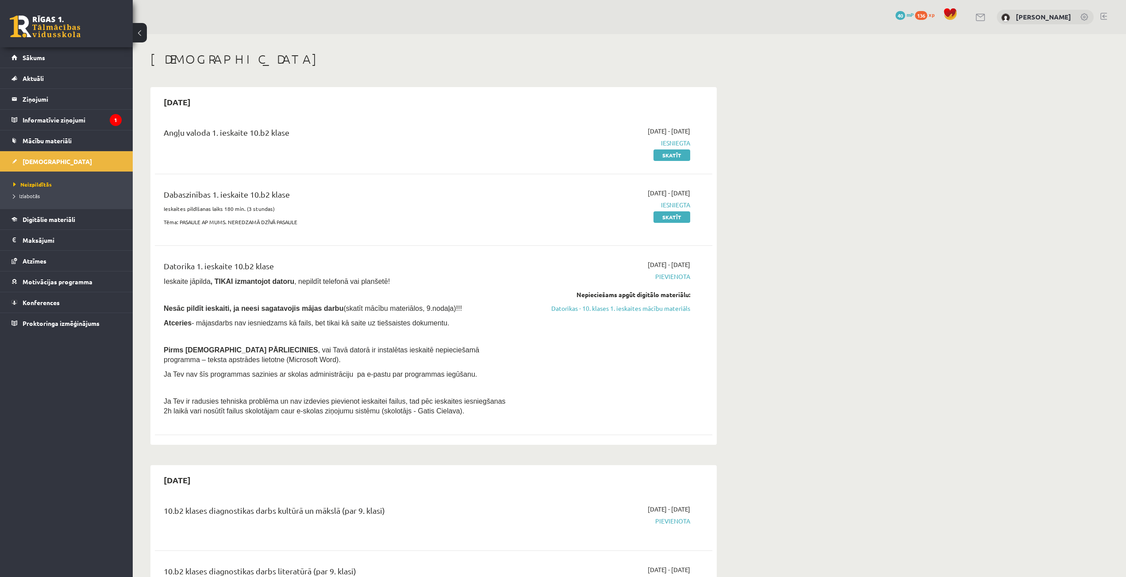
scroll to position [133, 0]
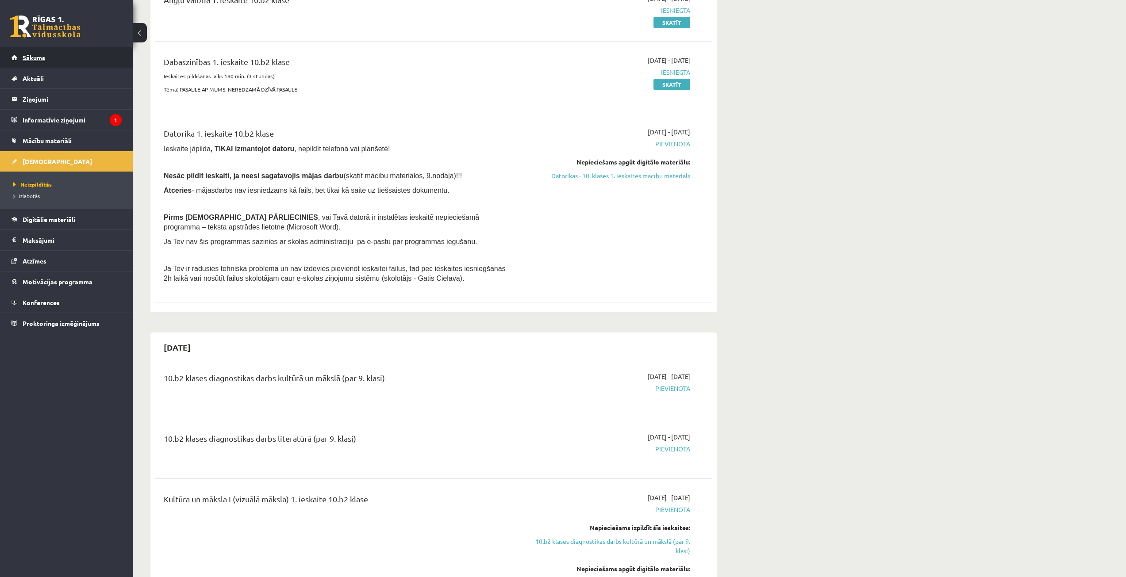
click at [42, 52] on link "Sākums" at bounding box center [67, 57] width 110 height 20
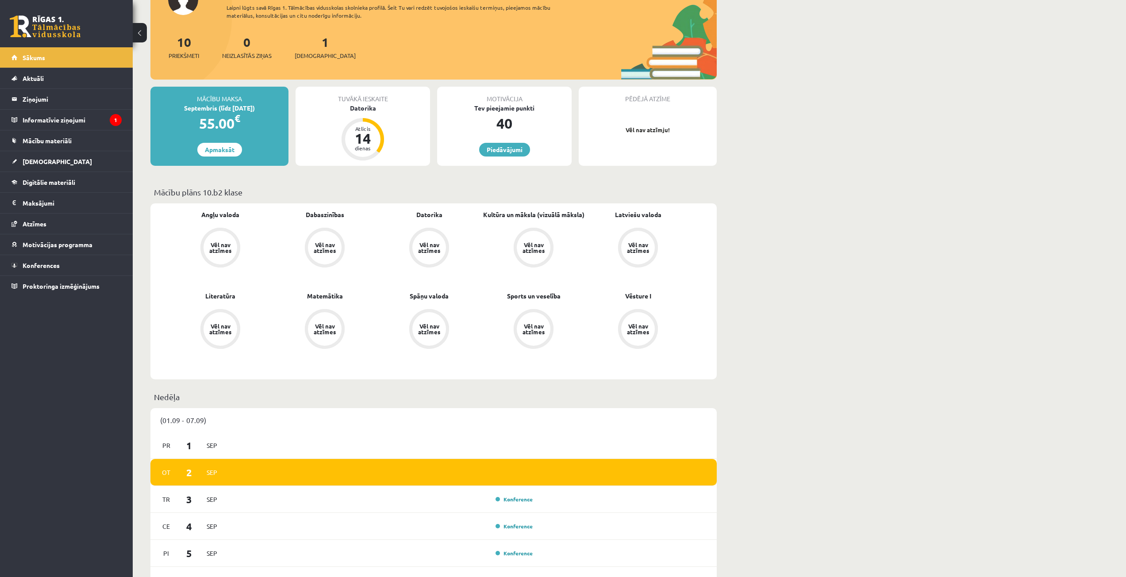
scroll to position [44, 0]
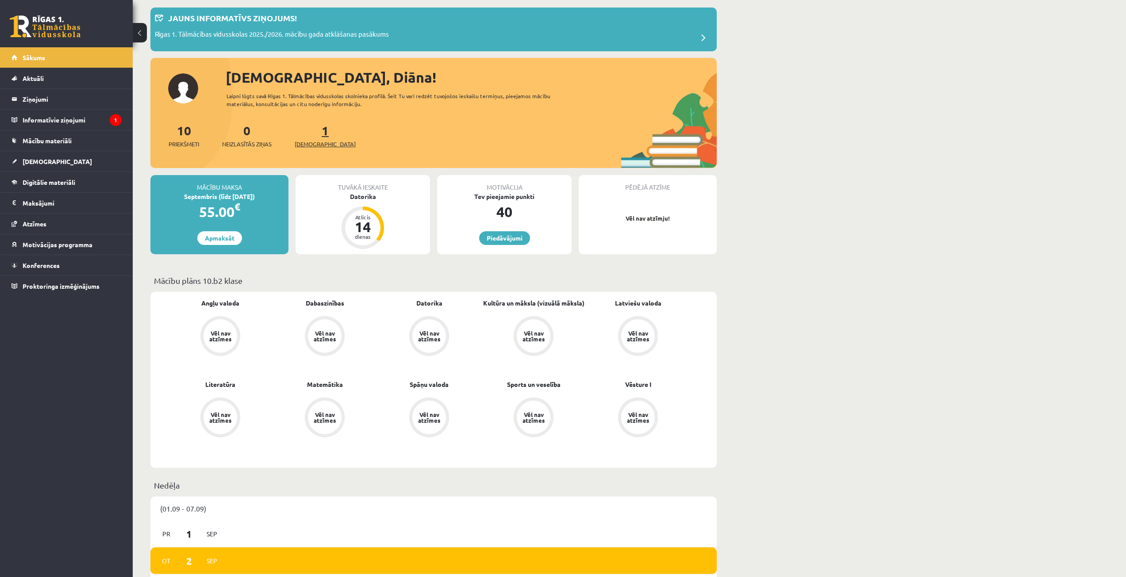
click at [306, 142] on span "[DEMOGRAPHIC_DATA]" at bounding box center [325, 144] width 61 height 9
